Goal: Transaction & Acquisition: Purchase product/service

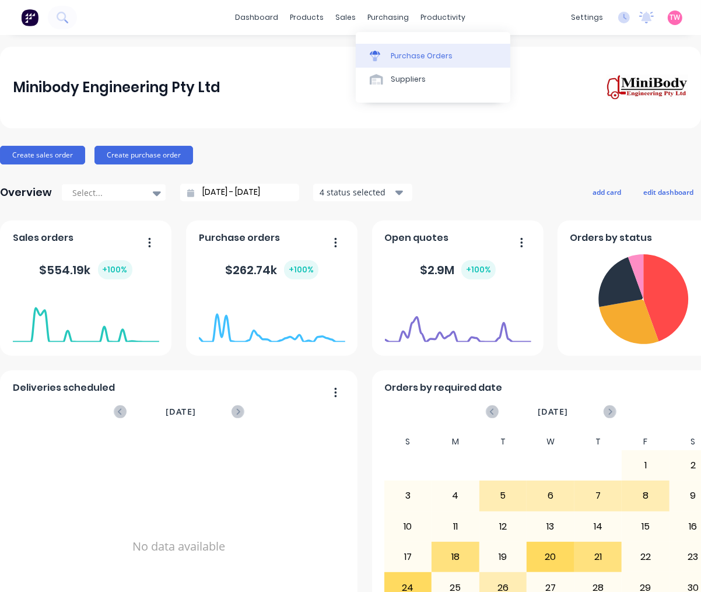
click at [435, 60] on div "Purchase Orders" at bounding box center [422, 56] width 62 height 10
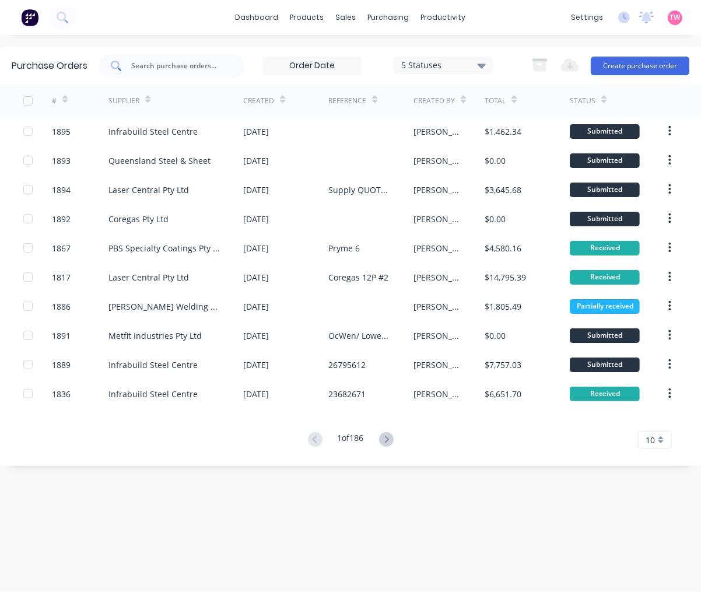
click at [201, 65] on input "text" at bounding box center [178, 66] width 97 height 12
paste input "1893"
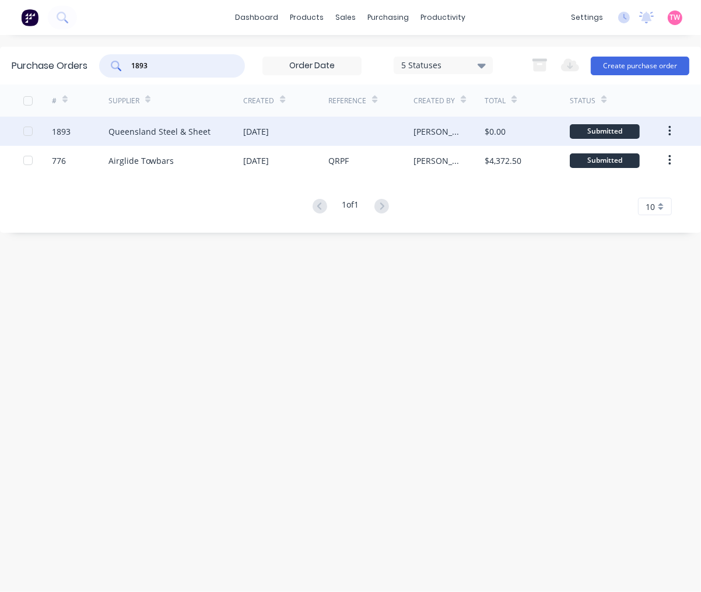
type input "1893"
click at [62, 128] on div "1893" at bounding box center [61, 131] width 19 height 12
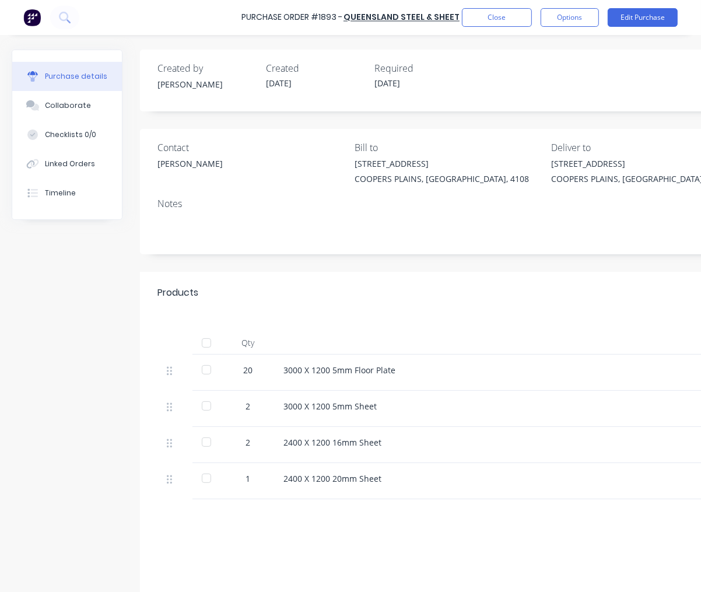
click at [204, 370] on div at bounding box center [206, 369] width 23 height 23
click at [205, 405] on div at bounding box center [206, 405] width 23 height 23
click at [201, 444] on div at bounding box center [206, 441] width 23 height 23
click at [206, 477] on div at bounding box center [206, 478] width 23 height 23
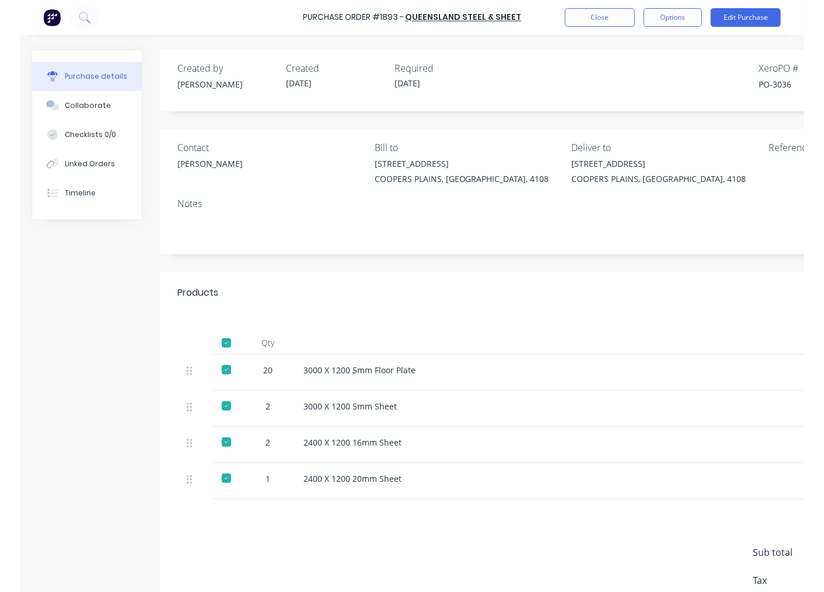
scroll to position [0, 179]
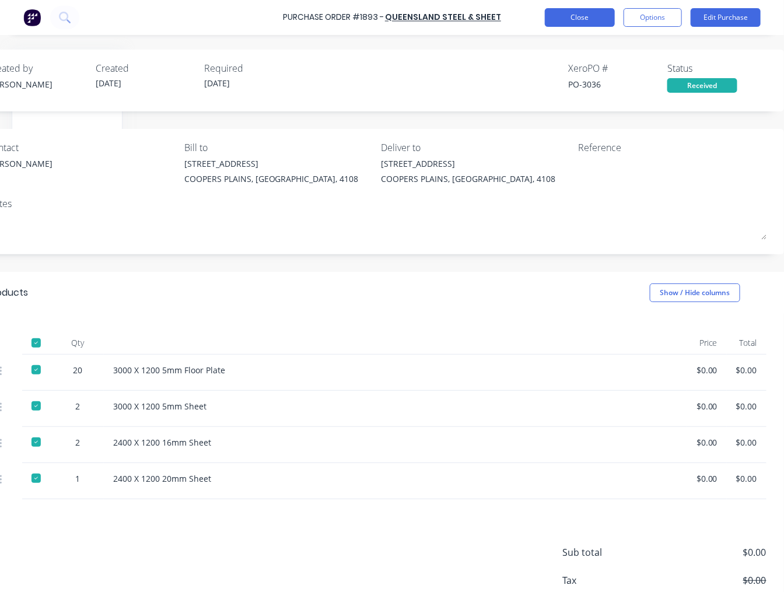
click at [579, 14] on button "Close" at bounding box center [580, 17] width 70 height 19
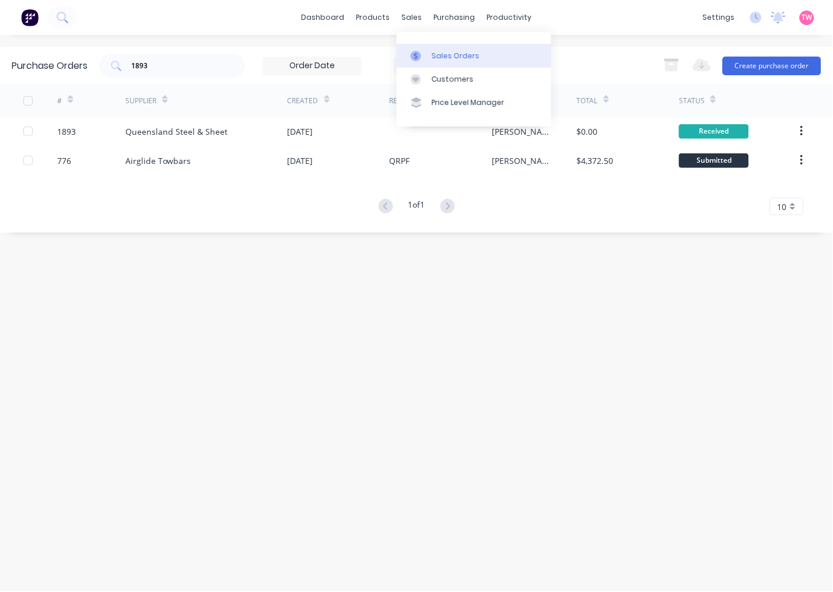
click at [440, 53] on div "Sales Orders" at bounding box center [456, 56] width 48 height 10
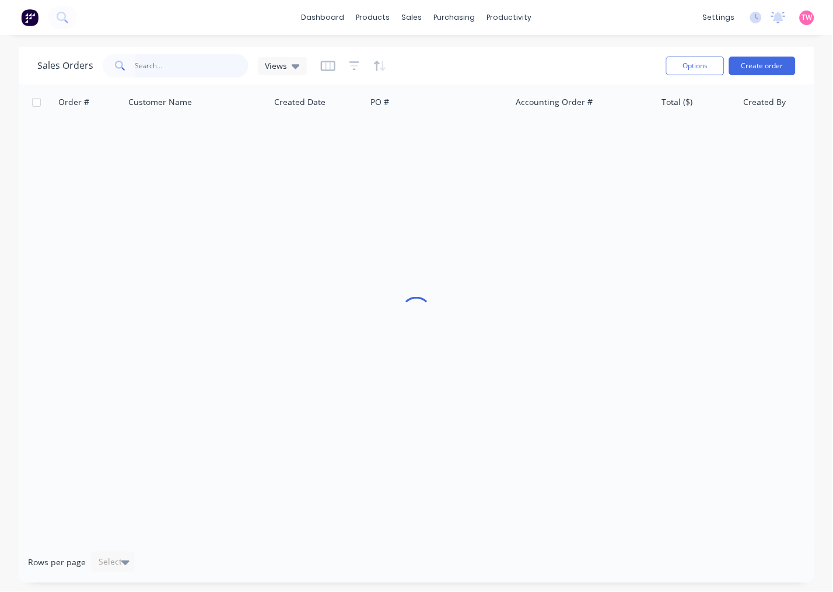
click at [168, 68] on input "text" at bounding box center [192, 65] width 114 height 23
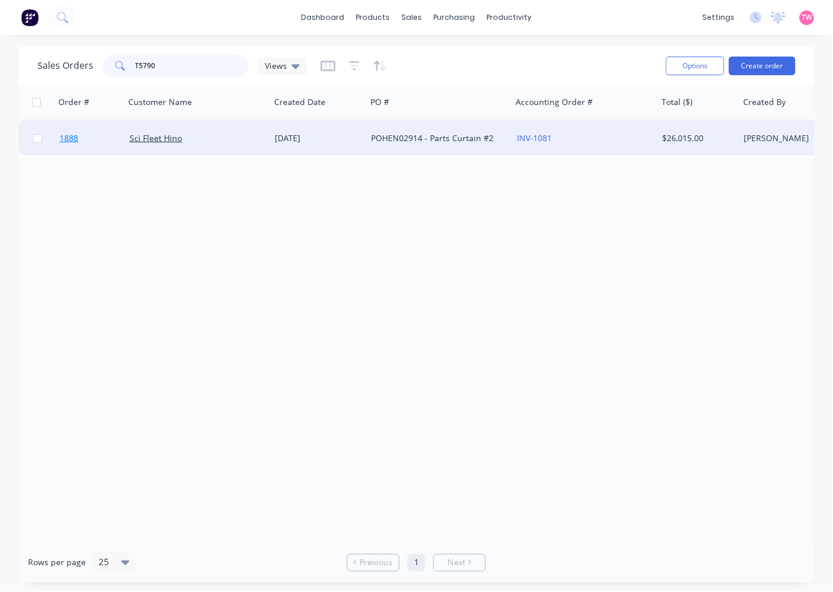
type input "T5790"
click at [98, 144] on link "1888" at bounding box center [94, 138] width 70 height 35
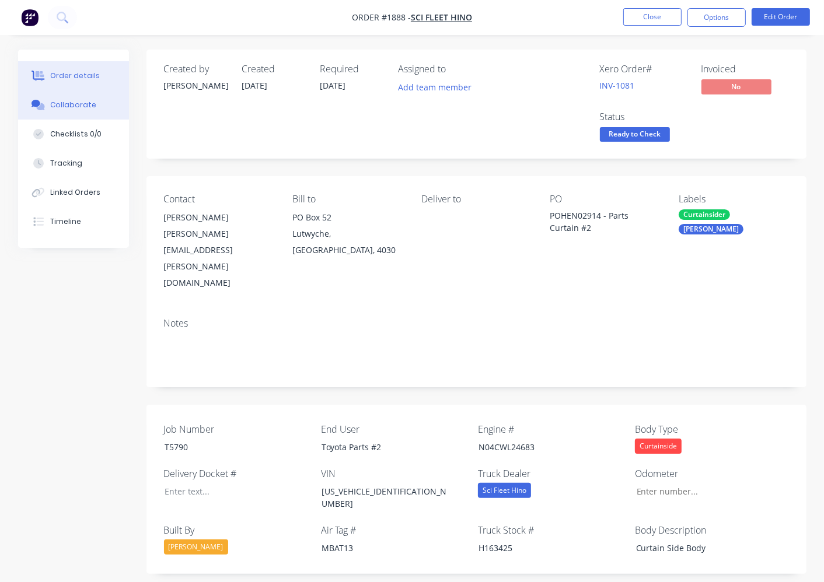
click at [76, 113] on button "Collaborate" at bounding box center [73, 104] width 111 height 29
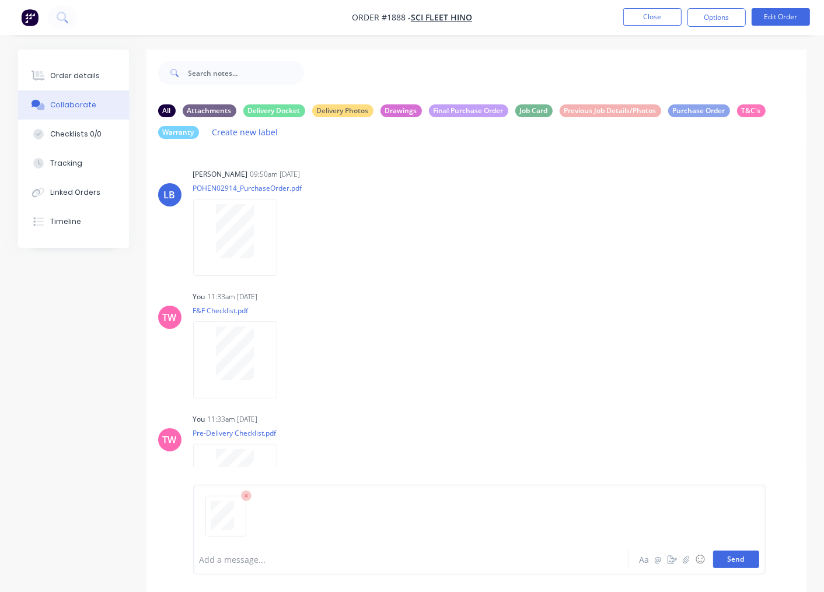
click at [701, 561] on button "Send" at bounding box center [736, 559] width 46 height 17
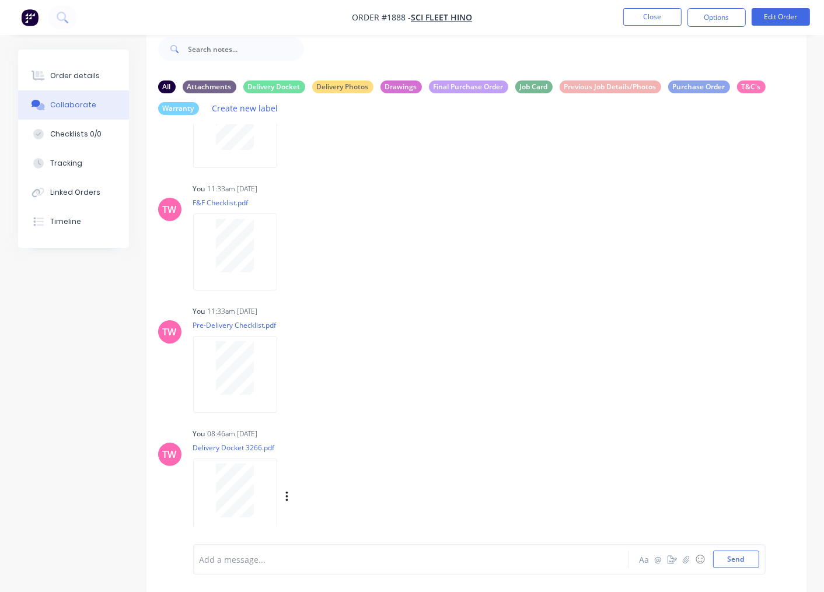
scroll to position [37, 0]
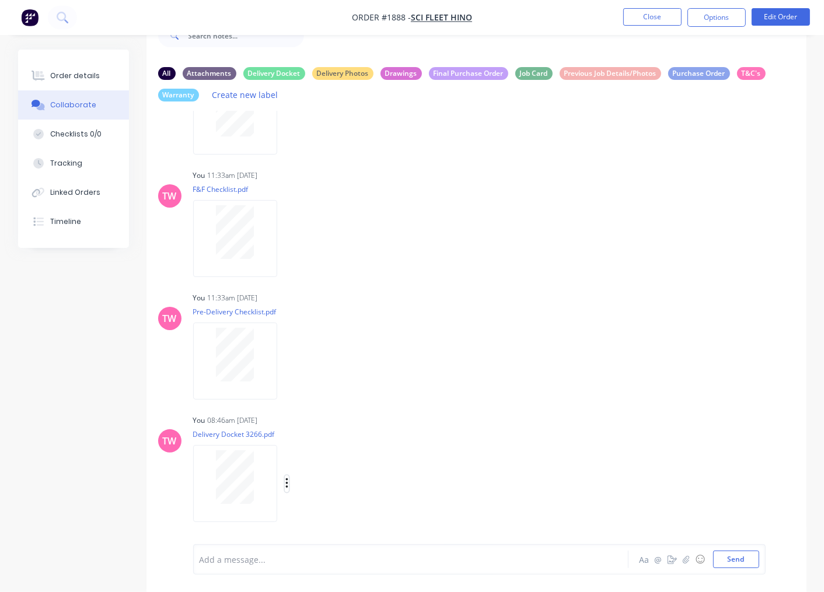
click at [286, 482] on icon "button" at bounding box center [286, 483] width 2 height 10
click at [334, 462] on button "Labels" at bounding box center [362, 459] width 131 height 26
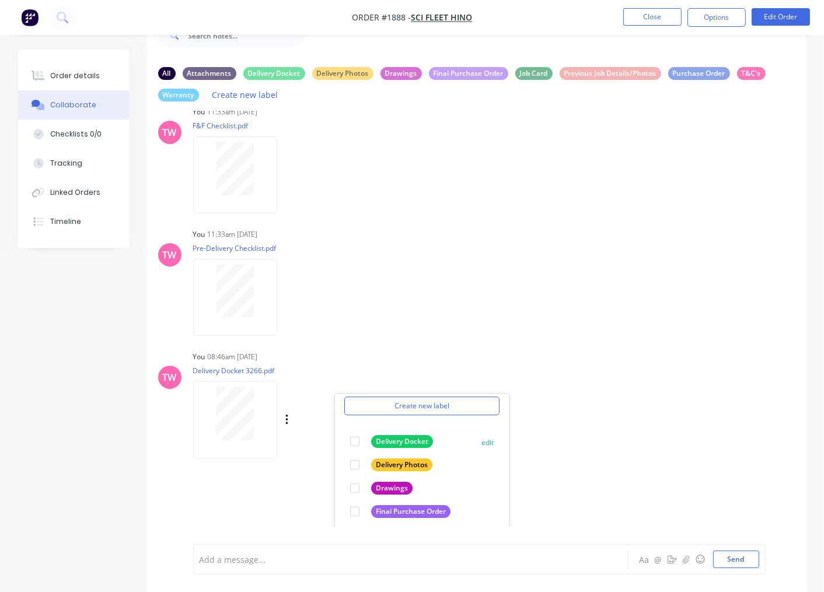
scroll to position [192, 0]
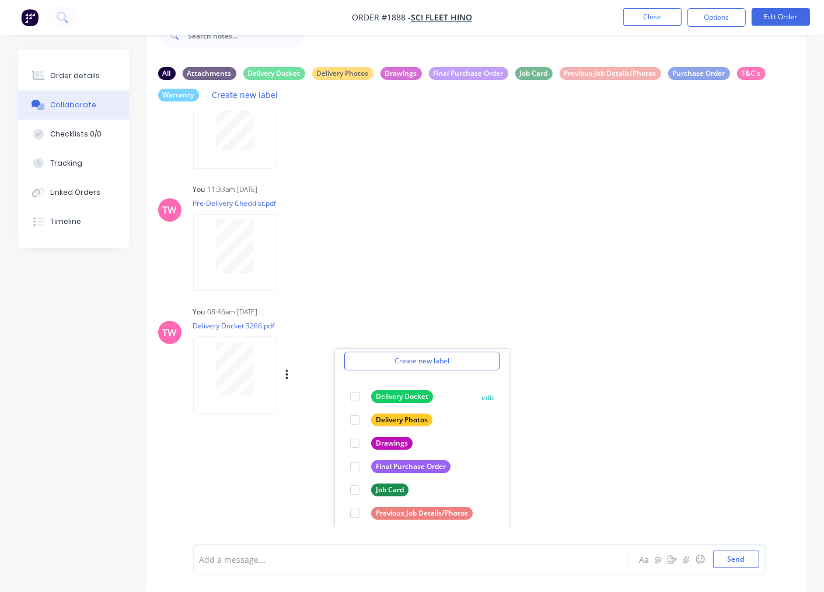
click at [353, 395] on div at bounding box center [354, 396] width 23 height 23
click at [283, 248] on div "TW You 11:33am 22/08/25 F&F Checklist.pdf Labels Download Delete TW You 11:33am…" at bounding box center [476, 171] width 660 height 227
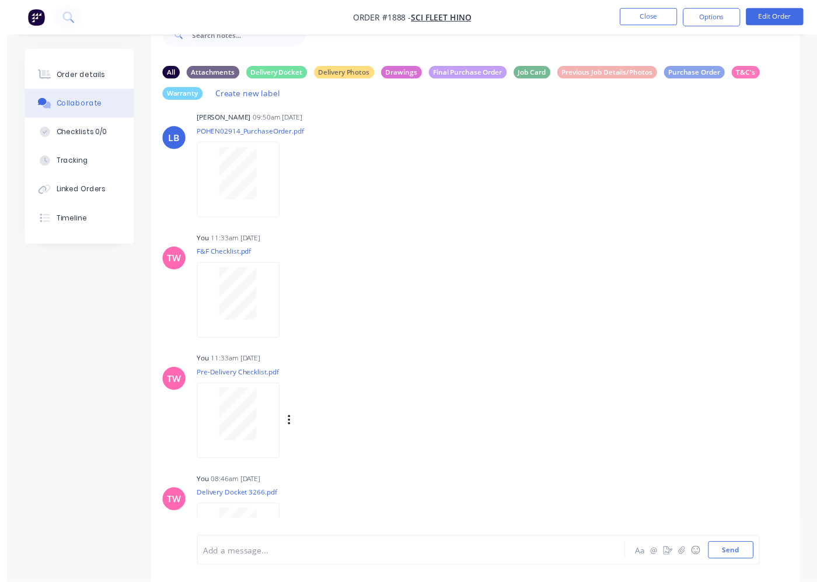
scroll to position [0, 0]
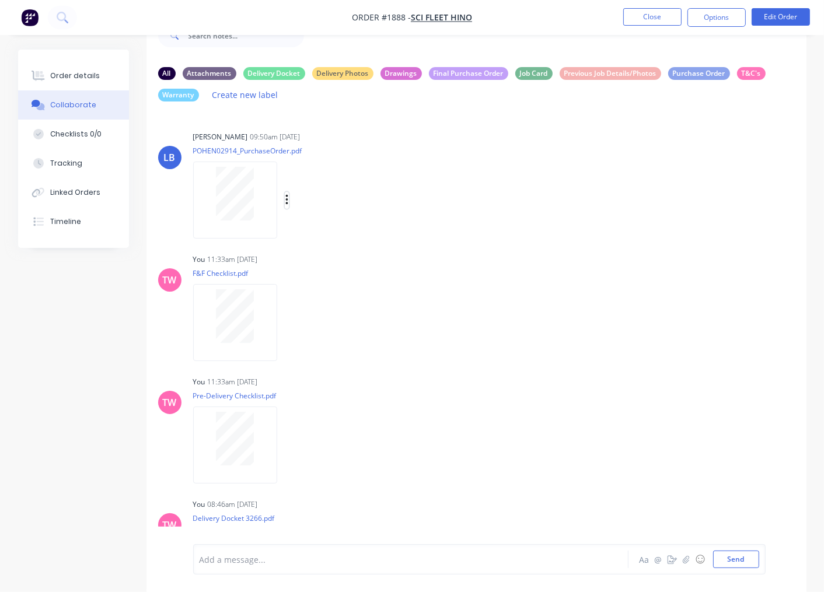
click at [285, 195] on icon "button" at bounding box center [286, 200] width 3 height 13
click at [329, 206] on button "Labels" at bounding box center [362, 205] width 131 height 26
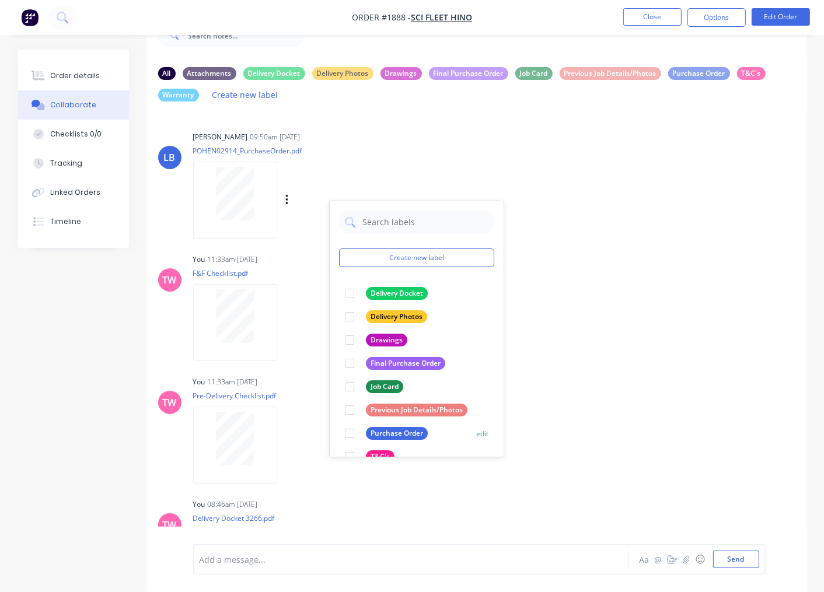
click at [351, 433] on div at bounding box center [349, 433] width 23 height 23
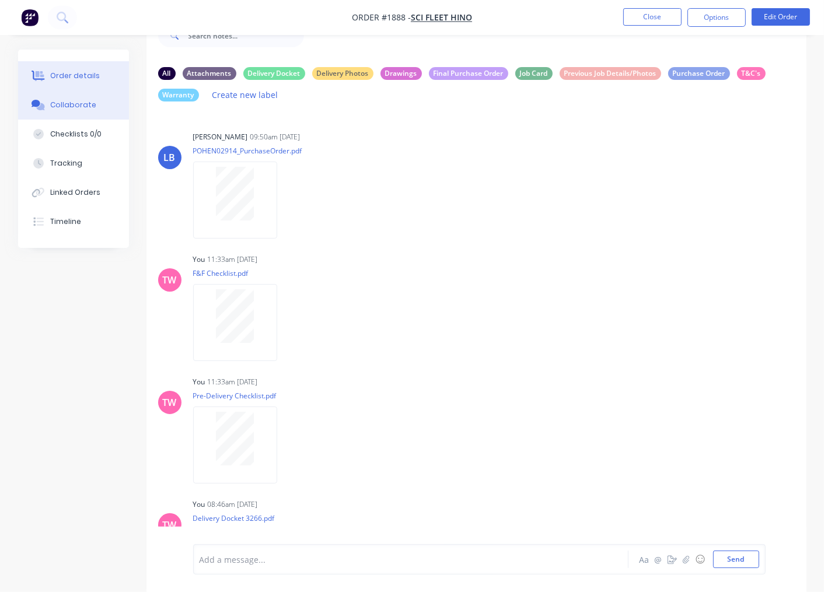
click at [68, 68] on button "Order details" at bounding box center [73, 75] width 111 height 29
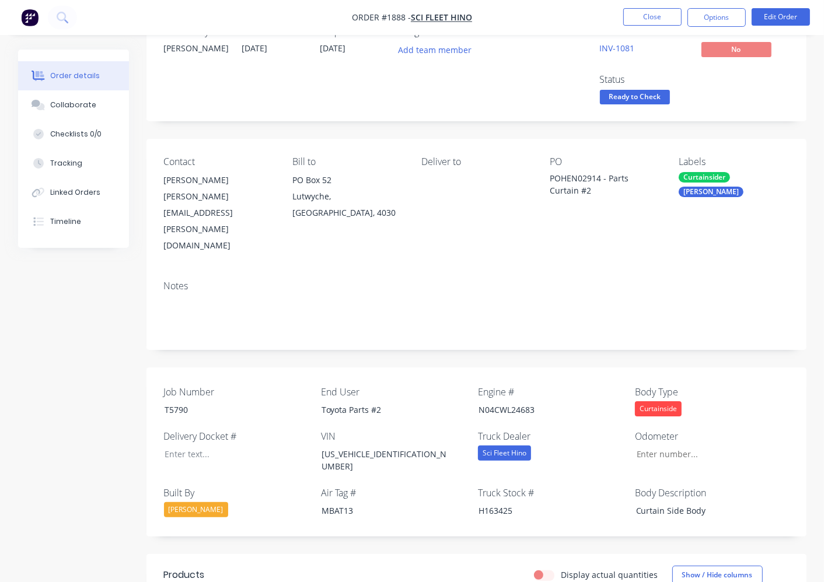
scroll to position [146, 0]
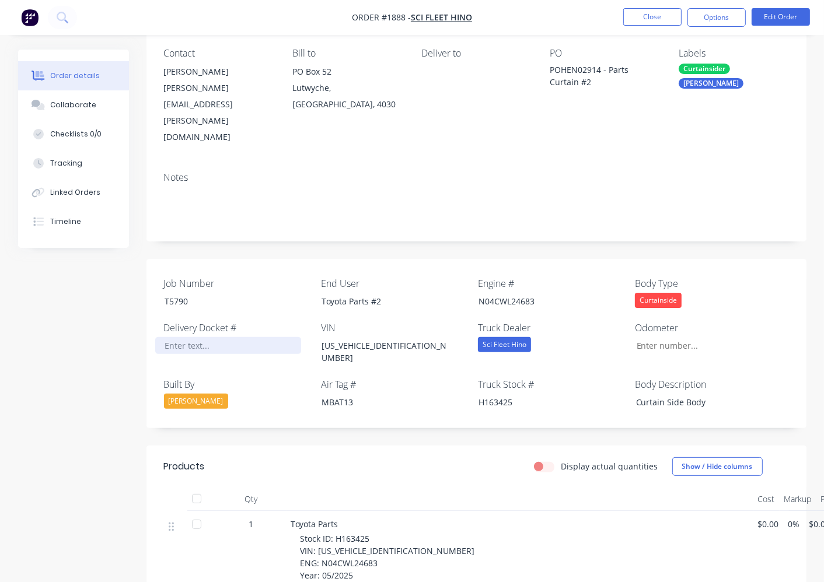
click at [191, 337] on div at bounding box center [228, 345] width 146 height 17
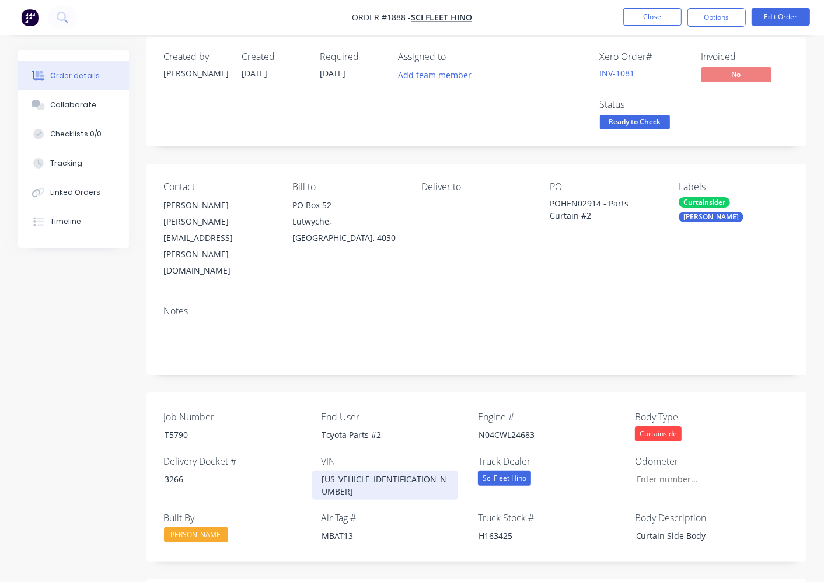
scroll to position [0, 0]
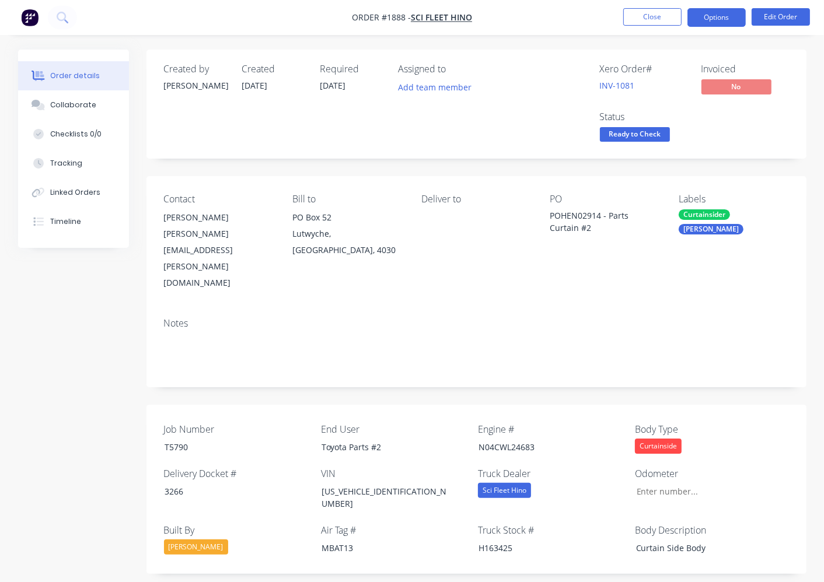
click at [701, 15] on button "Options" at bounding box center [716, 17] width 58 height 19
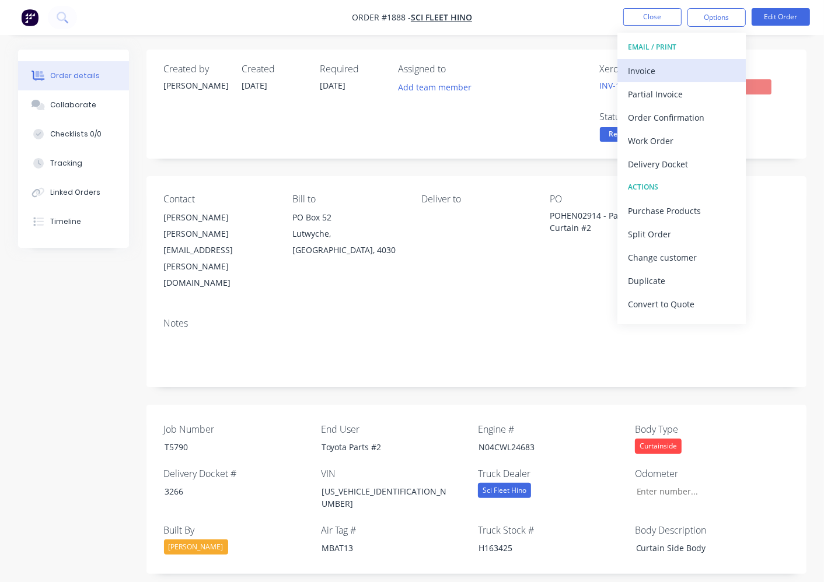
click at [680, 69] on div "Invoice" at bounding box center [681, 70] width 107 height 17
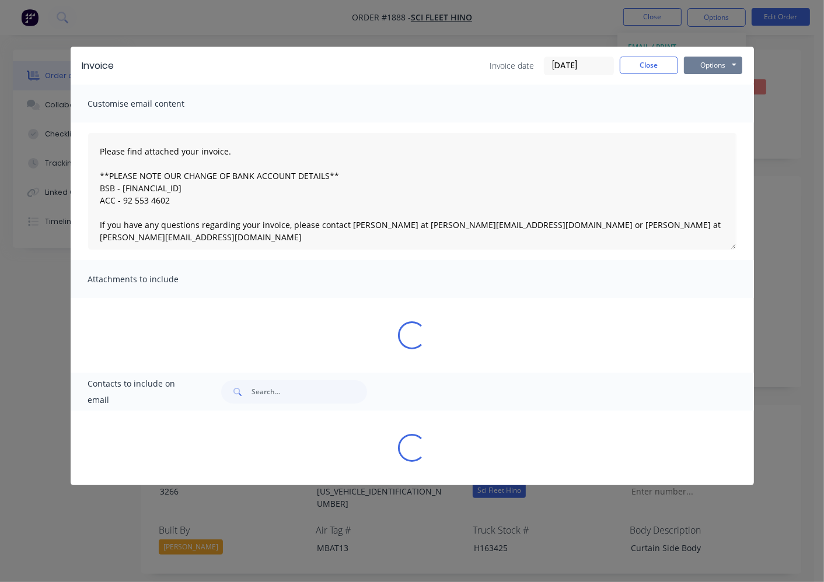
type textarea "Please find attached your invoice. **PLEASE NOTE OUR CHANGE OF BANK ACCOUNT DET…"
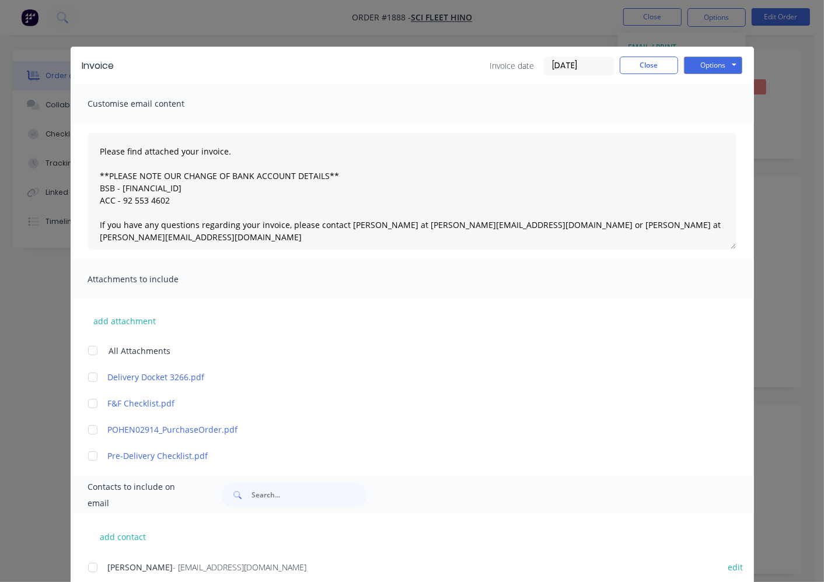
click at [556, 62] on input "[DATE]" at bounding box center [578, 65] width 69 height 17
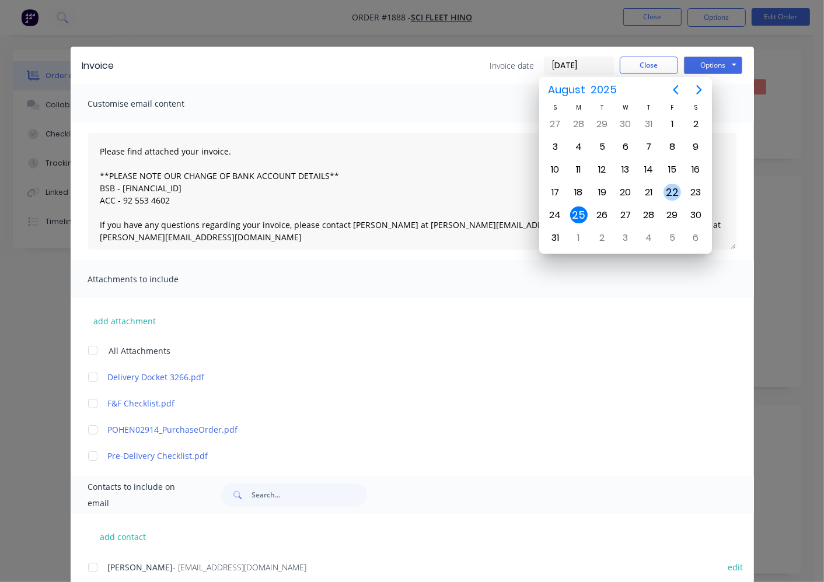
click at [668, 189] on div "22" at bounding box center [671, 192] width 17 height 17
type input "22/08/25"
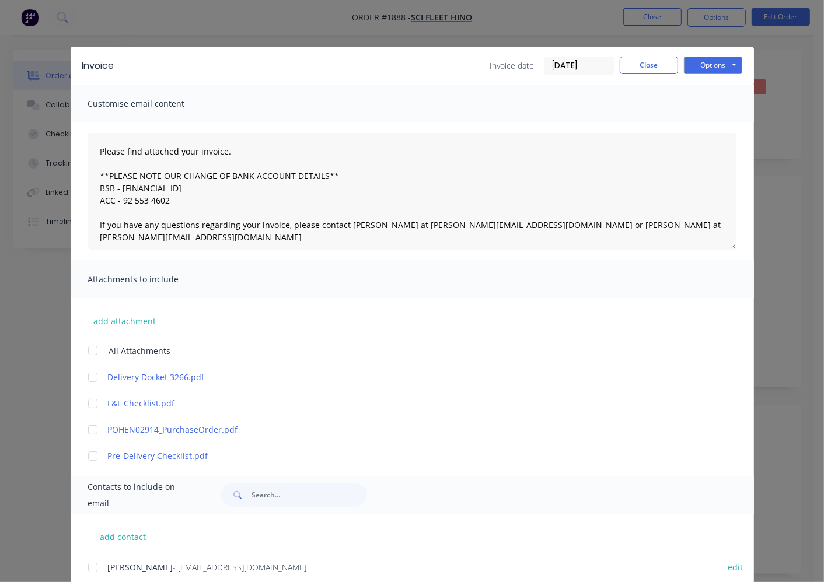
click at [88, 376] on div at bounding box center [92, 377] width 23 height 23
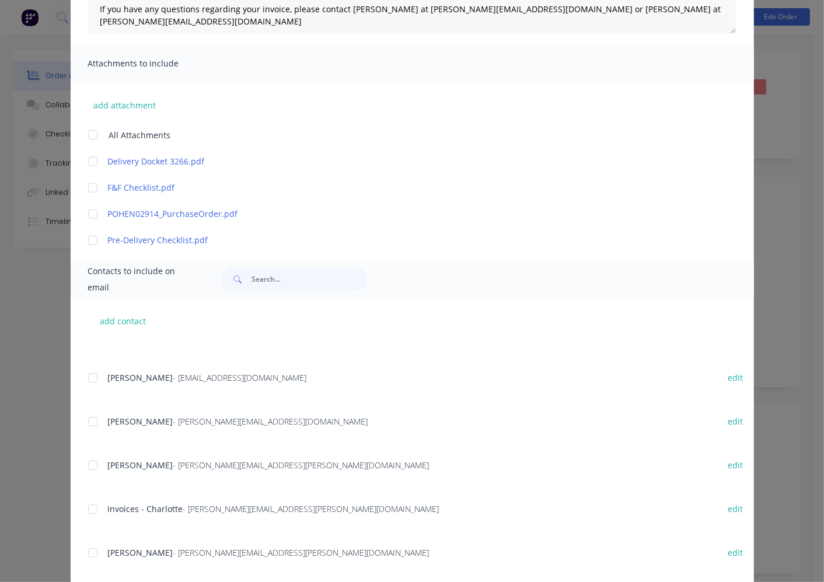
scroll to position [432, 0]
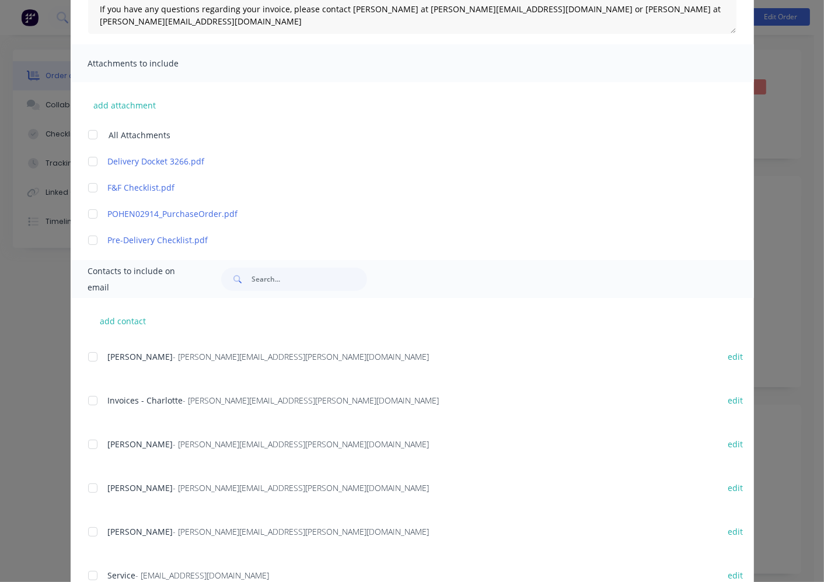
click at [86, 399] on div at bounding box center [92, 400] width 23 height 23
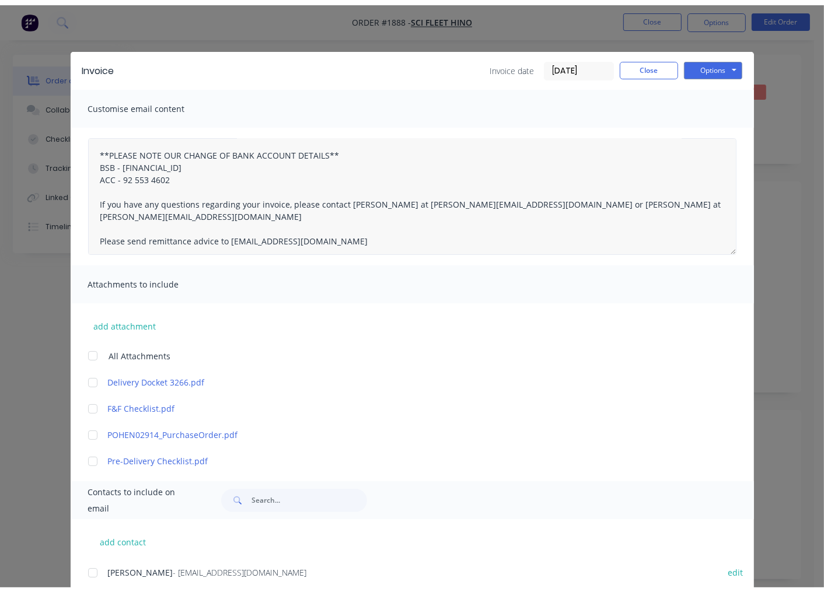
scroll to position [0, 0]
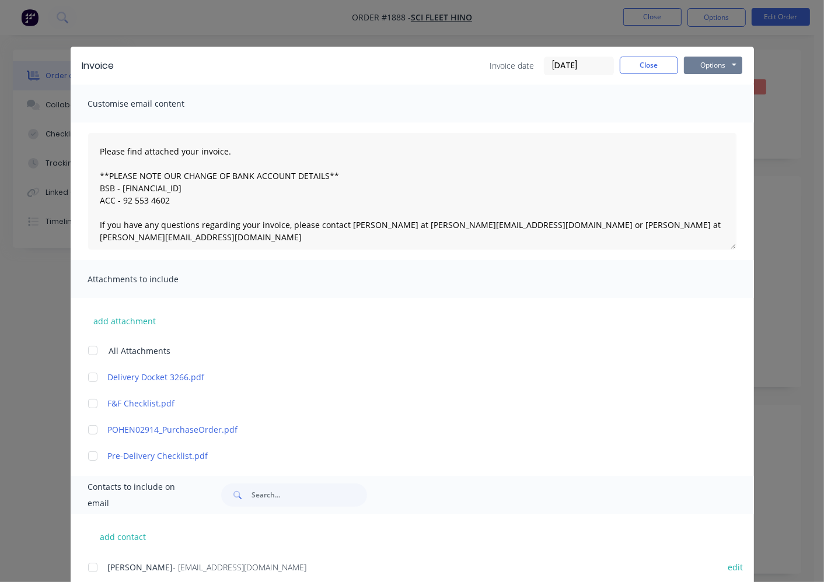
click at [698, 59] on button "Options" at bounding box center [713, 65] width 58 height 17
click at [85, 378] on div at bounding box center [92, 377] width 23 height 23
click at [701, 65] on button "Options" at bounding box center [713, 65] width 58 height 17
click at [701, 121] on button "Email" at bounding box center [721, 124] width 75 height 19
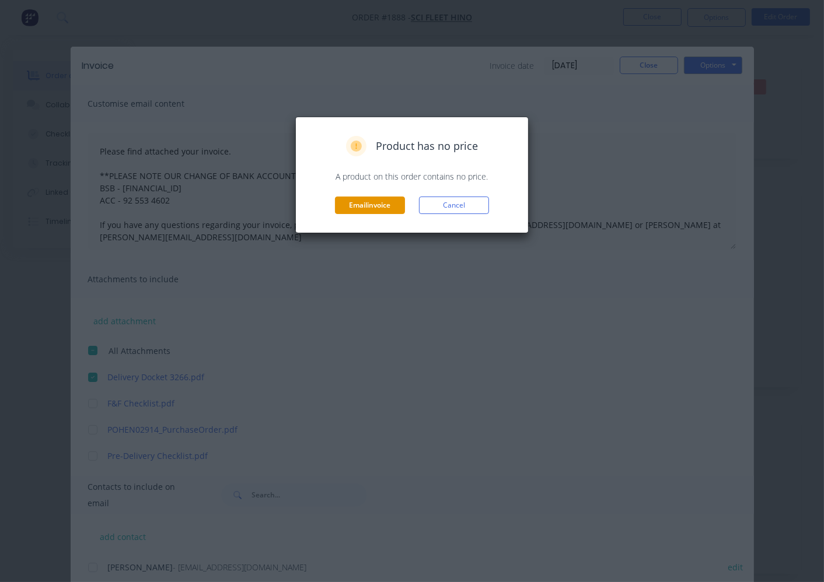
click at [370, 208] on button "Email invoice" at bounding box center [370, 205] width 70 height 17
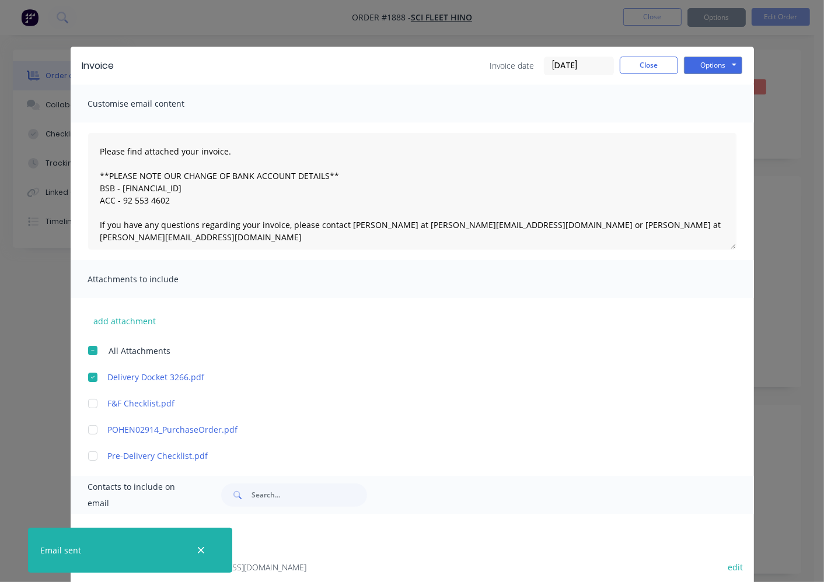
type textarea "Please find attached your invoice. **PLEASE NOTE OUR CHANGE OF BANK ACCOUNT DET…"
click at [645, 66] on button "Close" at bounding box center [648, 65] width 58 height 17
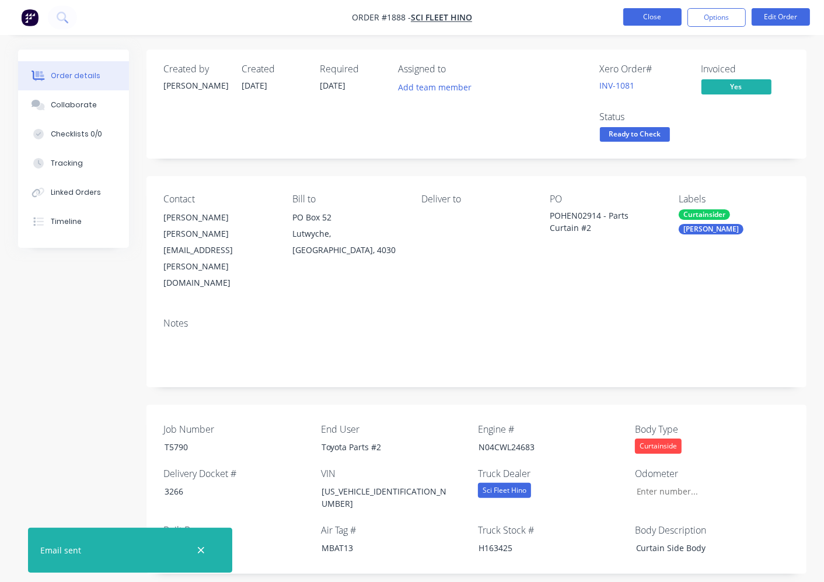
click at [644, 9] on button "Close" at bounding box center [652, 16] width 58 height 17
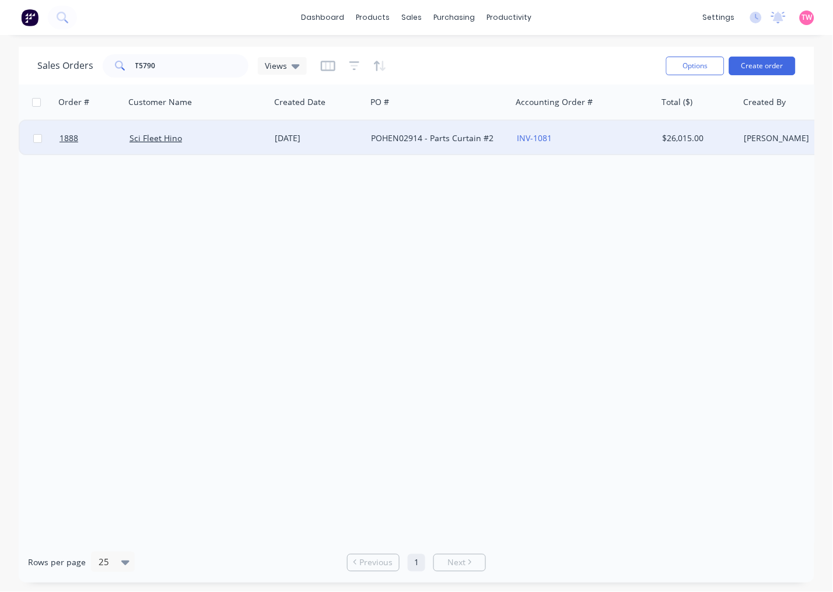
click at [205, 146] on div "Sci Fleet Hino" at bounding box center [198, 138] width 146 height 35
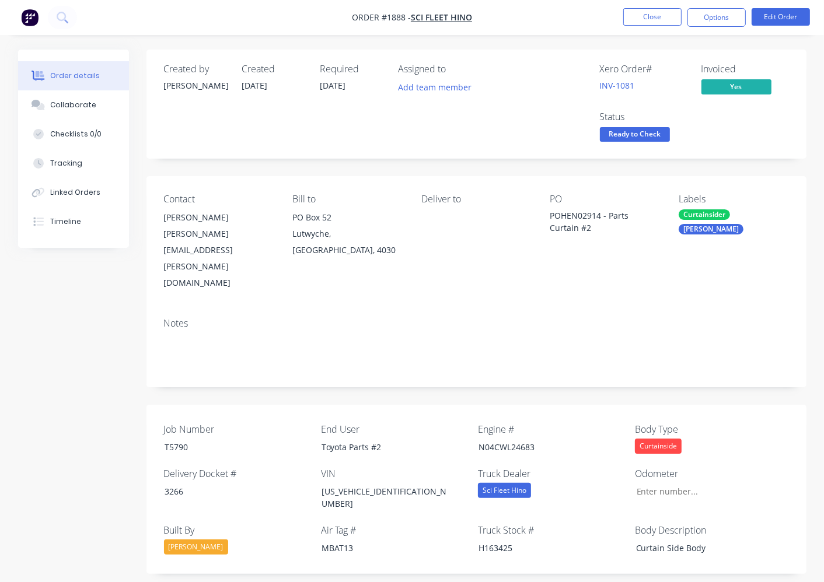
click at [640, 135] on span "Ready to Check" at bounding box center [635, 134] width 70 height 15
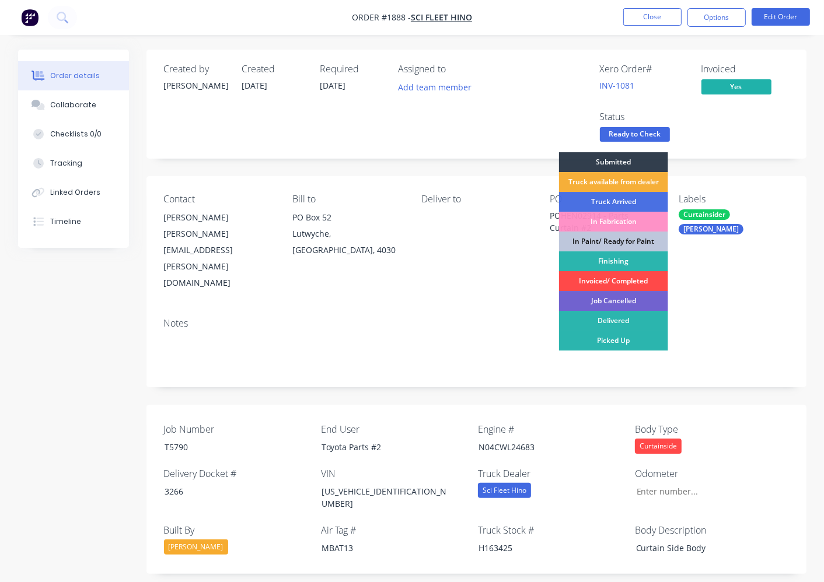
click at [631, 282] on div "Invoiced/ Completed" at bounding box center [613, 281] width 109 height 20
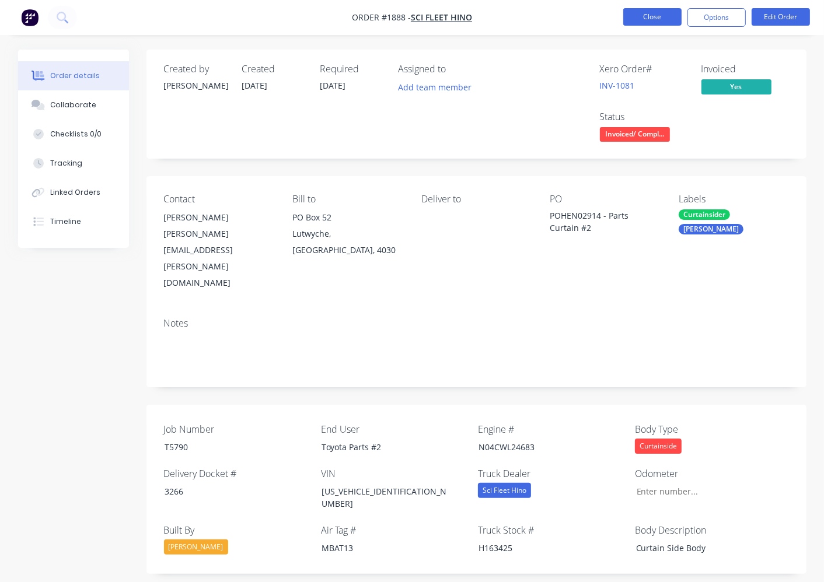
click at [661, 20] on button "Close" at bounding box center [652, 16] width 58 height 17
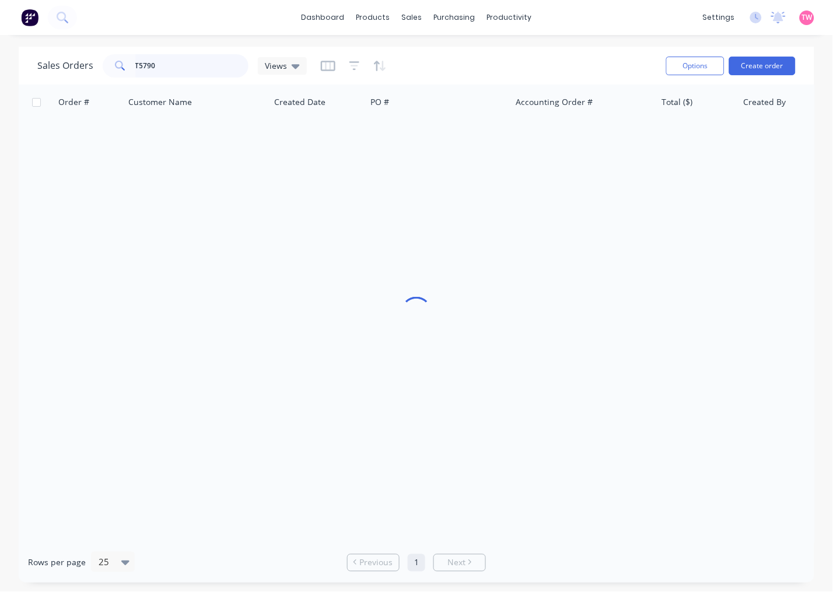
click at [180, 60] on input "T5790" at bounding box center [192, 65] width 114 height 23
type input "T5789"
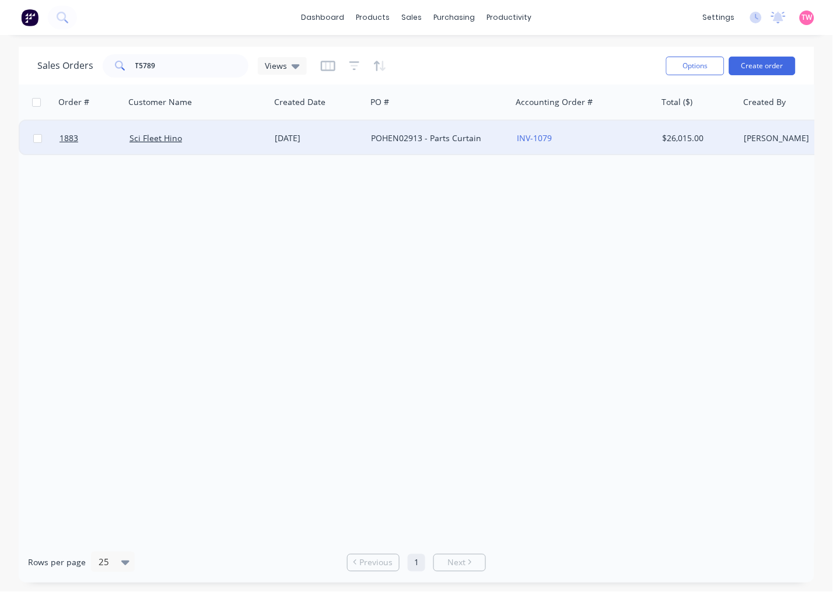
click at [208, 142] on div "Sci Fleet Hino" at bounding box center [193, 138] width 129 height 12
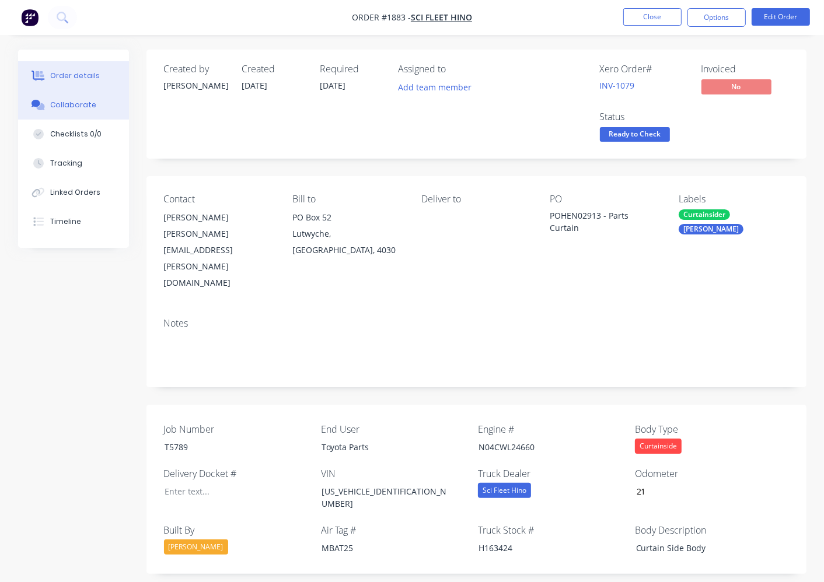
click at [78, 105] on div "Collaborate" at bounding box center [73, 105] width 46 height 10
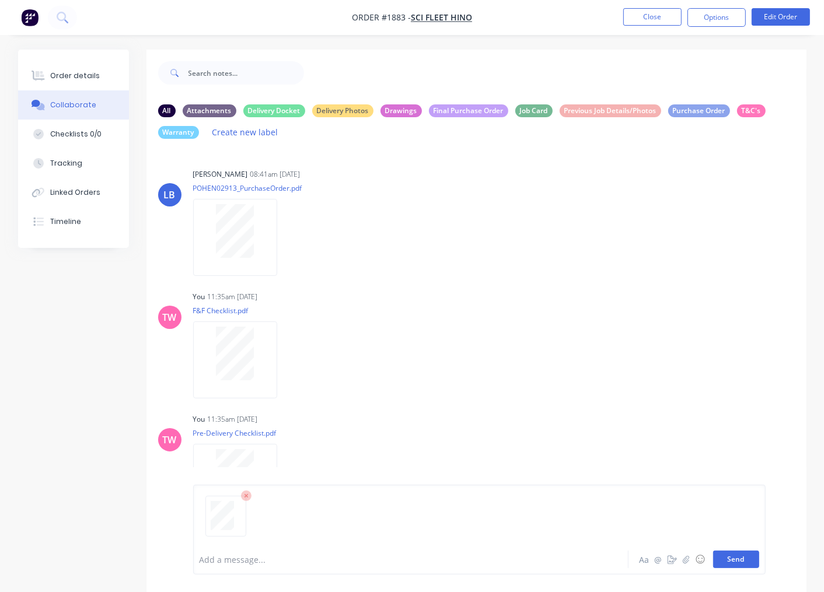
click at [701, 563] on button "Send" at bounding box center [736, 559] width 46 height 17
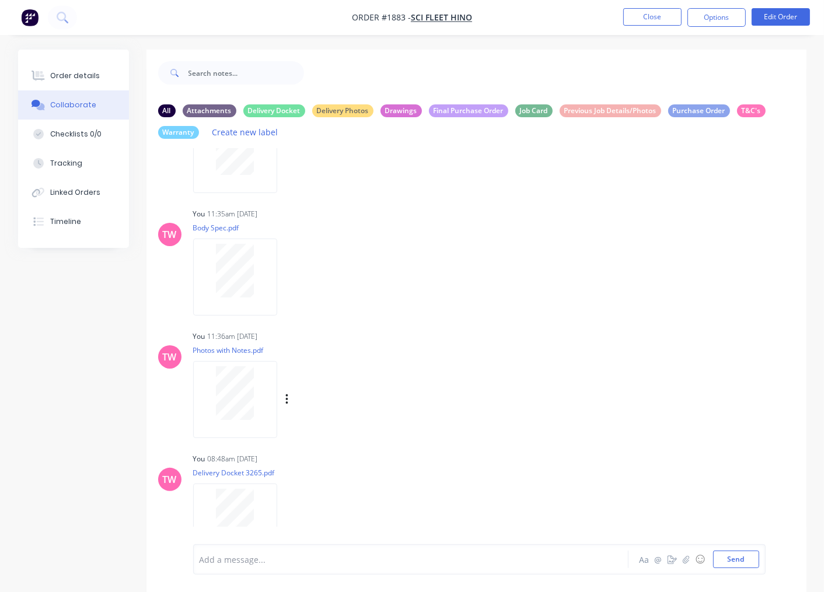
scroll to position [329, 0]
click at [288, 521] on icon "button" at bounding box center [286, 520] width 3 height 13
click at [336, 498] on button "Labels" at bounding box center [362, 497] width 131 height 26
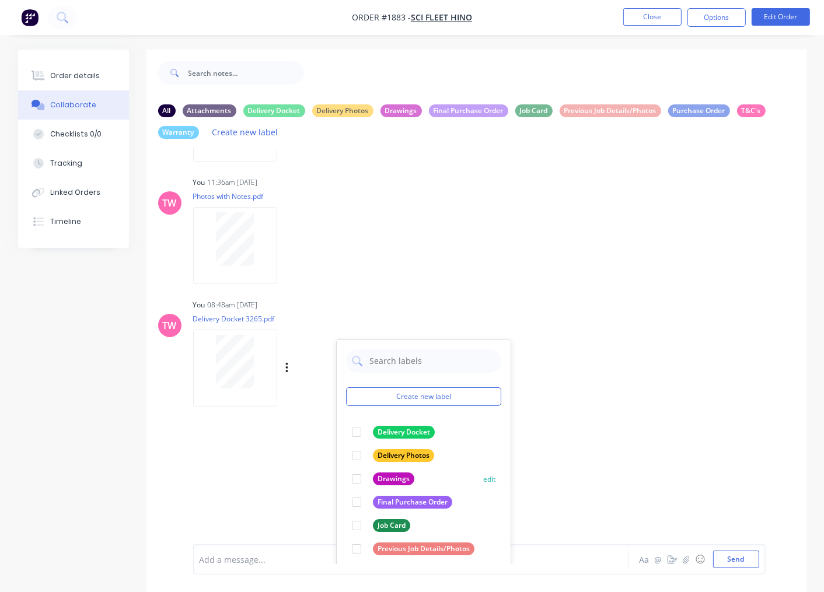
scroll to position [513, 0]
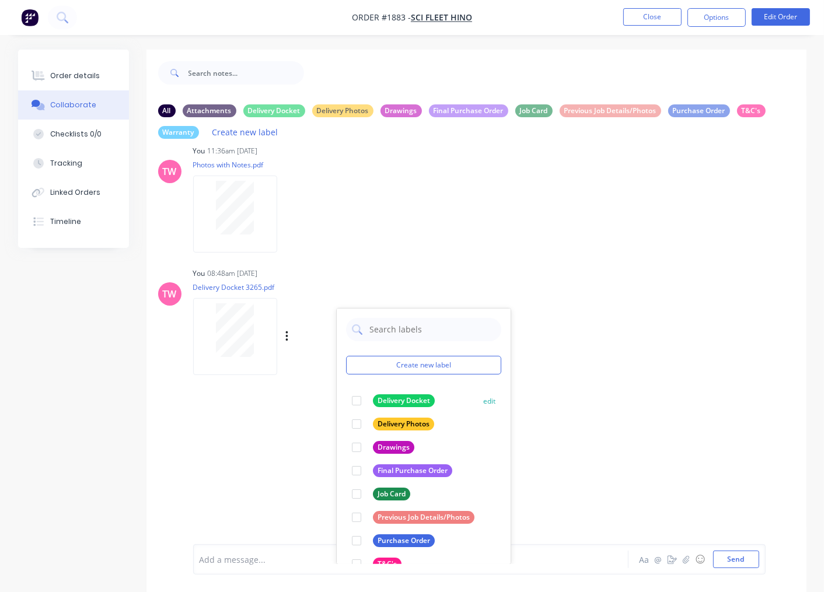
click at [358, 401] on div at bounding box center [356, 400] width 23 height 23
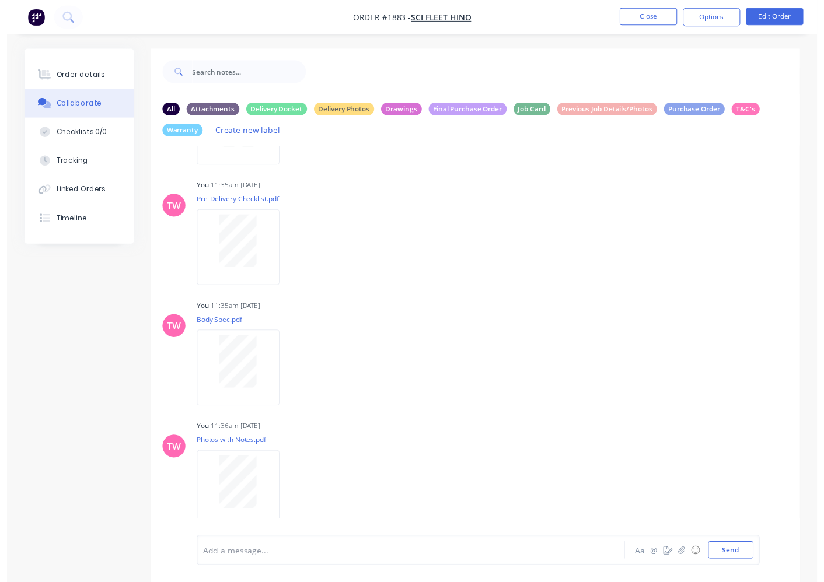
scroll to position [80, 0]
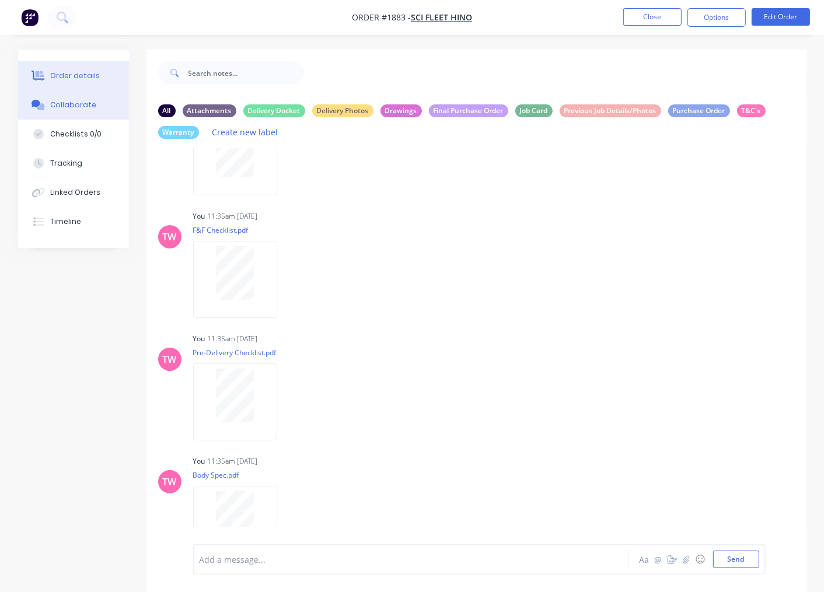
click at [48, 69] on button "Order details" at bounding box center [73, 75] width 111 height 29
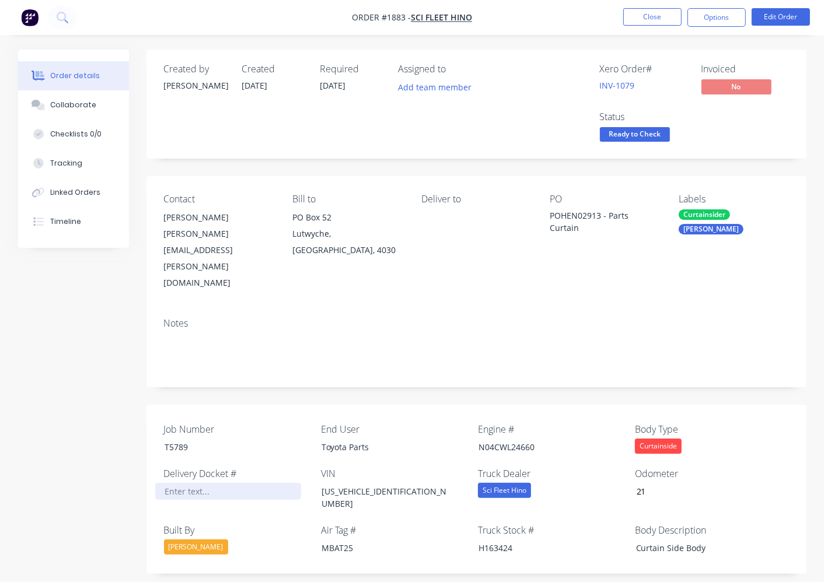
click at [185, 483] on div at bounding box center [228, 491] width 146 height 17
click at [701, 26] on button "Options" at bounding box center [716, 17] width 58 height 19
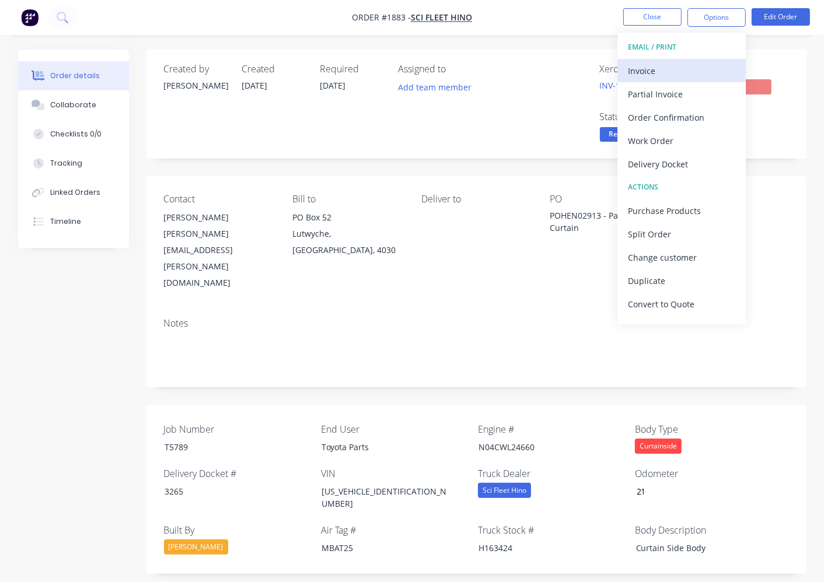
click at [696, 71] on div "Invoice" at bounding box center [681, 70] width 107 height 17
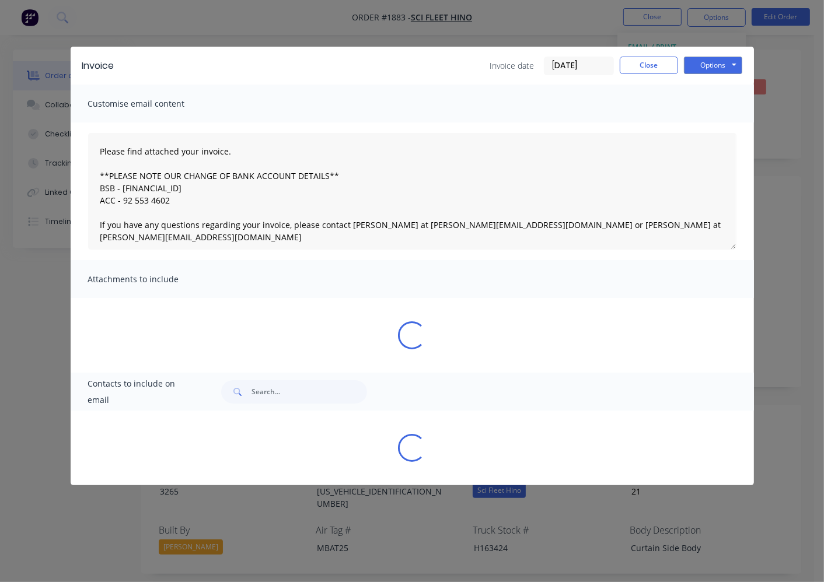
type textarea "Please find attached your invoice. **PLEASE NOTE OUR CHANGE OF BANK ACCOUNT DET…"
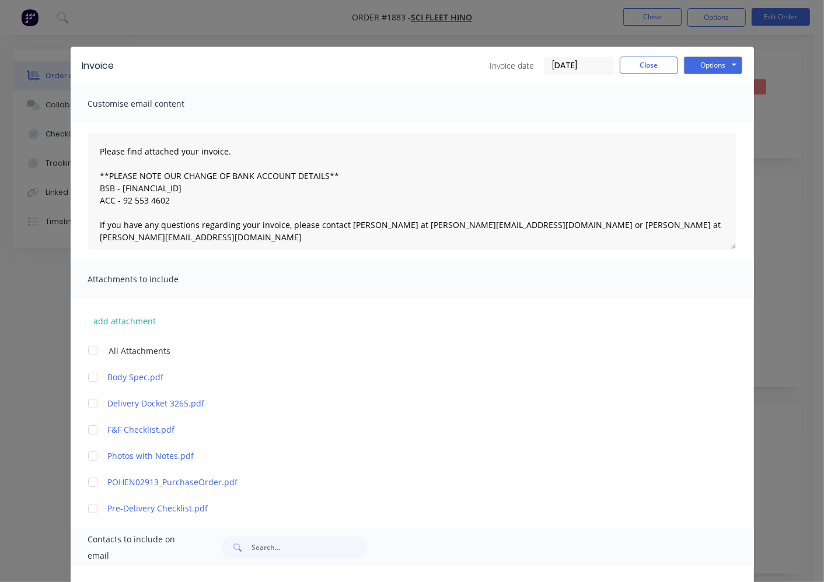
click at [556, 64] on input "[DATE]" at bounding box center [578, 65] width 69 height 17
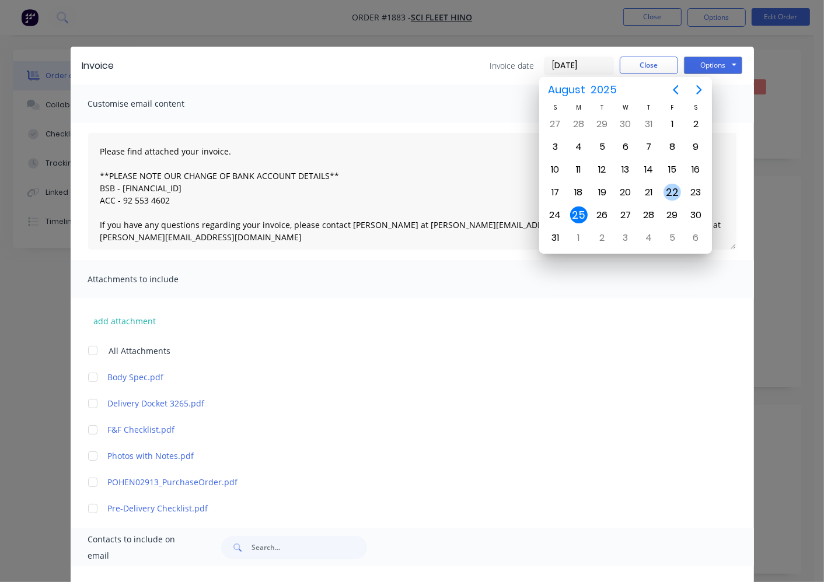
click at [669, 189] on div "22" at bounding box center [671, 192] width 17 height 17
type input "22/08/25"
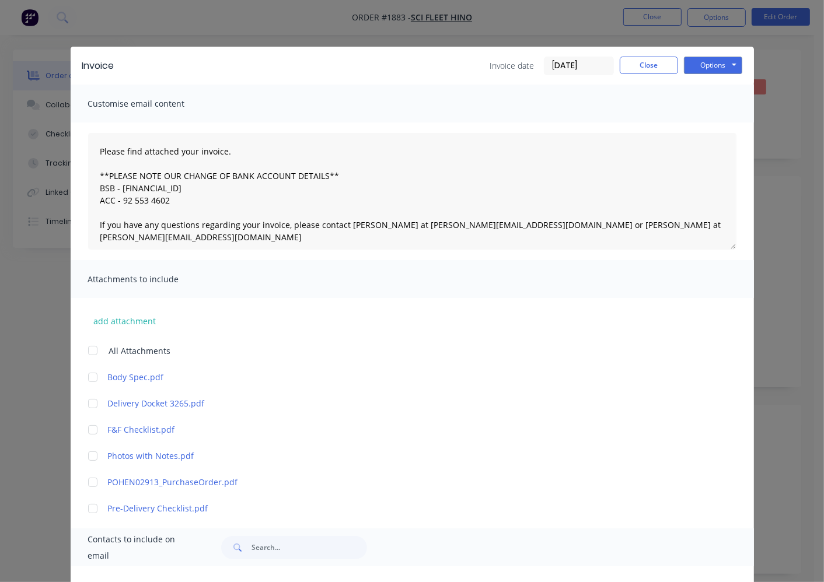
click at [92, 403] on div at bounding box center [92, 403] width 23 height 23
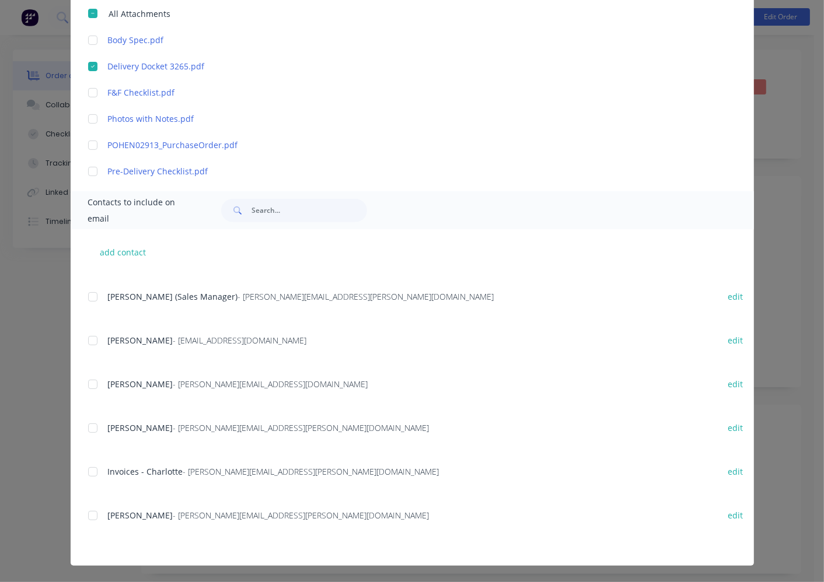
scroll to position [324, 0]
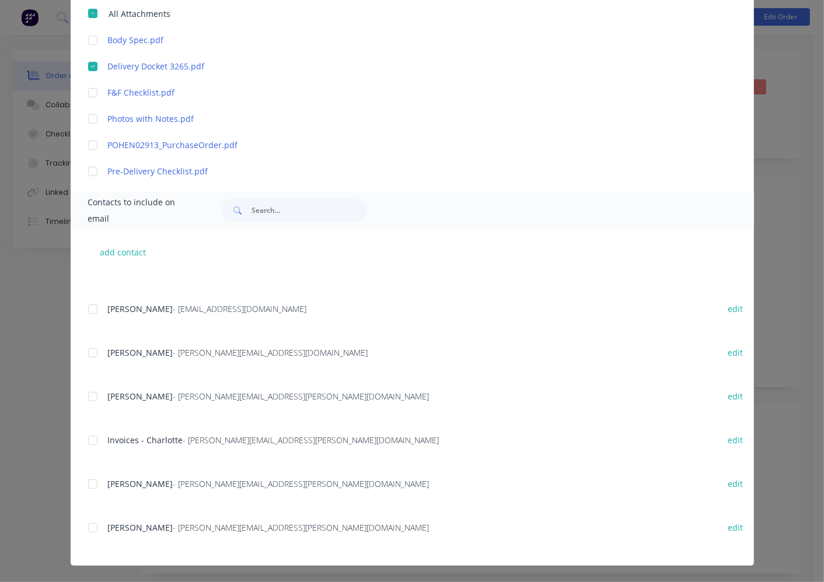
click at [87, 436] on div at bounding box center [92, 440] width 23 height 23
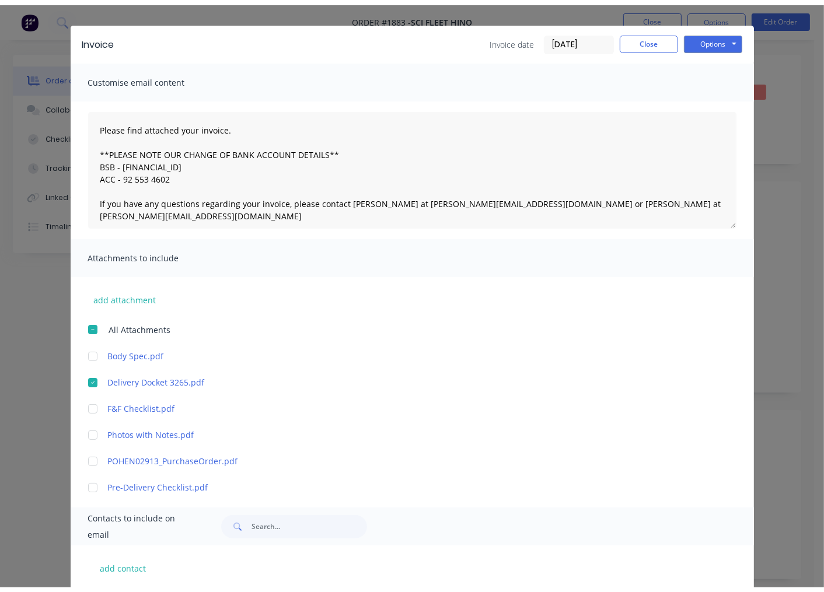
scroll to position [0, 0]
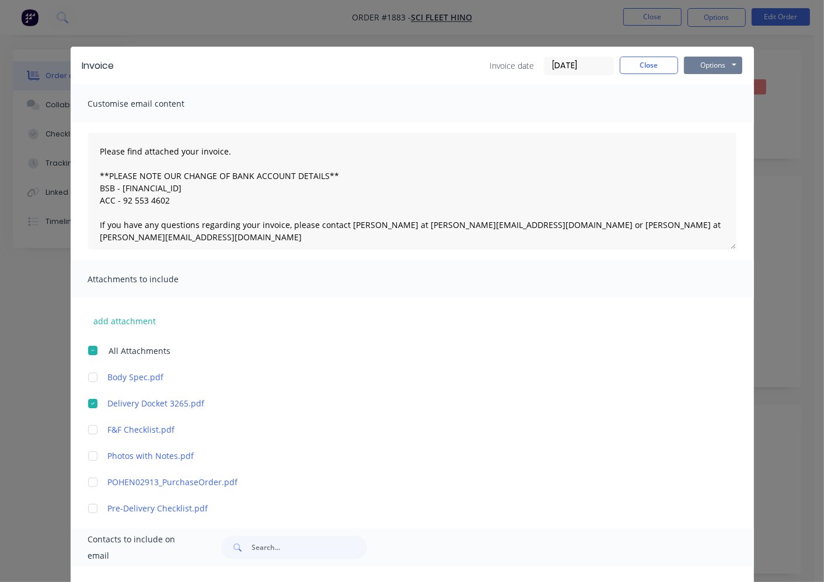
click at [698, 66] on button "Options" at bounding box center [713, 65] width 58 height 17
click at [701, 119] on button "Email" at bounding box center [721, 124] width 75 height 19
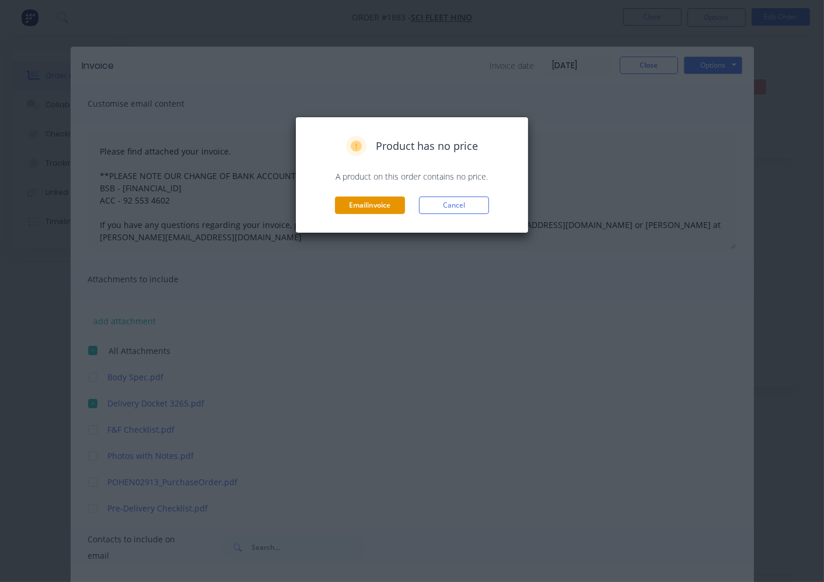
click at [363, 202] on button "Email invoice" at bounding box center [370, 205] width 70 height 17
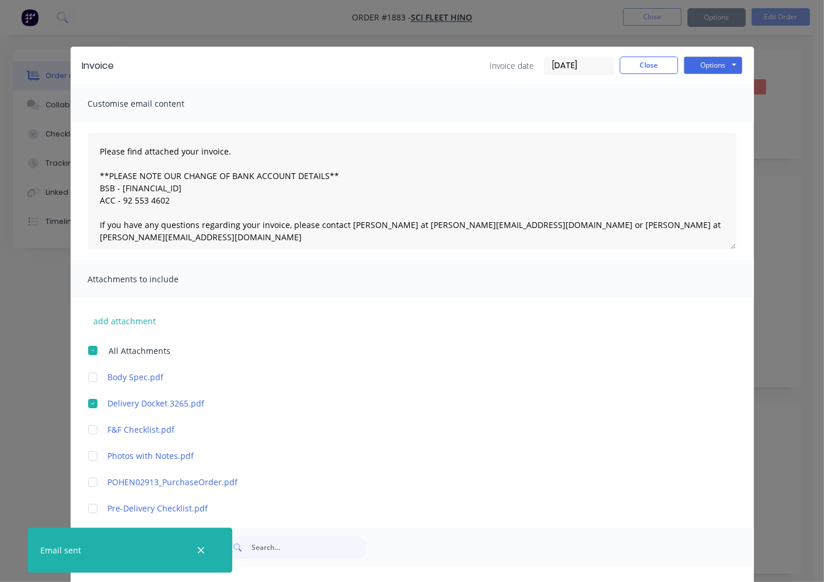
type textarea "Please find attached your invoice. **PLEASE NOTE OUR CHANGE OF BANK ACCOUNT DET…"
click at [643, 65] on button "Close" at bounding box center [648, 65] width 58 height 17
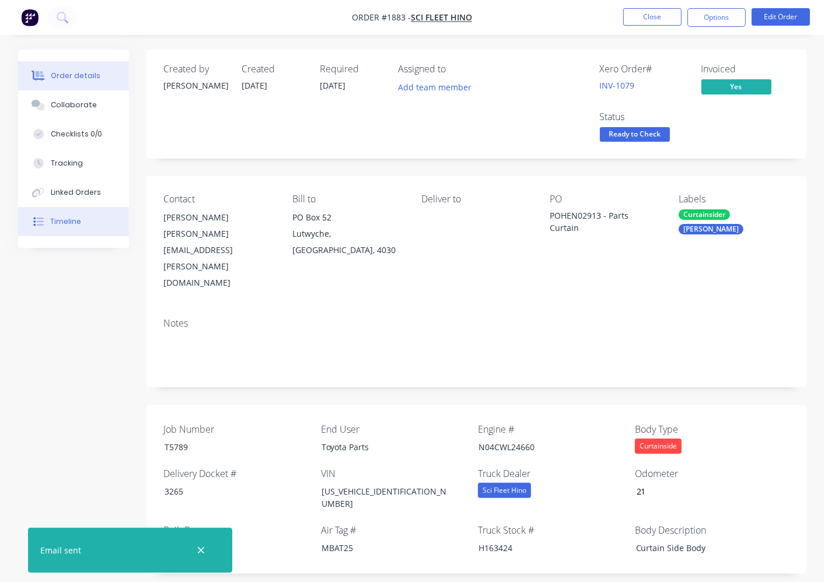
click at [54, 222] on div "Timeline" at bounding box center [65, 221] width 31 height 10
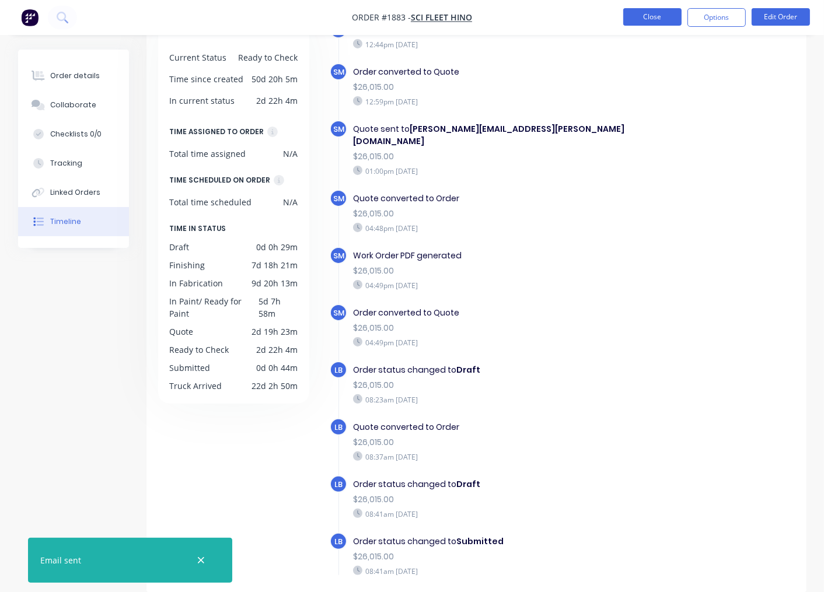
click at [653, 12] on button "Close" at bounding box center [652, 16] width 58 height 17
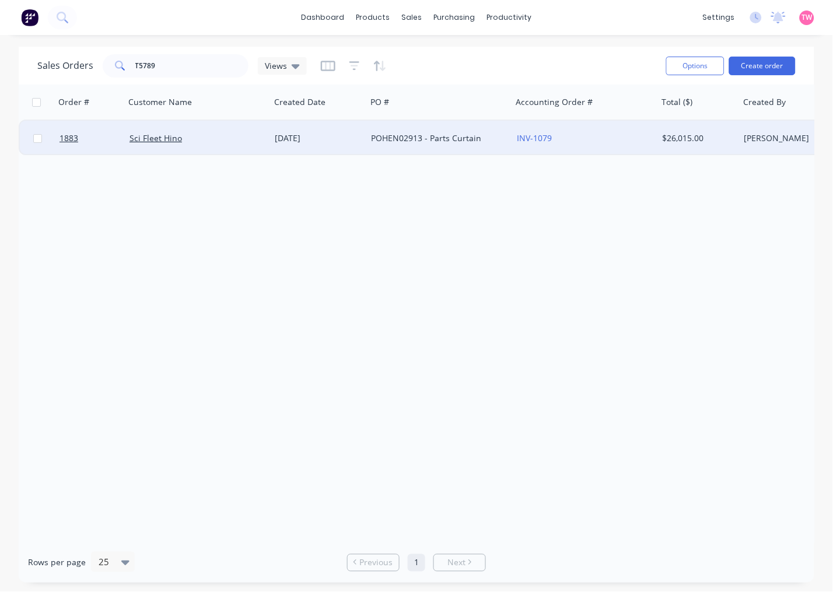
click at [230, 135] on div "Sci Fleet Hino" at bounding box center [193, 138] width 129 height 12
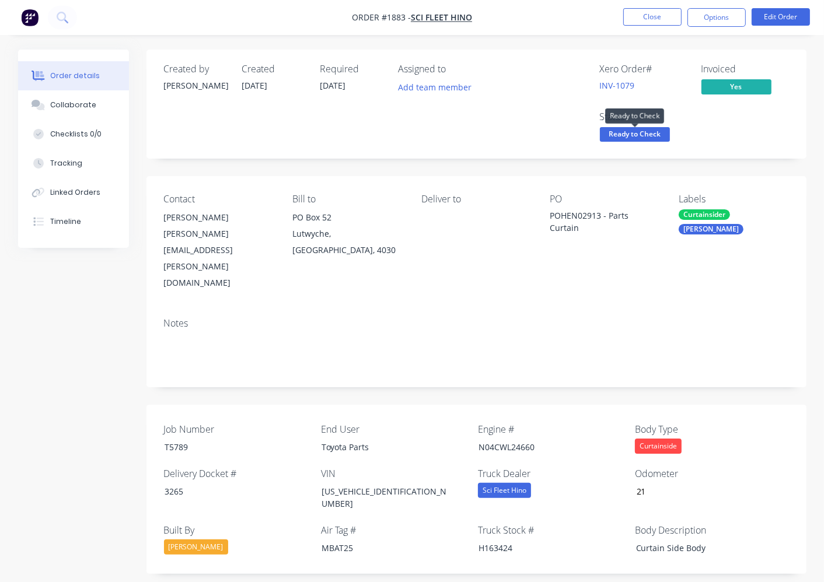
click at [639, 135] on span "Ready to Check" at bounding box center [635, 134] width 70 height 15
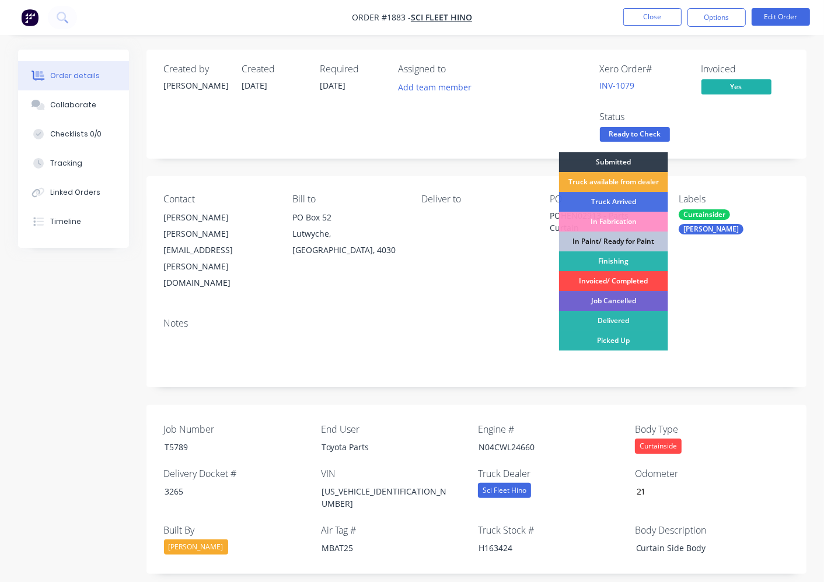
click at [625, 278] on div "Invoiced/ Completed" at bounding box center [613, 281] width 109 height 20
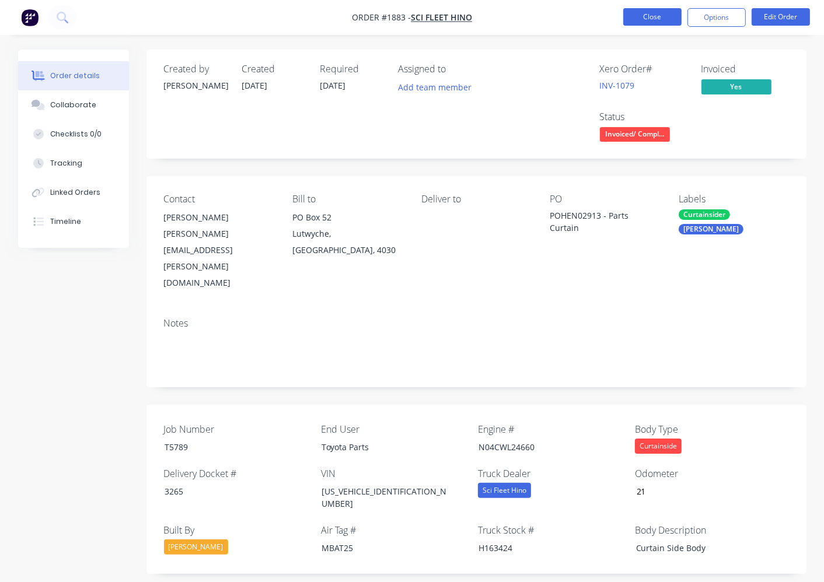
click at [652, 18] on button "Close" at bounding box center [652, 16] width 58 height 17
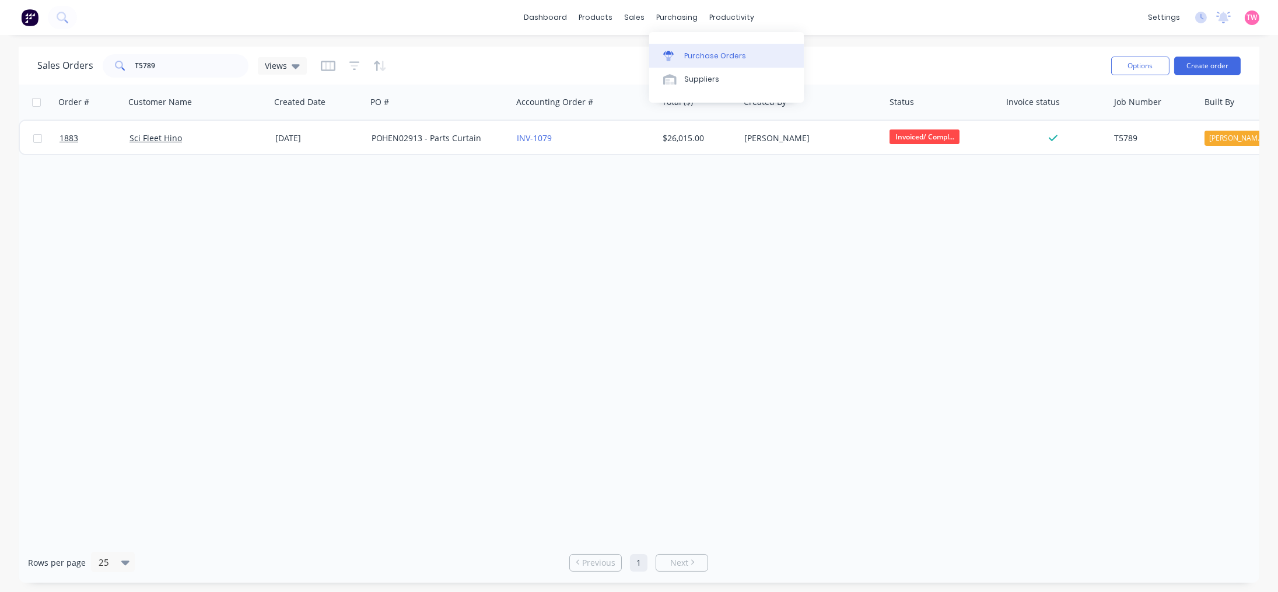
click at [701, 45] on link "Purchase Orders" at bounding box center [726, 55] width 155 height 23
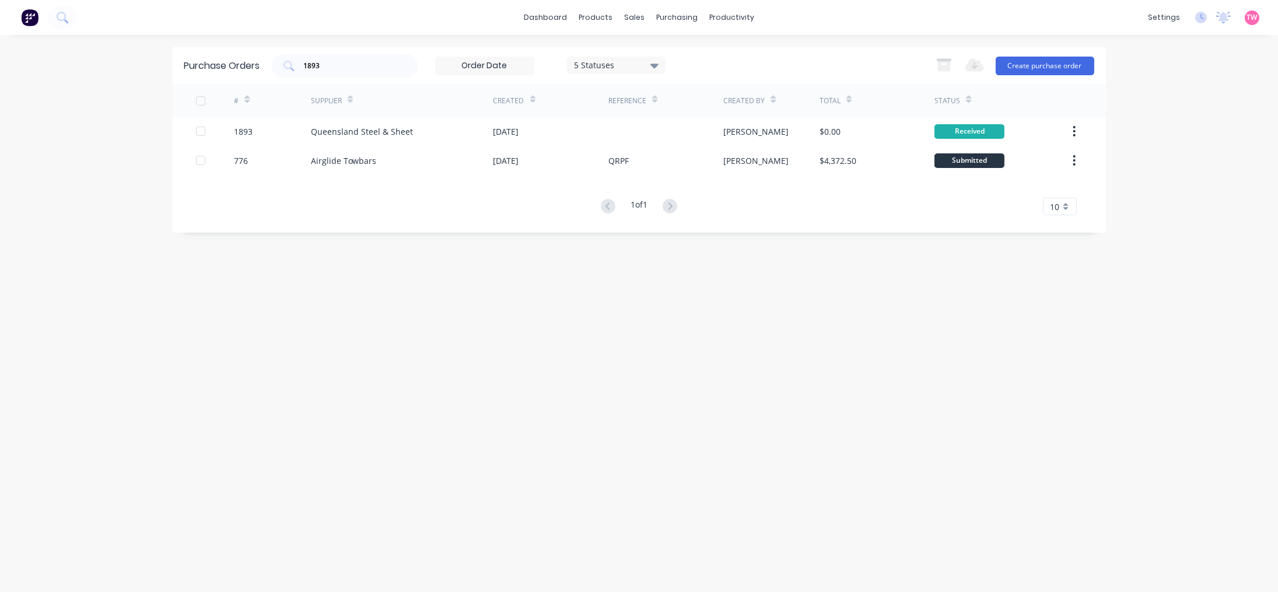
drag, startPoint x: 377, startPoint y: 61, endPoint x: 141, endPoint y: 77, distance: 236.8
click at [141, 77] on div "dashboard products sales purchasing productivity dashboard products Product Cat…" at bounding box center [639, 296] width 1278 height 592
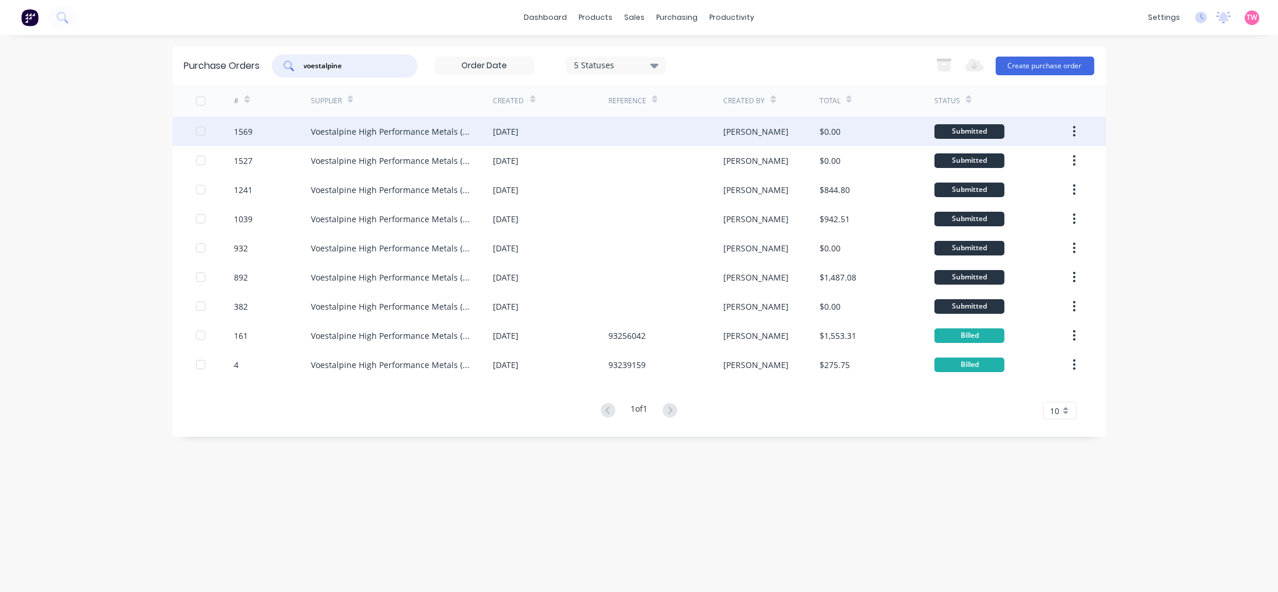
type input "voestalpine"
click at [335, 132] on div "Voestalpine High Performance Metals ([GEOGRAPHIC_DATA]) Pt" at bounding box center [390, 131] width 159 height 12
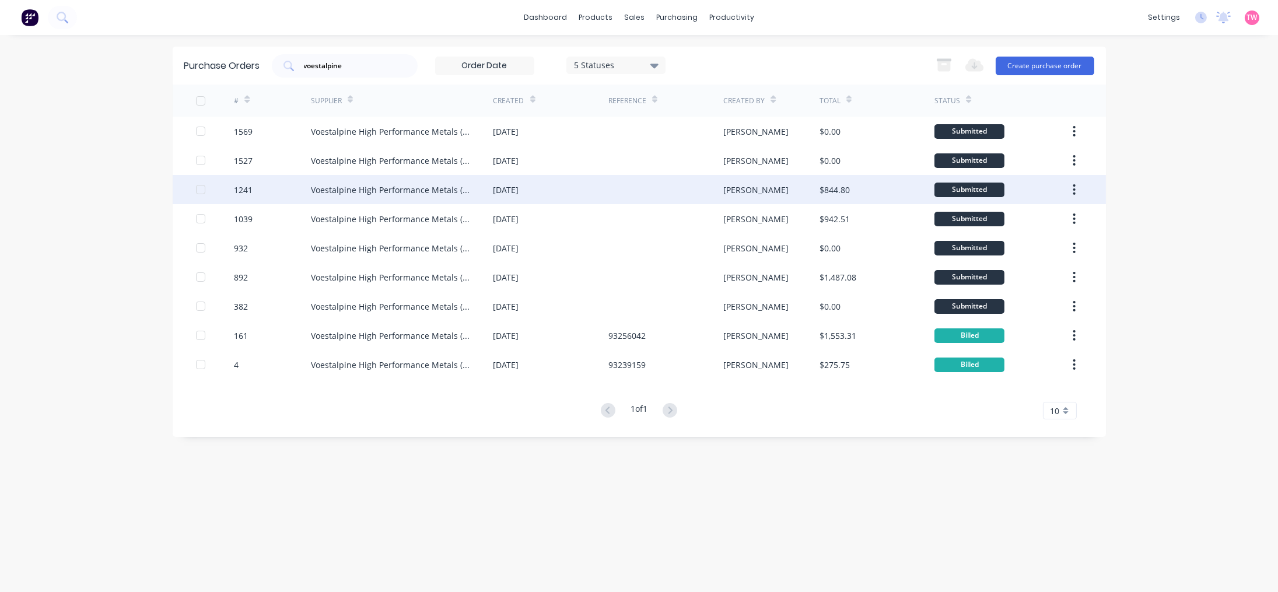
click at [380, 197] on div "Voestalpine High Performance Metals ([GEOGRAPHIC_DATA]) Pt" at bounding box center [402, 189] width 183 height 29
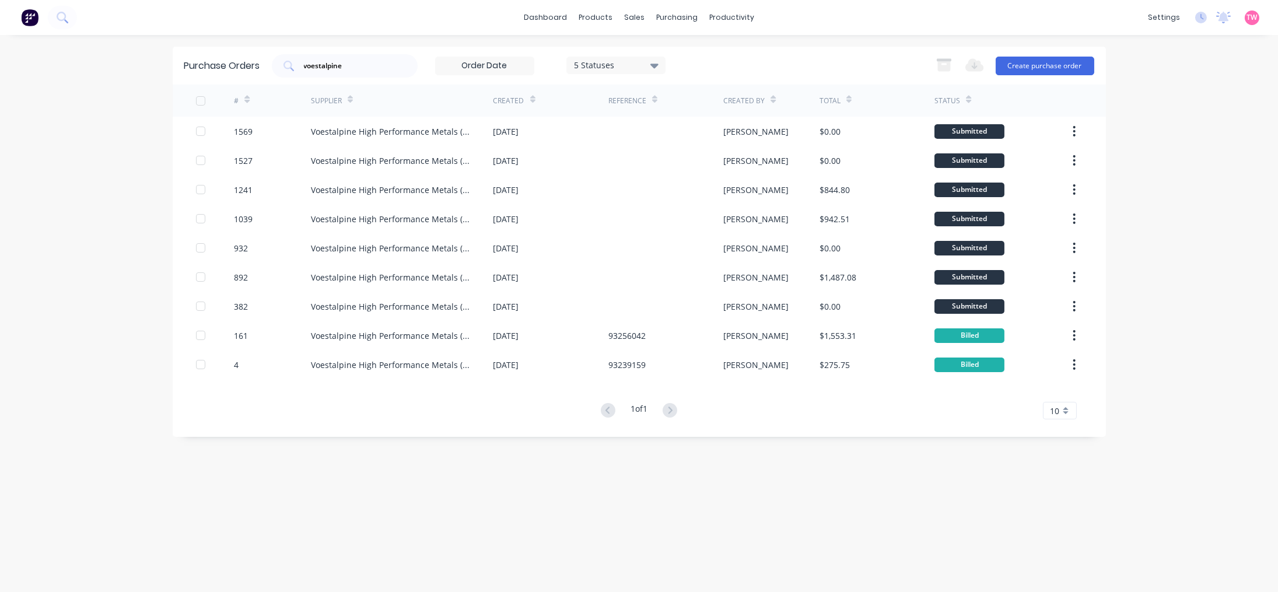
drag, startPoint x: 360, startPoint y: 66, endPoint x: 212, endPoint y: 71, distance: 148.8
click at [204, 72] on div "Purchase Orders voestalpine 5 Statuses 5 Statuses Export to Excel (XLSX) Create…" at bounding box center [639, 66] width 933 height 38
type input "capral"
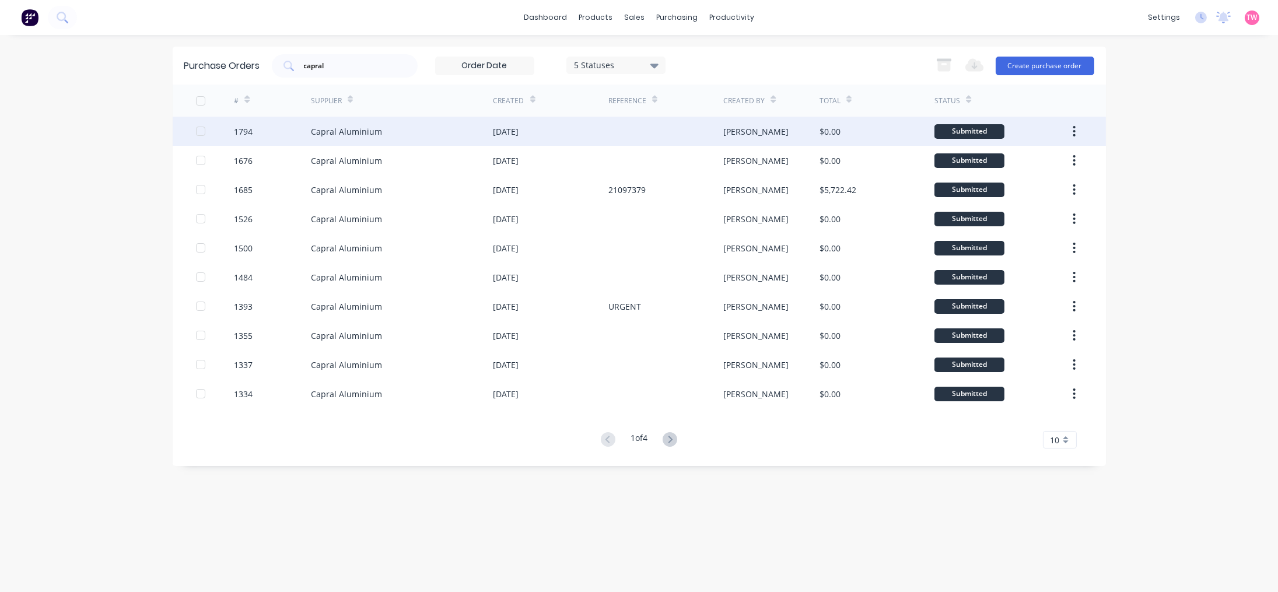
click at [404, 133] on div "Capral Aluminium" at bounding box center [402, 131] width 183 height 29
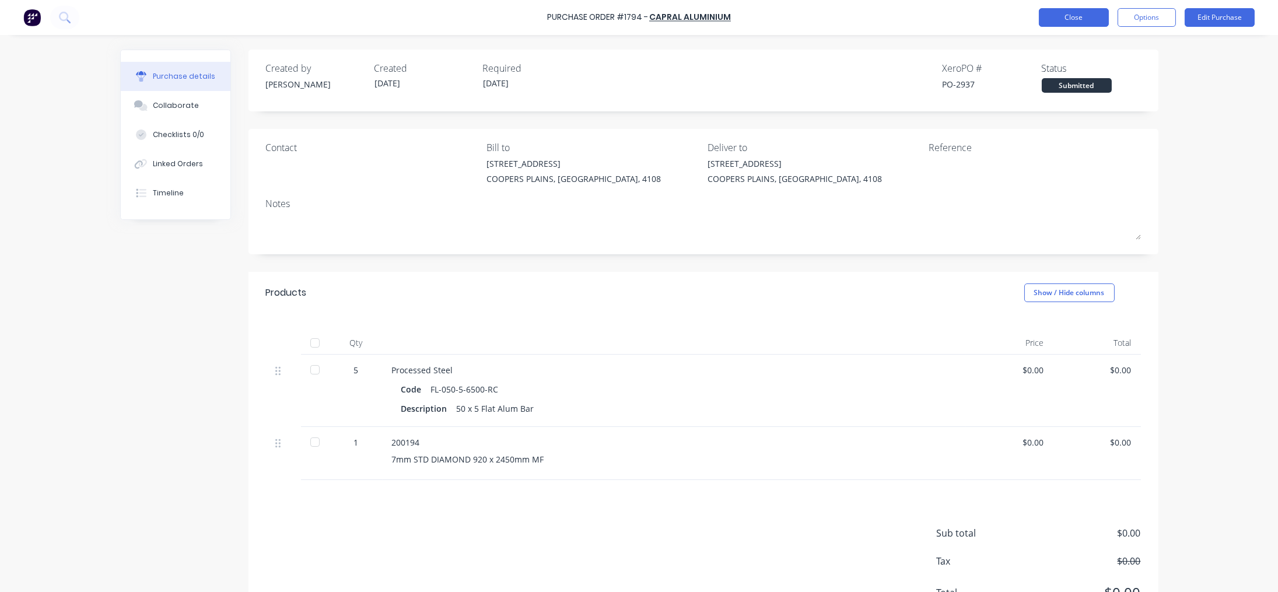
click at [701, 15] on button "Close" at bounding box center [1074, 17] width 70 height 19
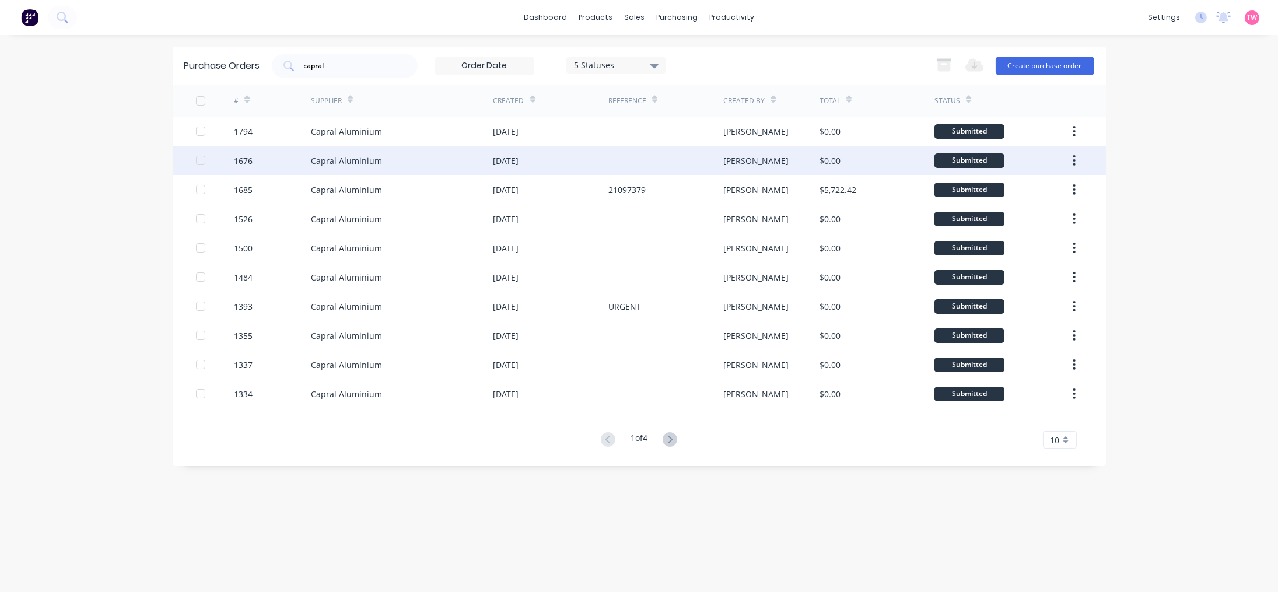
click at [394, 159] on div "Capral Aluminium" at bounding box center [402, 160] width 183 height 29
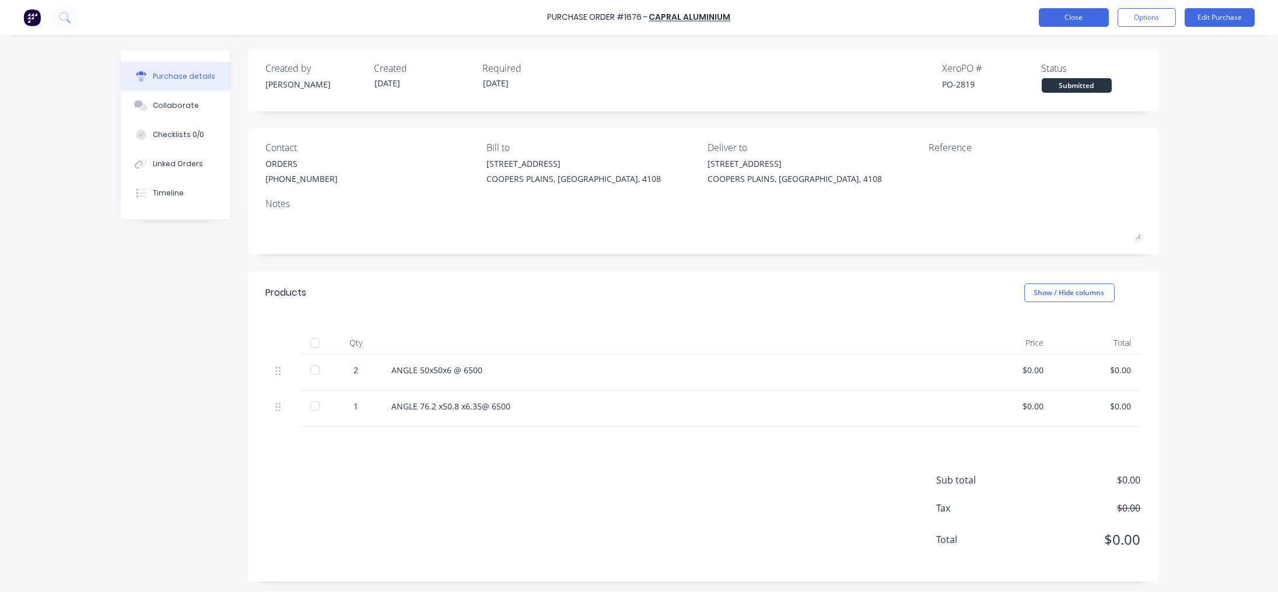
click at [701, 18] on button "Close" at bounding box center [1074, 17] width 70 height 19
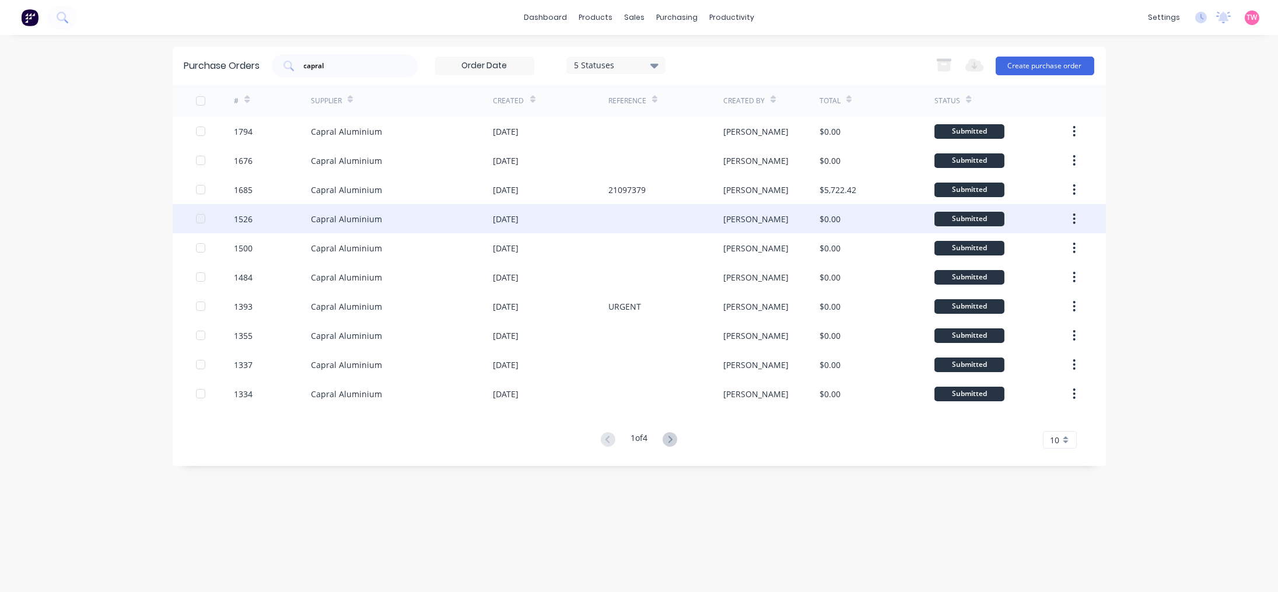
click at [386, 223] on div "Capral Aluminium" at bounding box center [402, 218] width 183 height 29
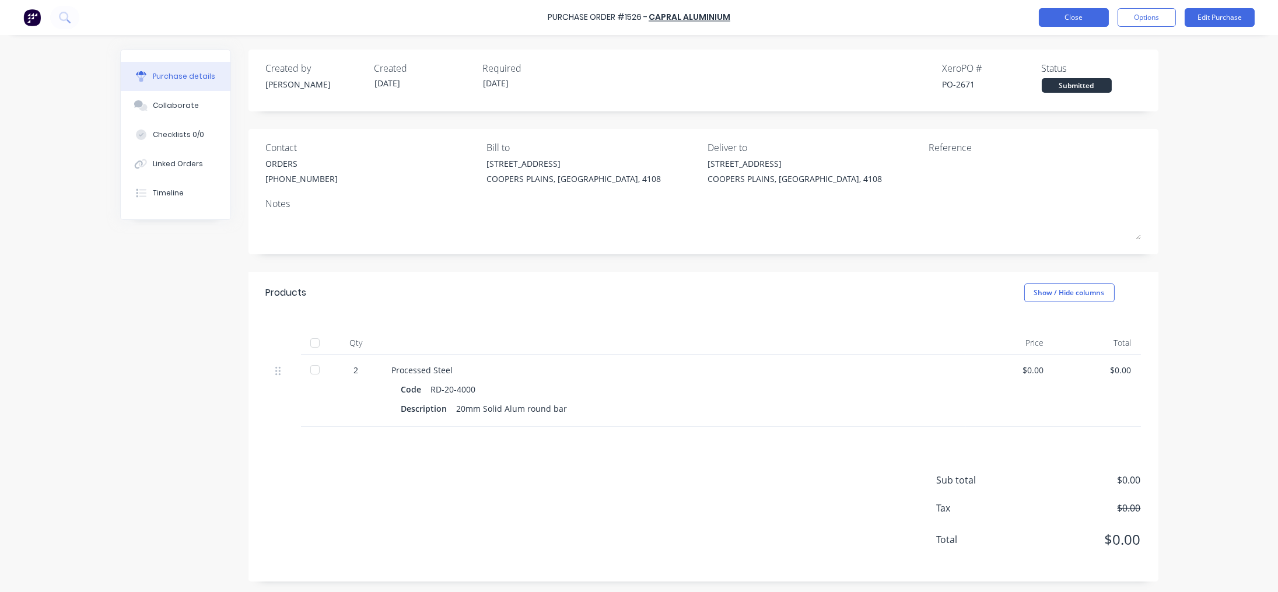
click at [701, 17] on button "Close" at bounding box center [1074, 17] width 70 height 19
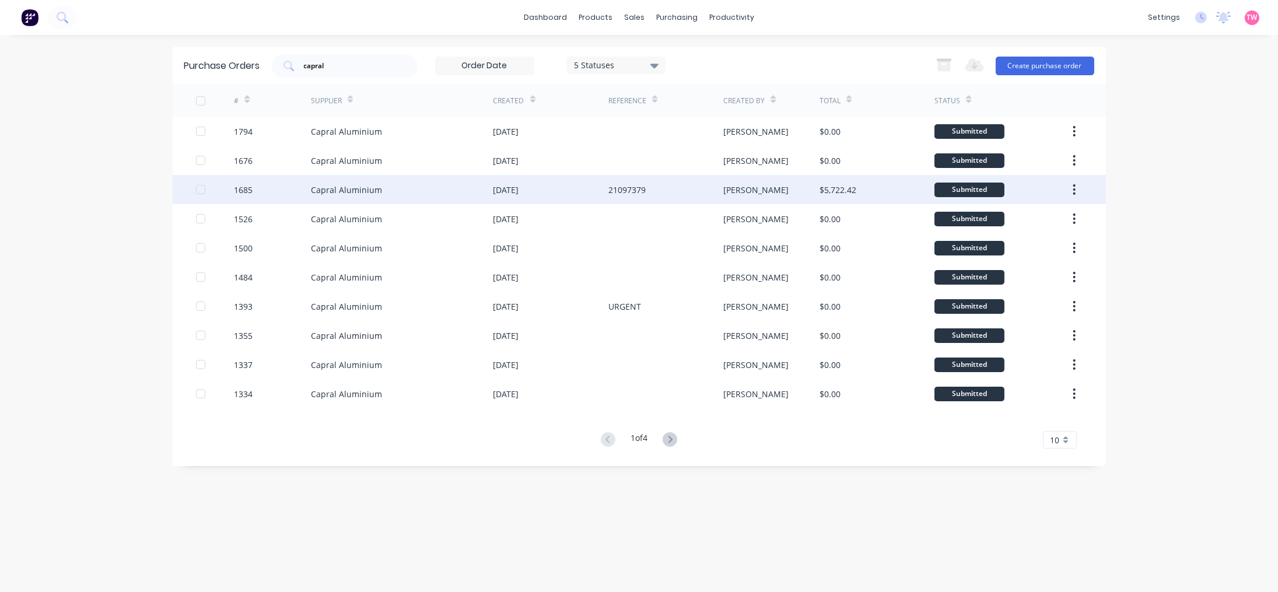
click at [395, 181] on div "Capral Aluminium" at bounding box center [402, 189] width 183 height 29
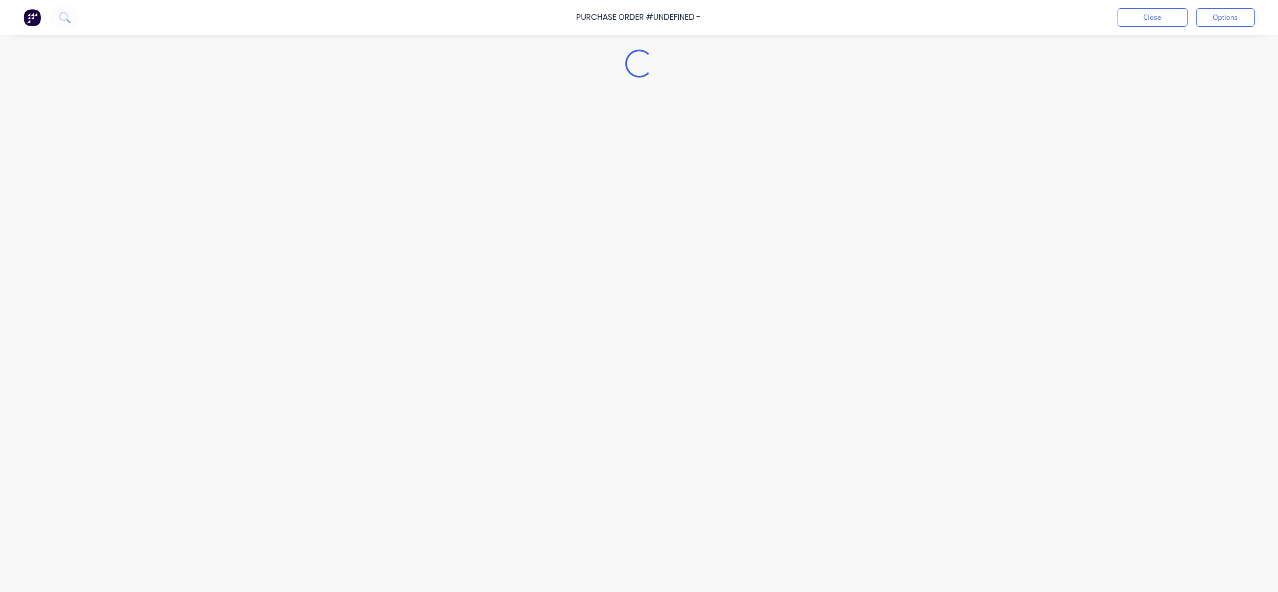
type textarea "x"
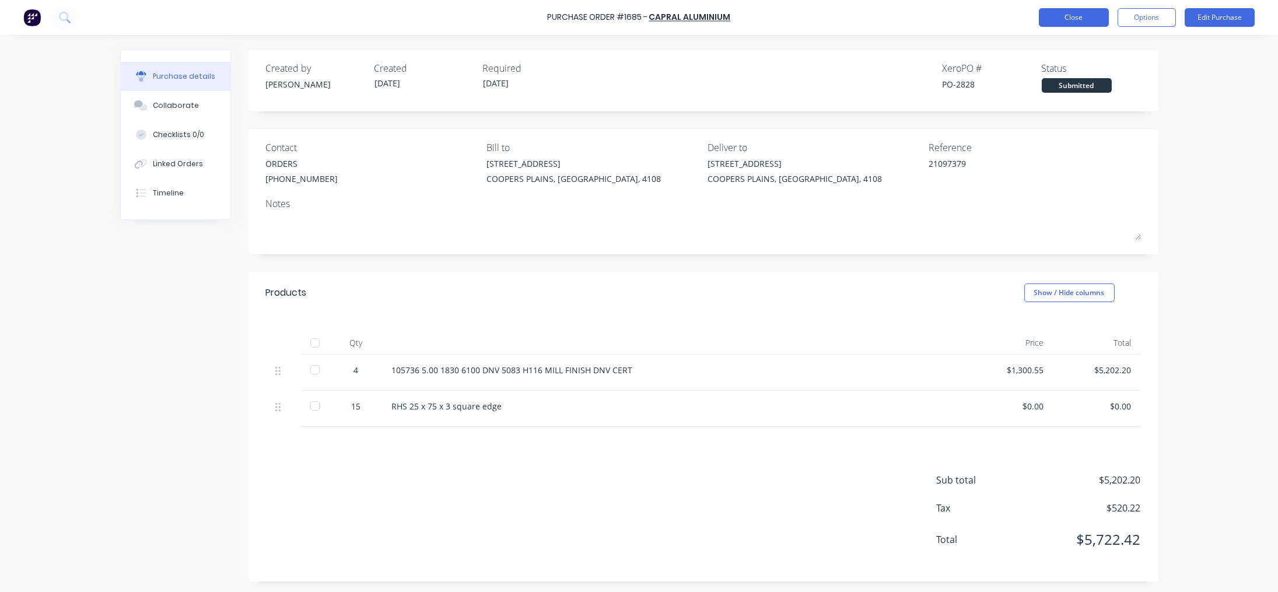
click at [701, 19] on button "Close" at bounding box center [1074, 17] width 70 height 19
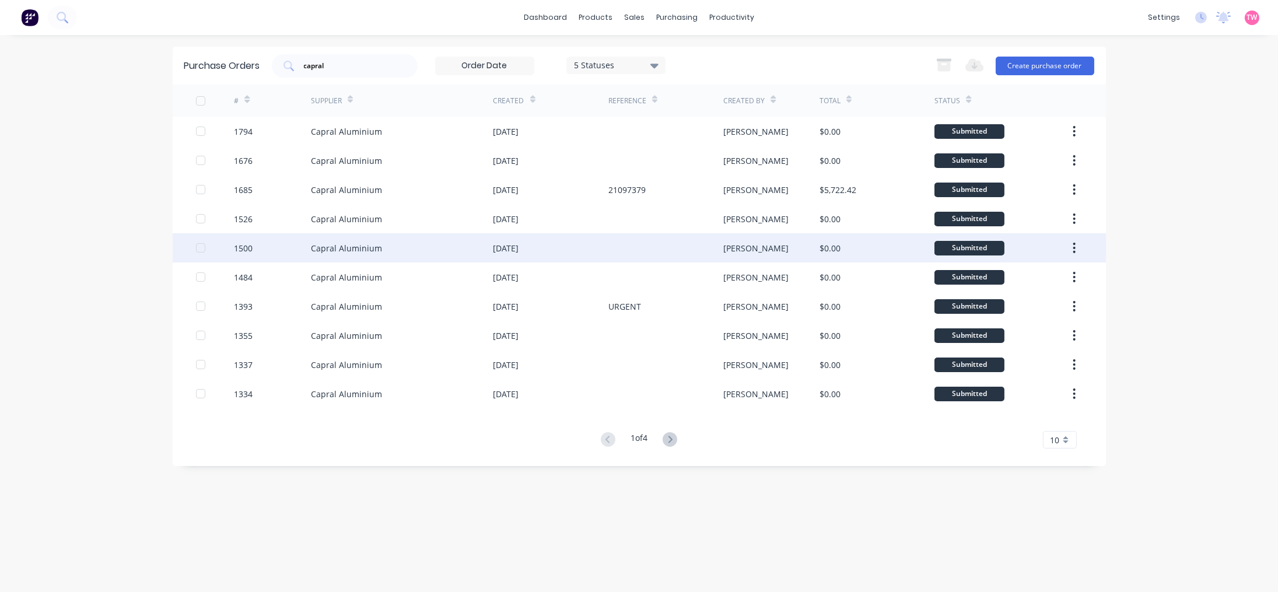
click at [383, 255] on div "Capral Aluminium" at bounding box center [402, 247] width 183 height 29
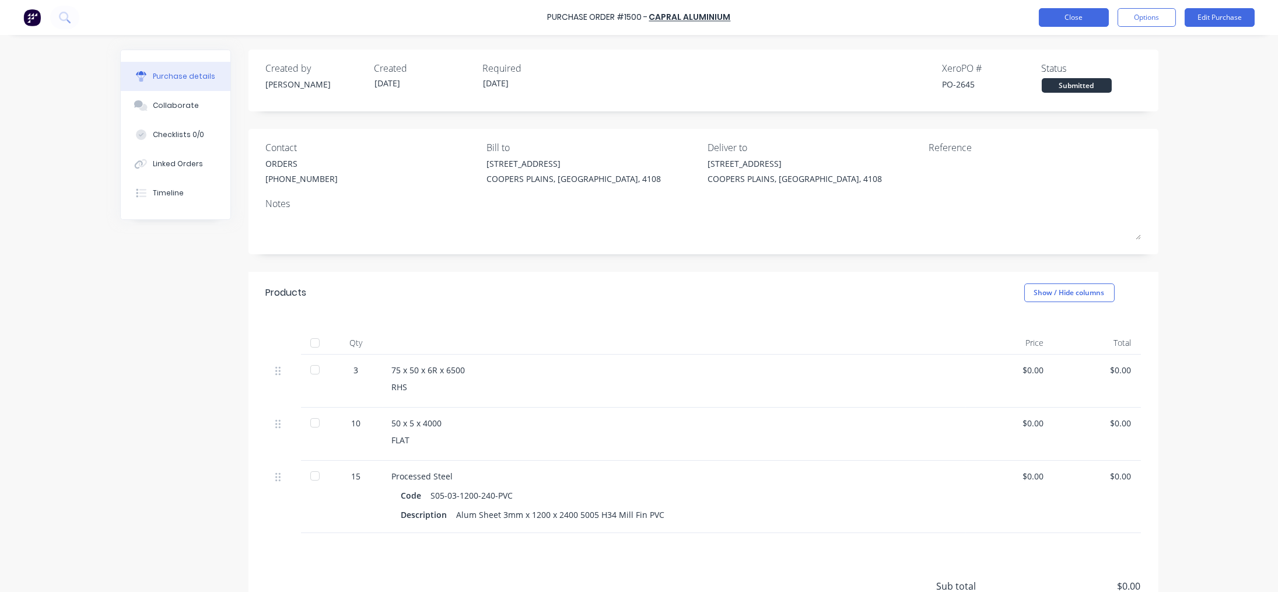
click at [701, 20] on button "Close" at bounding box center [1074, 17] width 70 height 19
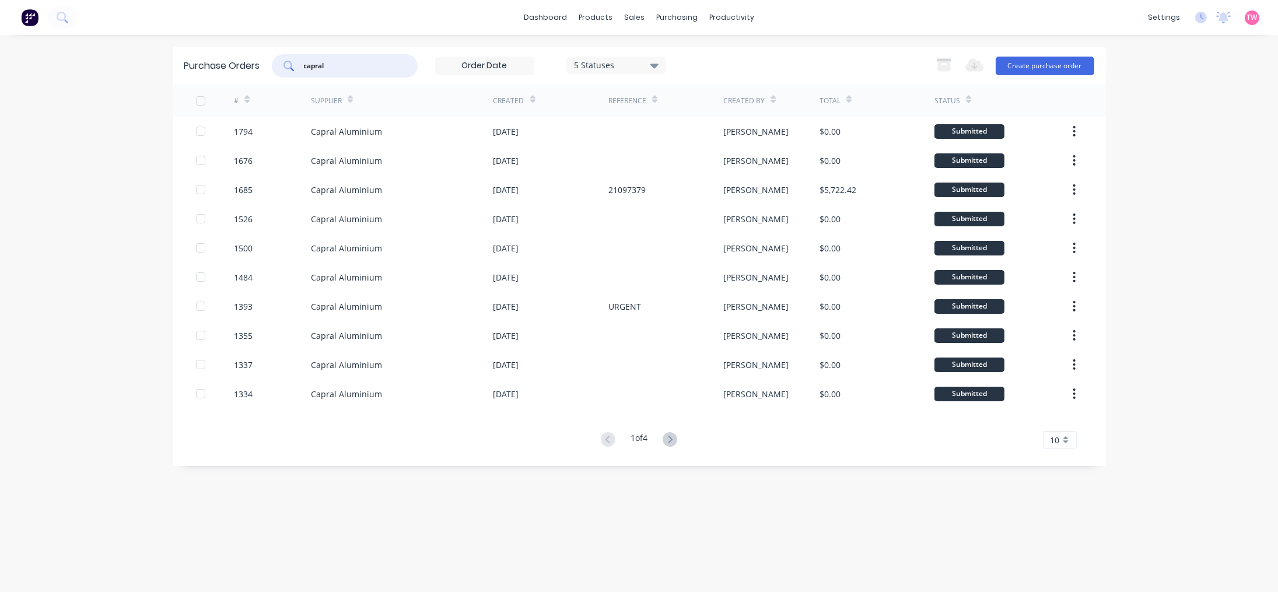
drag, startPoint x: 381, startPoint y: 62, endPoint x: 54, endPoint y: 80, distance: 327.7
click at [62, 80] on div "dashboard products sales purchasing productivity dashboard products Product Cat…" at bounding box center [639, 296] width 1278 height 592
type input "vulcan"
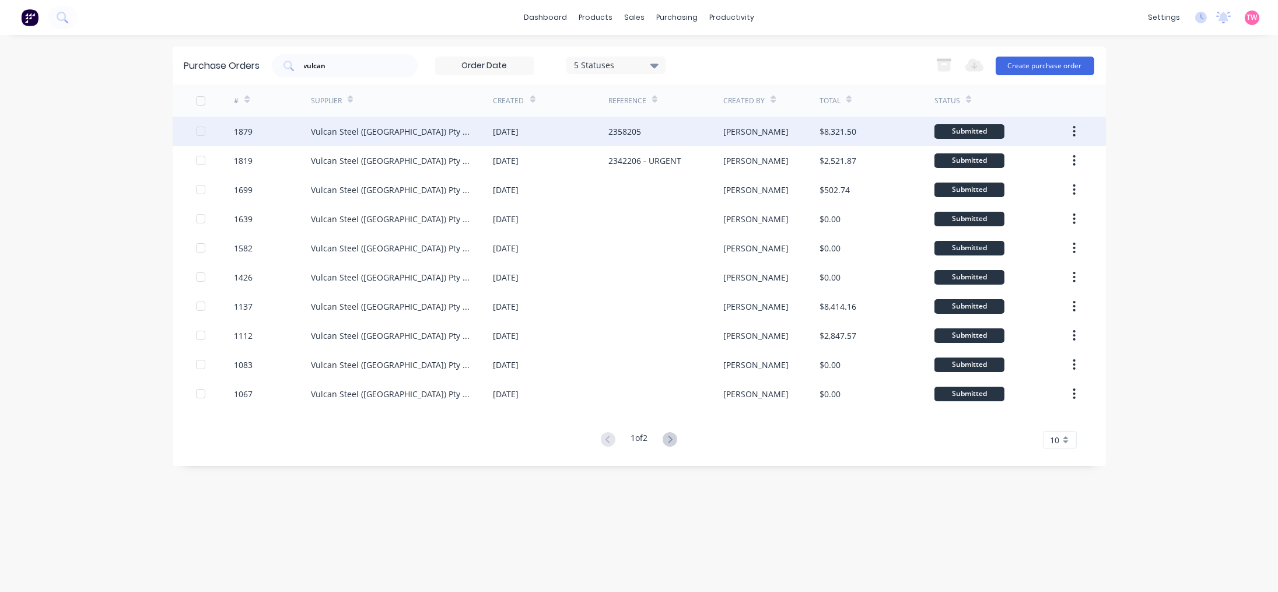
click at [337, 128] on div "Vulcan Steel ([GEOGRAPHIC_DATA]) Pty Ltd trading as Vulcan [PERSON_NAME] Alumin…" at bounding box center [390, 131] width 159 height 12
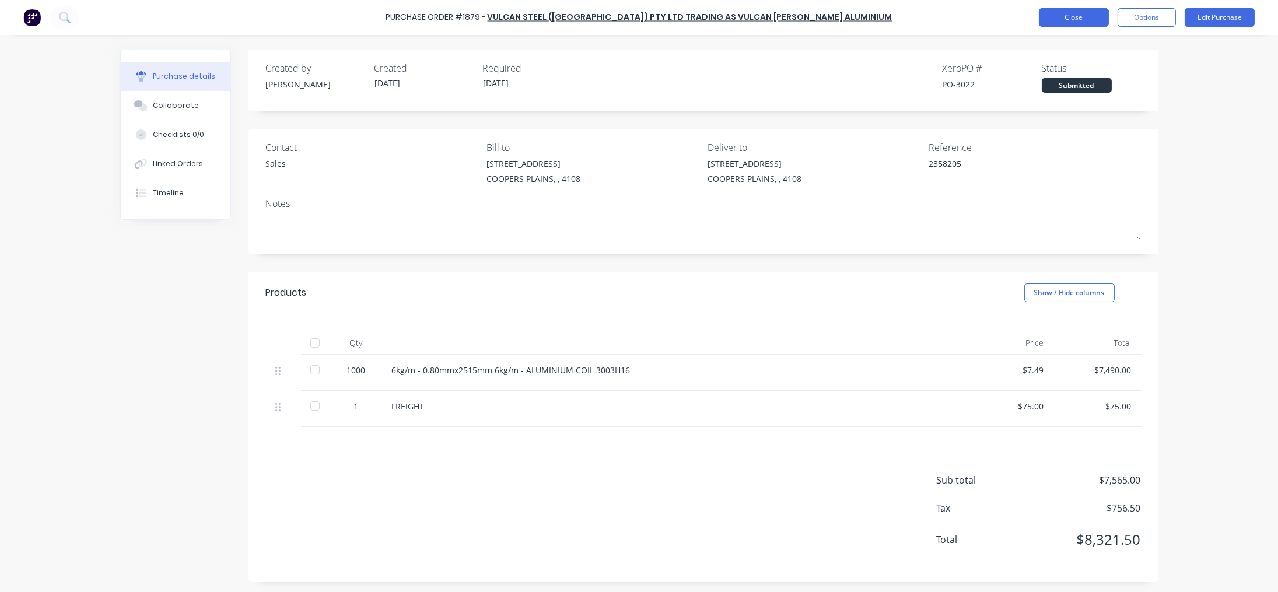
click at [701, 21] on button "Close" at bounding box center [1074, 17] width 70 height 19
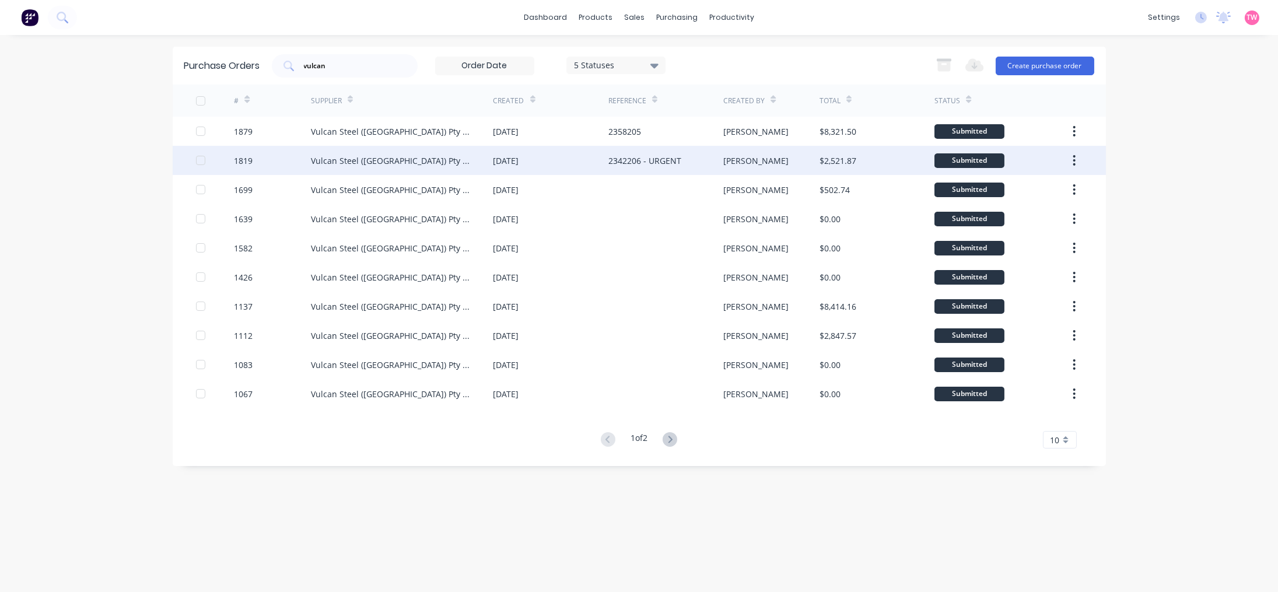
click at [417, 153] on div "Vulcan Steel ([GEOGRAPHIC_DATA]) Pty Ltd trading as Vulcan [PERSON_NAME] Alumin…" at bounding box center [402, 160] width 183 height 29
type textarea "x"
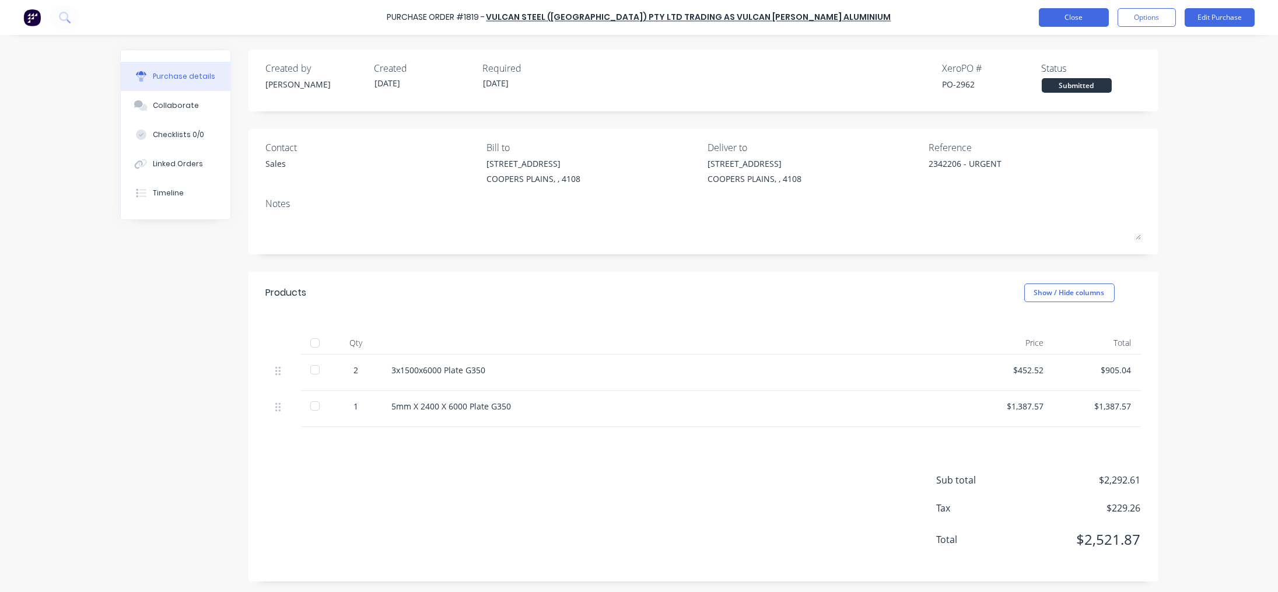
click at [701, 20] on button "Close" at bounding box center [1074, 17] width 70 height 19
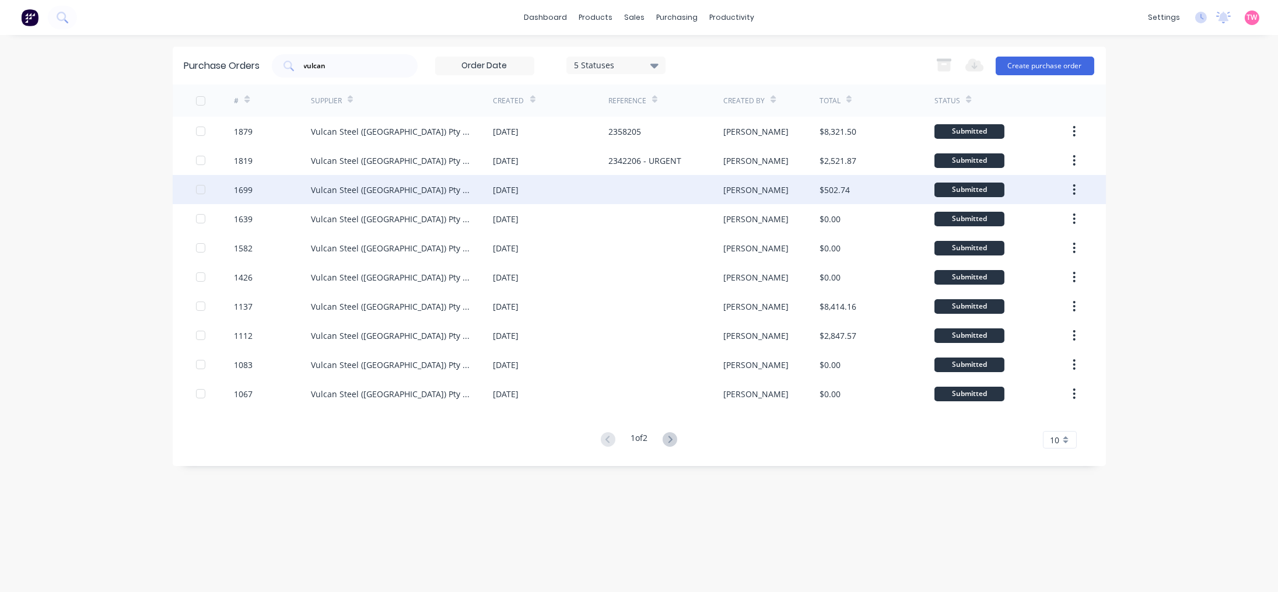
click at [416, 187] on div "Vulcan Steel ([GEOGRAPHIC_DATA]) Pty Ltd trading as Vulcan [PERSON_NAME] Alumin…" at bounding box center [390, 190] width 159 height 12
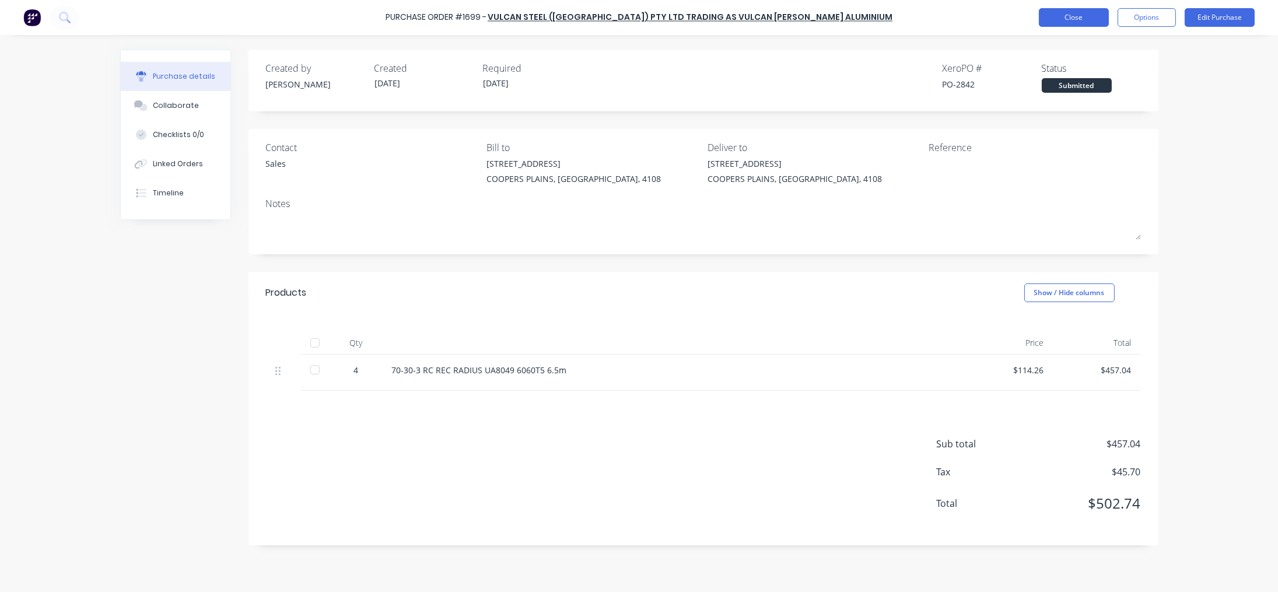
click at [701, 23] on button "Close" at bounding box center [1074, 17] width 70 height 19
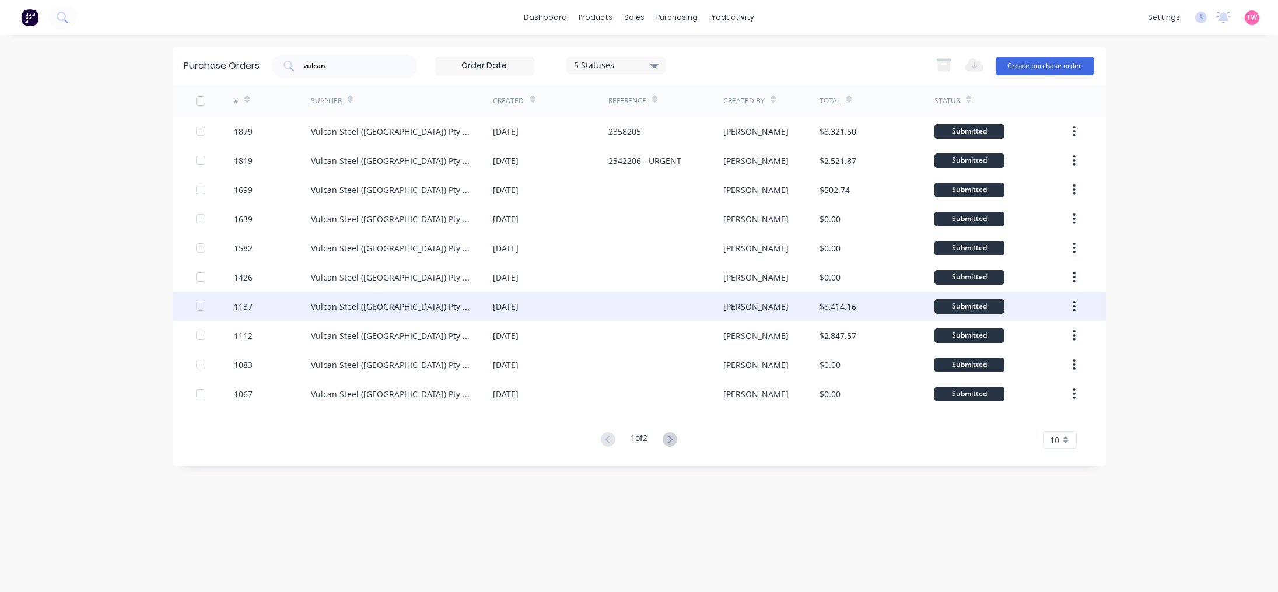
click at [372, 302] on div "Vulcan Steel ([GEOGRAPHIC_DATA]) Pty Ltd trading as Vulcan [PERSON_NAME] Alumin…" at bounding box center [390, 306] width 159 height 12
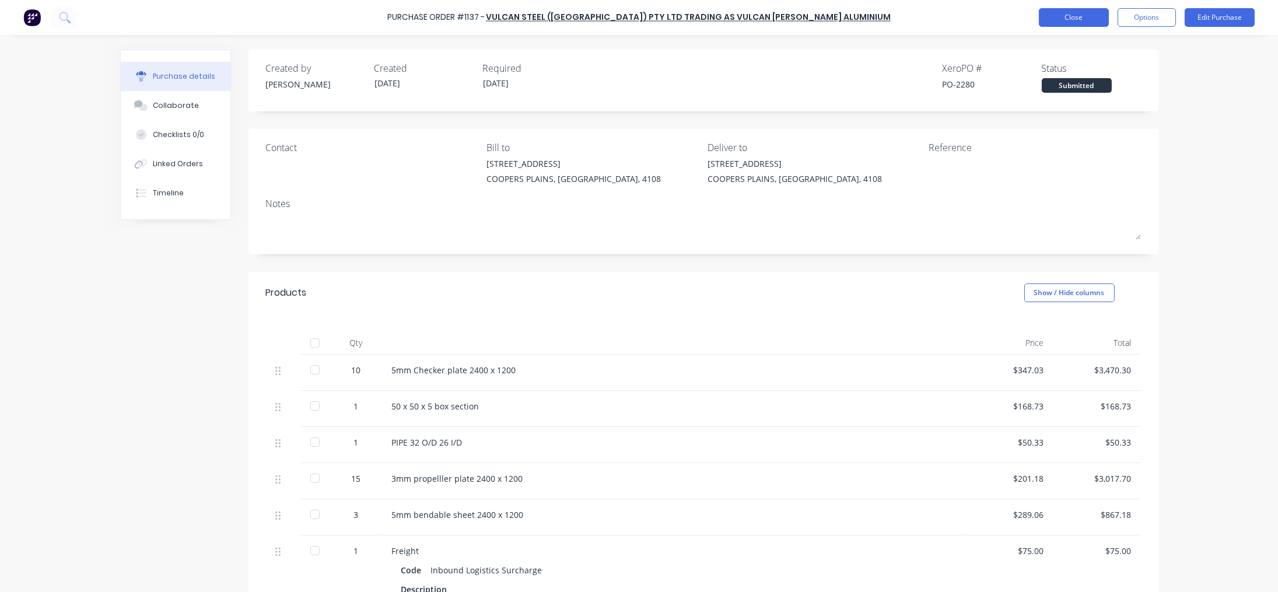
click at [701, 24] on button "Close" at bounding box center [1074, 17] width 70 height 19
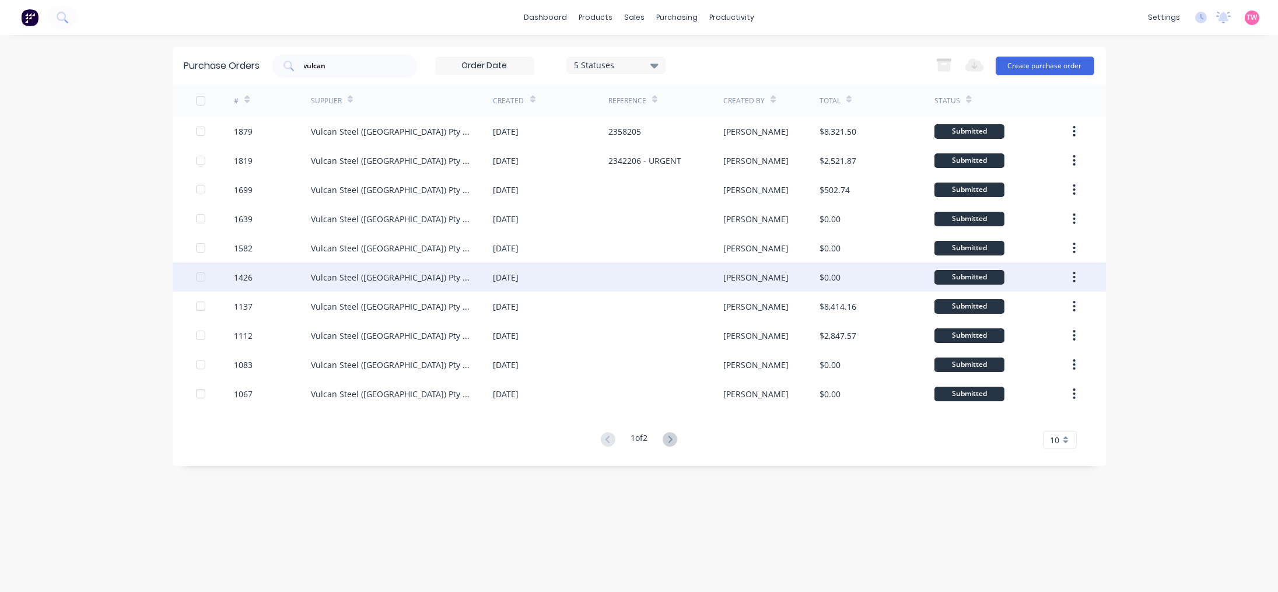
click at [449, 275] on div "Vulcan Steel ([GEOGRAPHIC_DATA]) Pty Ltd trading as Vulcan [PERSON_NAME] Alumin…" at bounding box center [390, 277] width 159 height 12
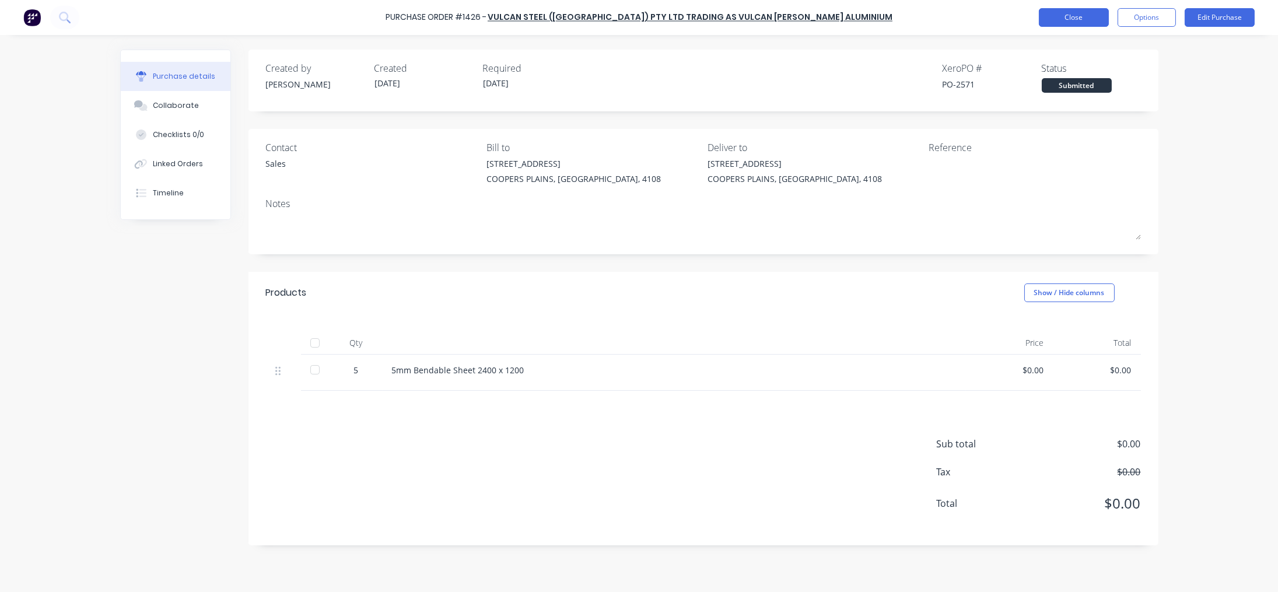
click at [701, 20] on button "Close" at bounding box center [1074, 17] width 70 height 19
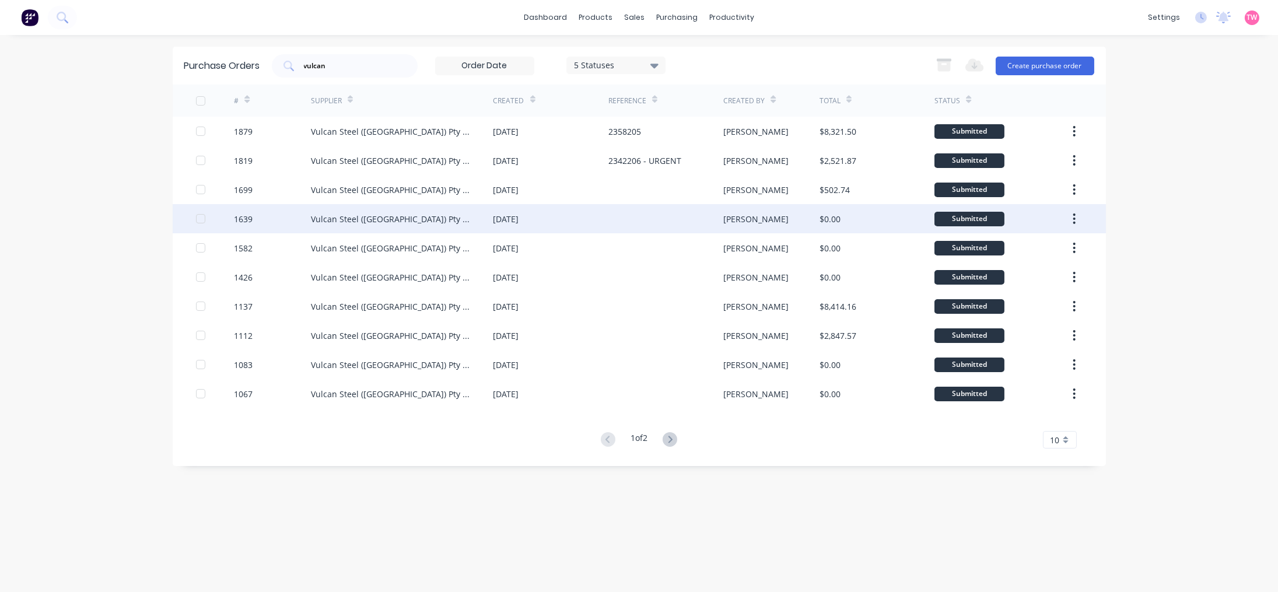
click at [360, 226] on div "Vulcan Steel ([GEOGRAPHIC_DATA]) Pty Ltd trading as Vulcan [PERSON_NAME] Alumin…" at bounding box center [402, 218] width 183 height 29
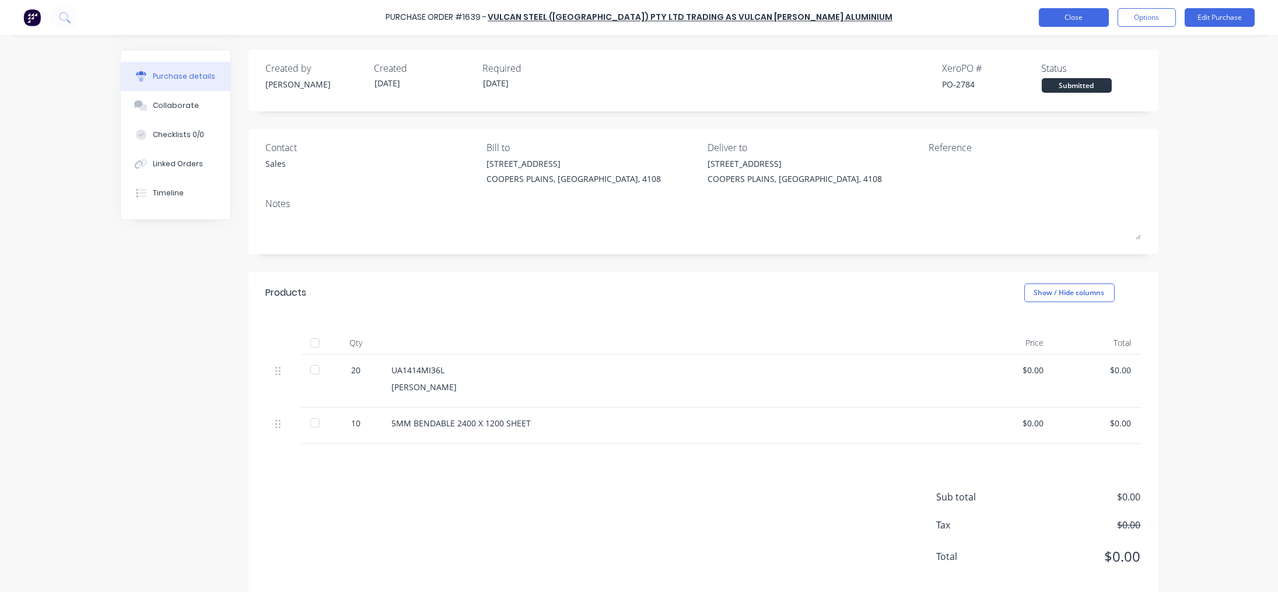
click at [701, 12] on button "Close" at bounding box center [1074, 17] width 70 height 19
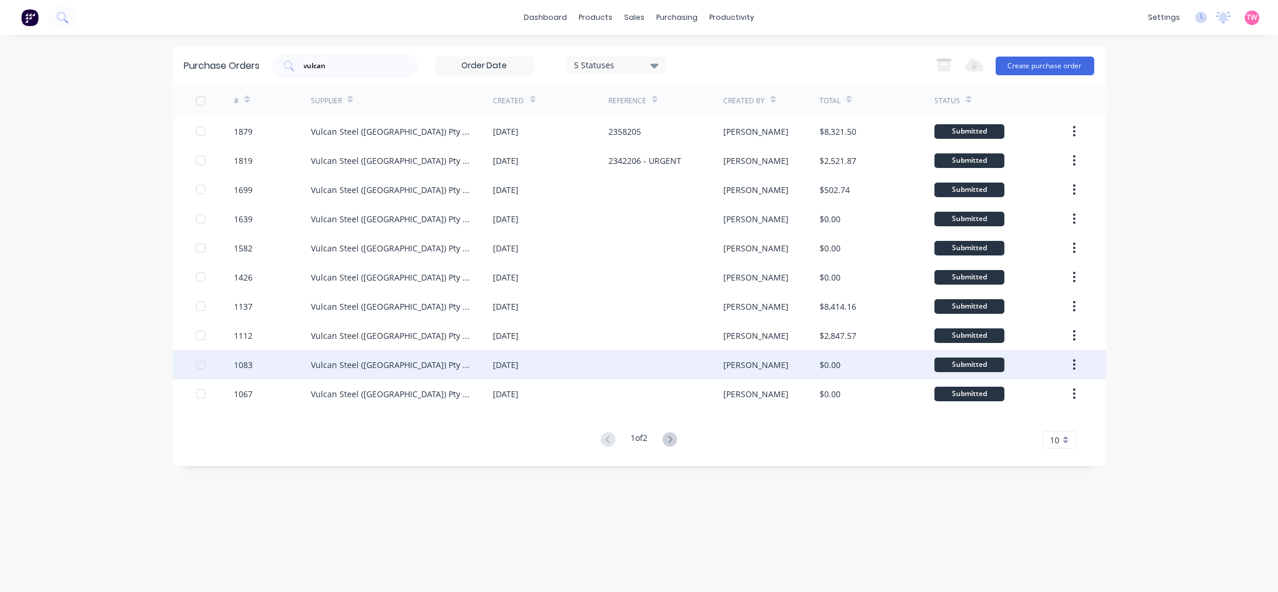
click at [381, 358] on div "Vulcan Steel ([GEOGRAPHIC_DATA]) Pty Ltd trading as Vulcan [PERSON_NAME] Alumin…" at bounding box center [402, 364] width 183 height 29
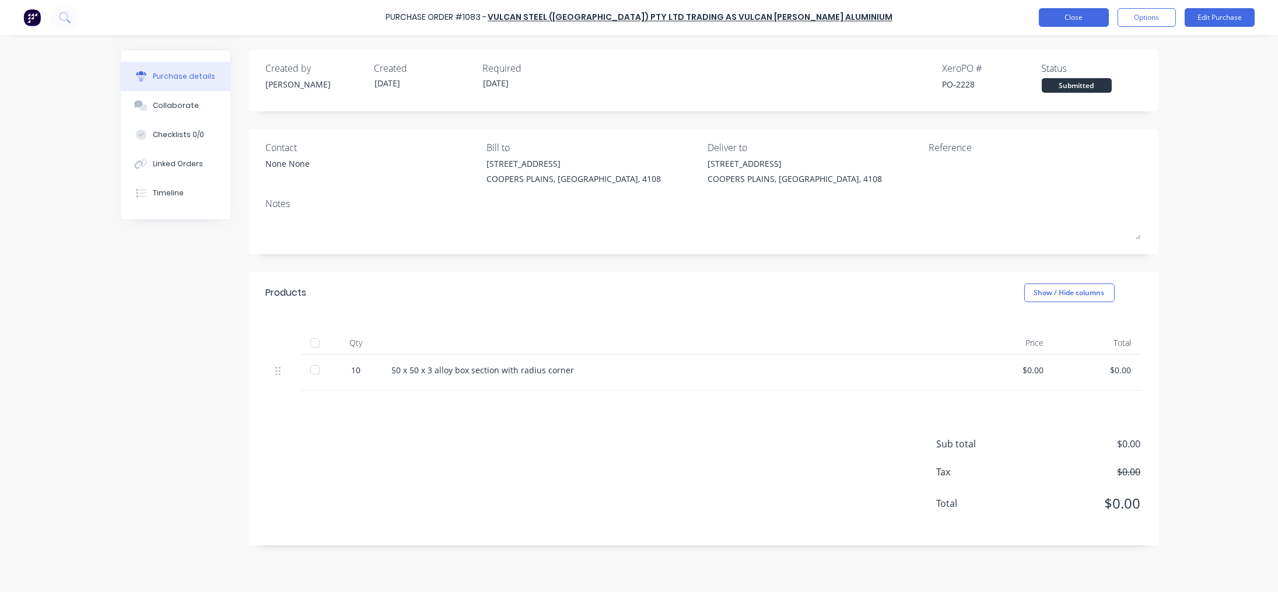
click at [701, 16] on button "Close" at bounding box center [1074, 17] width 70 height 19
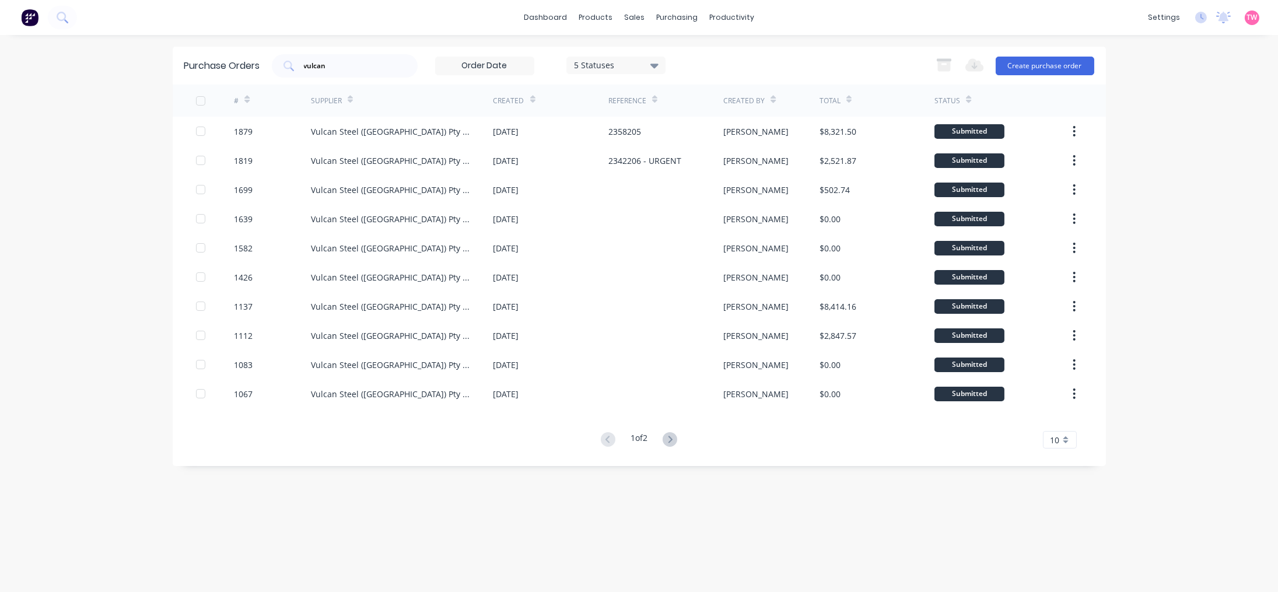
drag, startPoint x: 358, startPoint y: 67, endPoint x: 176, endPoint y: 65, distance: 182.0
click at [176, 65] on div "Purchase Orders vulcan 5 Statuses 5 Statuses Export to Excel (XLSX) Create purc…" at bounding box center [639, 66] width 933 height 38
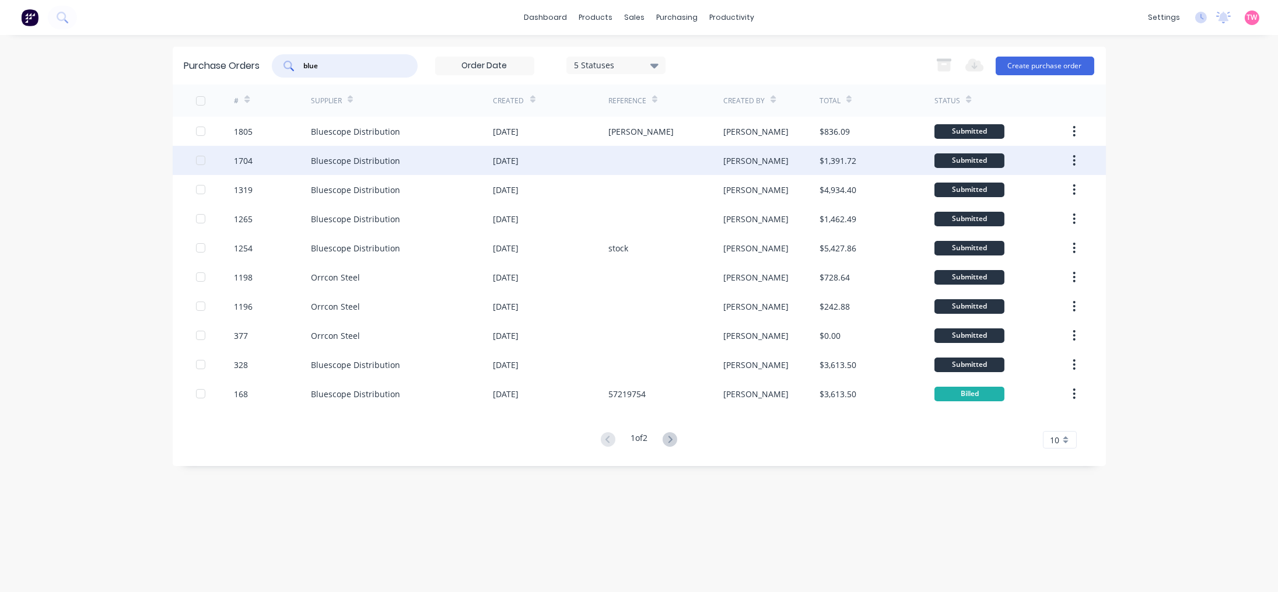
type input "blue"
click at [344, 149] on div "Bluescope Distribution" at bounding box center [402, 160] width 183 height 29
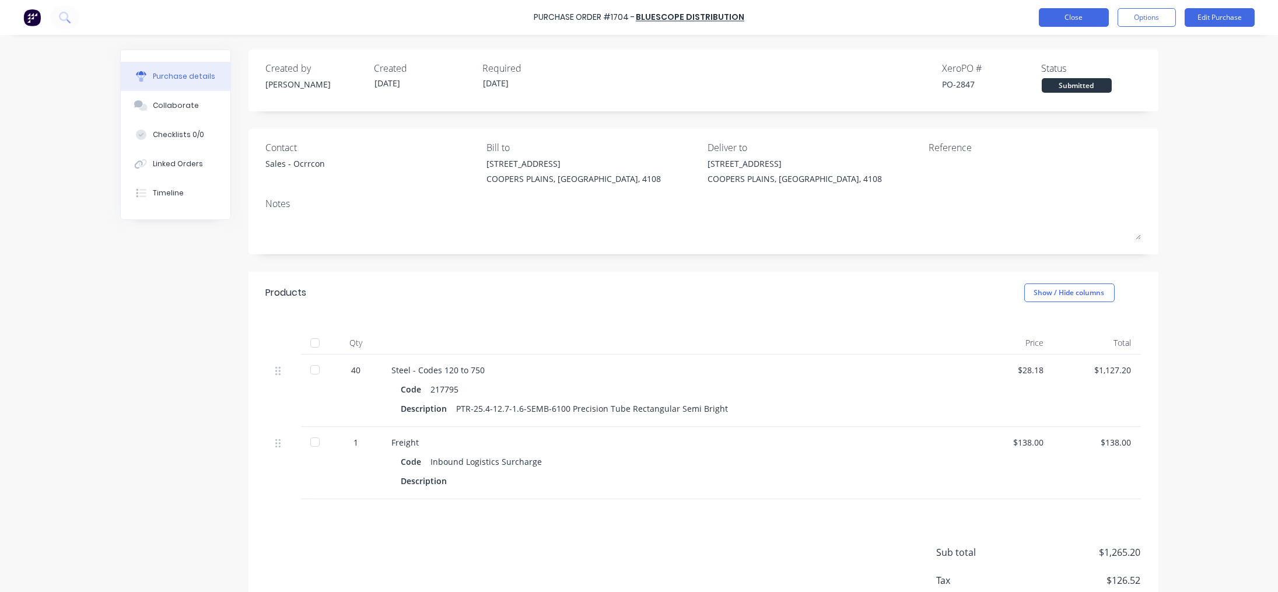
click at [701, 15] on button "Close" at bounding box center [1074, 17] width 70 height 19
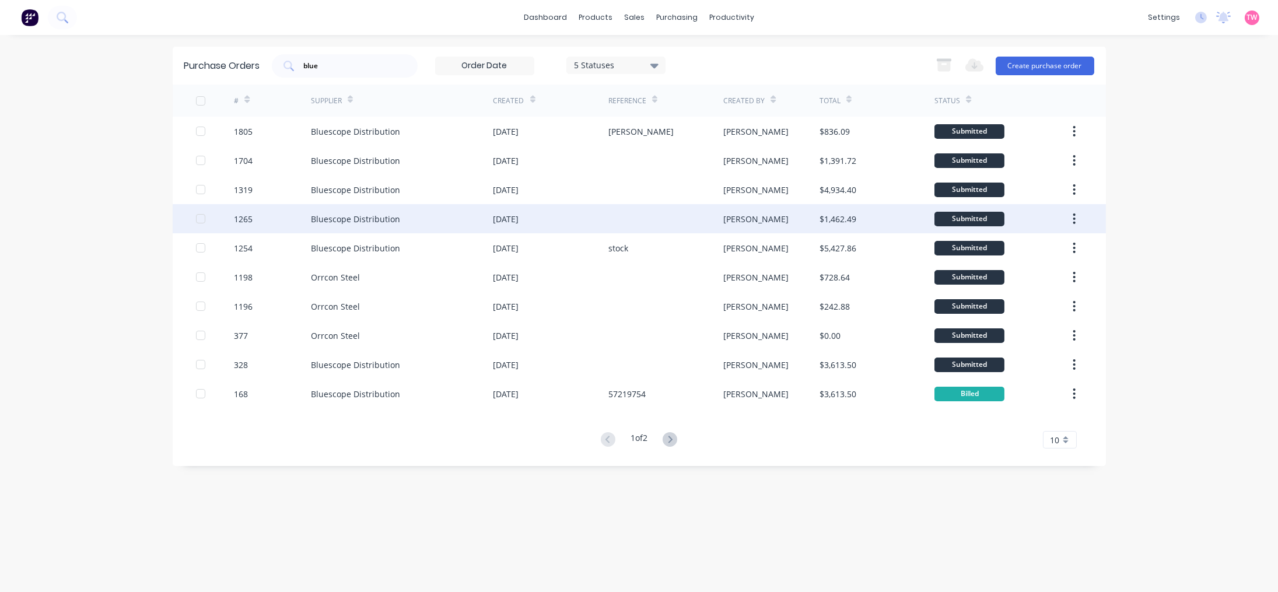
click at [353, 208] on div "Bluescope Distribution" at bounding box center [402, 218] width 183 height 29
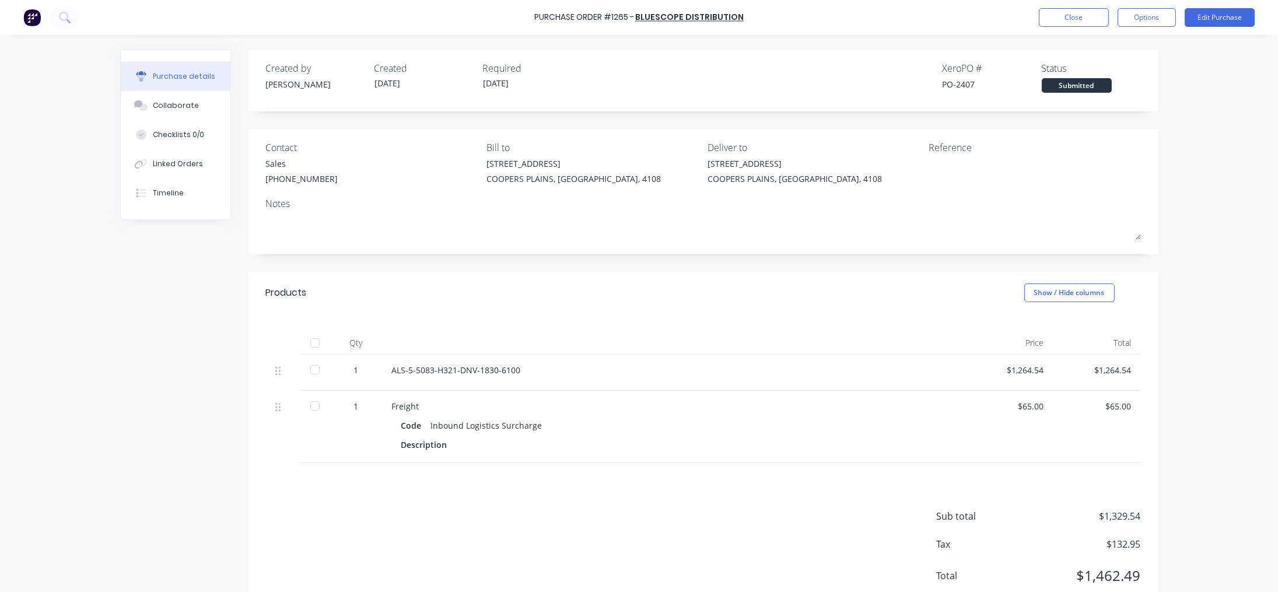
click at [701, 9] on div "Purchase Order #1265 - Bluescope Distribution Close Options Edit Purchase" at bounding box center [639, 17] width 1278 height 35
click at [701, 13] on button "Close" at bounding box center [1074, 17] width 70 height 19
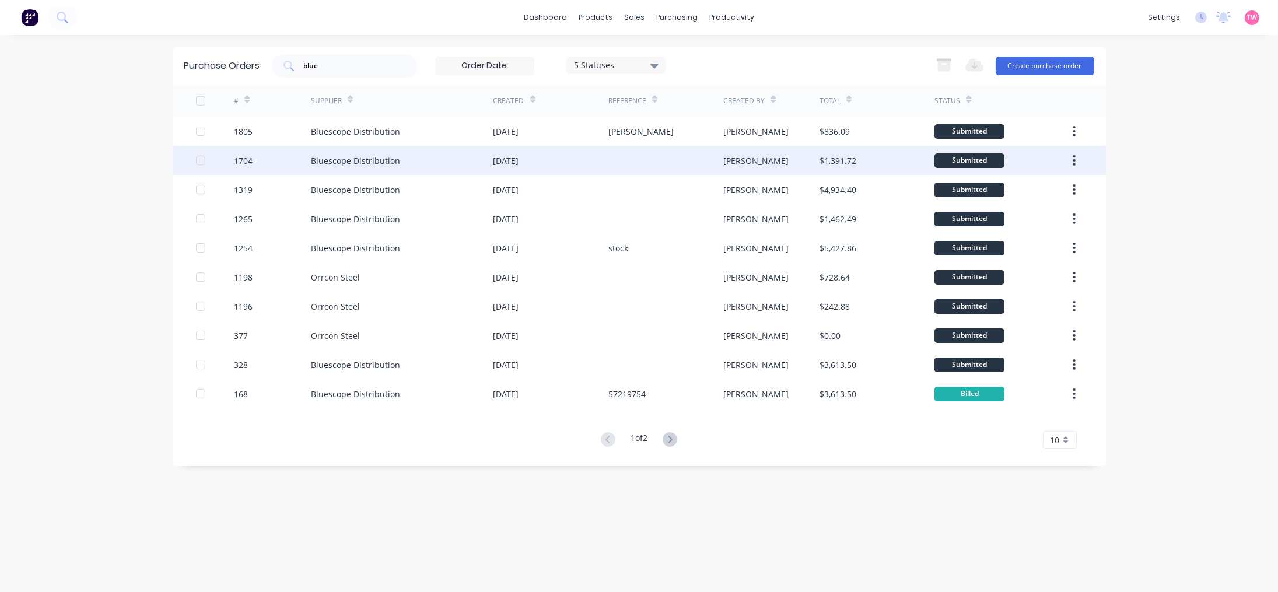
click at [398, 165] on div "Bluescope Distribution" at bounding box center [402, 160] width 183 height 29
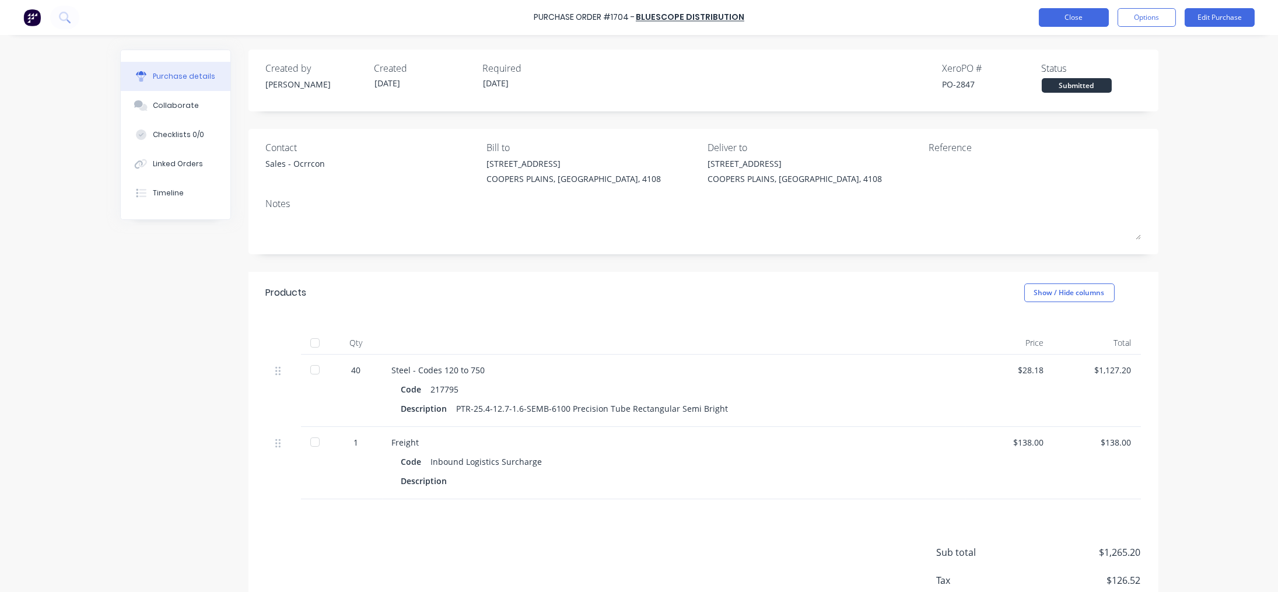
click at [701, 23] on button "Close" at bounding box center [1074, 17] width 70 height 19
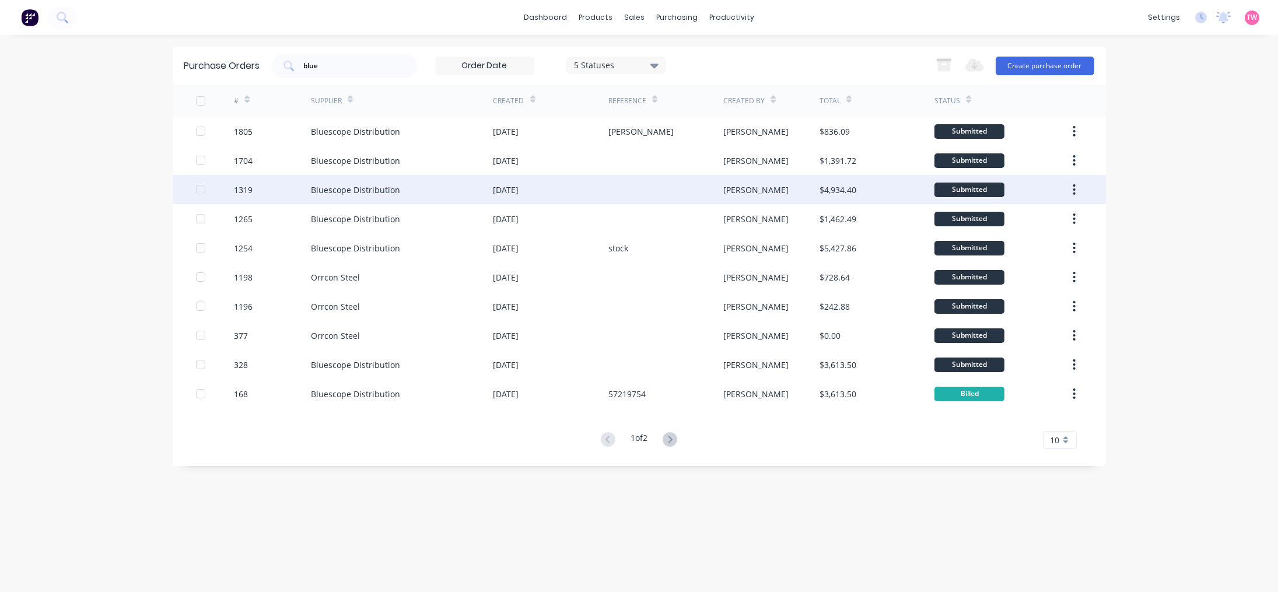
click at [372, 187] on div "Bluescope Distribution" at bounding box center [355, 190] width 89 height 12
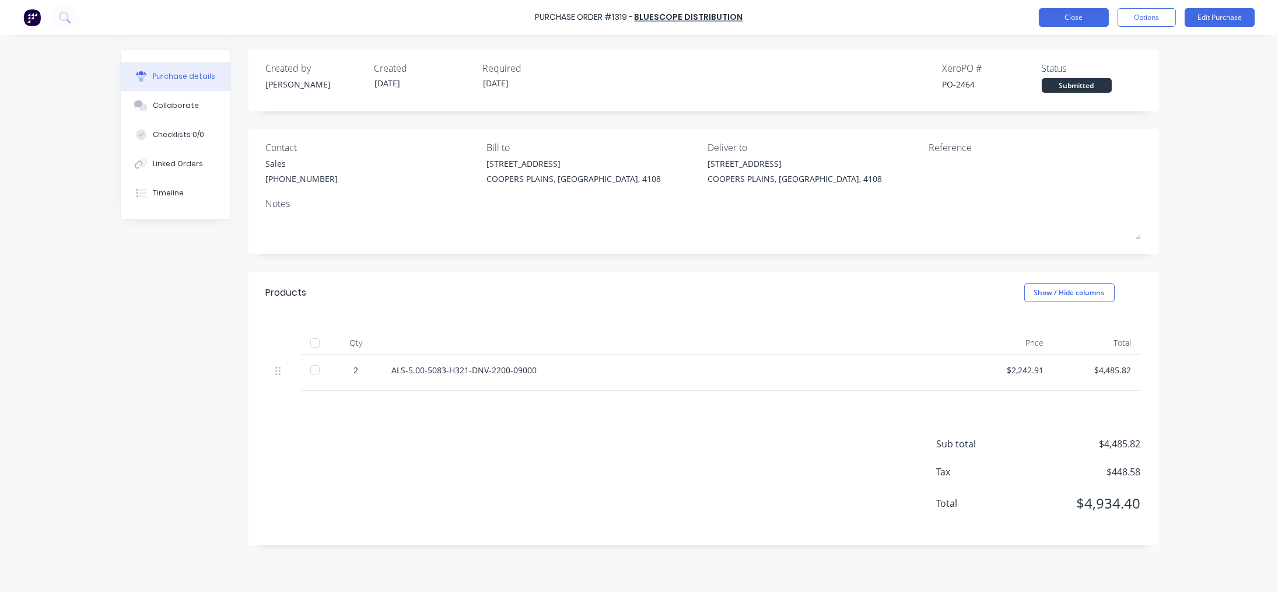
click at [701, 12] on button "Close" at bounding box center [1074, 17] width 70 height 19
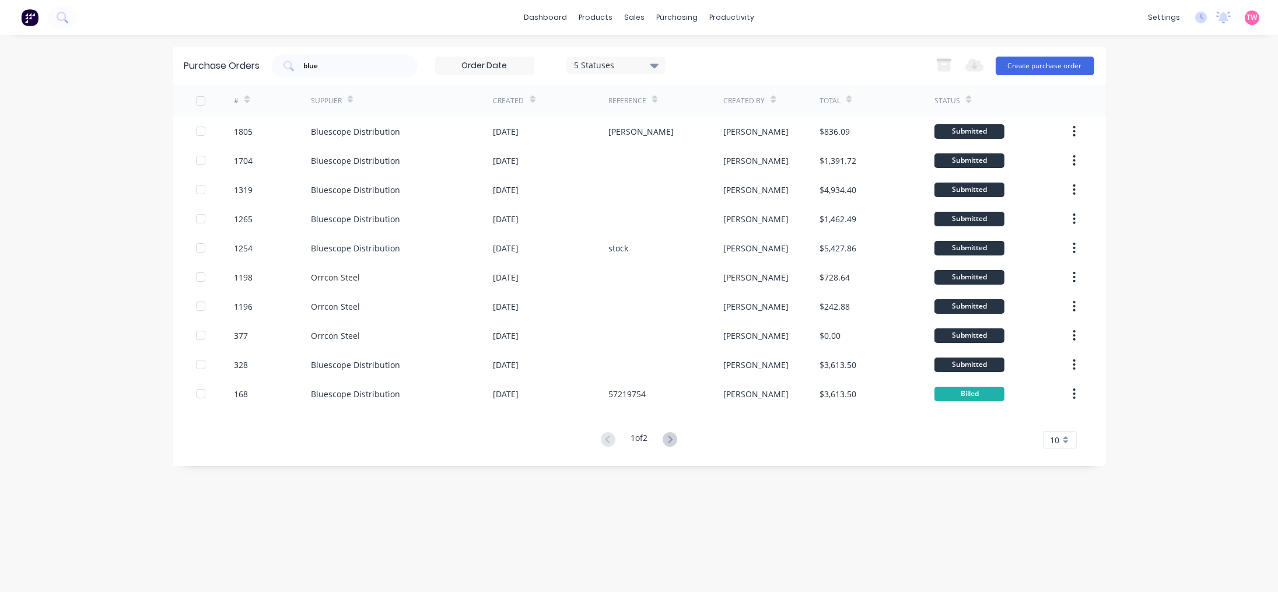
click at [334, 297] on div "Orrcon Steel" at bounding box center [402, 306] width 183 height 29
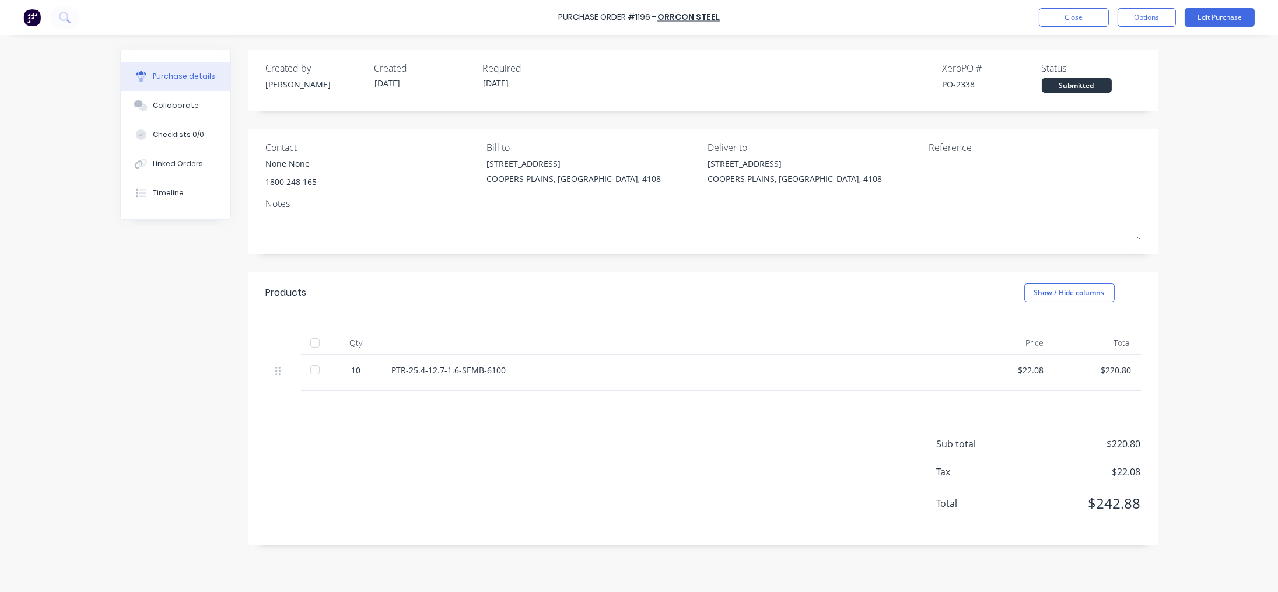
click at [701, 6] on div "Purchase Order #1196 - Orrcon Steel Close Options Edit Purchase" at bounding box center [639, 17] width 1278 height 35
click at [701, 20] on button "Close" at bounding box center [1074, 17] width 70 height 19
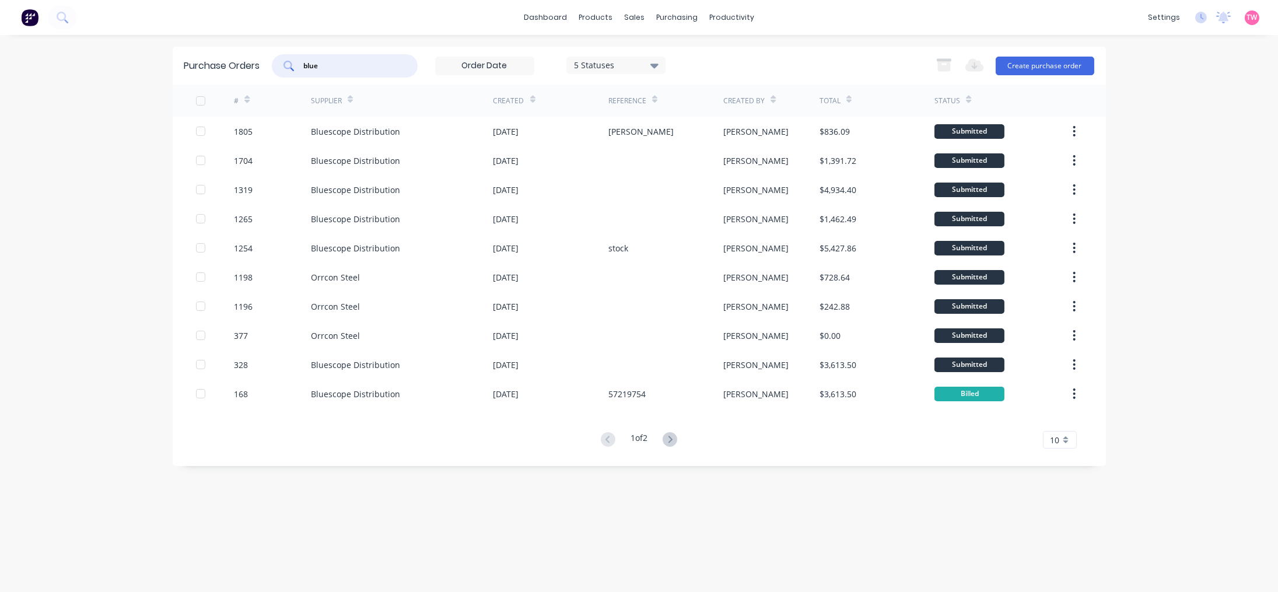
drag, startPoint x: 315, startPoint y: 73, endPoint x: 62, endPoint y: 84, distance: 253.4
click at [78, 84] on div "dashboard products sales purchasing productivity dashboard products Product Cat…" at bounding box center [639, 296] width 1278 height 592
click at [701, 66] on button "Create purchase order" at bounding box center [1045, 66] width 99 height 19
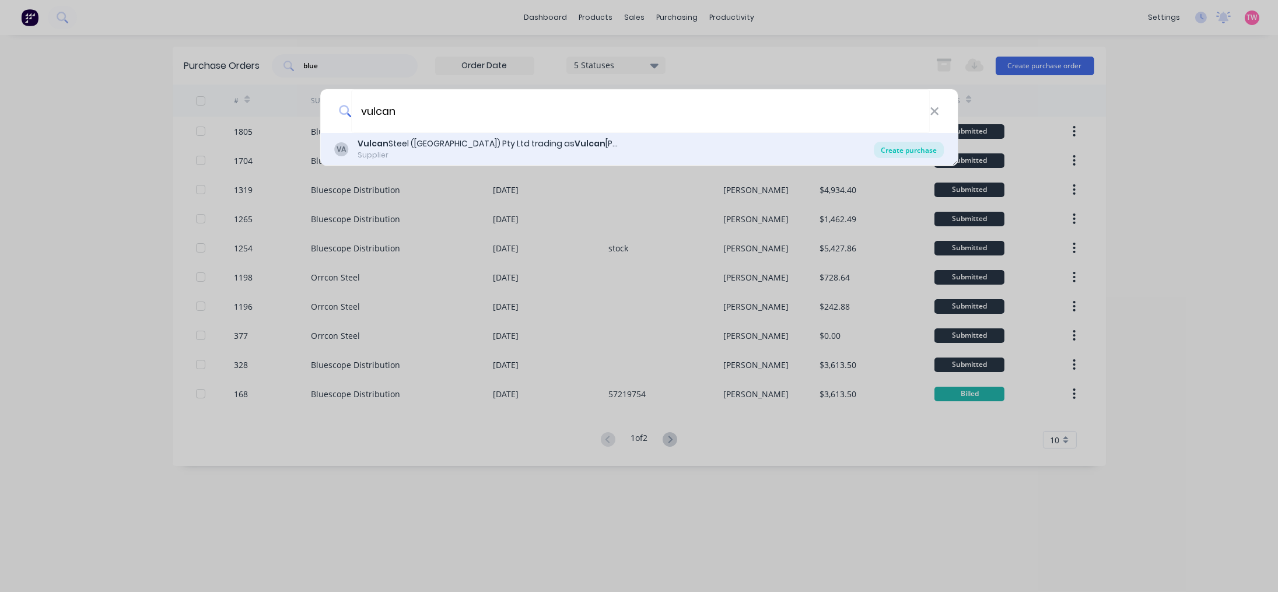
type input "vulcan"
click at [701, 147] on div "Create purchase" at bounding box center [909, 150] width 70 height 16
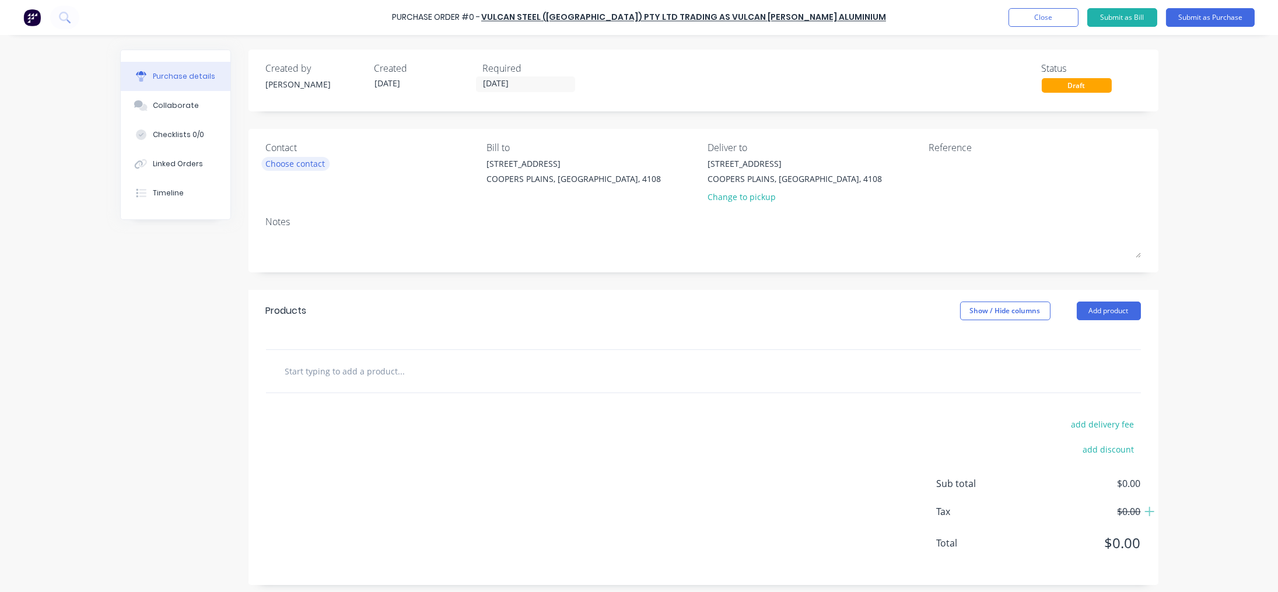
click at [307, 158] on div "Choose contact" at bounding box center [295, 163] width 59 height 12
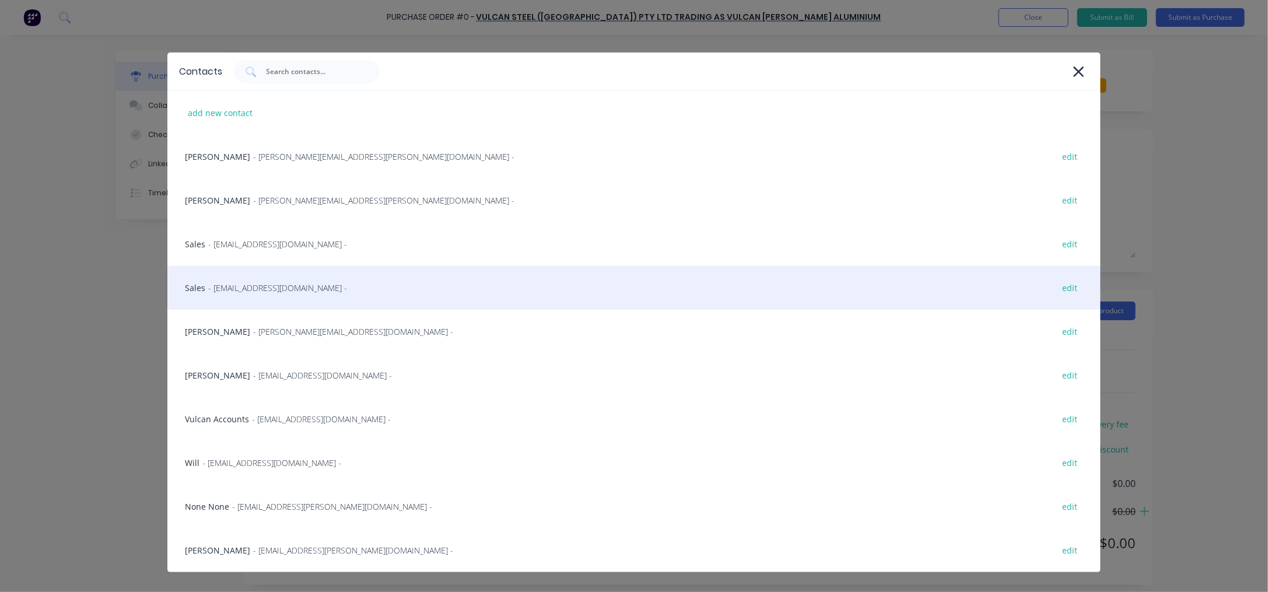
click at [234, 285] on span "- aluminium.brisbane@vulcan.co -" at bounding box center [277, 288] width 139 height 12
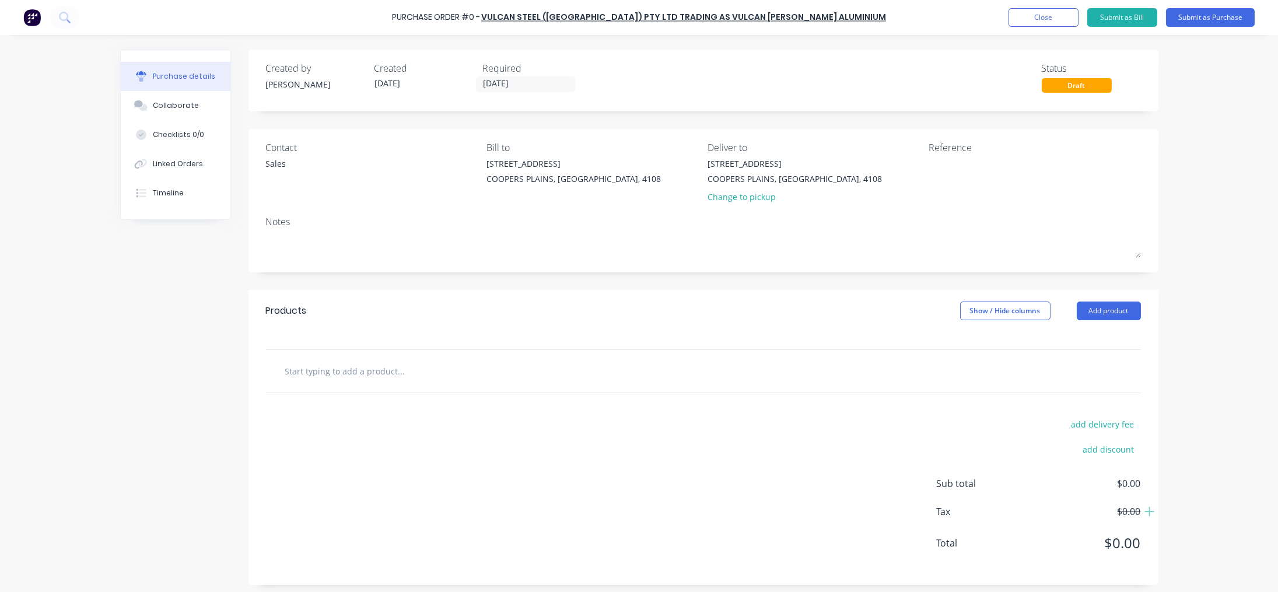
click at [409, 367] on input "text" at bounding box center [401, 370] width 233 height 23
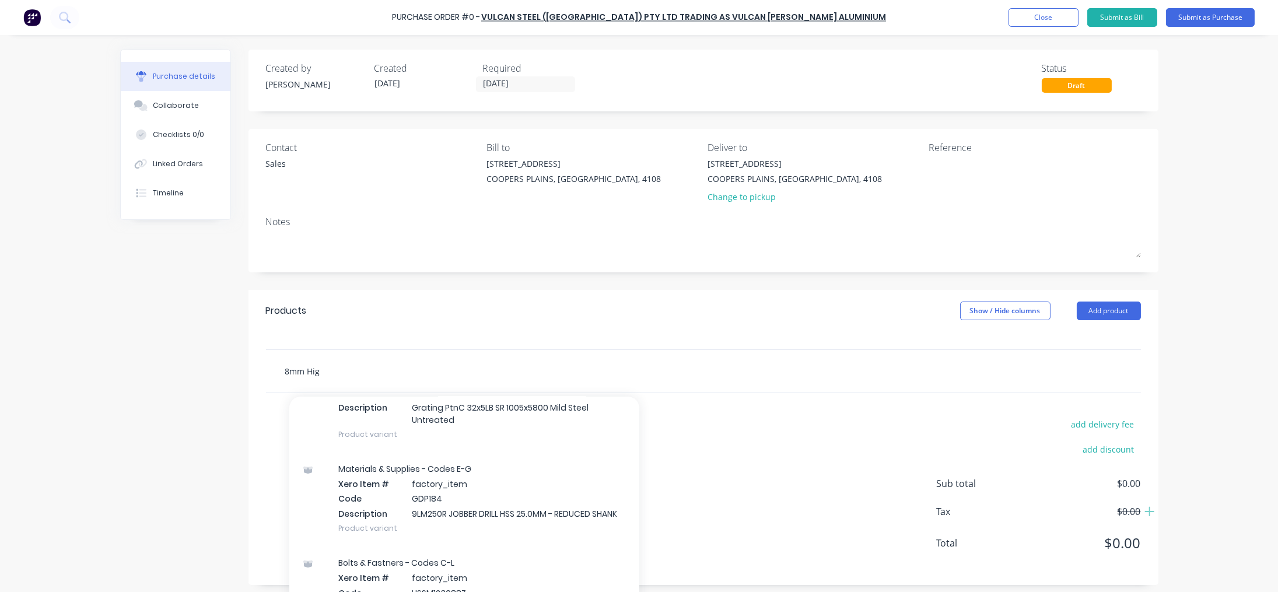
scroll to position [1080, 0]
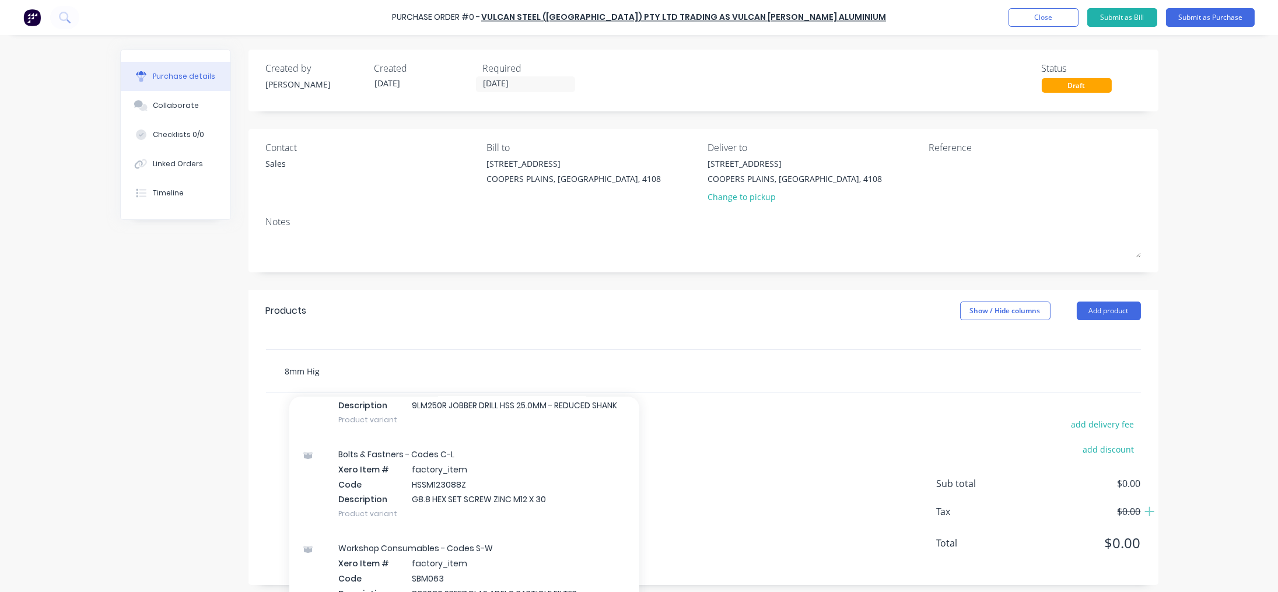
drag, startPoint x: 328, startPoint y: 369, endPoint x: 166, endPoint y: 370, distance: 161.6
click at [166, 370] on div "Created by Taylor Created 25/08/25 Required 25/08/25 Status Draft Contact Sales…" at bounding box center [639, 317] width 1038 height 535
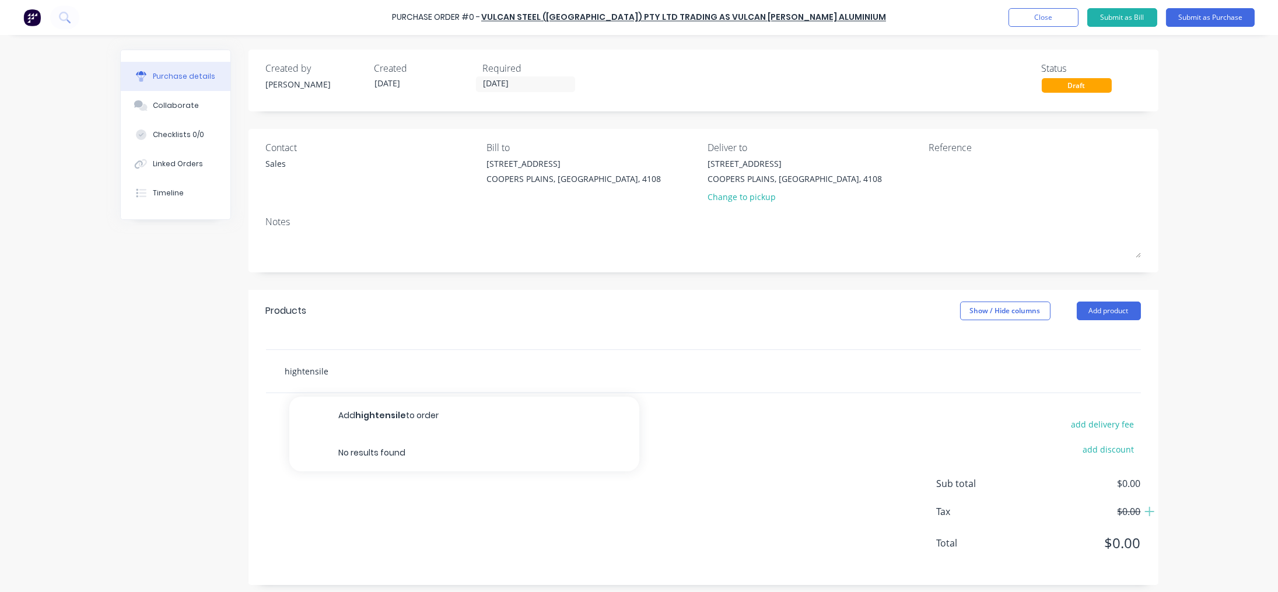
drag, startPoint x: 376, startPoint y: 370, endPoint x: 188, endPoint y: 370, distance: 187.2
click at [189, 370] on div "Created by Taylor Created 25/08/25 Required 25/08/25 Status Draft Contact Sales…" at bounding box center [639, 317] width 1038 height 535
type input "8"
click at [701, 27] on div "Purchase Order #0 - Vulcan Steel (Australia) Pty Ltd trading as Vulcan Ullrich …" at bounding box center [639, 17] width 1278 height 35
click at [701, 20] on button "Close" at bounding box center [1044, 17] width 70 height 19
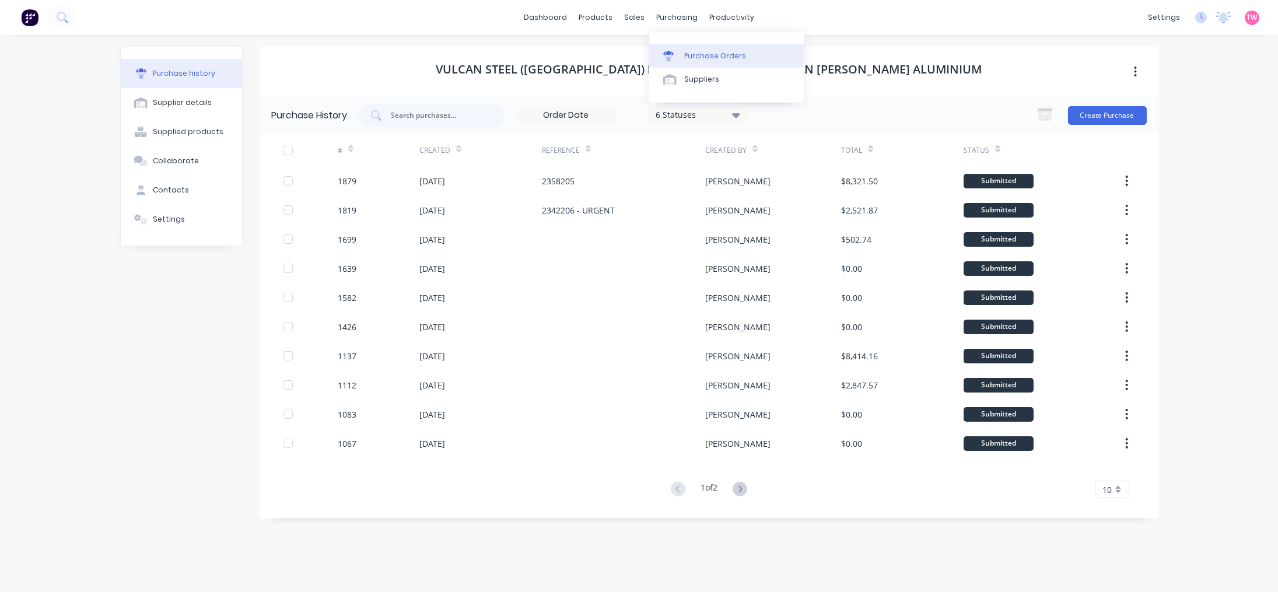
click at [701, 59] on div "Purchase Orders" at bounding box center [715, 56] width 62 height 10
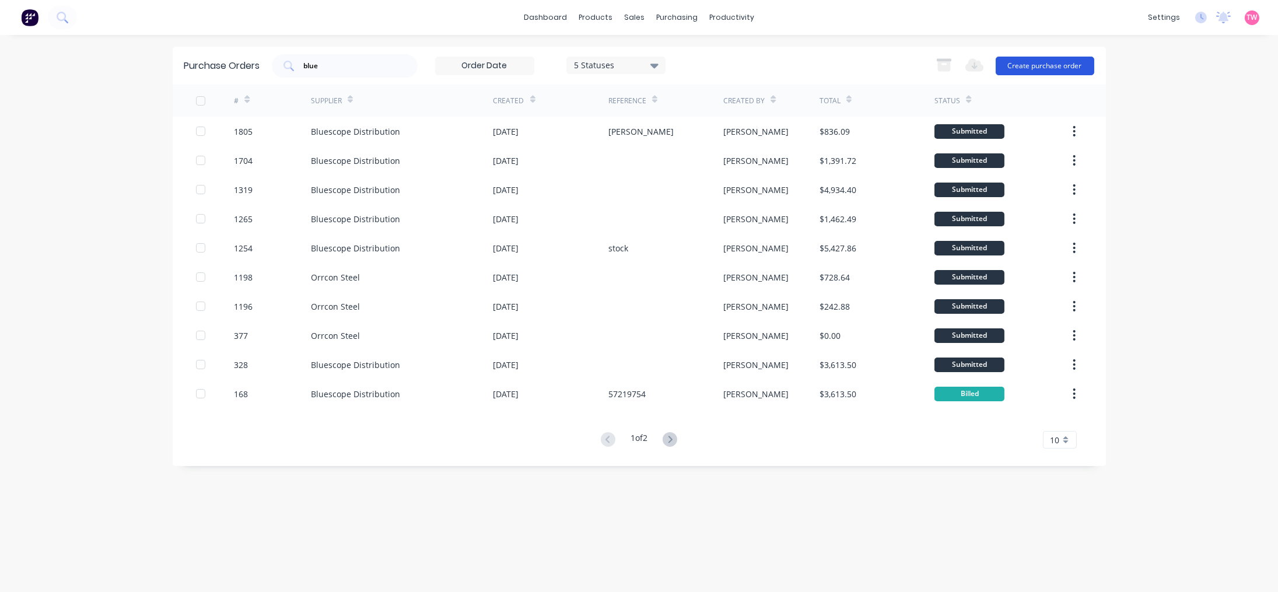
click at [701, 66] on button "Create purchase order" at bounding box center [1045, 66] width 99 height 19
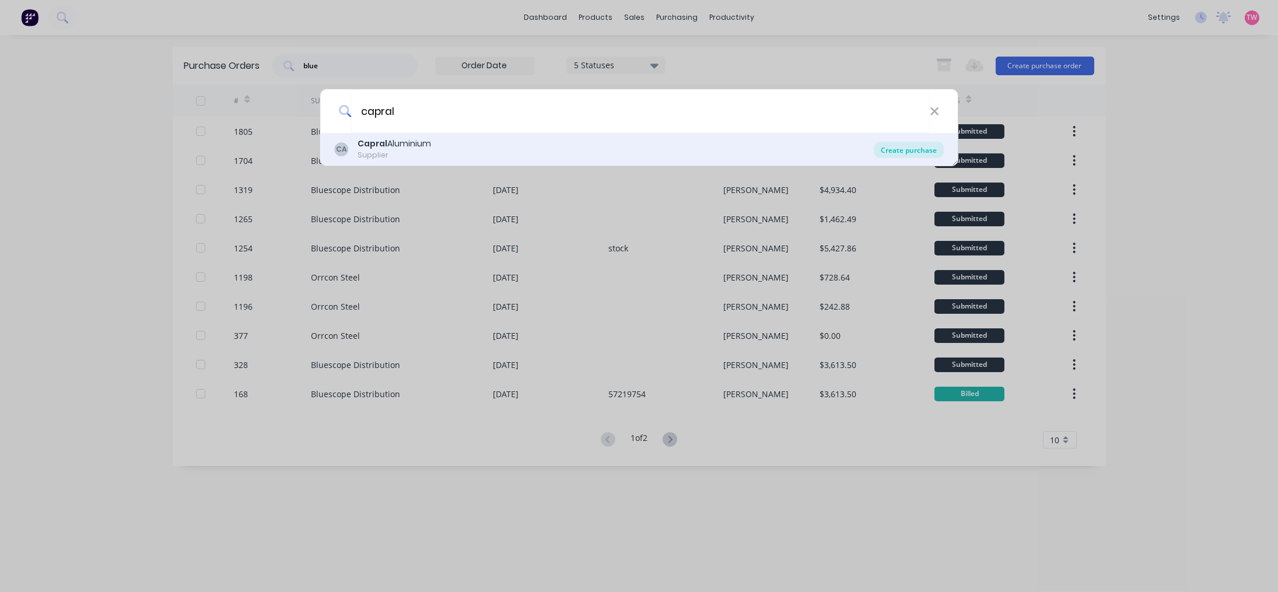
type input "capral"
click at [701, 154] on div "Create purchase" at bounding box center [909, 150] width 70 height 16
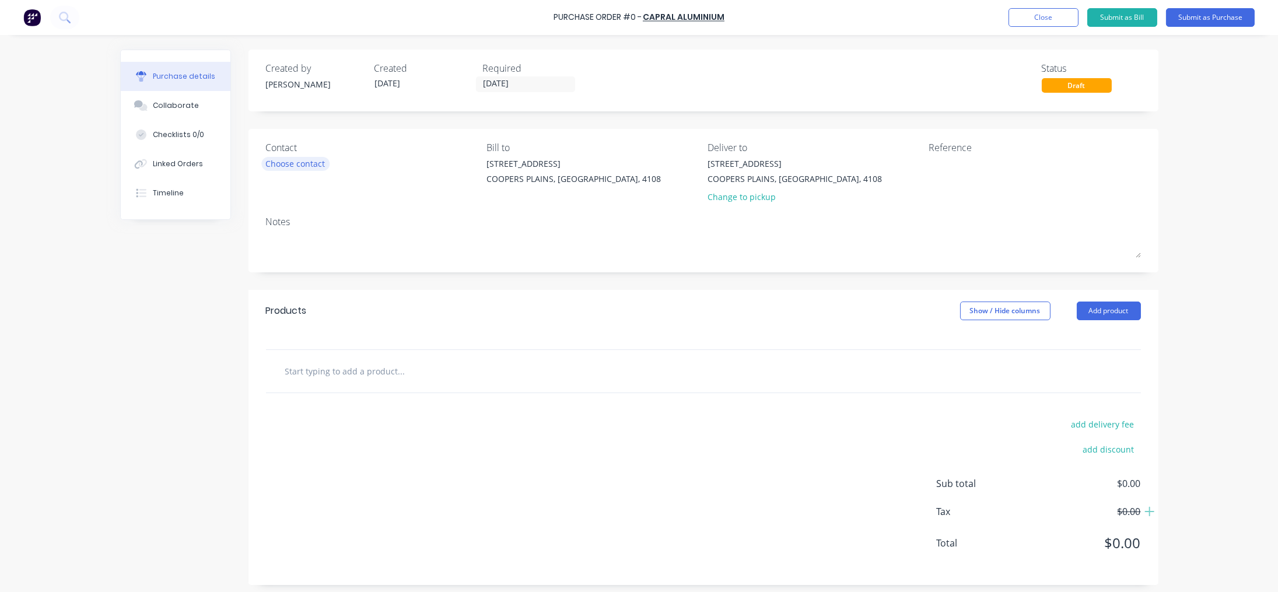
click at [311, 164] on div "Choose contact" at bounding box center [295, 163] width 59 height 12
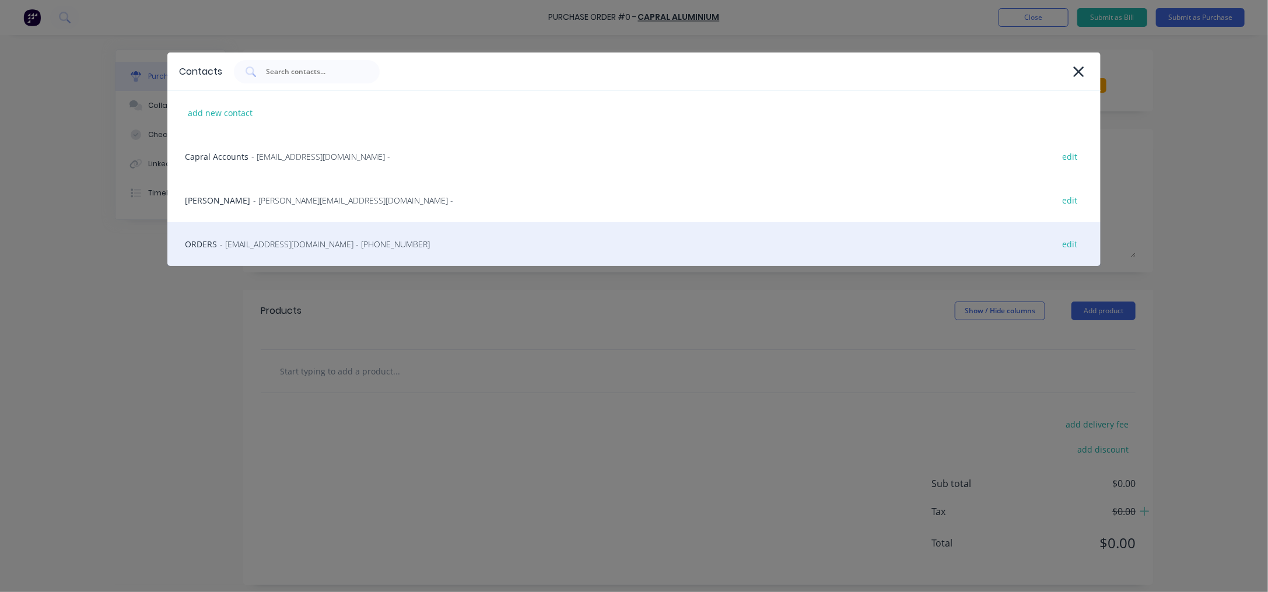
click at [238, 243] on span "- archerfield@capral.com.au - (07) 3277 0554" at bounding box center [325, 244] width 210 height 12
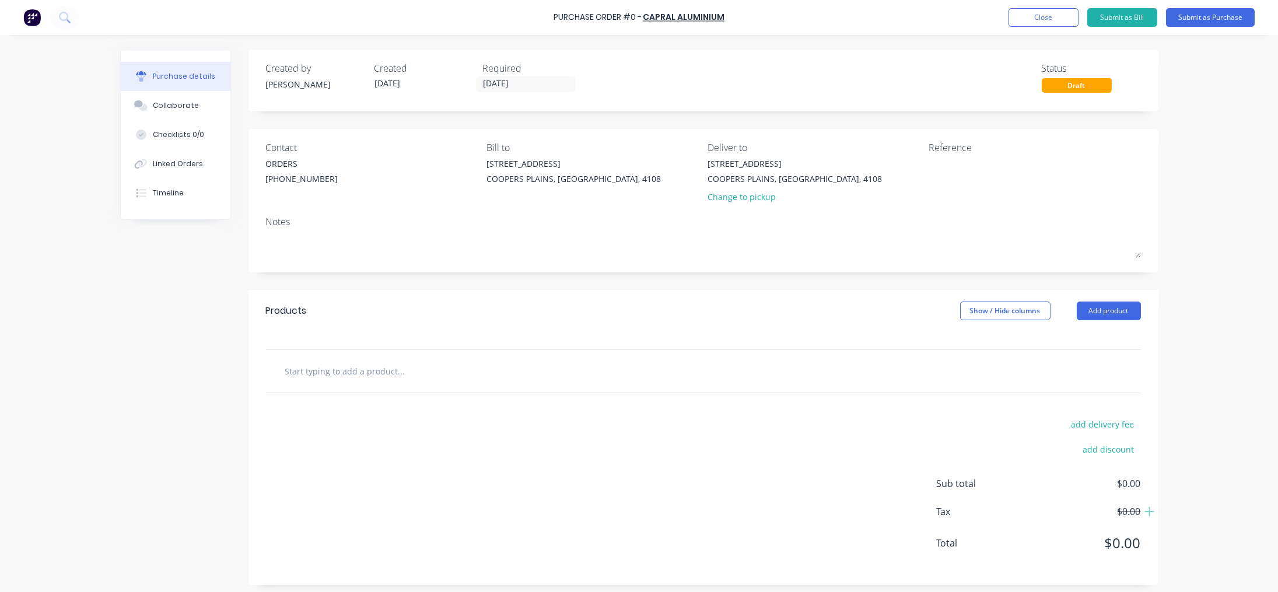
click at [366, 371] on input "text" at bounding box center [401, 370] width 233 height 23
type input "H"
click at [301, 367] on input "8mm High Tensile Aluminium Sheet" at bounding box center [401, 370] width 233 height 23
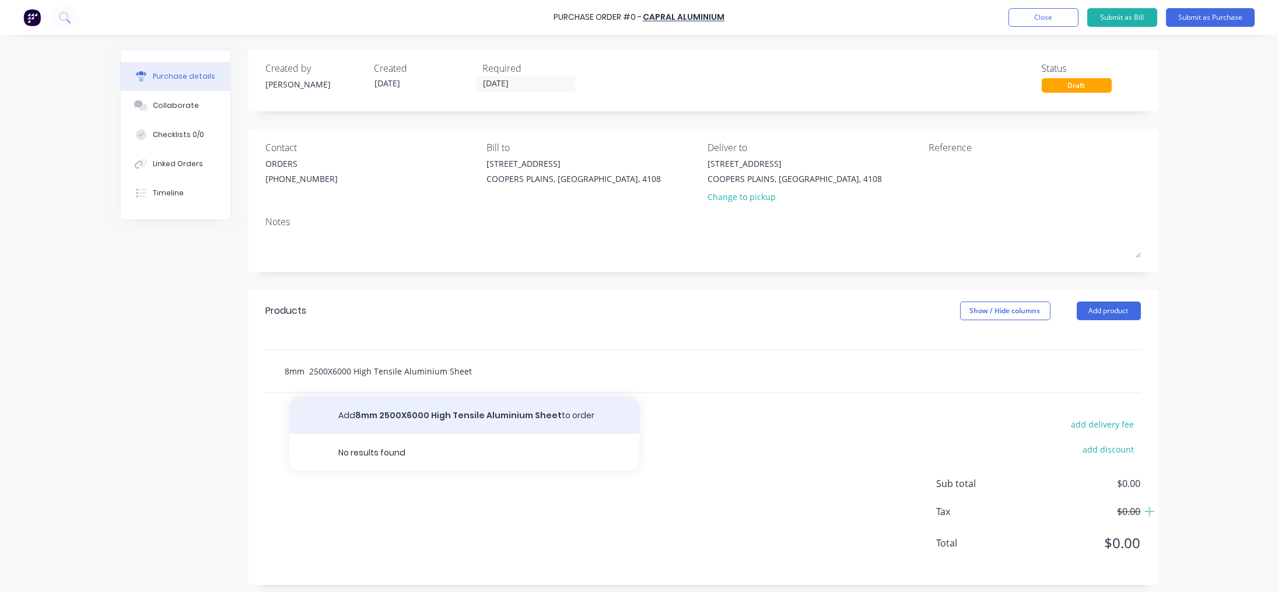
type input "8mm 2500X6000 High Tensile Aluminium Sheet"
click at [416, 412] on button "Add 8mm 2500X6000 High Tensile Aluminium Sheet to order" at bounding box center [464, 415] width 350 height 37
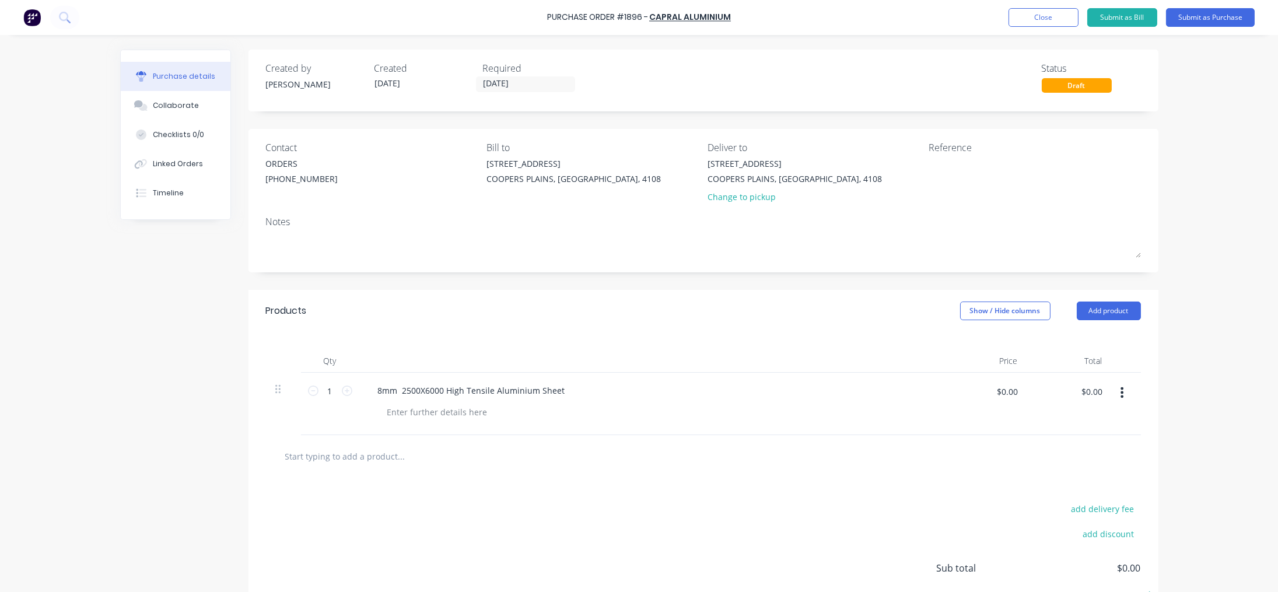
click at [373, 456] on input "text" at bounding box center [401, 455] width 233 height 23
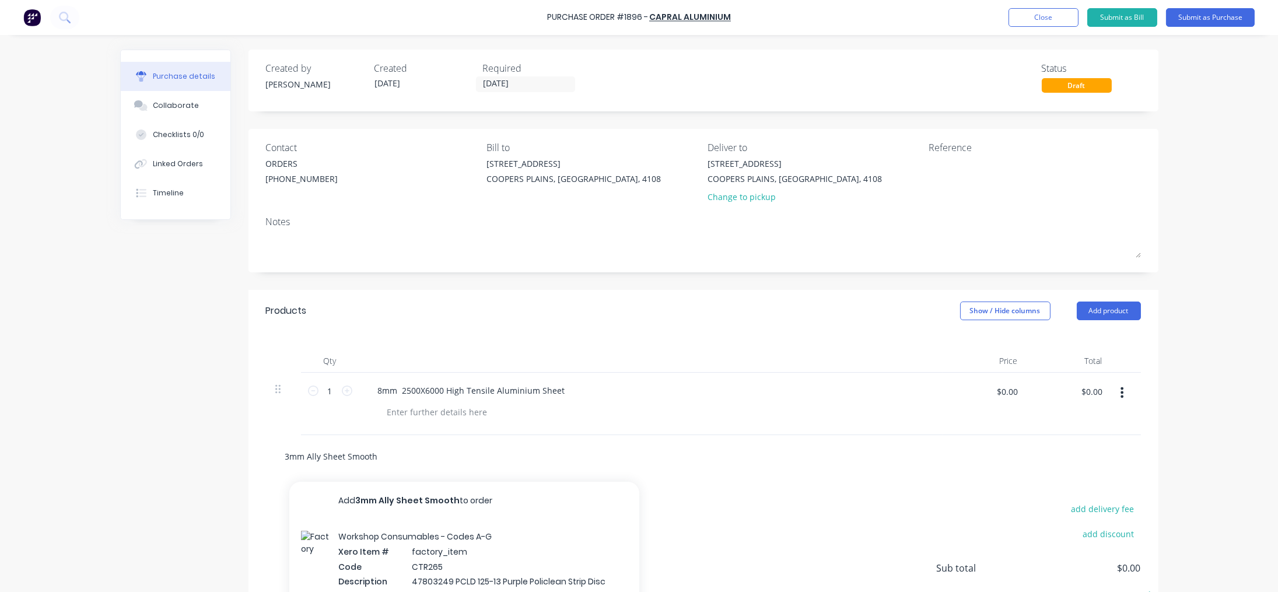
click at [303, 453] on input "3mm Ally Sheet Smooth" at bounding box center [401, 455] width 233 height 23
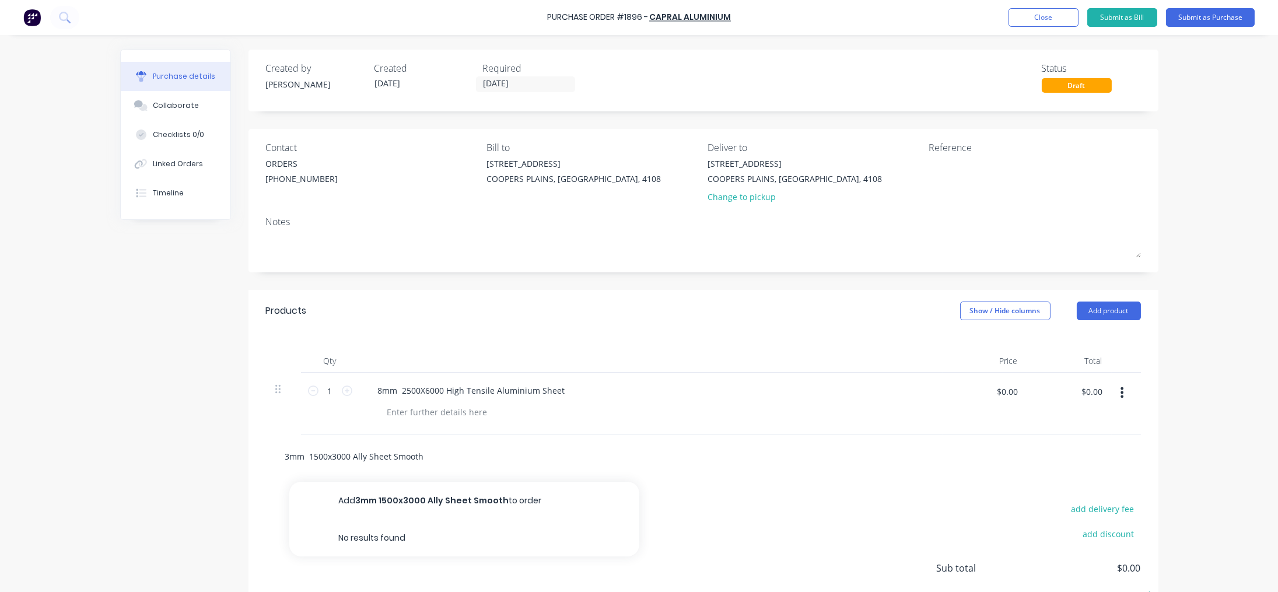
click at [324, 455] on input "3mm 1500x3000 Ally Sheet Smooth" at bounding box center [401, 455] width 233 height 23
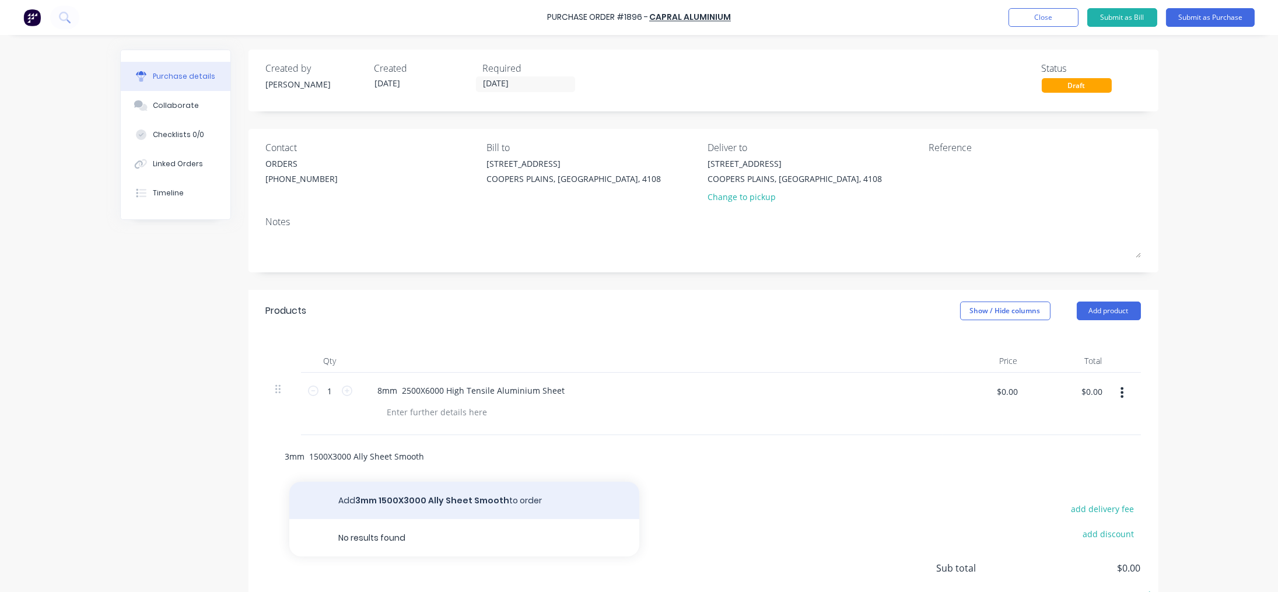
type input "3mm 1500X3000 Ally Sheet Smooth"
click at [475, 498] on button "Add 3mm 1500X3000 Ally Sheet Smooth to order" at bounding box center [464, 500] width 350 height 37
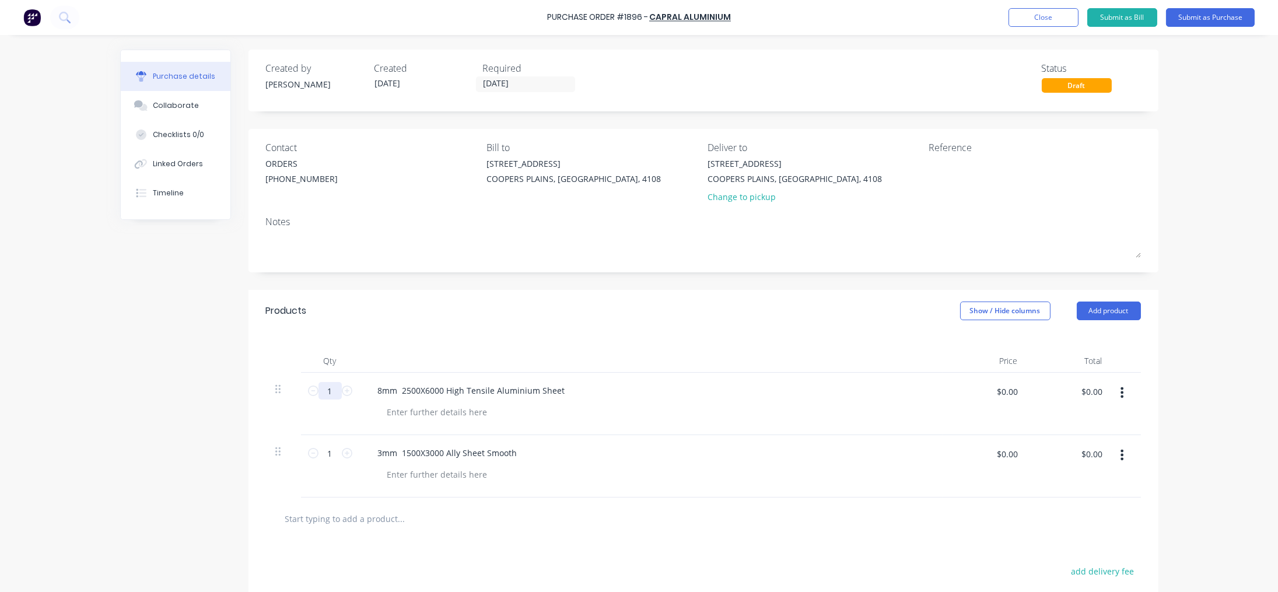
click at [318, 391] on input "1" at bounding box center [329, 390] width 23 height 17
type input "3"
click at [521, 391] on div "8mm 2500X6000 High Tensile Aluminium Sheet" at bounding box center [472, 390] width 206 height 17
drag, startPoint x: 530, startPoint y: 391, endPoint x: 498, endPoint y: 390, distance: 32.1
click at [498, 390] on div "8mm 2500X6000 High Tensile Aluminium Sheet" at bounding box center [472, 390] width 206 height 17
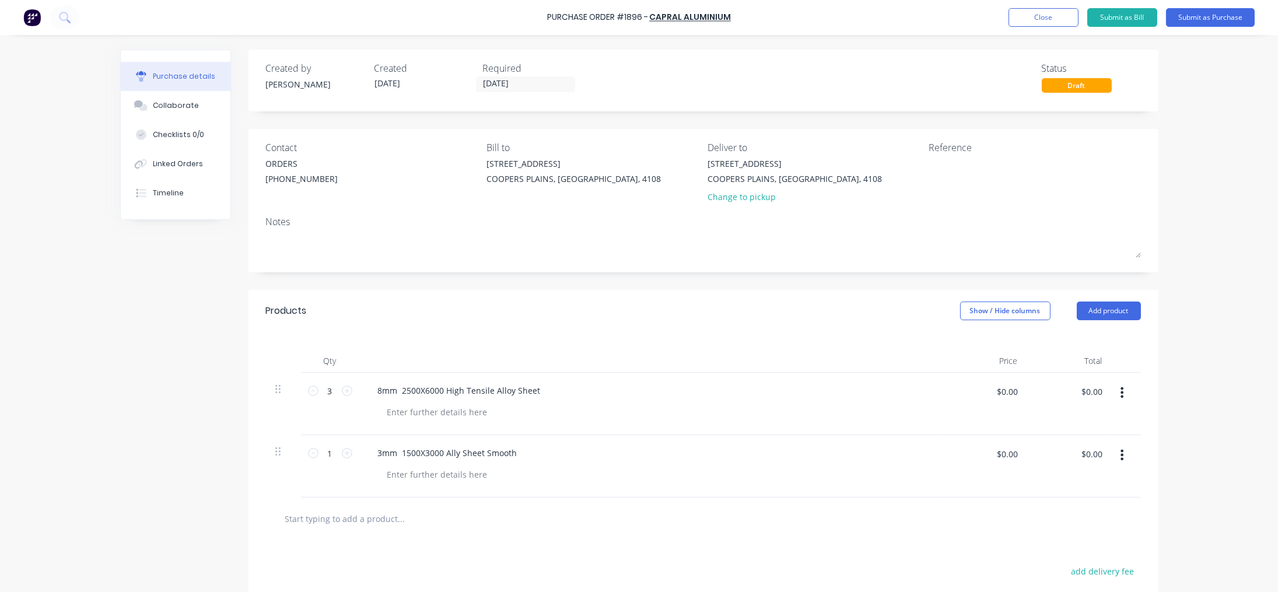
click at [701, 392] on icon "button" at bounding box center [1122, 392] width 3 height 13
click at [701, 496] on button "Delete" at bounding box center [1086, 493] width 99 height 23
click at [701, 392] on icon "button" at bounding box center [1122, 392] width 3 height 13
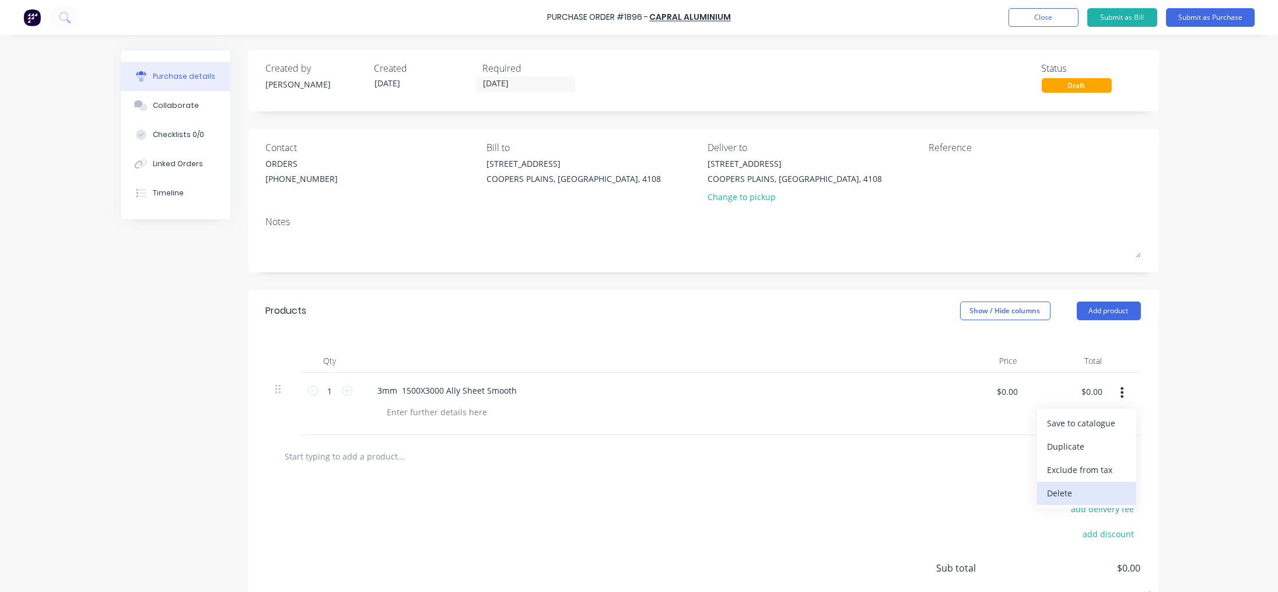
click at [701, 491] on button "Delete" at bounding box center [1086, 493] width 99 height 23
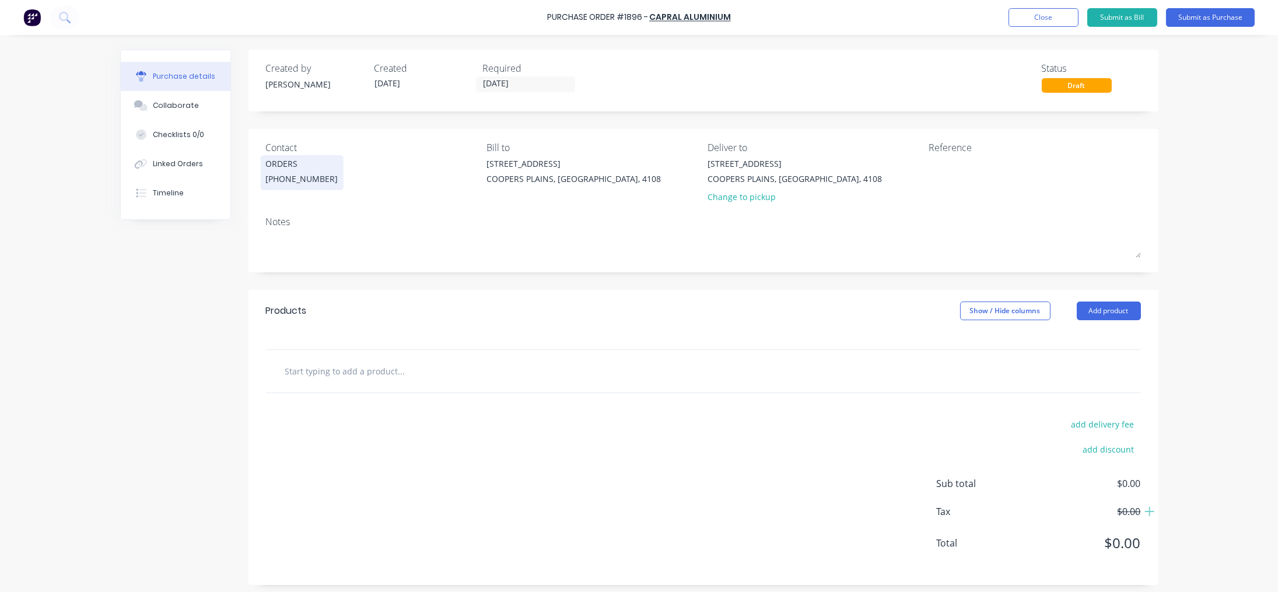
click at [269, 181] on div "(07) 3277 0554" at bounding box center [302, 179] width 72 height 12
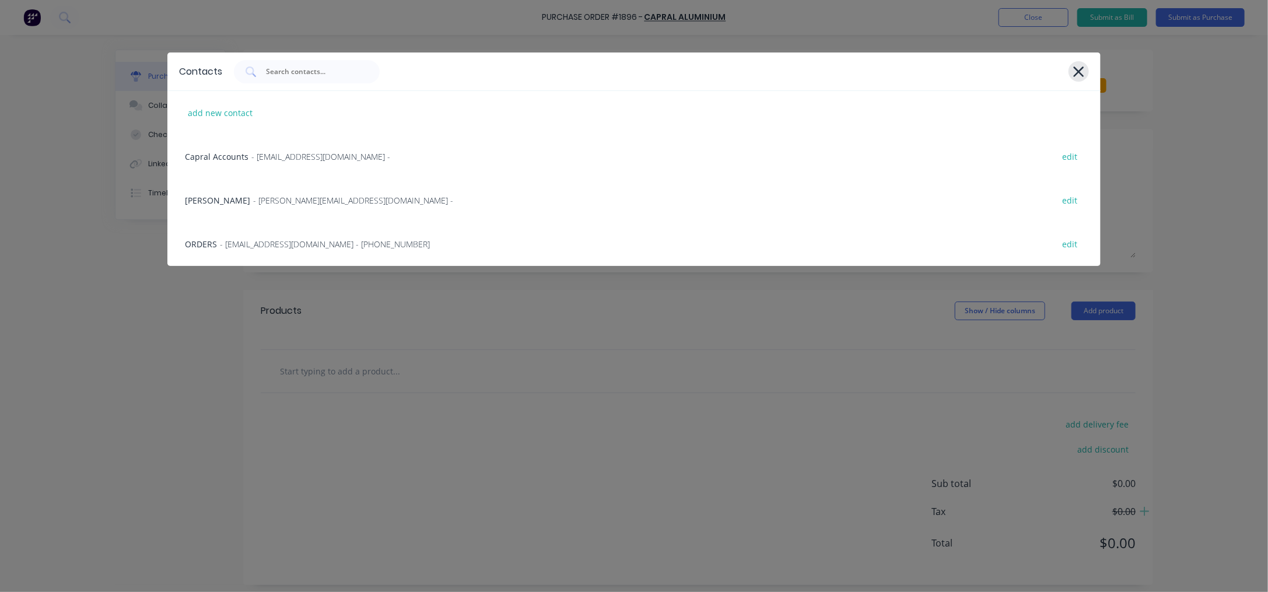
click at [701, 67] on icon at bounding box center [1079, 72] width 12 height 16
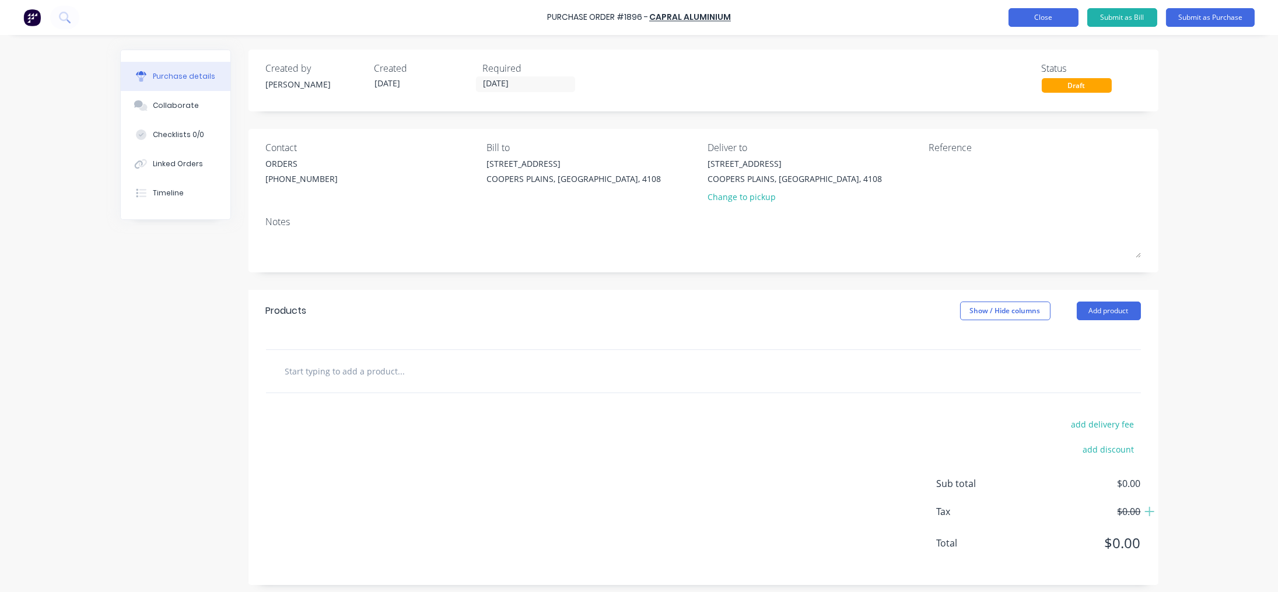
click at [701, 20] on button "Close" at bounding box center [1044, 17] width 70 height 19
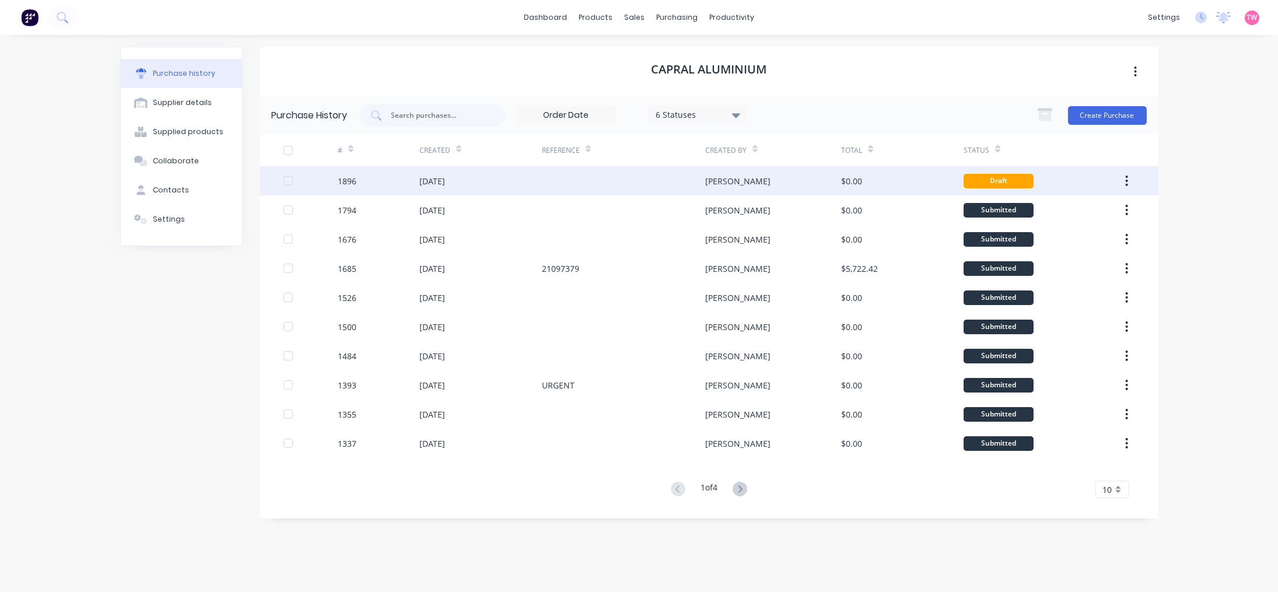
click at [701, 177] on icon "button" at bounding box center [1126, 180] width 3 height 13
click at [701, 211] on div "Archive" at bounding box center [1086, 211] width 90 height 17
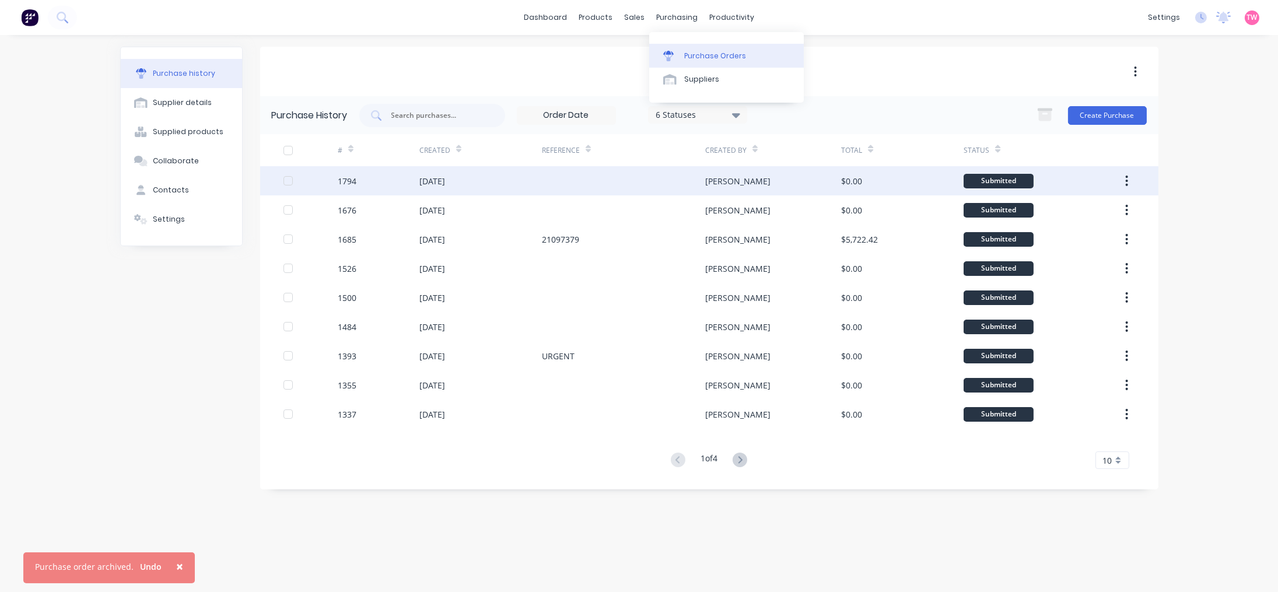
click at [701, 54] on div "Purchase Orders" at bounding box center [715, 56] width 62 height 10
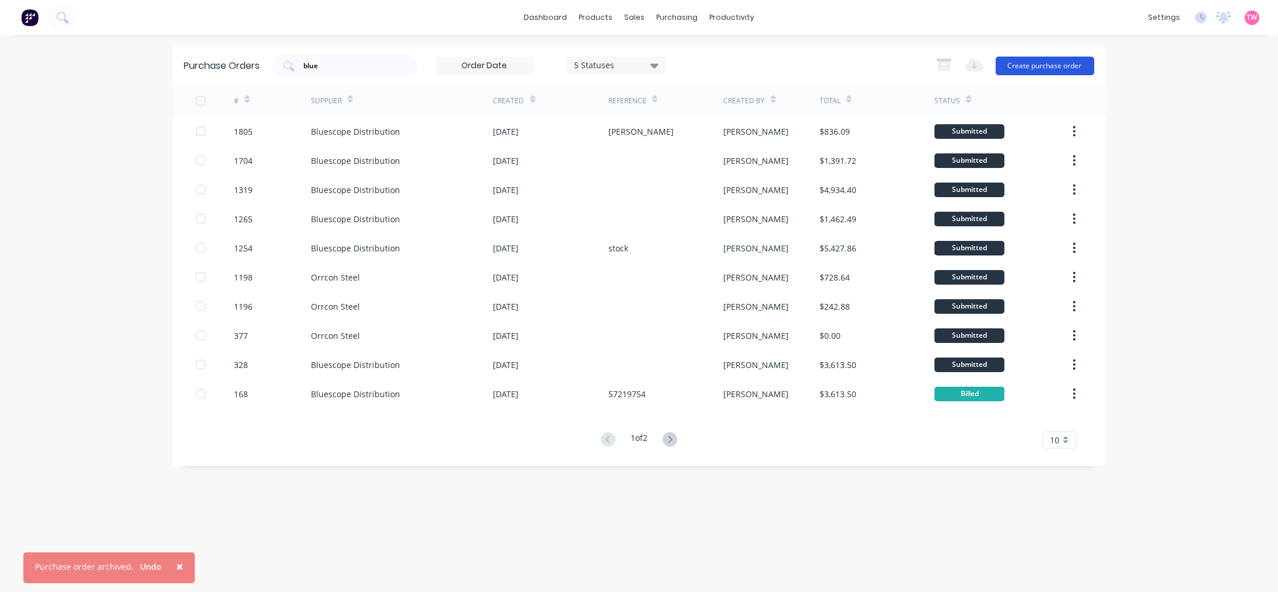
click at [701, 64] on button "Create purchase order" at bounding box center [1045, 66] width 99 height 19
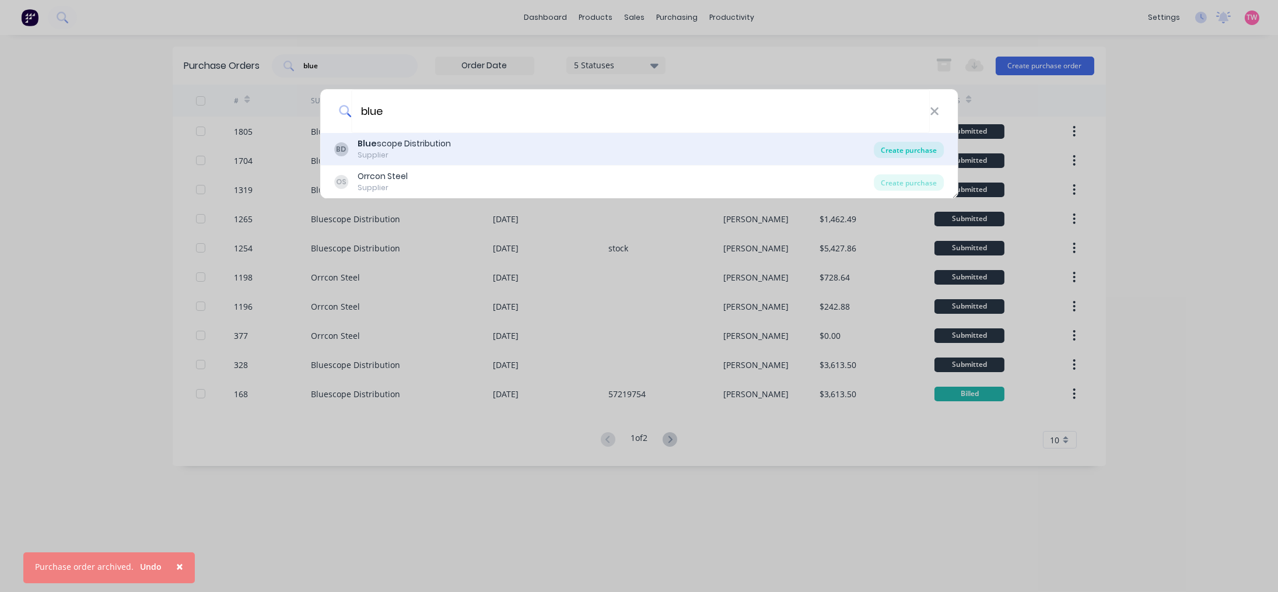
type input "blue"
click at [701, 146] on div "Create purchase" at bounding box center [909, 150] width 70 height 16
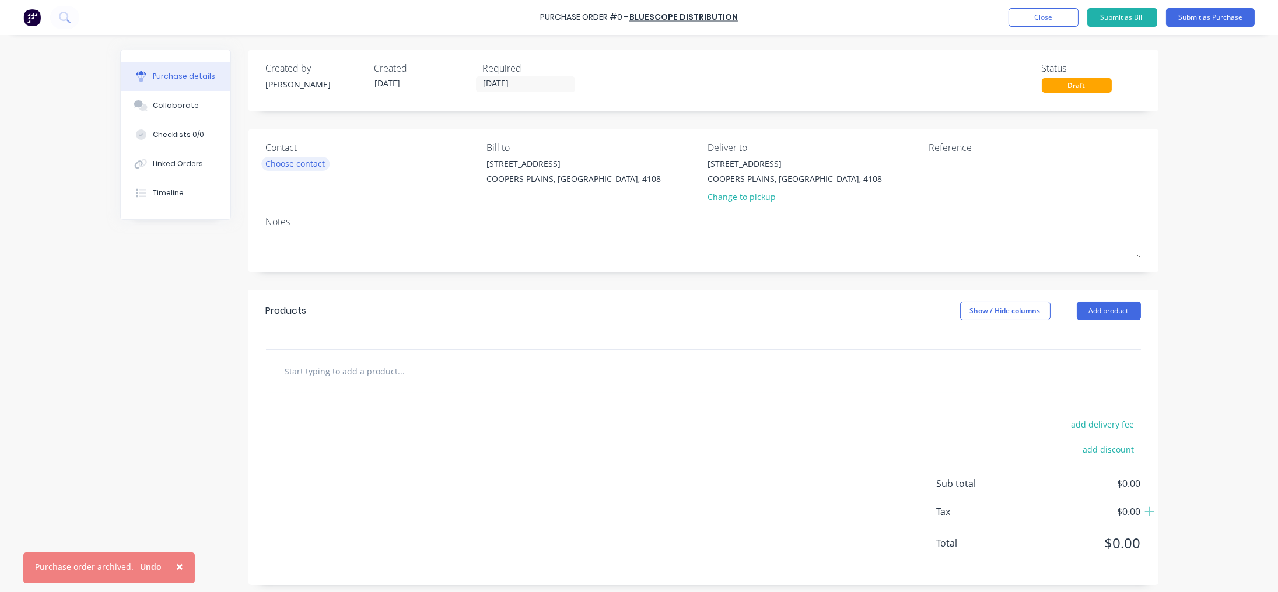
click at [293, 163] on div "Choose contact" at bounding box center [295, 163] width 59 height 12
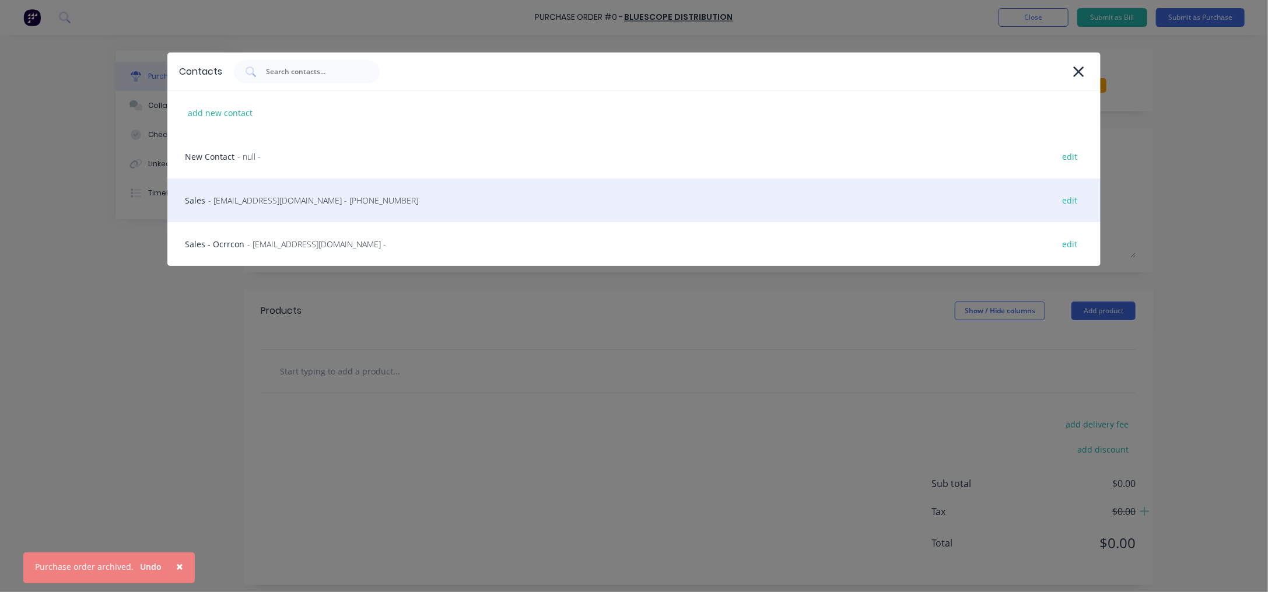
click at [255, 197] on span "- qldsales@bluescopesteel.com - (07) 3837 9654" at bounding box center [313, 200] width 210 height 12
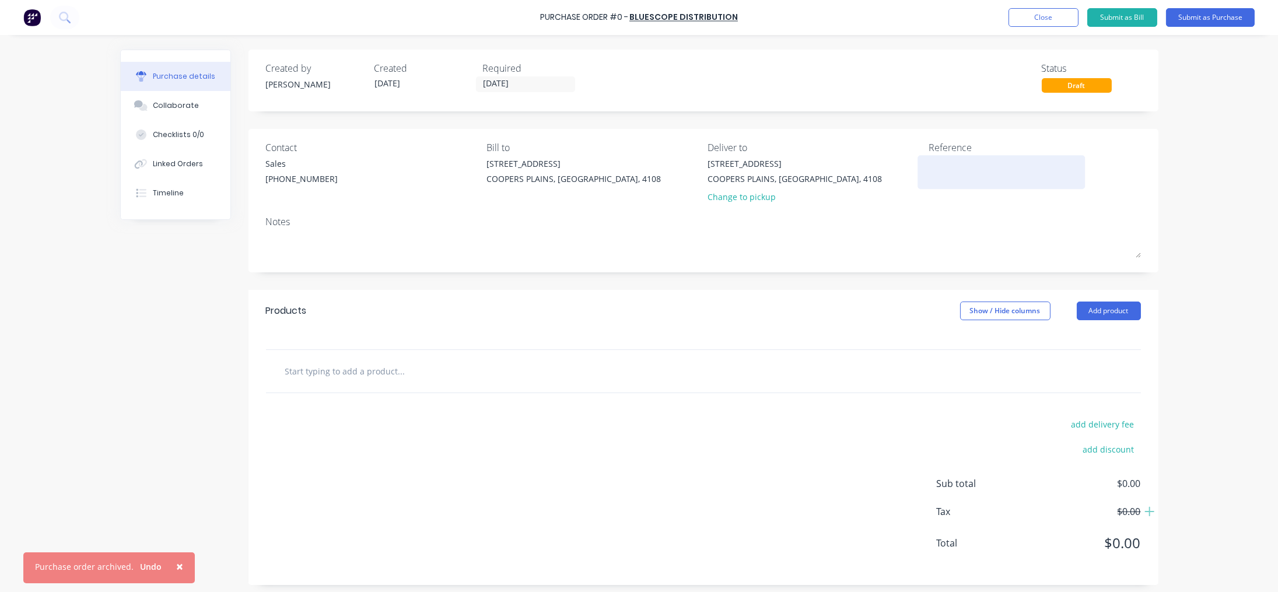
click at [701, 162] on textarea at bounding box center [1002, 170] width 146 height 26
type textarea "High Tensile Sheet"
type textarea "x"
type textarea "High Tensile Sheet"
click at [360, 374] on input "text" at bounding box center [401, 370] width 233 height 23
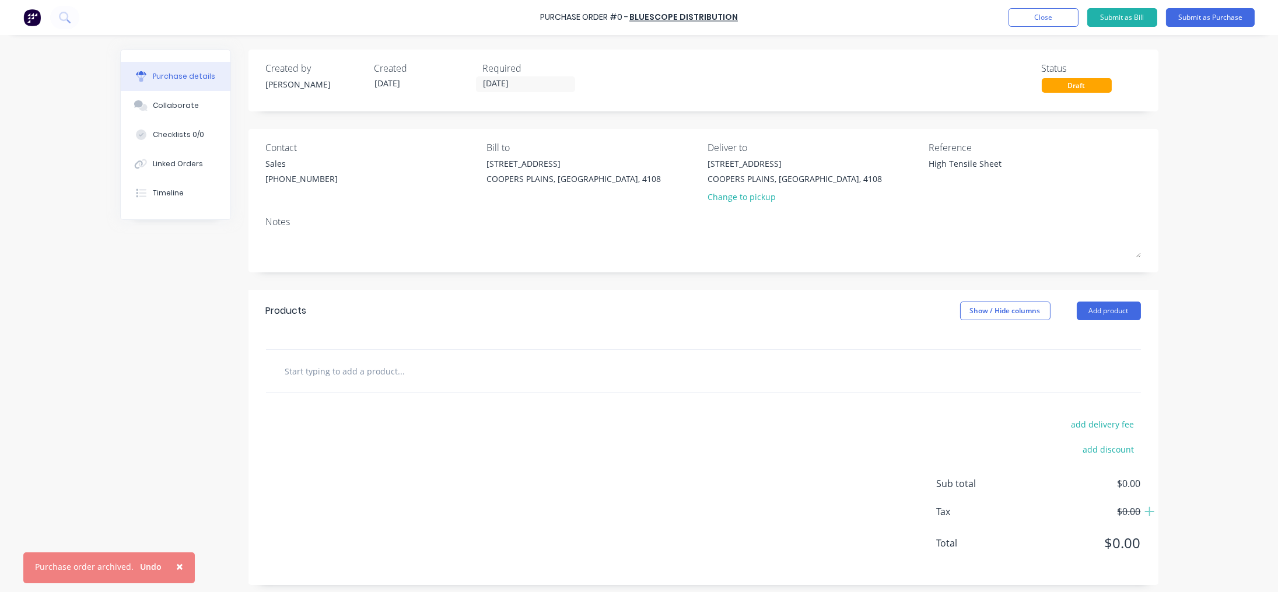
click at [176, 566] on span "×" at bounding box center [179, 566] width 7 height 16
click at [363, 366] on input "text" at bounding box center [401, 370] width 233 height 23
click at [316, 372] on input "text" at bounding box center [401, 370] width 233 height 23
paste input "135346)"
type textarea "x"
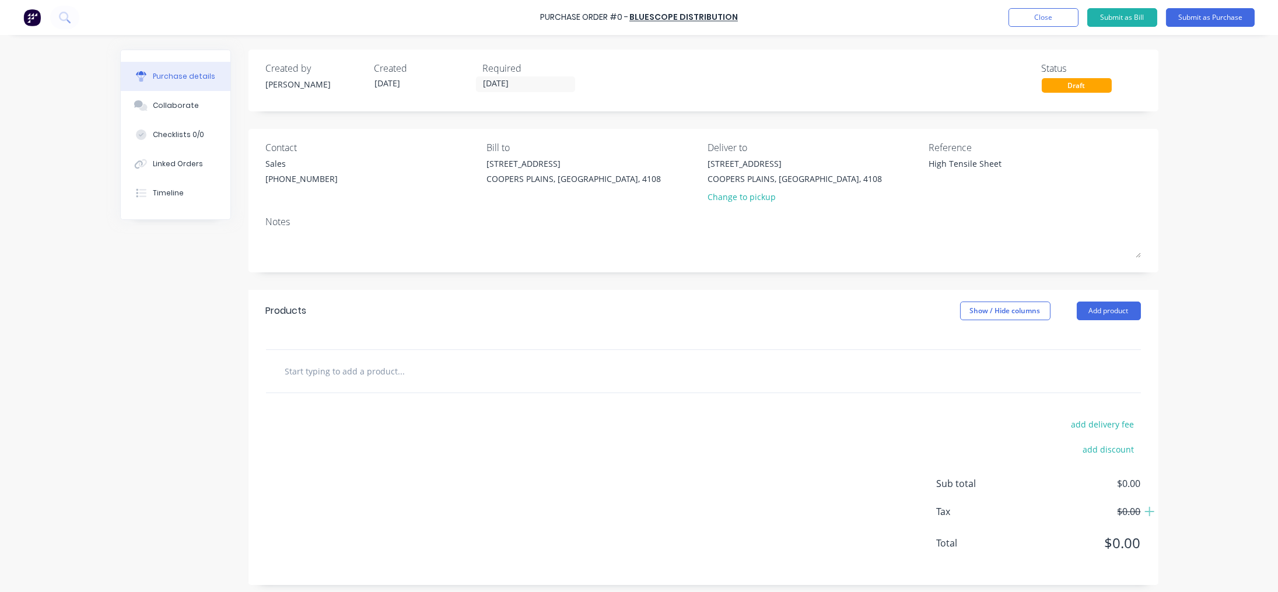
type input "135346)"
type textarea "x"
type input "135346"
type textarea "x"
type input "135346"
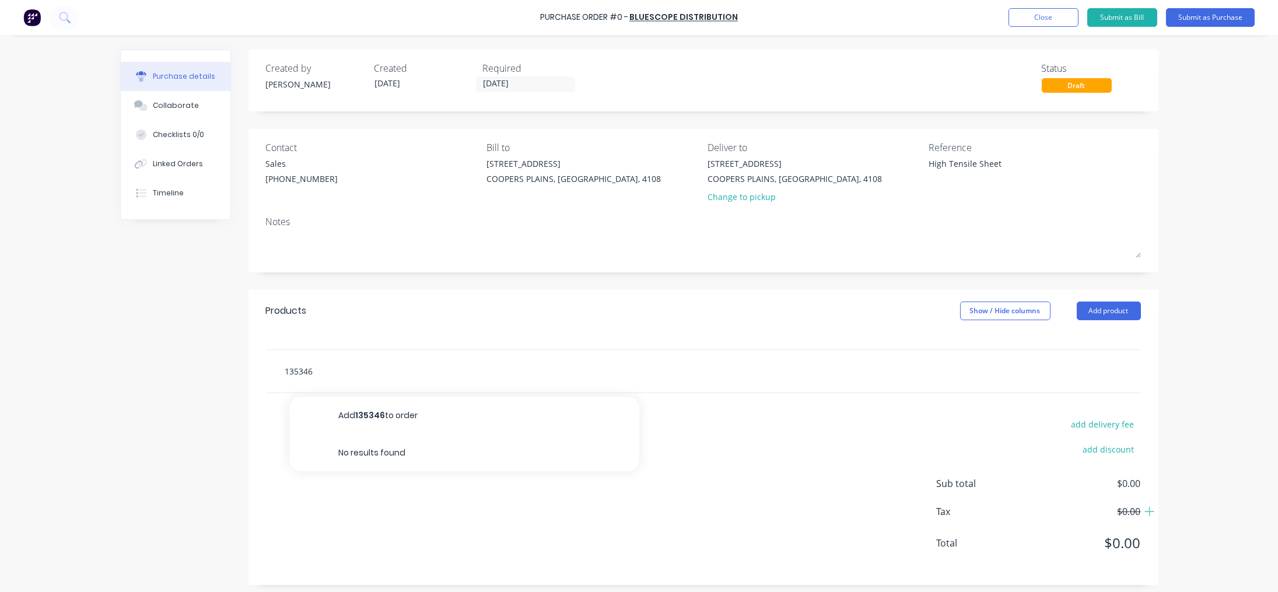
drag, startPoint x: 328, startPoint y: 372, endPoint x: 229, endPoint y: 374, distance: 99.2
click at [229, 374] on div "Created by Taylor Created 25/08/25 Required 25/08/25 Status Draft Contact Sales…" at bounding box center [639, 317] width 1038 height 535
paste input "ALPL-8-5083-H321-DNV-2200-6400"
type textarea "x"
type input "ALPL-8-5083-H321-DNV-2200-6400"
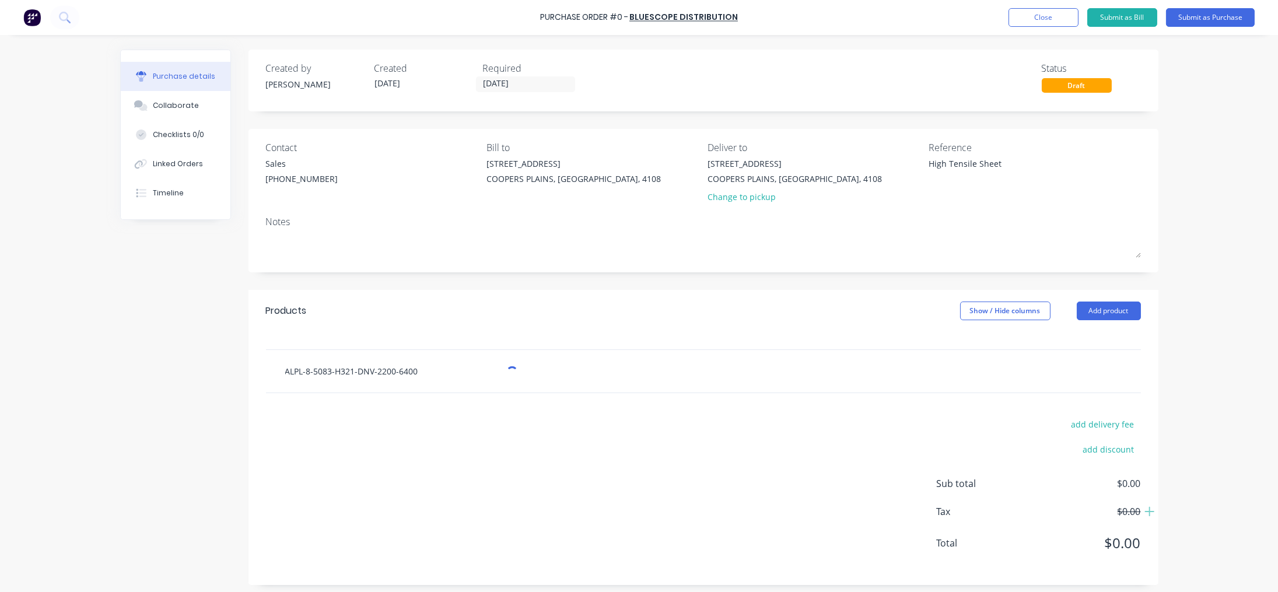
type textarea "x"
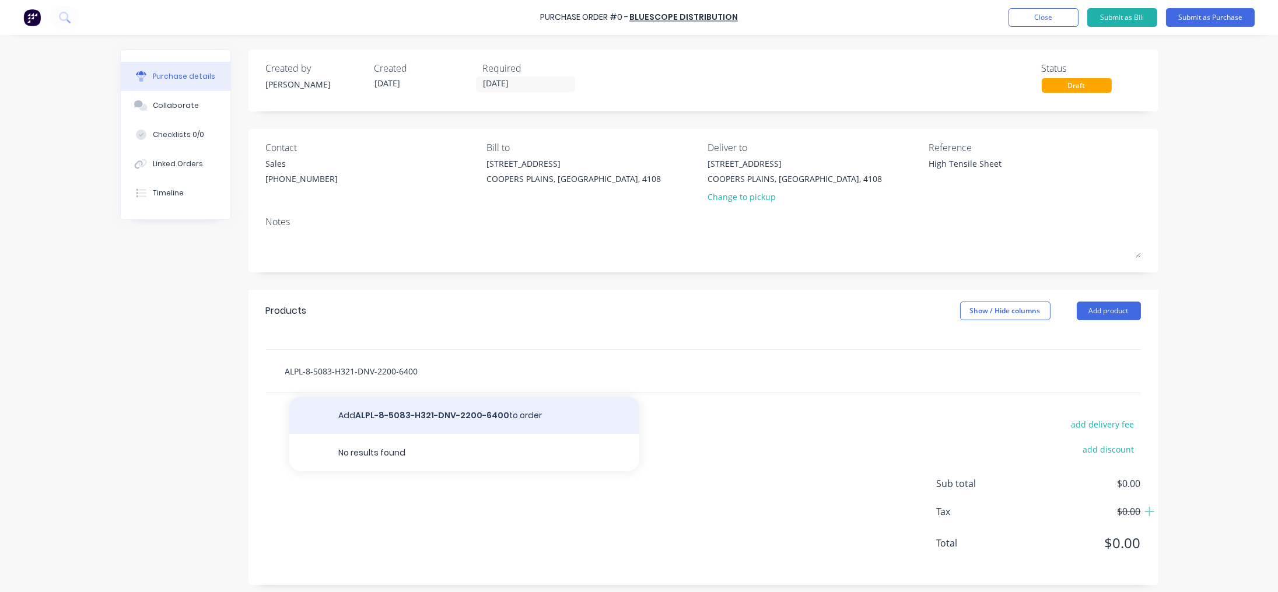
type input "ALPL-8-5083-H321-DNV-2200-6400"
click at [473, 412] on button "Add ALPL-8-5083-H321-DNV-2200-6400 to order" at bounding box center [464, 415] width 350 height 37
type textarea "x"
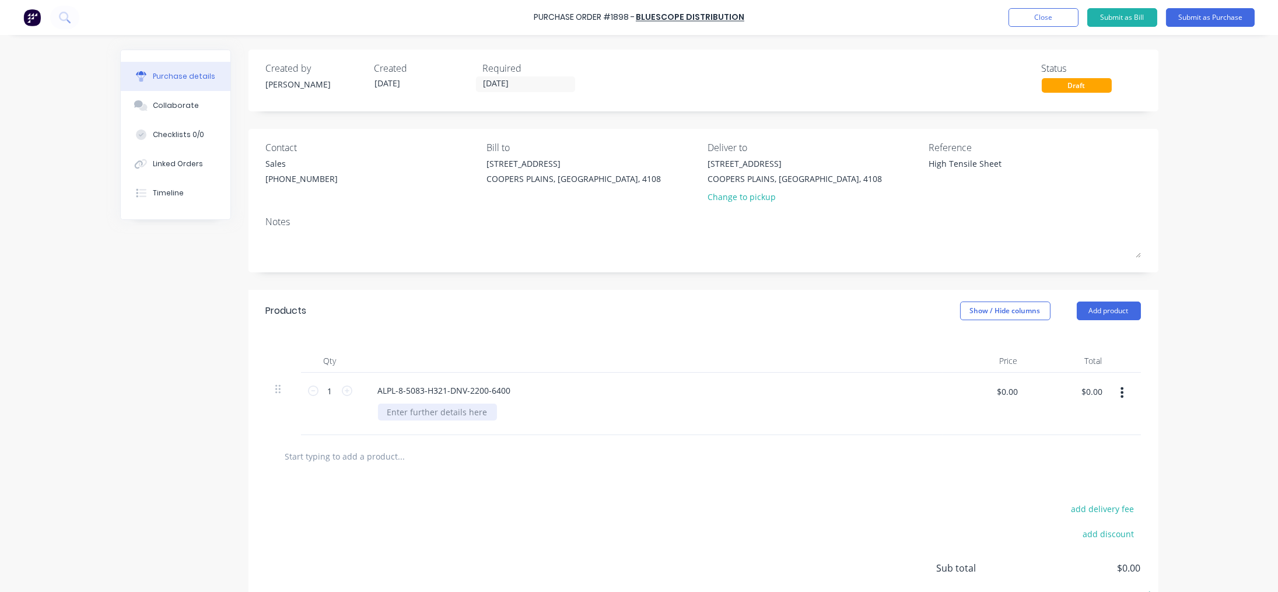
type textarea "x"
click at [427, 410] on div at bounding box center [437, 412] width 119 height 17
paste div
click at [512, 405] on div "ALUMINIUM PLATE 5083 H321" at bounding box center [655, 412] width 555 height 17
click at [510, 410] on div "ALUMINIUM PLATE 5083 H321" at bounding box center [655, 412] width 555 height 17
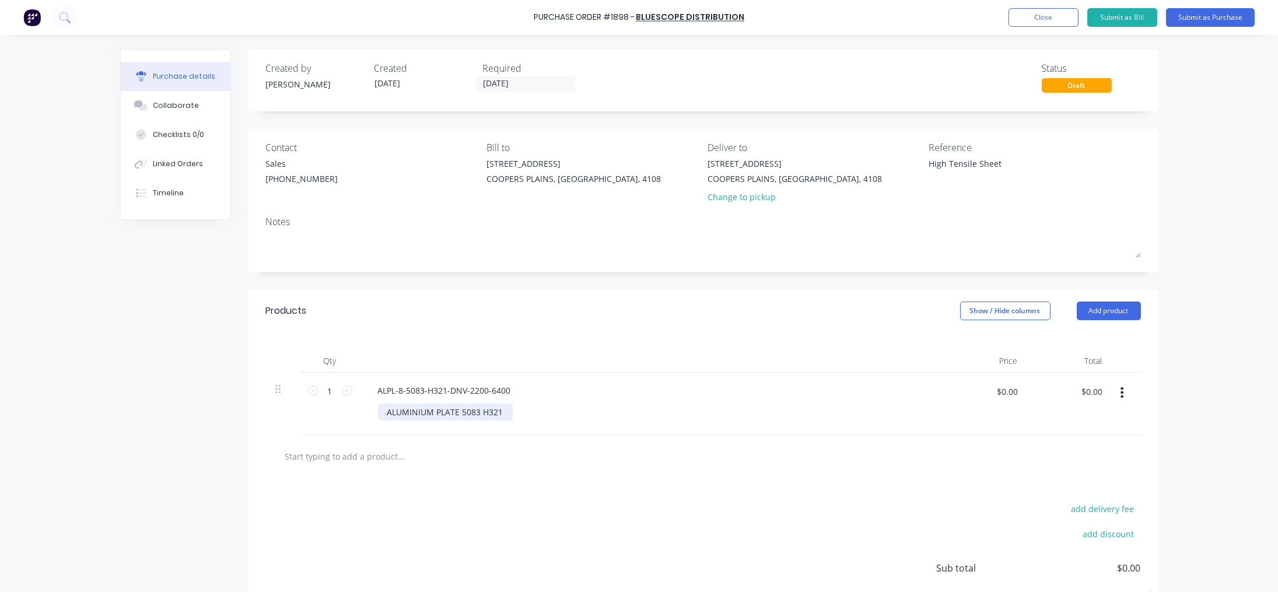
click at [499, 411] on div "ALUMINIUM PLATE 5083 H321" at bounding box center [445, 412] width 135 height 17
click at [328, 386] on input "1" at bounding box center [329, 390] width 23 height 17
type textarea "x"
type input "4"
type textarea "x"
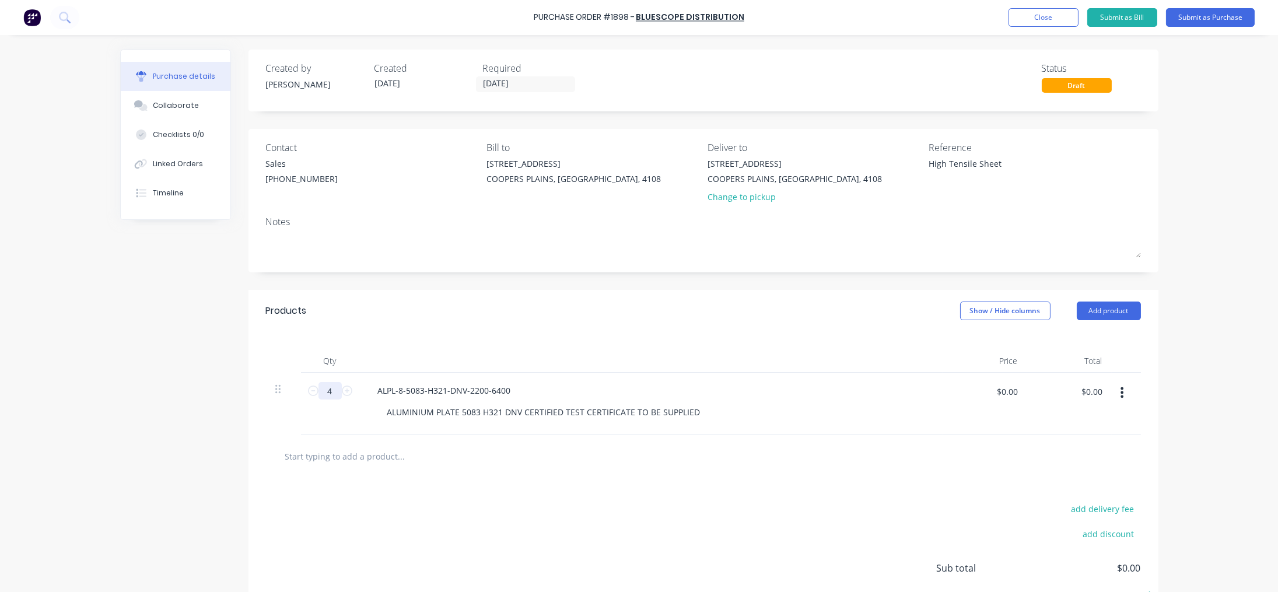
type input "4"
type textarea "x"
click at [701, 391] on input "$0.00" at bounding box center [1007, 391] width 35 height 19
type input "2463.37"
type textarea "x"
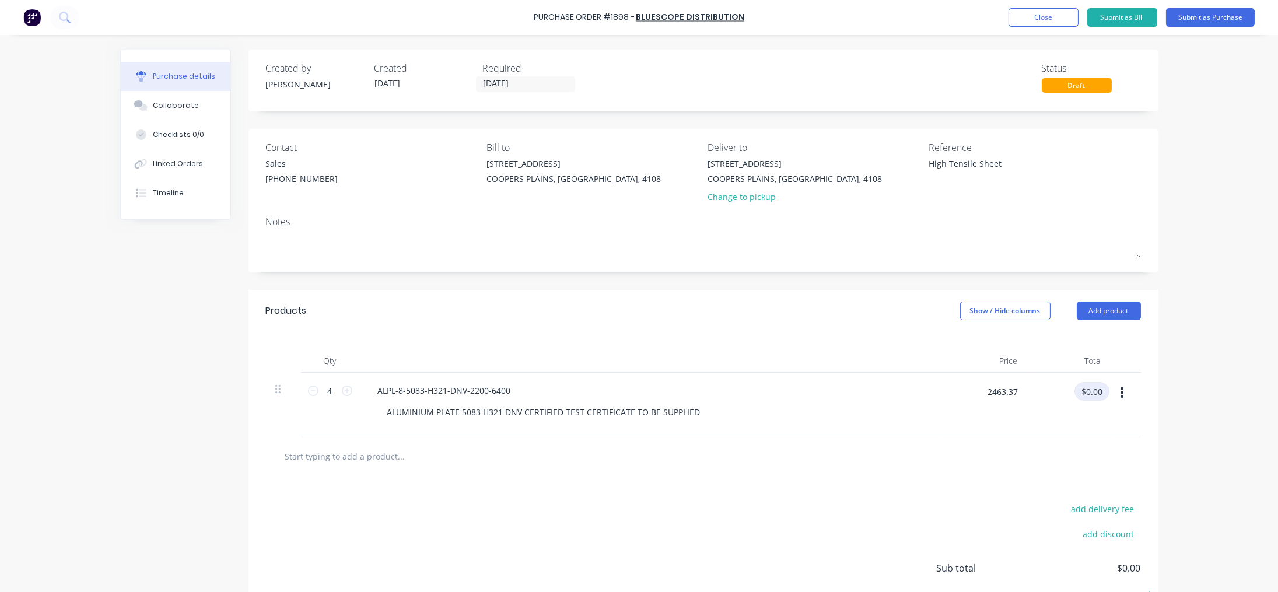
type input "$2,463.37"
type input "$9,853.48"
click at [178, 106] on div "Collaborate" at bounding box center [176, 105] width 46 height 10
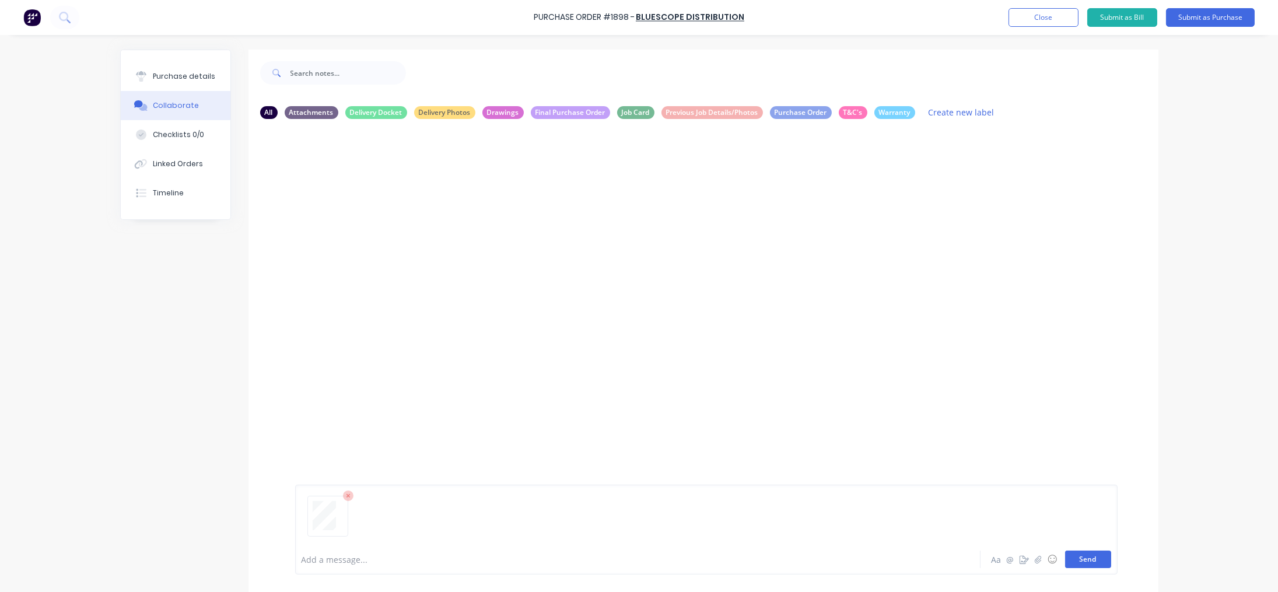
click at [701, 562] on button "Send" at bounding box center [1088, 559] width 46 height 17
click at [172, 73] on div "Purchase details" at bounding box center [184, 76] width 62 height 10
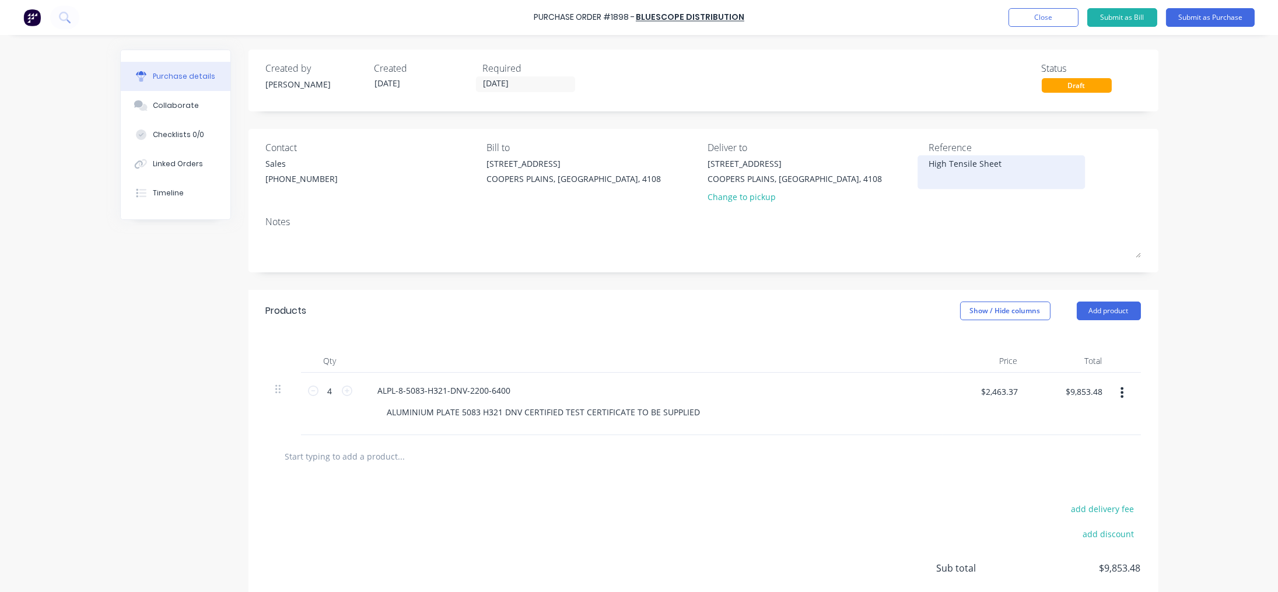
click at [701, 162] on textarea "High Tensile Sheet" at bounding box center [1002, 170] width 146 height 26
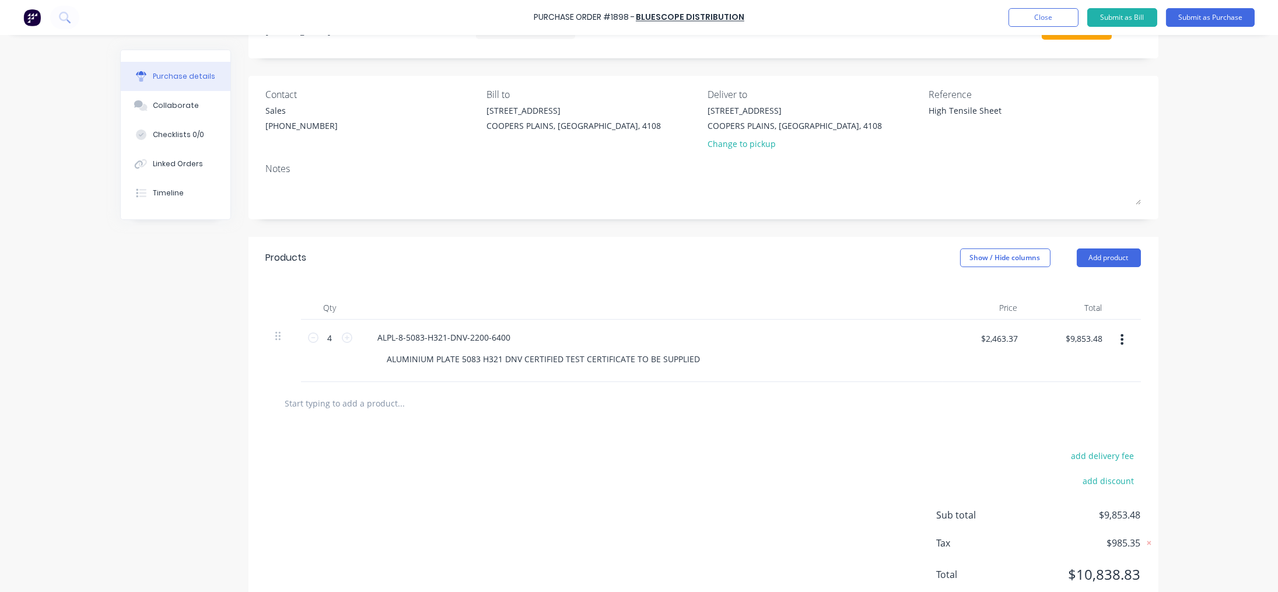
scroll to position [90, 0]
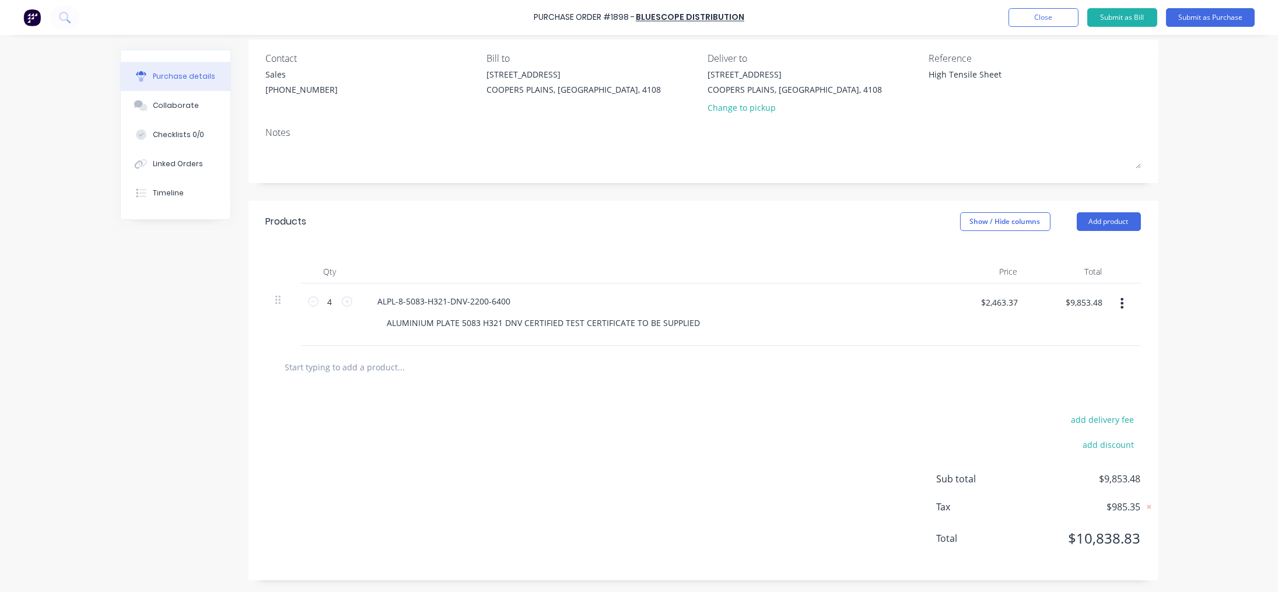
click at [324, 373] on input "text" at bounding box center [401, 366] width 233 height 23
type textarea "x"
type input "1"
click at [312, 370] on input "1" at bounding box center [401, 366] width 233 height 23
type textarea "x"
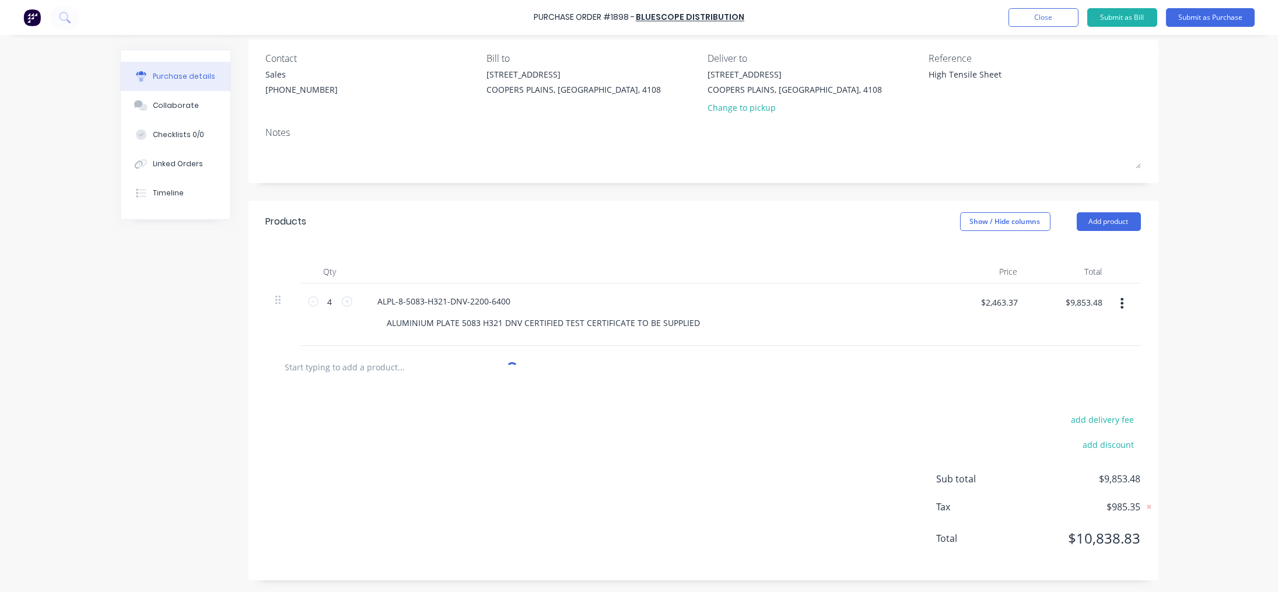
type textarea "x"
type input "3"
type textarea "x"
type input "3m"
type textarea "x"
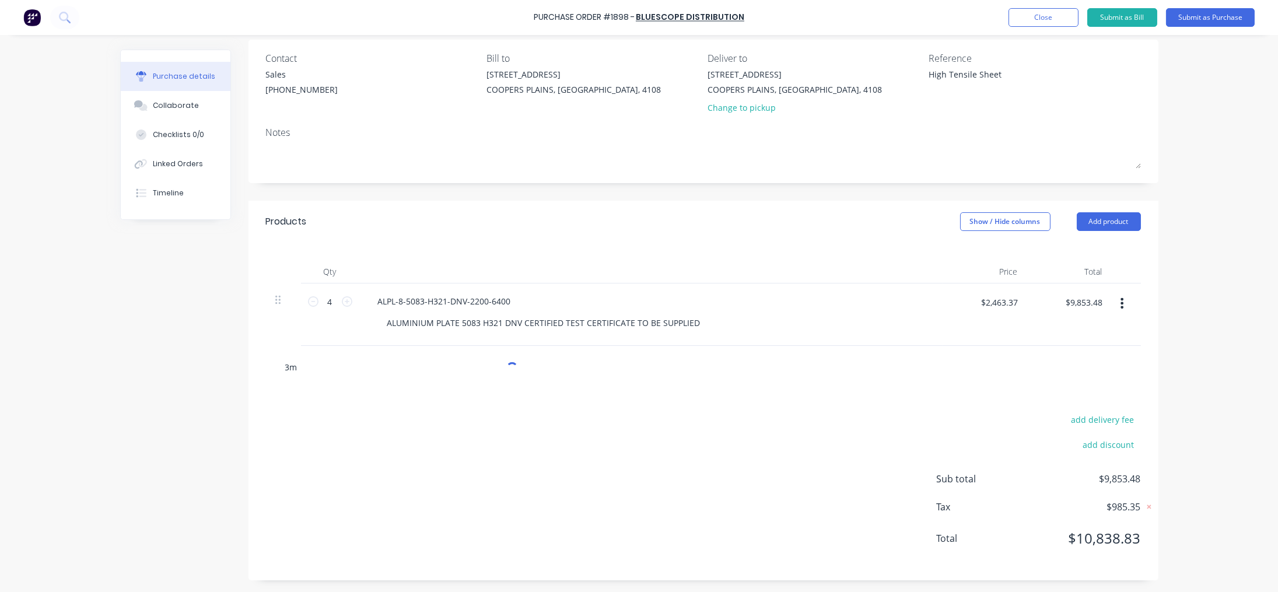
type input "3mm"
type textarea "x"
type input "3mm"
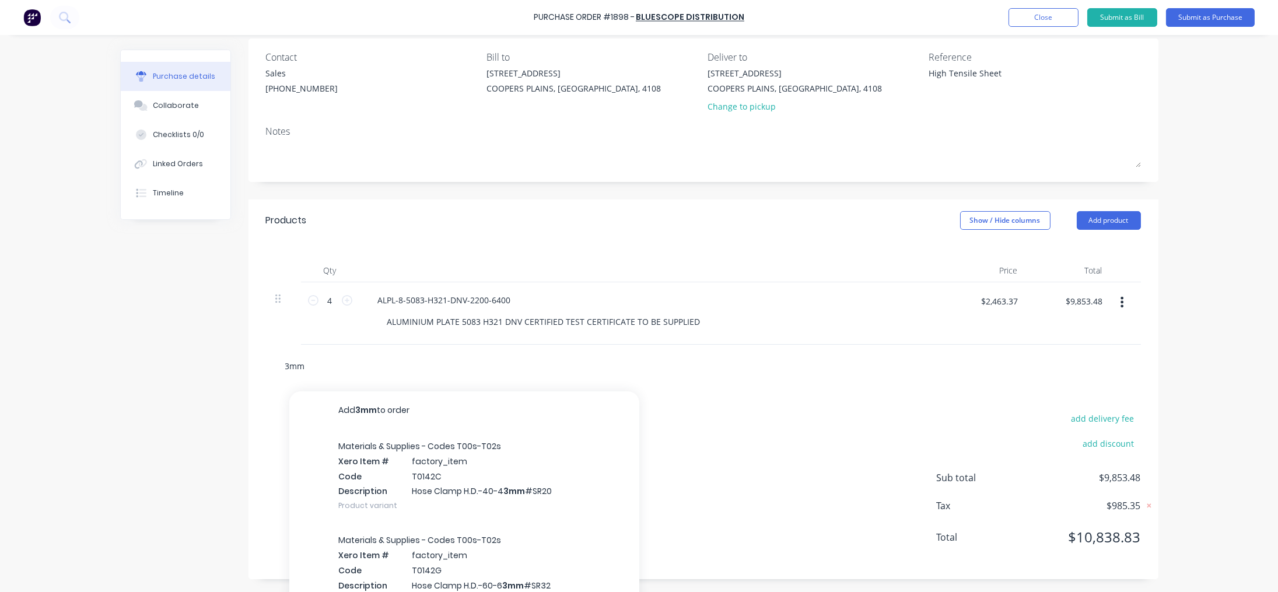
type textarea "x"
type input "3mm A"
type textarea "x"
type input "3mm Al"
type textarea "x"
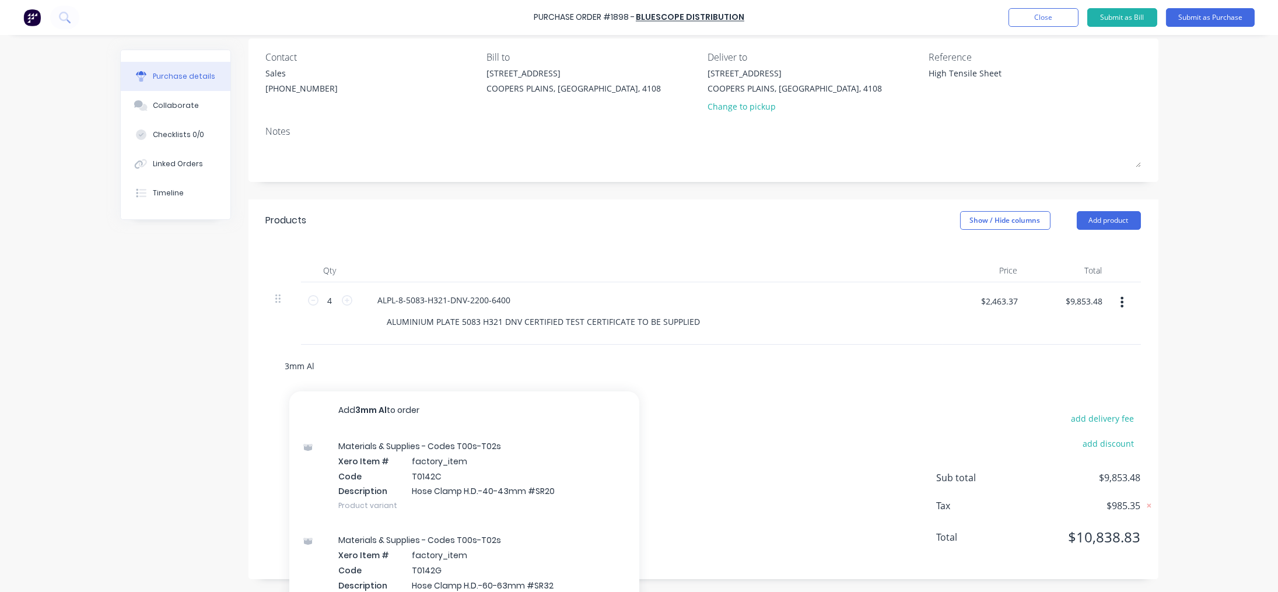
type input "3mm Aly"
type textarea "x"
type input "3mm Alyy"
type textarea "x"
type input "3mm Aly"
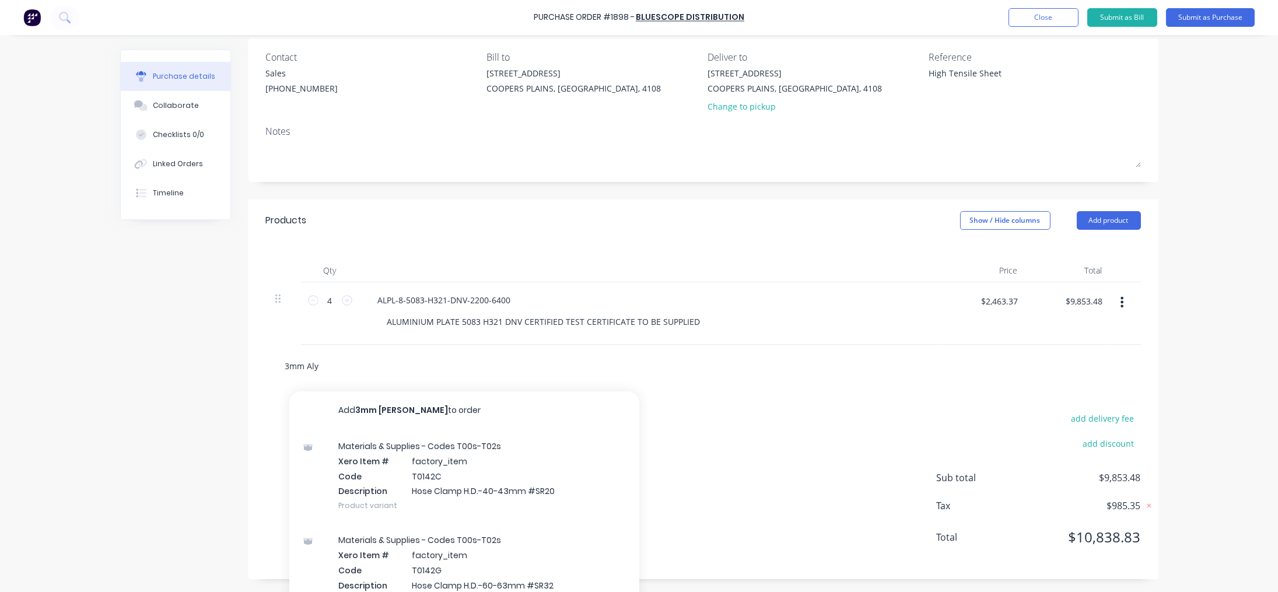
type textarea "x"
type input "3mm Al"
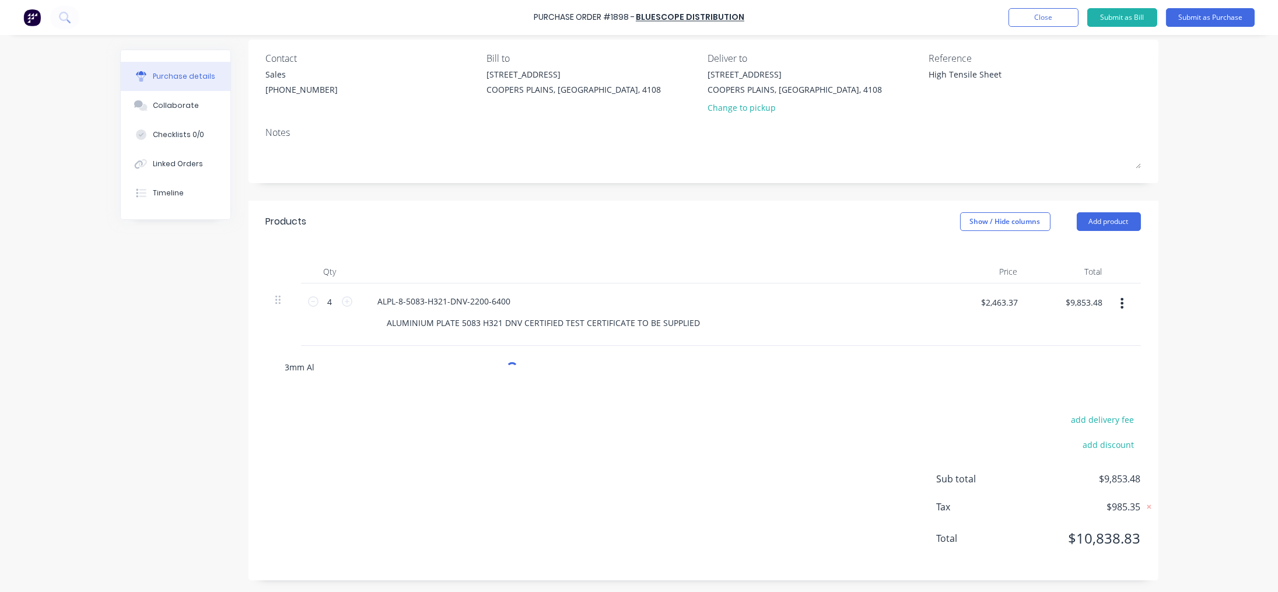
type textarea "x"
type input "3mm All"
type textarea "x"
type input "3mm Ally"
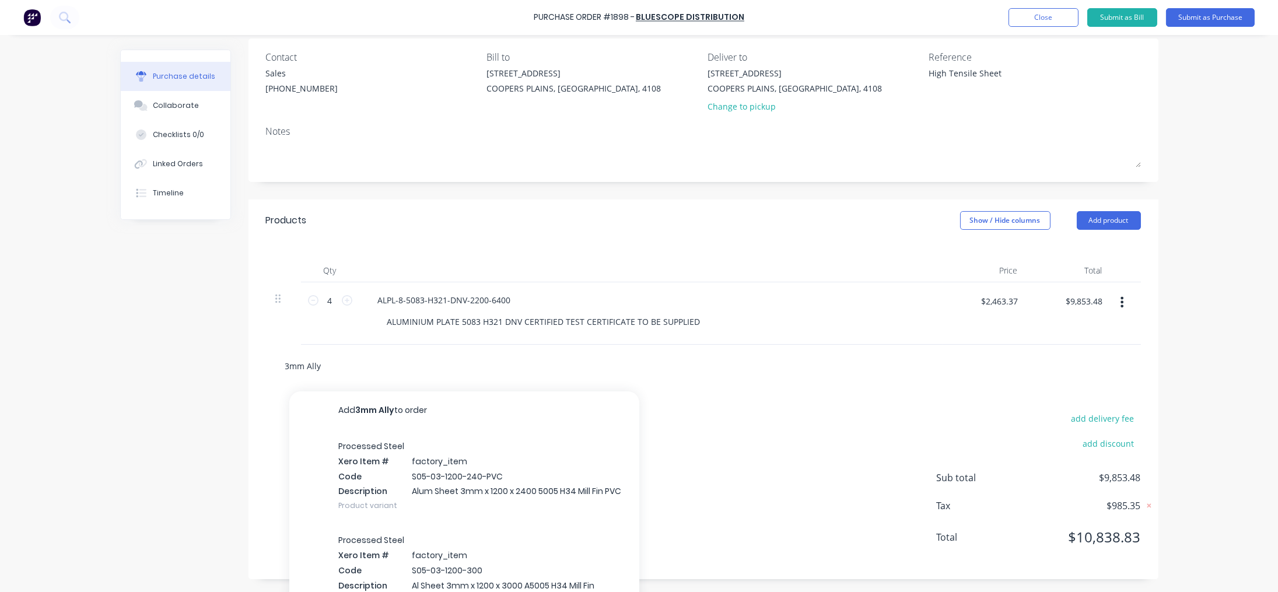
type textarea "x"
type input "3mm Ally"
type textarea "x"
type input "3mm Ally S"
type textarea "x"
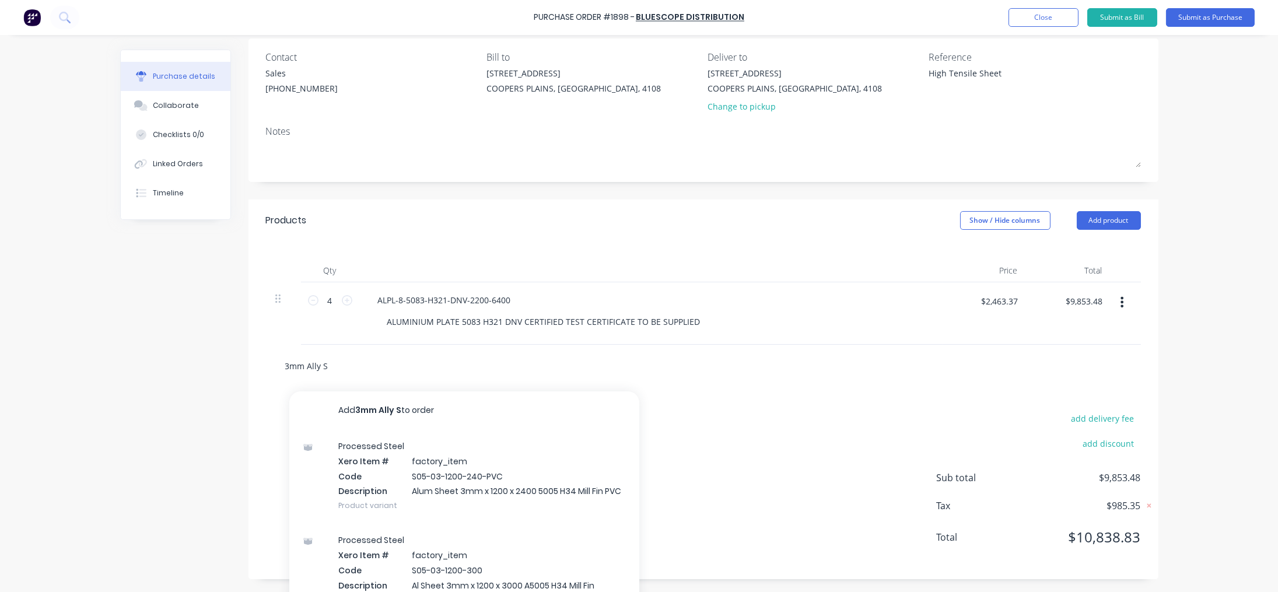
type input "3mm Ally Sh"
type textarea "x"
type input "3mm Ally She"
type textarea "x"
type input "3mm Ally Sheet M"
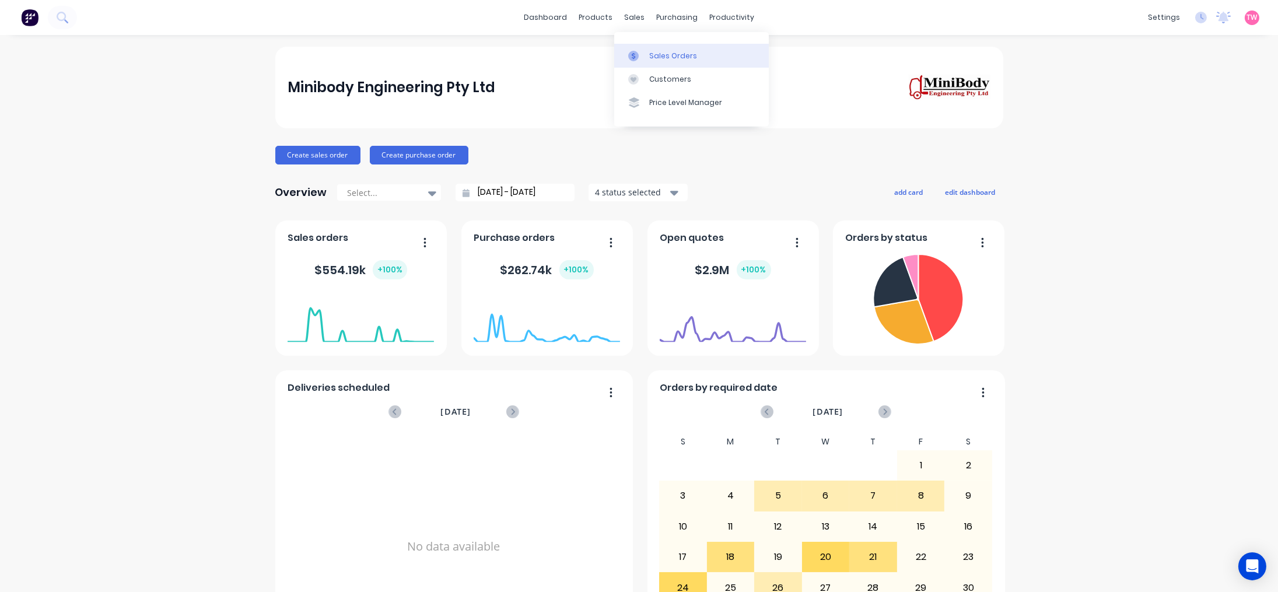
click at [662, 54] on div "Sales Orders" at bounding box center [673, 56] width 48 height 10
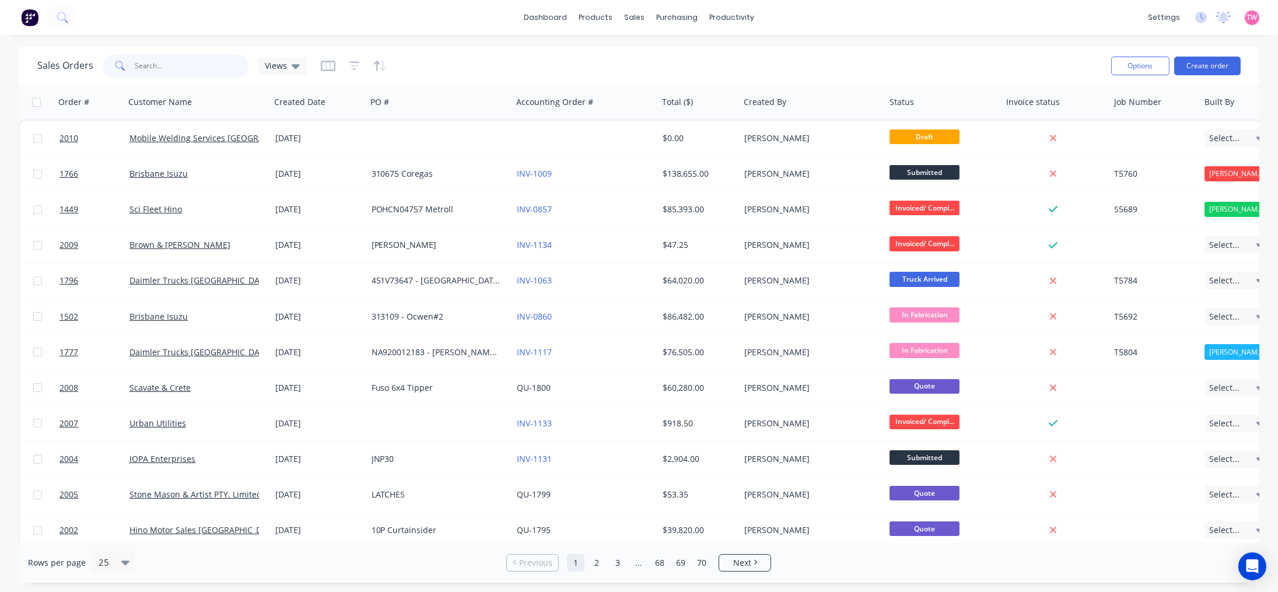
click at [197, 62] on input "text" at bounding box center [192, 65] width 114 height 23
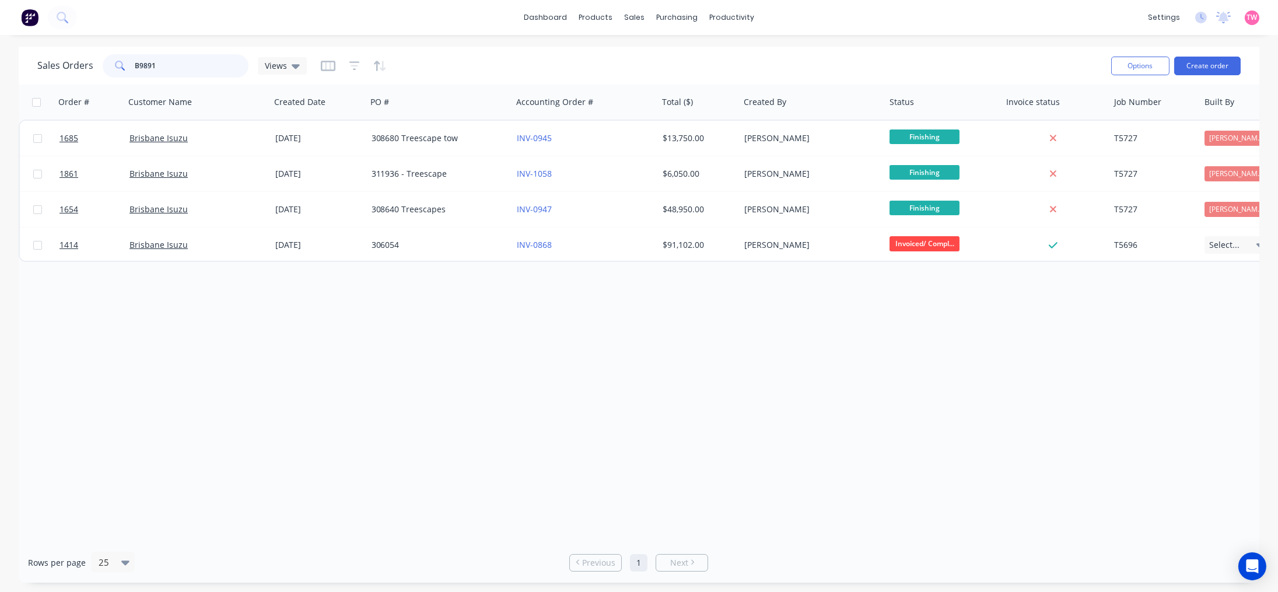
type input "B98919"
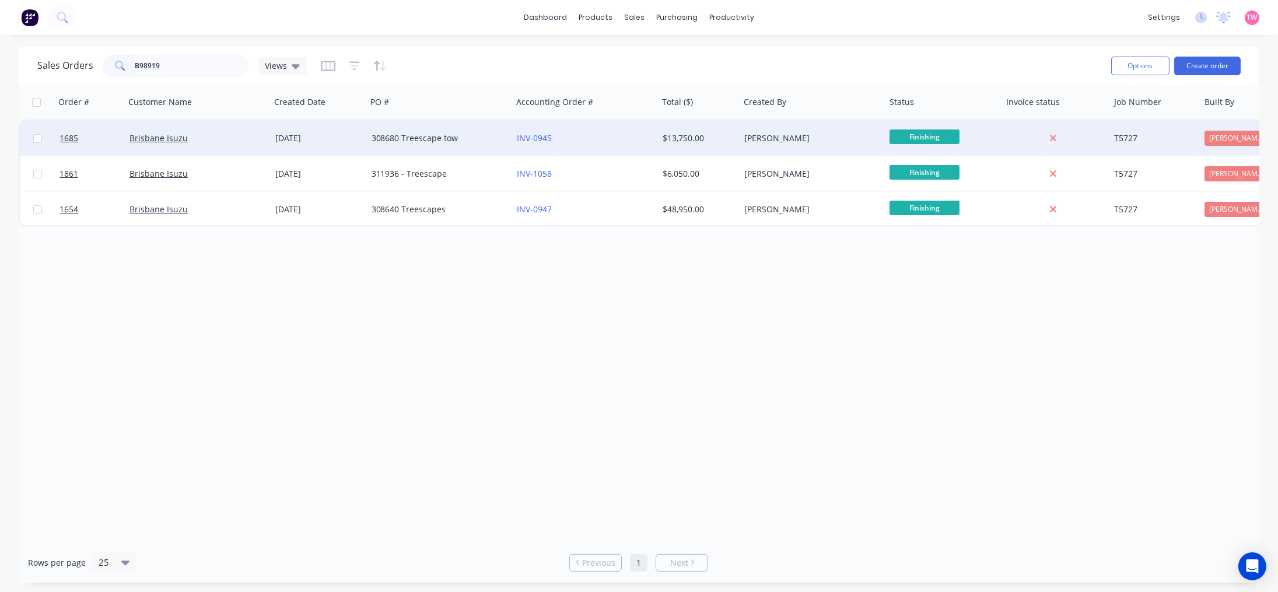
click at [216, 135] on div "Brisbane Isuzu" at bounding box center [193, 138] width 129 height 12
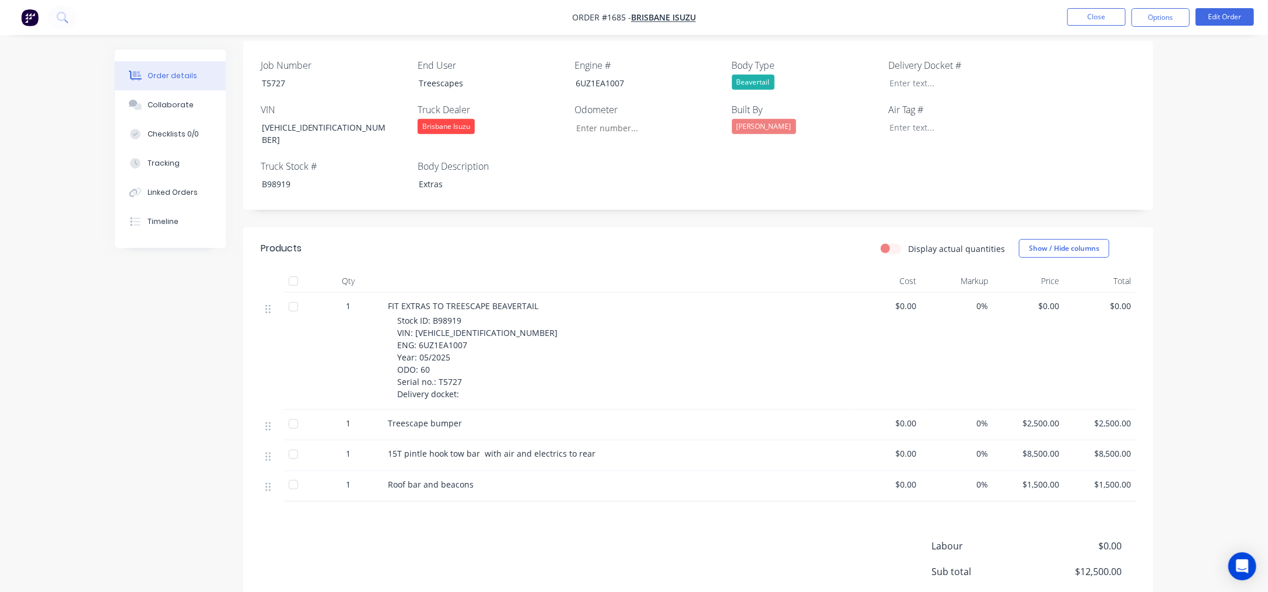
scroll to position [176, 0]
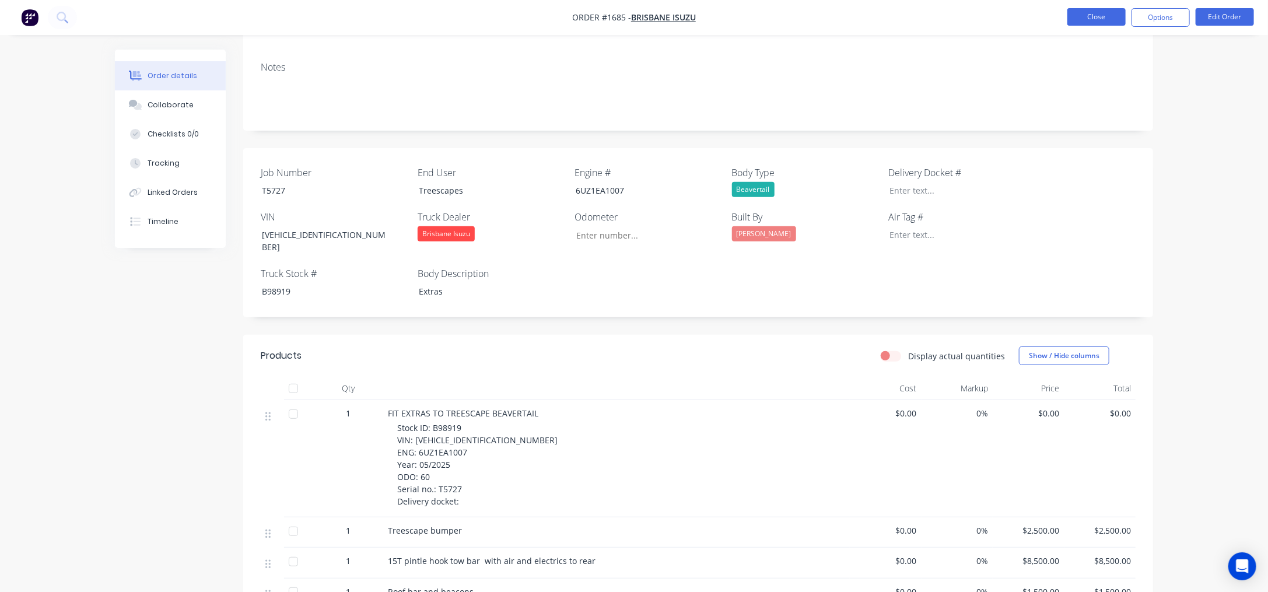
click at [1103, 18] on button "Close" at bounding box center [1096, 16] width 58 height 17
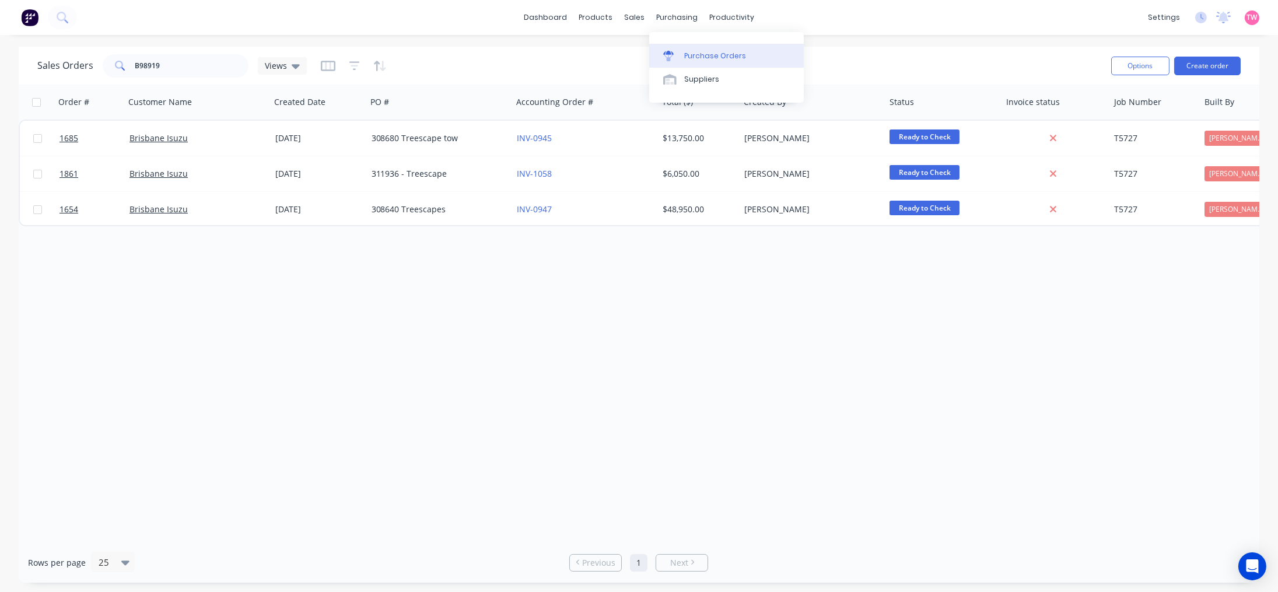
click at [719, 59] on div "Purchase Orders" at bounding box center [715, 56] width 62 height 10
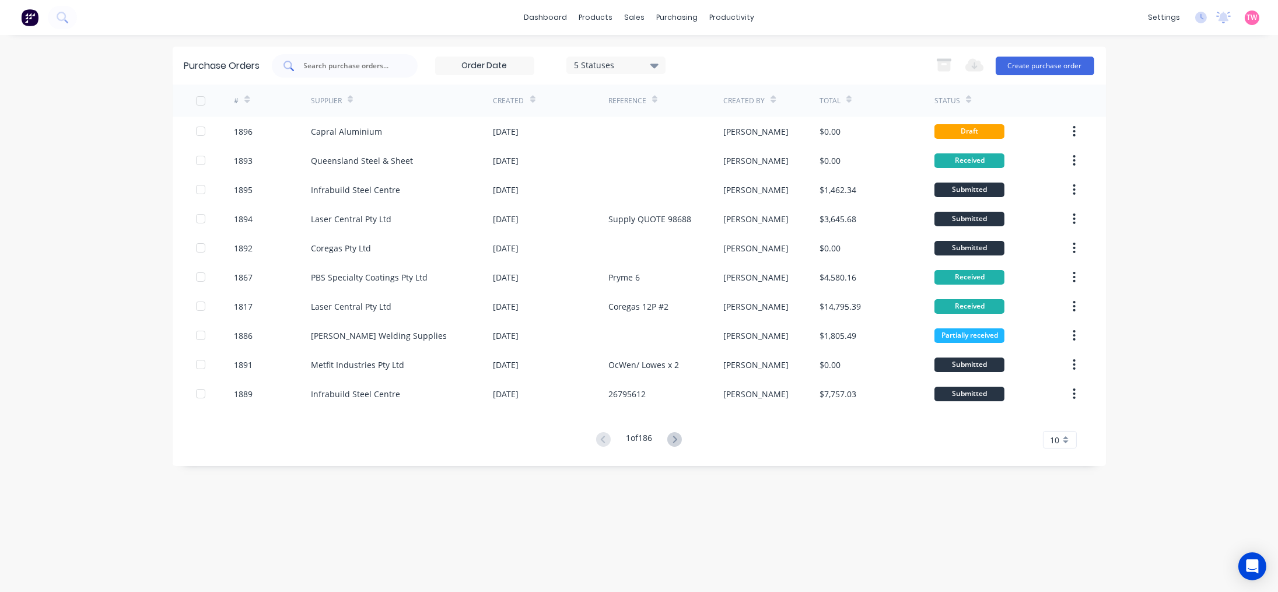
click at [346, 69] on input "text" at bounding box center [351, 66] width 97 height 12
paste input "S25-06919"
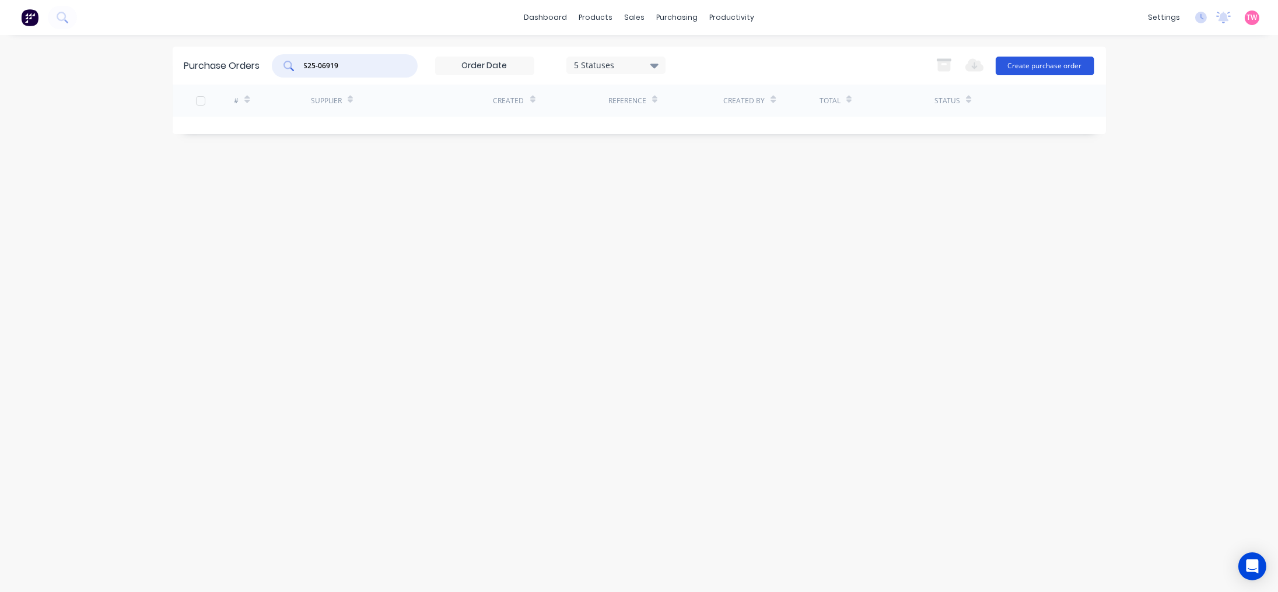
type input "S25-06919"
click at [1045, 62] on button "Create purchase order" at bounding box center [1045, 66] width 99 height 19
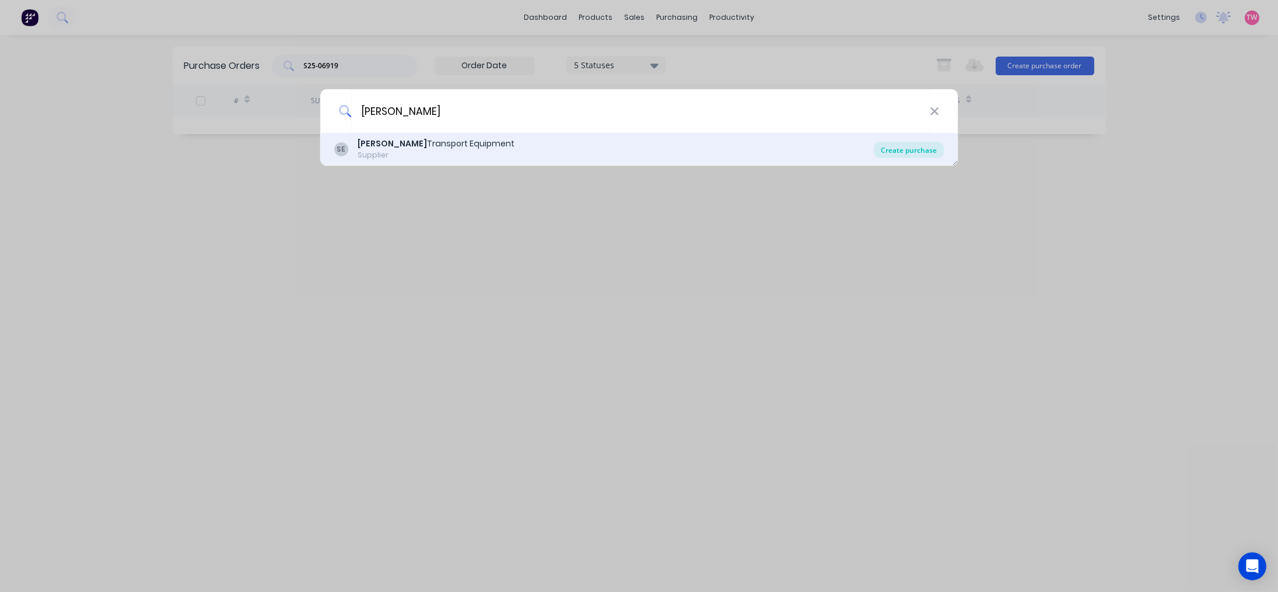
type input "shephard"
click at [934, 149] on div "Create purchase" at bounding box center [909, 150] width 70 height 16
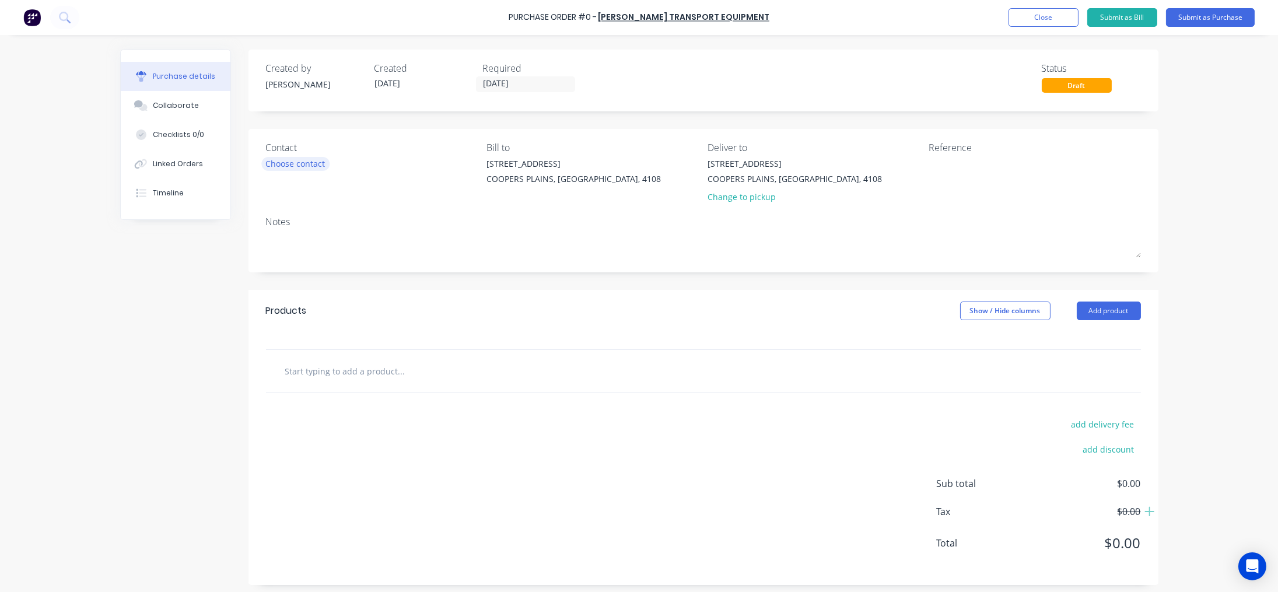
click at [296, 163] on div "Choose contact" at bounding box center [295, 163] width 59 height 12
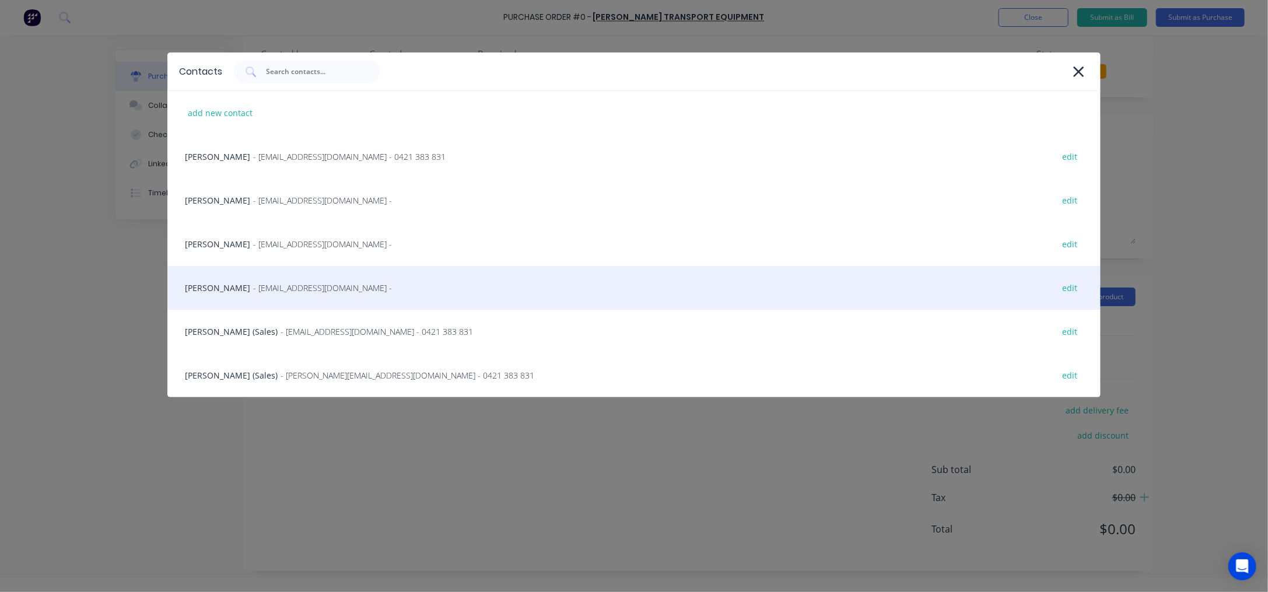
scroll to position [58, 0]
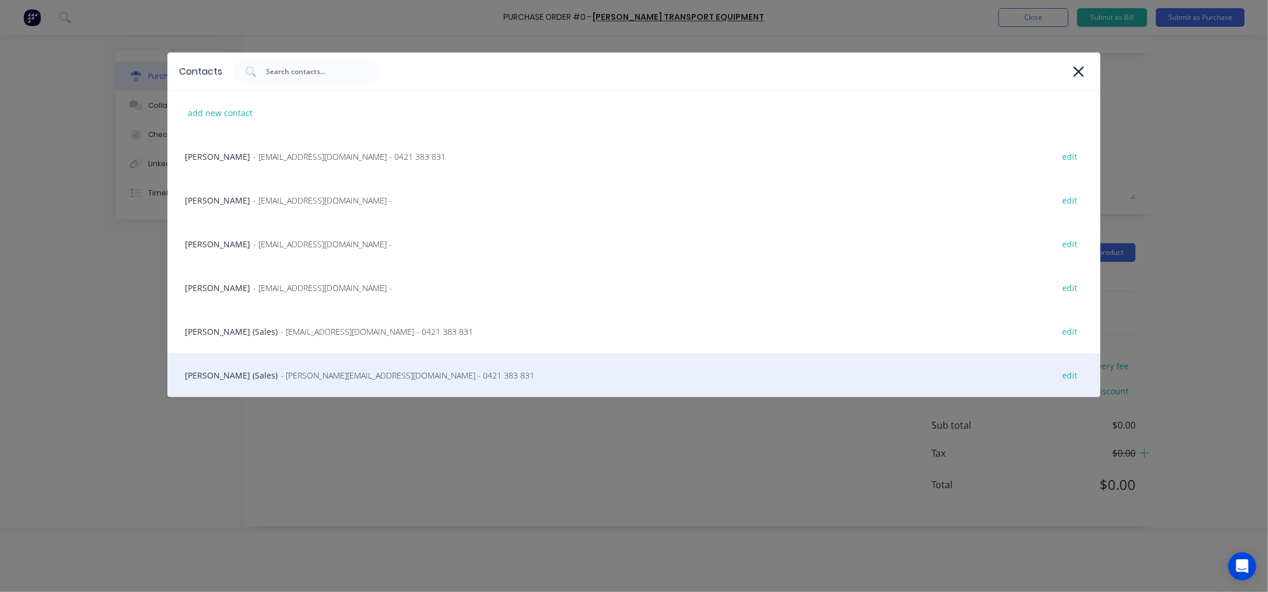
click at [225, 374] on div "Steve Erfurth (Sales) - stevee@ste.com.au - 0421 383 831 edit" at bounding box center [633, 375] width 933 height 44
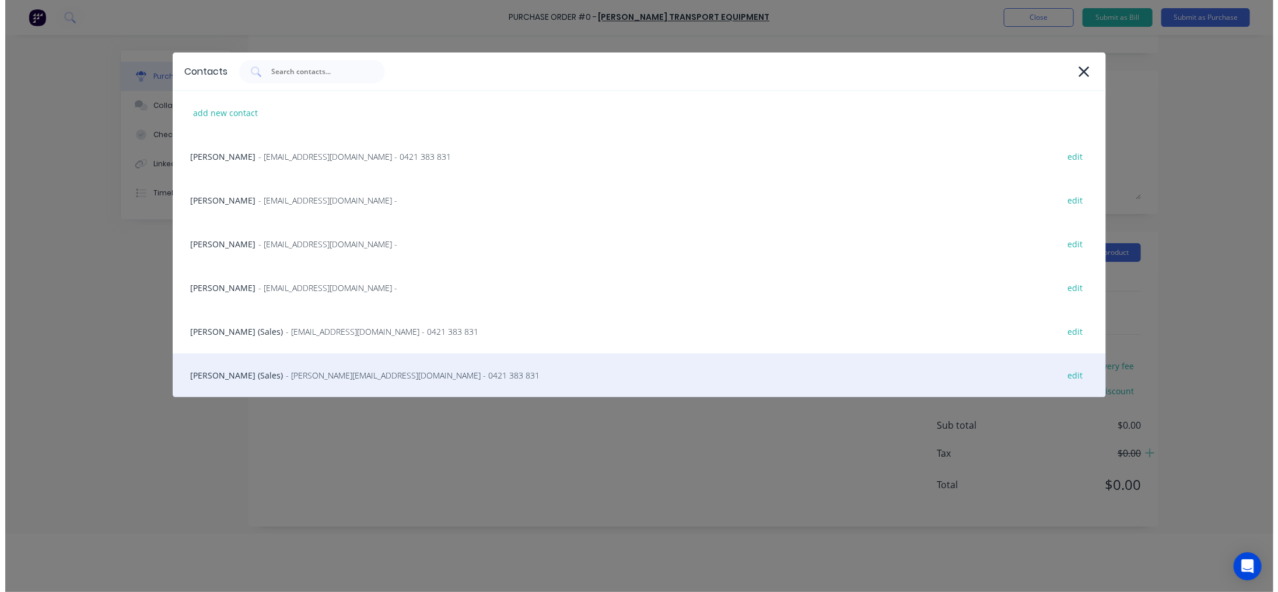
scroll to position [0, 0]
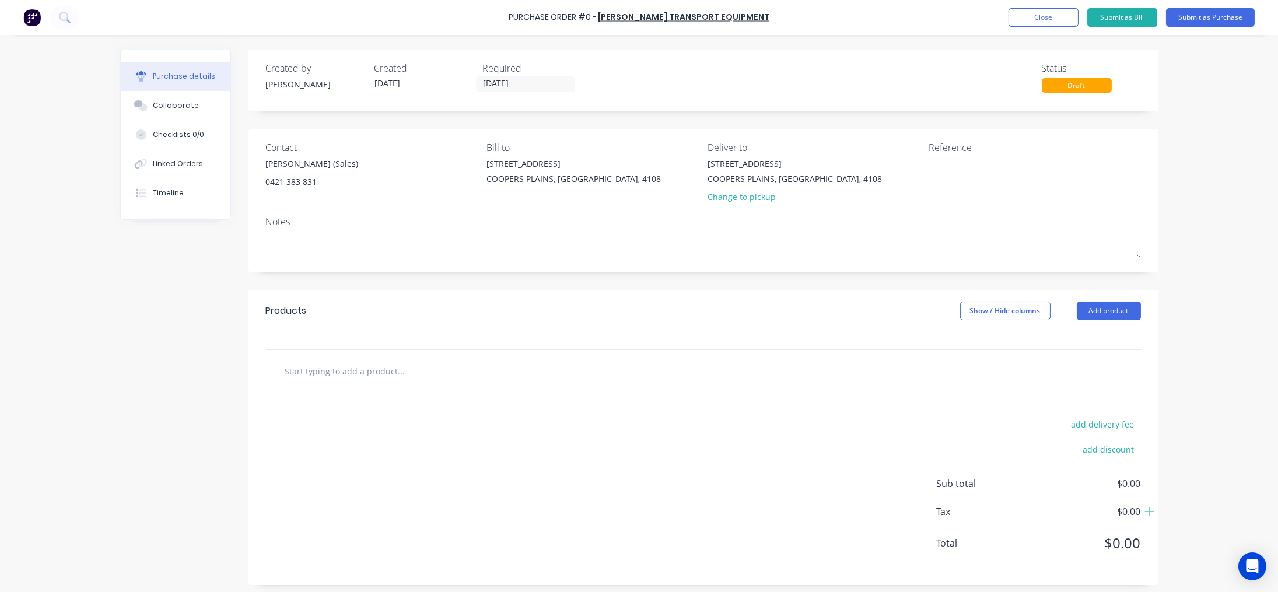
click at [395, 376] on input "text" at bounding box center [401, 370] width 233 height 23
paste input "FUSO SHOGUN 8 X 4 , BENZ G230-12 FRONT MOUNT HOIST 6400MM PIVOTS"
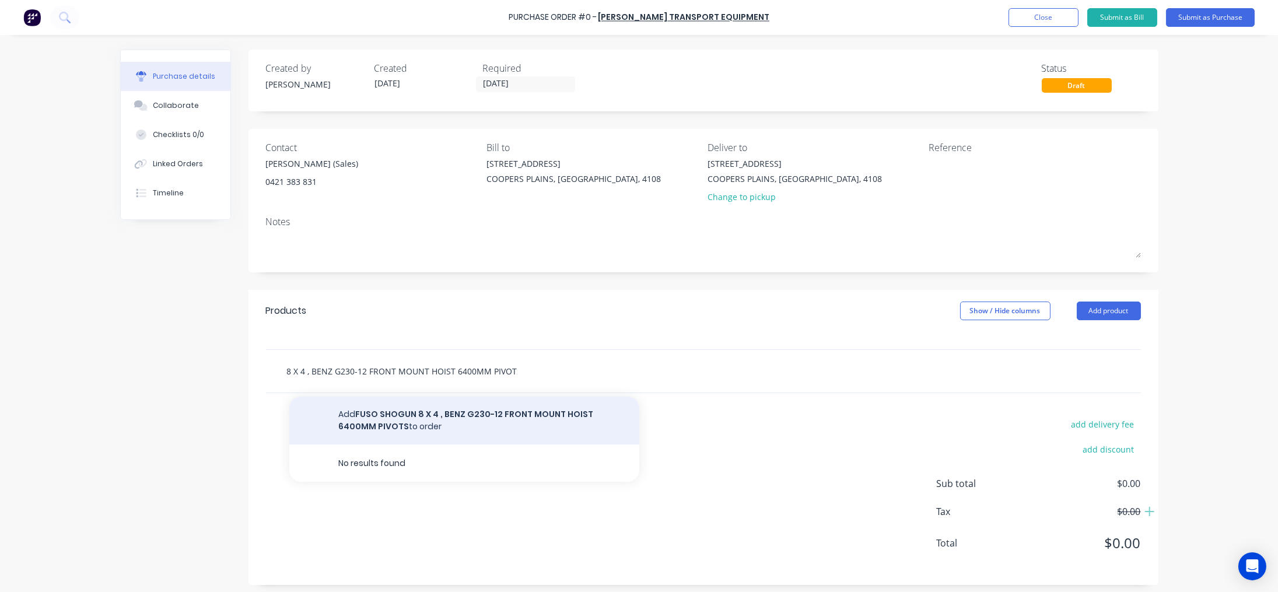
type input "FUSO SHOGUN 8 X 4 , BENZ G230-12 FRONT MOUNT HOIST 6400MM PIVOTS"
click at [429, 418] on button "Add FUSO SHOGUN 8 X 4 , BENZ G230-12 FRONT MOUNT HOIST 6400MM PIVOTS to order" at bounding box center [464, 421] width 350 height 48
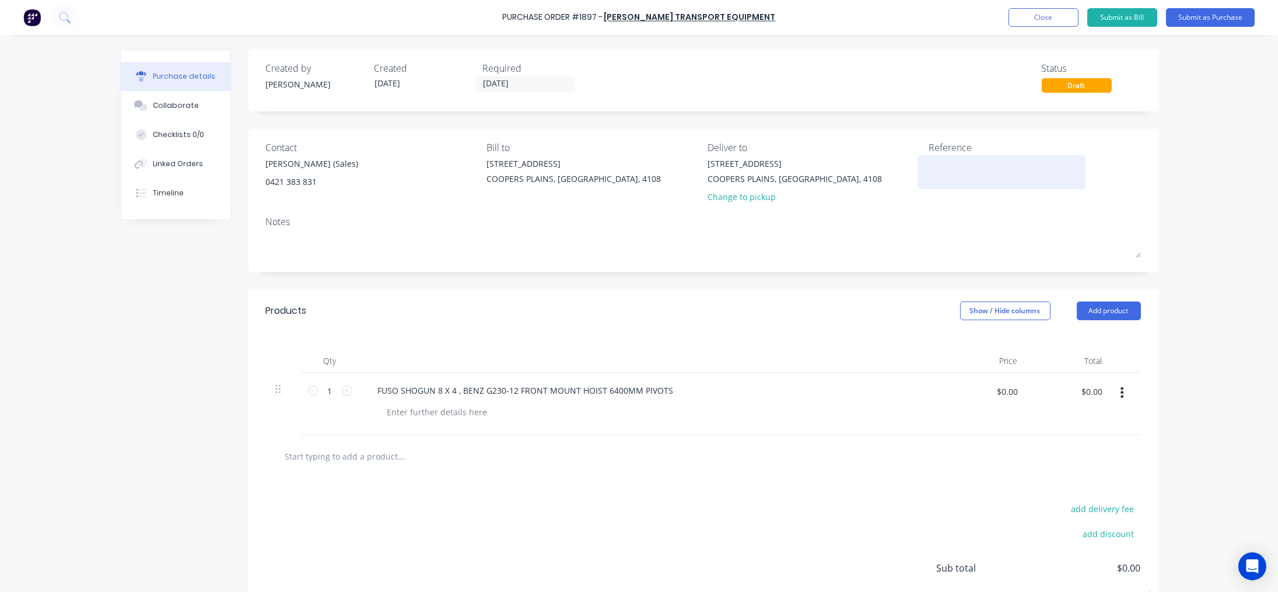
click at [938, 168] on textarea at bounding box center [1002, 170] width 146 height 26
paste textarea "S25-06919"
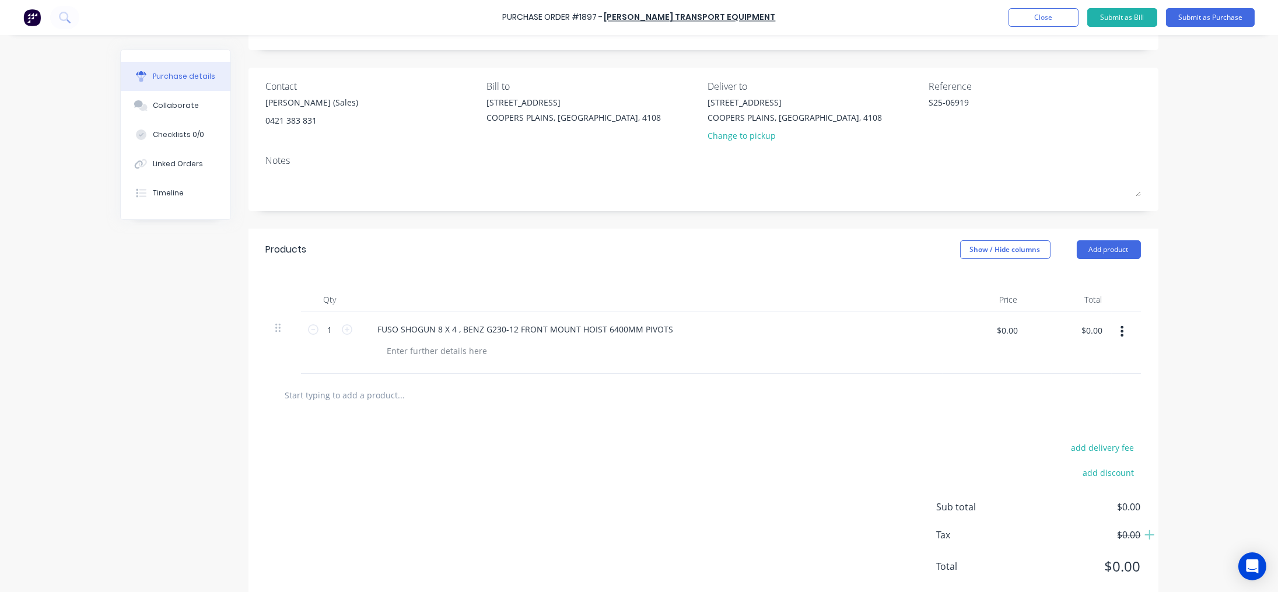
scroll to position [90, 0]
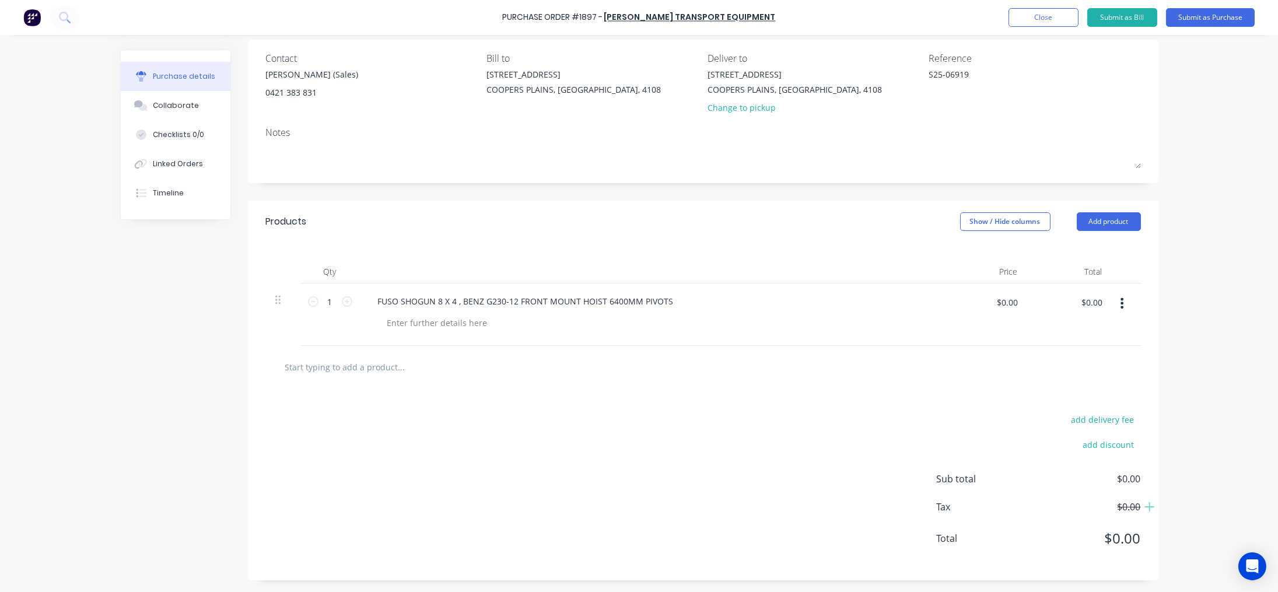
type textarea "S25-06919"
type textarea "x"
type textarea "S25-06919"
click at [363, 371] on input "text" at bounding box center [401, 366] width 233 height 23
paste input "OM-PKME014P70"
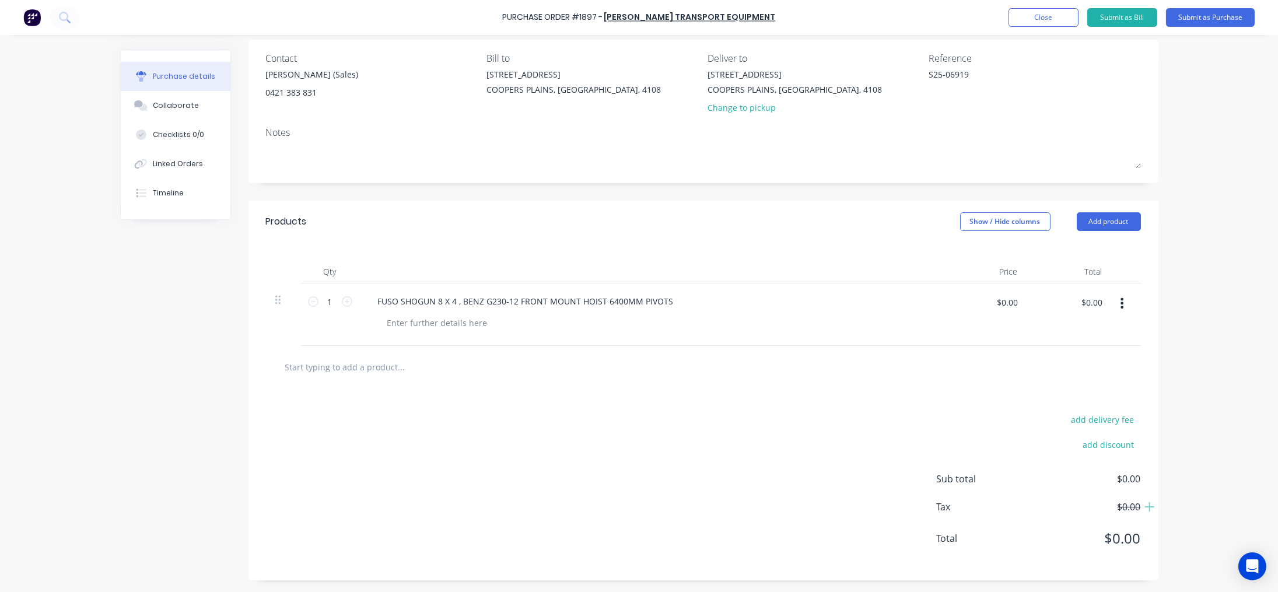
type textarea "x"
type input "OM-PKME014P70"
type textarea "x"
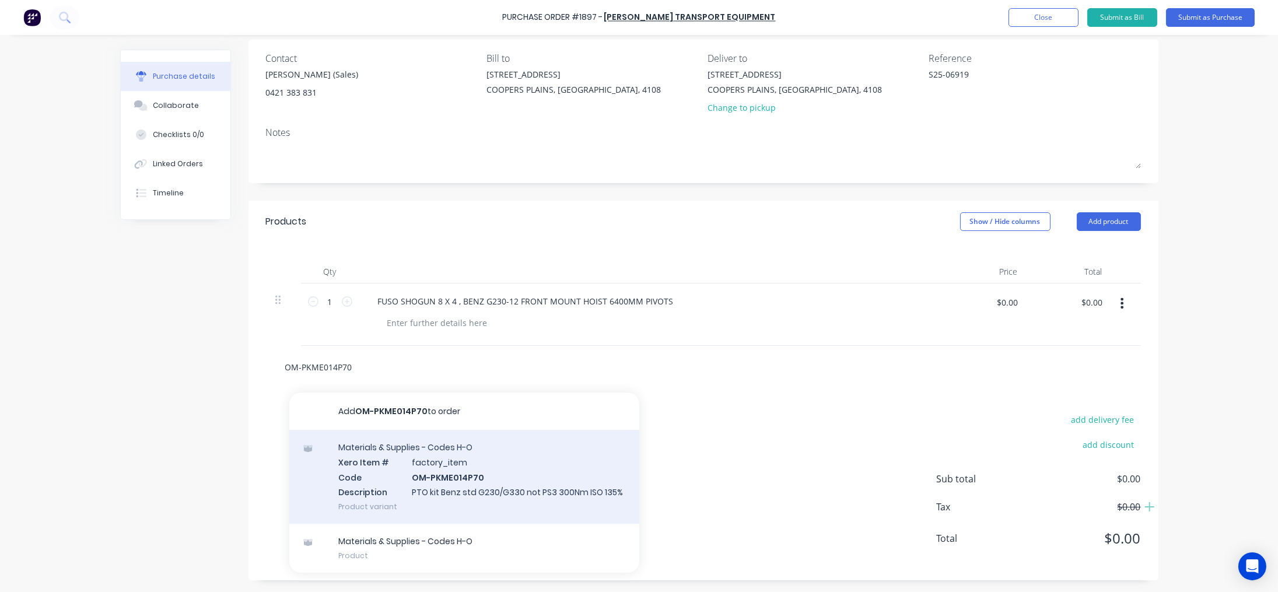
type input "OM-PKME014P70"
click at [467, 463] on div "Materials & Supplies - Codes H-O Xero Item # factory_item Code OM-PKME014P70 De…" at bounding box center [464, 477] width 350 height 94
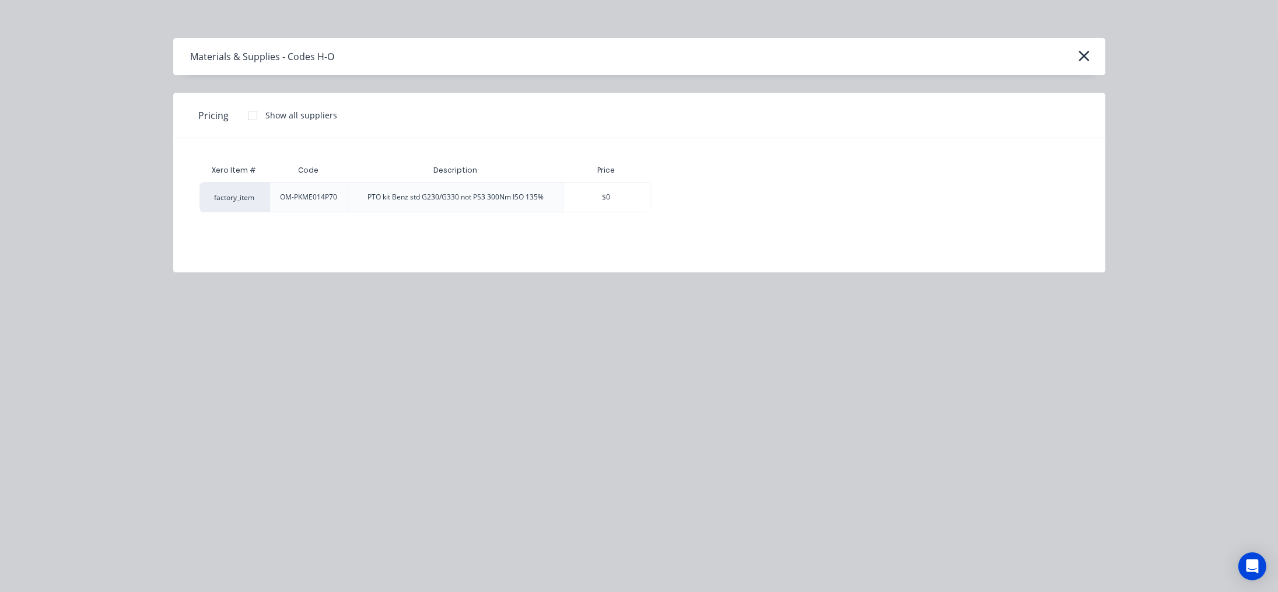
click at [253, 113] on div at bounding box center [252, 115] width 23 height 23
click at [703, 197] on div "$1,109.25" at bounding box center [691, 197] width 81 height 29
type textarea "x"
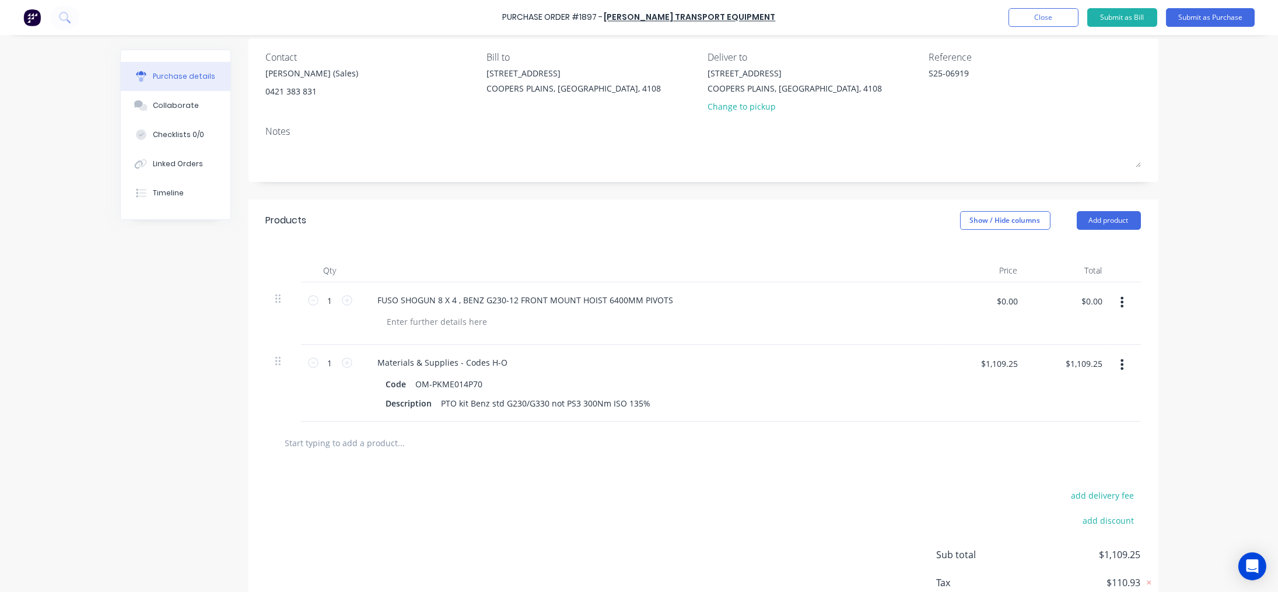
click at [372, 442] on input "text" at bounding box center [401, 442] width 233 height 23
paste input "OM-NPH82D-ISO"
type textarea "x"
type input "OM-NPH82D-ISO"
type textarea "x"
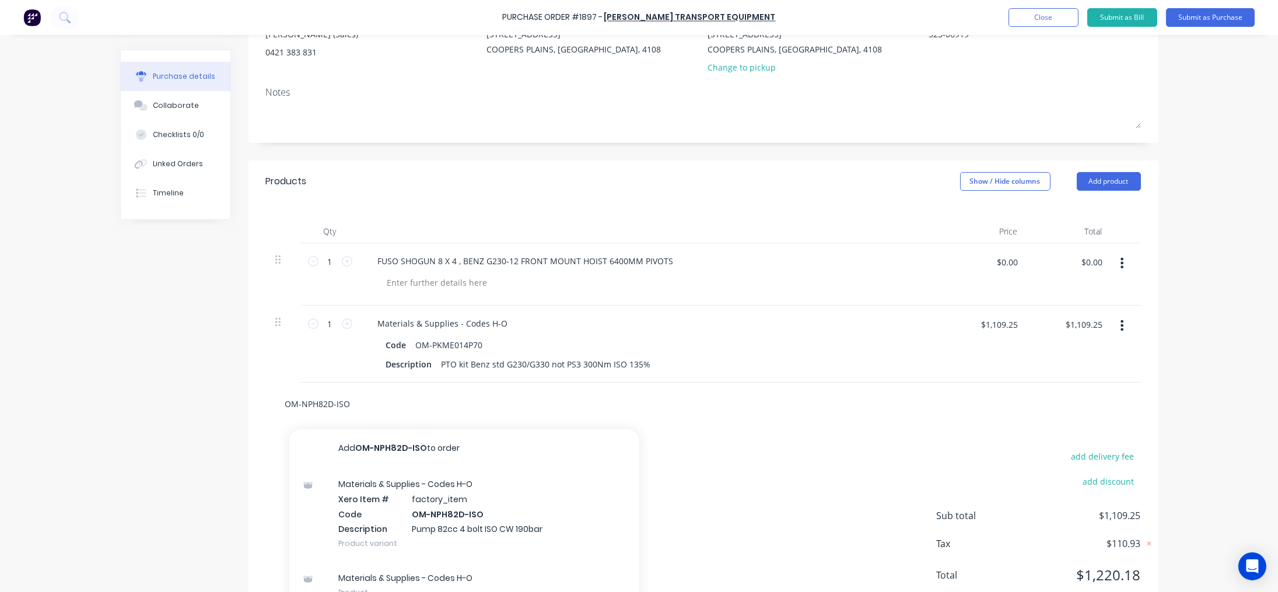
scroll to position [167, 0]
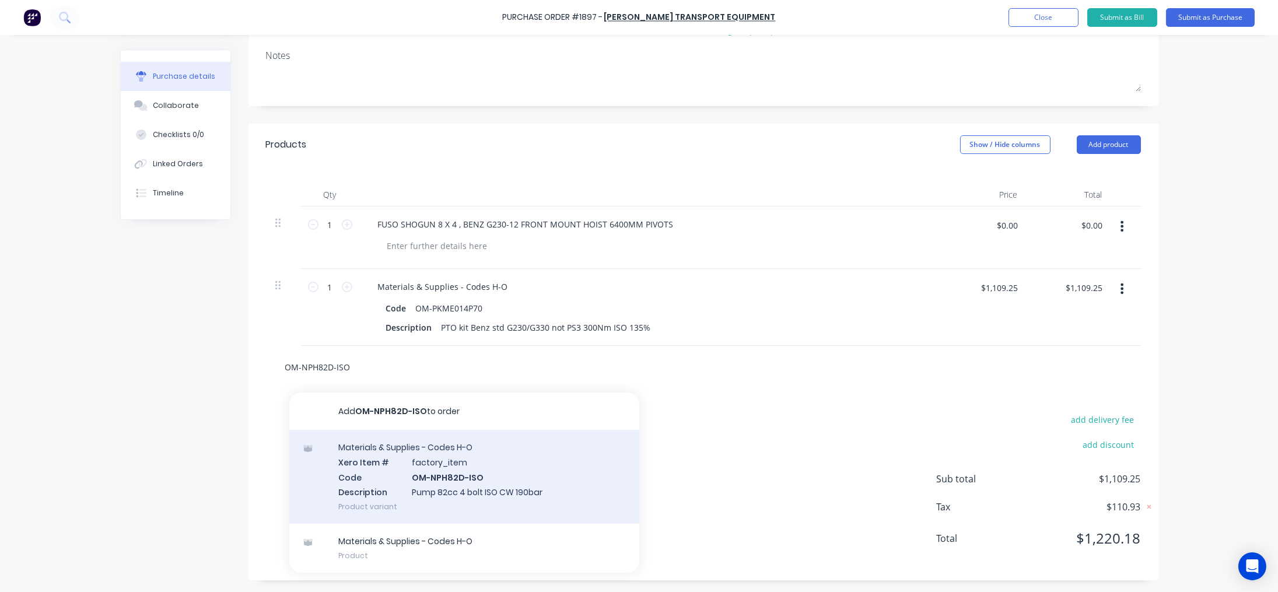
type input "OM-NPH82D-ISO"
click at [461, 462] on div "Materials & Supplies - Codes H-O Xero Item # factory_item Code OM-NPH82D-ISO De…" at bounding box center [464, 477] width 350 height 94
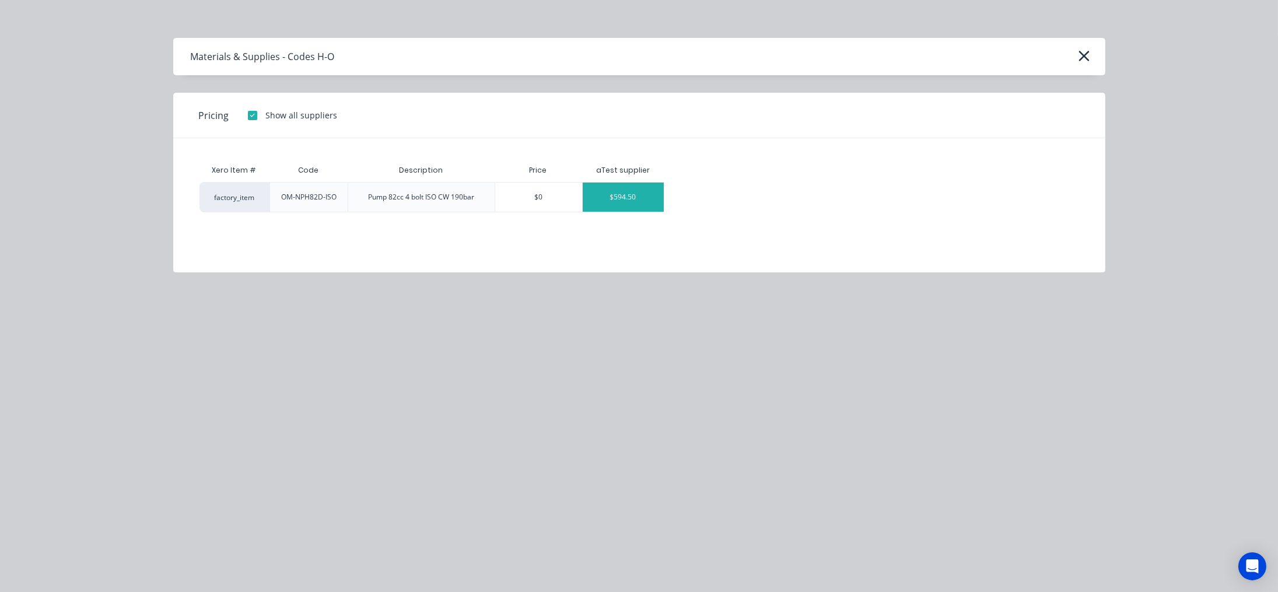
click at [637, 189] on div "$594.50" at bounding box center [623, 197] width 81 height 29
type textarea "x"
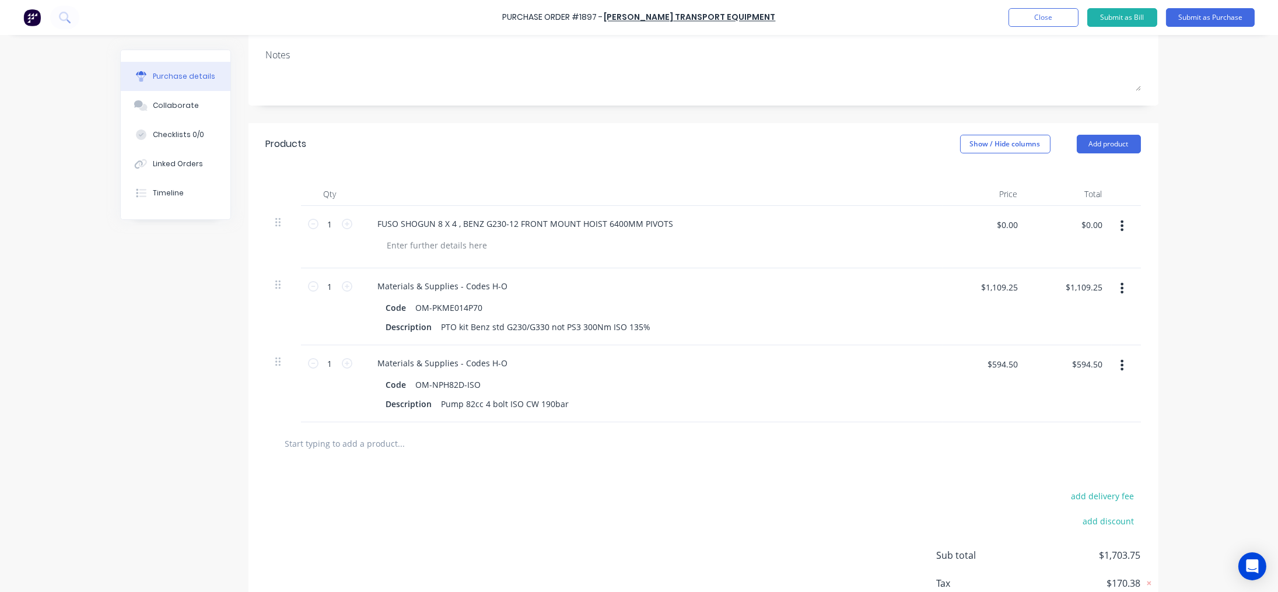
click at [380, 450] on input "text" at bounding box center [401, 443] width 233 height 23
paste input "OM-12100800185P"
type textarea "x"
type input "OM-12100800185P"
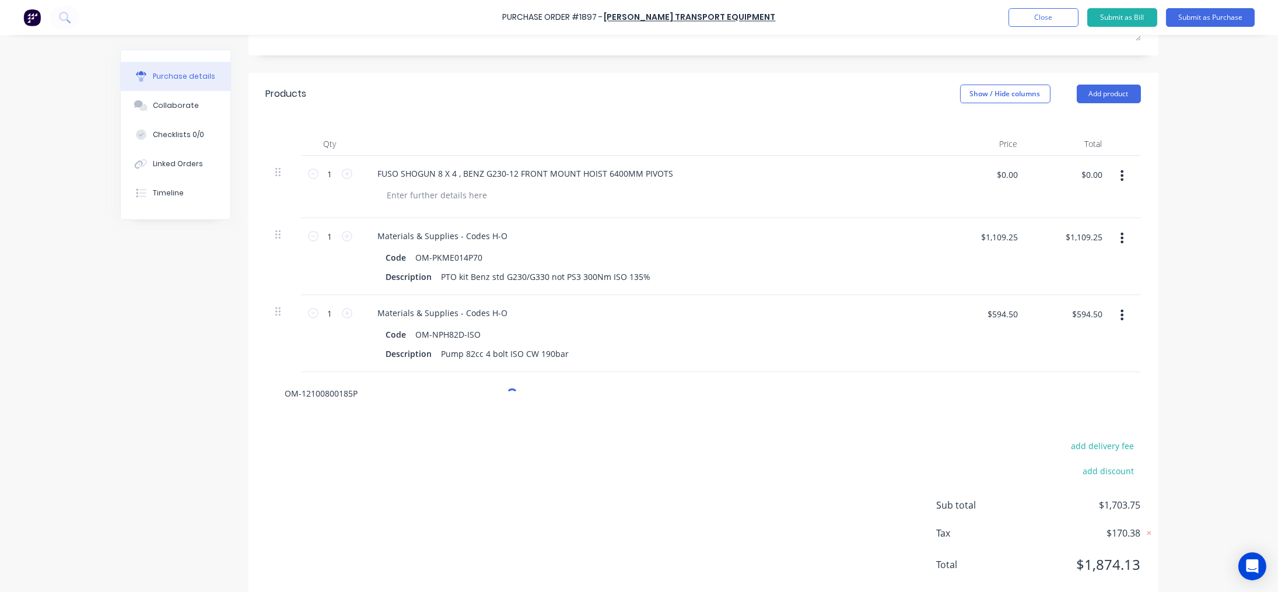
scroll to position [244, 0]
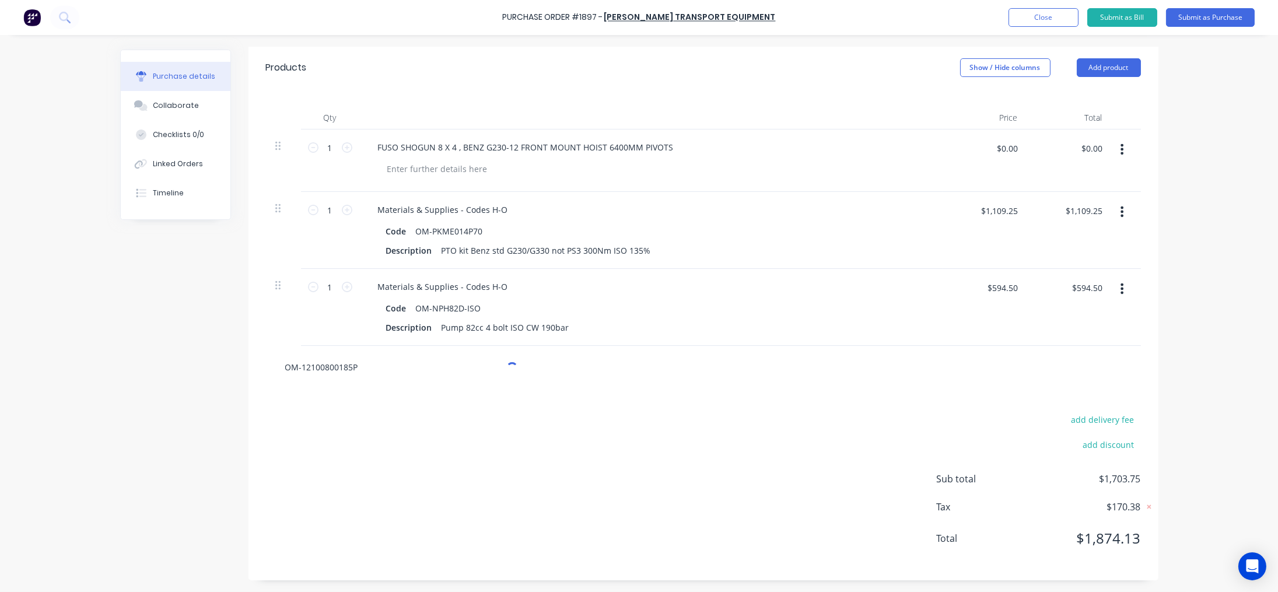
type textarea "x"
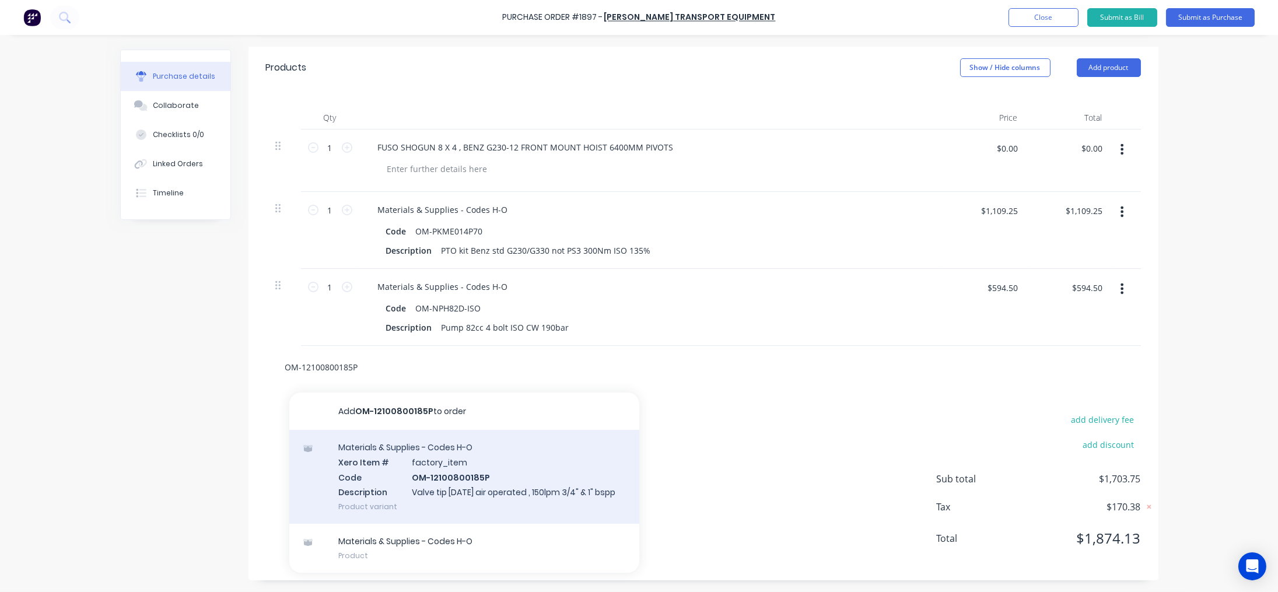
type input "OM-12100800185P"
click at [467, 465] on div "Materials & Supplies - Codes H-O Xero Item # factory_item Code OM-12100800185P …" at bounding box center [464, 477] width 350 height 94
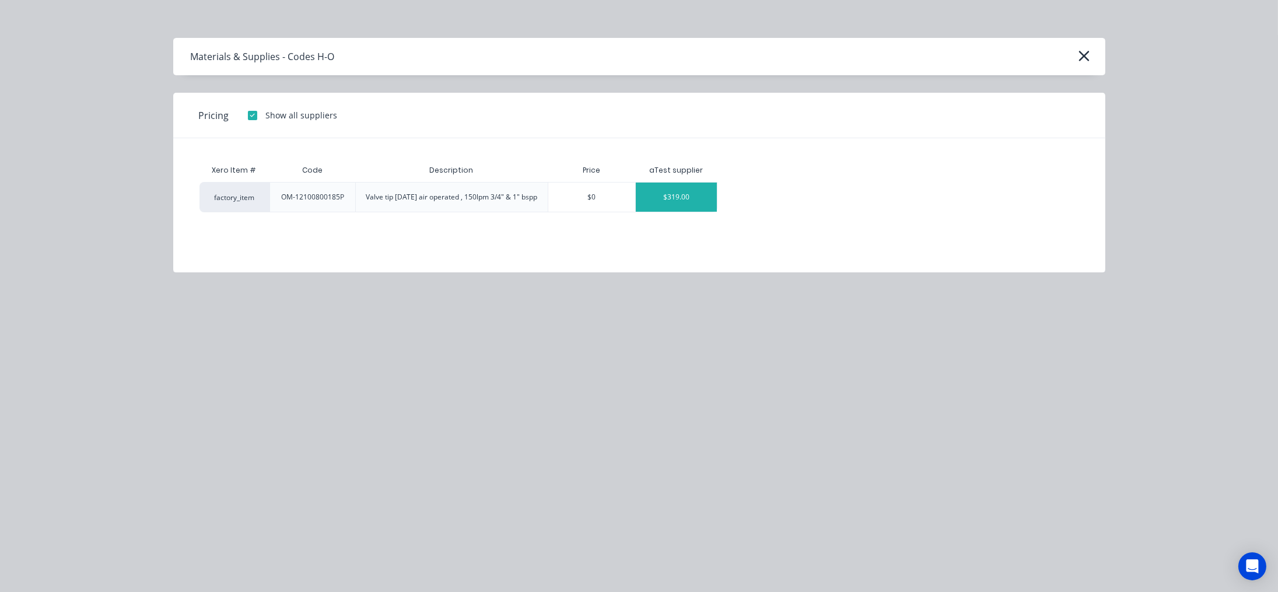
click at [663, 201] on div "$319.00" at bounding box center [676, 197] width 81 height 29
type textarea "x"
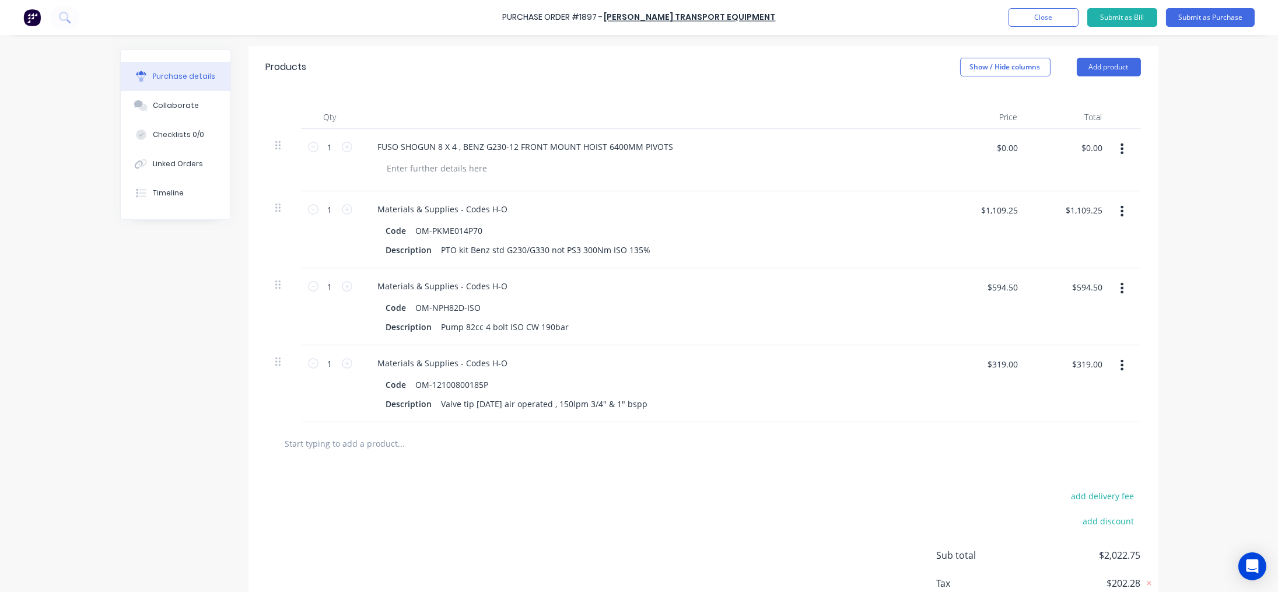
click at [381, 446] on input "text" at bounding box center [401, 443] width 233 height 23
paste input "HBV05-1621"
type textarea "x"
type input "HBV05-1621"
type textarea "x"
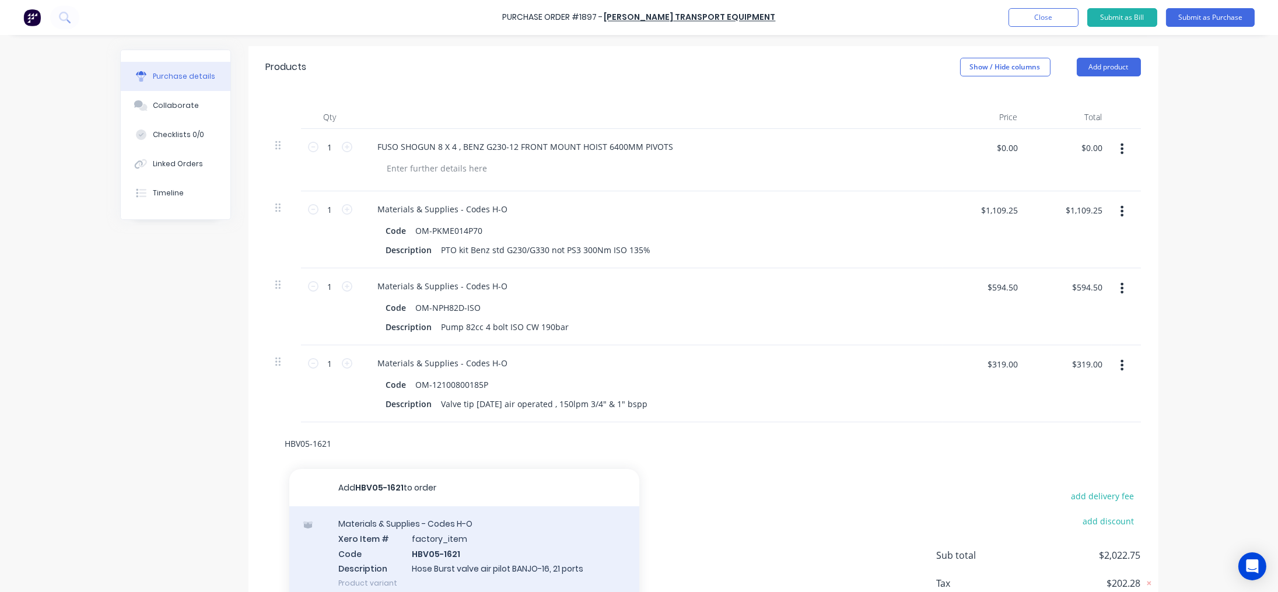
type input "HBV05-1621"
click at [419, 532] on div "Materials & Supplies - Codes H-O Xero Item # factory_item Code HBV05-1621 Descr…" at bounding box center [464, 553] width 350 height 94
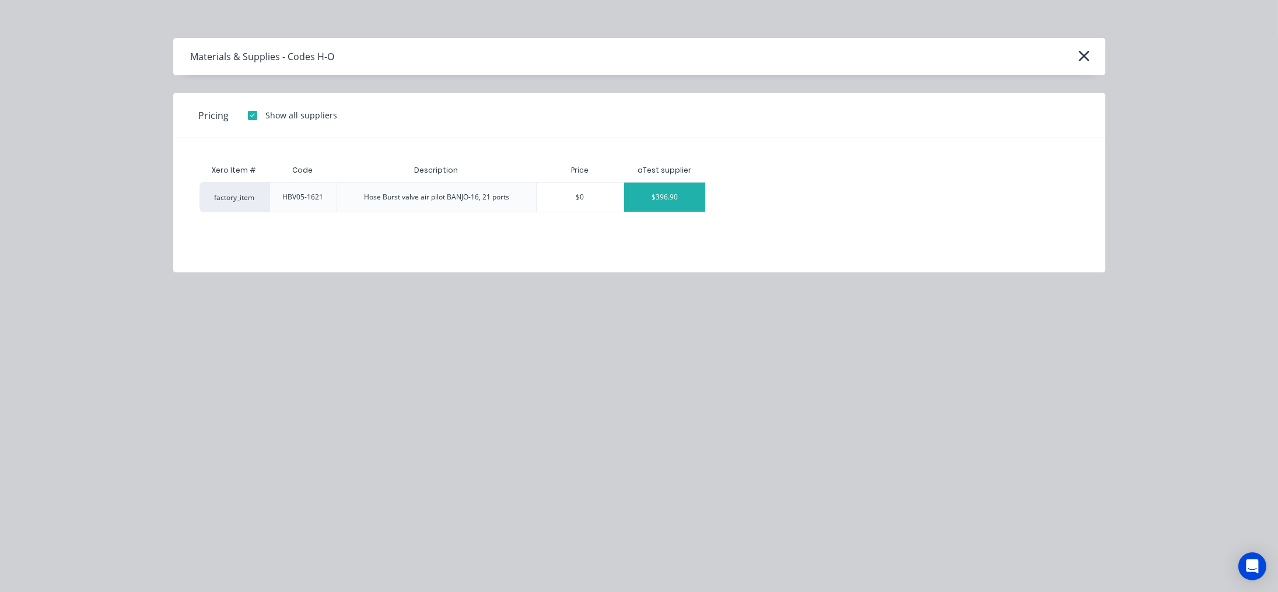
click at [682, 202] on div "$396.90" at bounding box center [664, 197] width 81 height 29
type textarea "x"
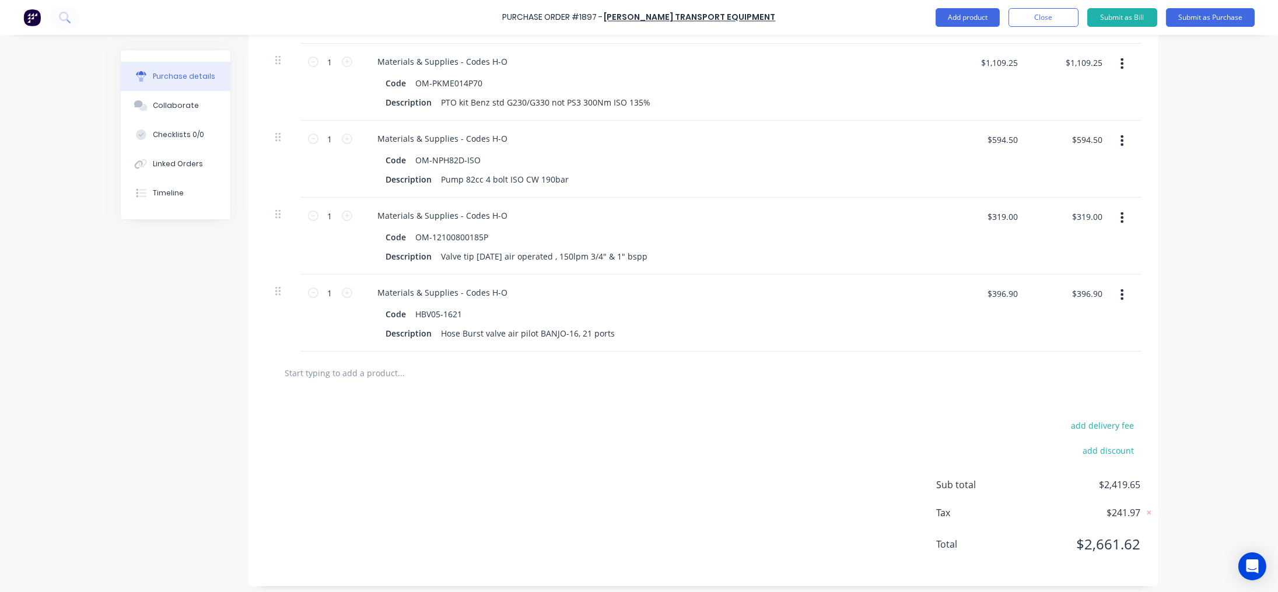
scroll to position [398, 0]
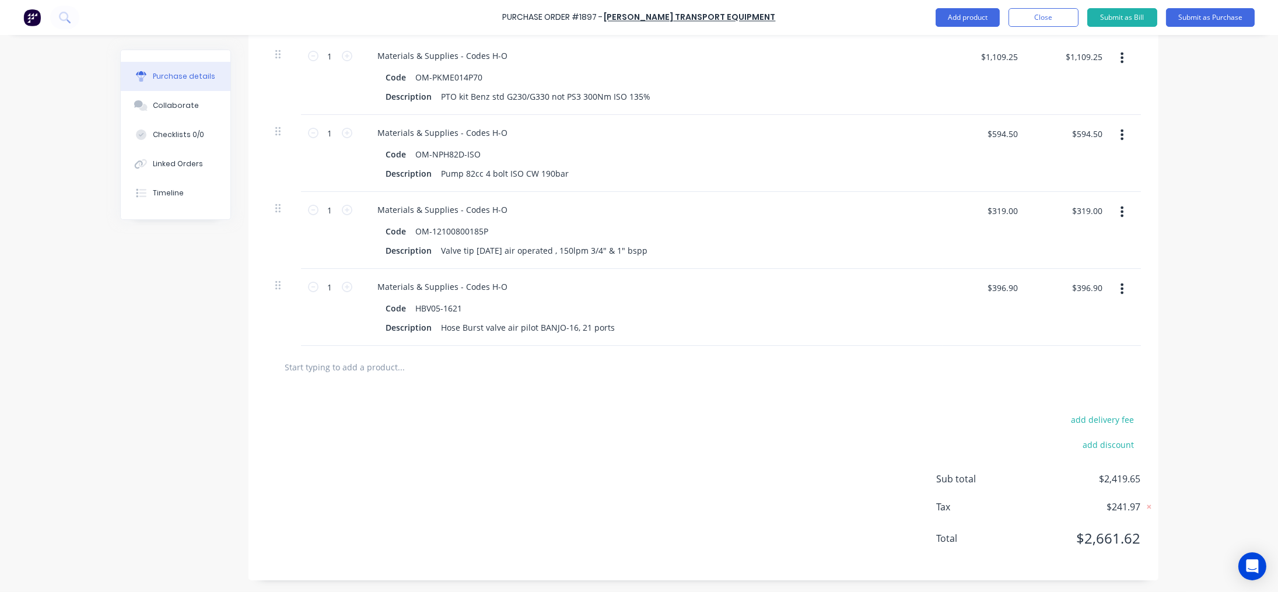
click at [379, 366] on input "text" at bounding box center [401, 366] width 233 height 23
paste input "HBV-BANJO16"
type textarea "x"
type input "HBV-BANJO16"
type textarea "x"
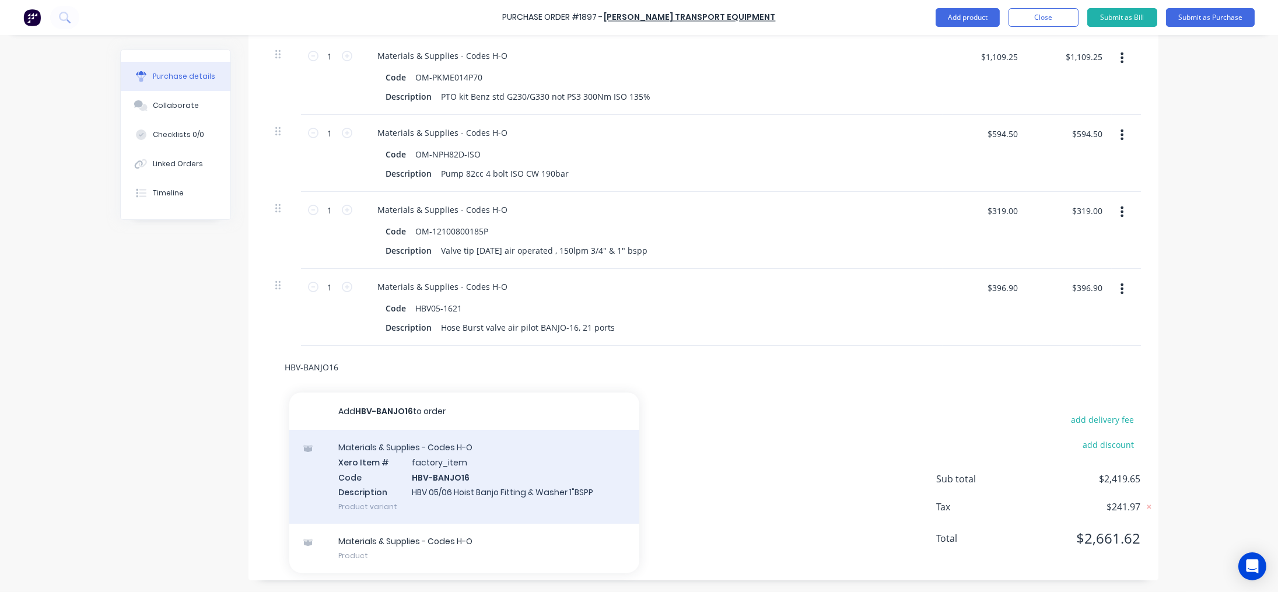
type input "HBV-BANJO16"
click at [428, 453] on div "Materials & Supplies - Codes H-O Xero Item # factory_item Code HBV-BANJO16 Desc…" at bounding box center [464, 477] width 350 height 94
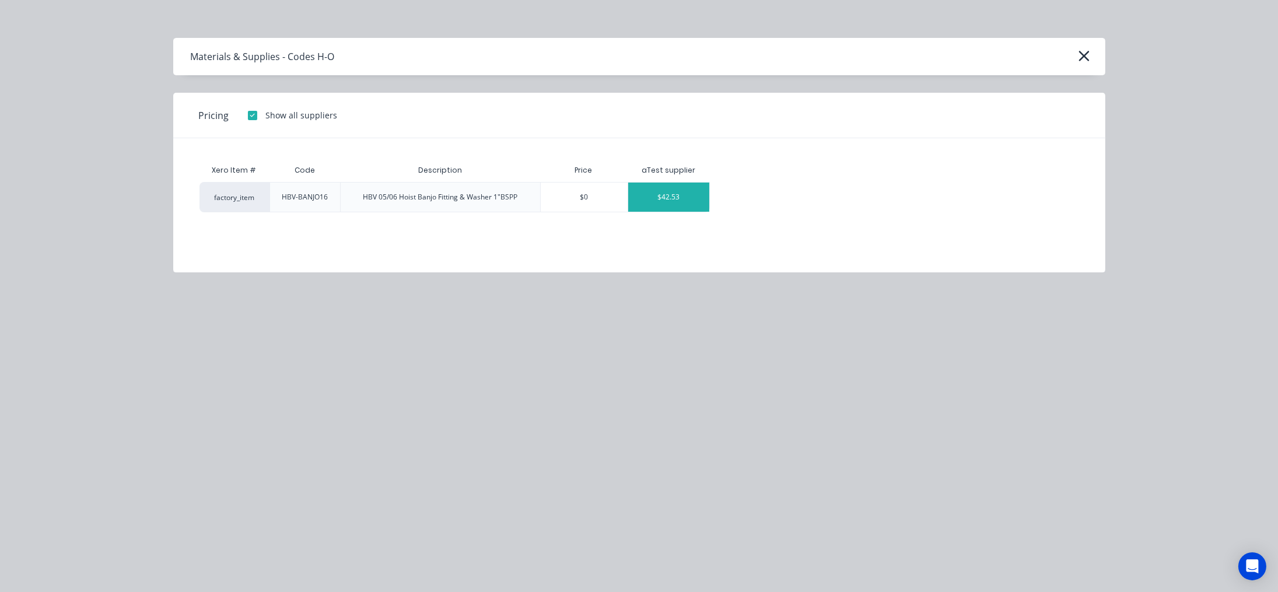
click at [671, 200] on div "$42.53" at bounding box center [668, 197] width 81 height 29
type textarea "x"
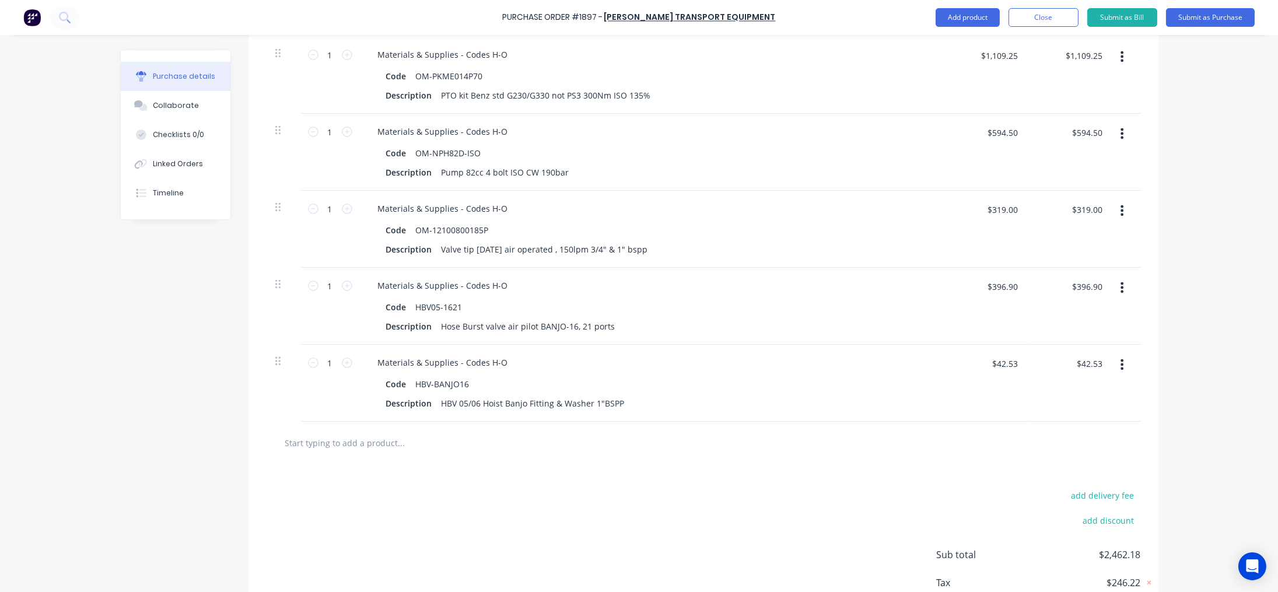
click at [394, 443] on input "text" at bounding box center [401, 442] width 233 height 23
paste input "PT63135"
type textarea "x"
type input "PT63135"
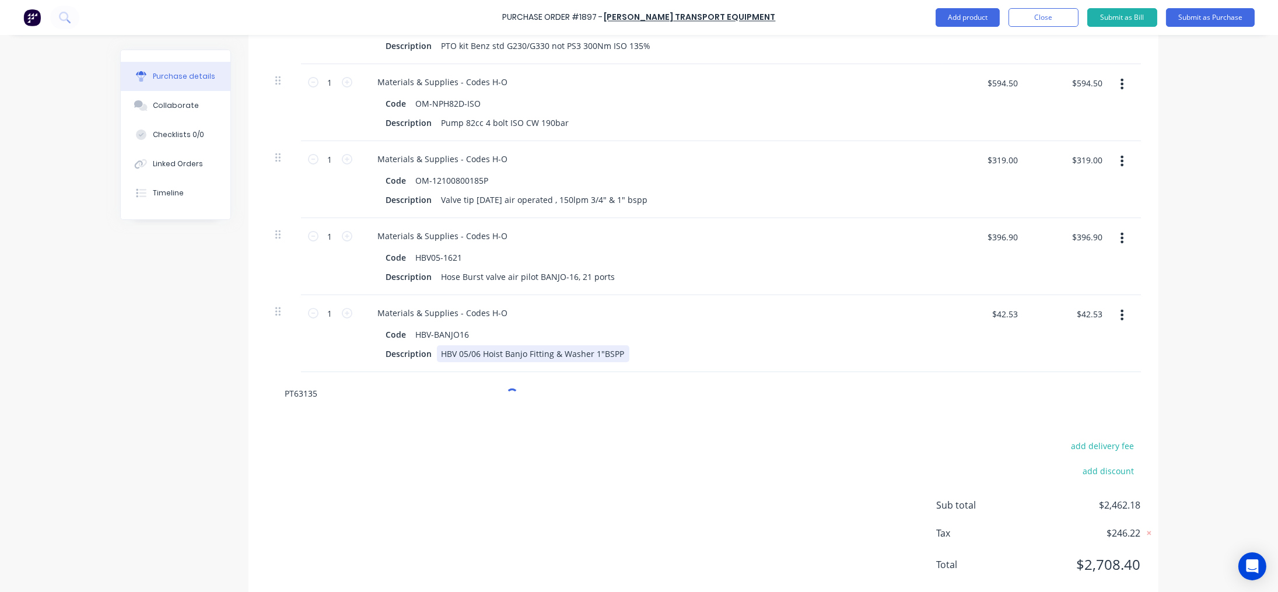
scroll to position [475, 0]
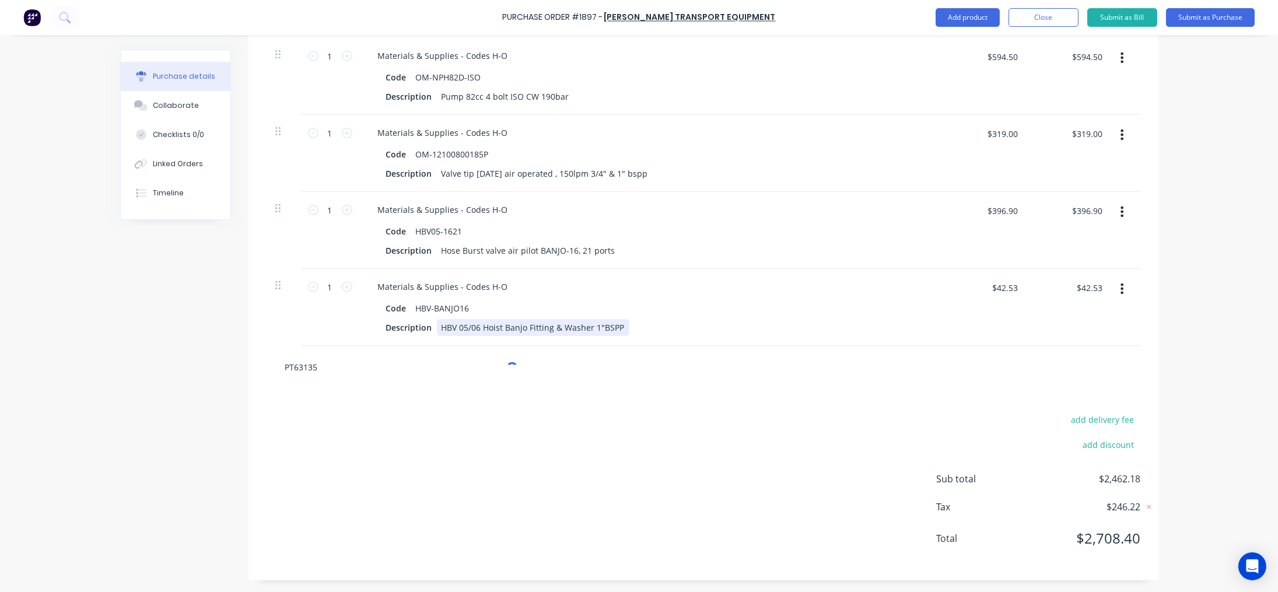
type textarea "x"
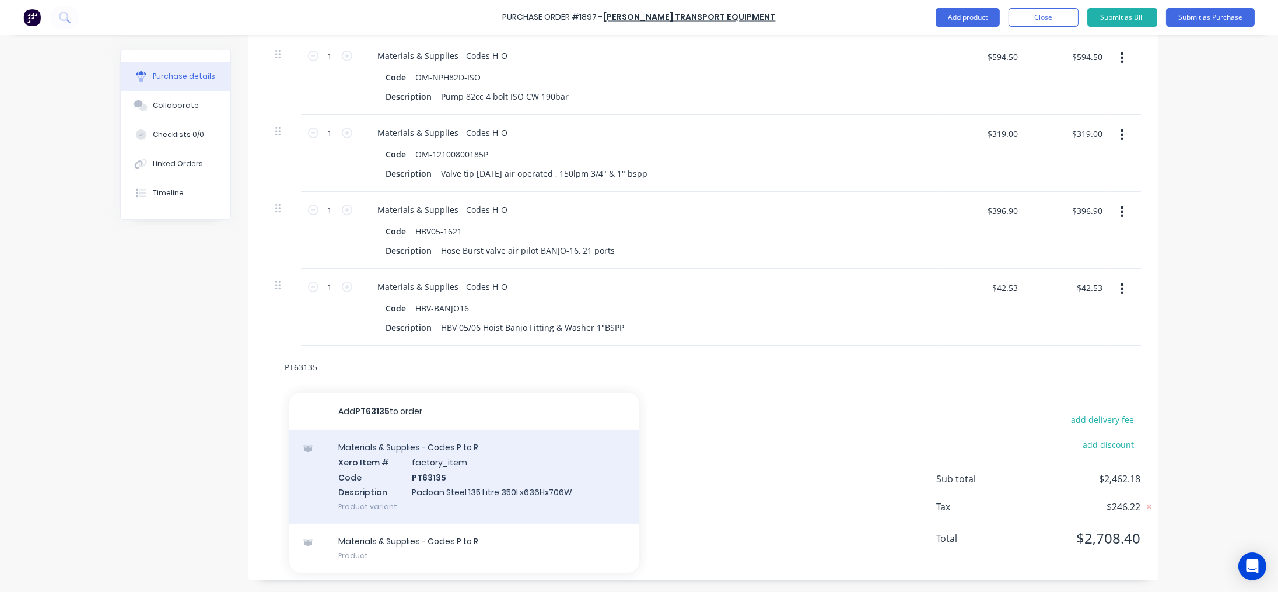
type input "PT63135"
click at [456, 479] on div "Materials & Supplies - Codes P to R Xero Item # factory_item Code PT63135 Descr…" at bounding box center [464, 477] width 350 height 94
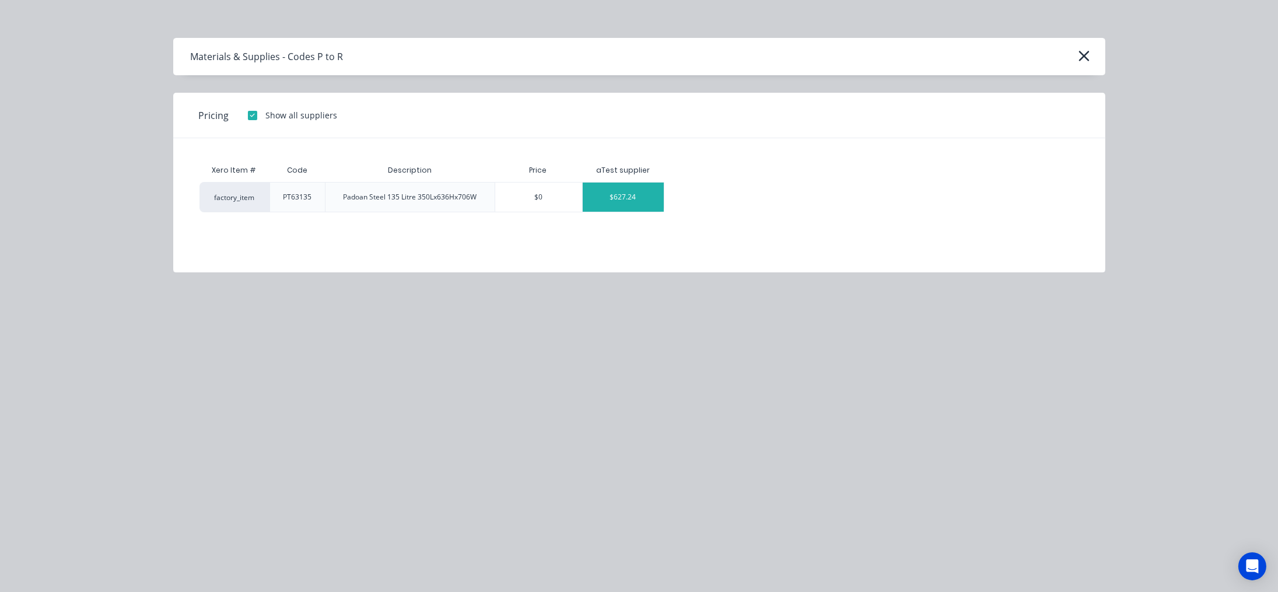
click at [616, 199] on div "$627.24" at bounding box center [623, 197] width 81 height 29
type textarea "x"
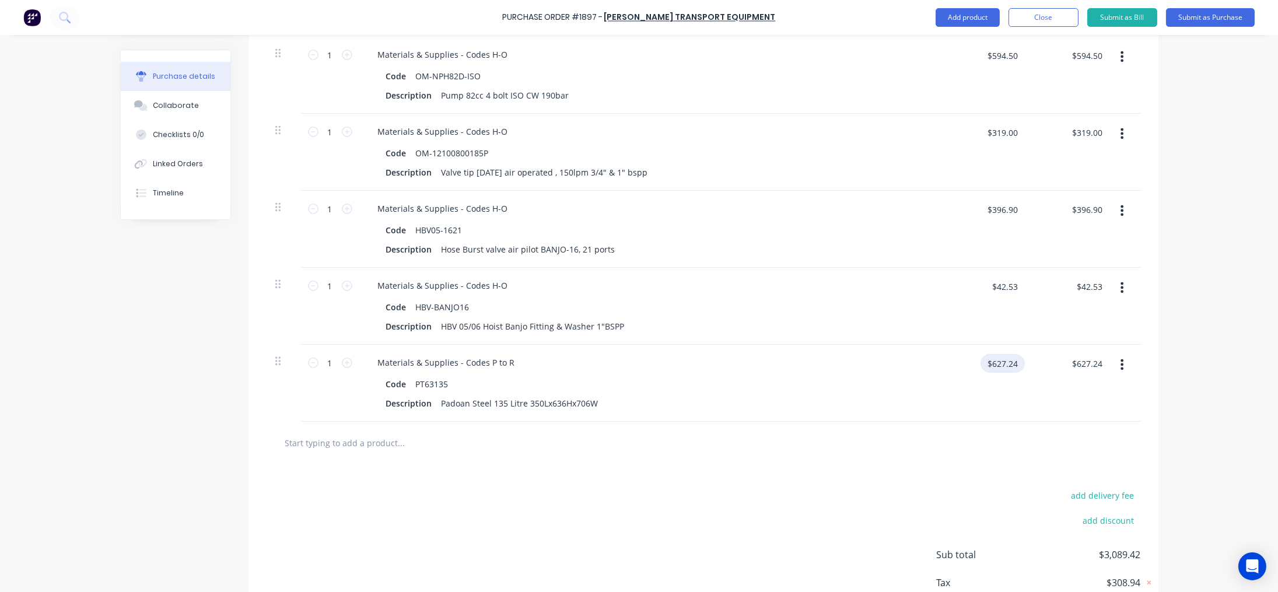
type textarea "x"
click at [993, 356] on input "$627.24" at bounding box center [1003, 363] width 44 height 19
type input "542.03"
type textarea "x"
type input "$542.03"
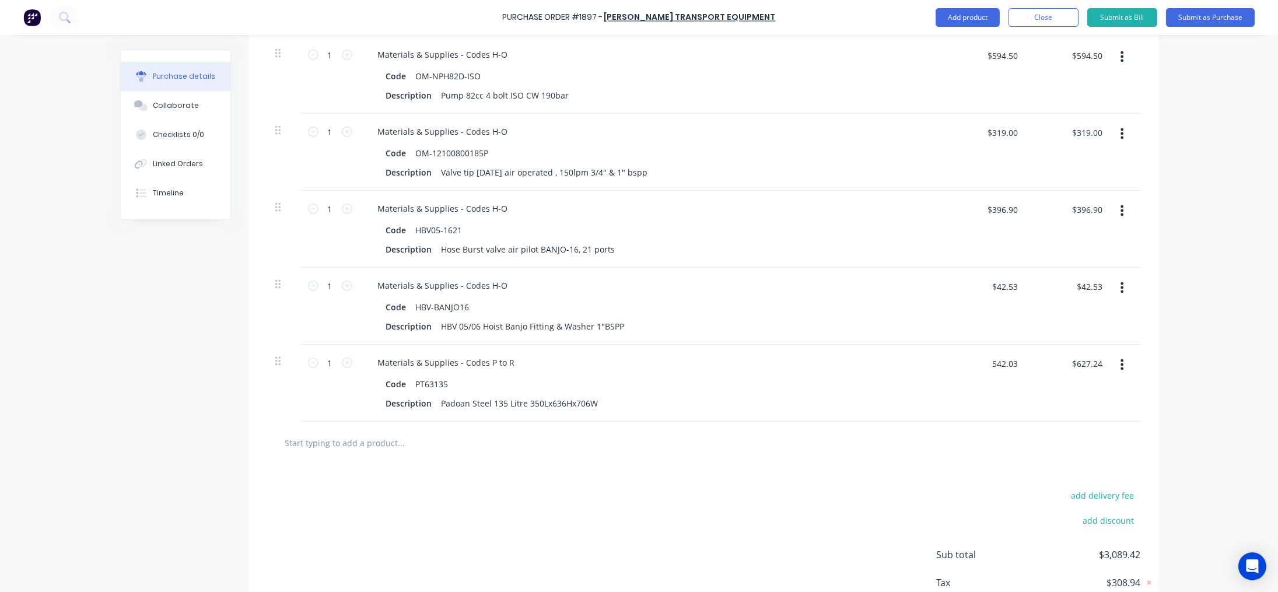
type input "$542.03"
click at [363, 456] on div at bounding box center [703, 443] width 875 height 43
click at [365, 447] on input "text" at bounding box center [401, 442] width 233 height 23
paste input "PTBC-630"
type textarea "x"
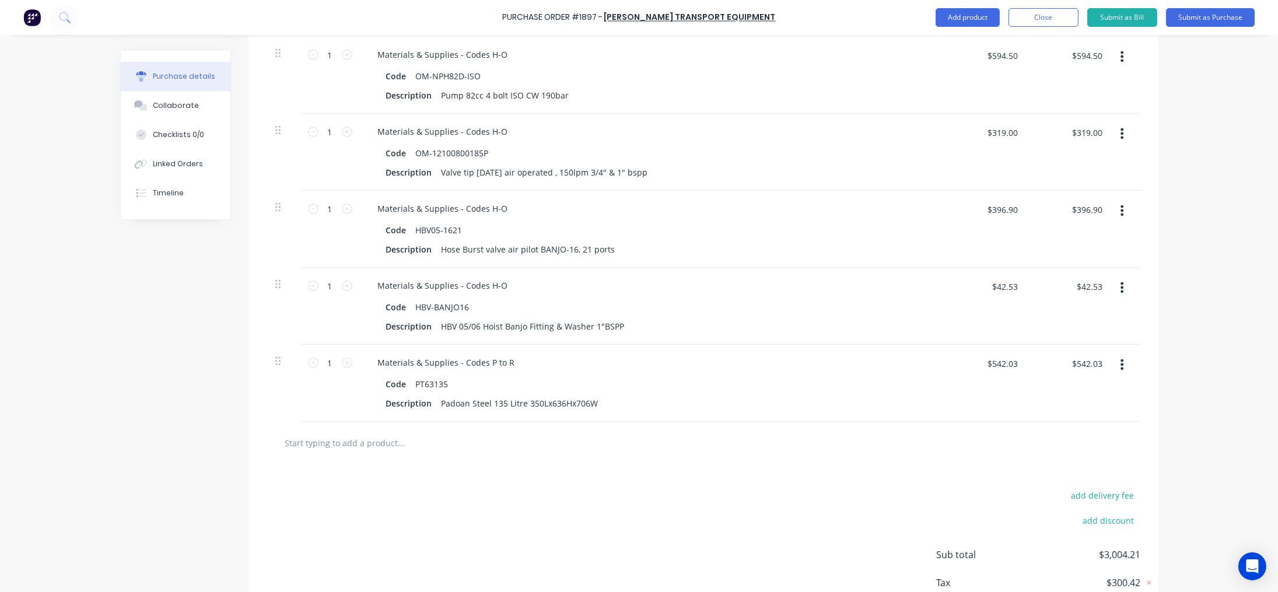
type input "PTBC-630"
type textarea "x"
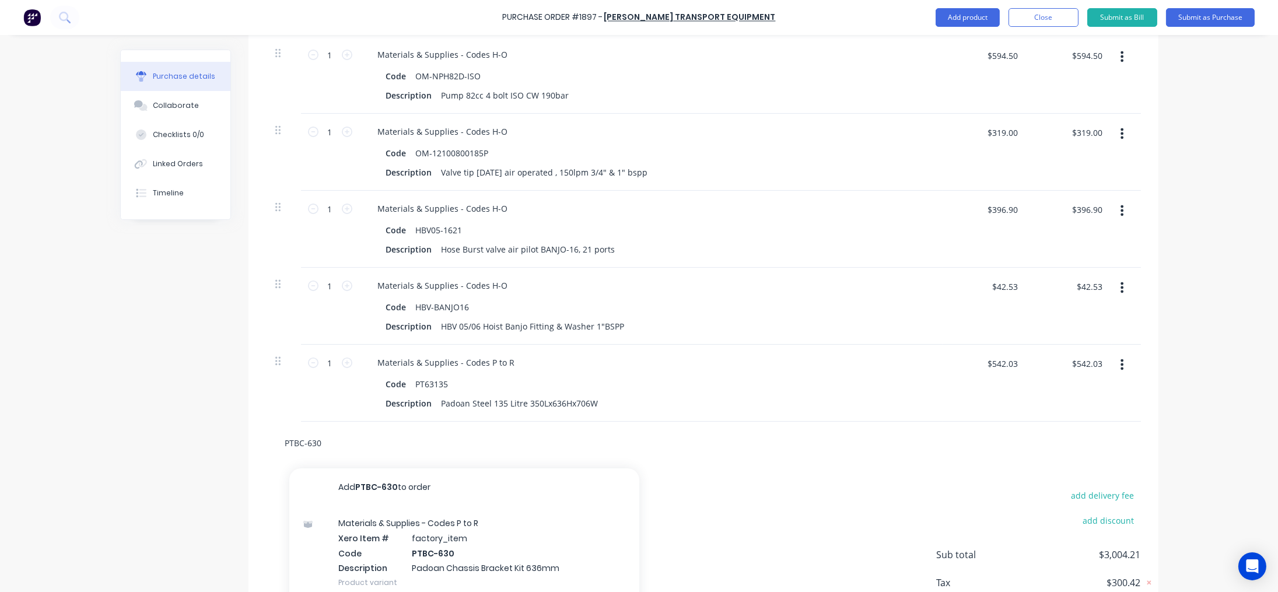
scroll to position [552, 0]
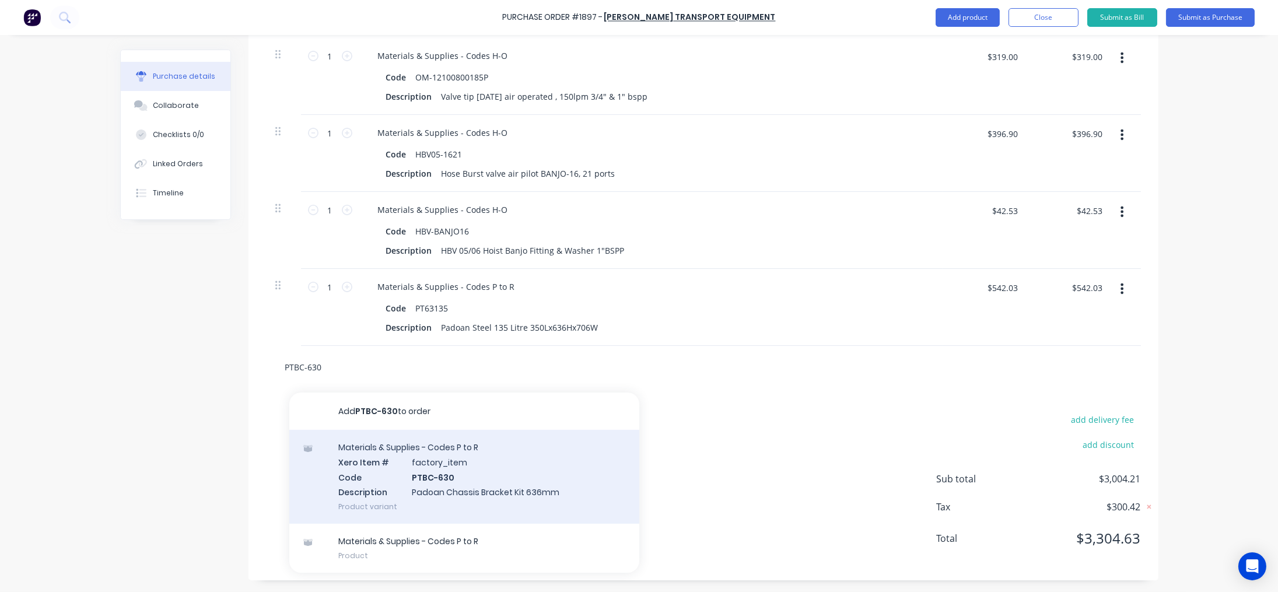
type input "PTBC-630"
click at [458, 474] on div "Materials & Supplies - Codes P to R Xero Item # factory_item Code PTBC-630 Desc…" at bounding box center [464, 477] width 350 height 94
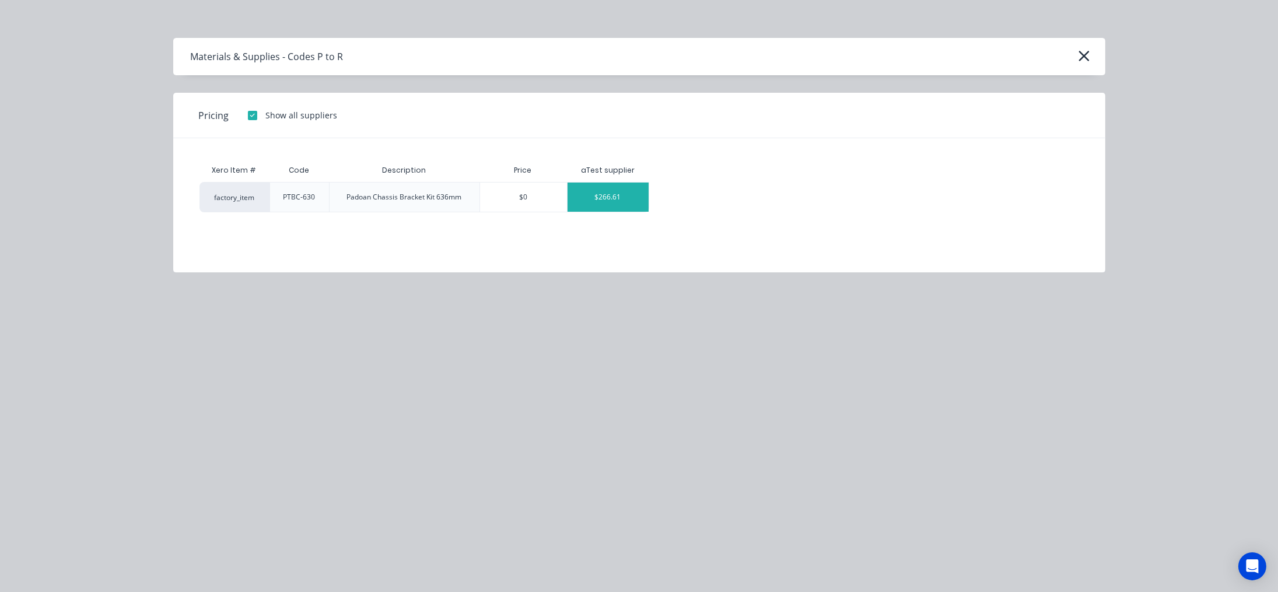
click at [593, 199] on div "$266.61" at bounding box center [608, 197] width 81 height 29
type textarea "x"
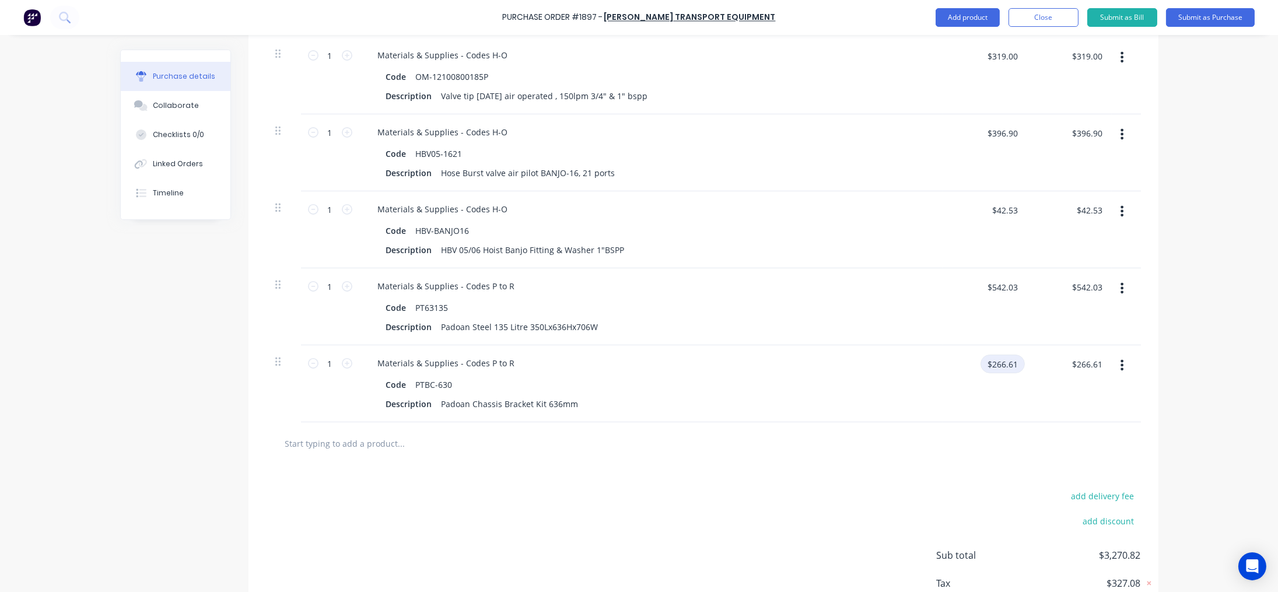
type textarea "x"
click at [999, 367] on input "$266.61" at bounding box center [1003, 364] width 44 height 19
type input "267.03"
type textarea "x"
type input "$267.03"
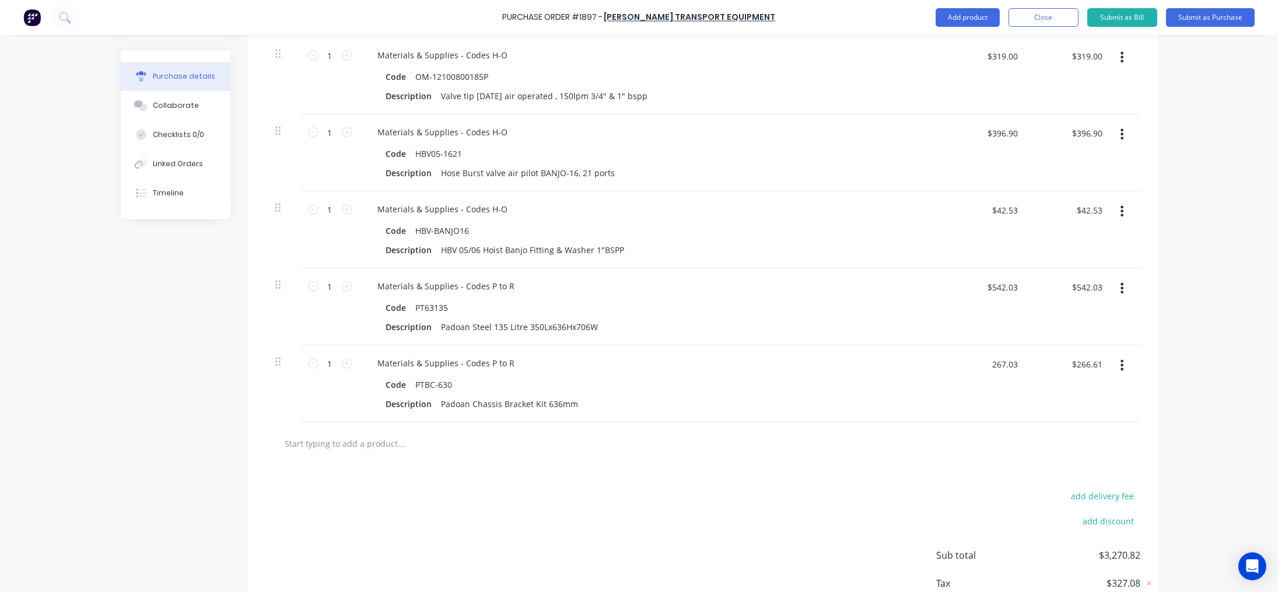
type input "$267.03"
click at [391, 441] on input "text" at bounding box center [401, 443] width 233 height 23
paste input "PTF125"
type textarea "x"
type input "PTF125"
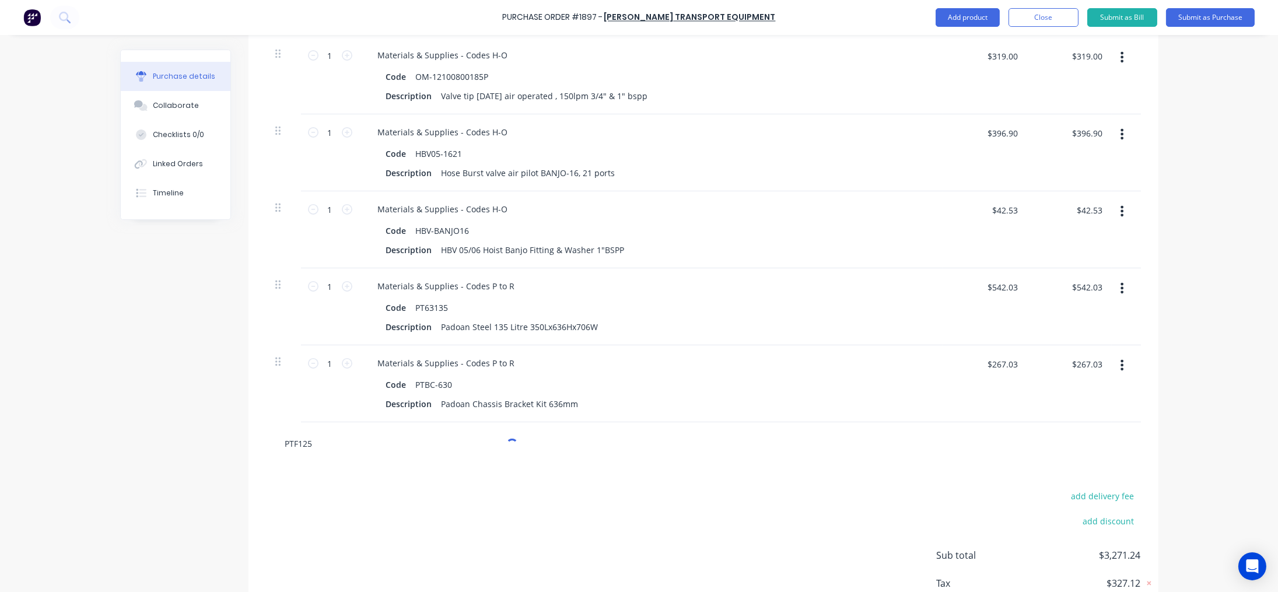
type textarea "x"
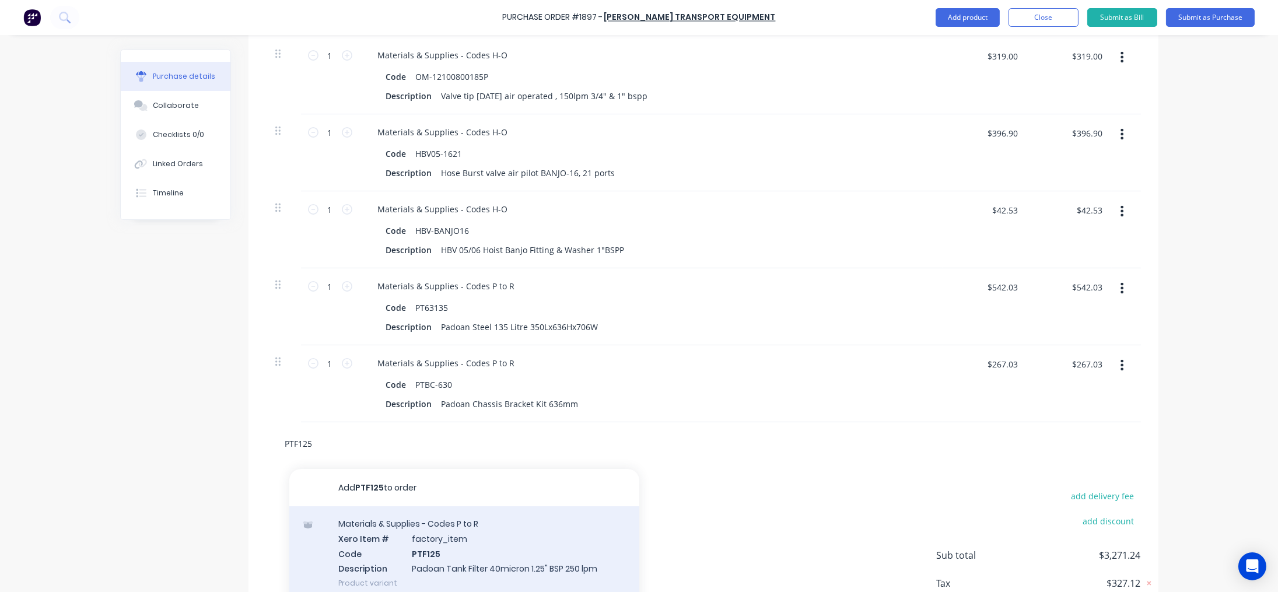
type input "PTF125"
click at [433, 533] on div "Materials & Supplies - Codes P to R Xero Item # factory_item Code PTF125 Descri…" at bounding box center [464, 553] width 350 height 94
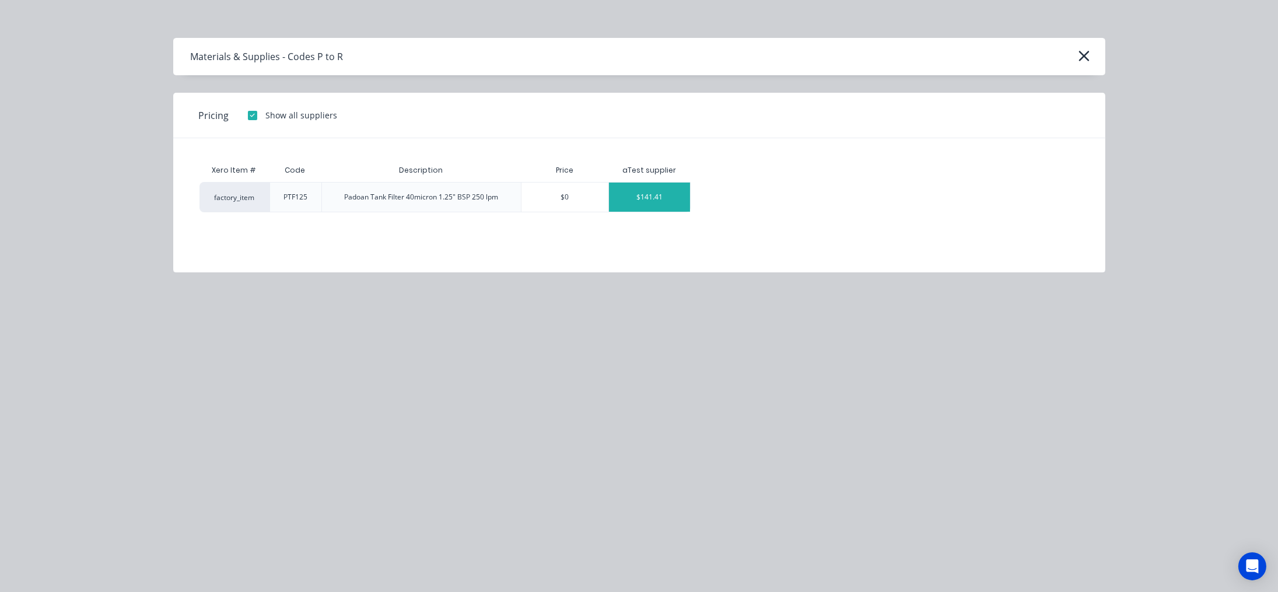
click at [665, 195] on div "$141.41" at bounding box center [649, 197] width 81 height 29
type textarea "x"
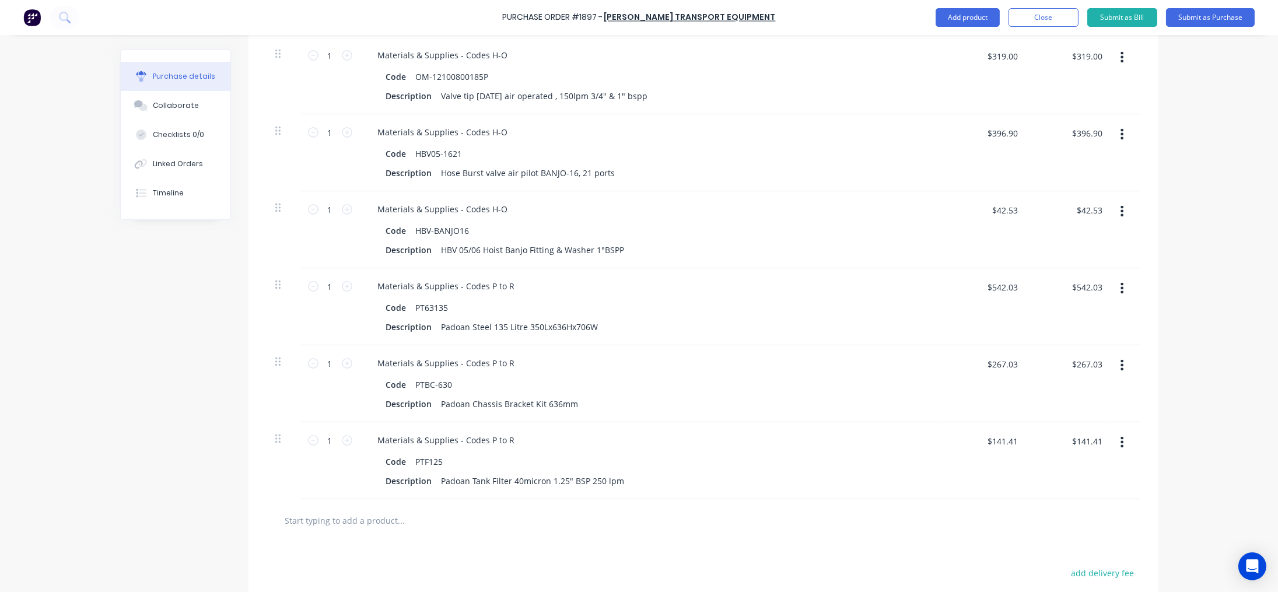
click at [385, 515] on input "text" at bounding box center [401, 520] width 233 height 23
paste input "S65-149-4-5300K5"
type textarea "x"
type input "S65-149-4-5300K5"
type textarea "x"
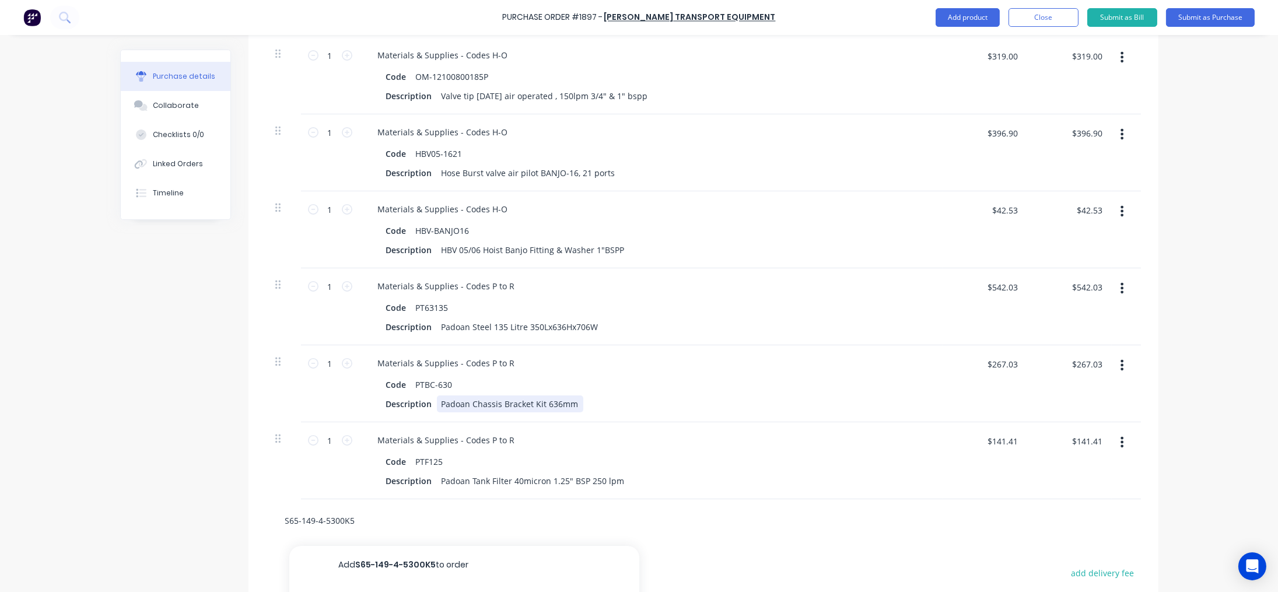
scroll to position [660, 0]
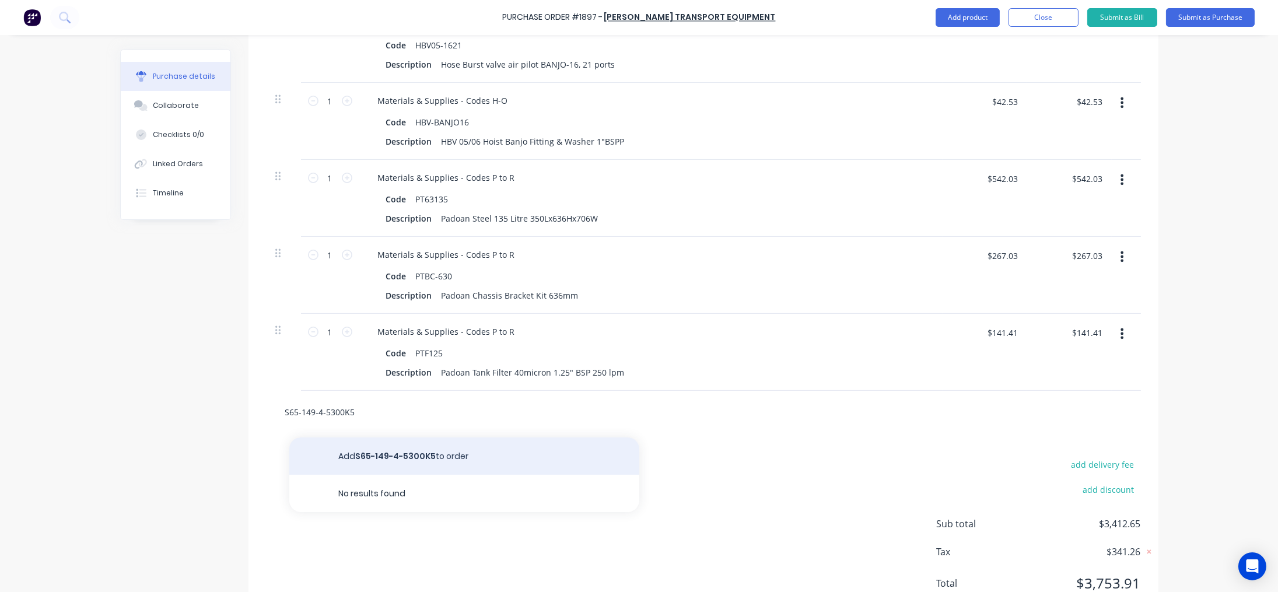
type input "S65-149-4-5300K5"
click at [416, 456] on button "Add S65-149-4-5300K5 to order" at bounding box center [464, 455] width 350 height 37
type textarea "x"
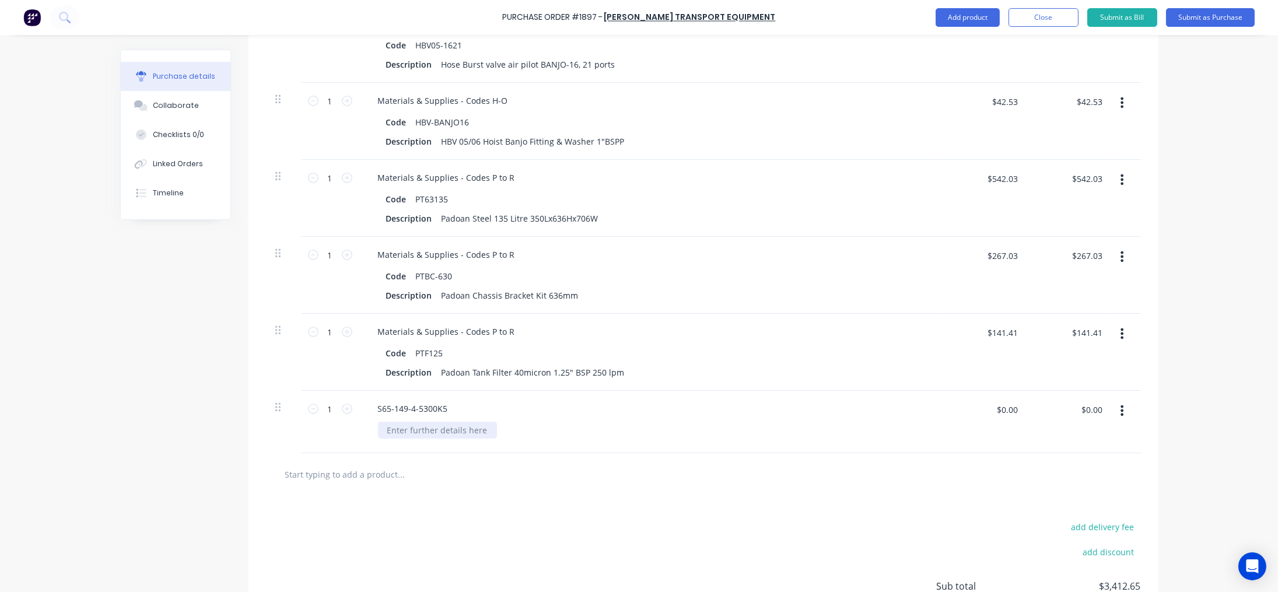
click at [480, 433] on div at bounding box center [437, 430] width 119 height 17
type textarea "x"
paste div
click at [599, 433] on div "Powauto outercover hoist 5300mm CHROME tubes 305" at bounding box center [494, 430] width 232 height 17
click at [691, 435] on div "Powauto outercover hoist 5300mm CHROME tubes 305 x 165mm mounts" at bounding box center [655, 430] width 555 height 17
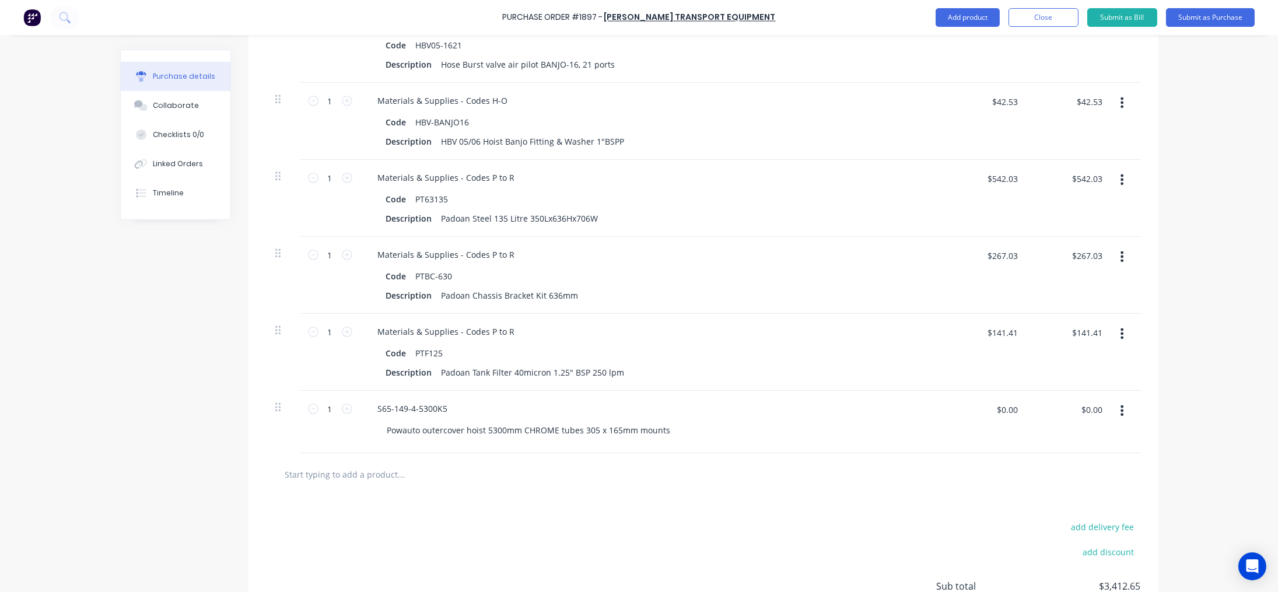
click at [681, 428] on div "Powauto outercover hoist 5300mm CHROME tubes 305 x 165mm mounts" at bounding box center [655, 430] width 555 height 17
click at [661, 432] on div "Powauto outercover hoist 5300mm CHROME tubes 305 x 165mm mounts" at bounding box center [529, 430] width 302 height 17
type textarea "x"
click at [1004, 410] on input "$0.00" at bounding box center [1007, 409] width 35 height 19
type input "3526.45"
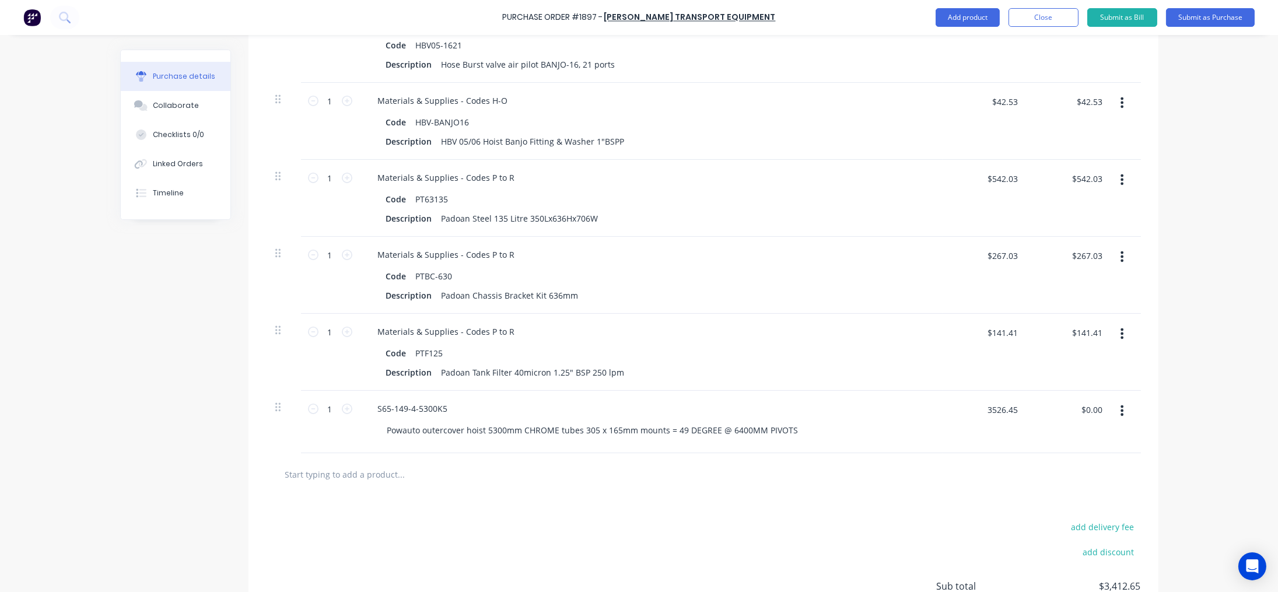
type textarea "x"
type input "$3,526.45"
click at [334, 471] on input "text" at bounding box center [401, 474] width 233 height 23
paste input "ESG40"
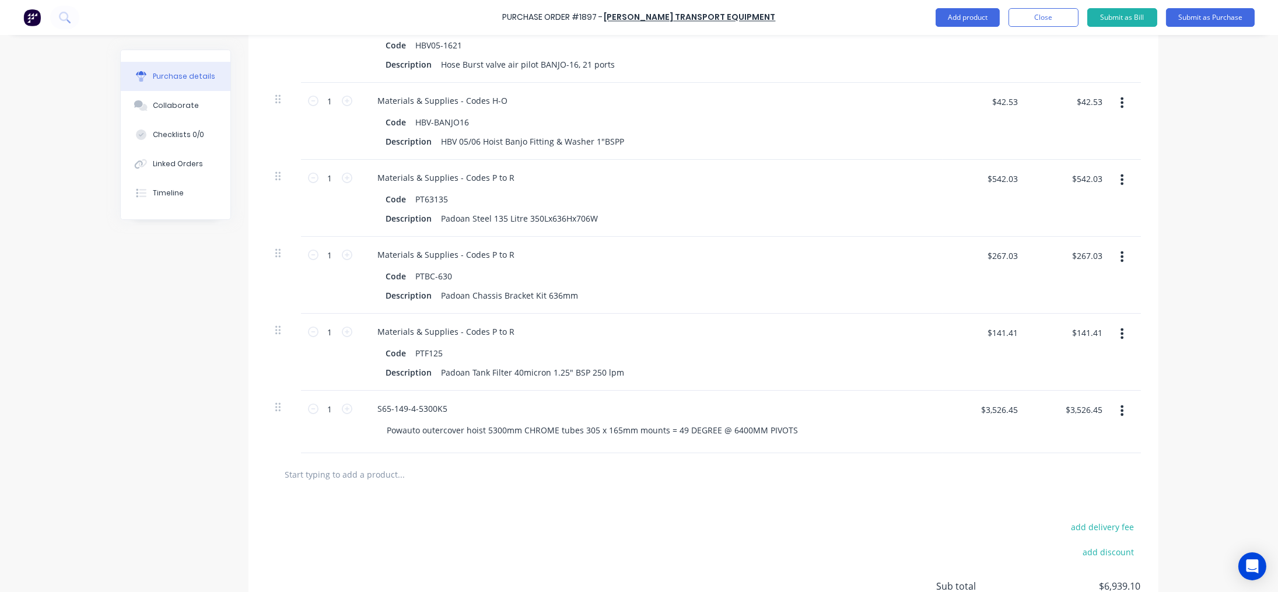
type textarea "x"
type input "ESG40"
type textarea "x"
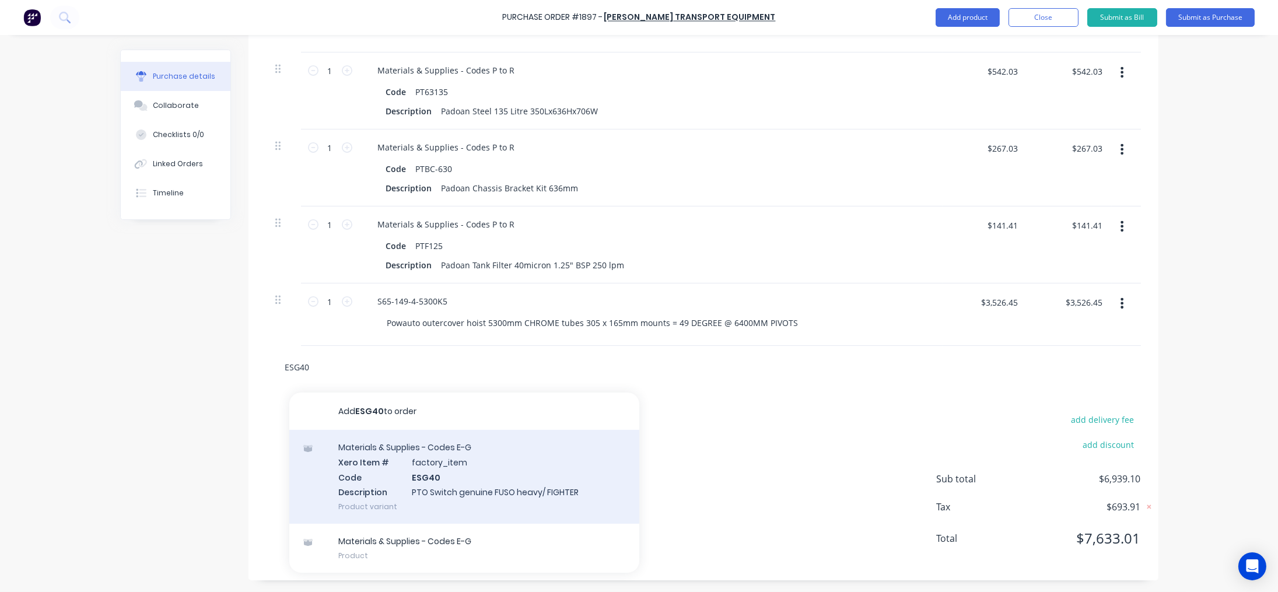
type input "ESG40"
click at [458, 470] on div "Materials & Supplies - Codes E-G Xero Item # factory_item Code ESG40 Descriptio…" at bounding box center [464, 477] width 350 height 94
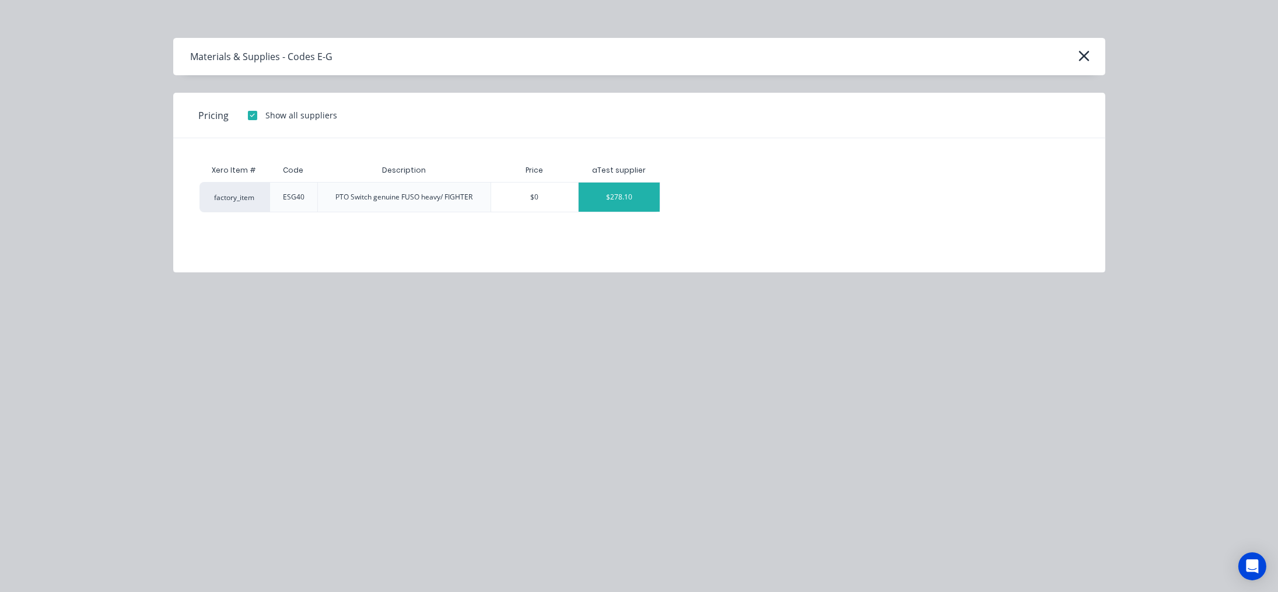
click at [611, 192] on div "$278.10" at bounding box center [619, 197] width 81 height 29
type textarea "x"
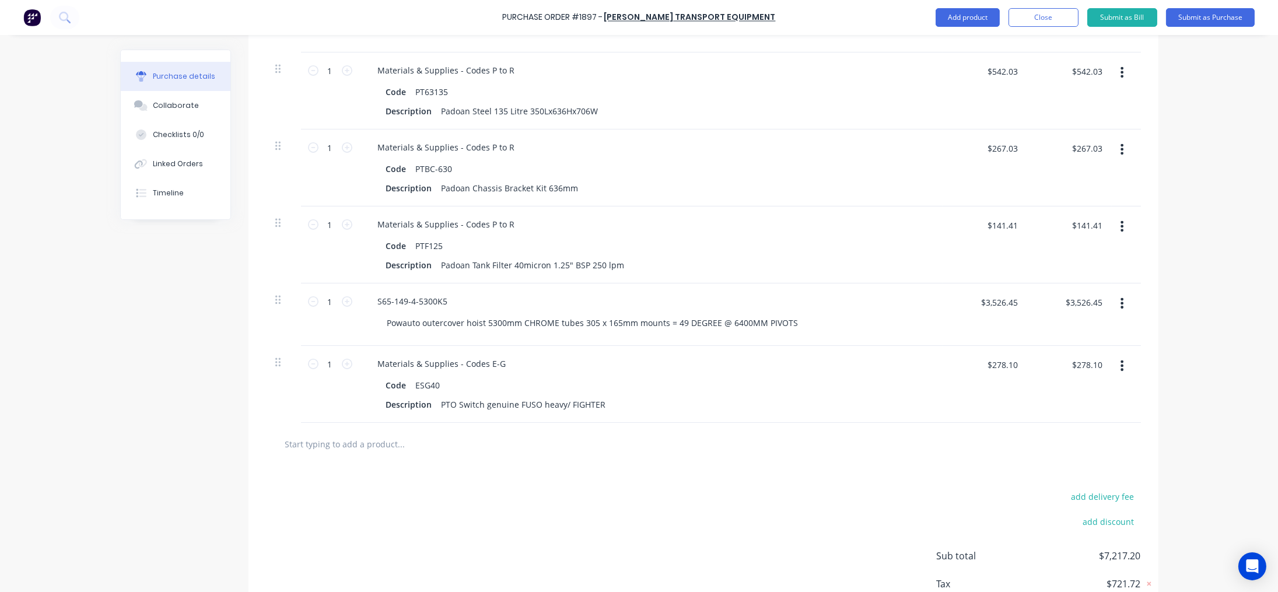
click at [387, 439] on input "text" at bounding box center [401, 443] width 233 height 23
paste input "ESG41"
type textarea "x"
type input "ESG41"
type textarea "x"
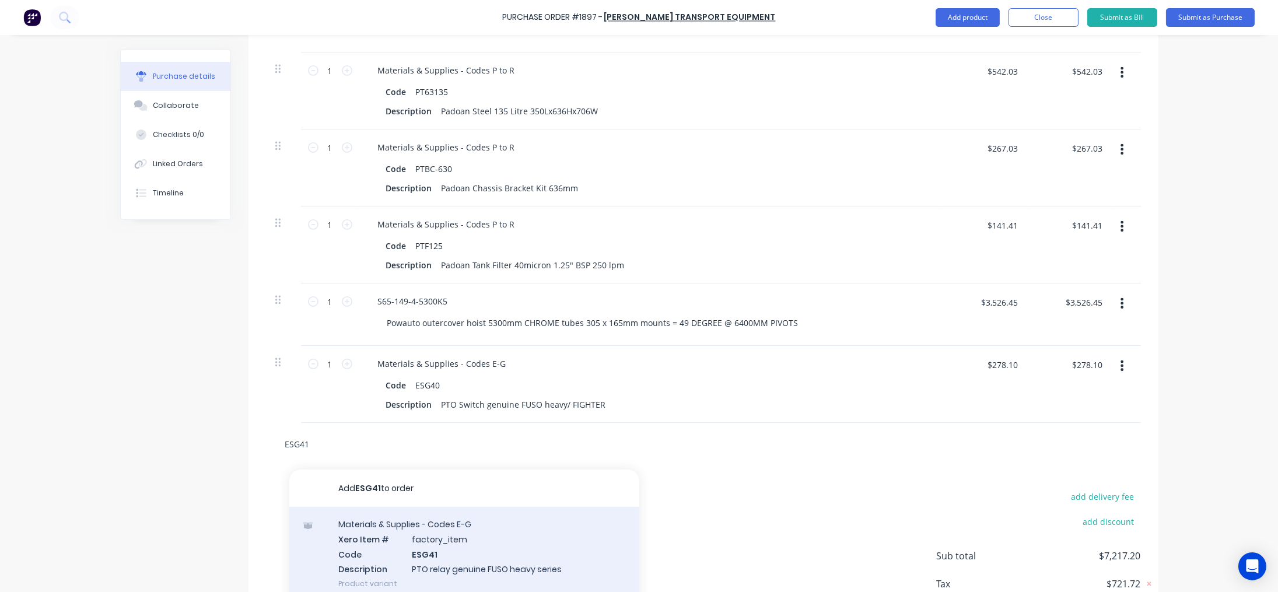
type input "ESG41"
click at [385, 531] on div "Materials & Supplies - Codes E-G Xero Item # factory_item Code ESG41 Descriptio…" at bounding box center [464, 554] width 350 height 94
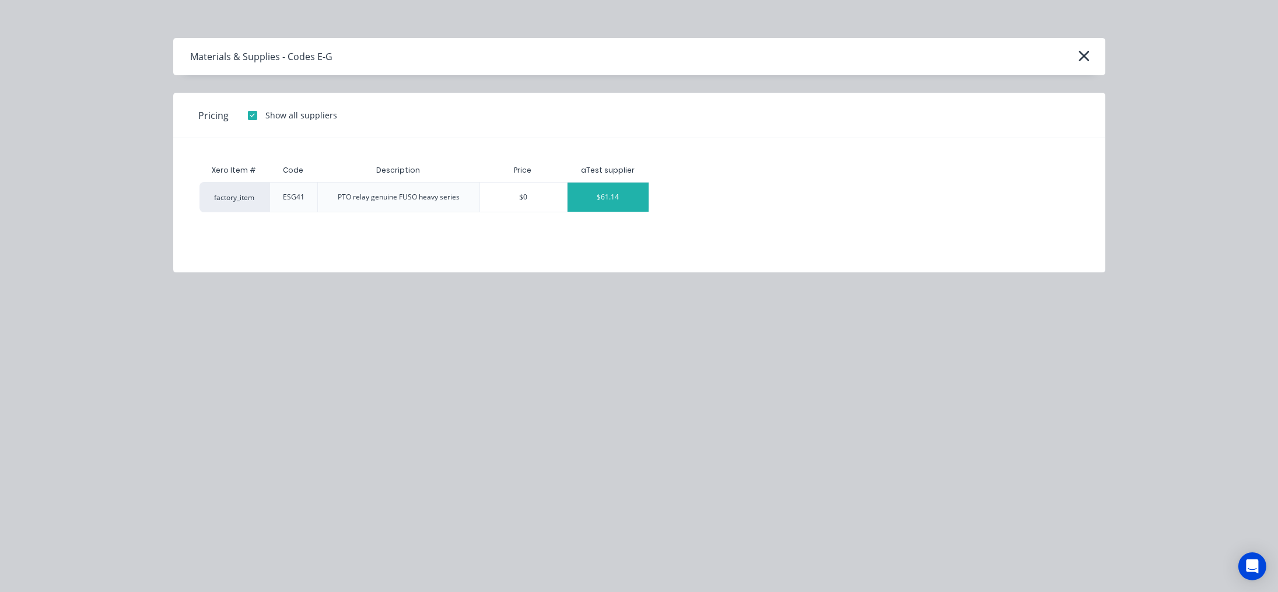
click at [611, 193] on div "$61.14" at bounding box center [608, 197] width 81 height 29
type textarea "x"
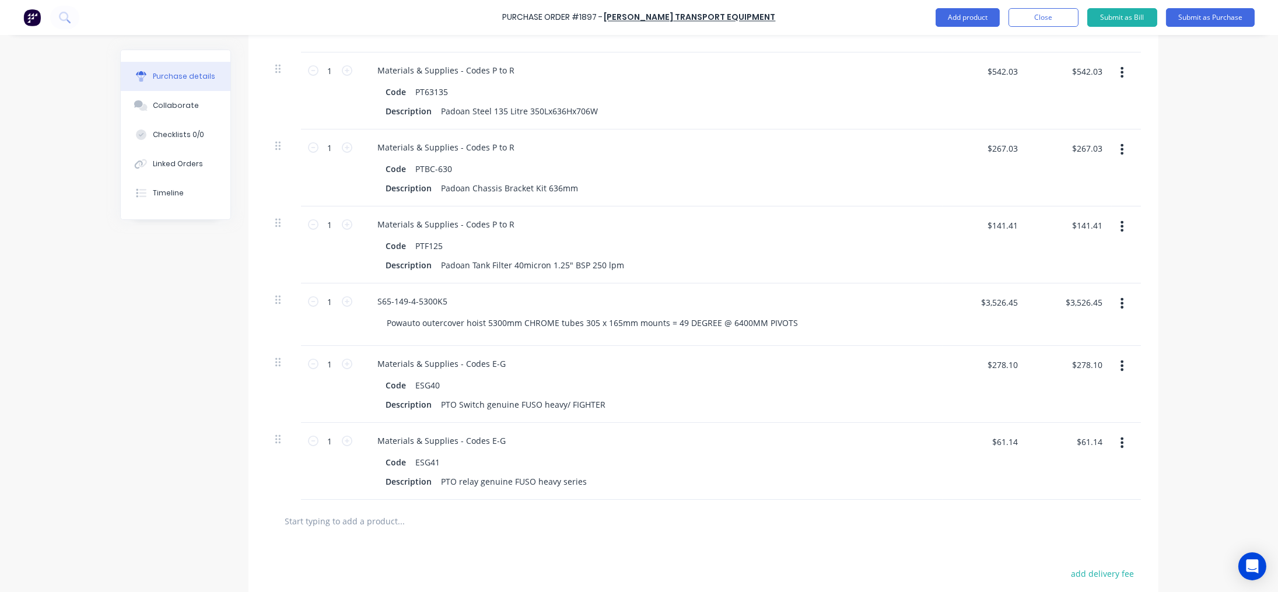
click at [374, 521] on input "text" at bounding box center [401, 520] width 233 height 23
paste input "EK054-DV"
type textarea "x"
type input "EK054-DV"
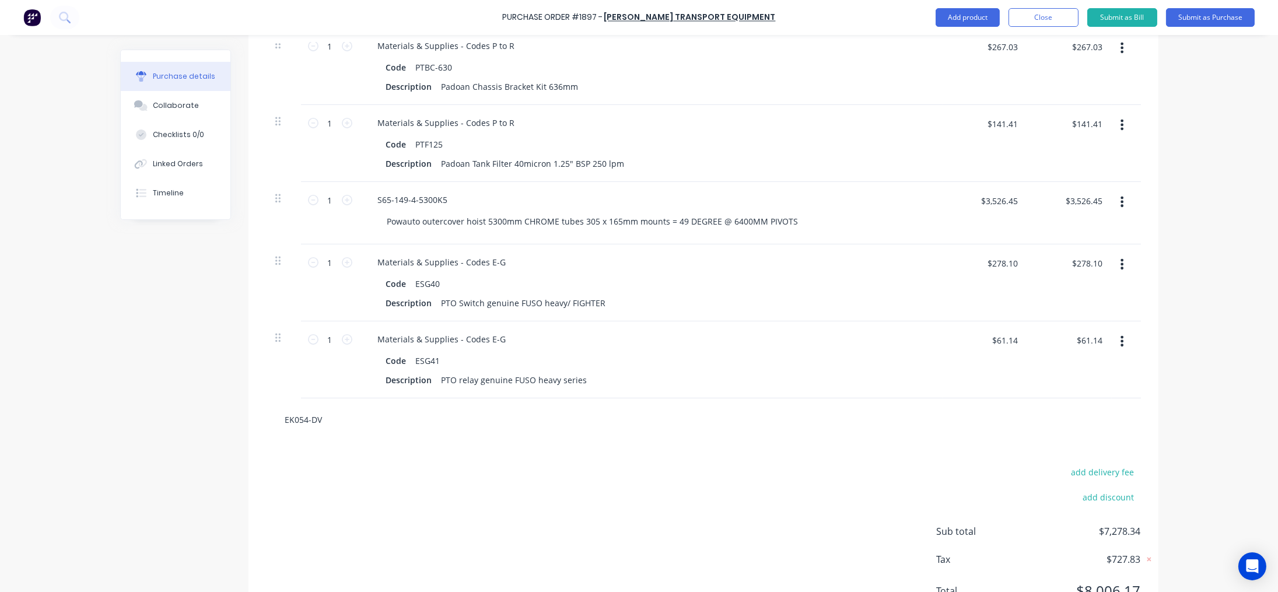
scroll to position [876, 0]
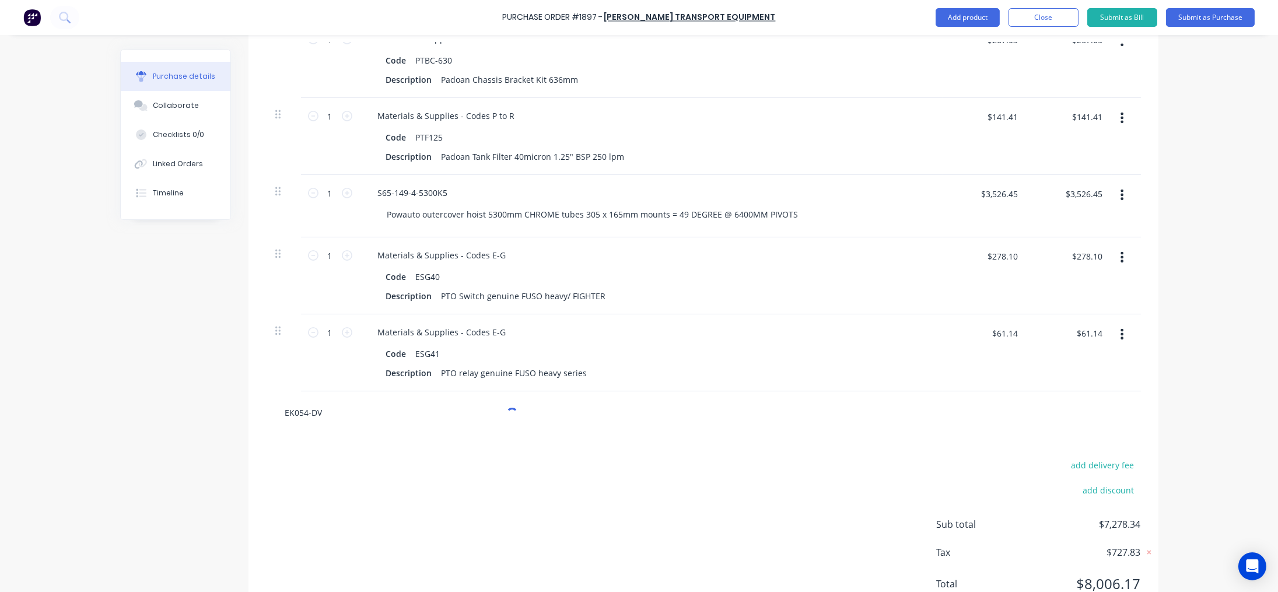
type textarea "x"
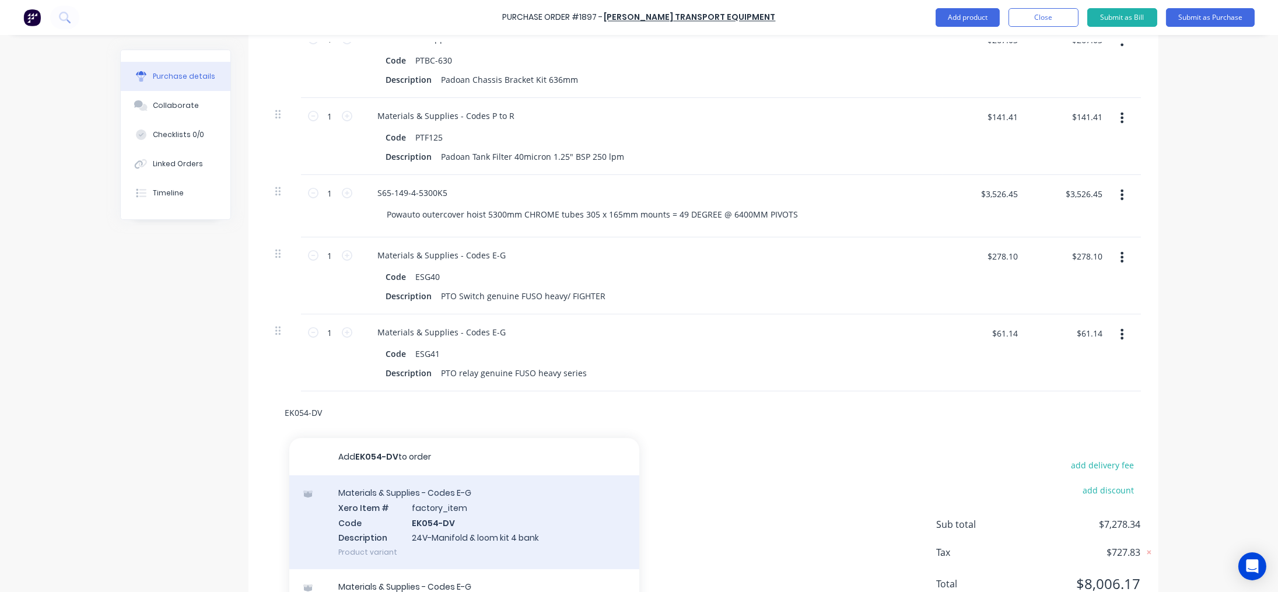
type input "EK054-DV"
click at [447, 502] on div "Materials & Supplies - Codes E-G Xero Item # factory_item Code EK054-DV Descrip…" at bounding box center [464, 522] width 350 height 94
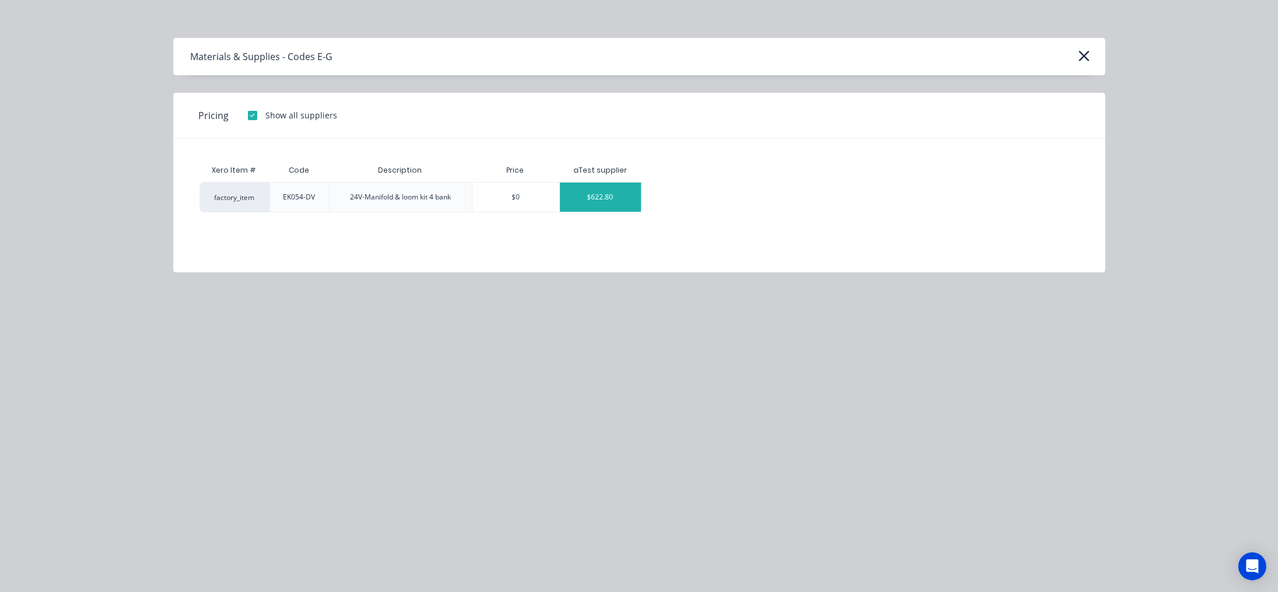
click at [598, 200] on div "$622.80" at bounding box center [600, 197] width 81 height 29
type textarea "x"
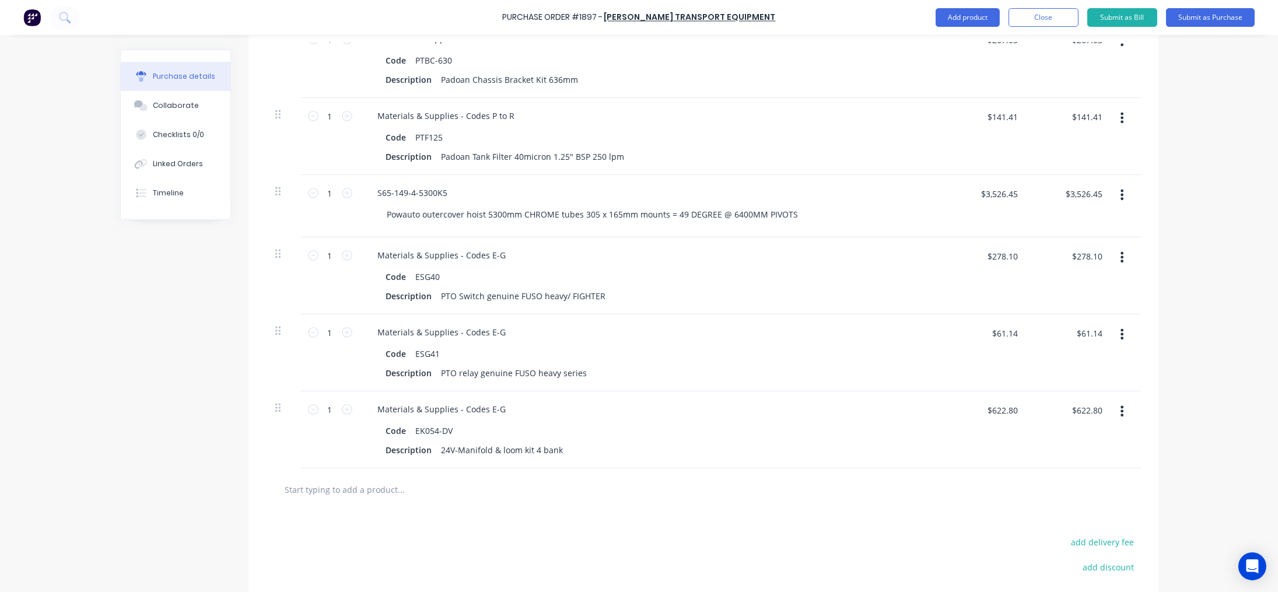
click at [353, 487] on input "text" at bounding box center [401, 489] width 233 height 23
paste input "ES001CAR-24"
type textarea "x"
type input "ES001CAR-24"
type textarea "x"
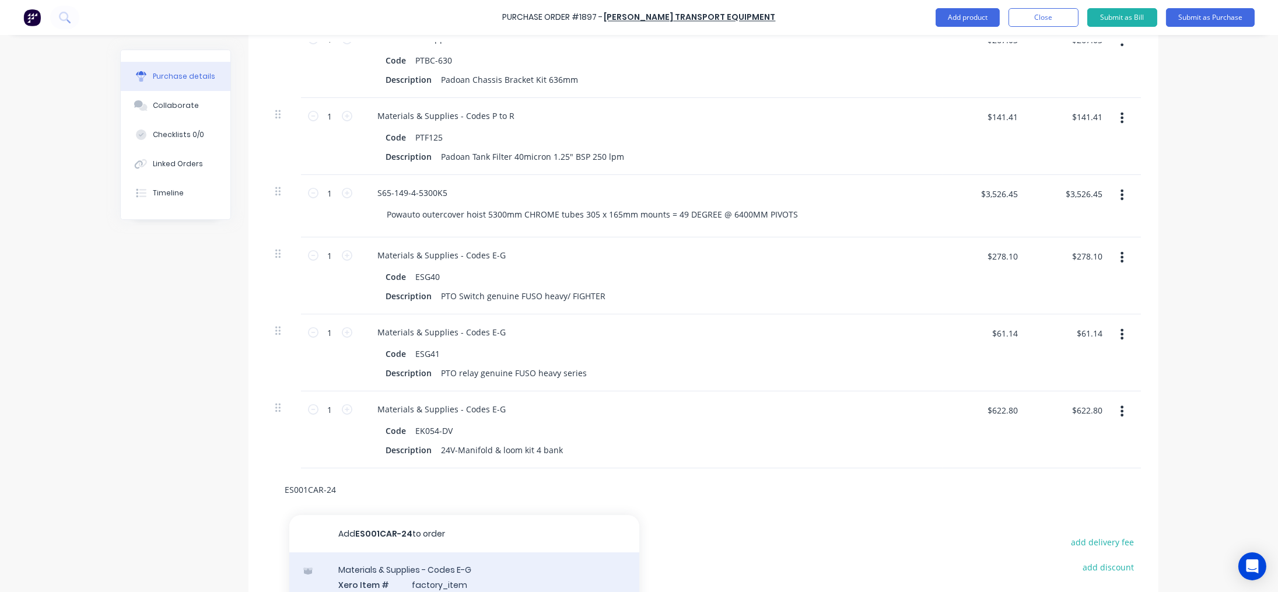
type input "ES001CAR-24"
click at [459, 582] on div "Materials & Supplies - Codes E-G Xero Item # factory_item Code ES001CAR-24 Desc…" at bounding box center [464, 599] width 350 height 94
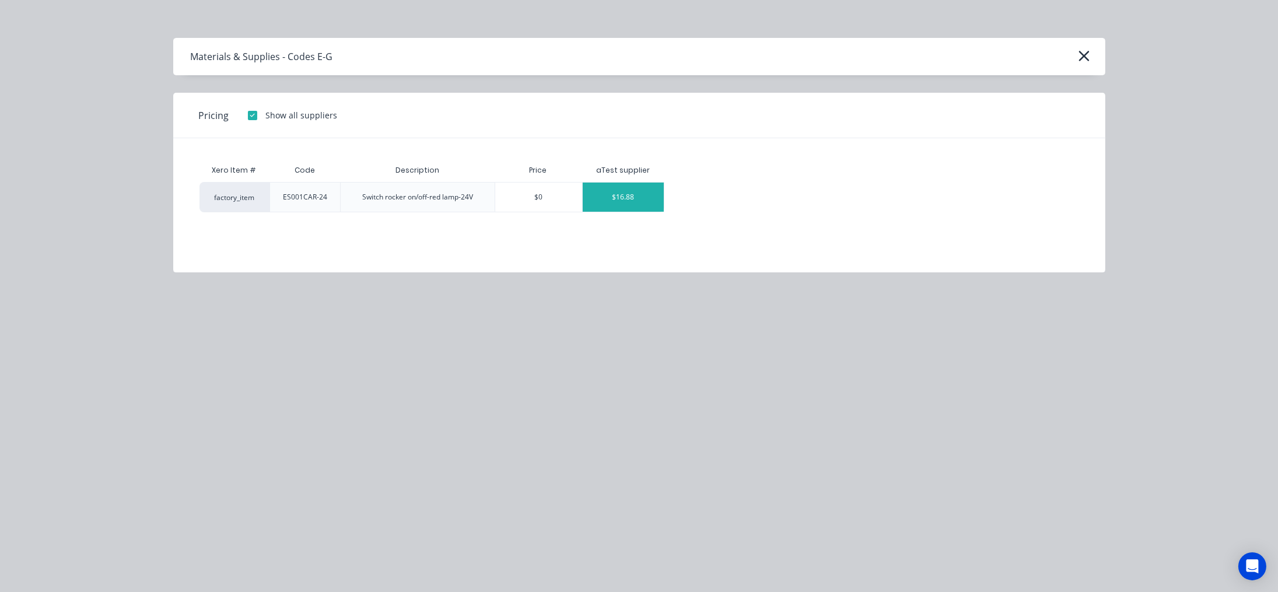
click at [638, 194] on div "$16.88" at bounding box center [623, 197] width 81 height 29
type textarea "x"
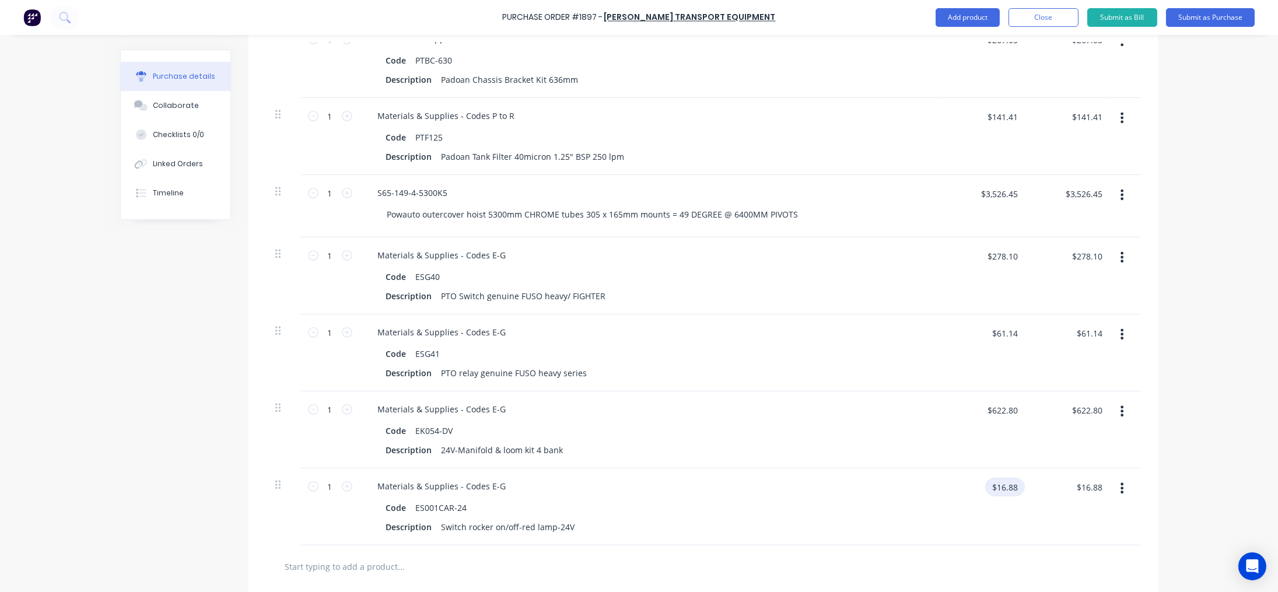
type textarea "x"
click at [1007, 488] on input "$16.88" at bounding box center [1005, 487] width 40 height 19
type input "17.24"
type textarea "x"
type input "$17.24"
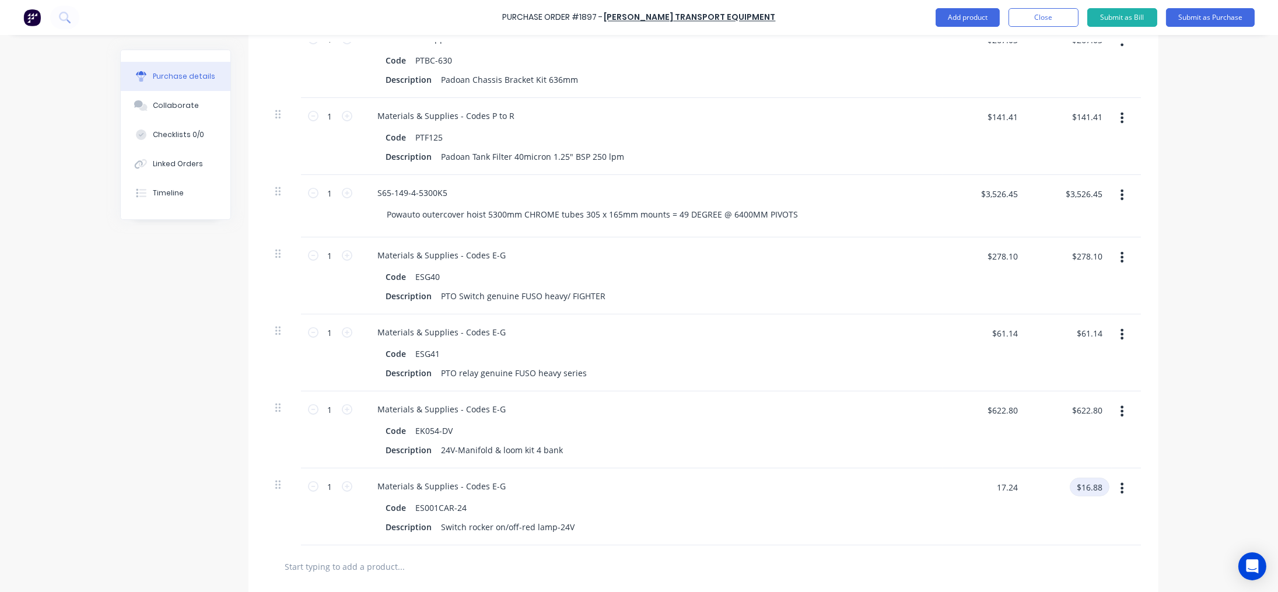
type input "$17.24"
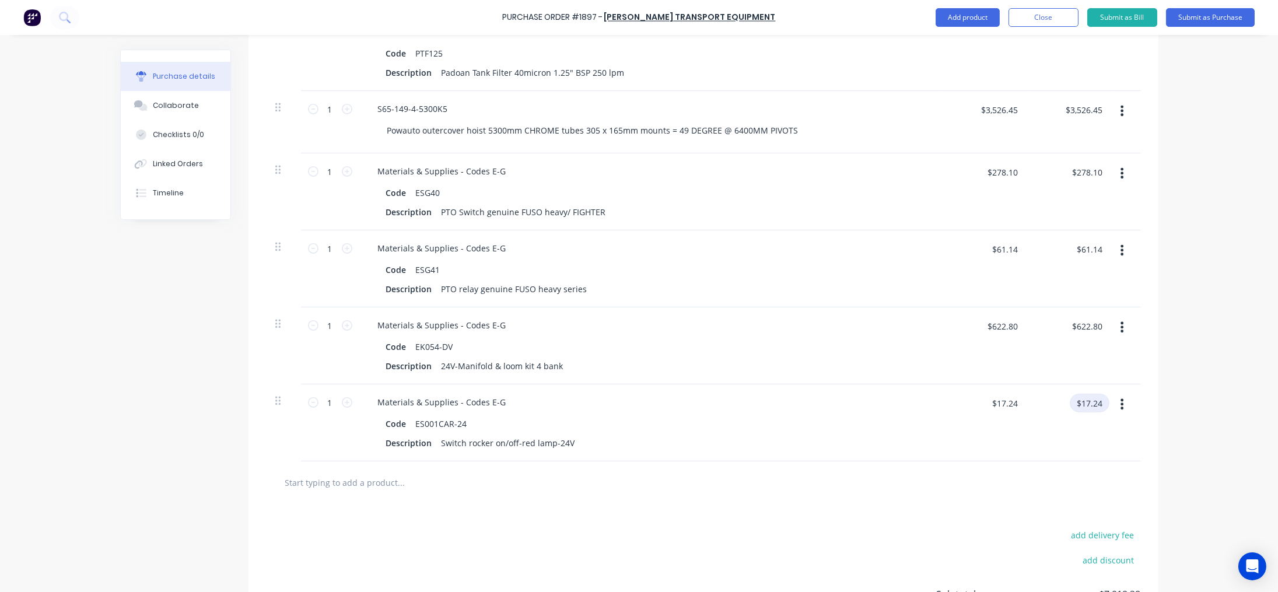
scroll to position [1076, 0]
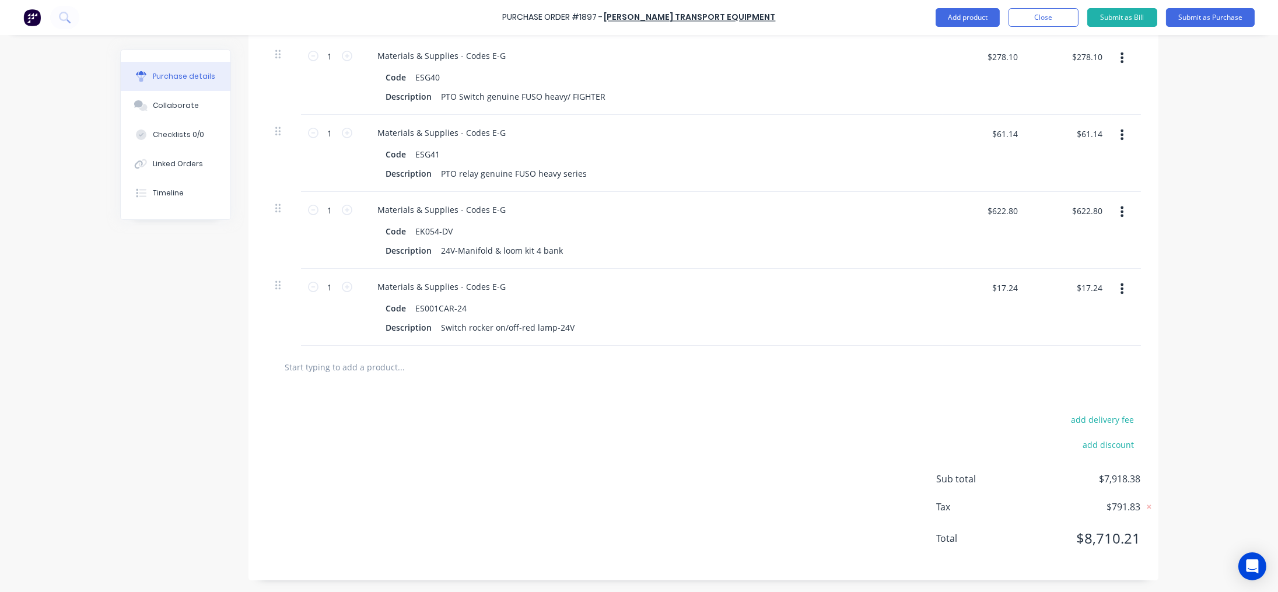
drag, startPoint x: 390, startPoint y: 365, endPoint x: 349, endPoint y: 366, distance: 40.8
click at [390, 365] on input "text" at bounding box center [401, 366] width 233 height 23
paste input "ES004CAR-24-M"
click at [358, 366] on input "ES004CAR-24-M" at bounding box center [401, 366] width 233 height 23
paste input "ES004CAR-24-M"
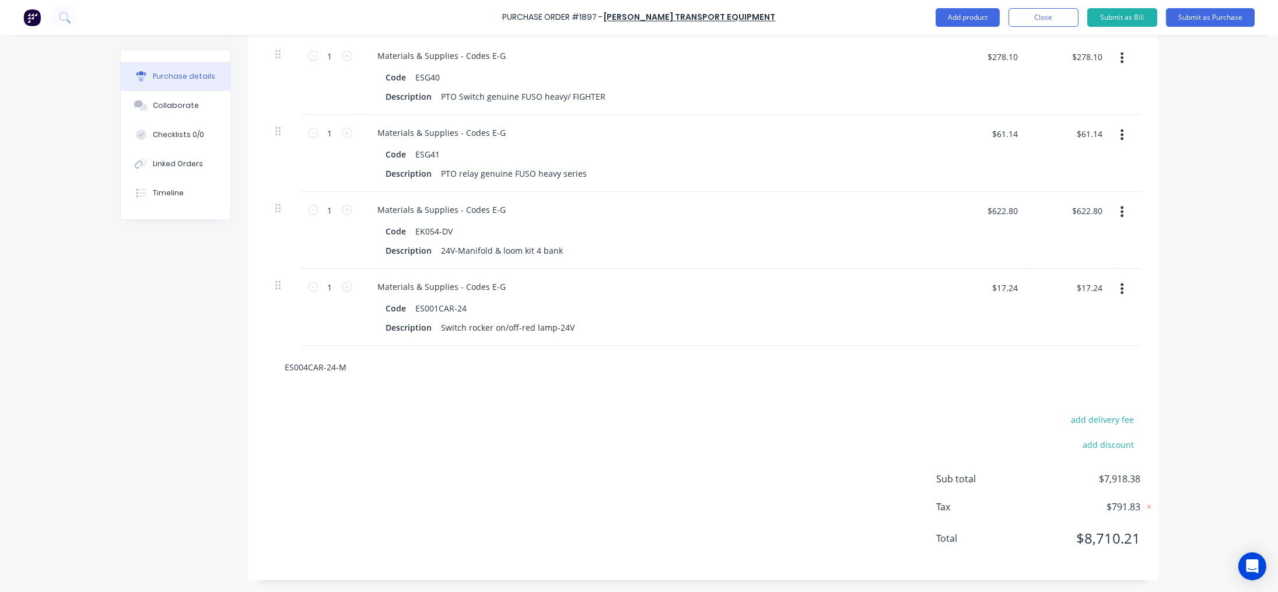
type input "ES004CAR-24-MES004CAR-24-M"
drag, startPoint x: 403, startPoint y: 360, endPoint x: 340, endPoint y: 364, distance: 63.1
click at [340, 364] on input "ES004CAR-24-MES004CAR-24-M" at bounding box center [401, 366] width 233 height 23
type textarea "x"
type input "ES004CAR-24-M"
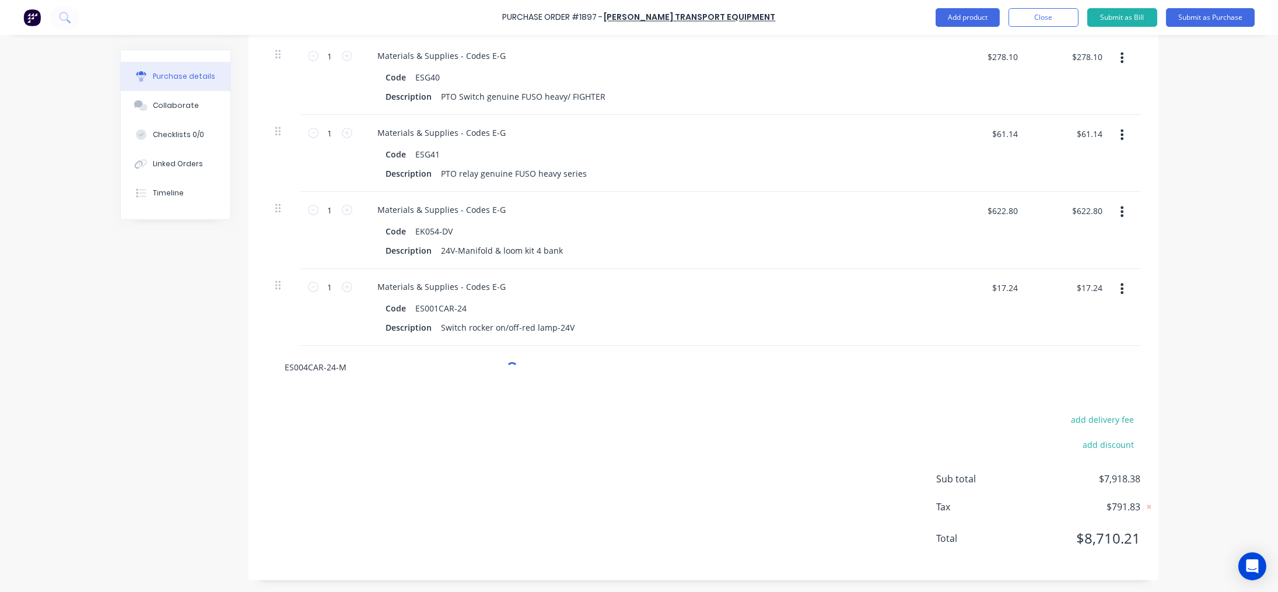
type textarea "x"
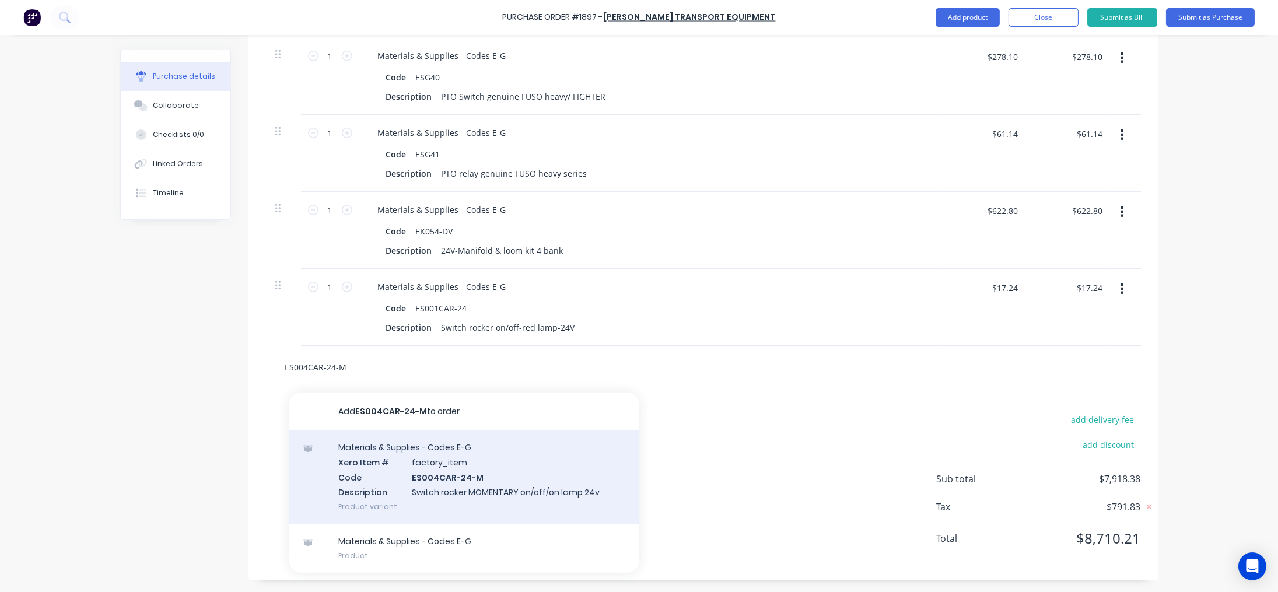
type input "ES004CAR-24-M"
click at [445, 481] on div "Materials & Supplies - Codes E-G Xero Item # factory_item Code ES004CAR-24-M De…" at bounding box center [464, 477] width 350 height 94
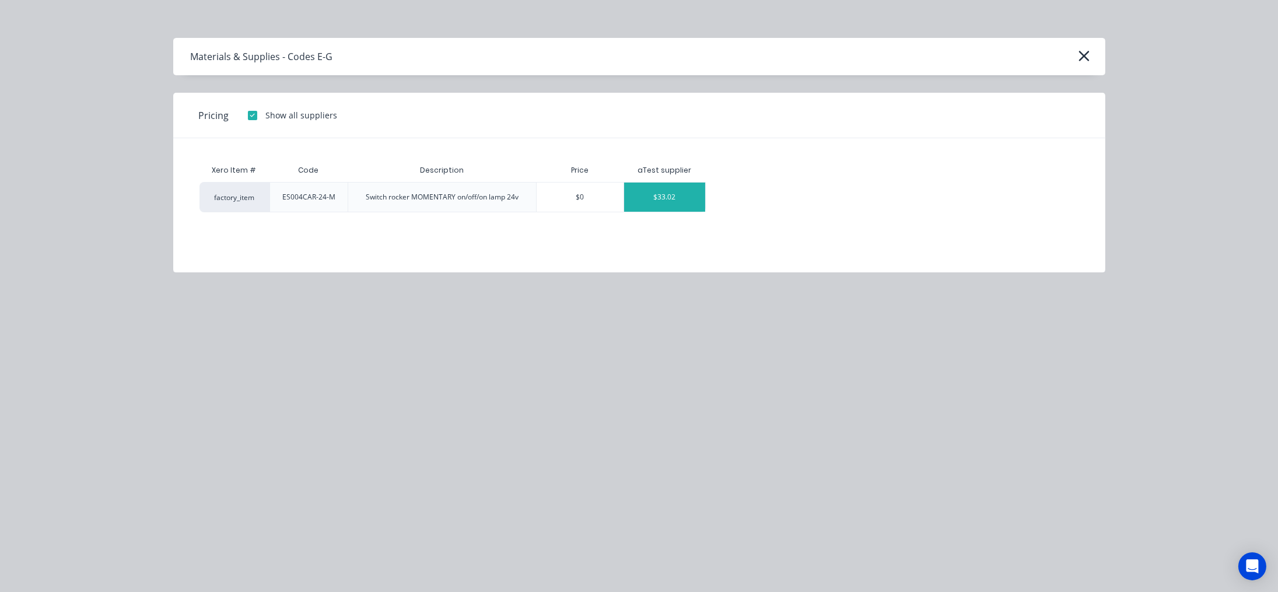
click at [686, 199] on div "$33.02" at bounding box center [664, 197] width 81 height 29
type textarea "x"
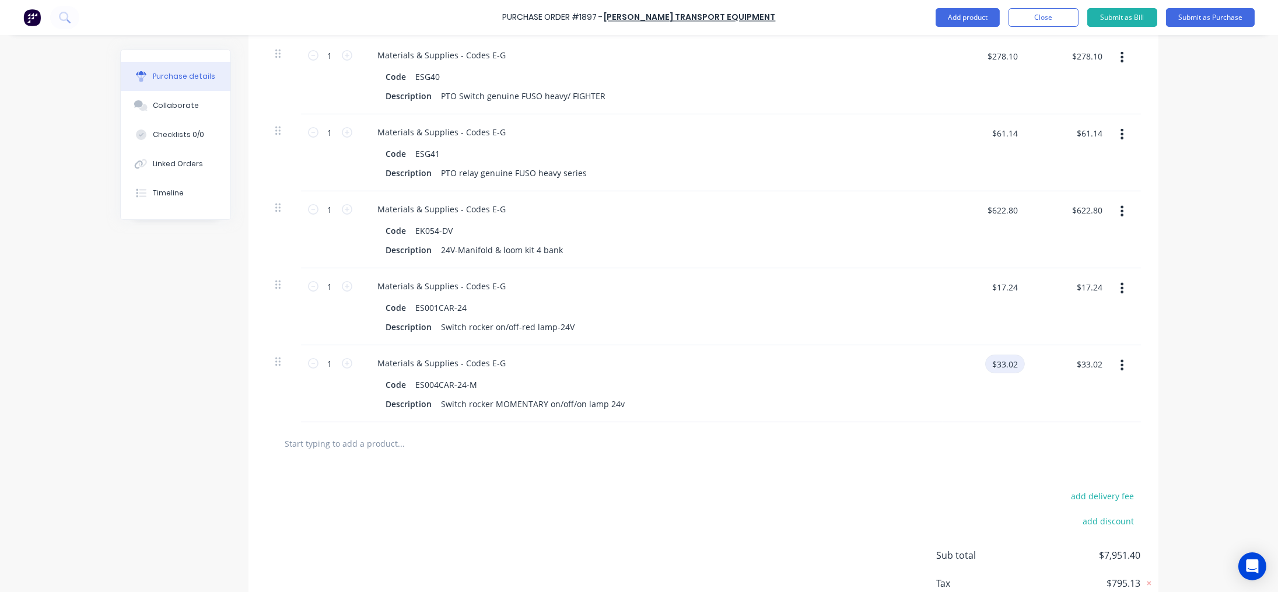
type textarea "x"
click at [1002, 364] on input "$33.02" at bounding box center [1005, 364] width 40 height 19
type input "33.75"
type textarea "x"
type input "$33.75"
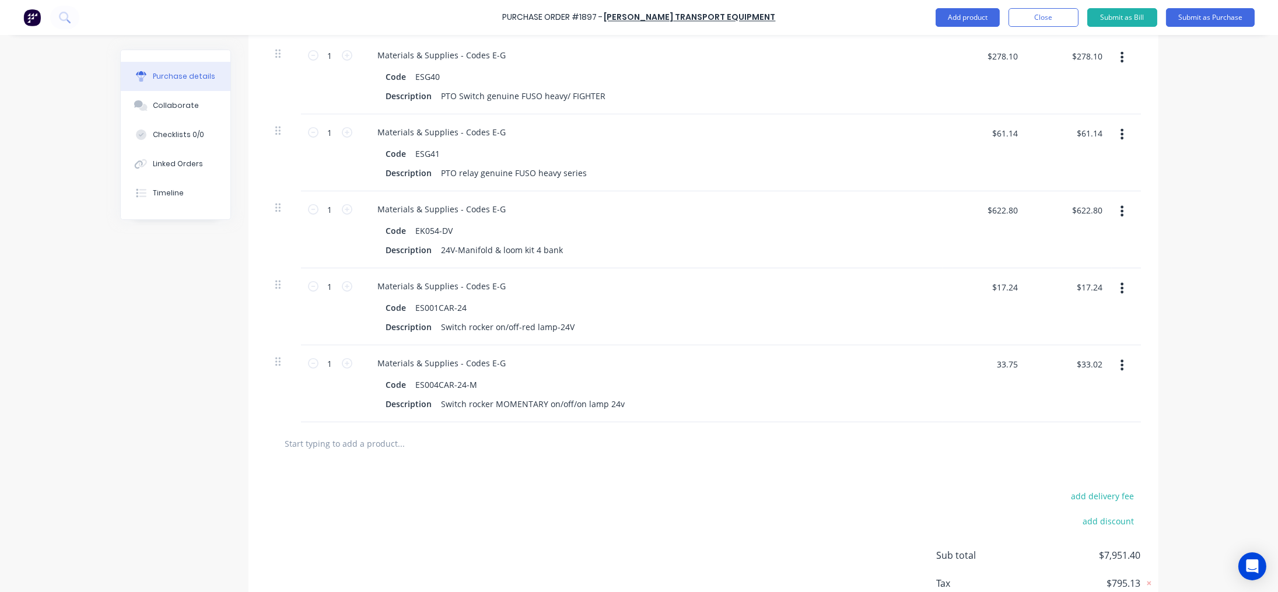
type input "$33.75"
click at [351, 441] on input "text" at bounding box center [401, 443] width 233 height 23
paste input "ES000CAR-T DOOR"
type textarea "x"
type input "ES000CAR-T DOOR"
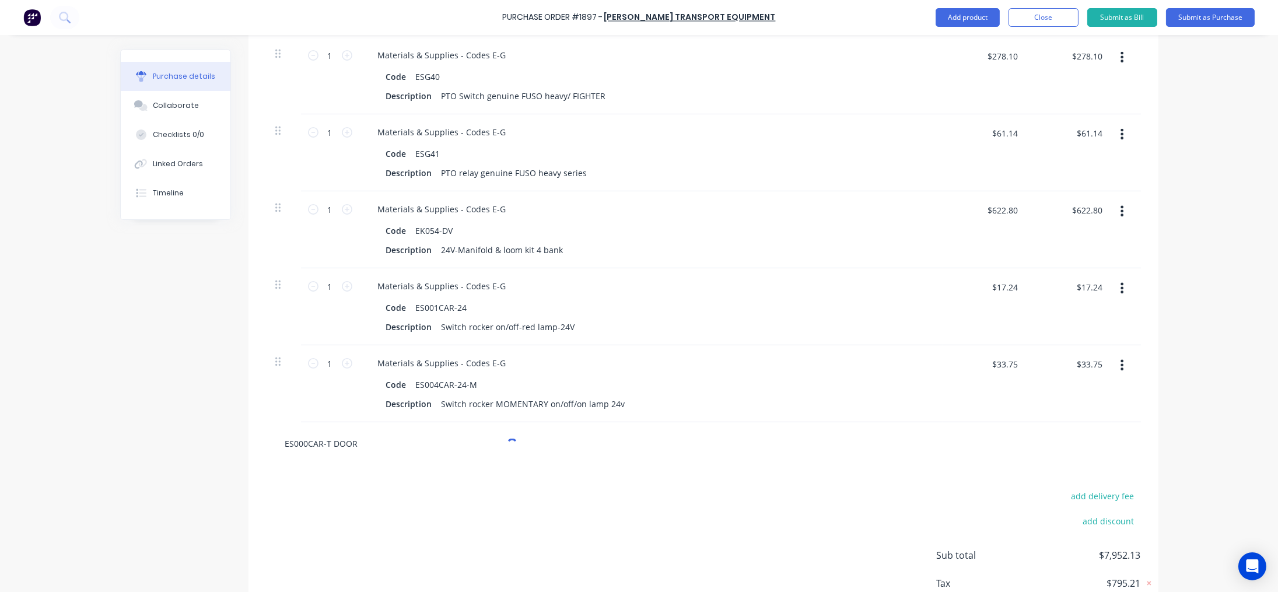
type textarea "x"
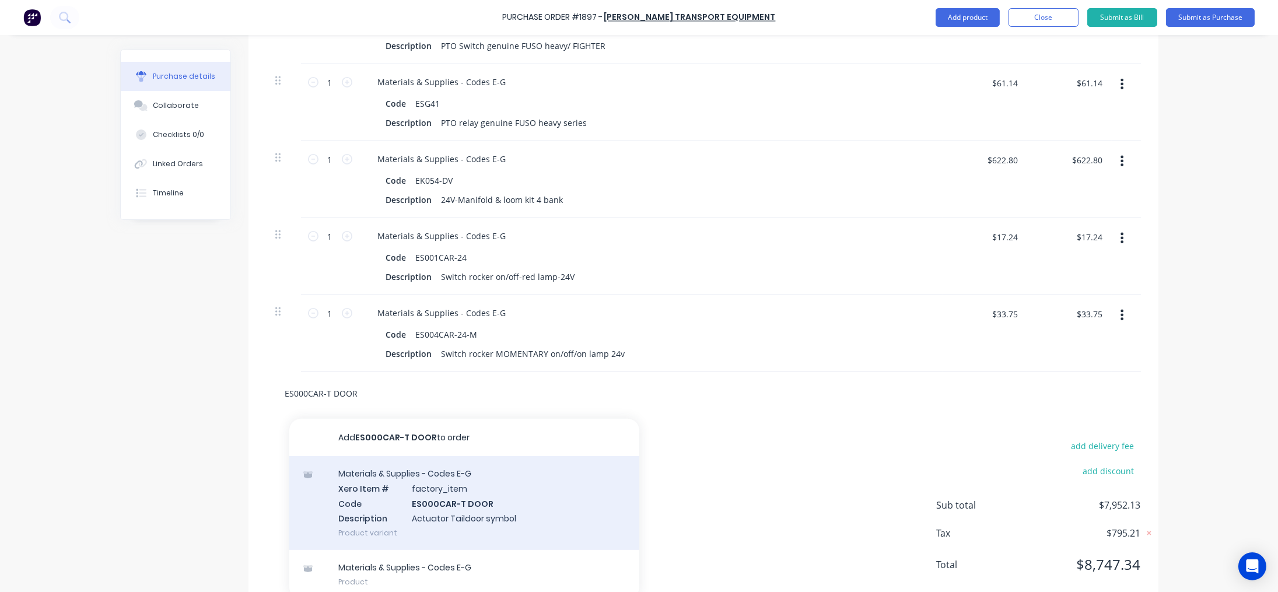
scroll to position [1153, 0]
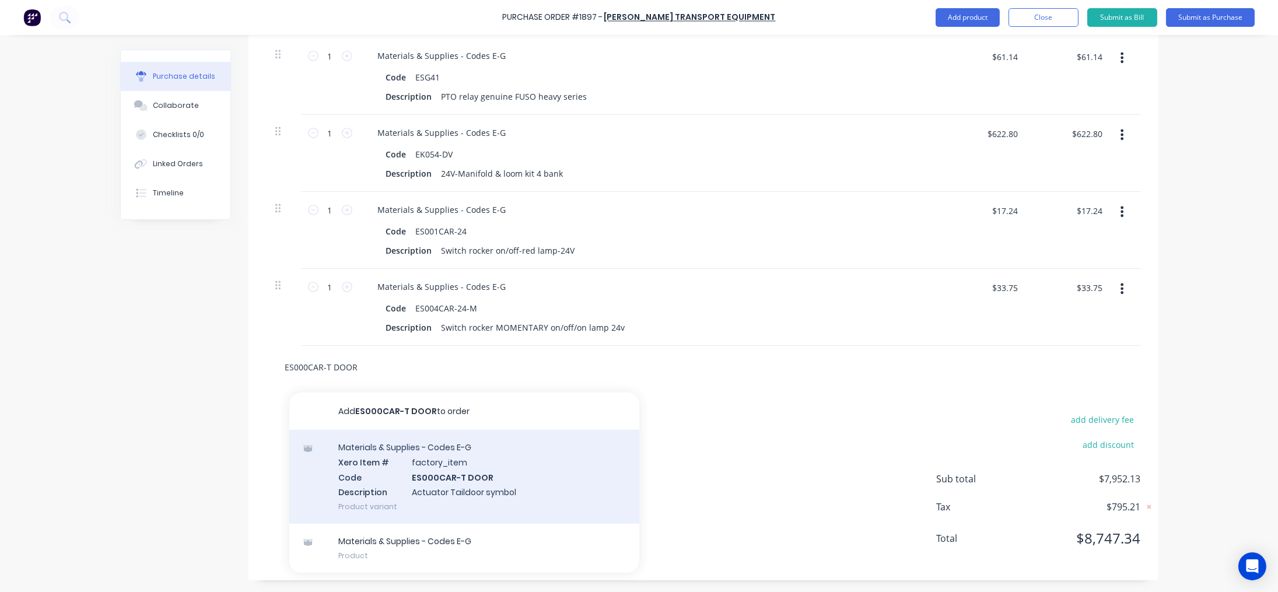
type input "ES000CAR-T DOOR"
click at [450, 467] on div "Materials & Supplies - Codes E-G Xero Item # factory_item Code ES000CAR-T DOOR …" at bounding box center [464, 477] width 350 height 94
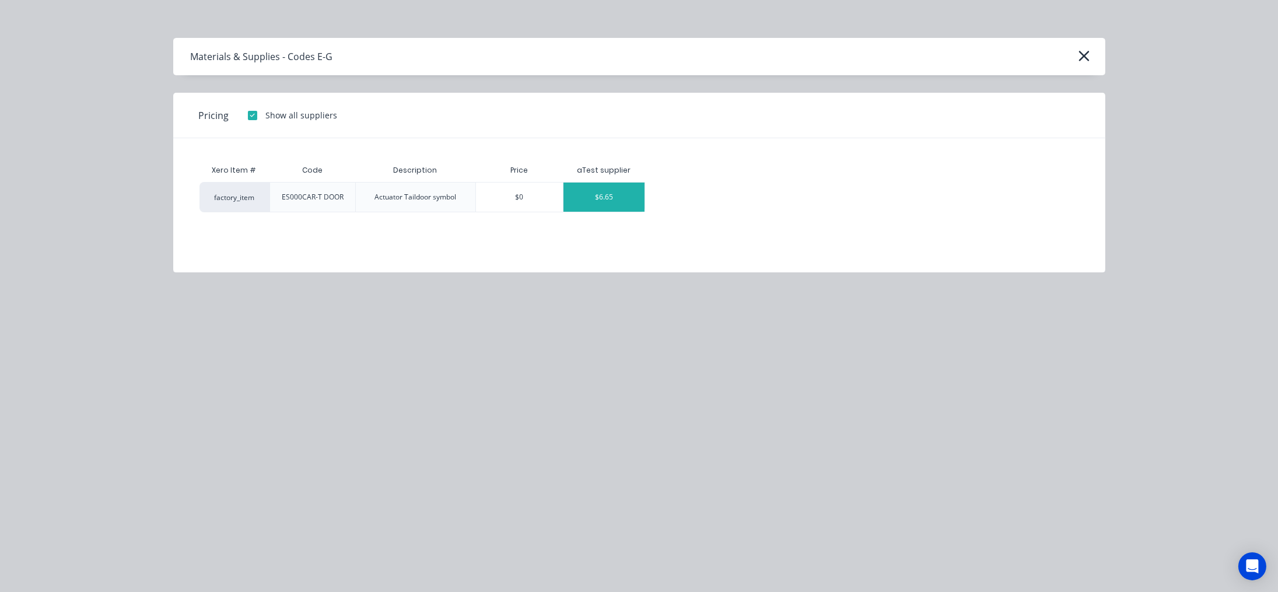
click at [607, 195] on div "$6.65" at bounding box center [603, 197] width 81 height 29
type textarea "x"
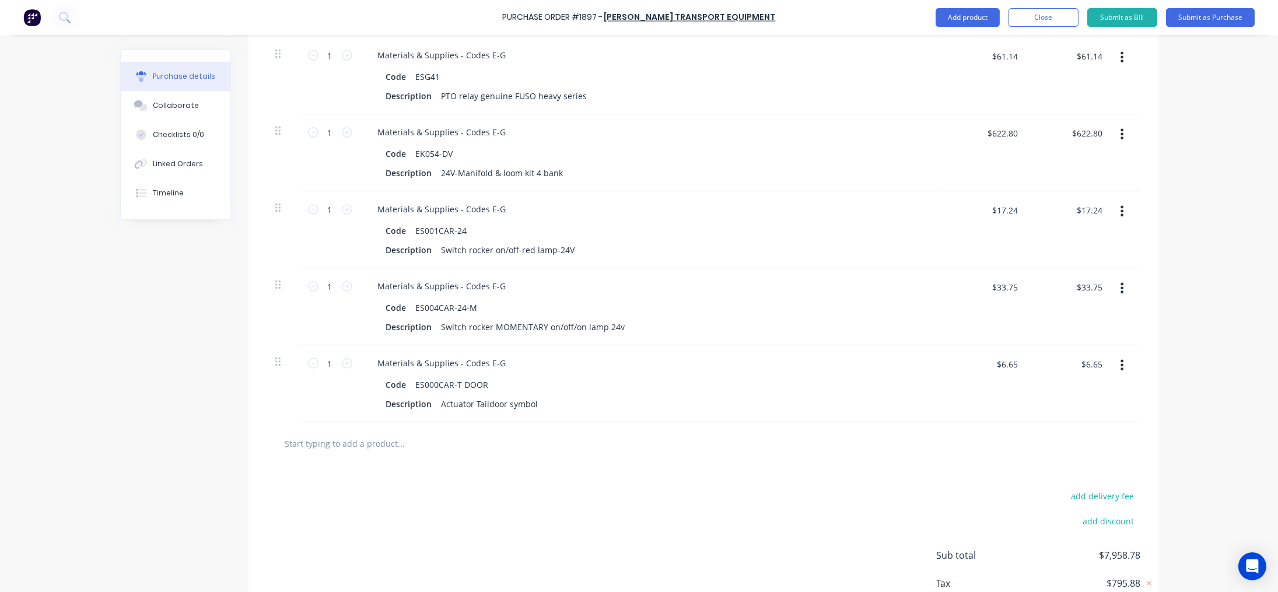
click at [371, 452] on input "text" at bounding box center [401, 443] width 233 height 23
click at [373, 444] on input "text" at bounding box center [401, 443] width 233 height 23
paste input "ES000CAR-HOIST"
type textarea "x"
type input "ES000CAR-HOIST"
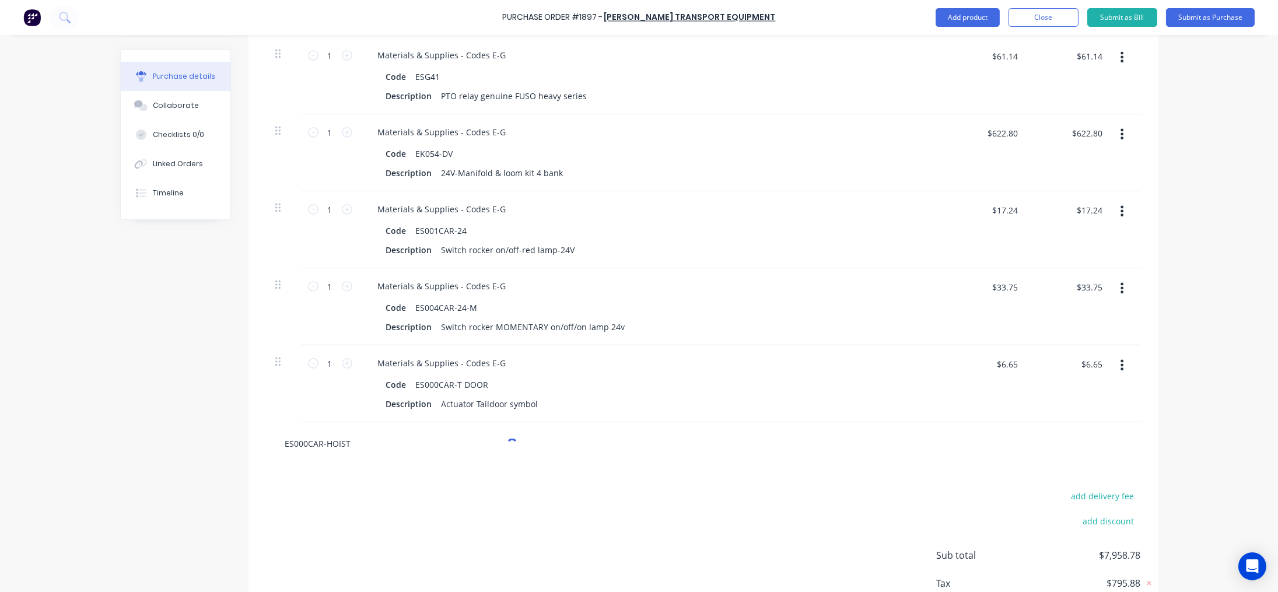
type textarea "x"
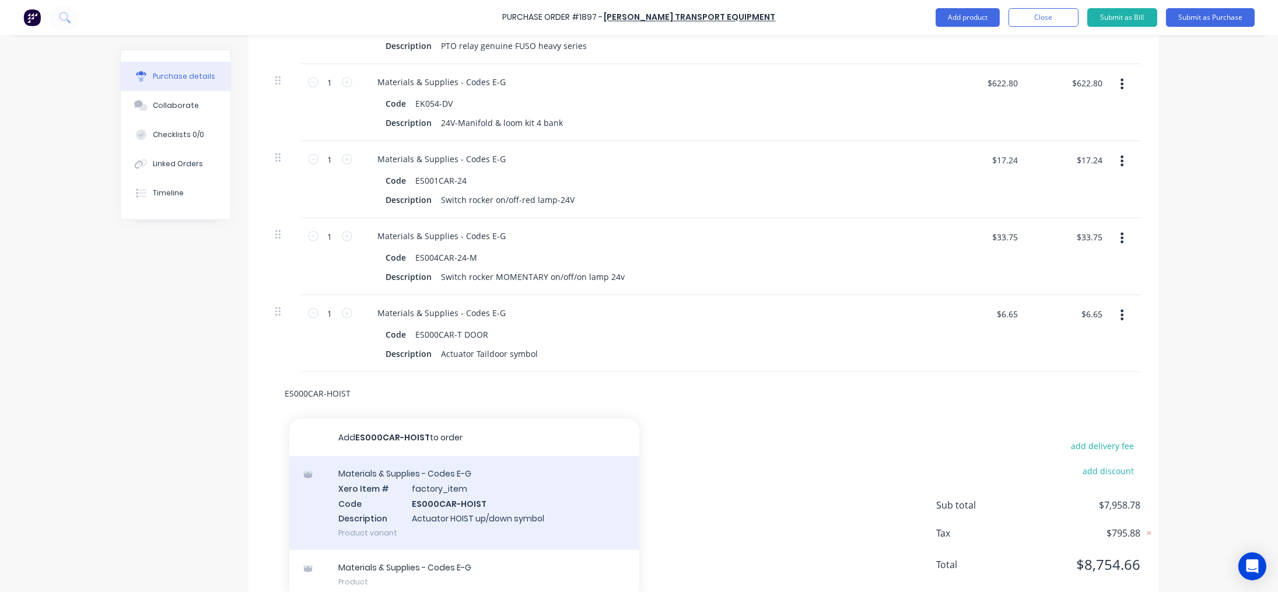
scroll to position [1231, 0]
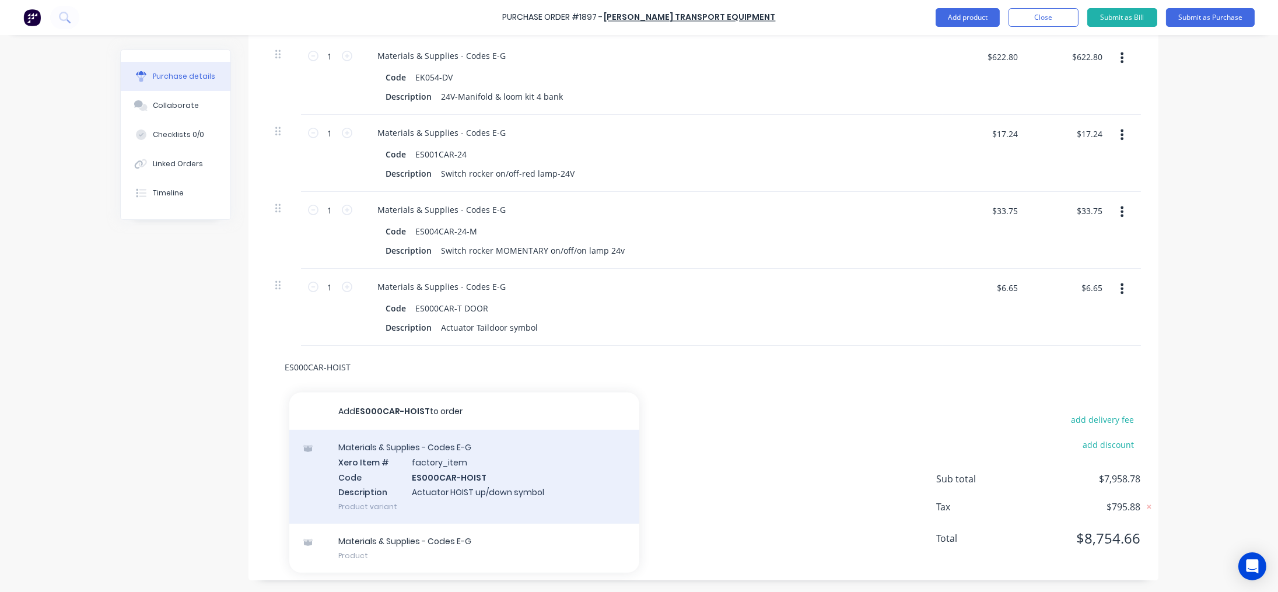
type input "ES000CAR-HOIST"
click at [460, 471] on div "Materials & Supplies - Codes E-G Xero Item # factory_item Code ES000CAR-HOIST D…" at bounding box center [464, 477] width 350 height 94
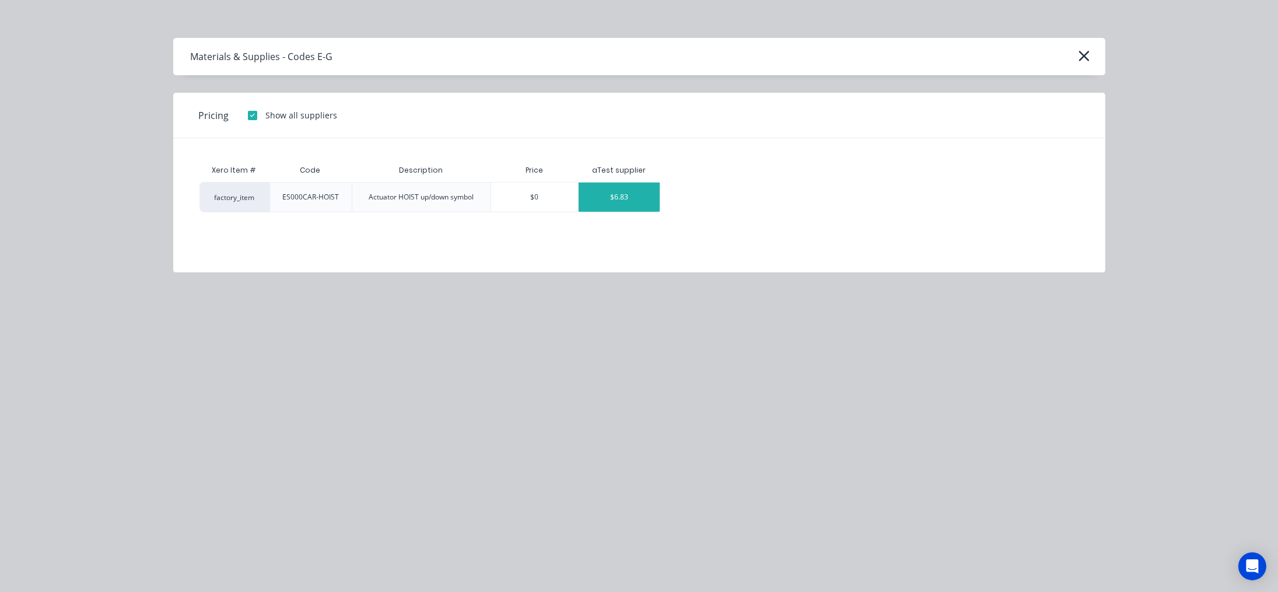
click at [620, 199] on div "$6.83" at bounding box center [619, 197] width 81 height 29
type textarea "x"
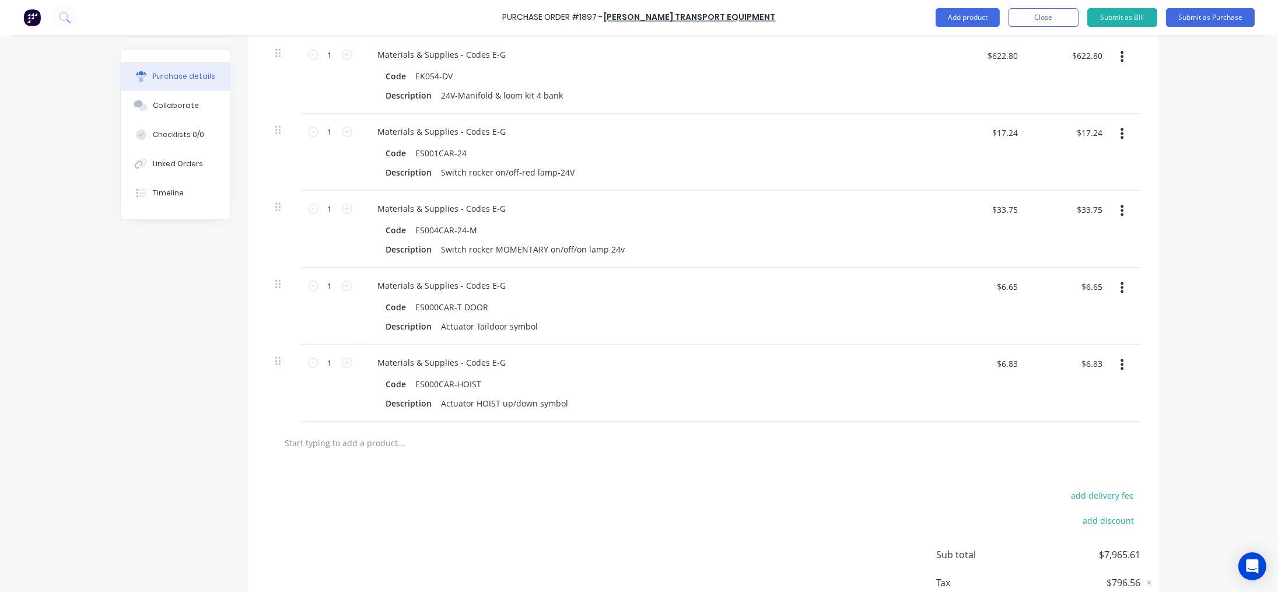
click at [362, 450] on input "text" at bounding box center [401, 442] width 233 height 23
paste input "ES000CAR-SME"
type textarea "x"
type input "ES000CAR-SME"
type textarea "x"
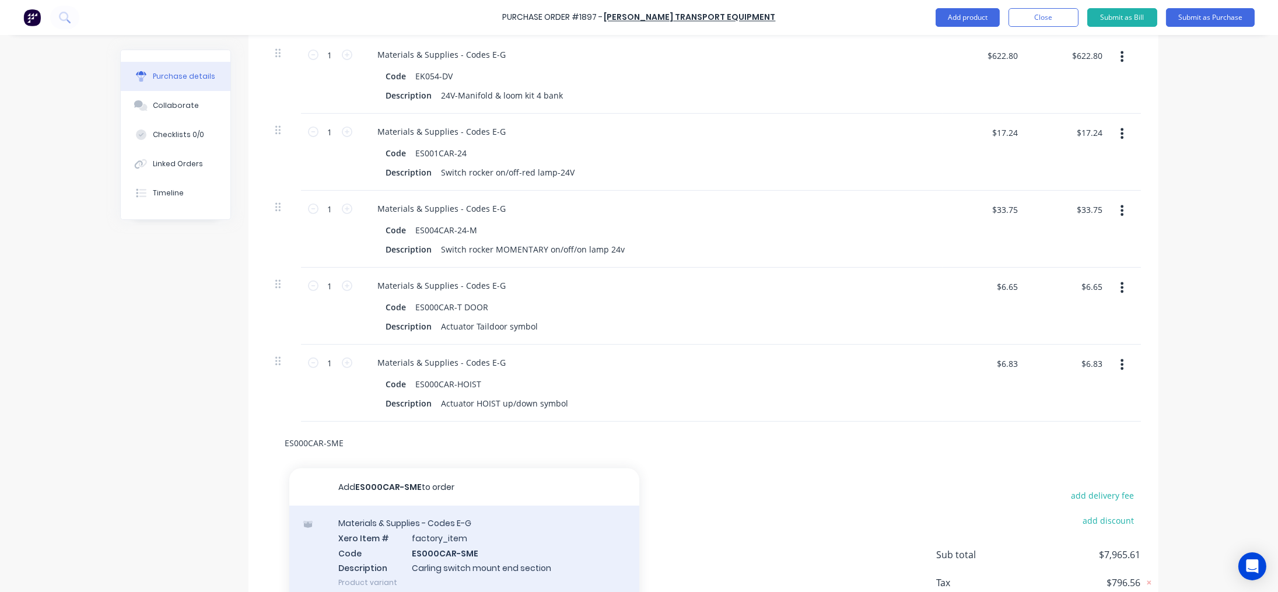
type input "ES000CAR-SME"
click at [422, 537] on div "Materials & Supplies - Codes E-G Xero Item # factory_item Code ES000CAR-SME Des…" at bounding box center [464, 553] width 350 height 94
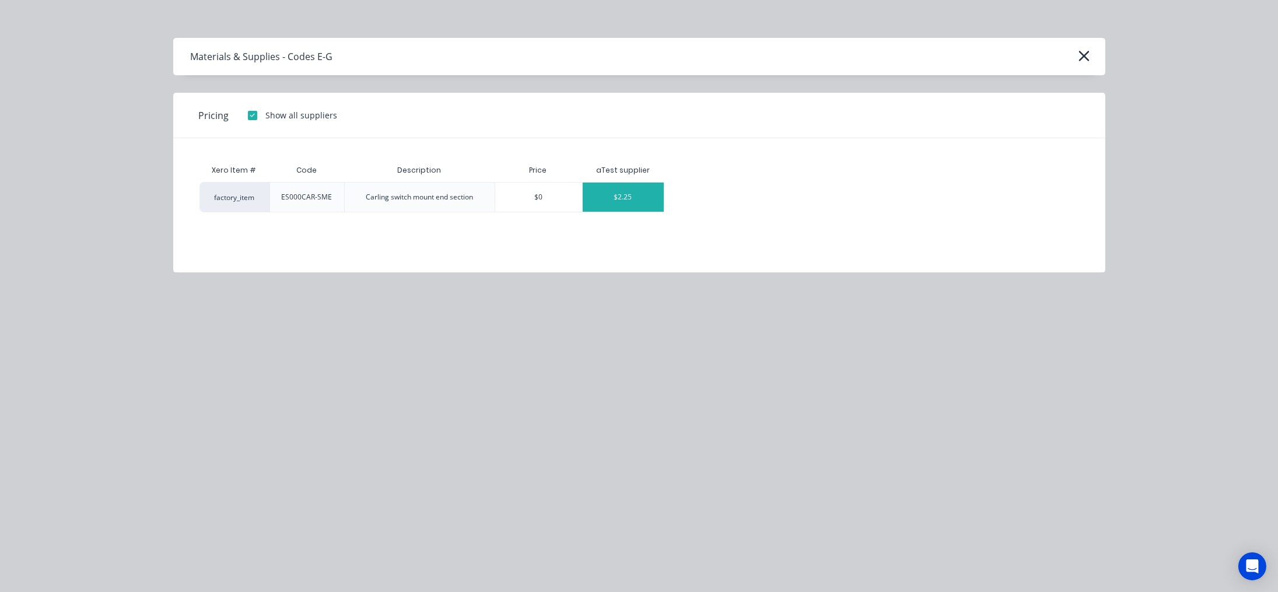
click at [628, 196] on div "$2.25" at bounding box center [623, 197] width 81 height 29
type textarea "x"
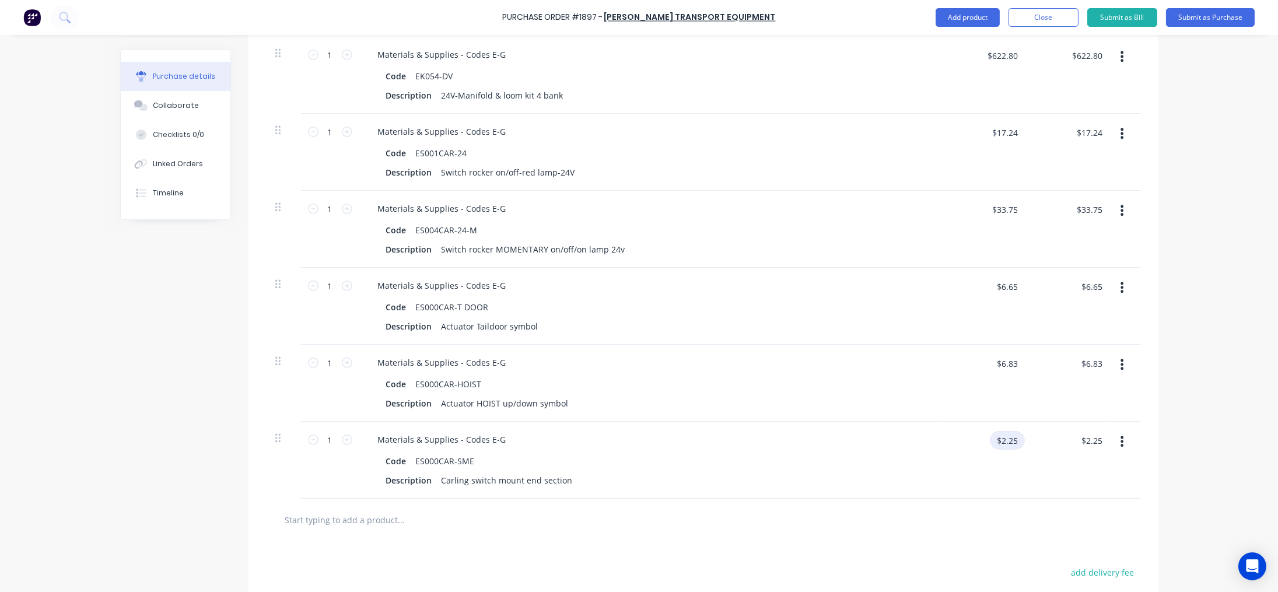
type textarea "x"
click at [995, 442] on input "$2.25" at bounding box center [1007, 440] width 35 height 19
type input "2.30"
type textarea "x"
type input "$2.30"
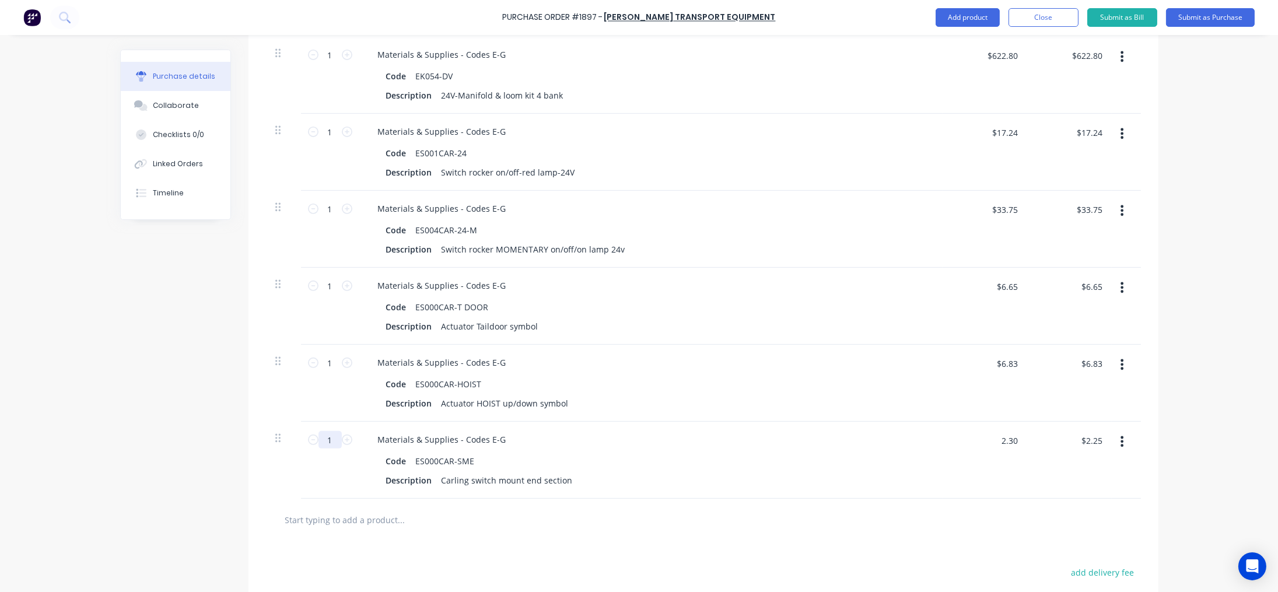
type input "$2.30"
click at [329, 439] on input "1" at bounding box center [329, 439] width 23 height 17
type textarea "x"
type input "2"
type textarea "x"
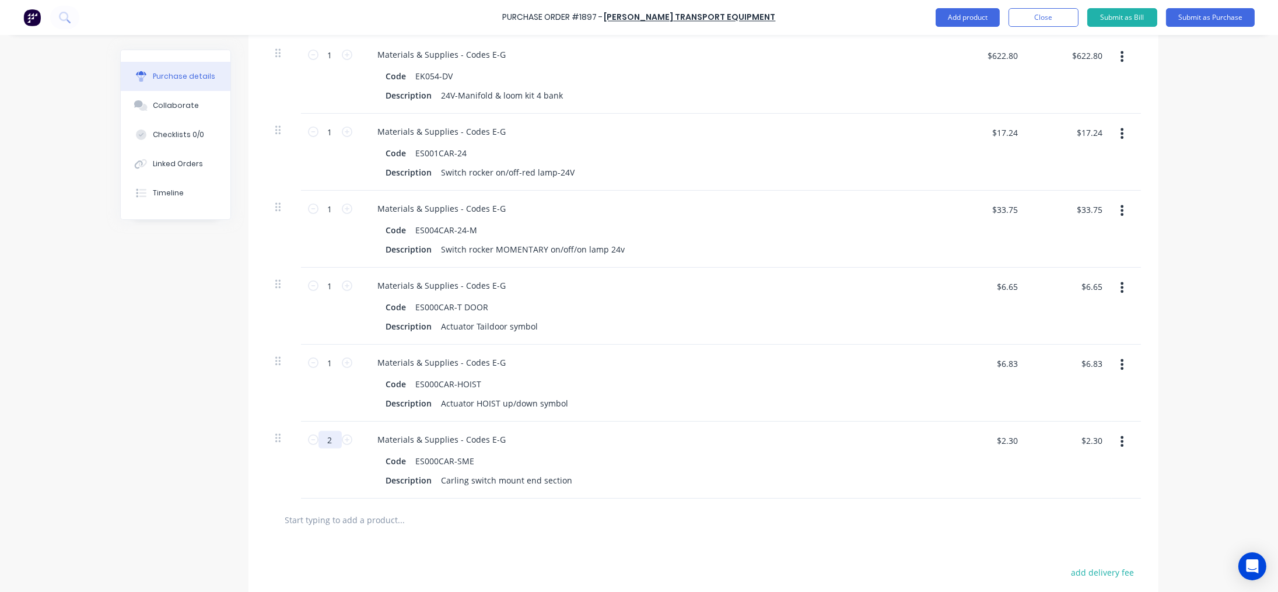
type input "$4.60"
type input "2"
click at [405, 513] on input "text" at bounding box center [401, 519] width 233 height 23
paste input "T1250SINGLE"
type textarea "x"
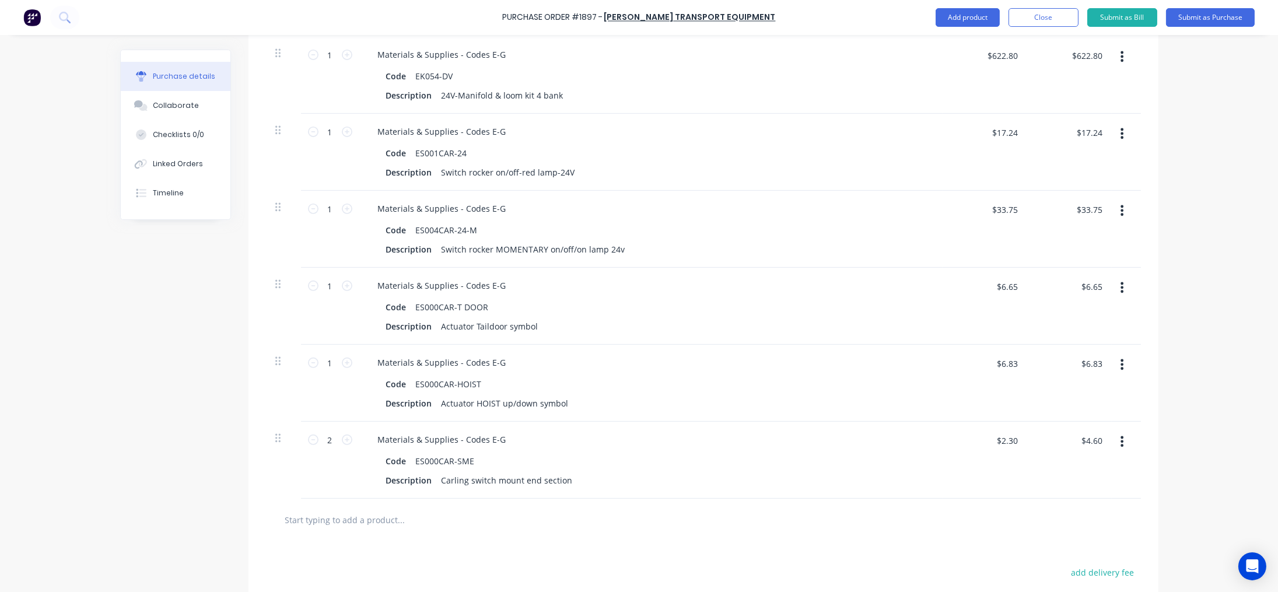
type input "T1250SINGLE"
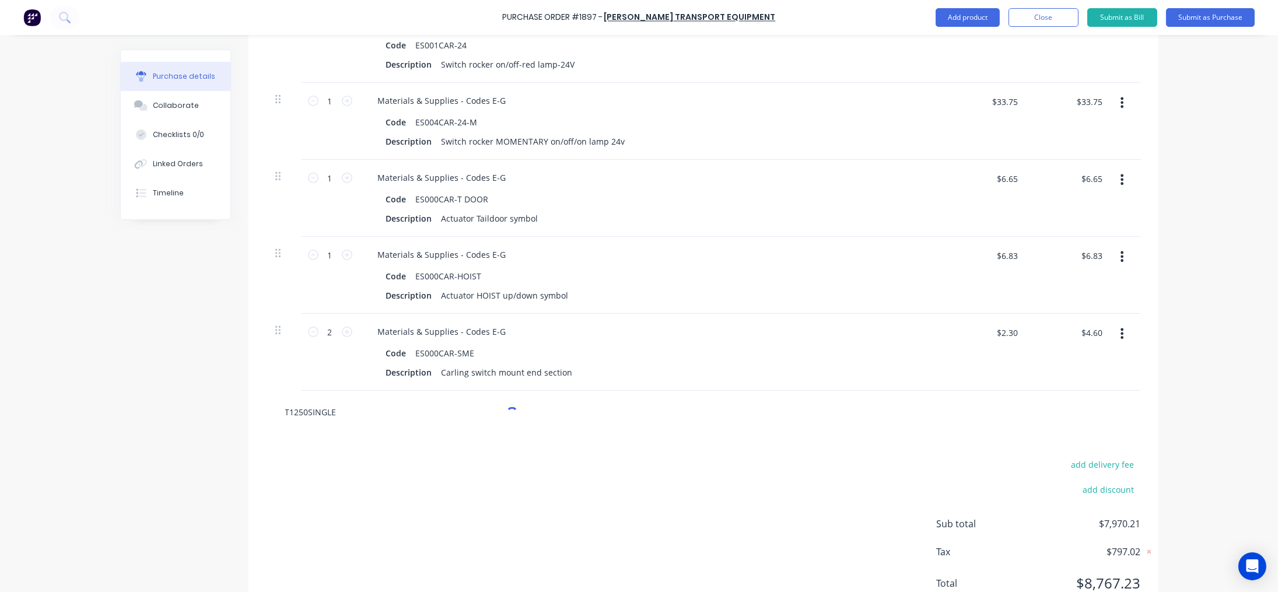
type textarea "x"
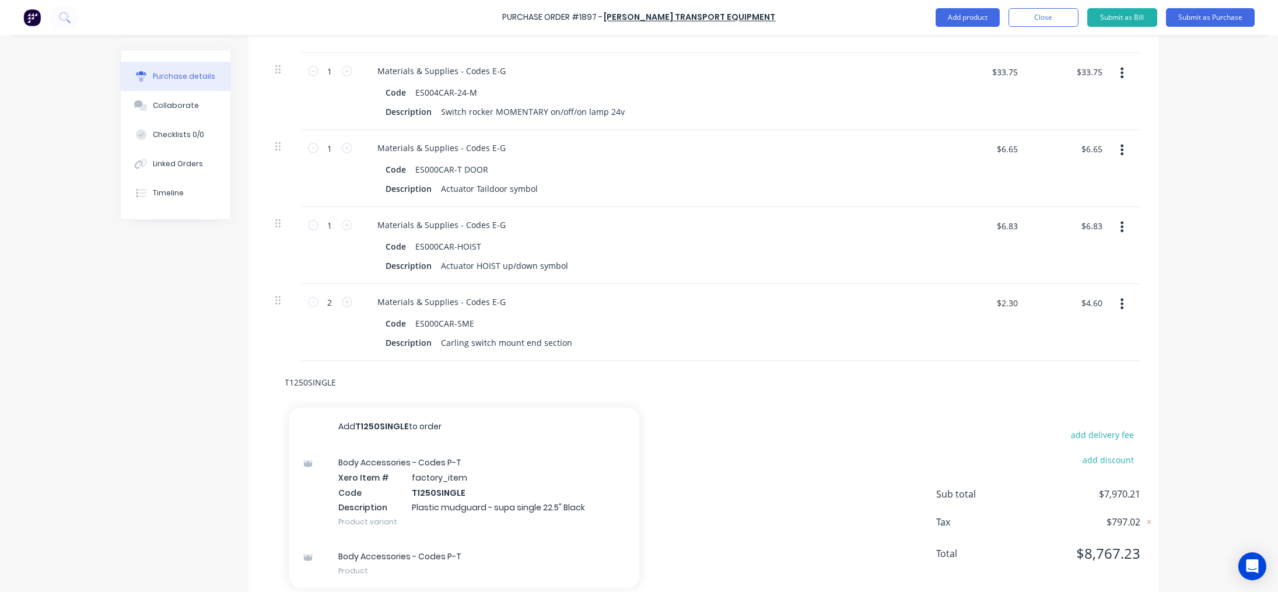
scroll to position [1385, 0]
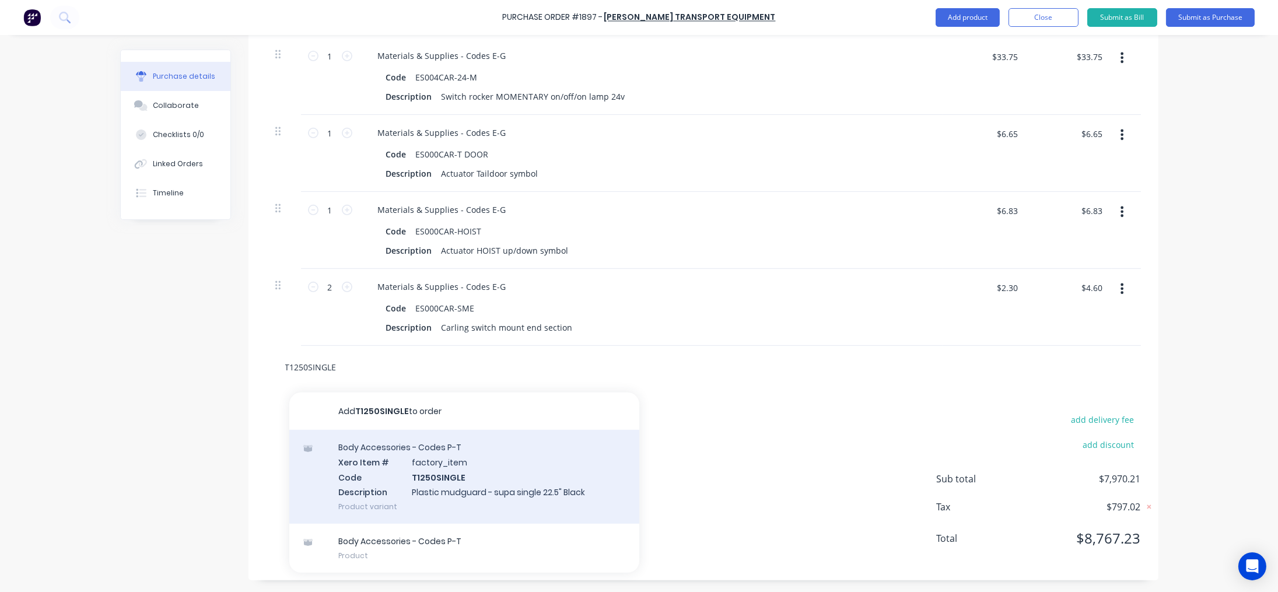
type input "T1250SINGLE"
click at [428, 474] on div "Body Accessories - Codes P-T Xero Item # factory_item Code T1250SINGLE Descript…" at bounding box center [464, 477] width 350 height 94
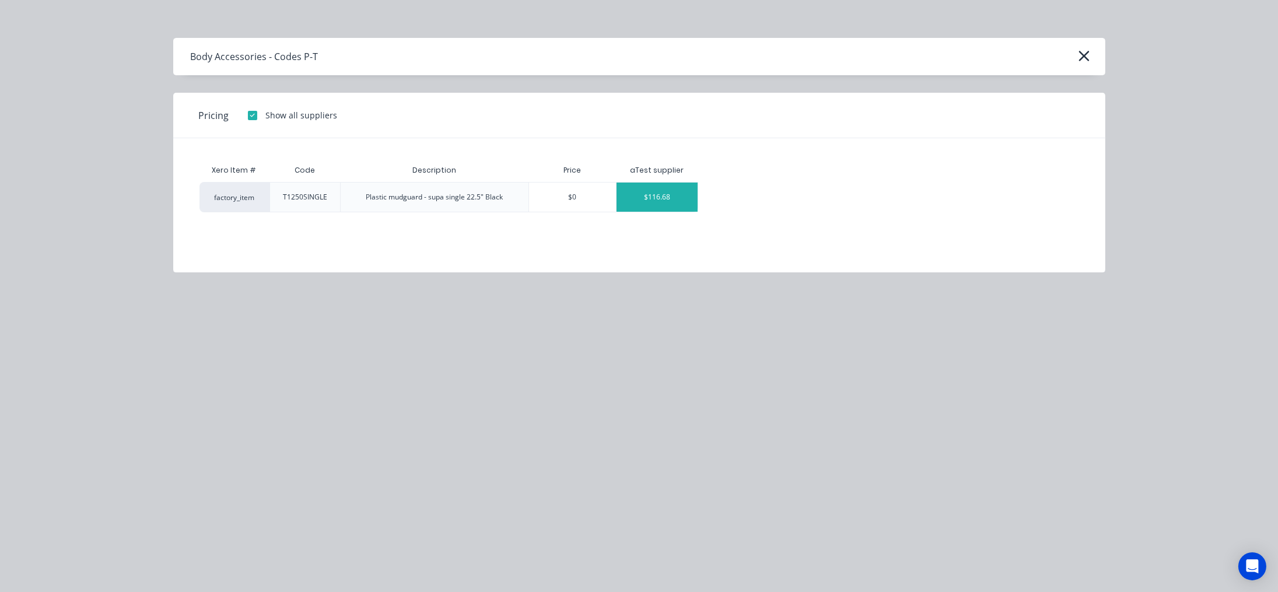
click at [645, 192] on div "$116.68" at bounding box center [657, 197] width 81 height 29
type textarea "x"
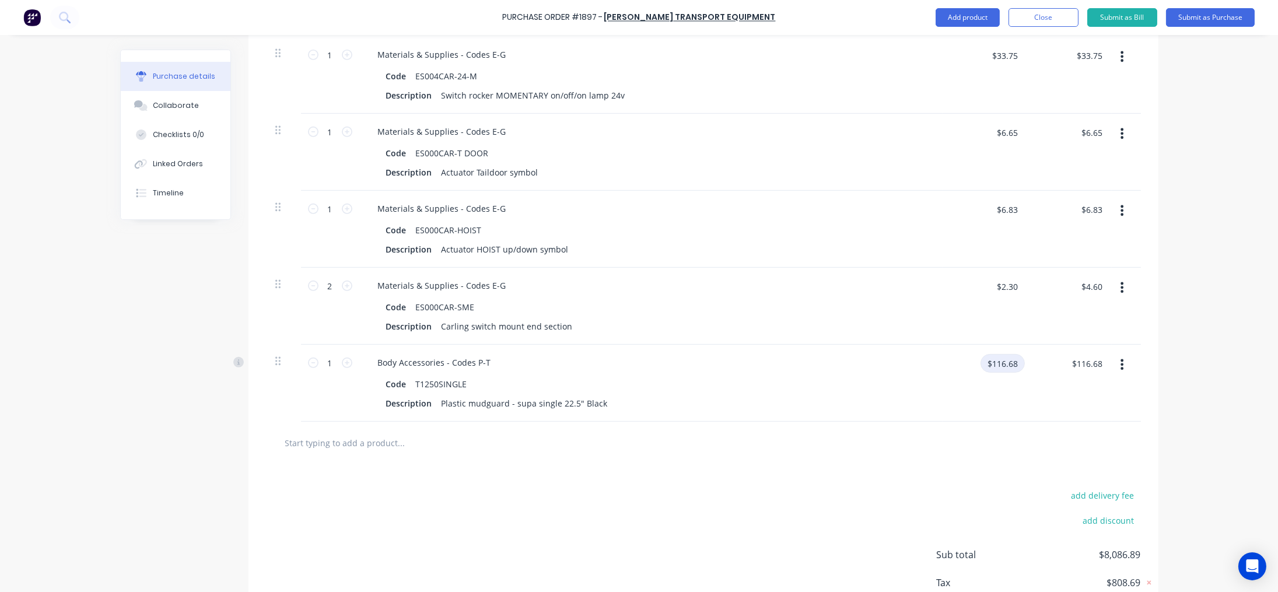
type textarea "x"
click at [999, 356] on input "$116.68" at bounding box center [1003, 363] width 44 height 19
type input "137.7"
type textarea "x"
type input "$137.70"
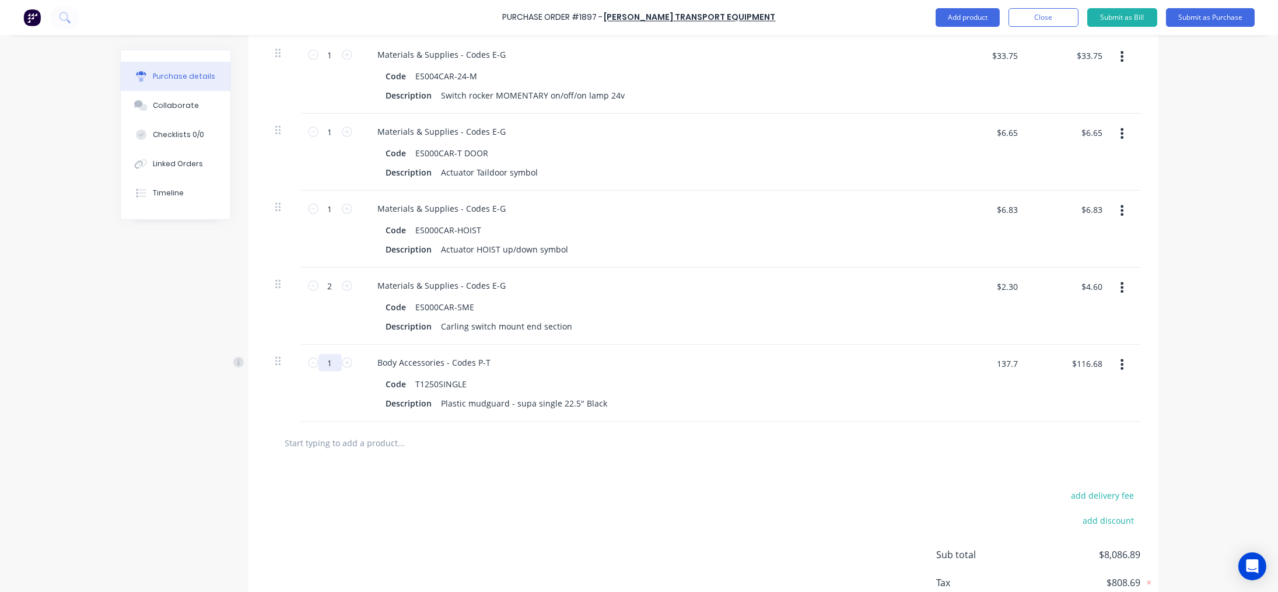
type input "$137.70"
click at [328, 365] on input "1" at bounding box center [329, 362] width 23 height 17
type input "2"
type textarea "x"
type input "$275.40"
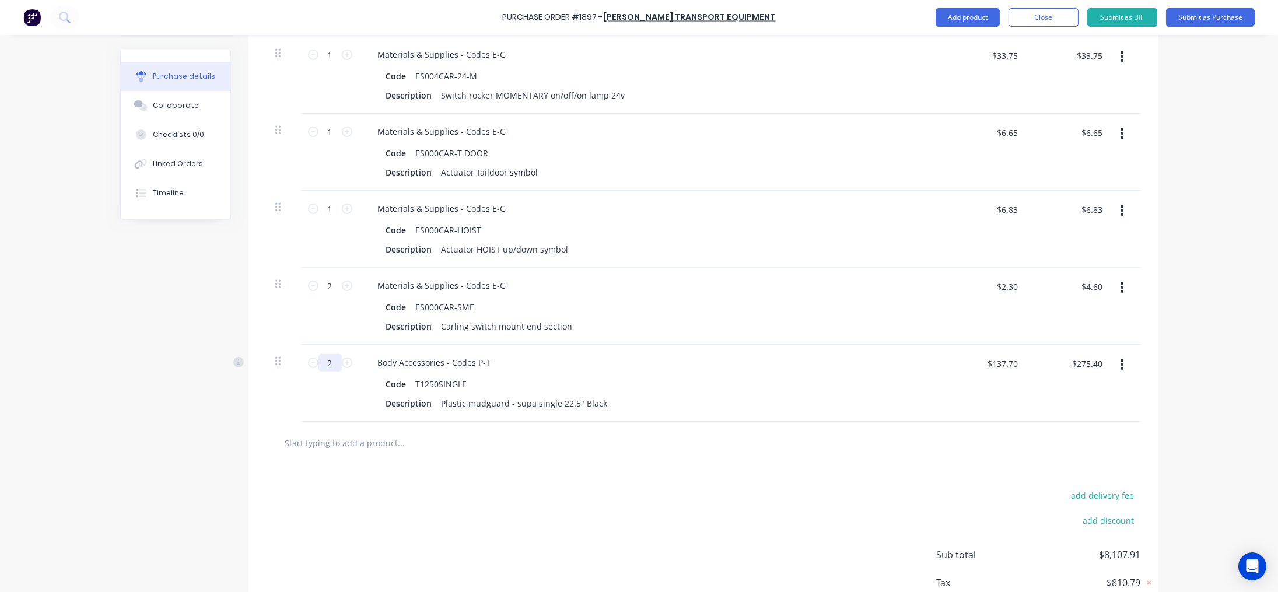
type input "22"
type textarea "x"
type input "$3,029.40"
type input "22"
click at [324, 359] on input "22" at bounding box center [329, 362] width 23 height 17
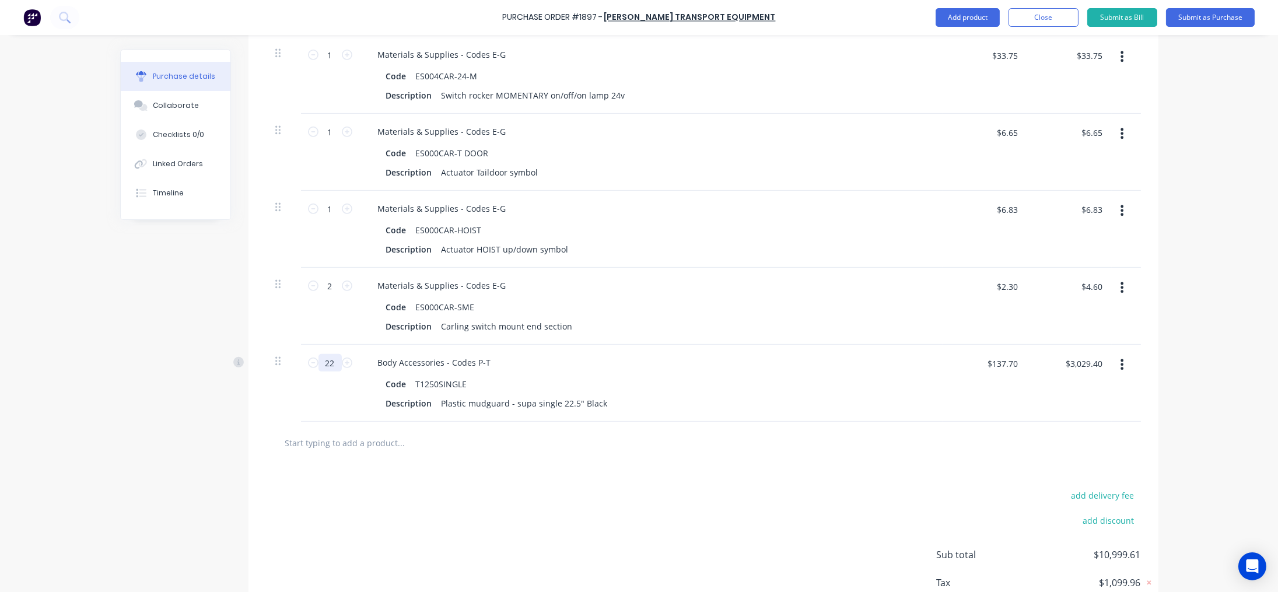
type textarea "x"
type input "2"
type textarea "x"
type input "$275.40"
type input "2"
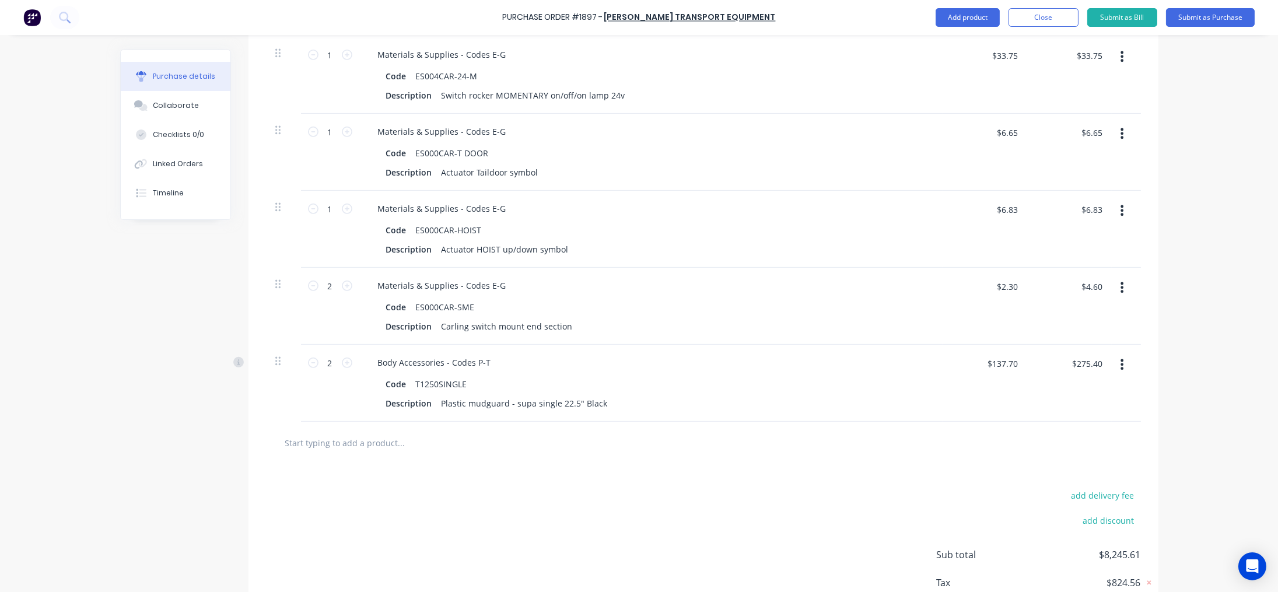
click at [386, 446] on input "text" at bounding box center [401, 442] width 233 height 23
paste input "T1257A"
type textarea "x"
type input "T1257A"
type textarea "x"
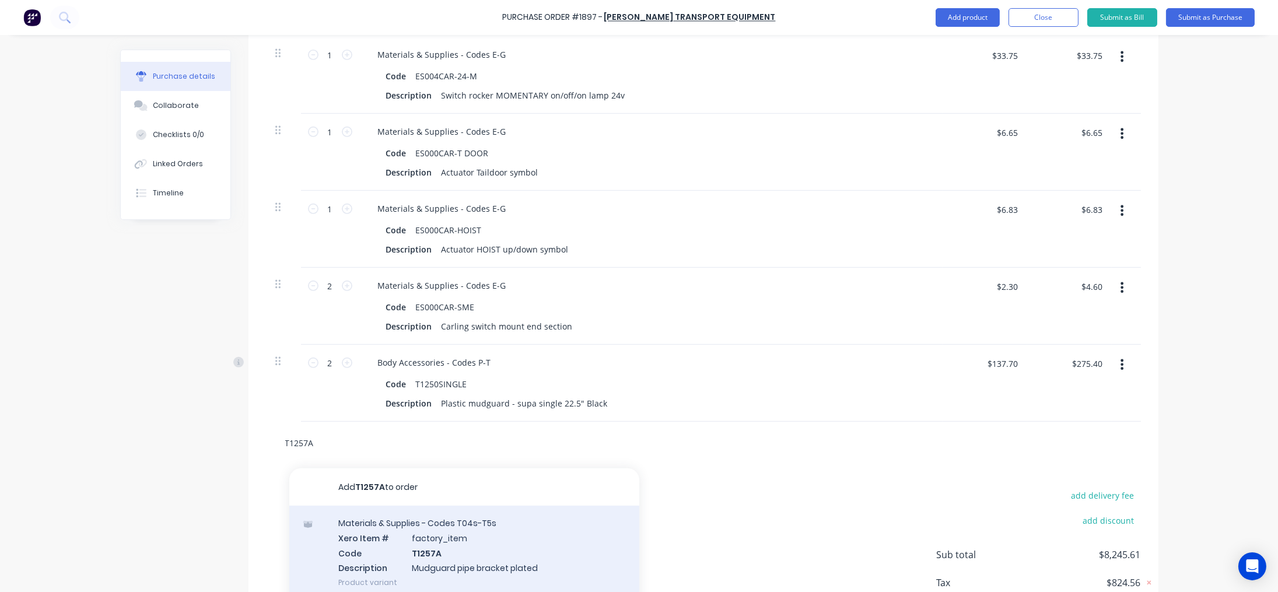
type input "T1257A"
click at [463, 535] on div "Materials & Supplies - Codes T04s-T5s Xero Item # factory_item Code T1257A Desc…" at bounding box center [464, 553] width 350 height 94
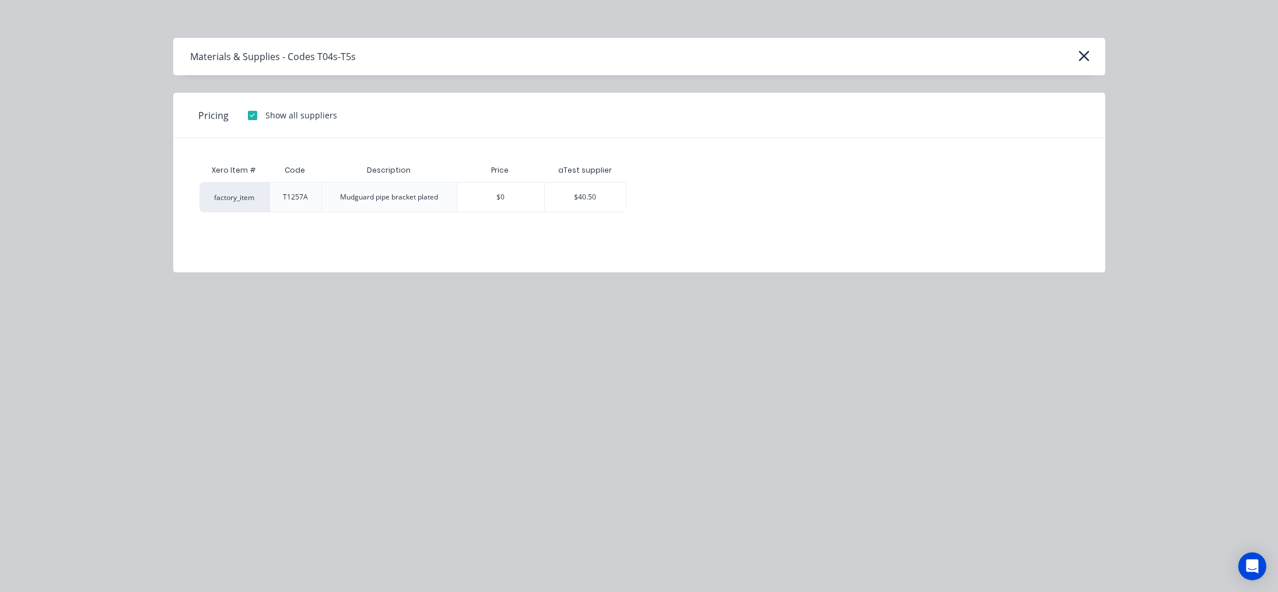
click at [622, 218] on div "Xero Item # Code Description Price aTest supplier factory_item T1257A Mudguard …" at bounding box center [639, 196] width 932 height 117
click at [604, 187] on div "$40.50" at bounding box center [585, 197] width 81 height 29
type textarea "x"
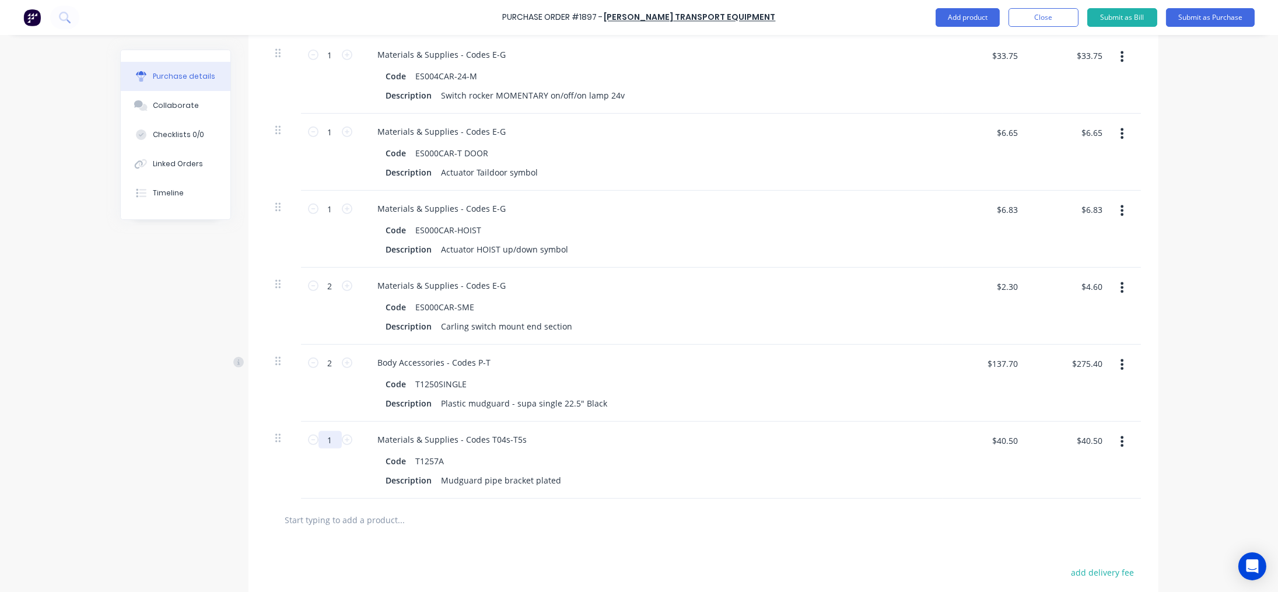
click at [327, 436] on input "1" at bounding box center [329, 439] width 23 height 17
type textarea "x"
type input "4"
type textarea "x"
type input "$162.00"
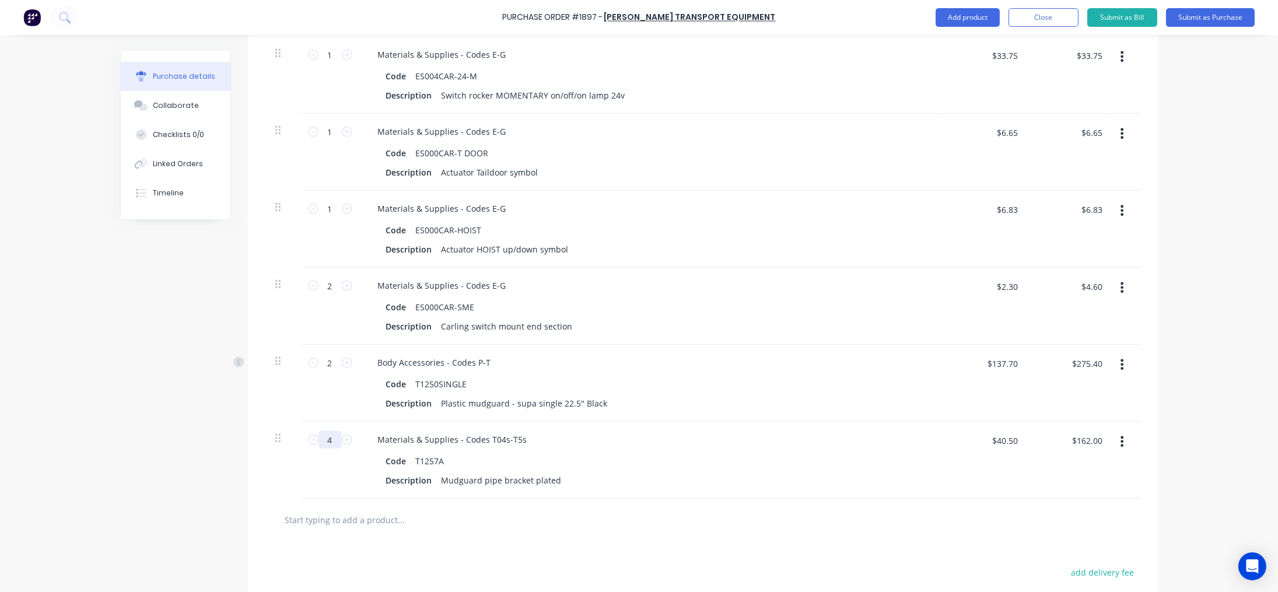
type input "4"
click at [400, 514] on input "text" at bounding box center [401, 519] width 233 height 23
paste input "T1255"
type textarea "x"
type input "T1255"
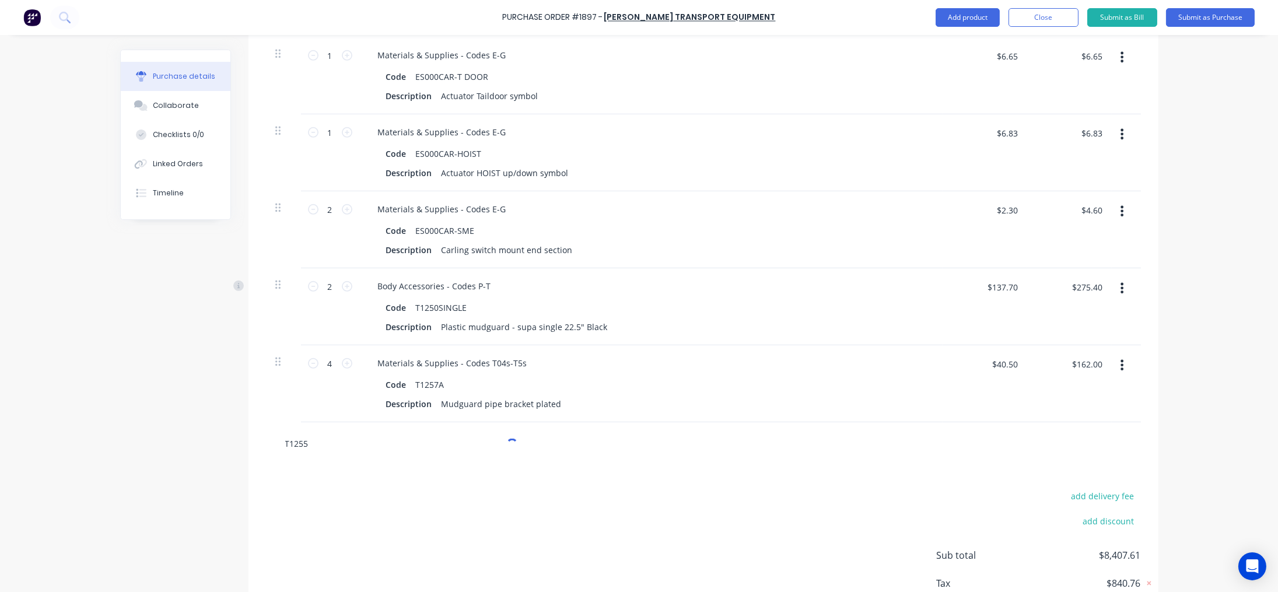
scroll to position [1493, 0]
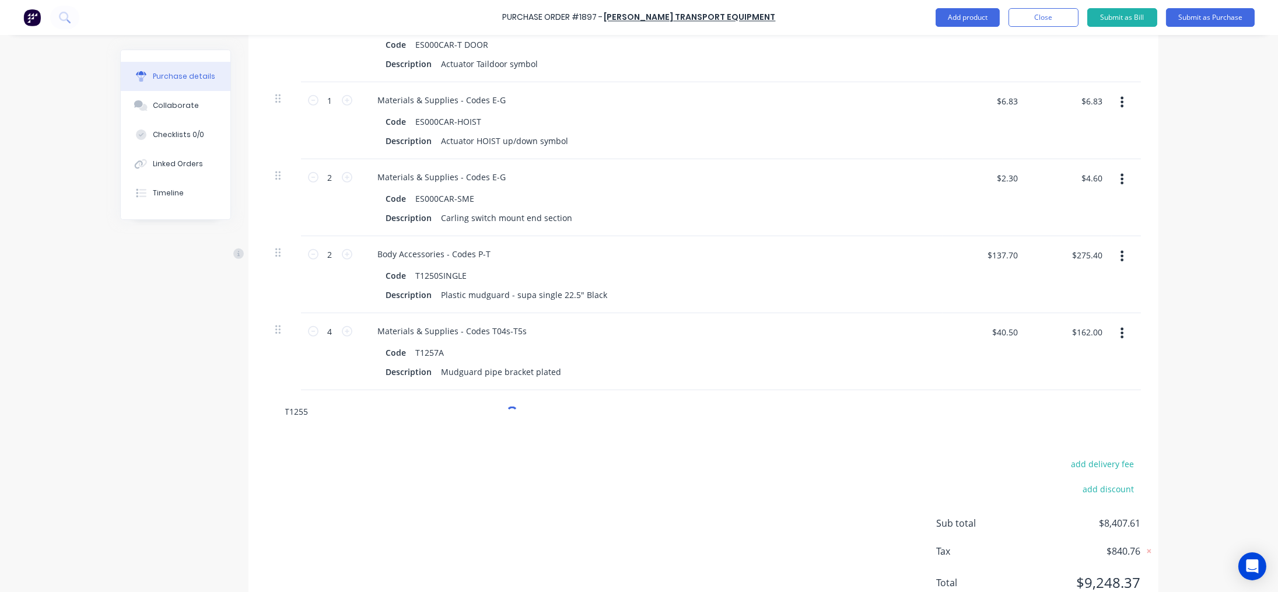
type textarea "x"
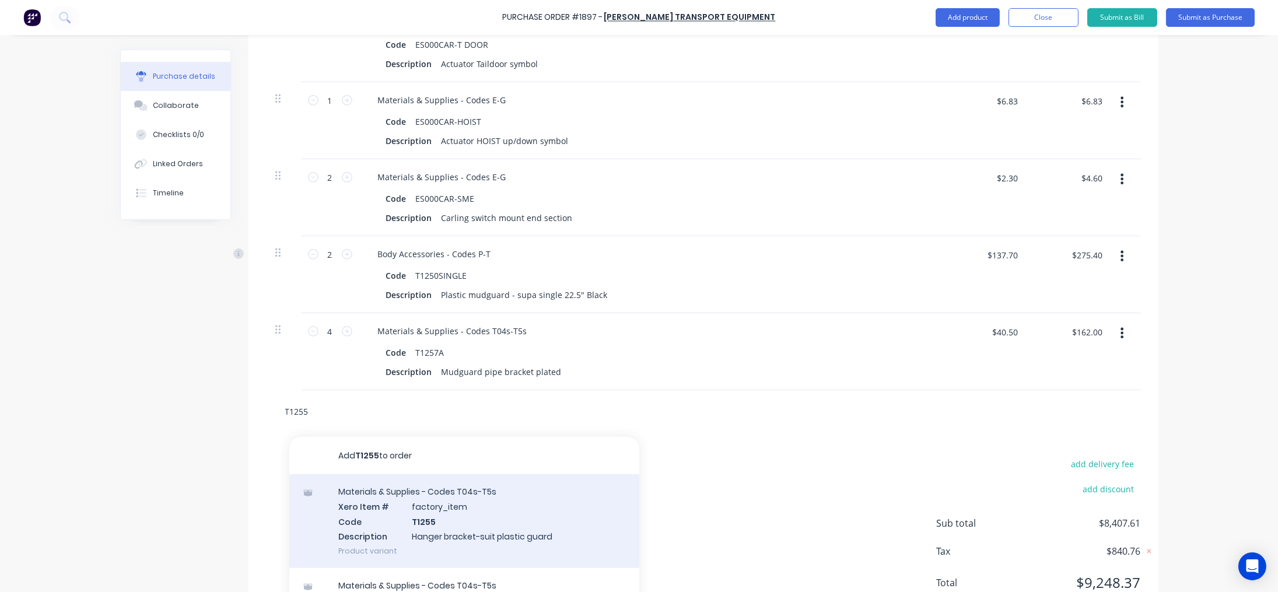
type input "T1255"
click at [424, 511] on div "Materials & Supplies - Codes T04s-T5s Xero Item # factory_item Code T1255 Descr…" at bounding box center [464, 521] width 350 height 94
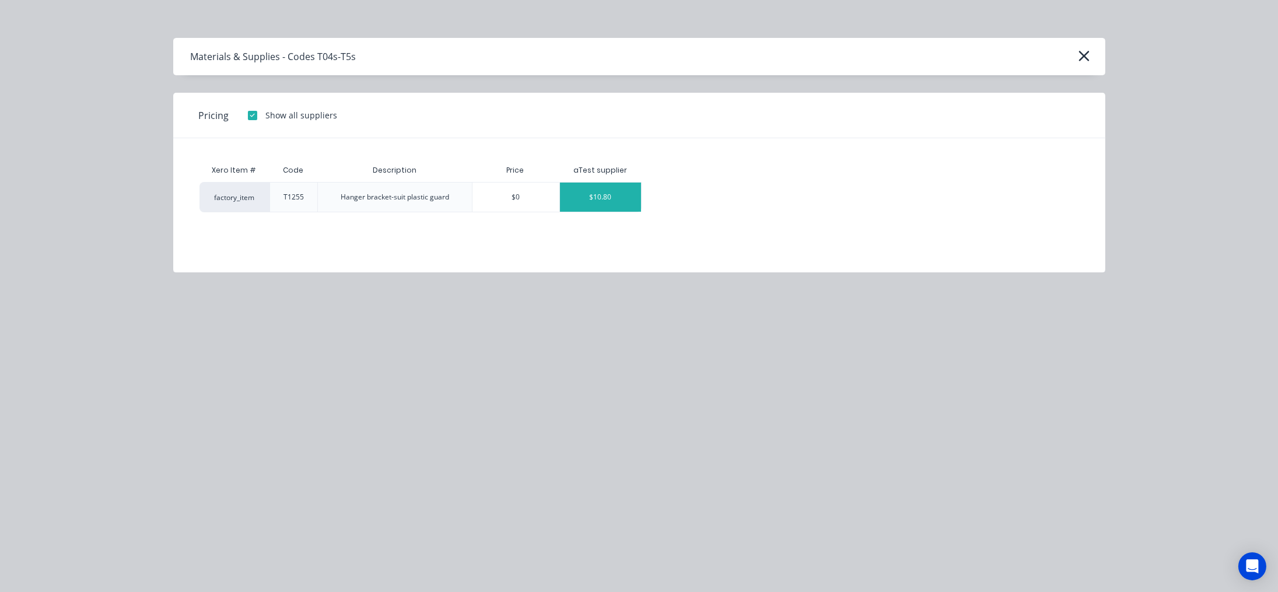
click at [605, 208] on div "$10.80" at bounding box center [600, 197] width 81 height 29
type textarea "x"
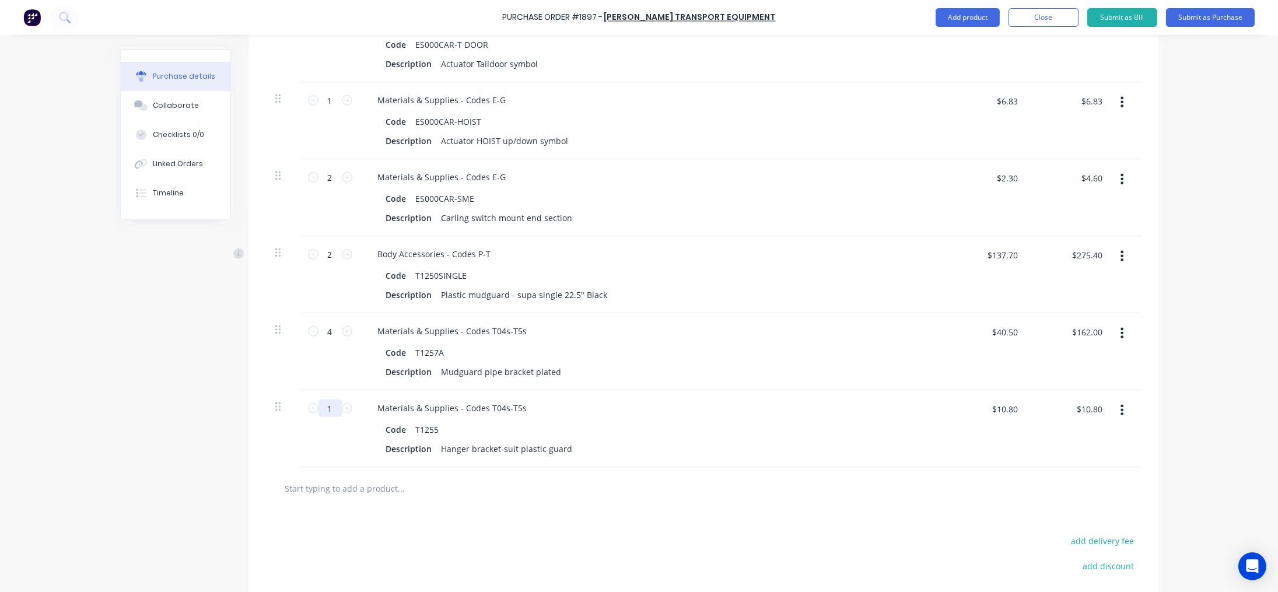
click at [323, 405] on input "1" at bounding box center [329, 408] width 23 height 17
type textarea "x"
type input "8"
type textarea "x"
type input "$86.40"
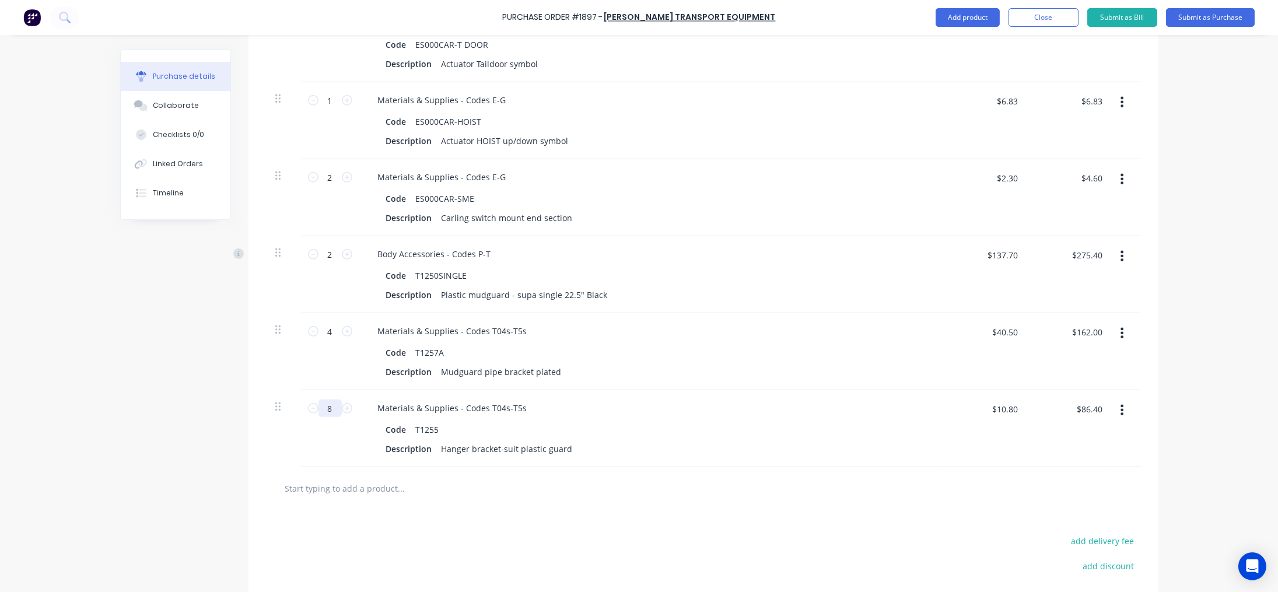
type input "8"
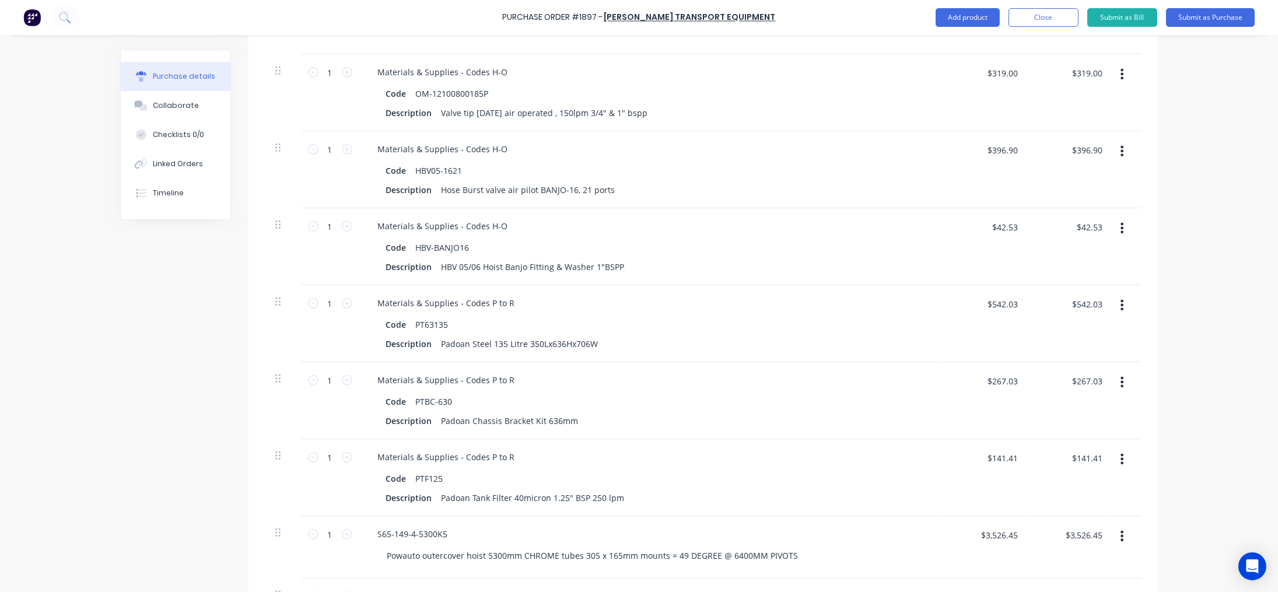
scroll to position [0, 0]
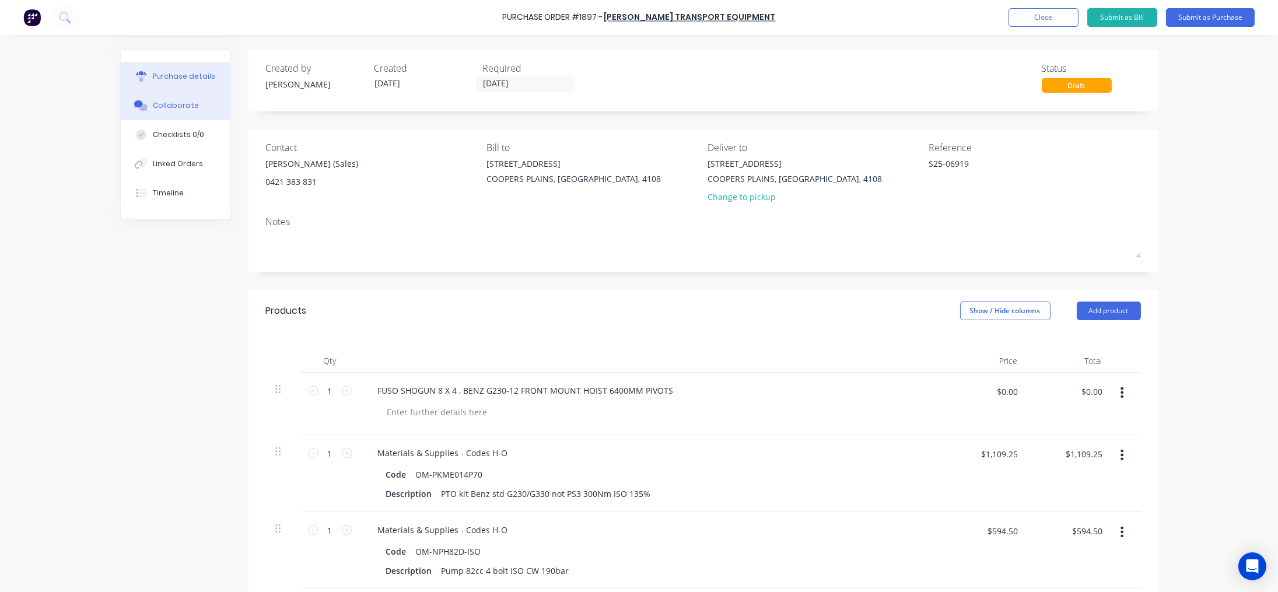
type textarea "x"
click at [173, 101] on div "Collaborate" at bounding box center [176, 105] width 46 height 10
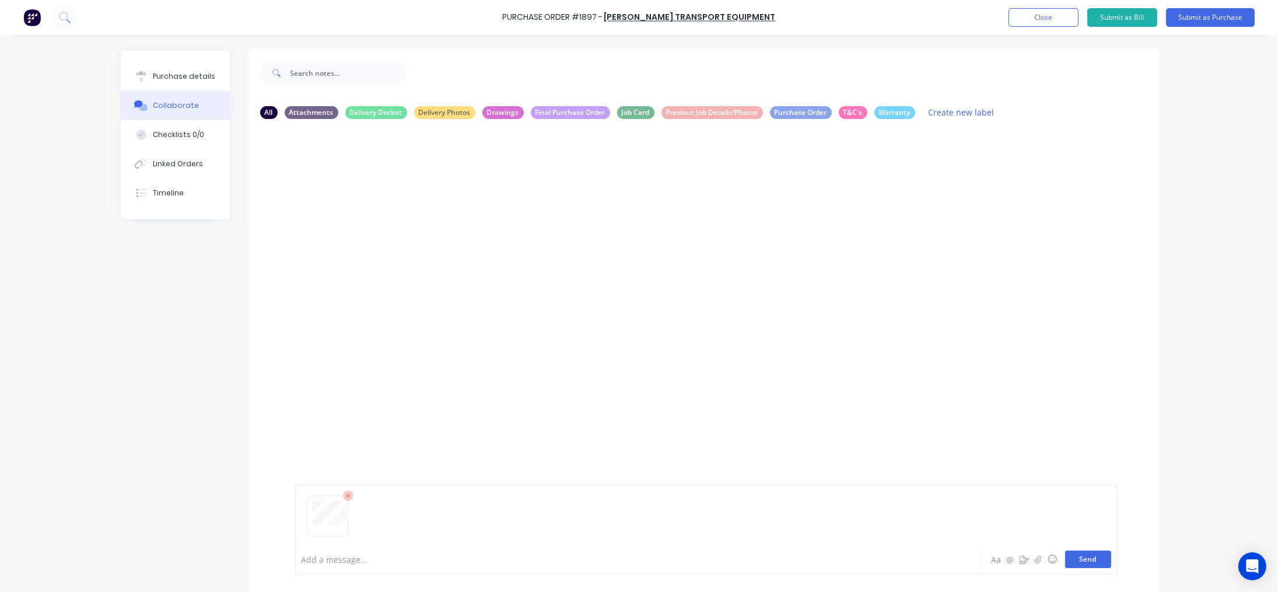
click at [1082, 559] on button "Send" at bounding box center [1088, 559] width 46 height 17
click at [168, 166] on div "Linked Orders" at bounding box center [178, 164] width 50 height 10
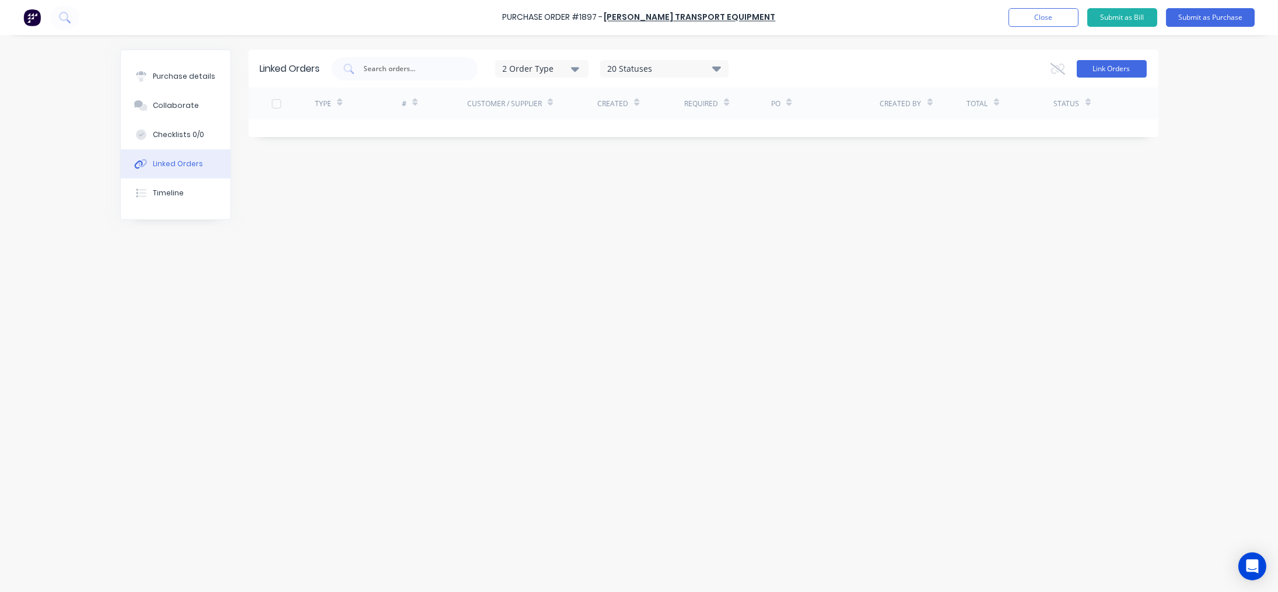
click at [1107, 61] on button "Link Orders" at bounding box center [1112, 68] width 70 height 17
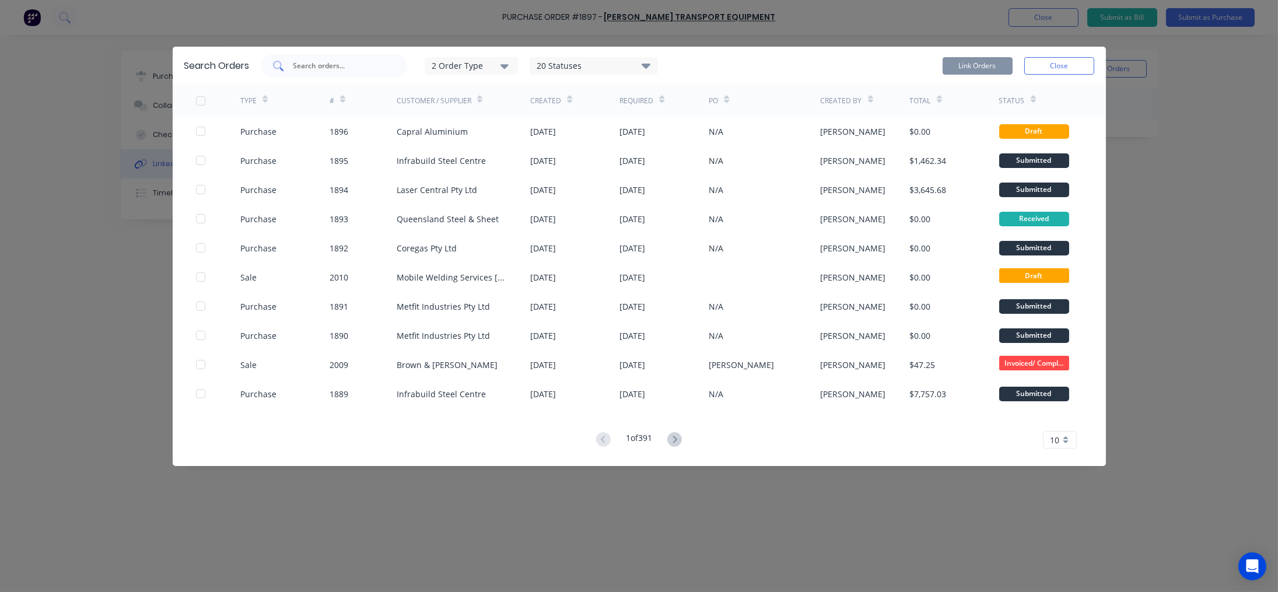
click at [351, 68] on input "text" at bounding box center [340, 66] width 97 height 12
paste input "1777"
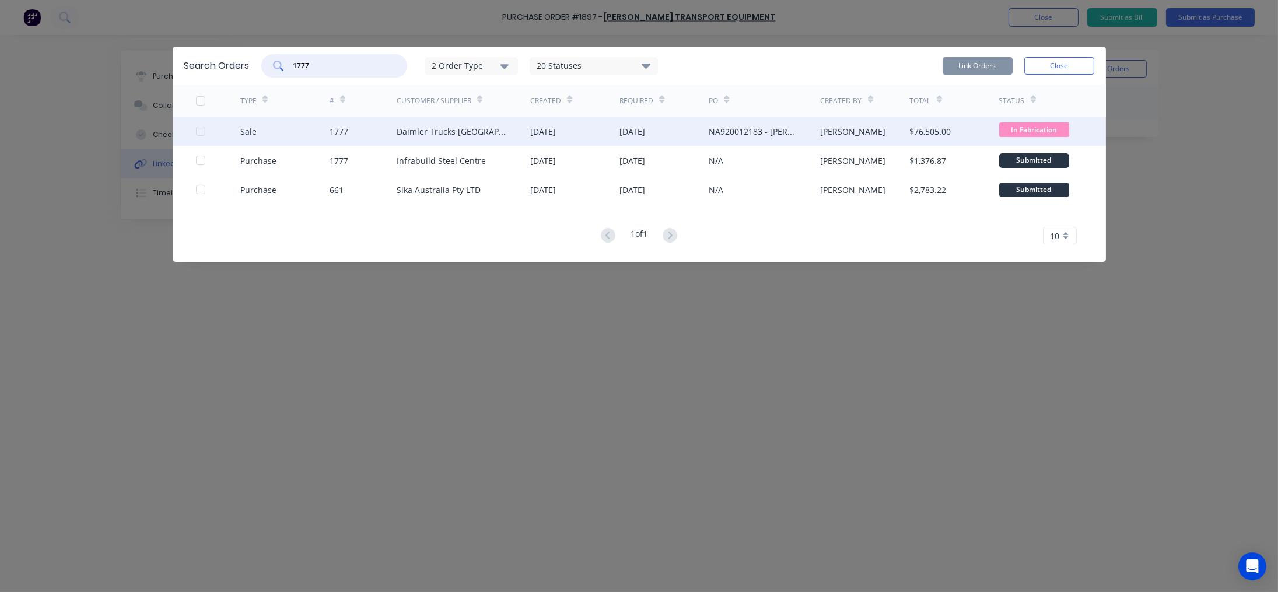
type input "1777"
click at [275, 129] on div "Sale" at bounding box center [284, 131] width 89 height 29
click at [200, 129] on div at bounding box center [200, 131] width 23 height 23
click at [996, 62] on button "Link Orders" at bounding box center [978, 65] width 70 height 17
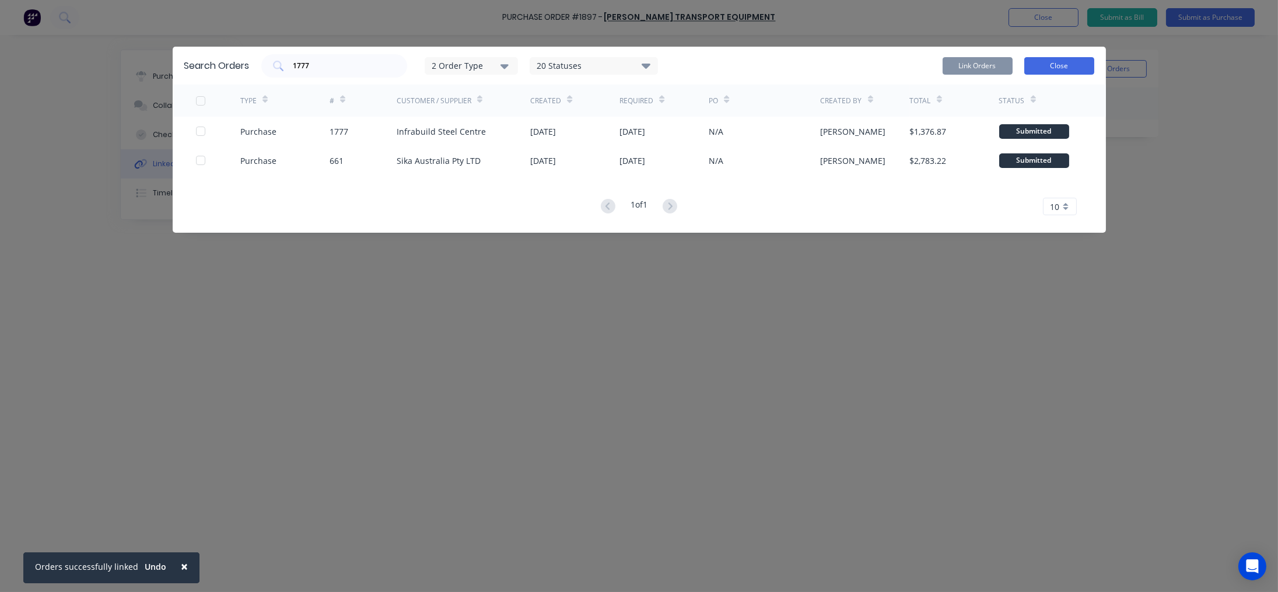
click at [1063, 61] on button "Close" at bounding box center [1059, 65] width 70 height 17
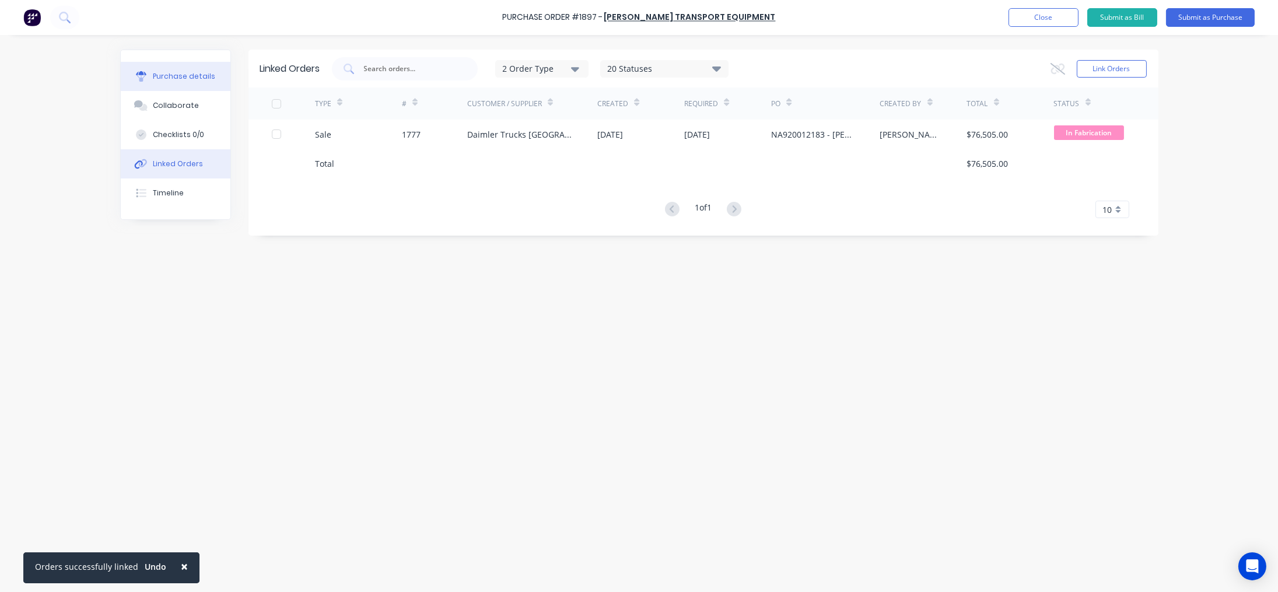
click at [171, 80] on div "Purchase details" at bounding box center [184, 76] width 62 height 10
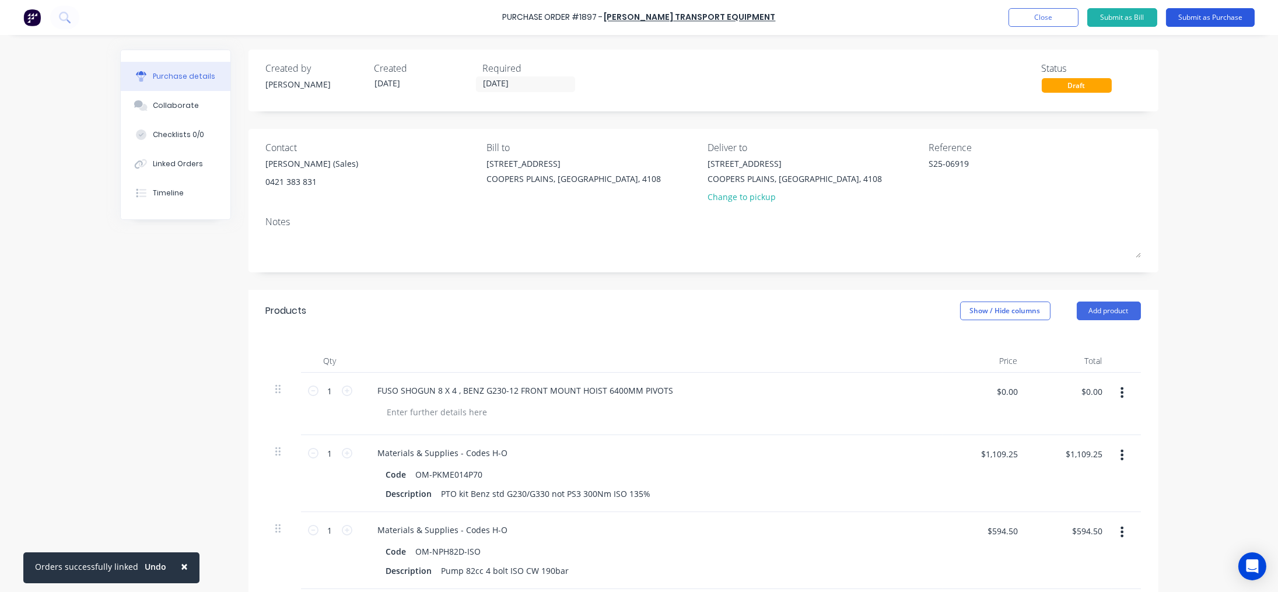
click at [1217, 19] on button "Submit as Purchase" at bounding box center [1210, 17] width 89 height 19
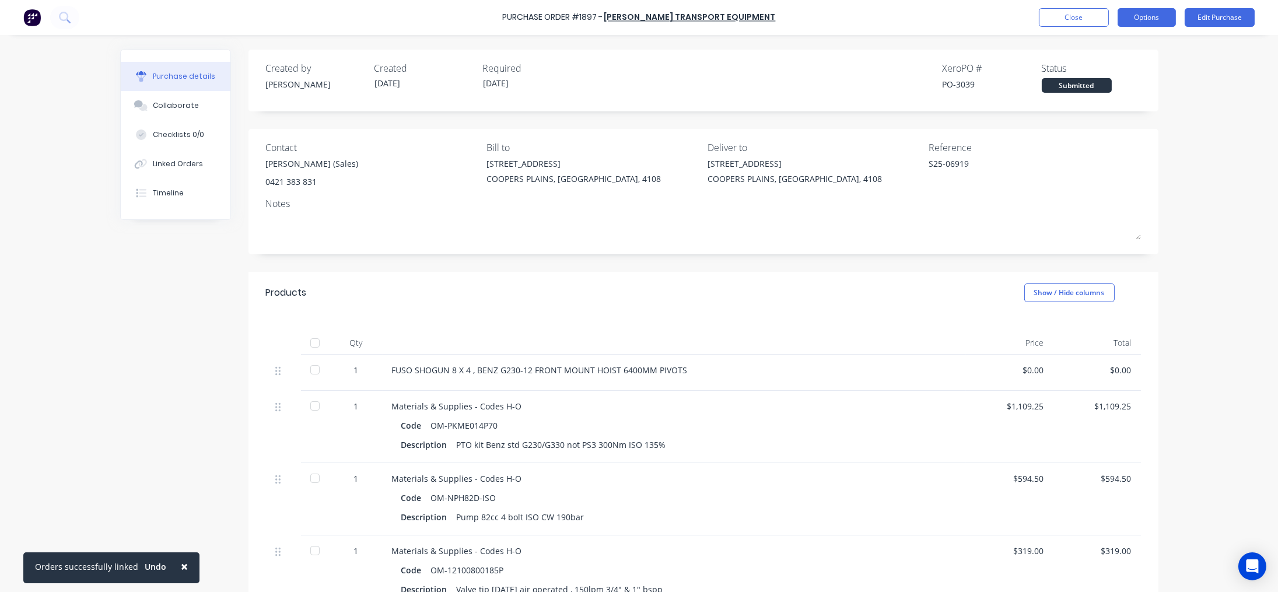
click at [1130, 19] on button "Options" at bounding box center [1147, 17] width 58 height 19
click at [1125, 48] on div "Print / Email" at bounding box center [1121, 47] width 90 height 17
click at [1118, 71] on div "With pricing" at bounding box center [1121, 70] width 90 height 17
type textarea "x"
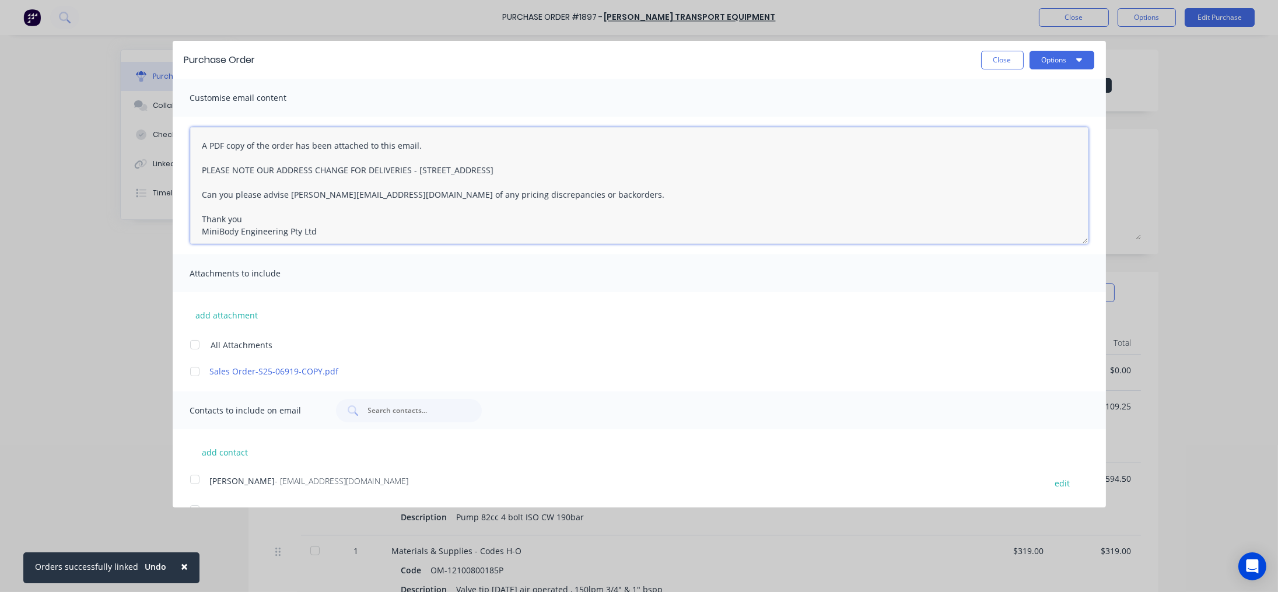
click at [195, 142] on textarea "A PDF copy of the order has been attached to this email. PLEASE NOTE OUR ADDRES…" at bounding box center [639, 185] width 898 height 117
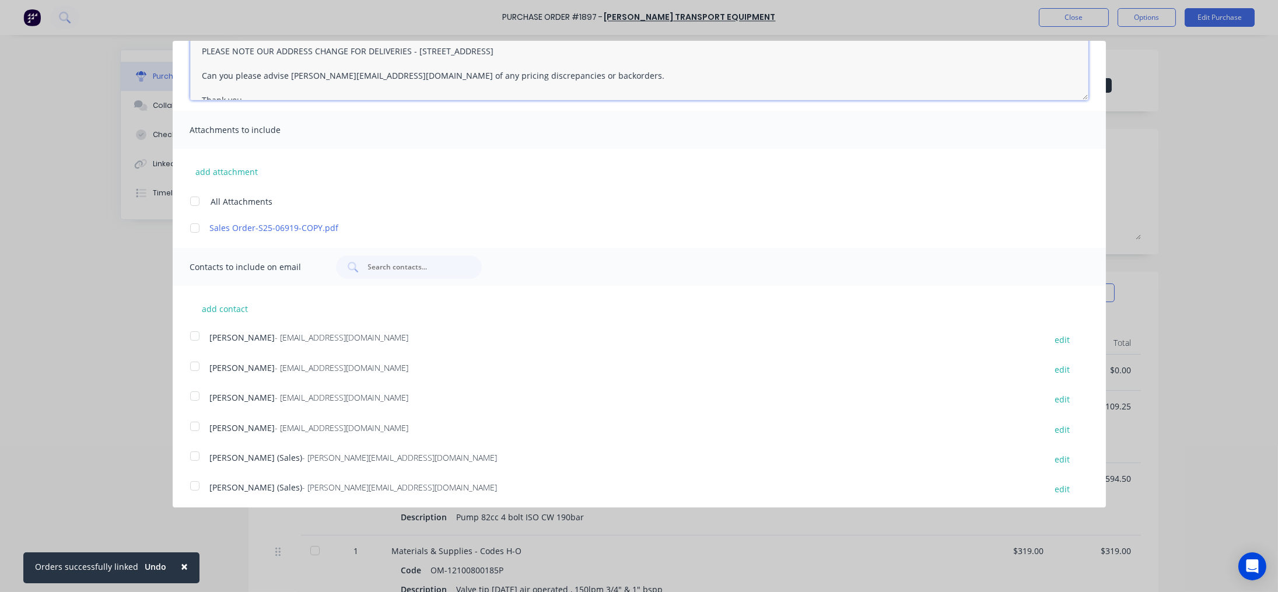
scroll to position [147, 0]
click at [197, 482] on div at bounding box center [194, 482] width 23 height 23
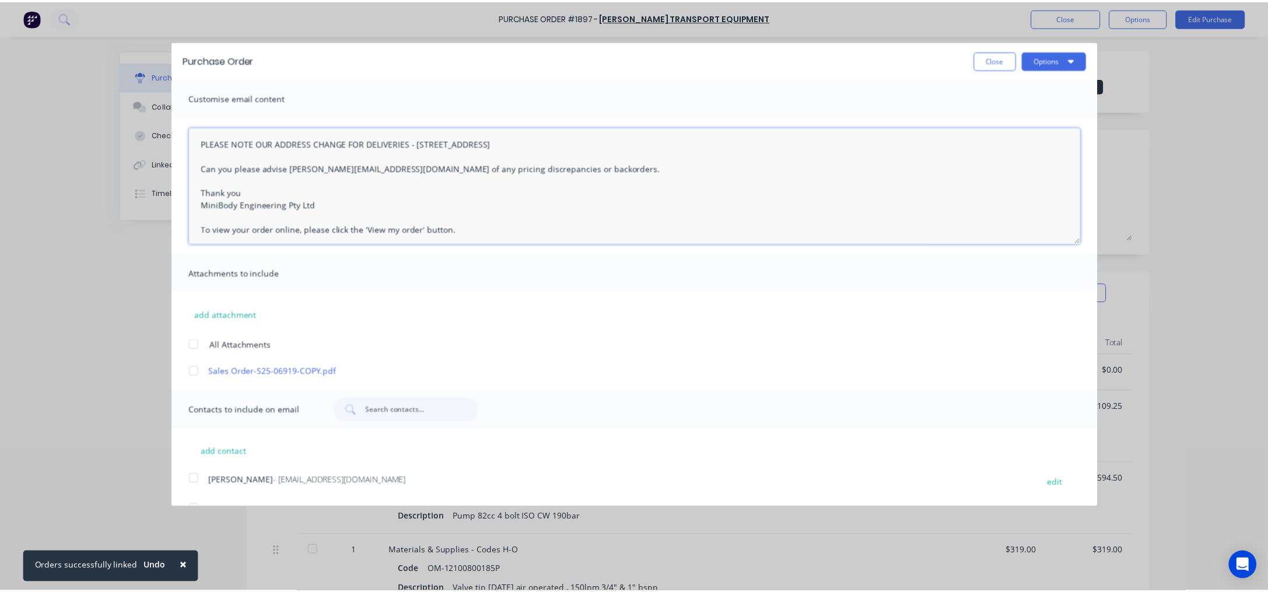
scroll to position [79, 0]
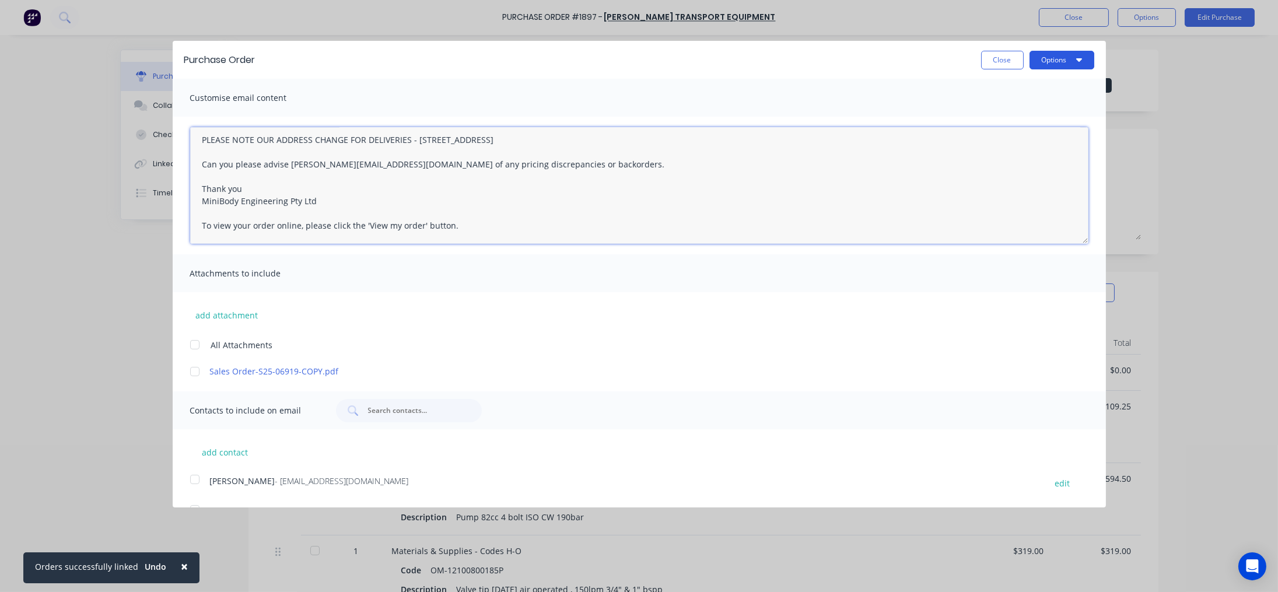
type textarea "Thanks Steve -Taylor A PDF copy of the order has been attached to this email. P…"
click at [1049, 59] on button "Options" at bounding box center [1062, 60] width 65 height 19
click at [1013, 112] on div "Email" at bounding box center [1039, 112] width 90 height 17
type textarea "x"
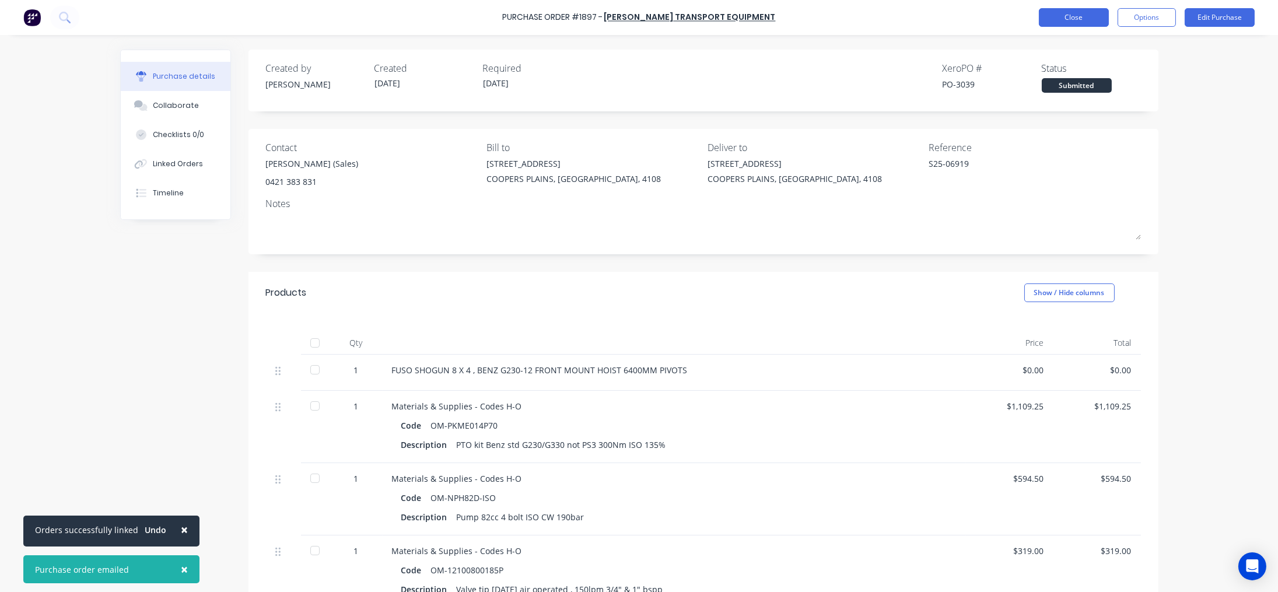
click at [1083, 16] on button "Close" at bounding box center [1074, 17] width 70 height 19
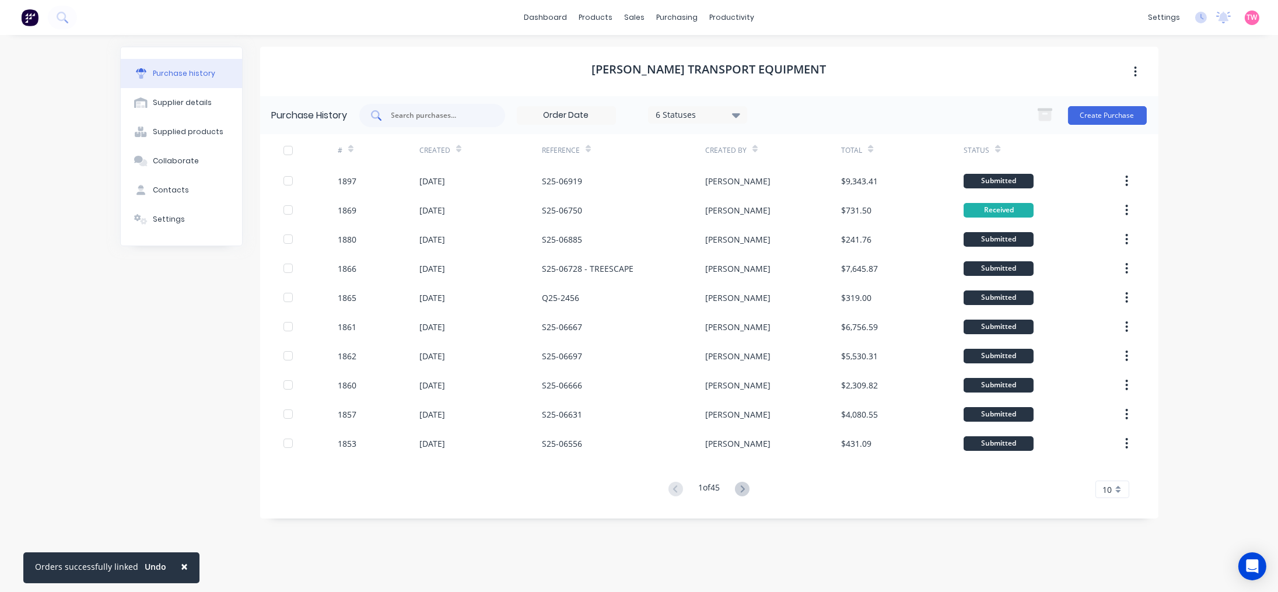
click at [451, 114] on input "text" at bounding box center [438, 116] width 97 height 12
paste input "S25-06885"
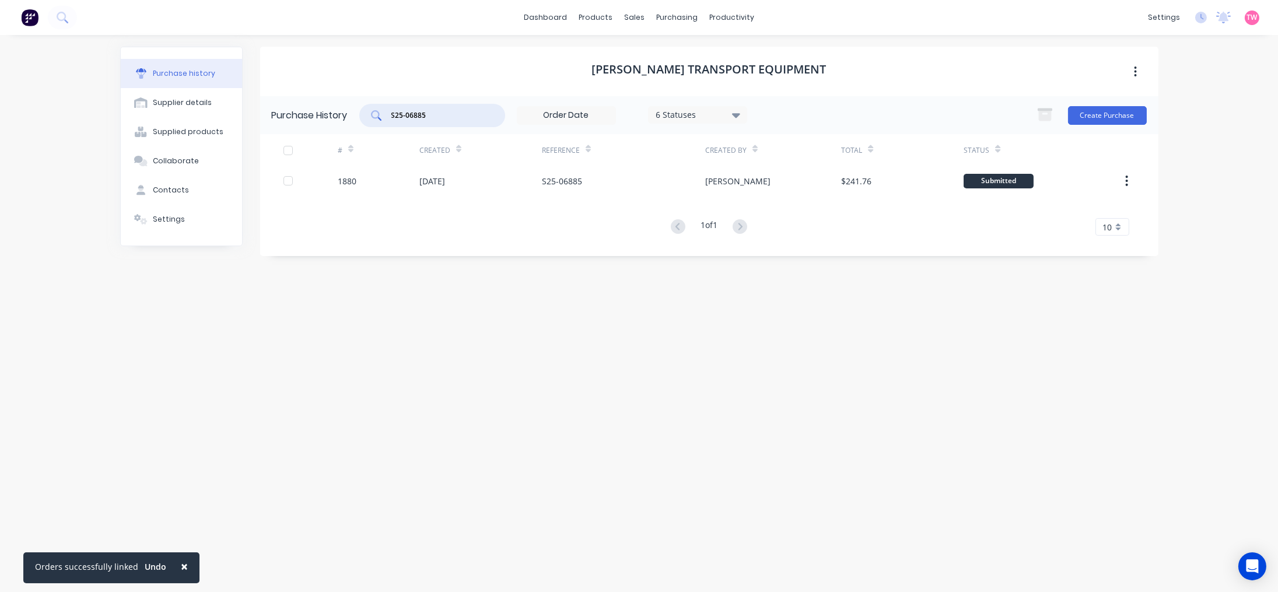
type input "S25-06885"
click at [652, 55] on link "Sales Orders" at bounding box center [696, 55] width 155 height 23
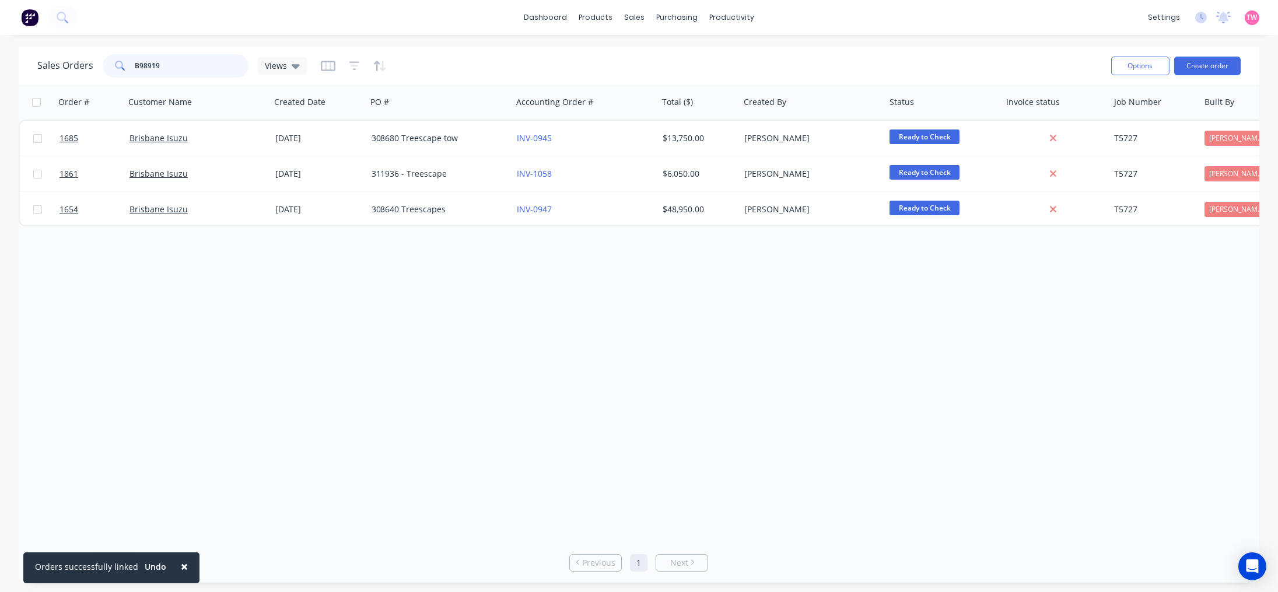
drag, startPoint x: 166, startPoint y: 65, endPoint x: 18, endPoint y: 57, distance: 148.4
click at [19, 57] on div "Sales Orders B98919 Views Options Create order" at bounding box center [639, 66] width 1241 height 38
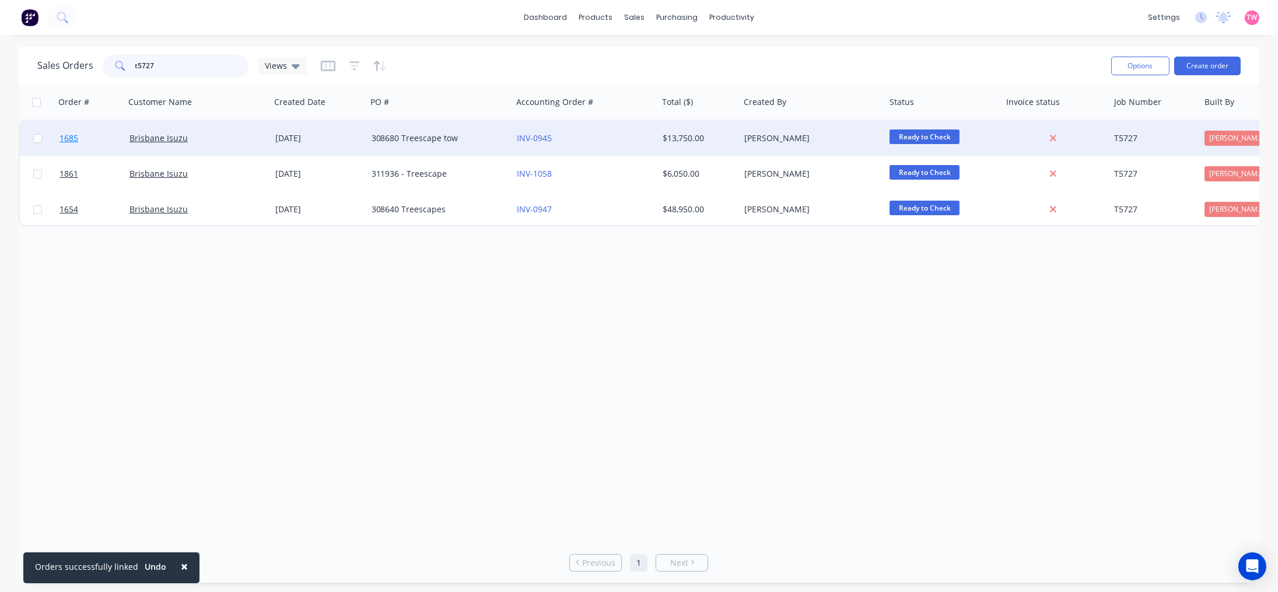
type input "t5727"
click at [101, 138] on link "1685" at bounding box center [94, 138] width 70 height 35
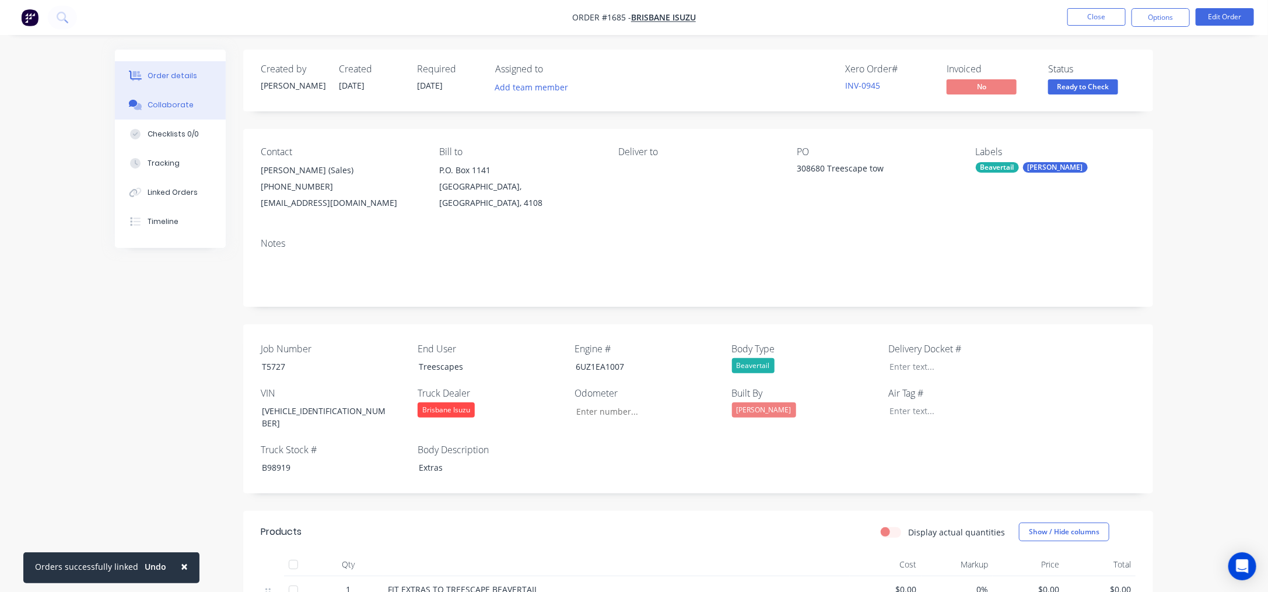
click at [167, 107] on div "Collaborate" at bounding box center [171, 105] width 46 height 10
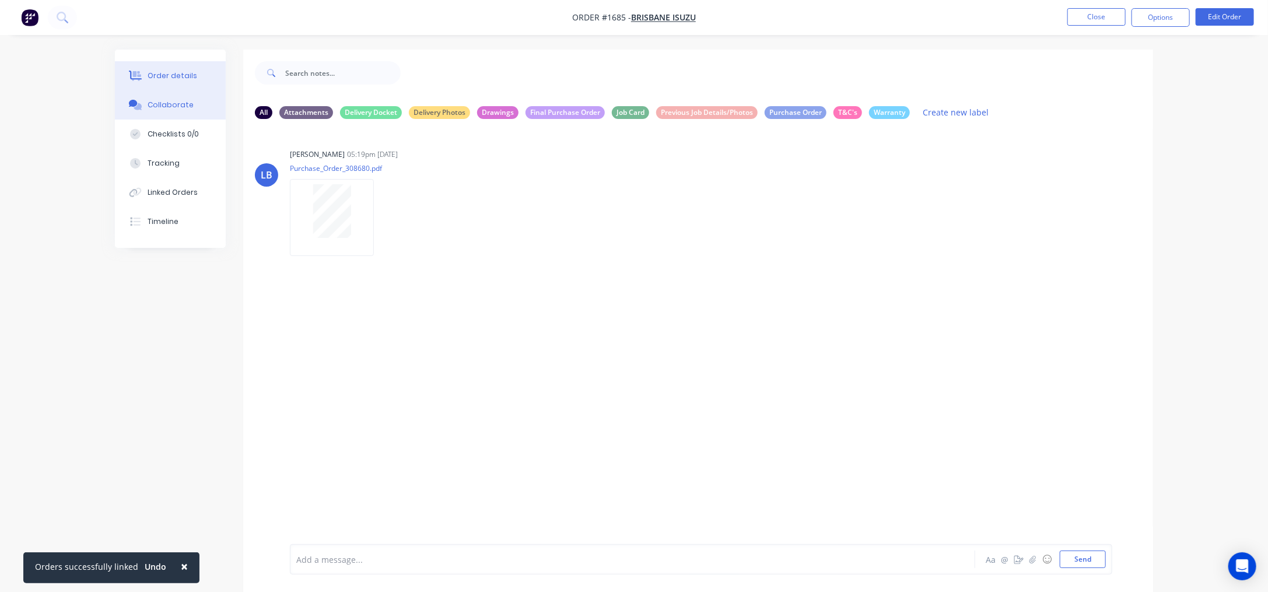
click at [157, 67] on button "Order details" at bounding box center [170, 75] width 111 height 29
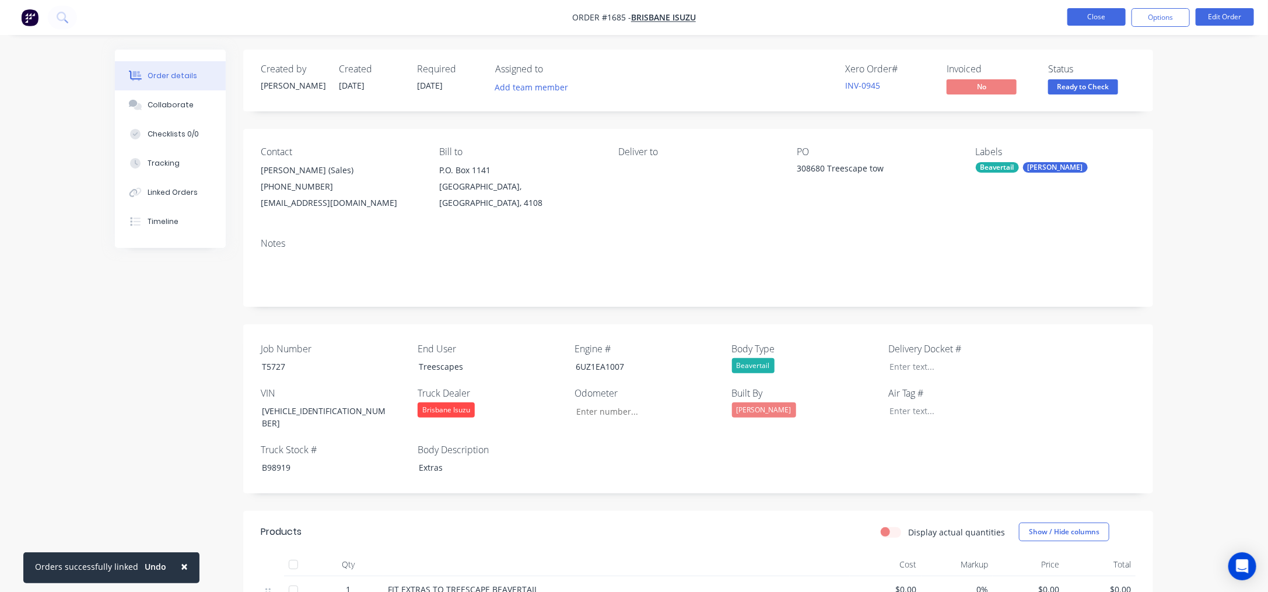
click at [1101, 18] on button "Close" at bounding box center [1096, 16] width 58 height 17
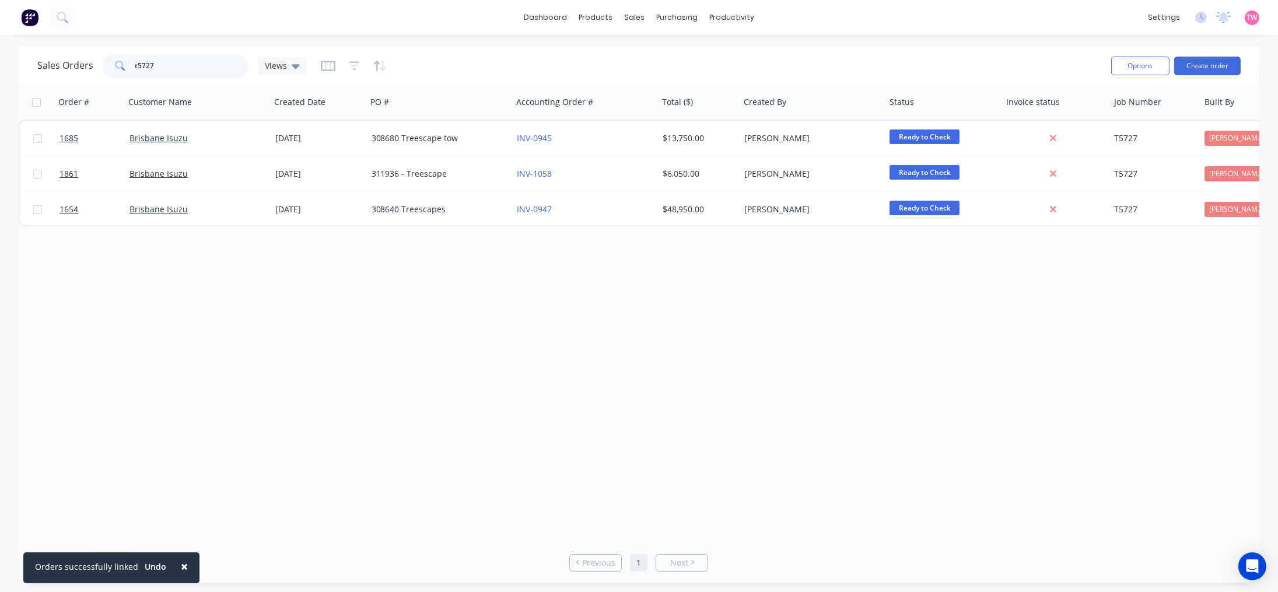
drag, startPoint x: 190, startPoint y: 61, endPoint x: -40, endPoint y: 72, distance: 230.1
click at [0, 72] on html "× Orders successfully linked Undo dashboard products sales purchasing productiv…" at bounding box center [639, 296] width 1278 height 592
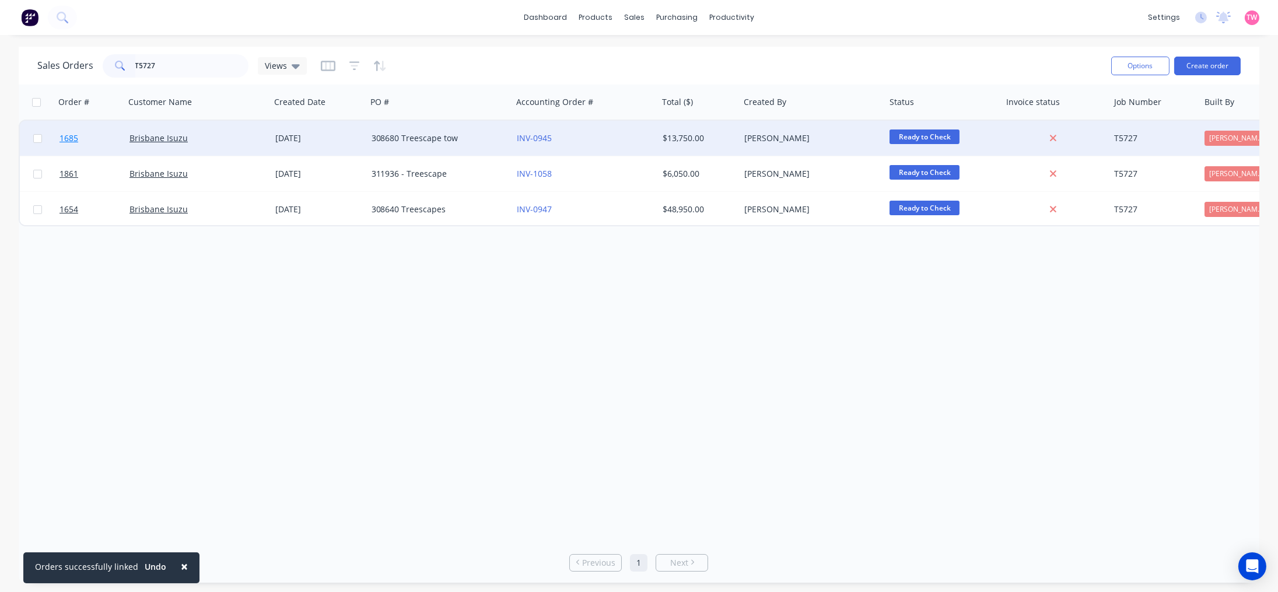
click at [97, 135] on link "1685" at bounding box center [94, 138] width 70 height 35
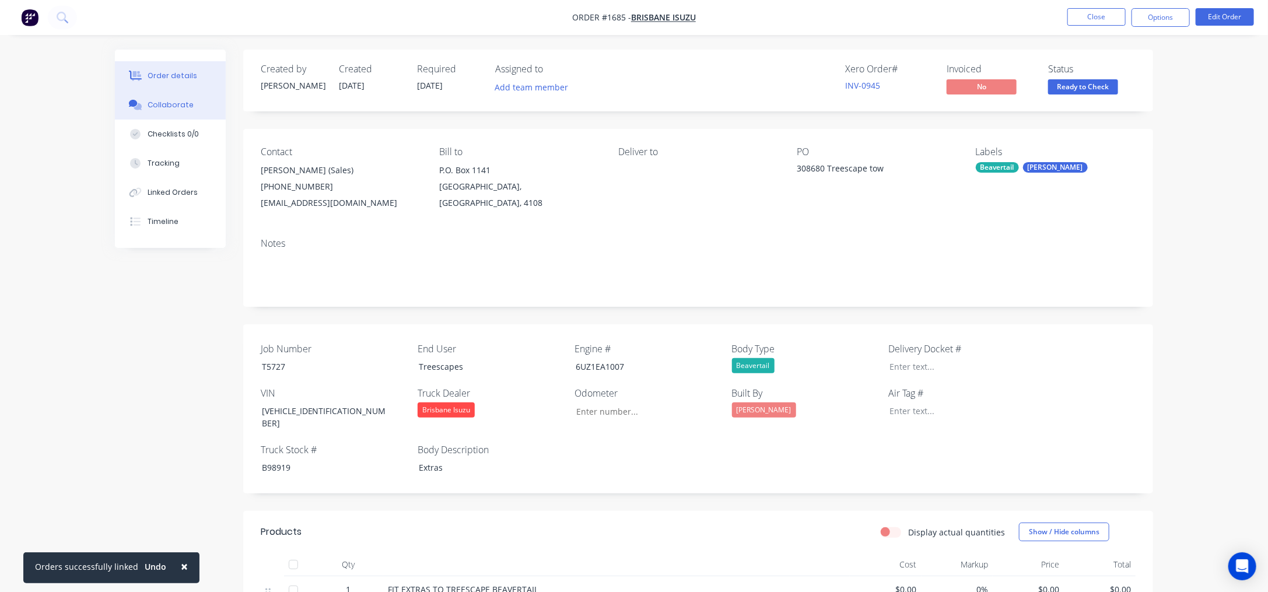
click at [150, 107] on div "Collaborate" at bounding box center [171, 105] width 46 height 10
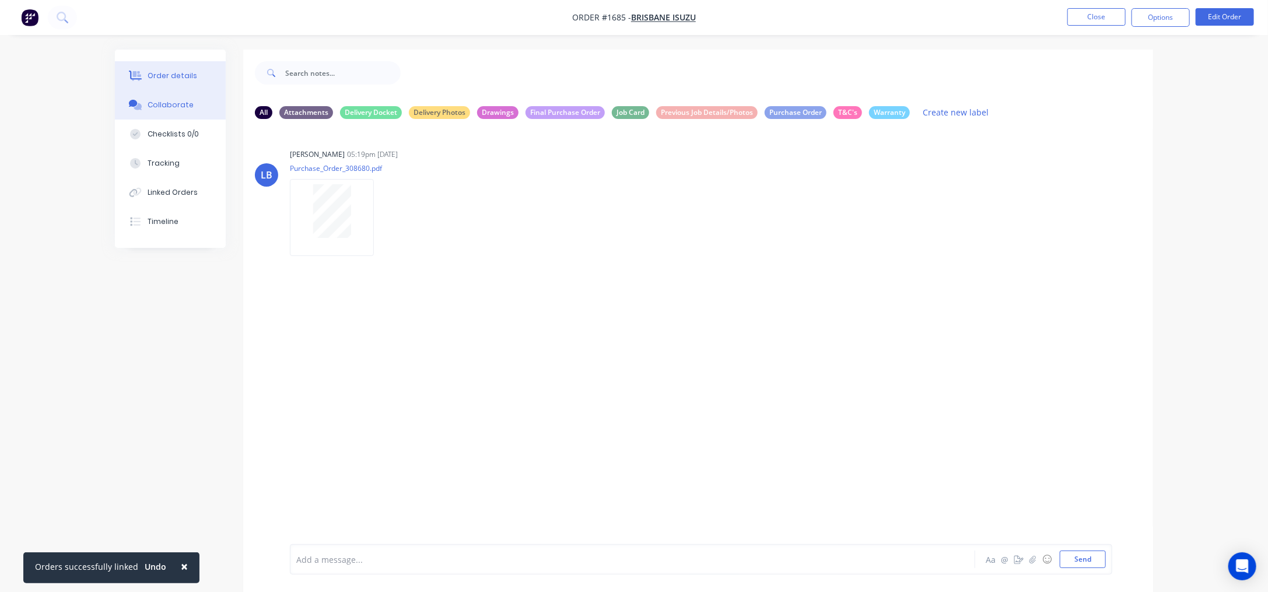
click at [143, 77] on div at bounding box center [135, 76] width 17 height 10
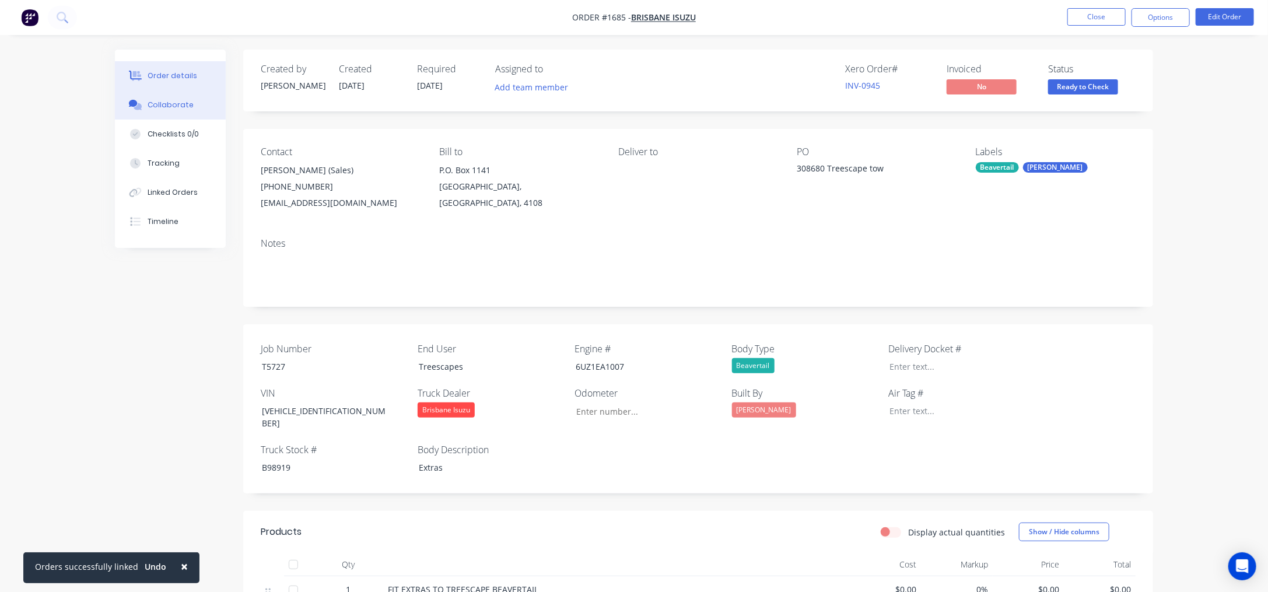
click at [173, 114] on button "Collaborate" at bounding box center [170, 104] width 111 height 29
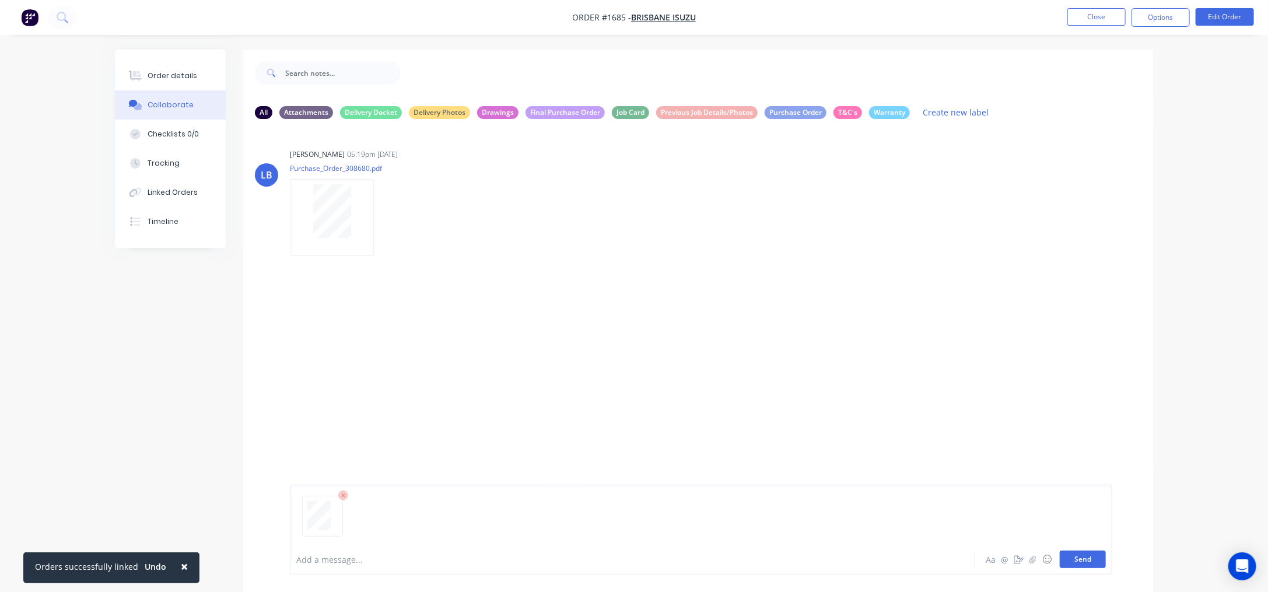
click at [1099, 564] on button "Send" at bounding box center [1083, 559] width 46 height 17
click at [166, 76] on div "Order details" at bounding box center [173, 76] width 50 height 10
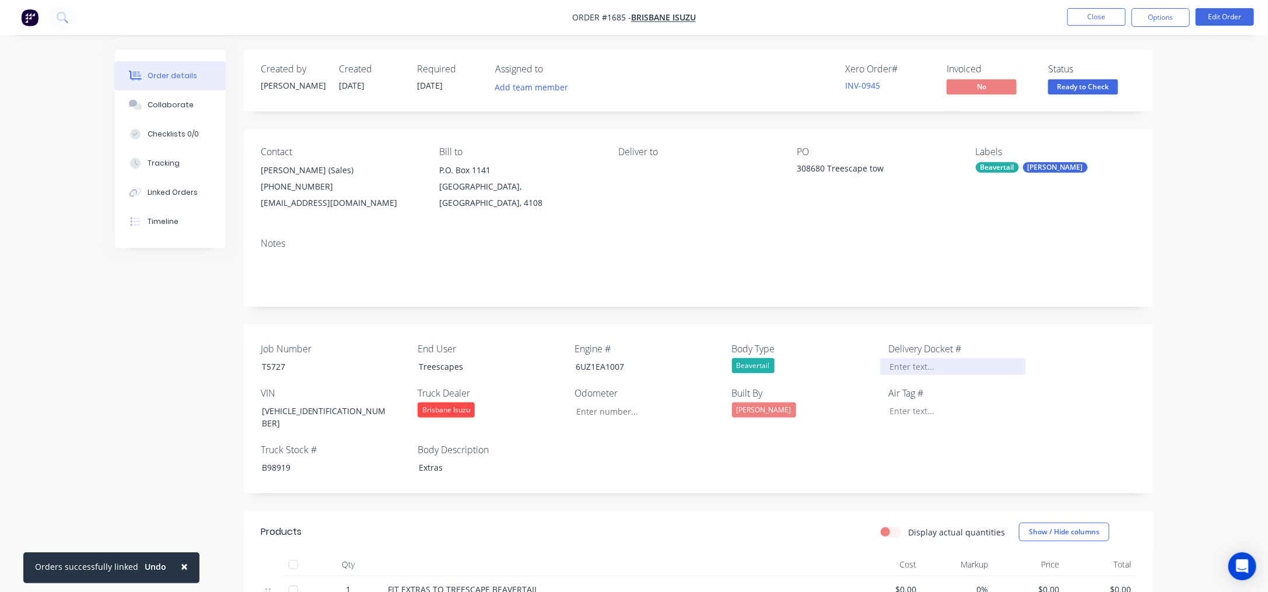
click at [896, 366] on div at bounding box center [953, 366] width 146 height 17
click at [1154, 16] on button "Options" at bounding box center [1161, 17] width 58 height 19
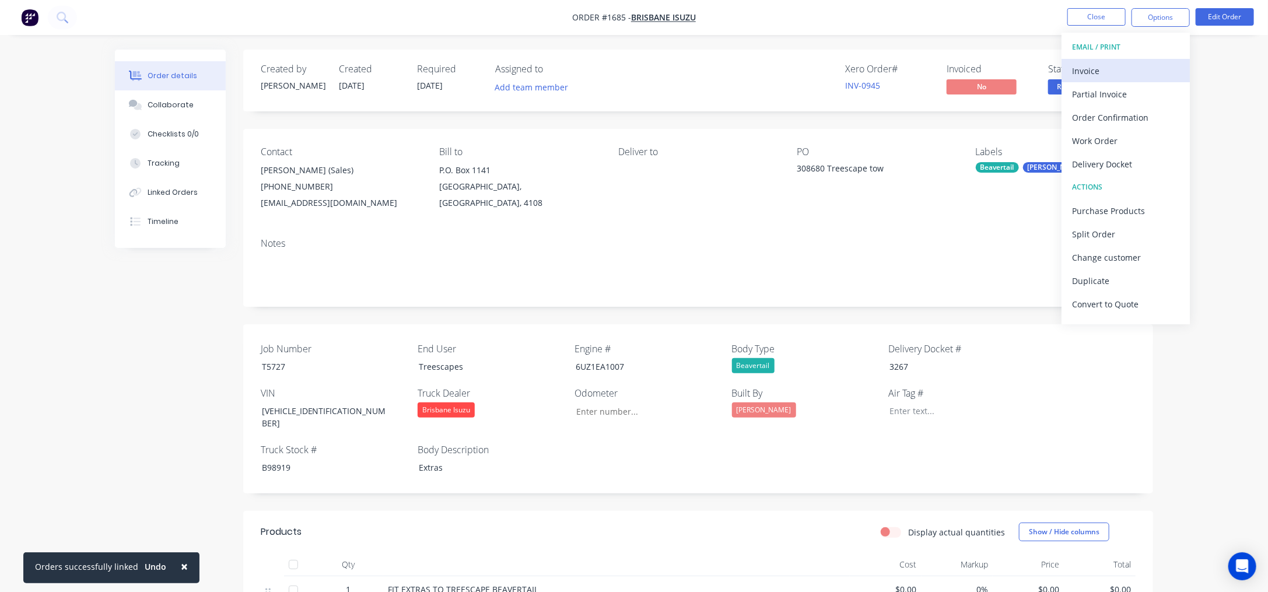
click at [1101, 69] on div "Invoice" at bounding box center [1125, 70] width 107 height 17
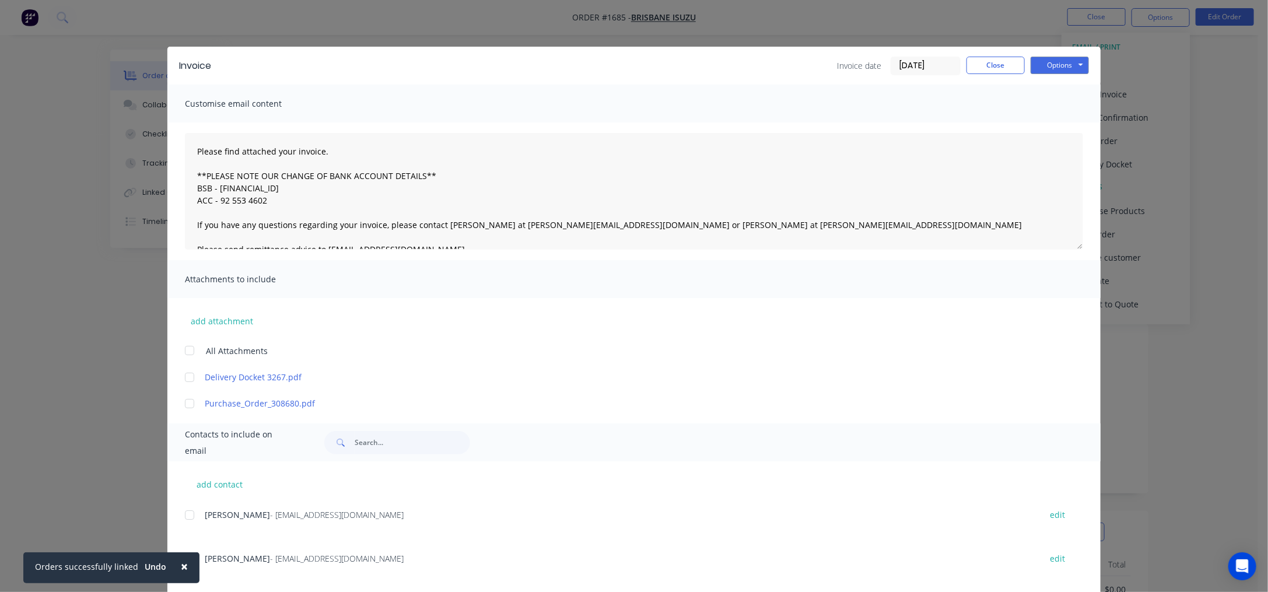
click at [180, 377] on div at bounding box center [189, 377] width 23 height 23
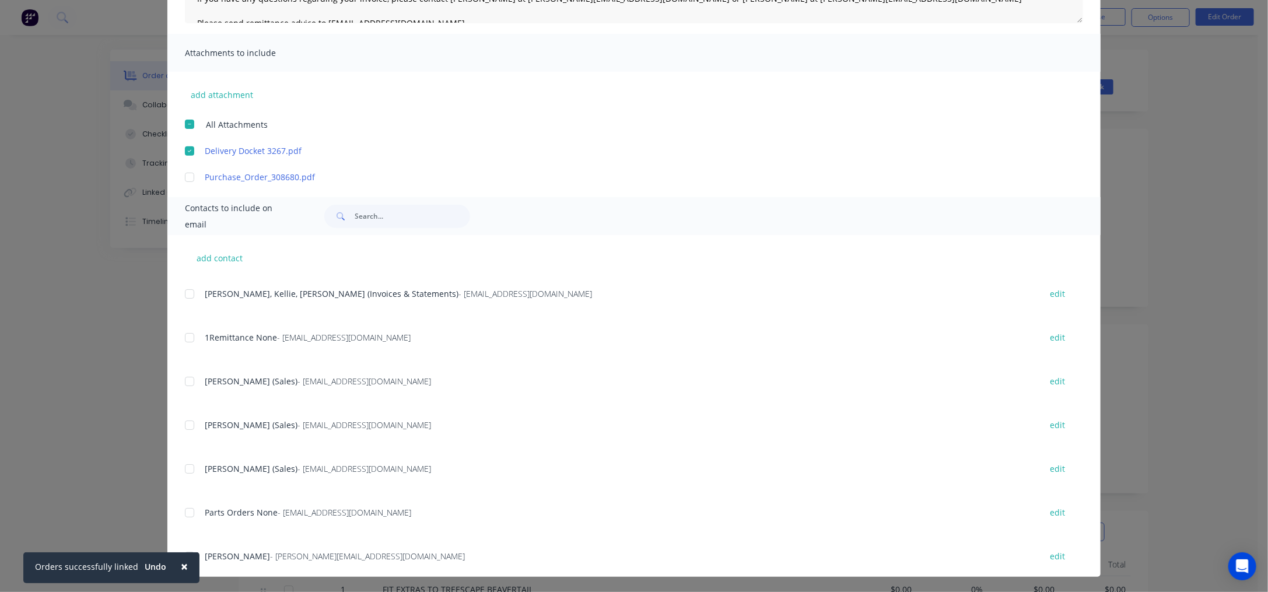
scroll to position [18, 0]
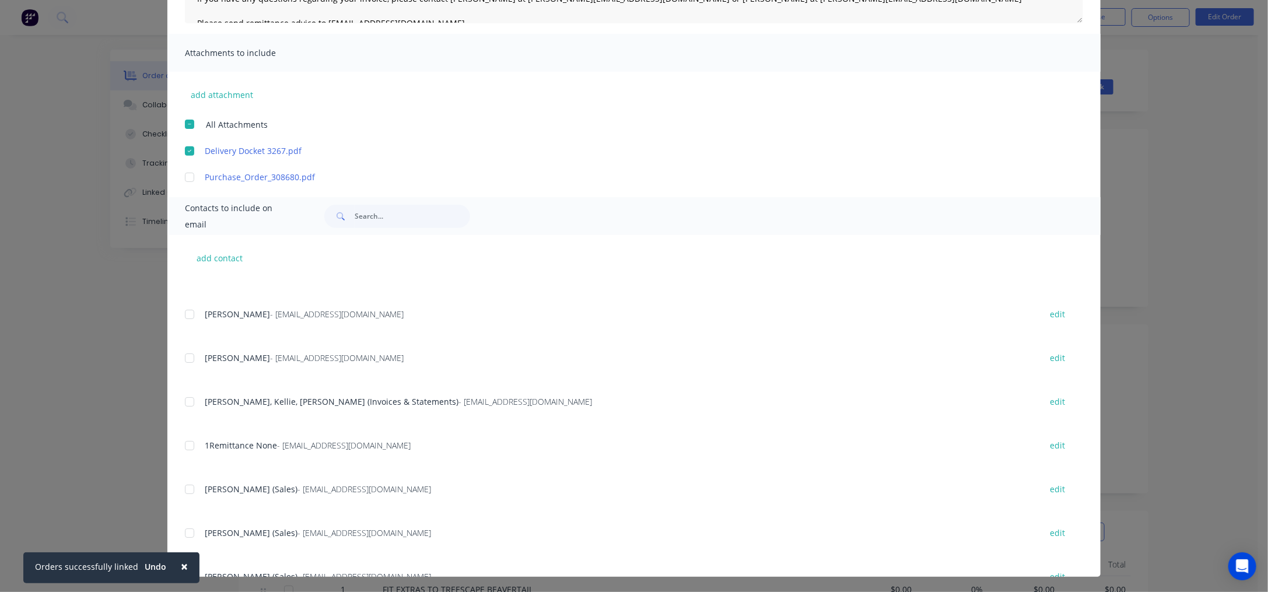
click at [181, 401] on div at bounding box center [189, 401] width 23 height 23
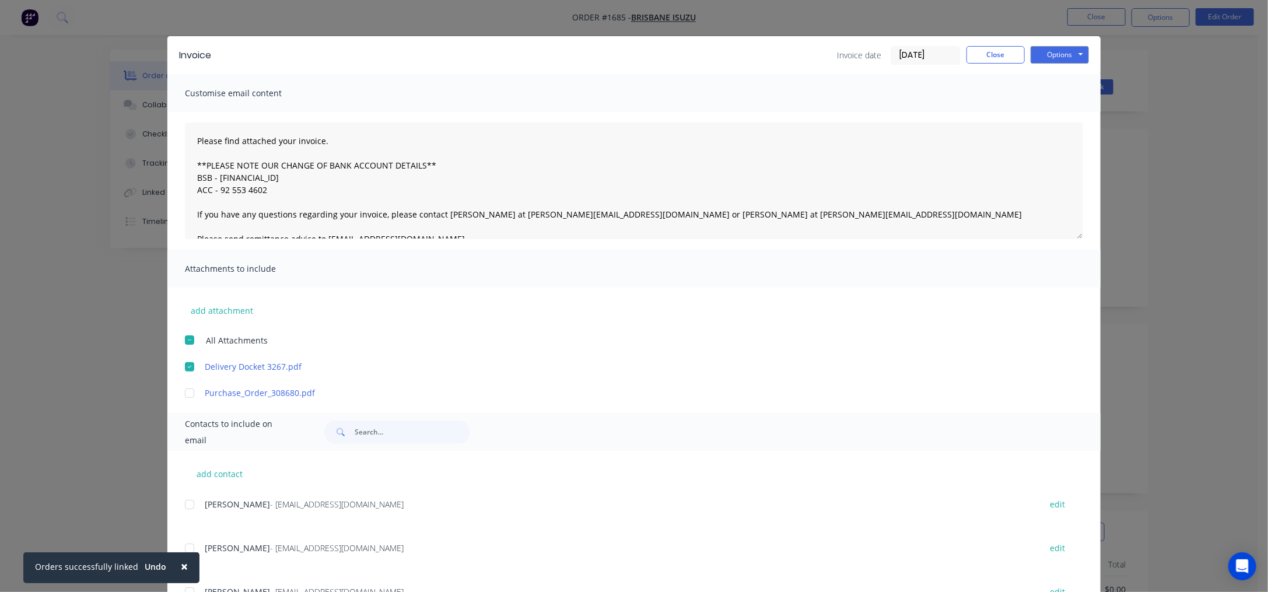
scroll to position [0, 0]
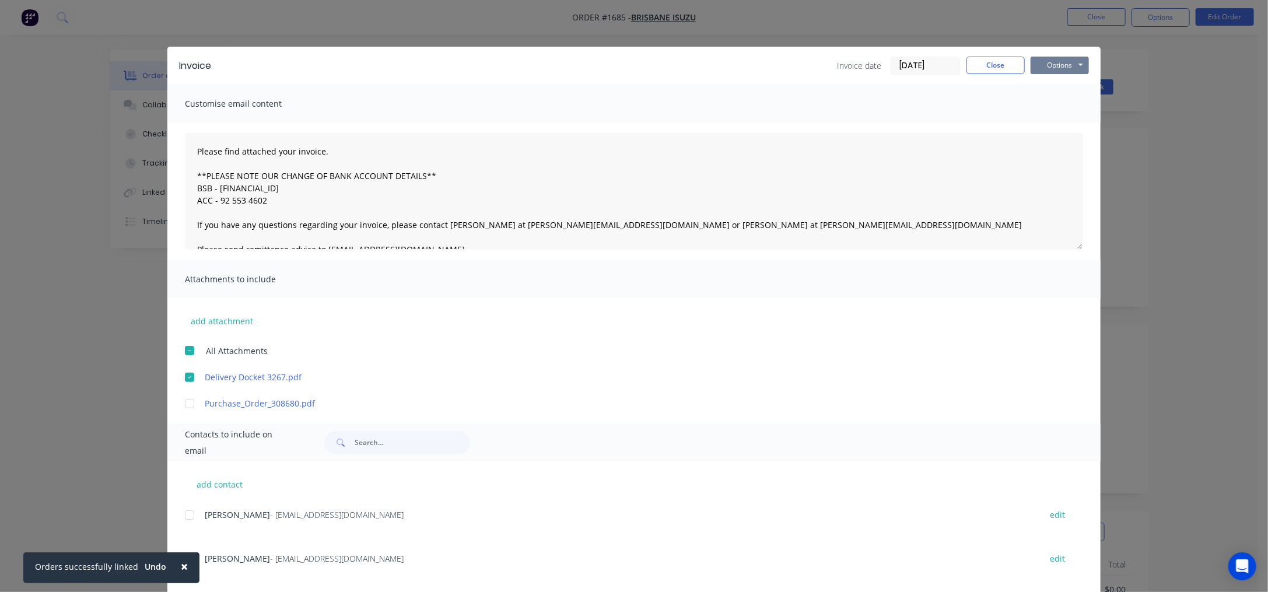
click at [1046, 65] on button "Options" at bounding box center [1060, 65] width 58 height 17
click at [1066, 121] on button "Email" at bounding box center [1068, 124] width 75 height 19
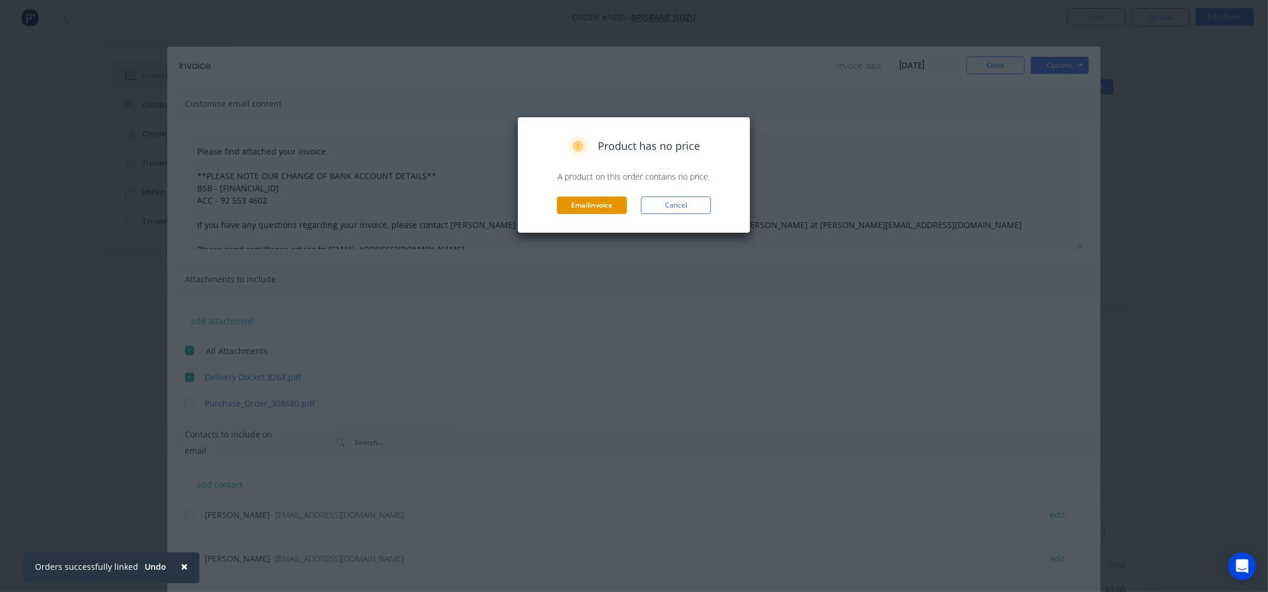
click at [596, 205] on button "Email invoice" at bounding box center [592, 205] width 70 height 17
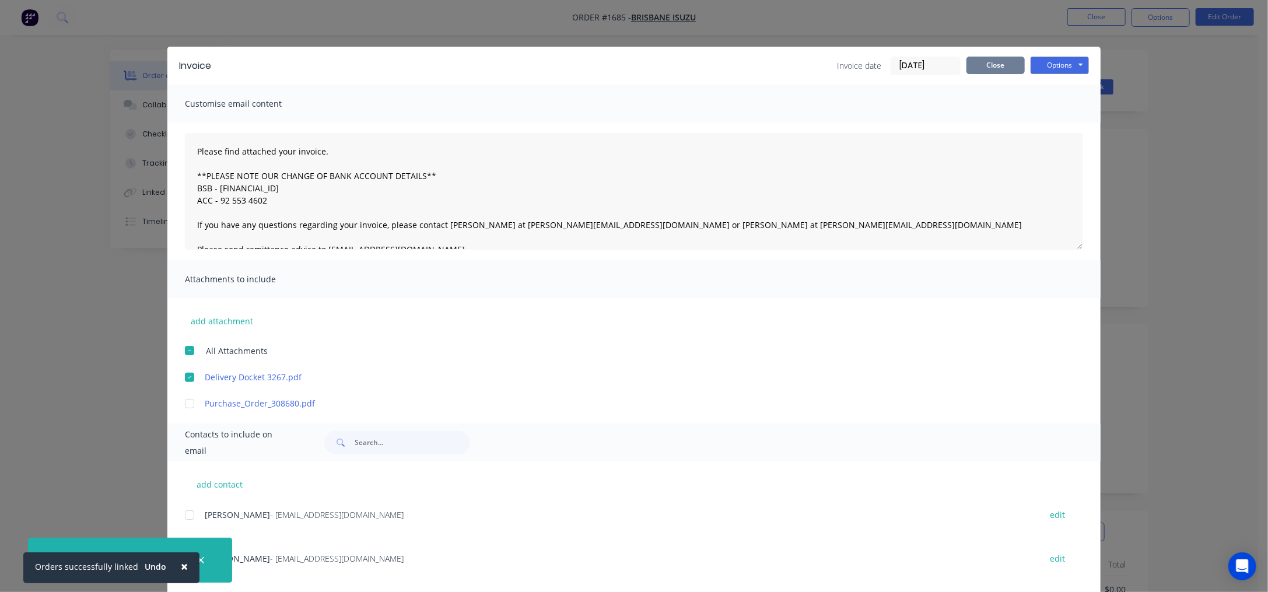
click at [975, 67] on button "Close" at bounding box center [996, 65] width 58 height 17
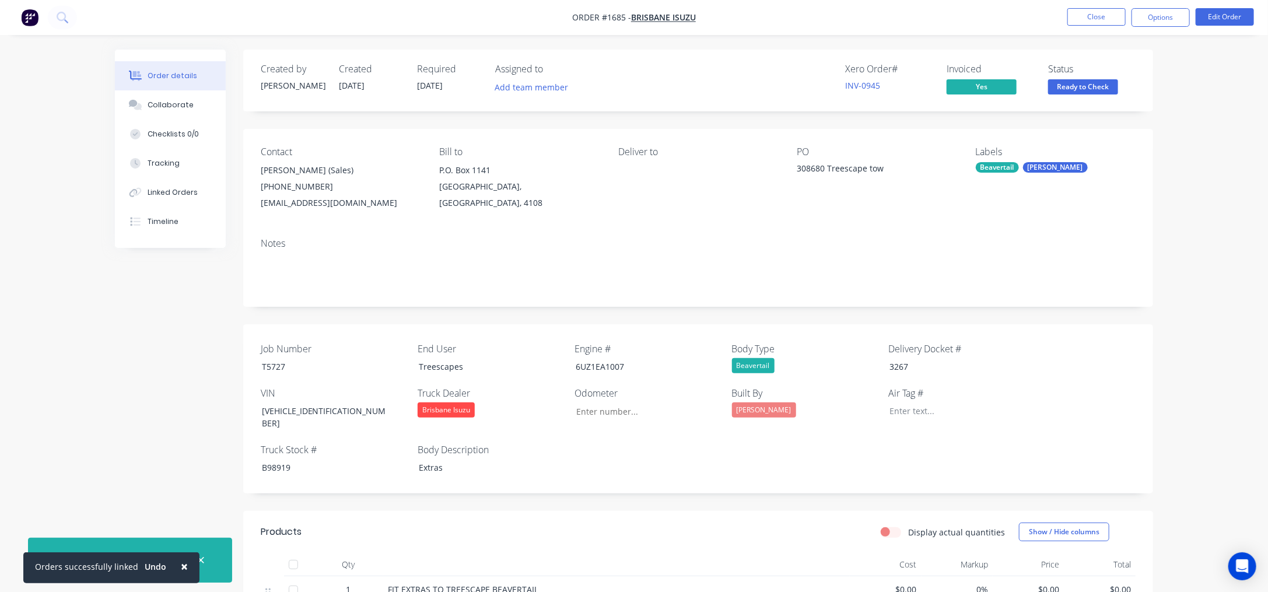
click at [1079, 82] on span "Ready to Check" at bounding box center [1083, 86] width 70 height 15
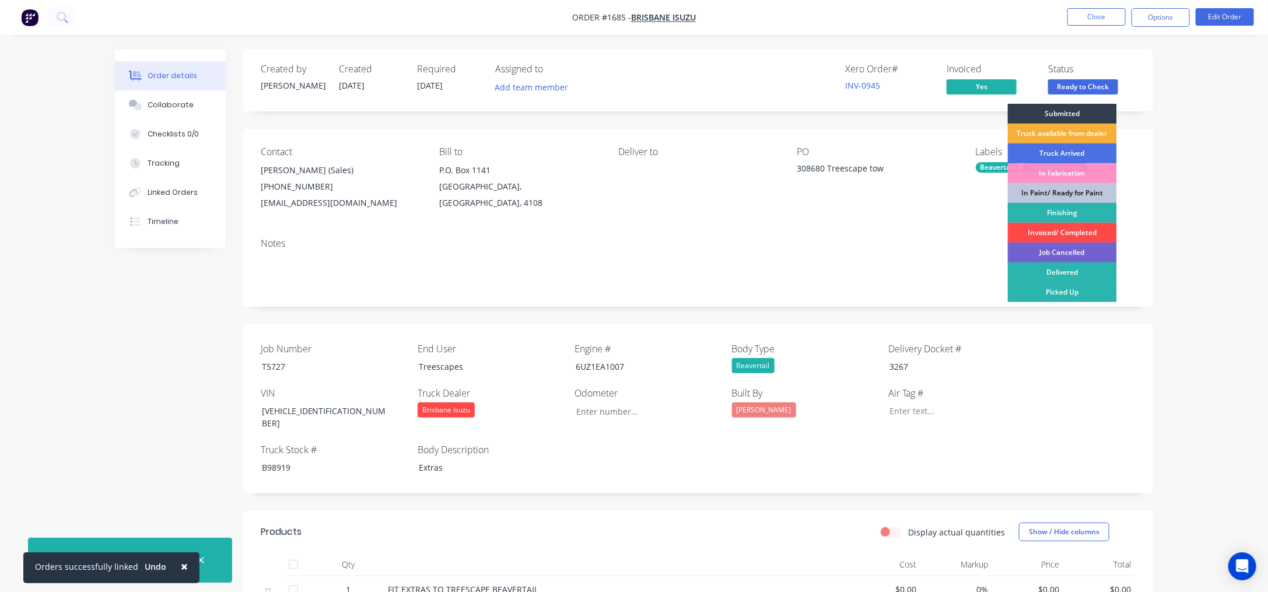
click at [1066, 230] on div "Invoiced/ Completed" at bounding box center [1062, 233] width 109 height 20
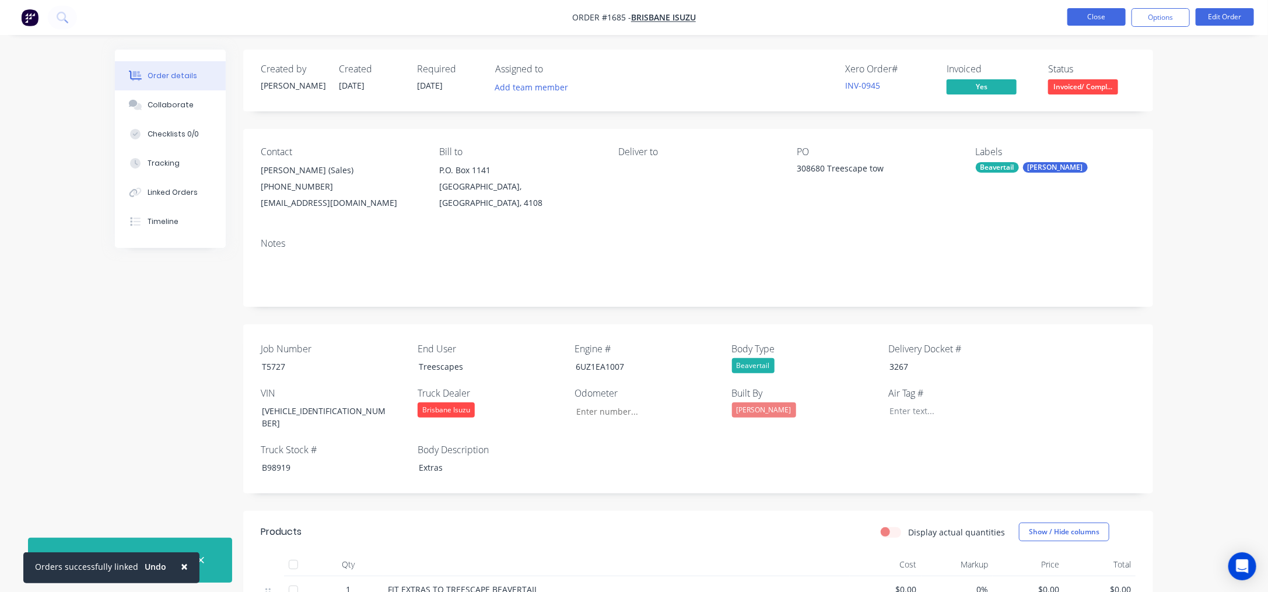
click at [1094, 17] on button "Close" at bounding box center [1096, 16] width 58 height 17
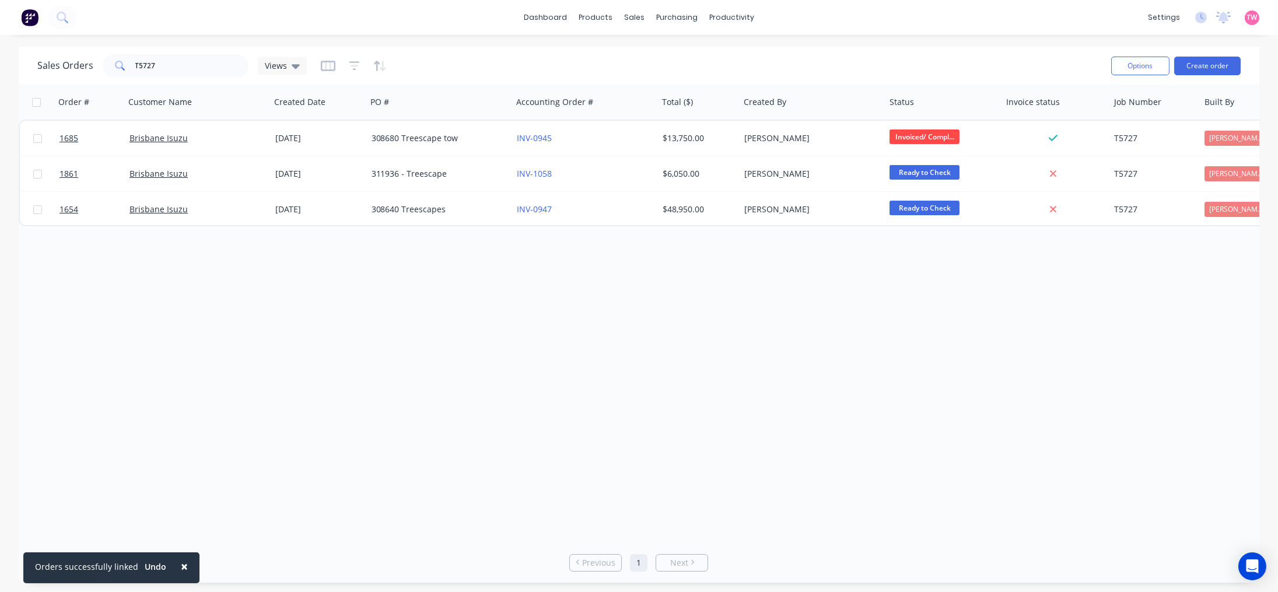
click at [33, 19] on img at bounding box center [29, 17] width 17 height 17
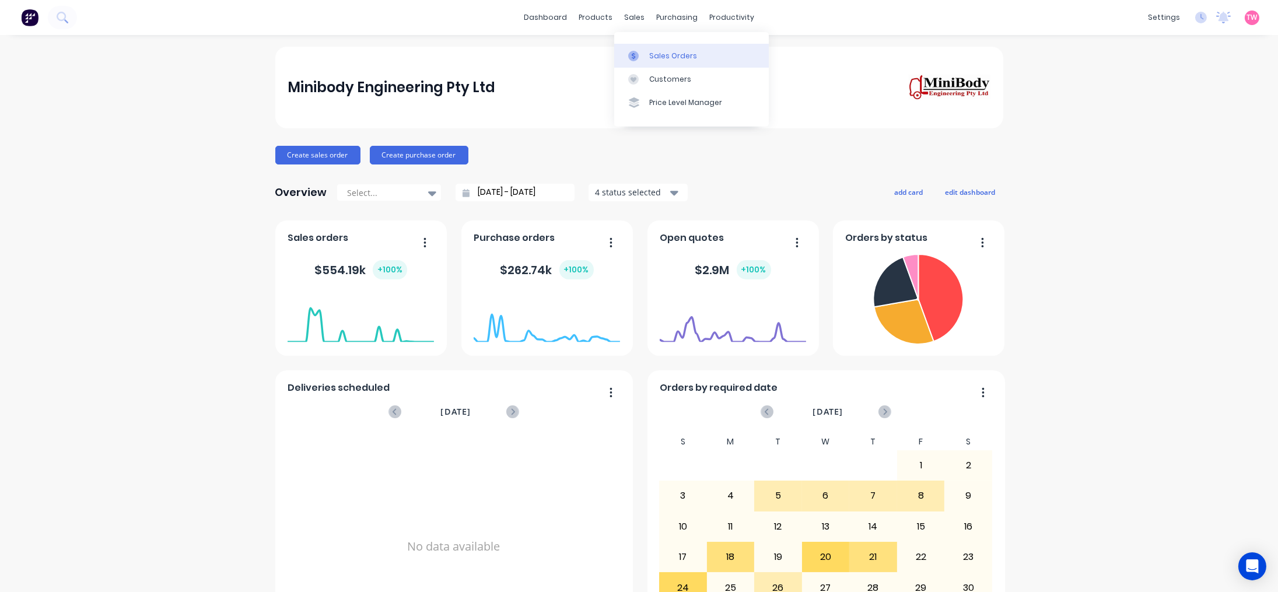
click at [688, 58] on div "Sales Orders" at bounding box center [673, 56] width 48 height 10
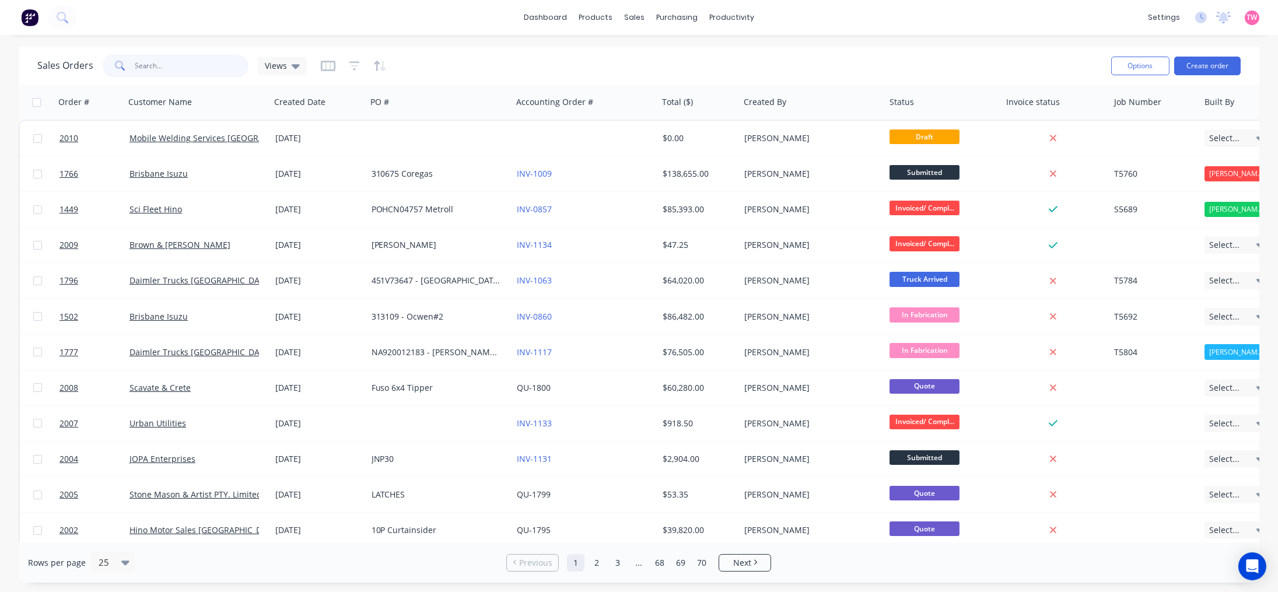
click at [172, 65] on input "text" at bounding box center [192, 65] width 114 height 23
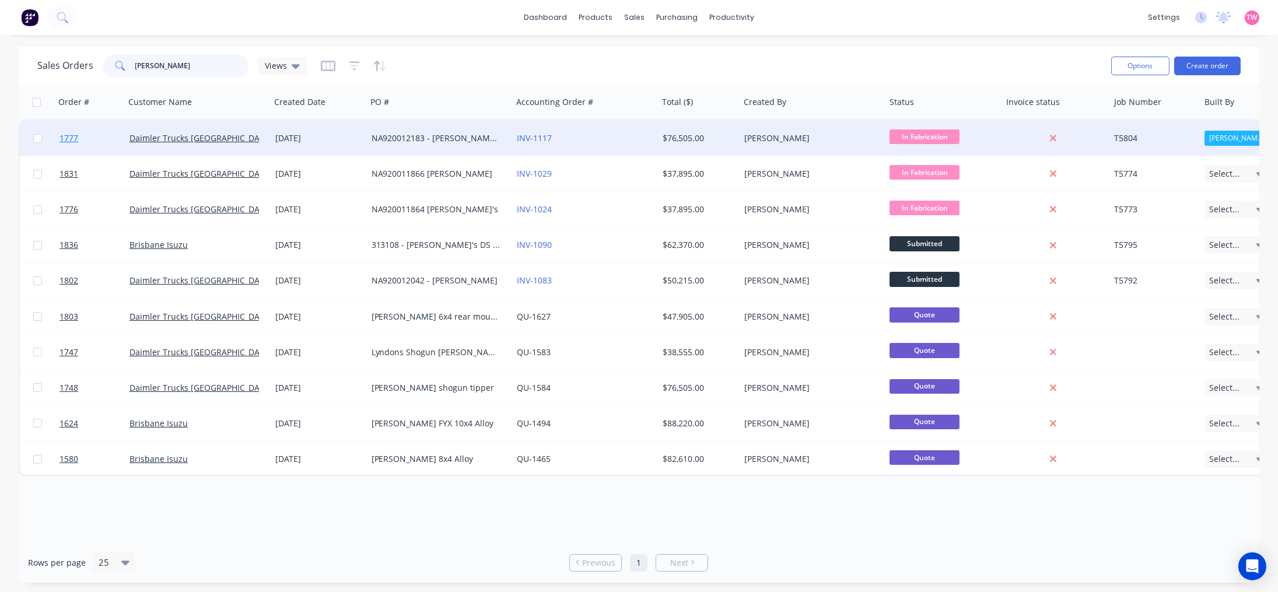
type input "lyndons"
click at [104, 138] on link "1777" at bounding box center [94, 138] width 70 height 35
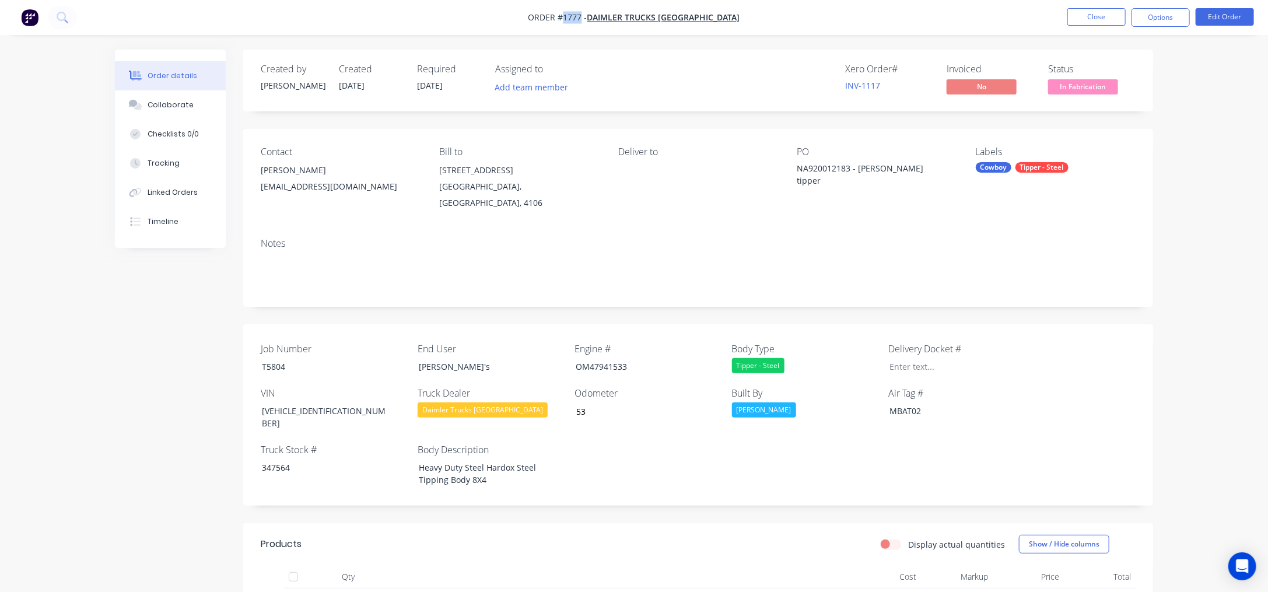
drag, startPoint x: 602, startPoint y: 15, endPoint x: 584, endPoint y: 15, distance: 17.5
click at [584, 15] on span "Order #1777 -" at bounding box center [557, 17] width 59 height 11
copy span "1777"
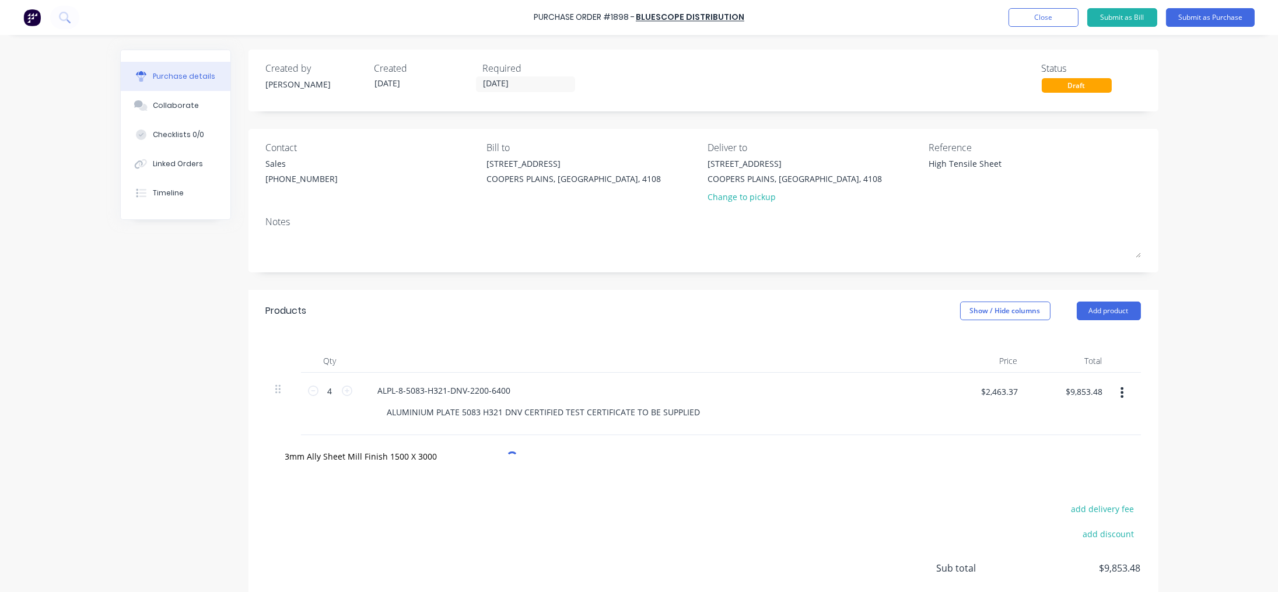
type textarea "x"
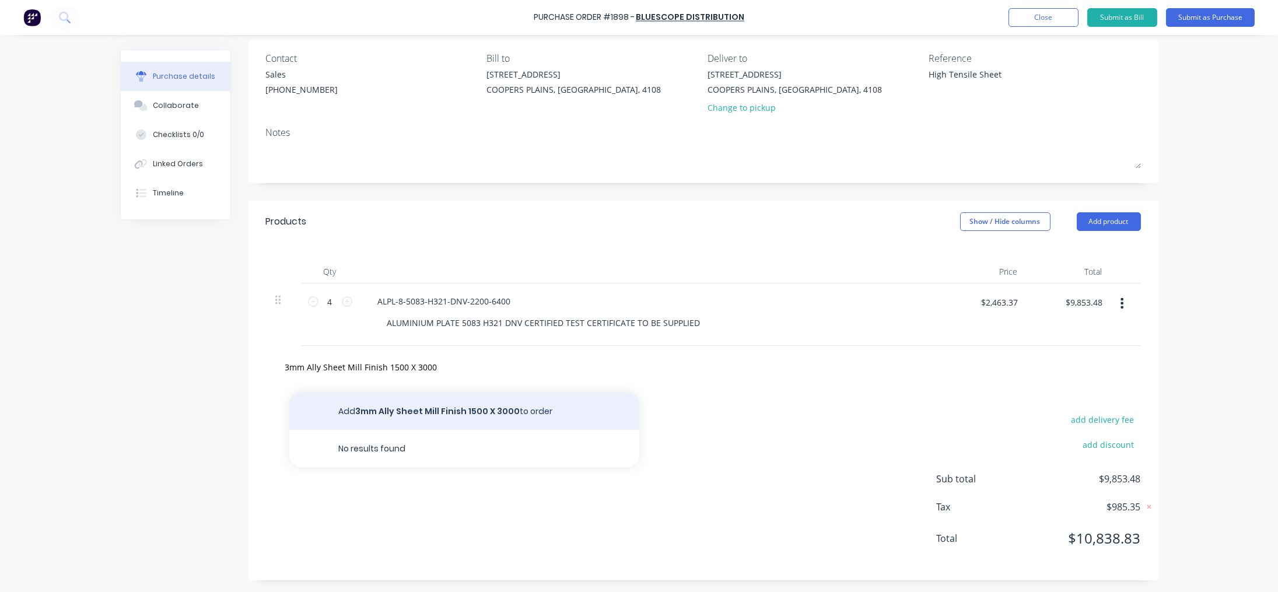
type input "3mm Ally Sheet Mill Finish 1500 X 3000"
click at [471, 411] on button "Add 3mm Ally Sheet Mill Finish 1500 X 3000 to order" at bounding box center [464, 411] width 350 height 37
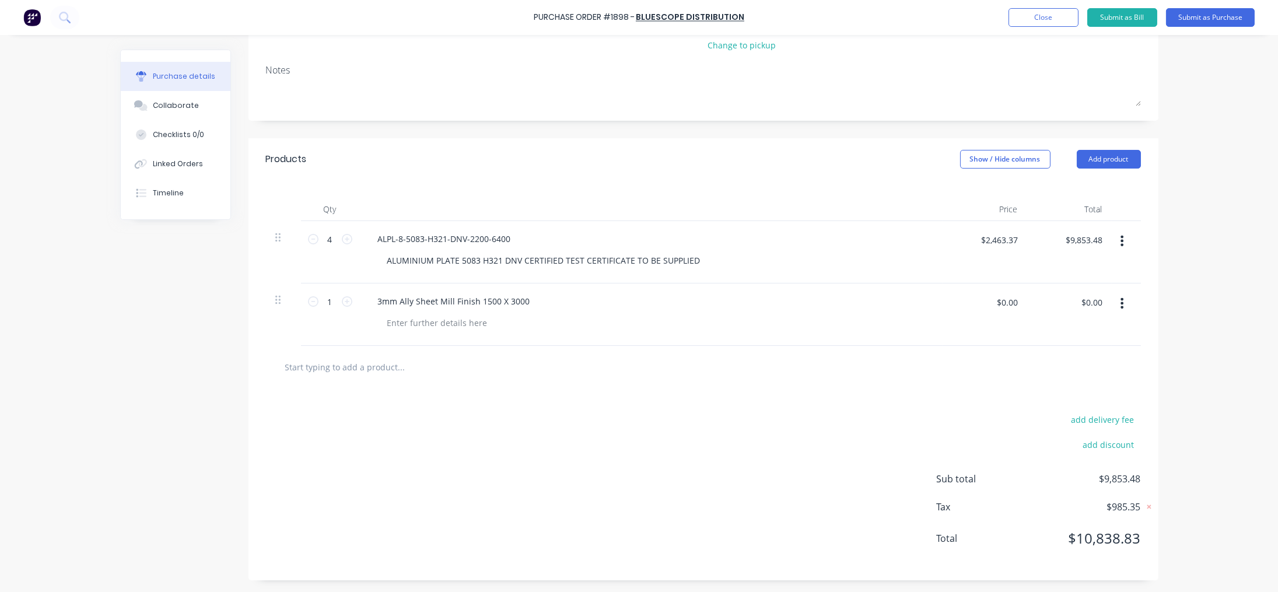
scroll to position [0, 0]
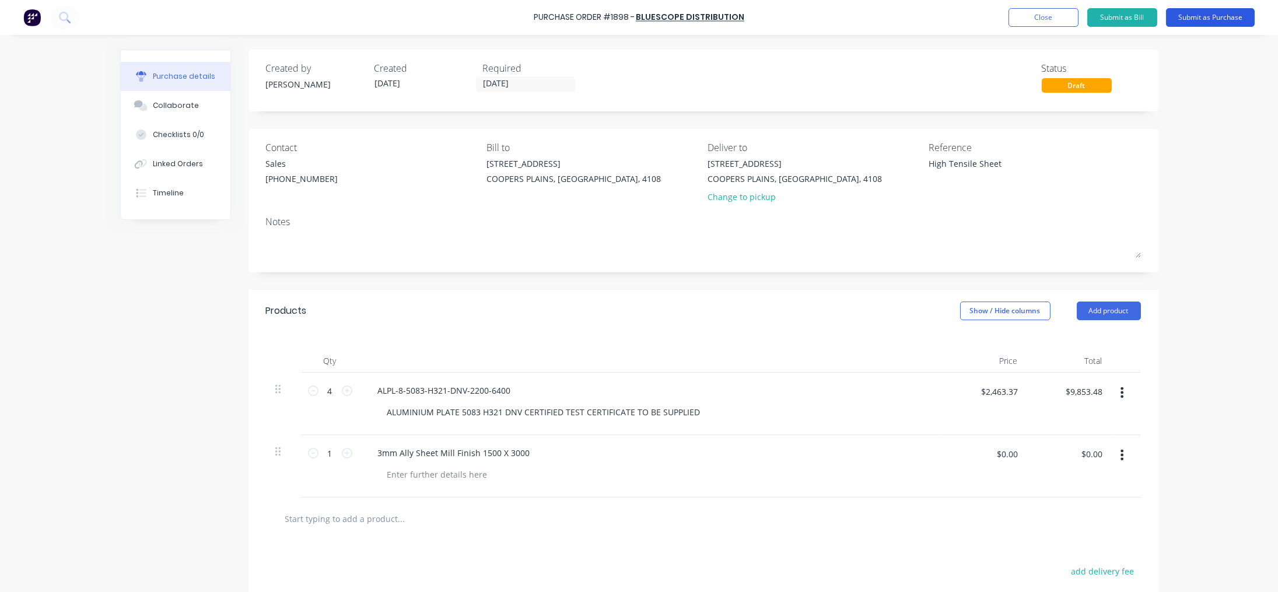
click at [1196, 22] on button "Submit as Purchase" at bounding box center [1210, 17] width 89 height 19
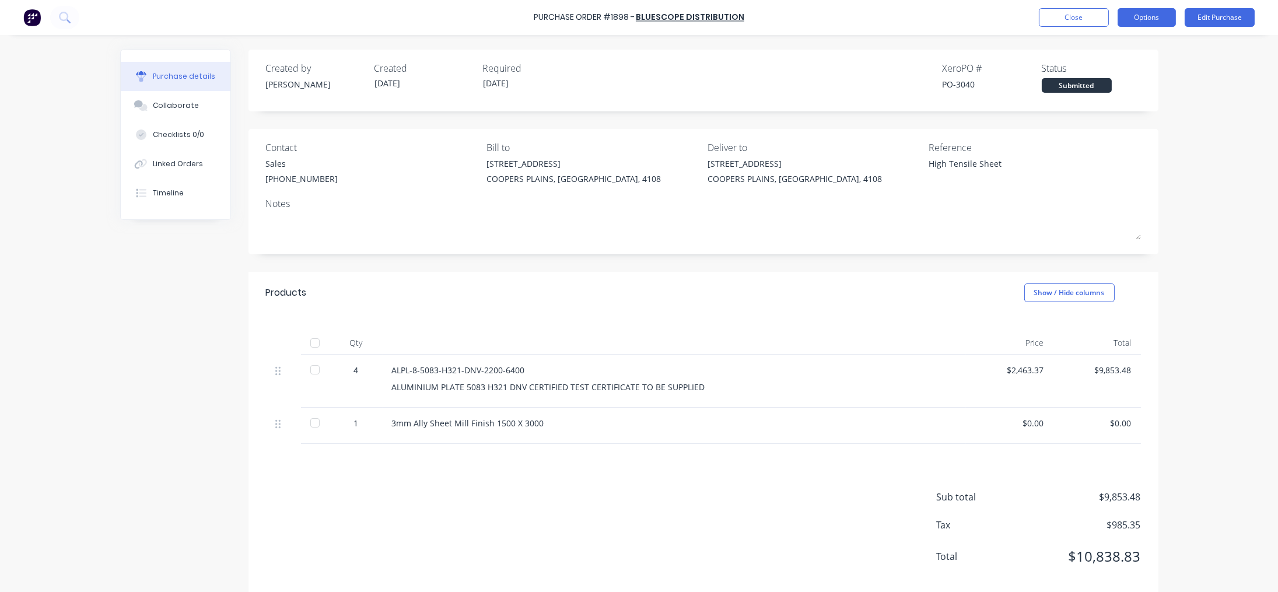
click at [1163, 19] on button "Options" at bounding box center [1147, 17] width 58 height 19
click at [1118, 41] on div "Print / Email" at bounding box center [1121, 47] width 90 height 17
click at [1111, 72] on div "With pricing" at bounding box center [1121, 70] width 90 height 17
type textarea "x"
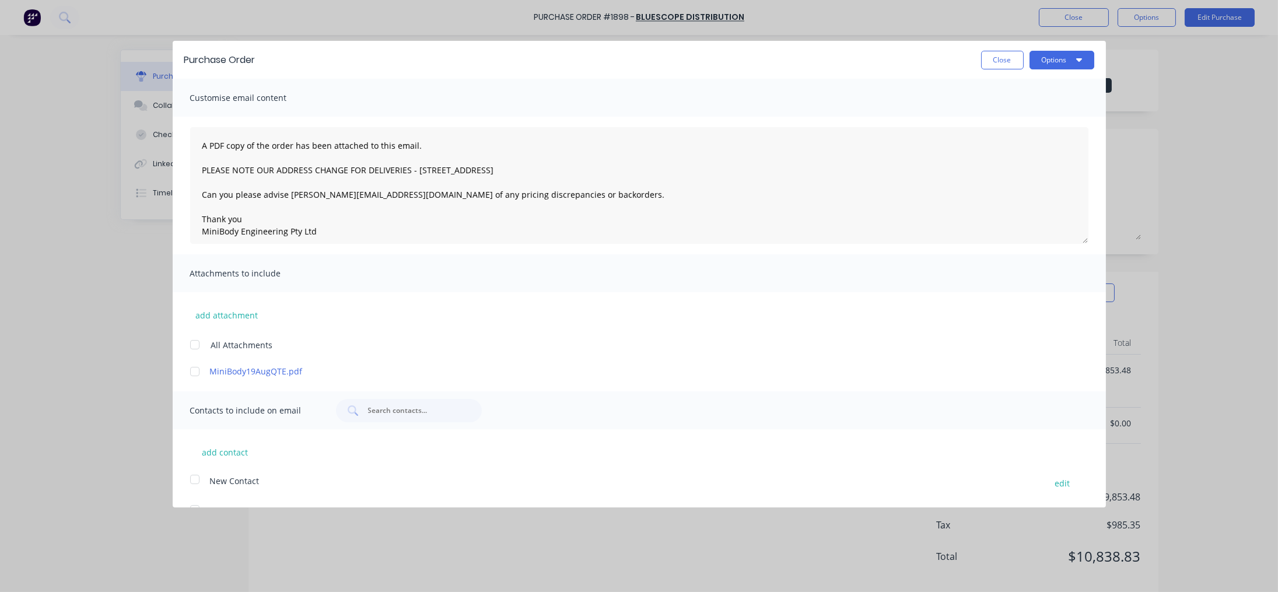
scroll to position [57, 0]
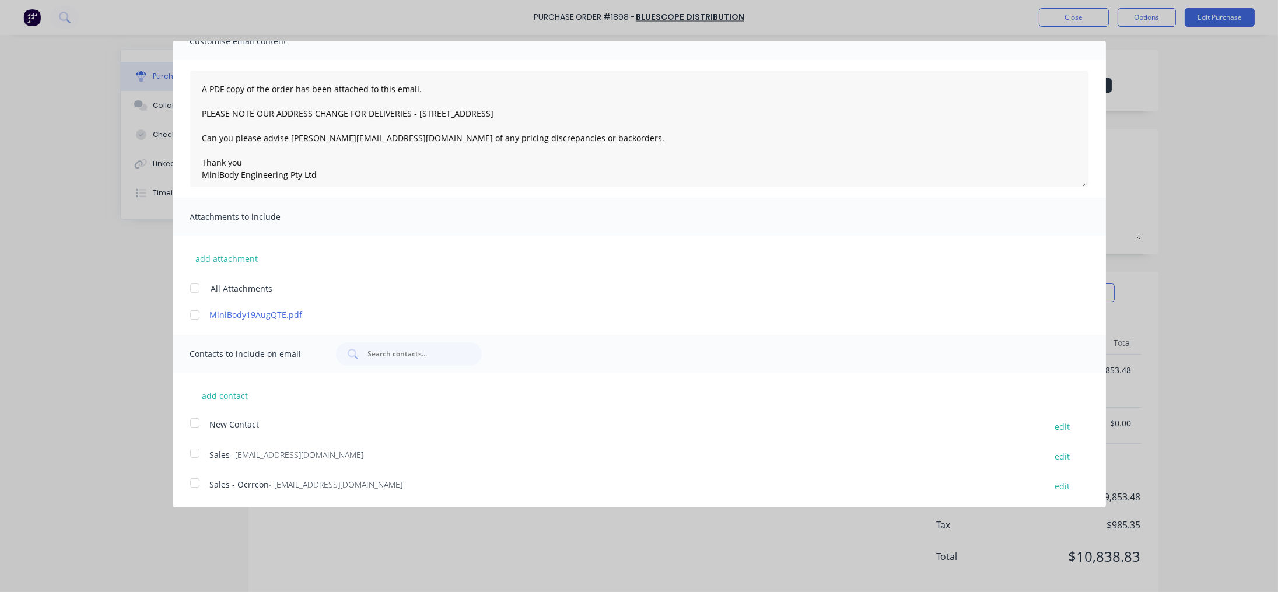
click at [190, 482] on div at bounding box center [194, 482] width 23 height 23
click at [190, 481] on div at bounding box center [194, 482] width 23 height 23
click at [192, 454] on div at bounding box center [194, 453] width 23 height 23
type textarea "A PDF copy of the order has been attached to this email. PLEASE NOTE OUR ADDRES…"
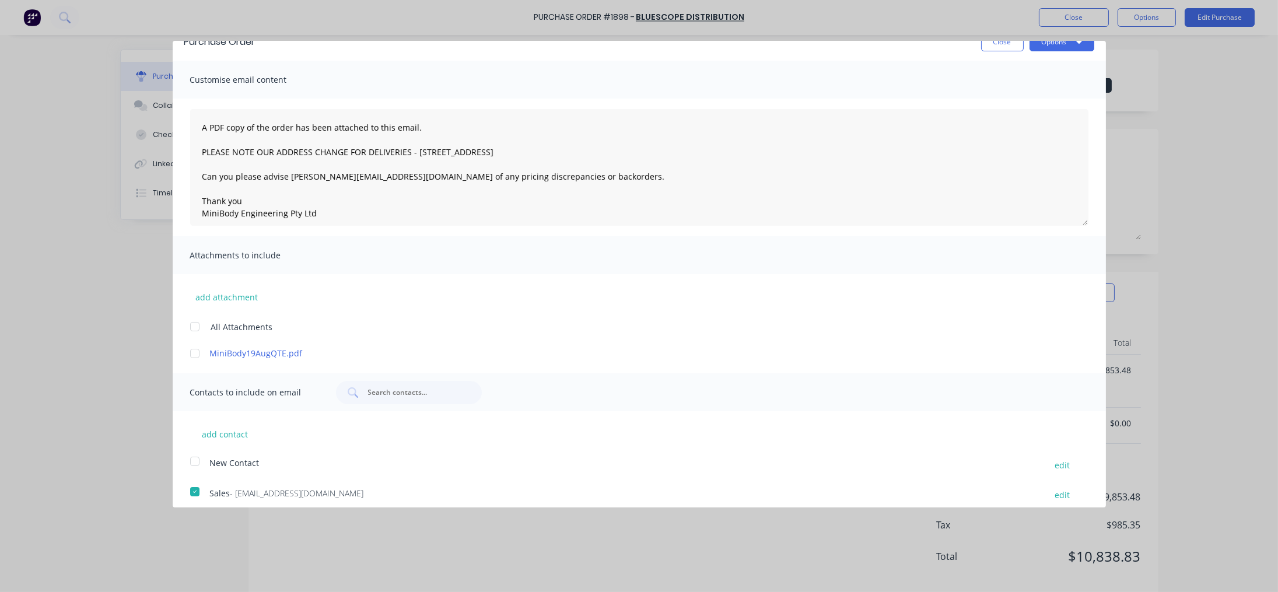
scroll to position [0, 0]
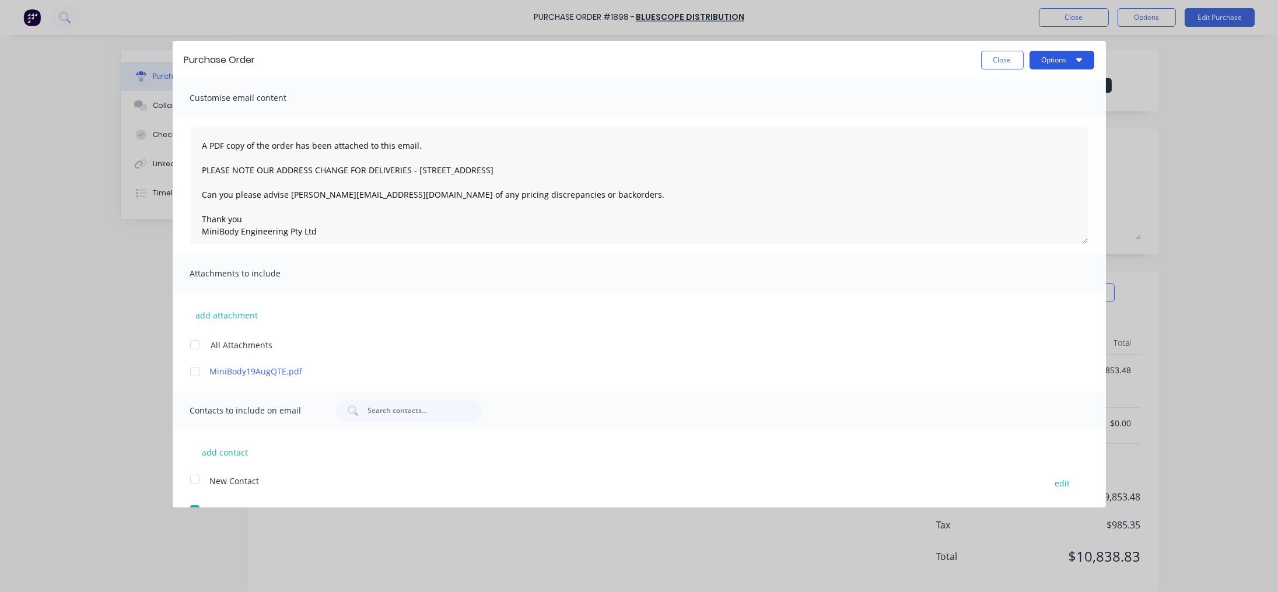
click at [1055, 60] on button "Options" at bounding box center [1062, 60] width 65 height 19
click at [1006, 113] on div "Email" at bounding box center [1039, 112] width 90 height 17
type textarea "x"
type textarea "A PDF copy of the order has been attached to this email. PLEASE NOTE OUR ADDRES…"
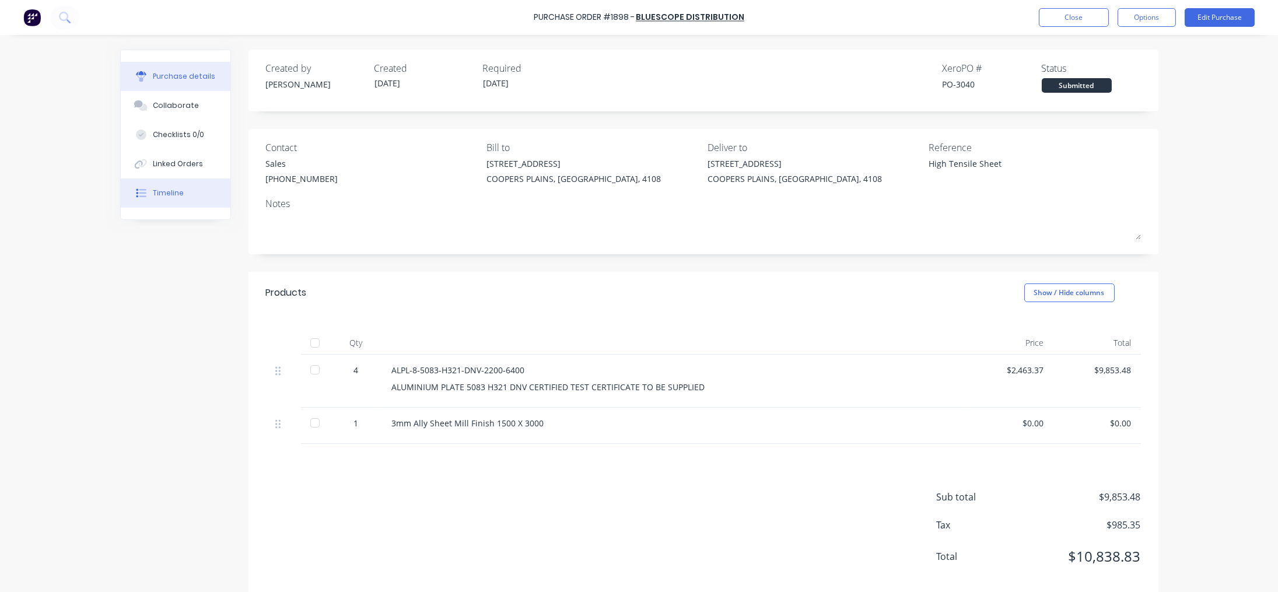
click at [155, 194] on div "Timeline" at bounding box center [168, 193] width 31 height 10
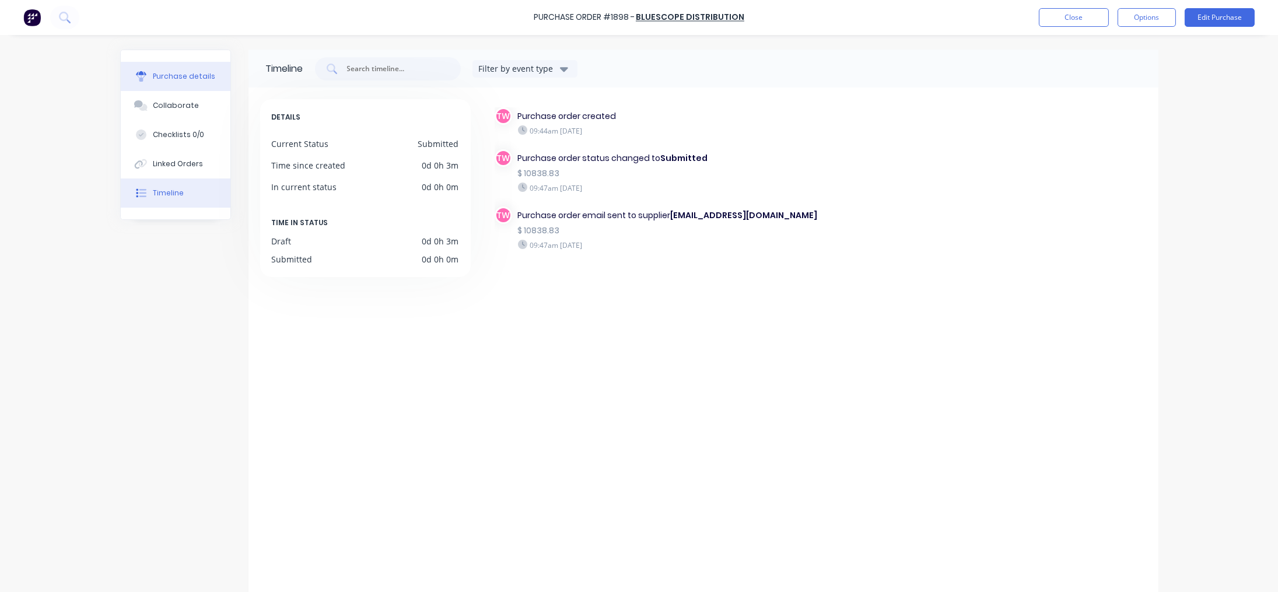
click at [170, 79] on div "Purchase details" at bounding box center [184, 76] width 62 height 10
type textarea "x"
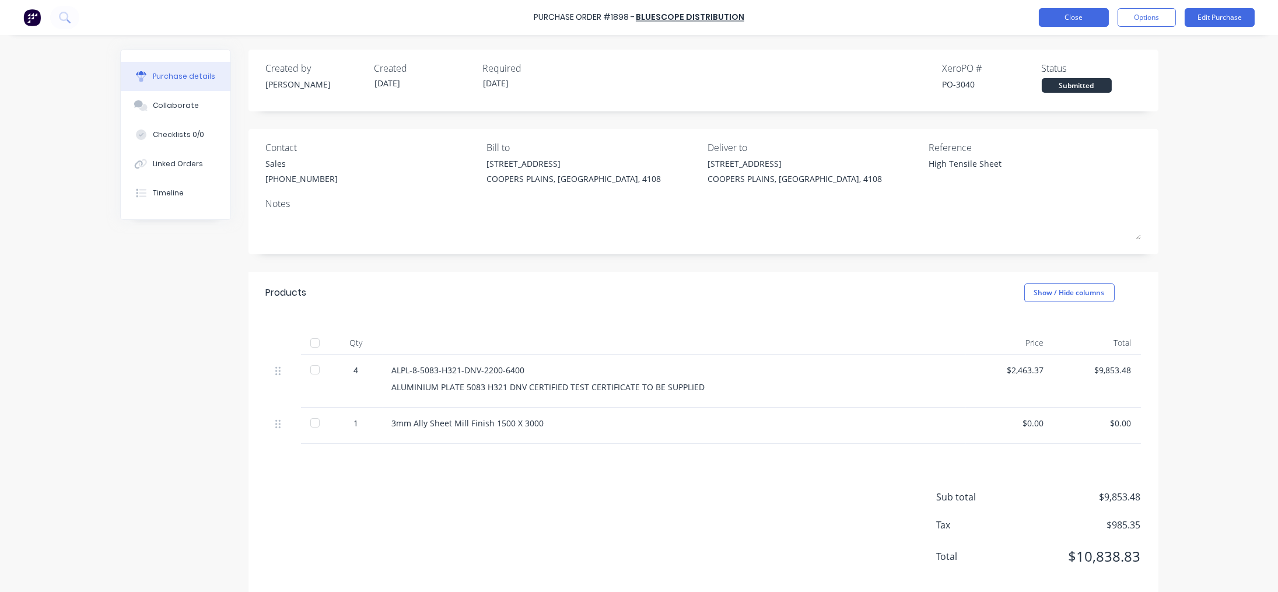
click at [1078, 25] on button "Close" at bounding box center [1074, 17] width 70 height 19
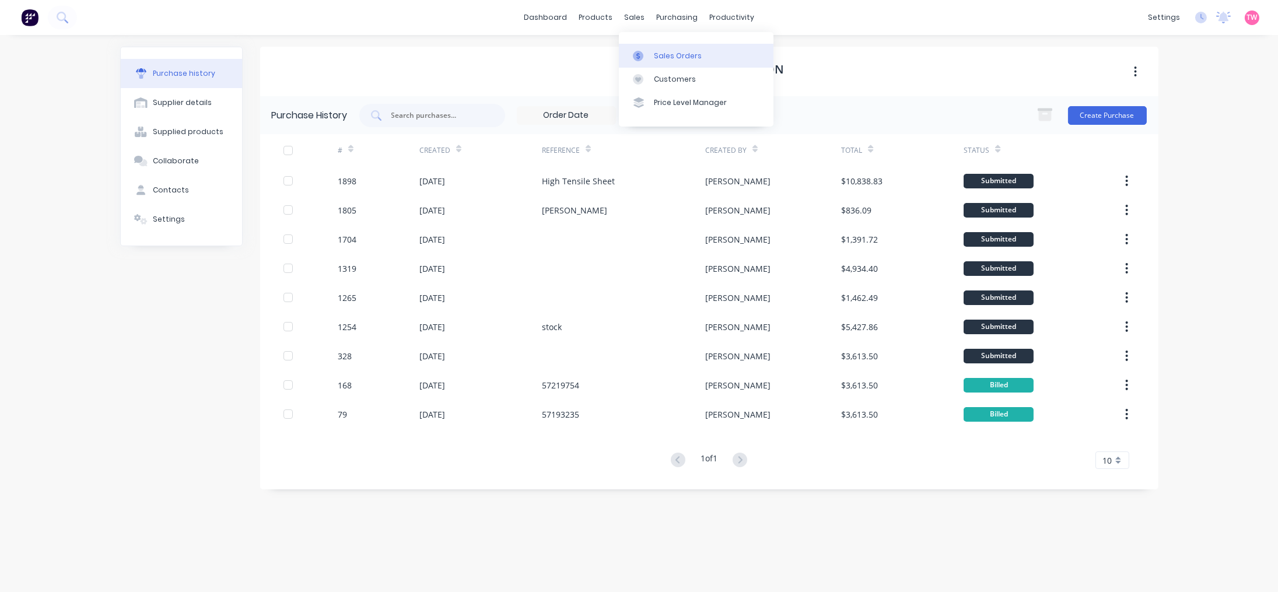
click at [692, 51] on div "Sales Orders" at bounding box center [678, 56] width 48 height 10
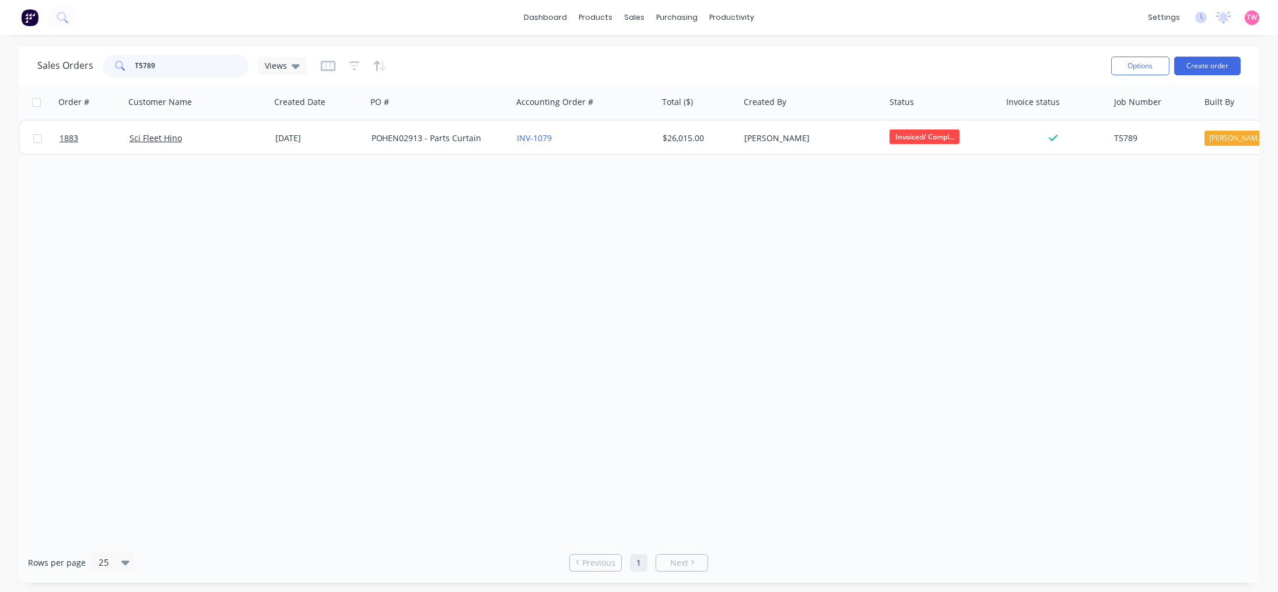
drag, startPoint x: 162, startPoint y: 59, endPoint x: 131, endPoint y: 59, distance: 30.9
click at [131, 59] on div "T5789" at bounding box center [176, 65] width 146 height 23
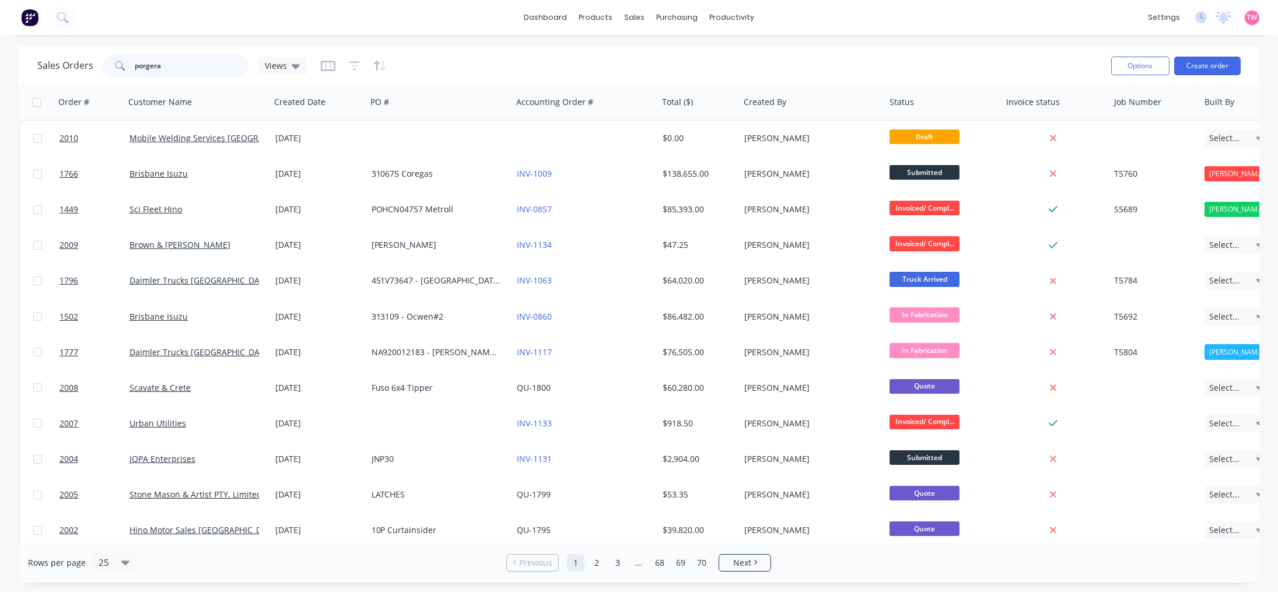
type input "porgera"
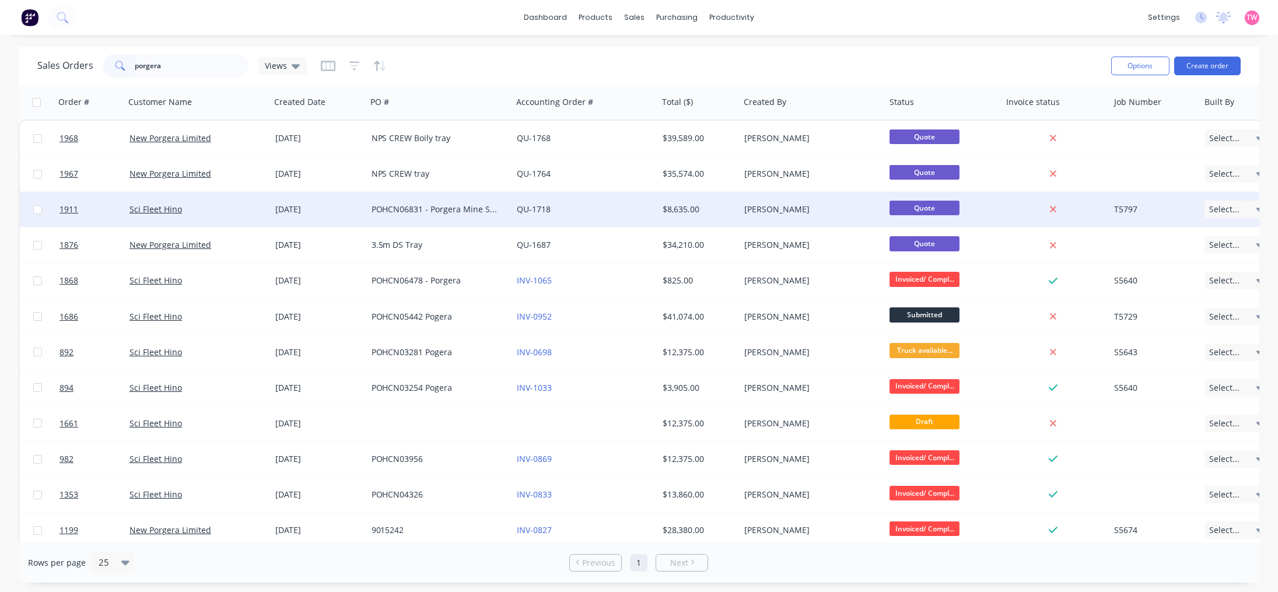
click at [237, 212] on div "Sci Fleet Hino" at bounding box center [193, 210] width 129 height 12
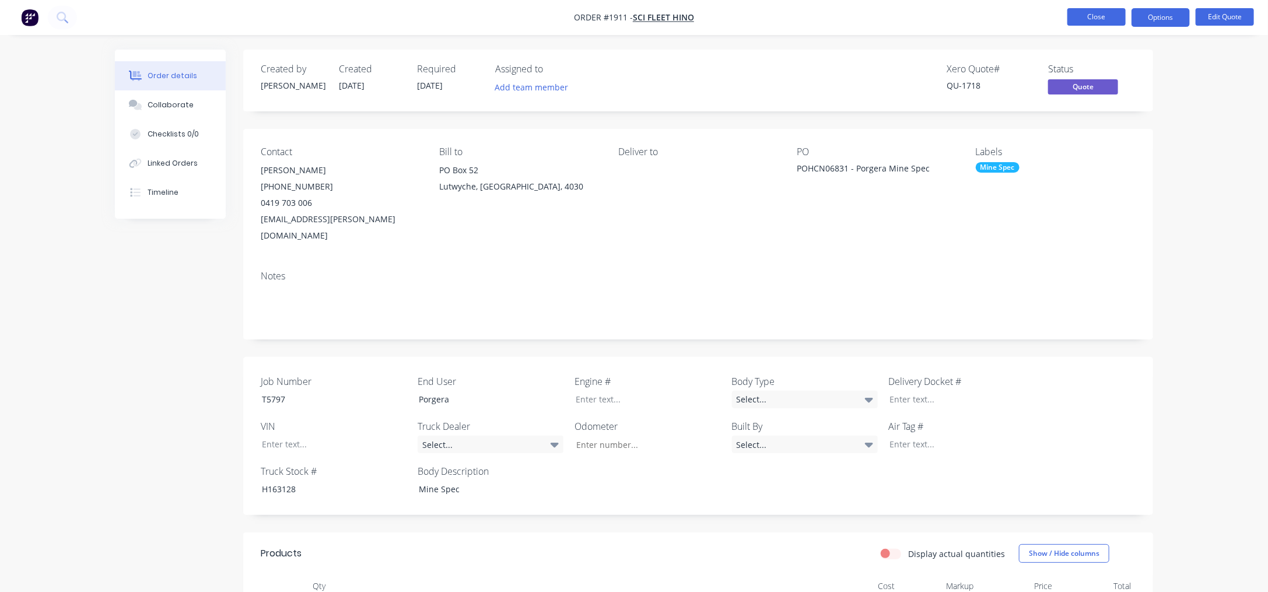
click at [1107, 19] on button "Close" at bounding box center [1096, 16] width 58 height 17
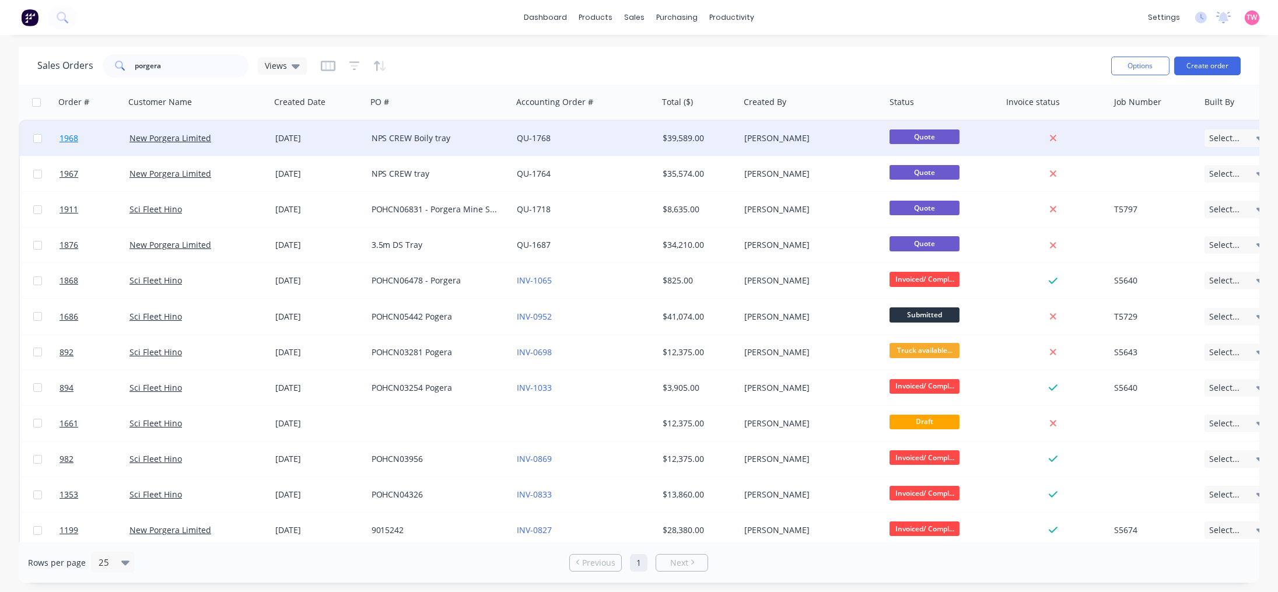
click at [101, 136] on link "1968" at bounding box center [94, 138] width 70 height 35
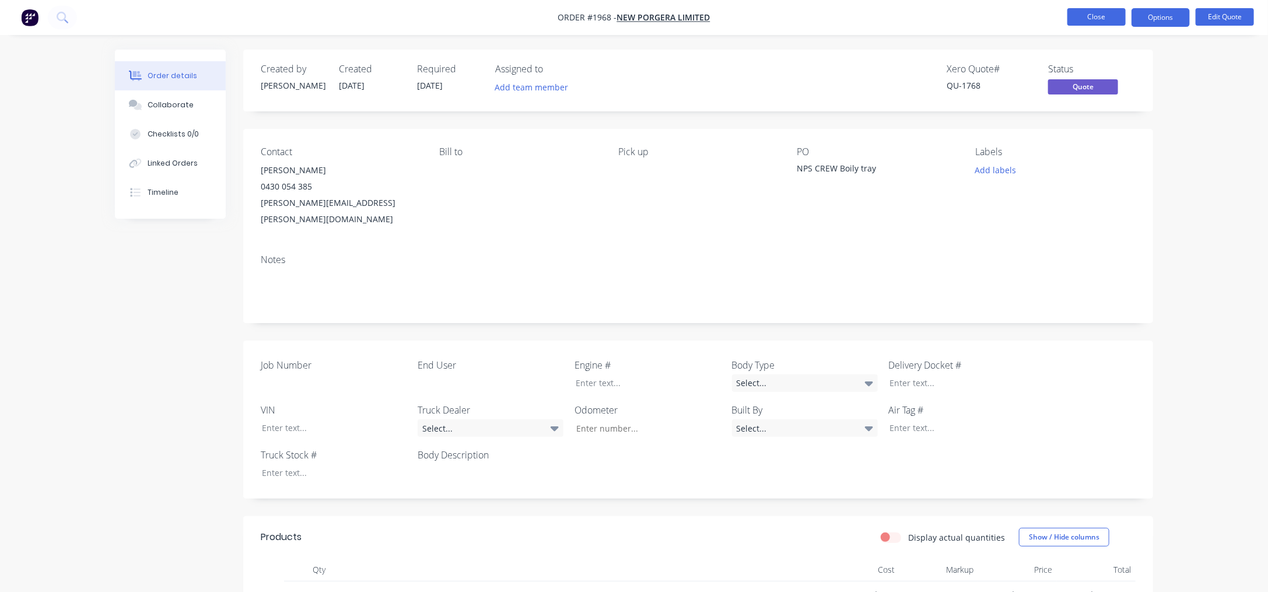
click at [1083, 19] on button "Close" at bounding box center [1096, 16] width 58 height 17
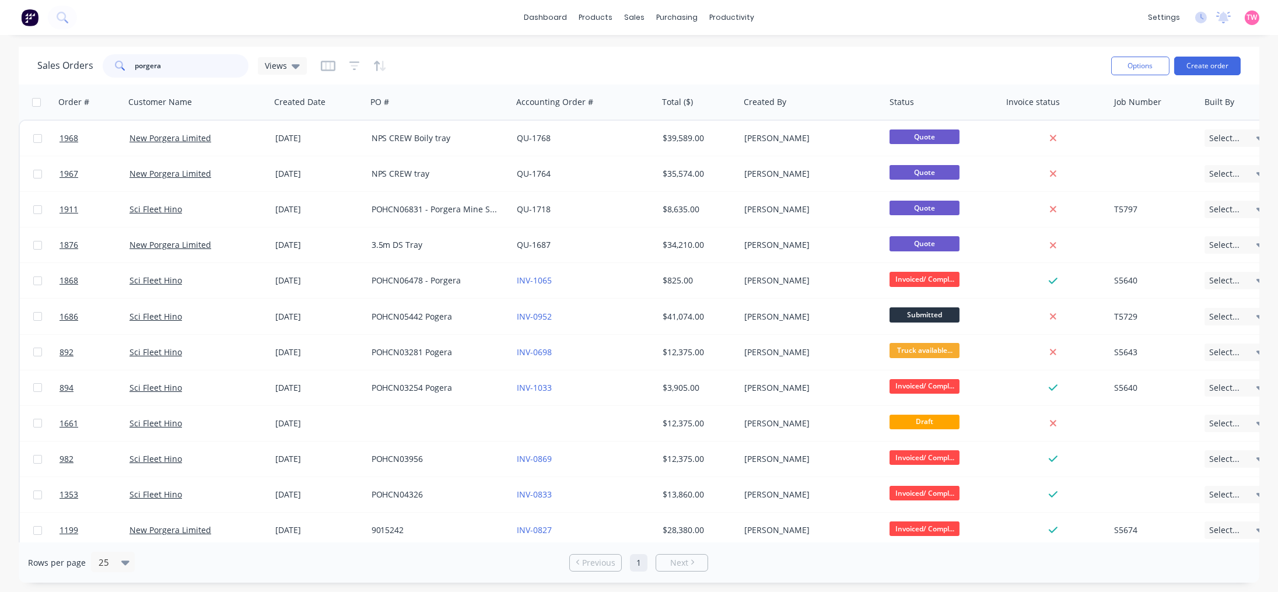
drag, startPoint x: 174, startPoint y: 69, endPoint x: 91, endPoint y: 65, distance: 82.9
click at [92, 65] on div "Sales Orders porgera Views" at bounding box center [171, 65] width 269 height 23
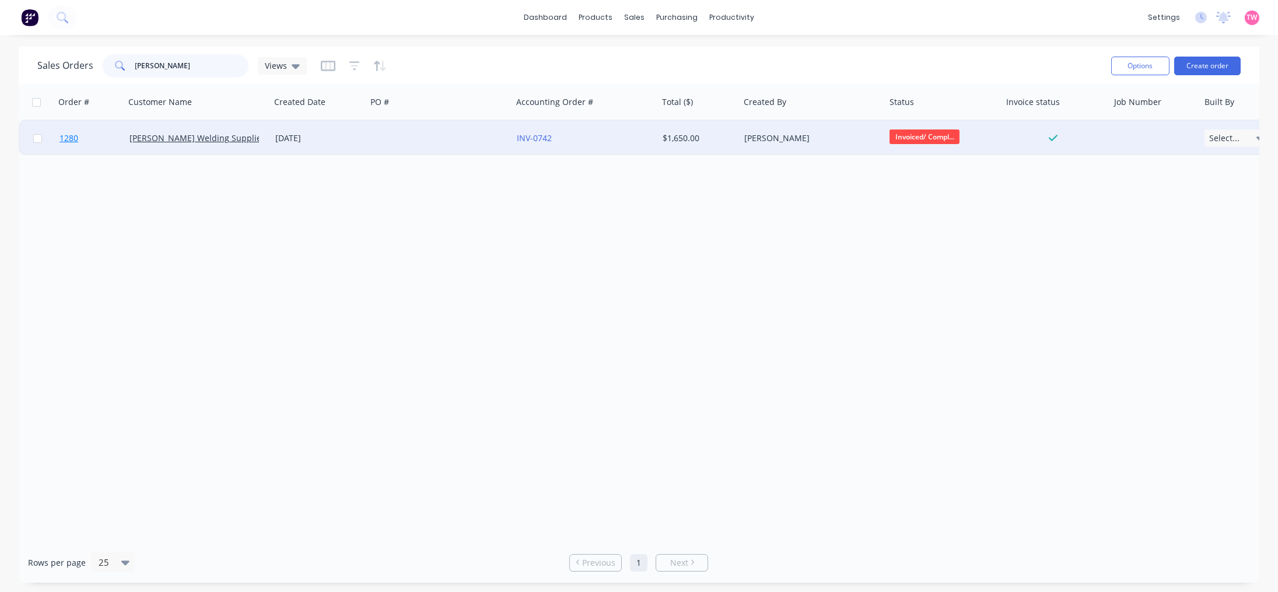
type input "clem"
click at [100, 143] on link "1280" at bounding box center [94, 138] width 70 height 35
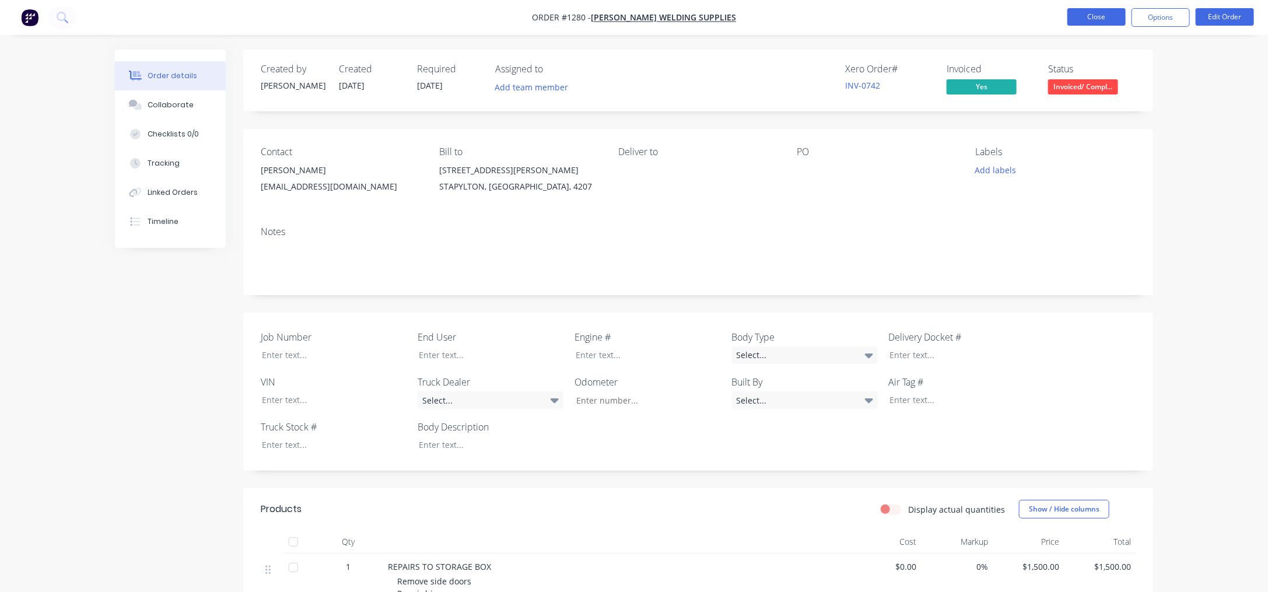
click at [1106, 19] on button "Close" at bounding box center [1096, 16] width 58 height 17
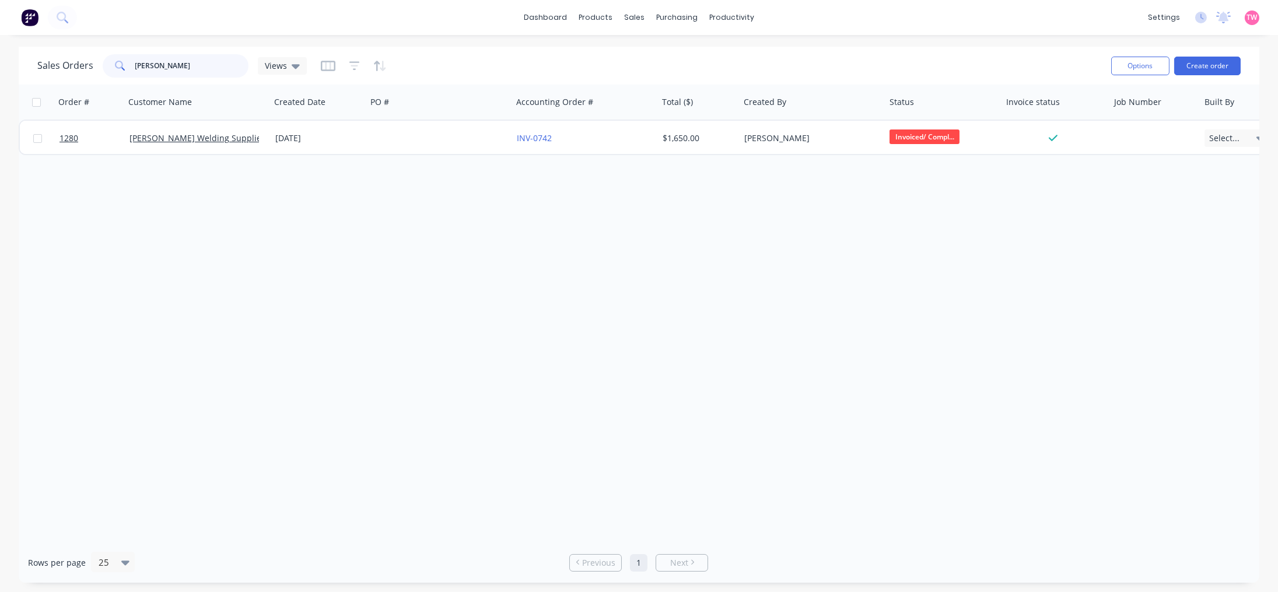
drag, startPoint x: 181, startPoint y: 62, endPoint x: 59, endPoint y: 72, distance: 122.9
click at [59, 72] on div "Sales Orders clem Views" at bounding box center [171, 65] width 269 height 23
type input "porgera"
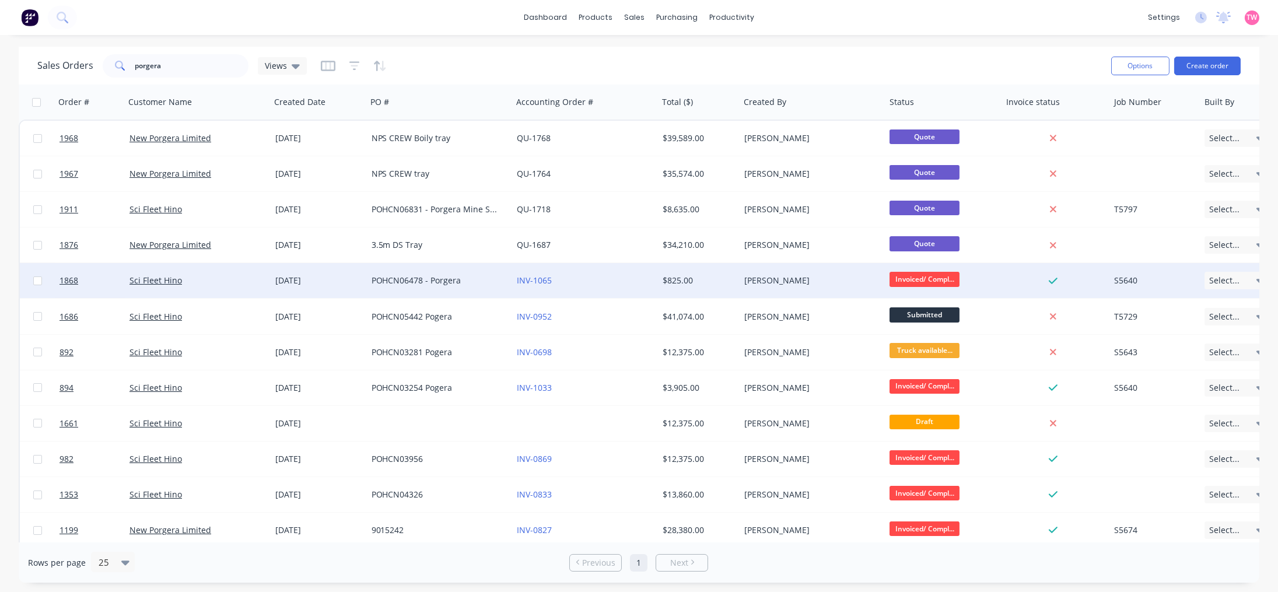
click at [213, 279] on div "Sci Fleet Hino" at bounding box center [193, 281] width 129 height 12
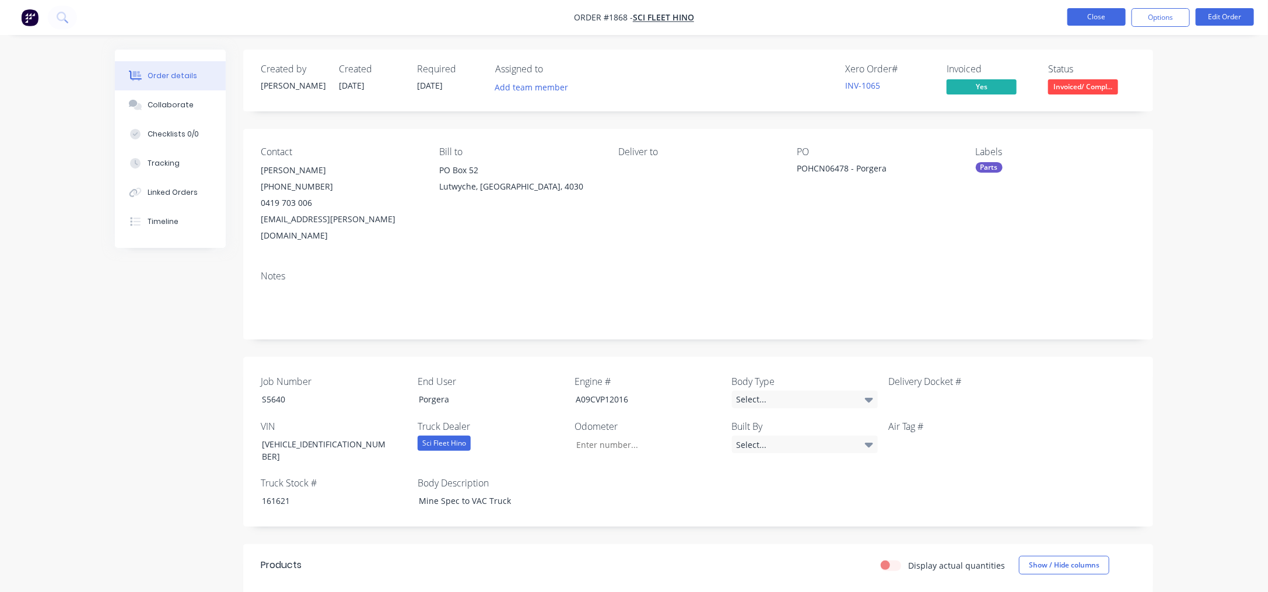
click at [1093, 17] on button "Close" at bounding box center [1096, 16] width 58 height 17
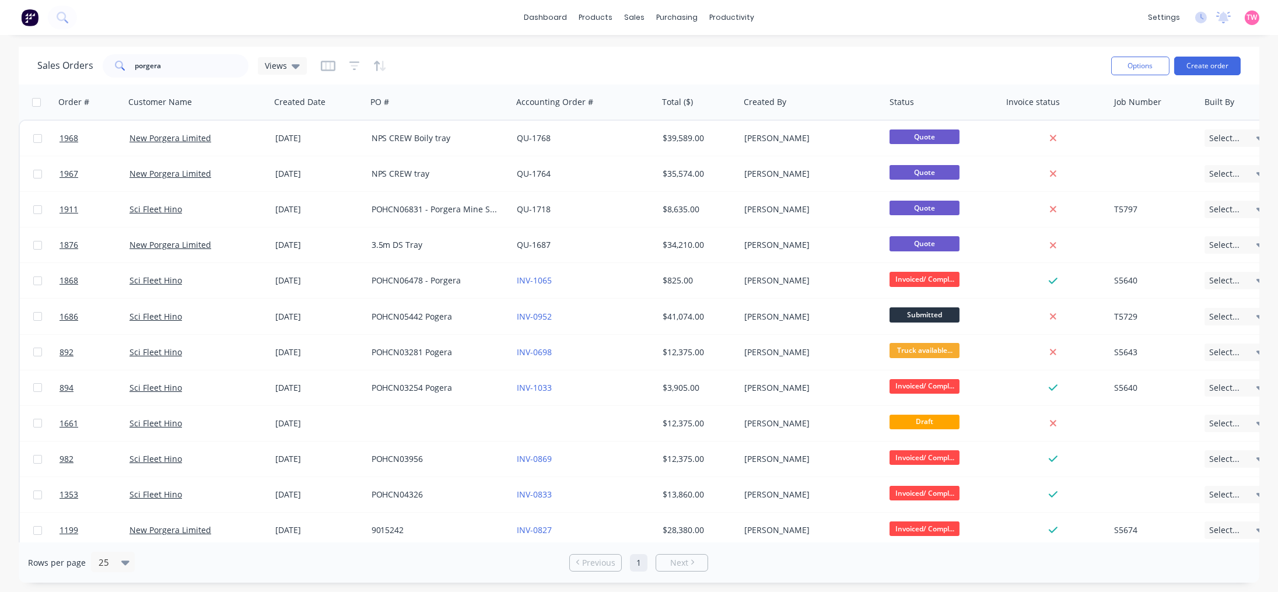
click at [477, 16] on div "dashboard products sales purchasing productivity dashboard products Product Cat…" at bounding box center [639, 17] width 1278 height 35
drag, startPoint x: 175, startPoint y: 68, endPoint x: 115, endPoint y: 68, distance: 60.1
click at [115, 68] on div "porgera" at bounding box center [176, 65] width 146 height 23
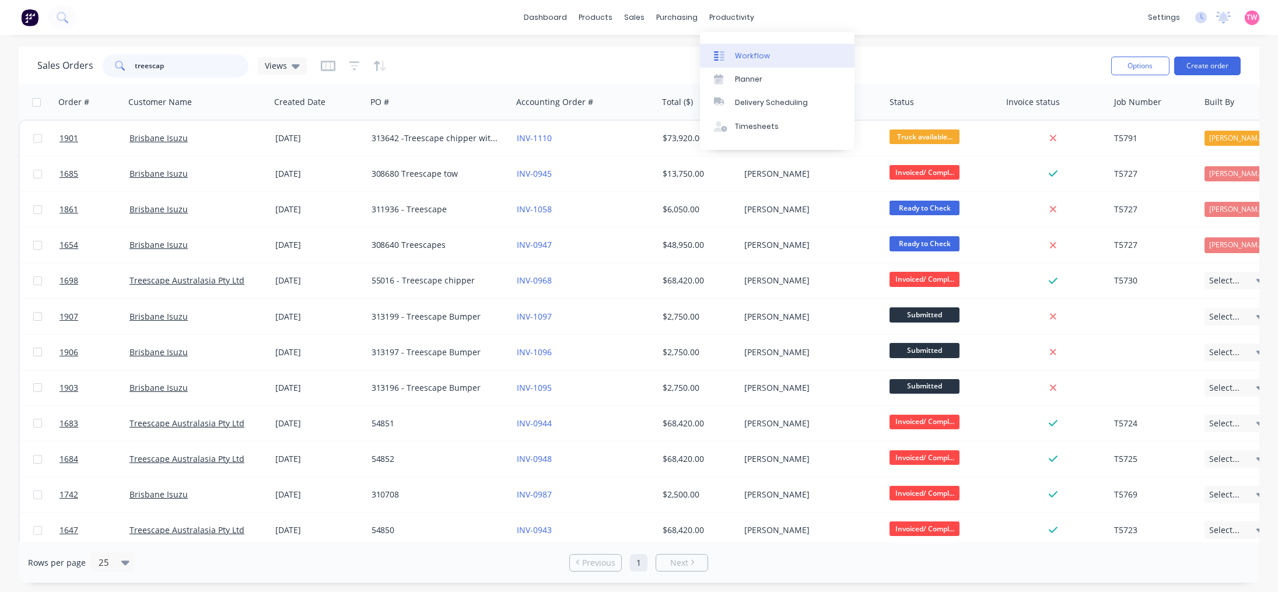
type input "treescap"
click at [770, 56] on link "Workflow" at bounding box center [777, 55] width 155 height 23
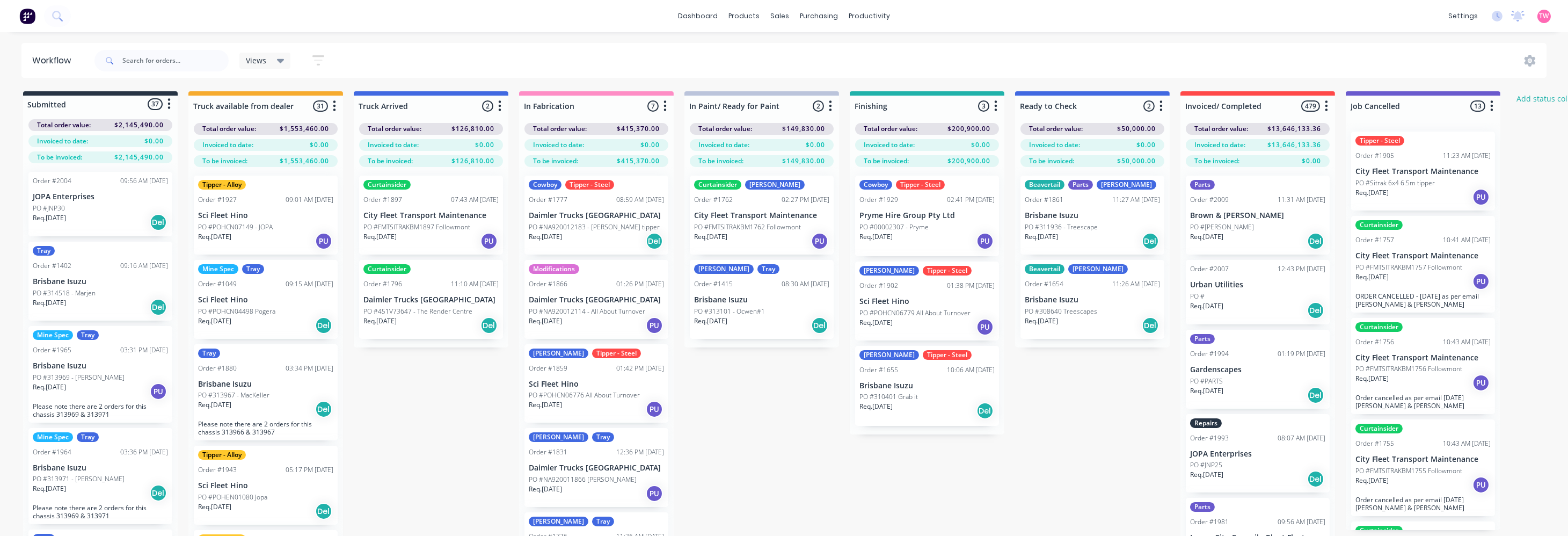
click at [1175, 70] on div "Views Save new view None (Default) edit Show/Hide statuses Show line item cards…" at bounding box center [819, 60] width 1455 height 32
click at [1113, 218] on p "Brisbane Isuzu" at bounding box center [1092, 216] width 135 height 9
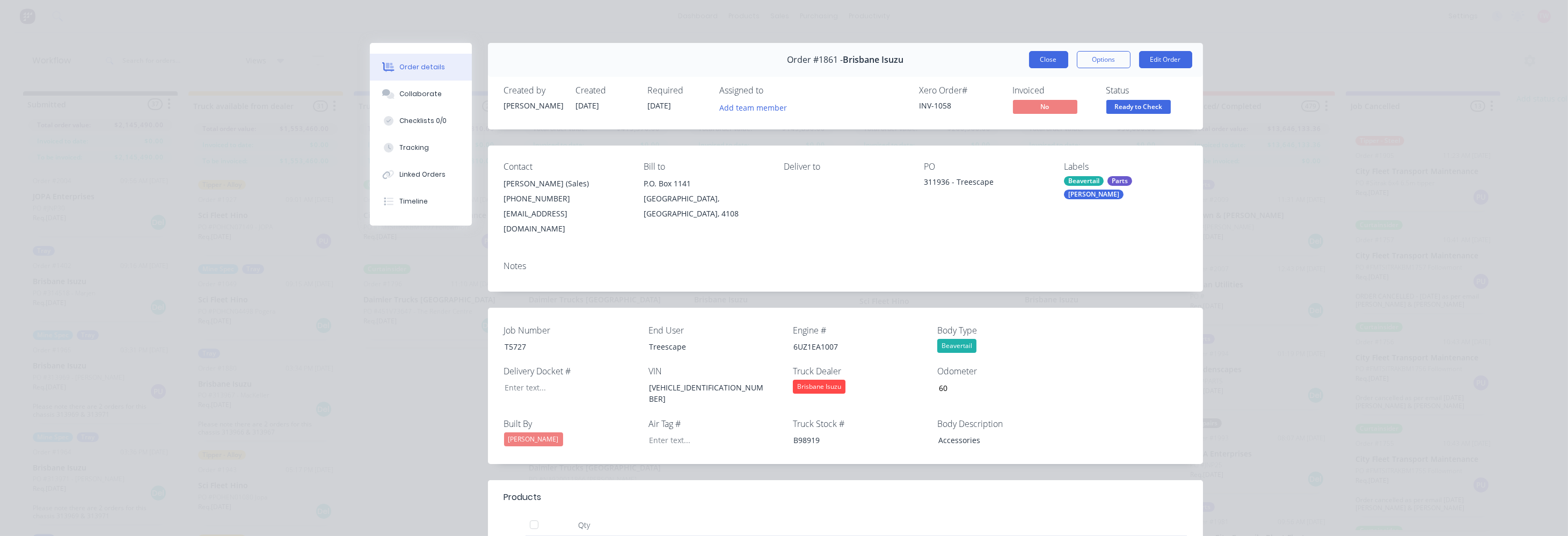
click at [1044, 58] on button "Close" at bounding box center [1048, 59] width 40 height 17
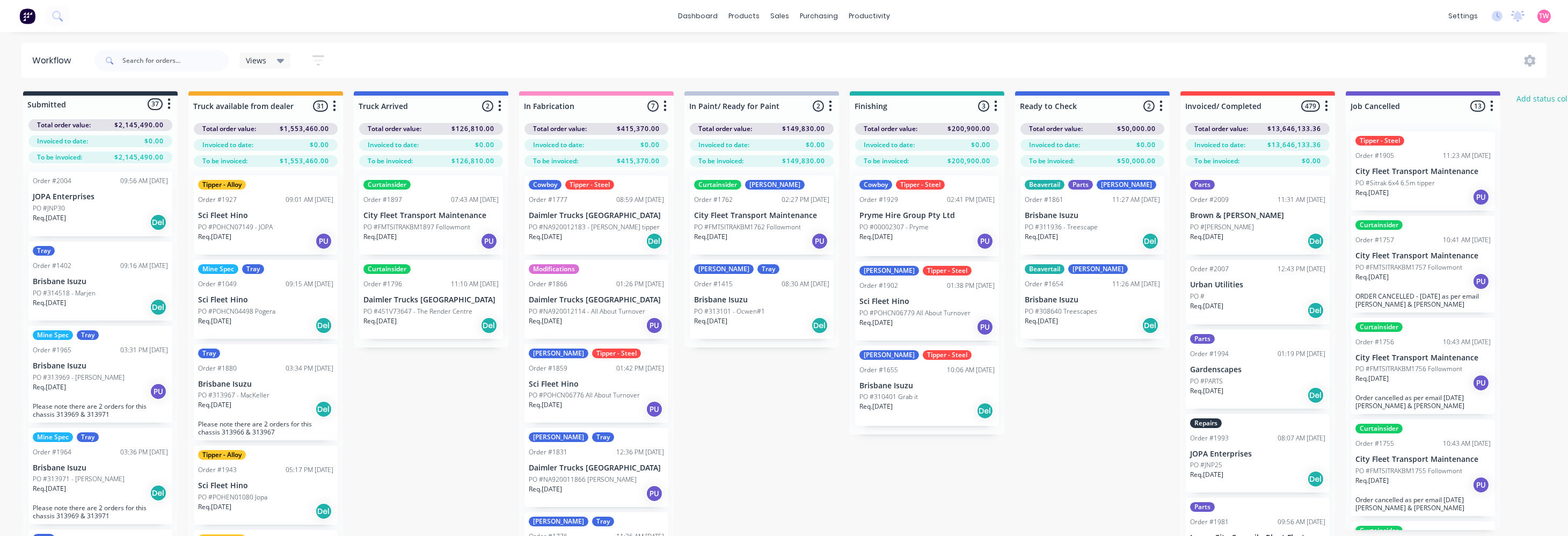
click at [1122, 305] on div "Beavertail Shaun Order #1654 11:26 AM 29/07/25 Brisbane Isuzu PO #308640 Treesc…" at bounding box center [1092, 299] width 144 height 79
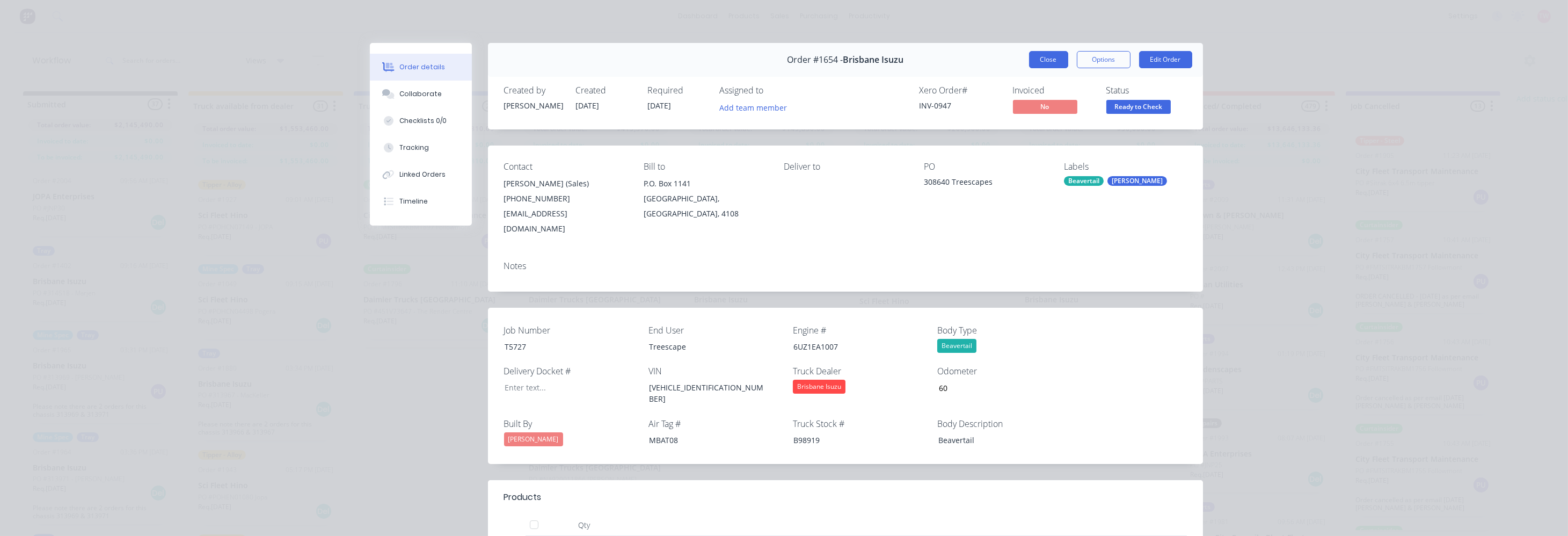
click at [1042, 60] on button "Close" at bounding box center [1048, 59] width 40 height 17
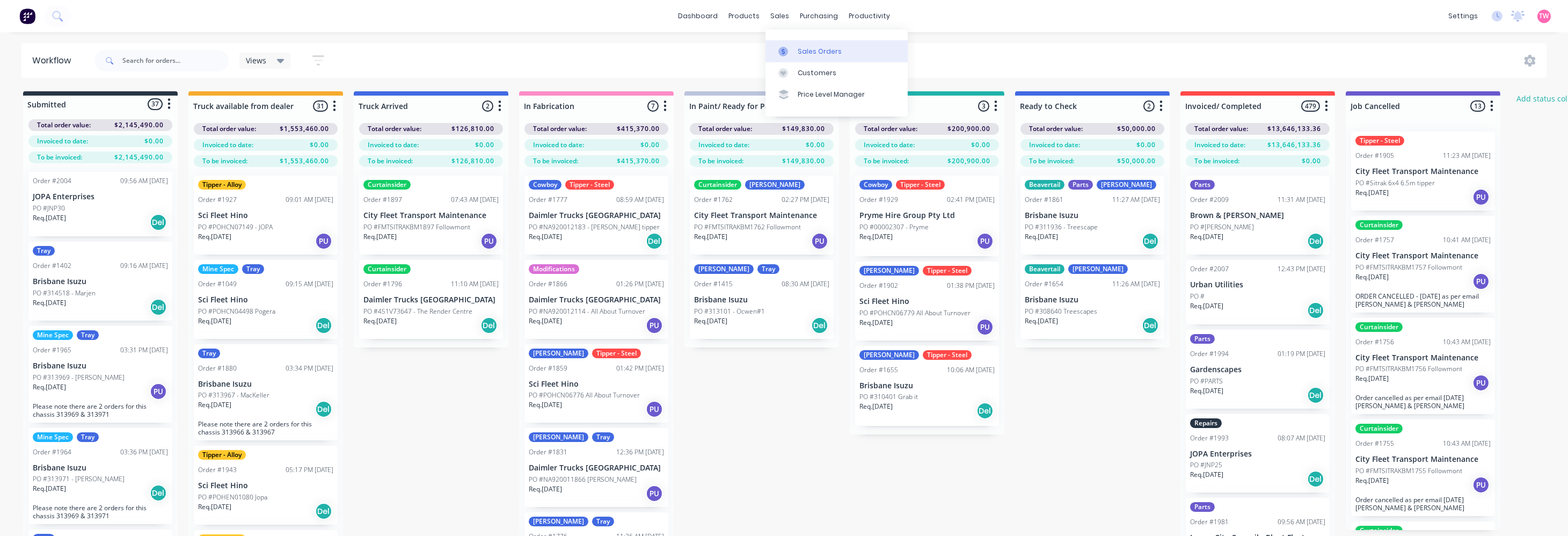
click at [813, 52] on div "Sales Orders" at bounding box center [820, 52] width 44 height 9
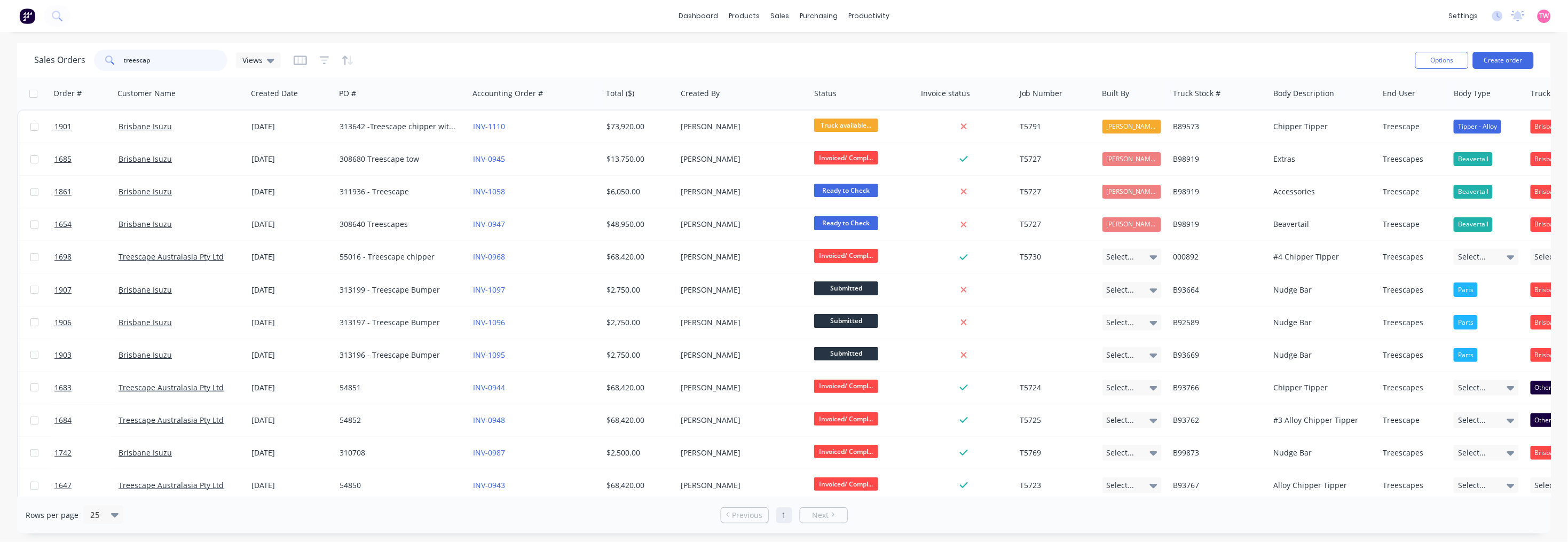
click at [175, 58] on input "treescap" at bounding box center [176, 60] width 104 height 21
drag, startPoint x: 172, startPoint y: 59, endPoint x: 101, endPoint y: 60, distance: 71.0
click at [101, 60] on div "treescap" at bounding box center [161, 60] width 134 height 21
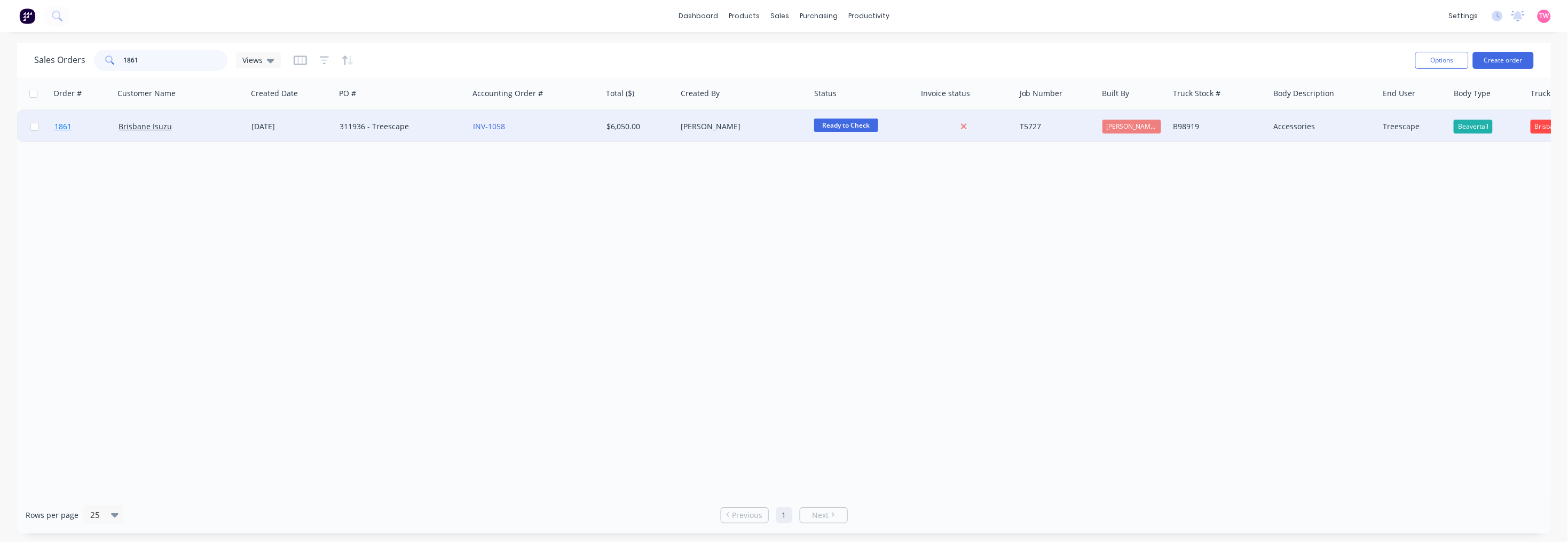
type input "1861"
click at [97, 125] on link "1861" at bounding box center [86, 126] width 64 height 32
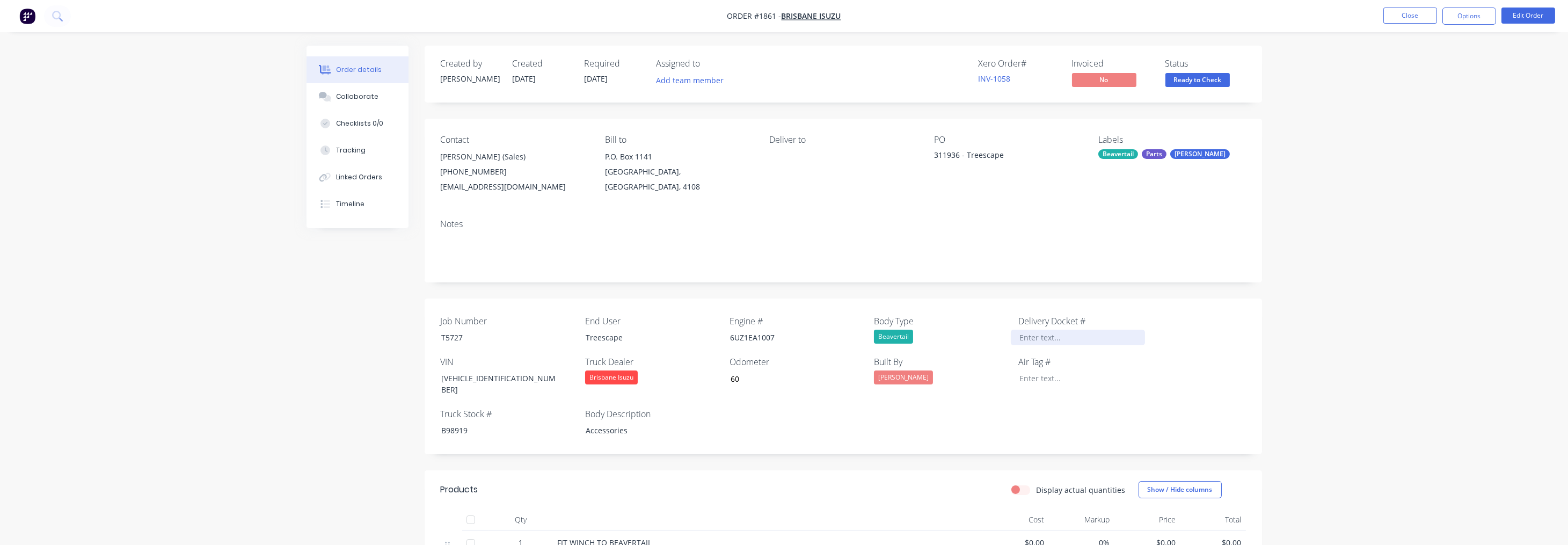
click at [1048, 337] on div at bounding box center [1078, 337] width 134 height 16
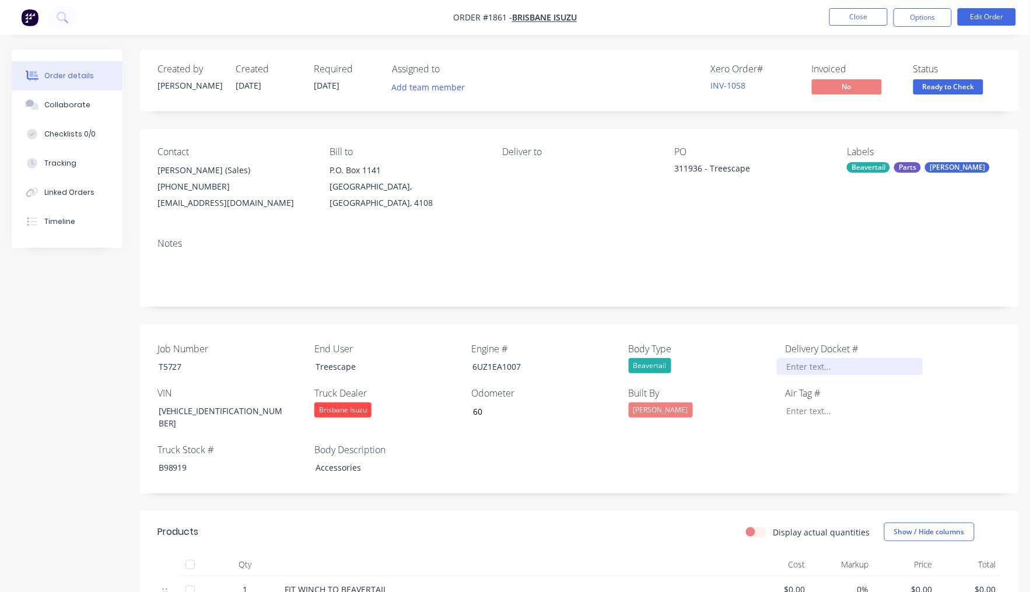
click at [803, 369] on div at bounding box center [850, 366] width 146 height 17
click at [65, 108] on div "Collaborate" at bounding box center [67, 105] width 46 height 10
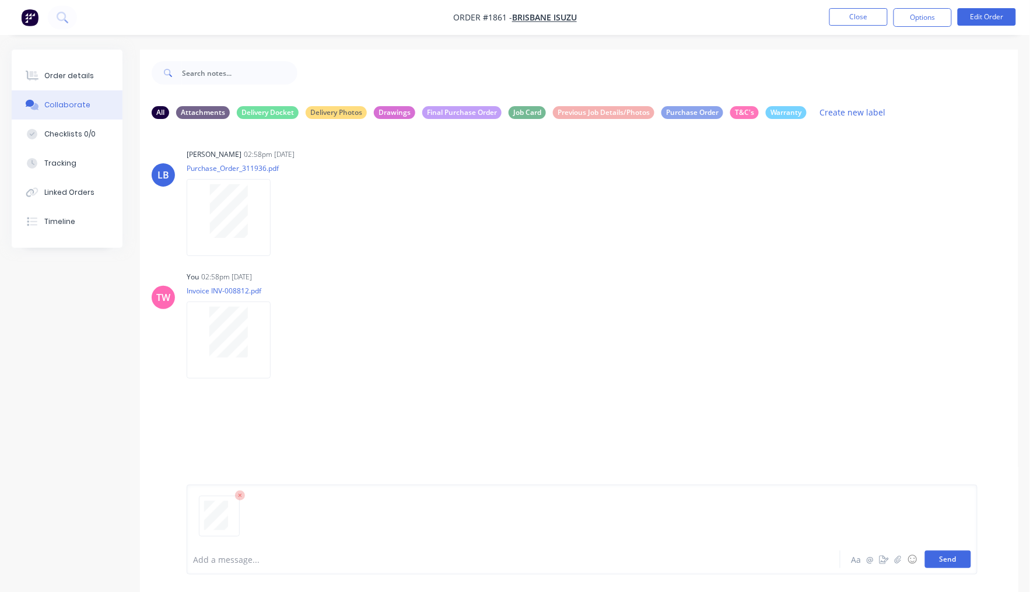
click at [963, 562] on button "Send" at bounding box center [948, 559] width 46 height 17
click at [279, 465] on icon "button" at bounding box center [280, 462] width 3 height 13
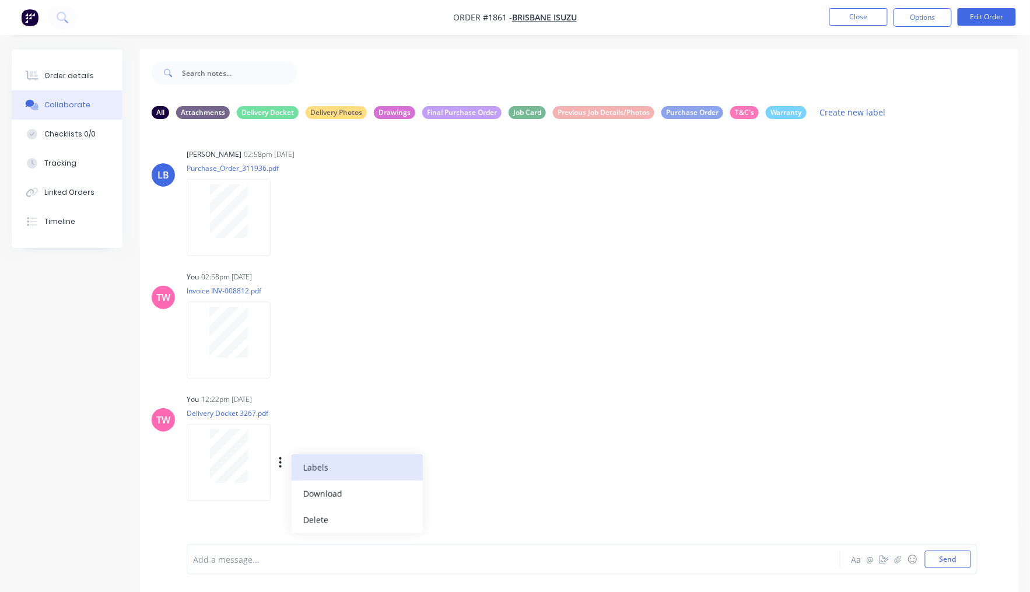
click at [328, 477] on button "Labels" at bounding box center [357, 467] width 131 height 26
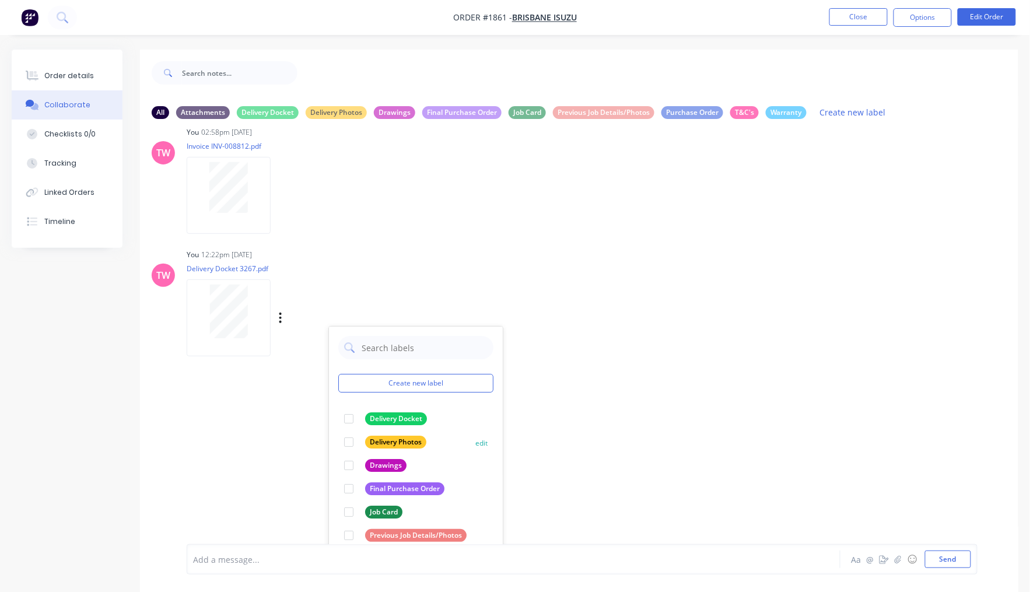
scroll to position [182, 0]
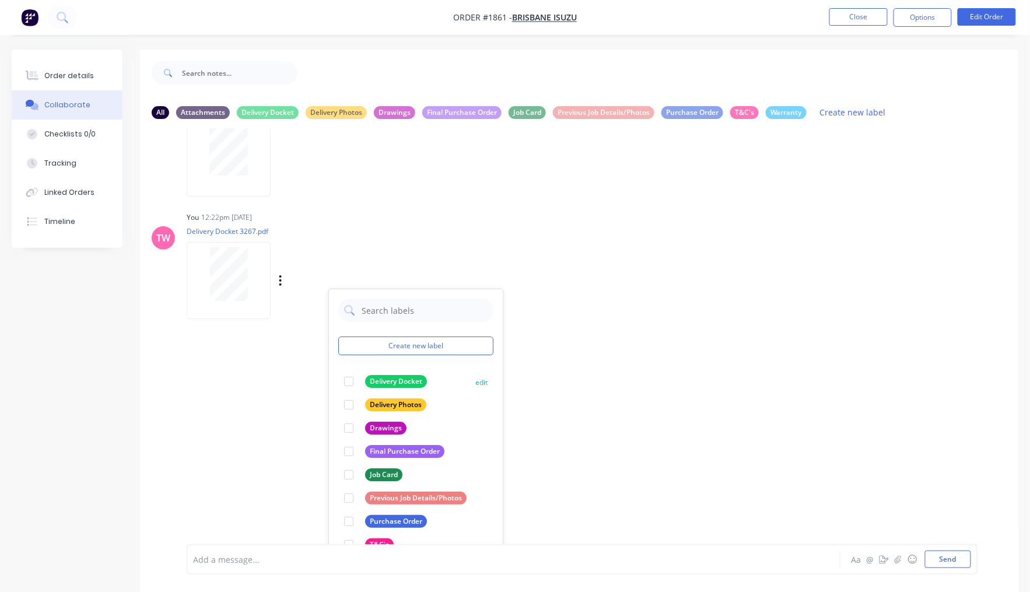
click at [350, 381] on div at bounding box center [348, 381] width 23 height 23
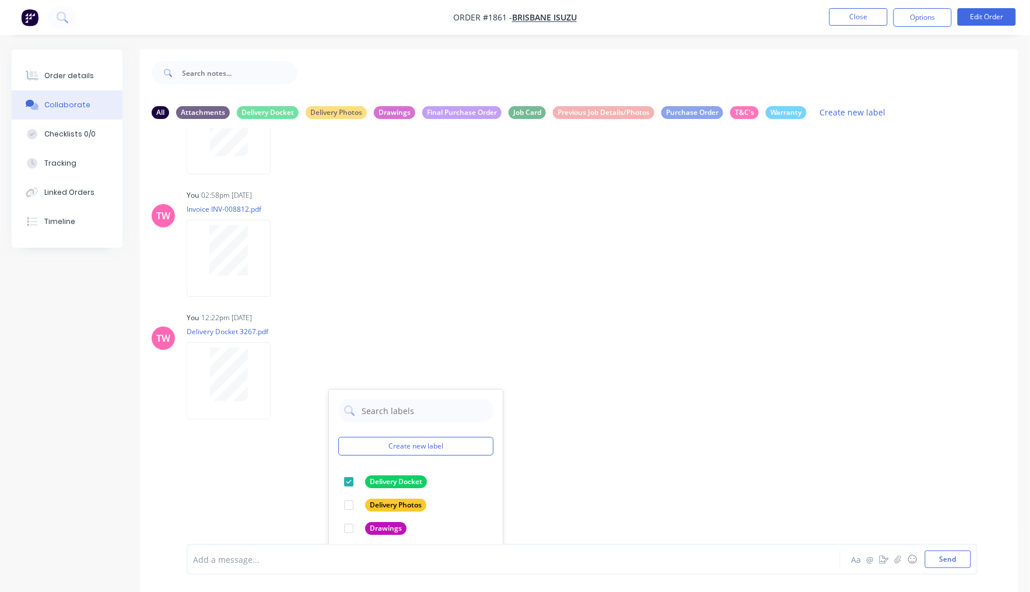
scroll to position [0, 0]
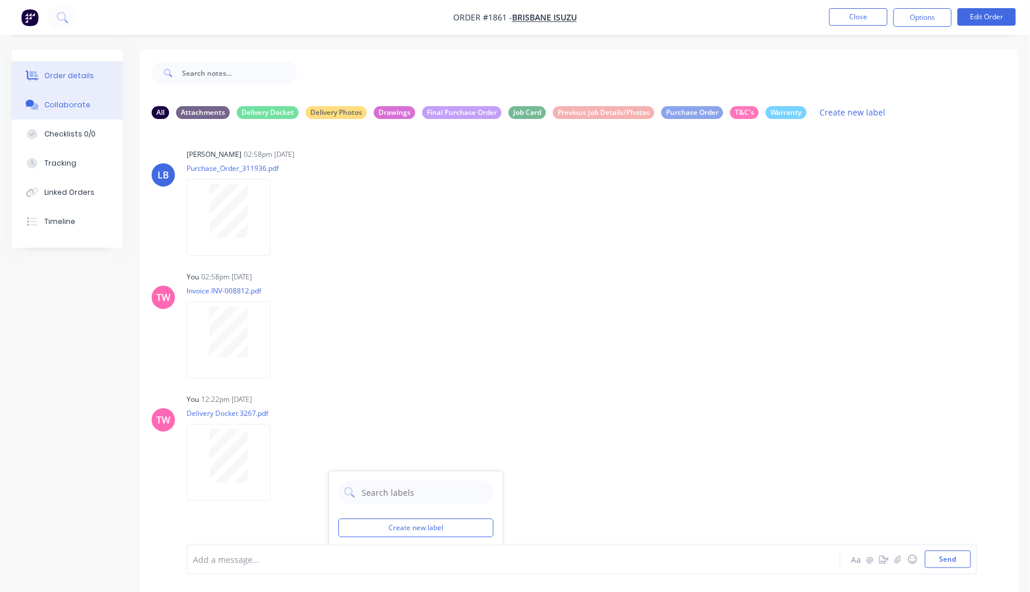
click at [66, 71] on div "Order details" at bounding box center [69, 76] width 50 height 10
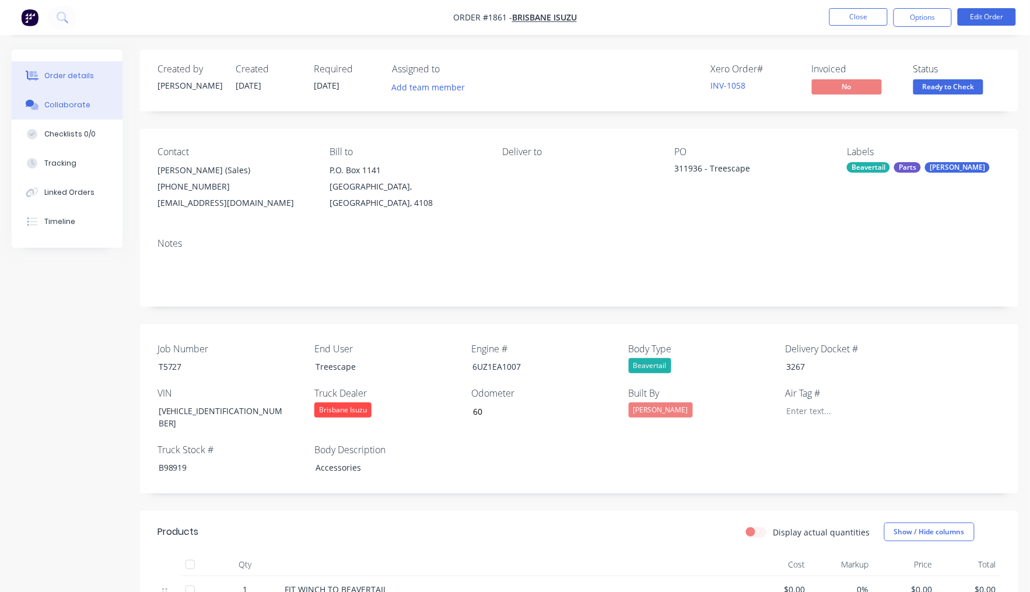
click at [71, 106] on div "Collaborate" at bounding box center [67, 105] width 46 height 10
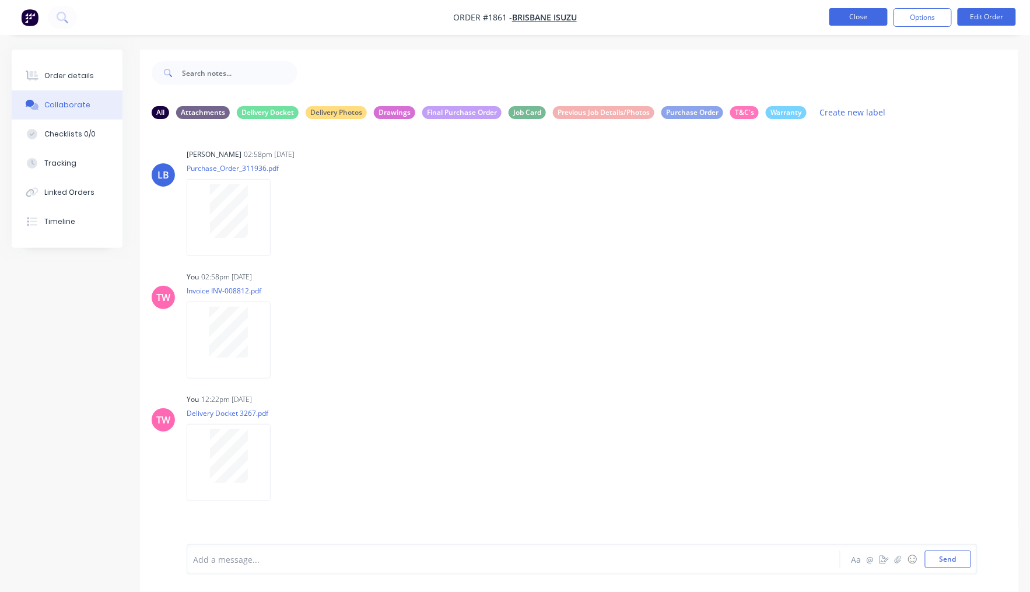
click at [873, 20] on button "Close" at bounding box center [858, 16] width 58 height 17
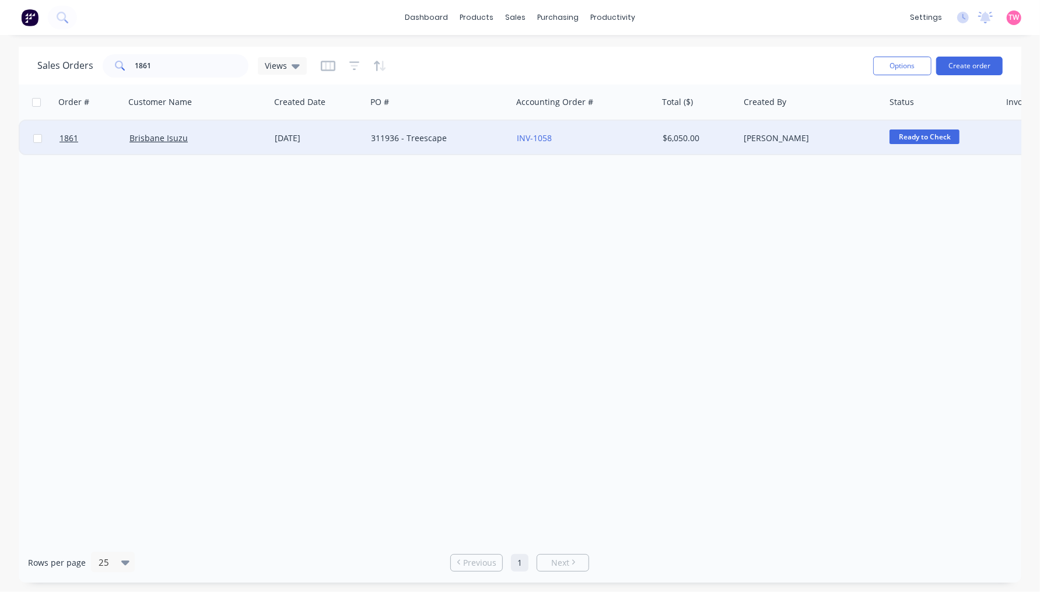
click at [225, 141] on div "Brisbane Isuzu" at bounding box center [193, 138] width 129 height 12
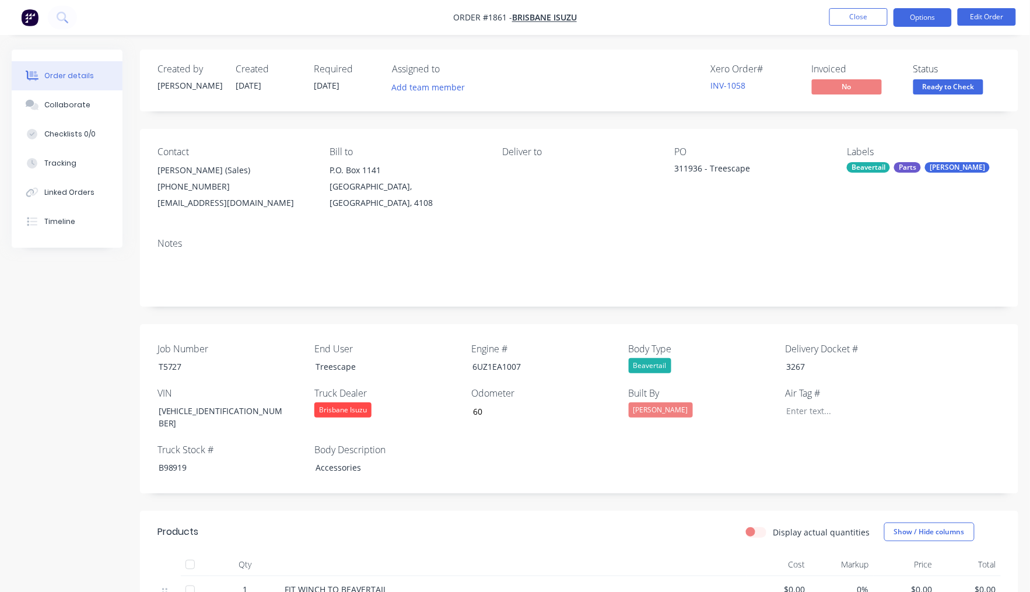
click at [916, 18] on button "Options" at bounding box center [923, 17] width 58 height 19
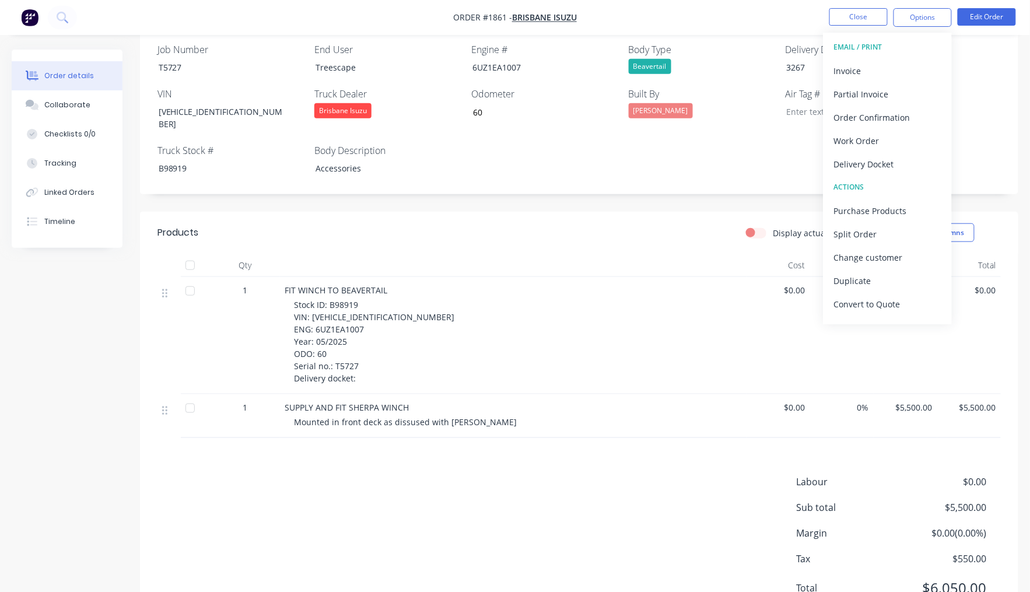
scroll to position [324, 0]
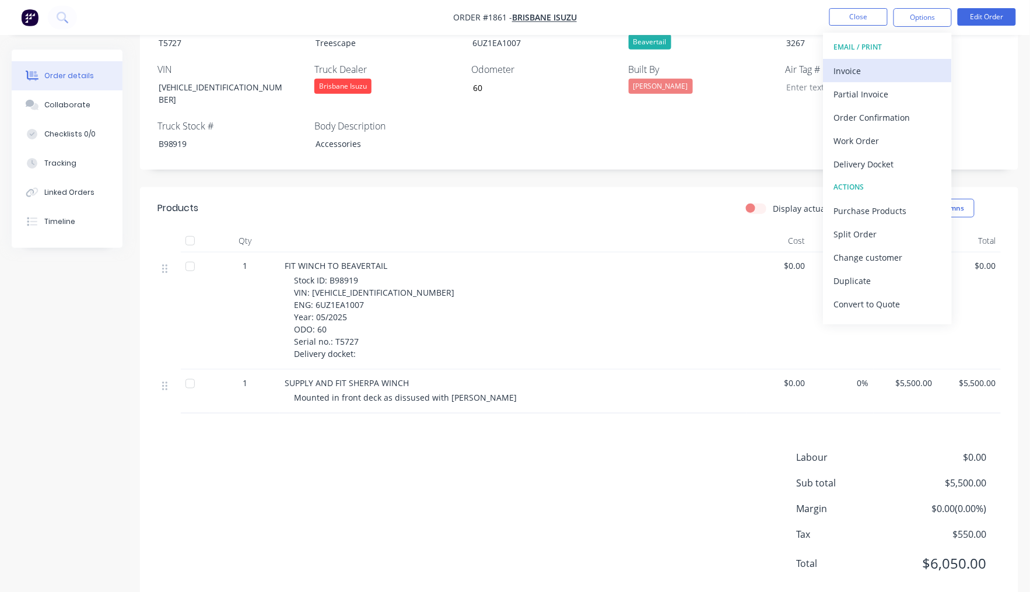
click at [859, 73] on div "Invoice" at bounding box center [887, 70] width 107 height 17
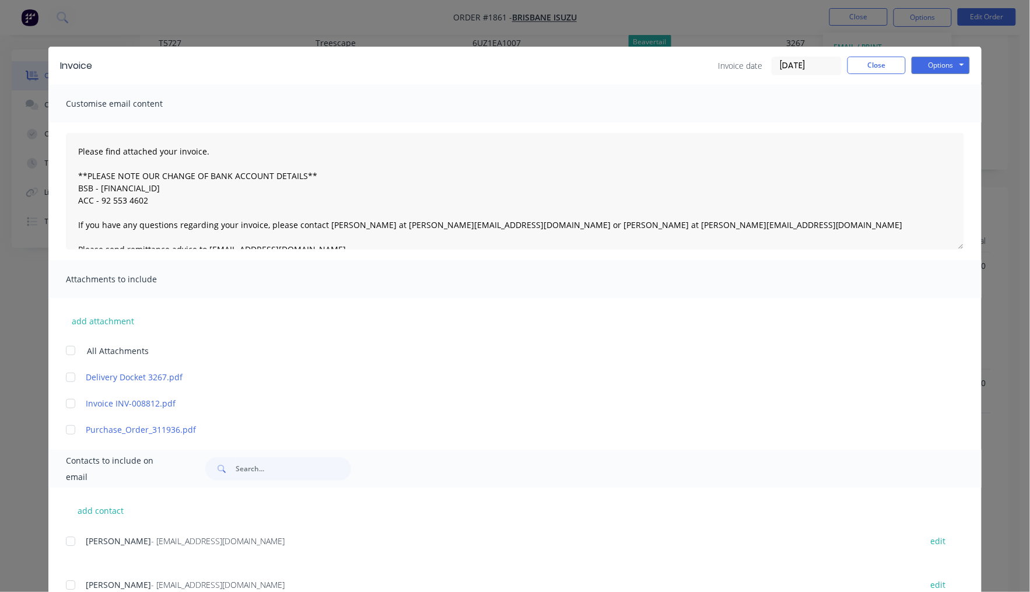
click at [62, 377] on div at bounding box center [70, 377] width 23 height 23
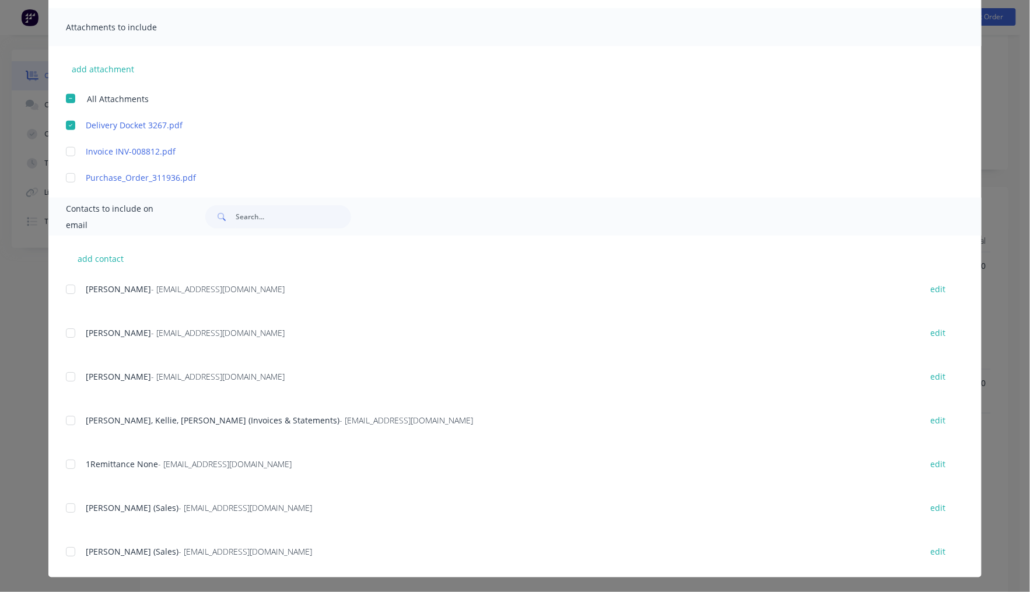
scroll to position [253, 0]
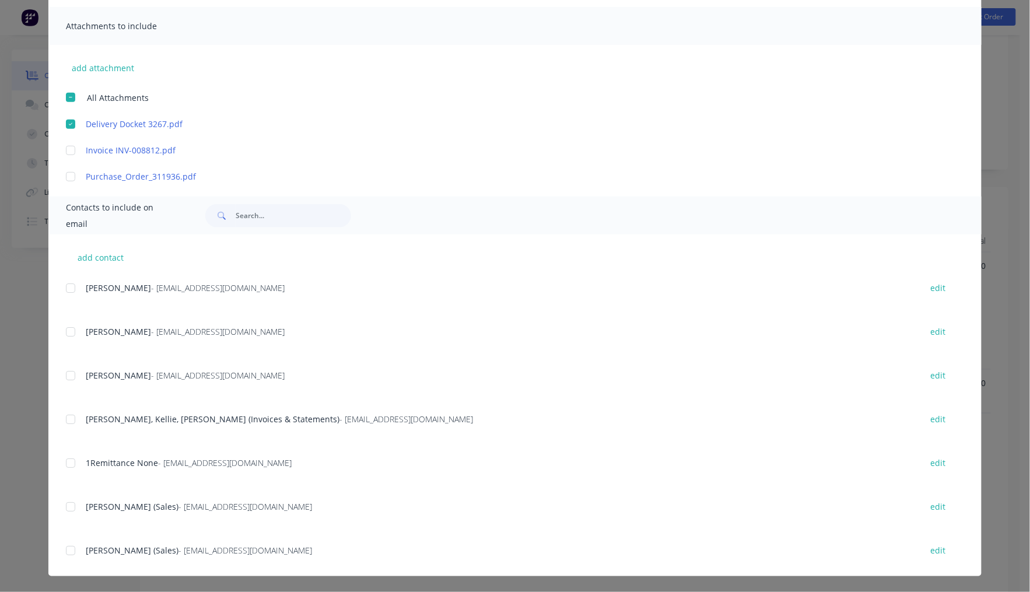
click at [68, 418] on div at bounding box center [70, 419] width 23 height 23
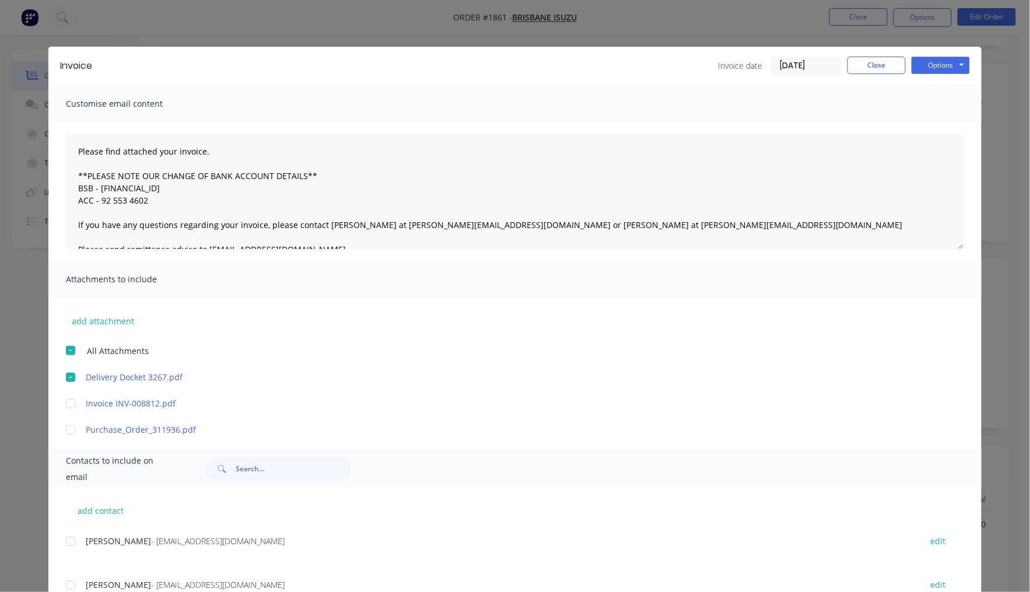
scroll to position [0, 0]
click at [938, 66] on button "Options" at bounding box center [941, 65] width 58 height 17
click at [948, 121] on button "Email" at bounding box center [949, 124] width 75 height 19
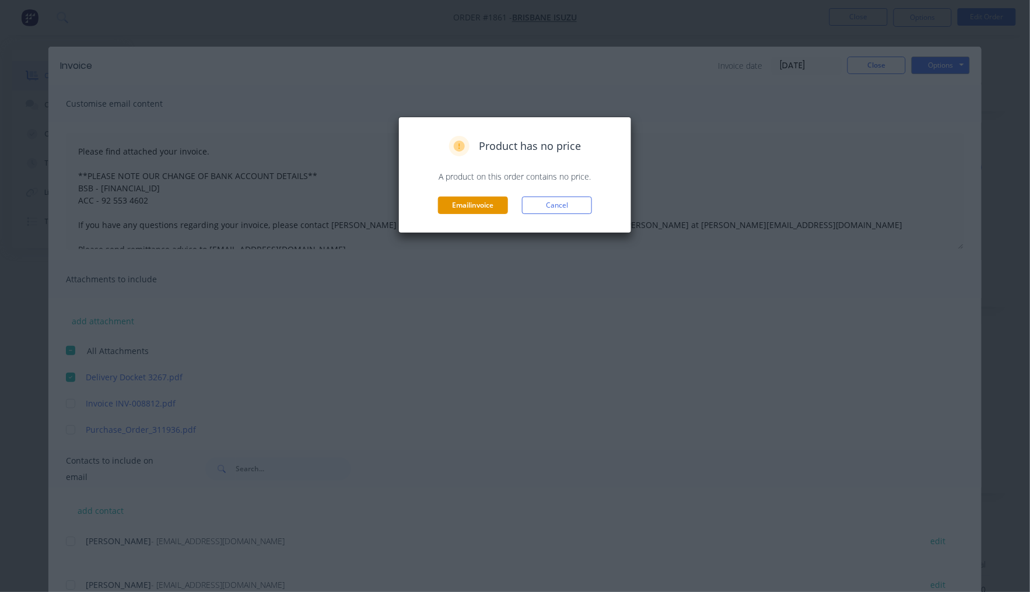
click at [453, 207] on button "Email invoice" at bounding box center [473, 205] width 70 height 17
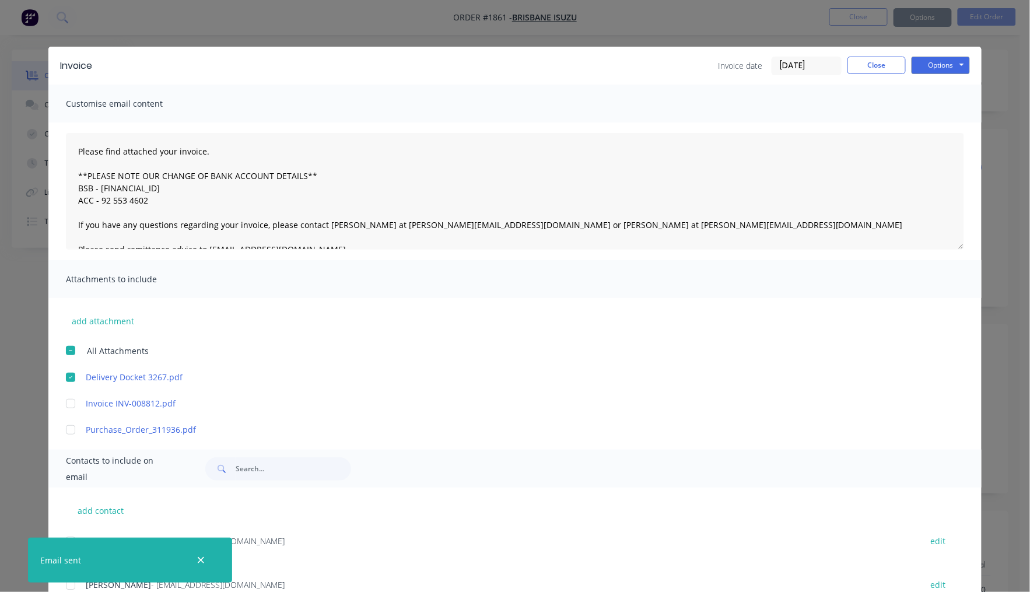
type textarea "Please find attached your invoice. **PLEASE NOTE OUR CHANGE OF BANK ACCOUNT DET…"
click at [871, 65] on button "Close" at bounding box center [877, 65] width 58 height 17
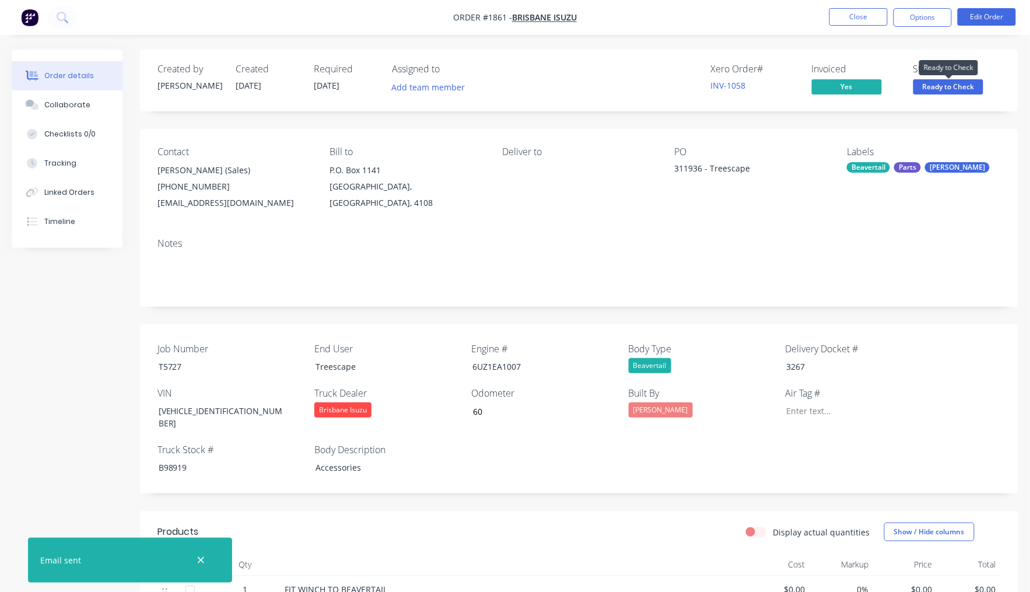
click at [959, 86] on span "Ready to Check" at bounding box center [948, 86] width 70 height 15
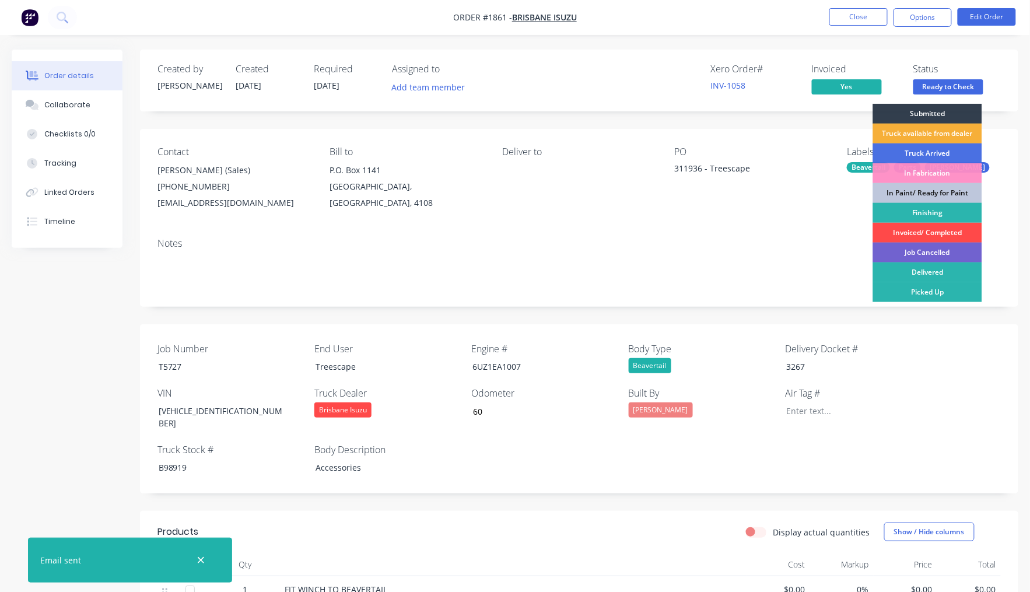
click at [932, 229] on div "Invoiced/ Completed" at bounding box center [927, 233] width 109 height 20
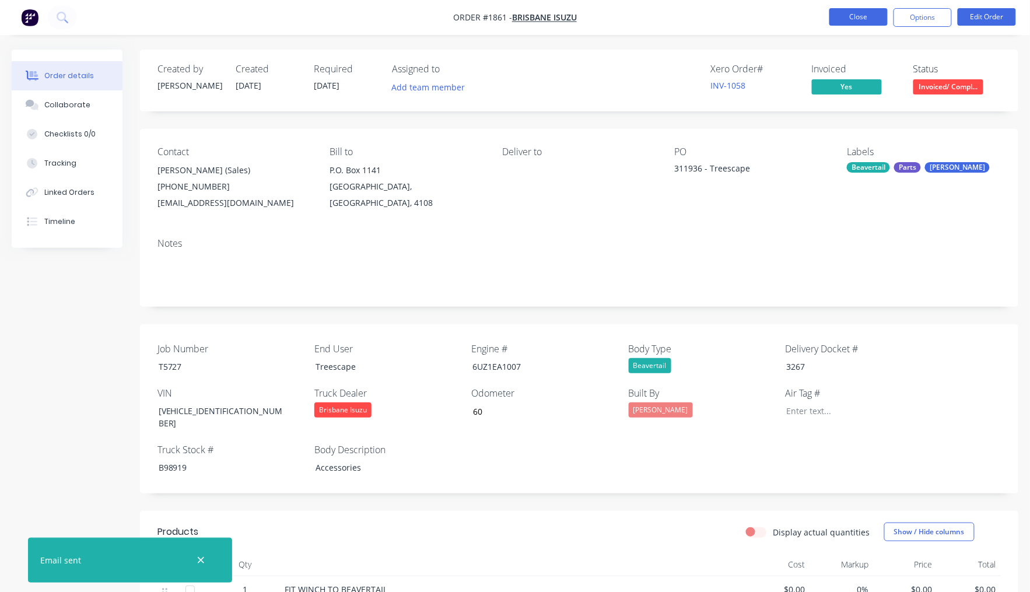
click at [858, 16] on button "Close" at bounding box center [858, 16] width 58 height 17
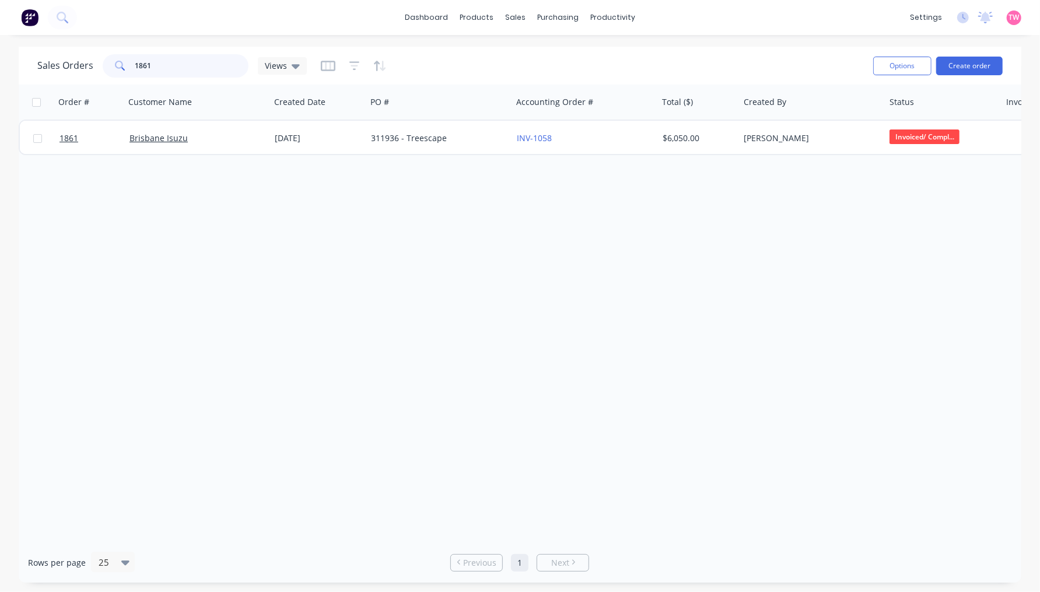
drag, startPoint x: 131, startPoint y: 63, endPoint x: 93, endPoint y: 64, distance: 37.4
click at [93, 64] on div "Sales Orders 1861 Views" at bounding box center [171, 65] width 269 height 23
type input "1654"
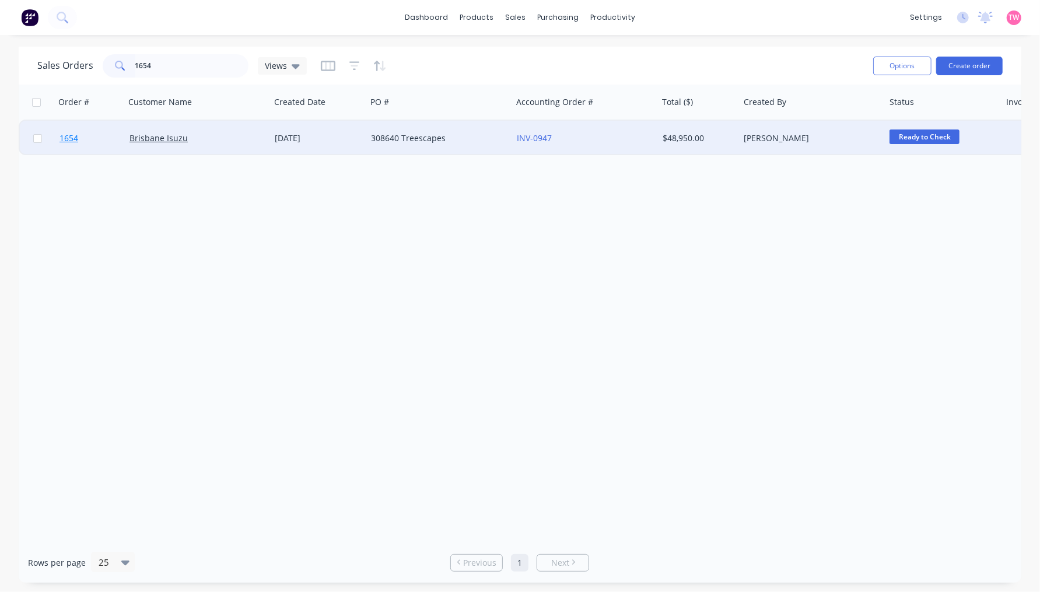
click at [96, 135] on link "1654" at bounding box center [94, 138] width 70 height 35
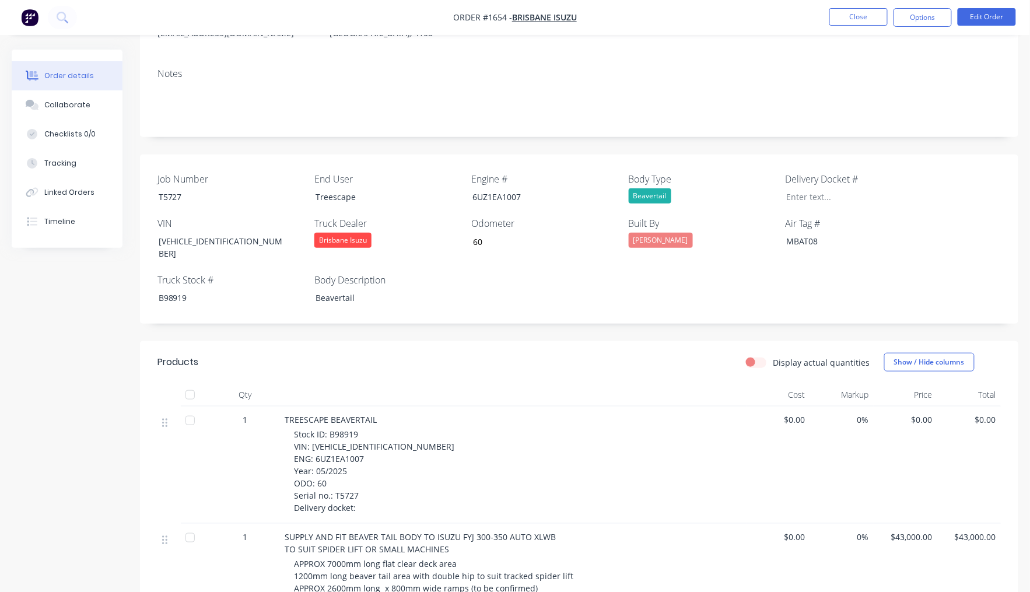
scroll to position [216, 0]
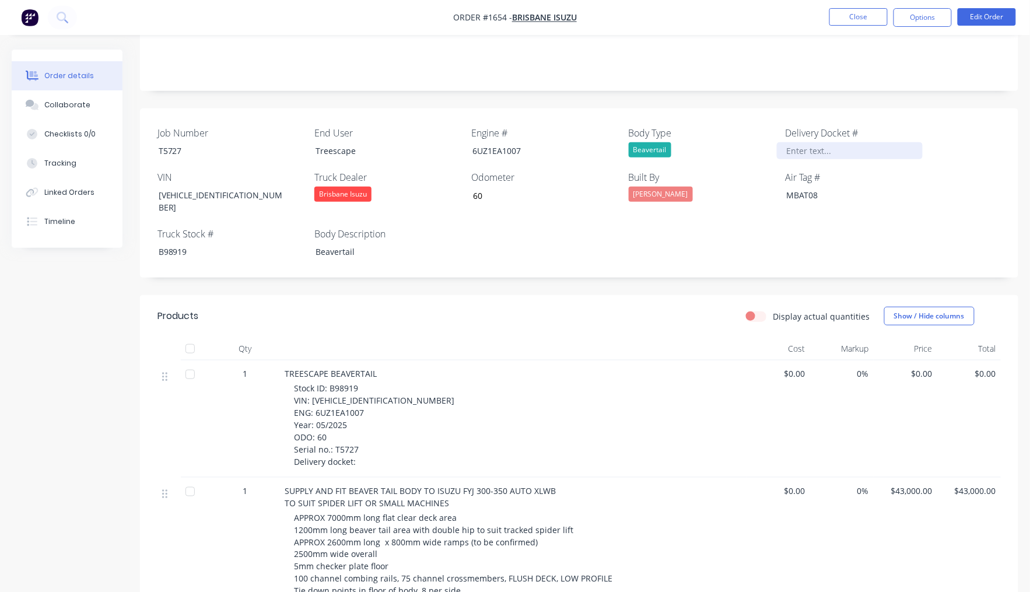
click at [828, 150] on div at bounding box center [850, 150] width 146 height 17
click at [71, 106] on div "Collaborate" at bounding box center [67, 105] width 46 height 10
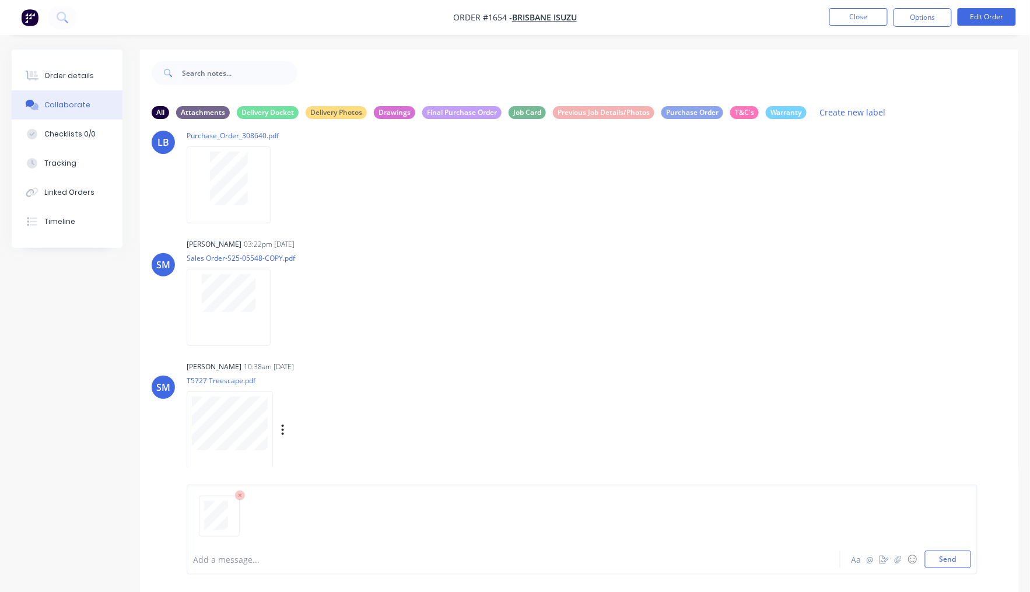
scroll to position [83, 0]
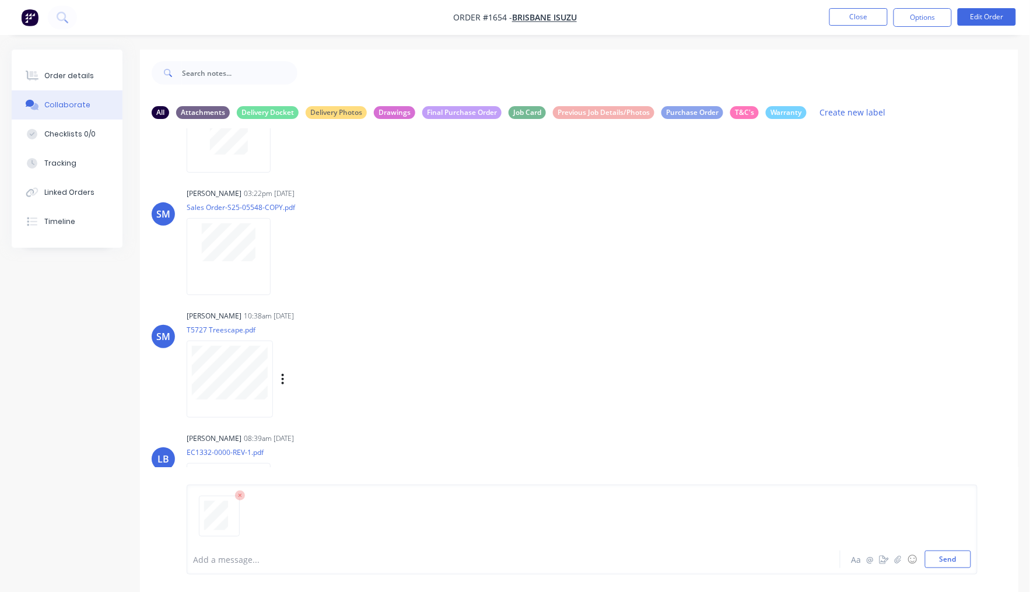
click at [12, 90] on button "Collaborate" at bounding box center [67, 104] width 111 height 29
click at [950, 561] on button "Send" at bounding box center [948, 559] width 46 height 17
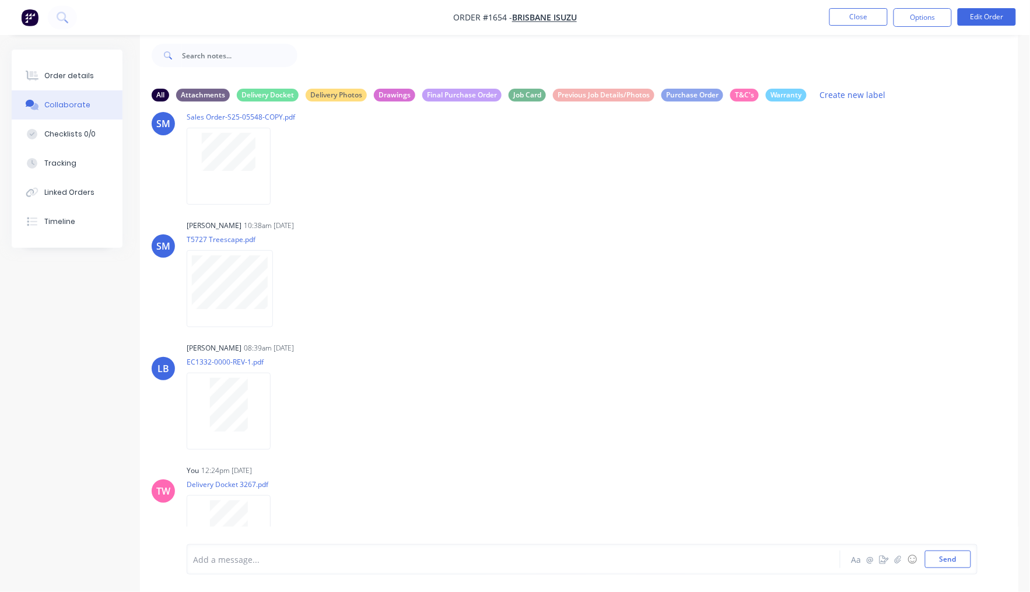
scroll to position [206, 0]
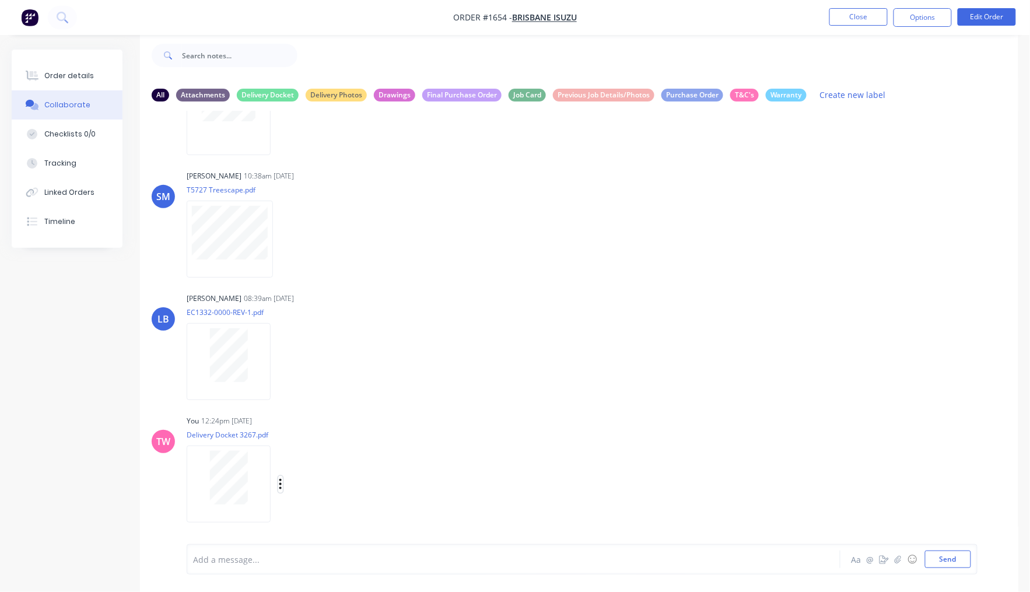
click at [280, 482] on icon "button" at bounding box center [280, 484] width 2 height 10
click at [324, 461] on button "Labels" at bounding box center [357, 459] width 131 height 26
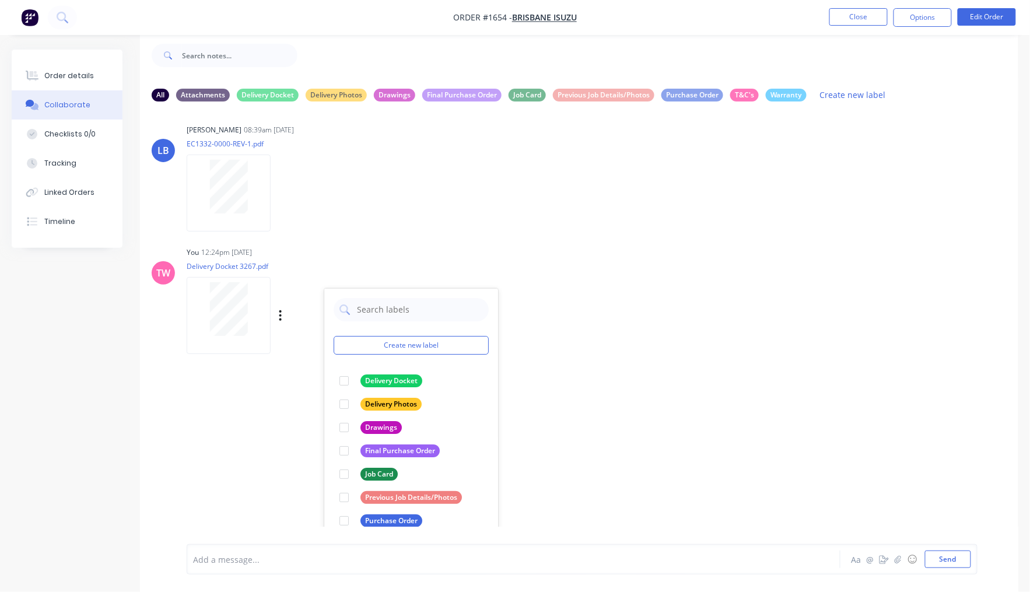
scroll to position [391, 0]
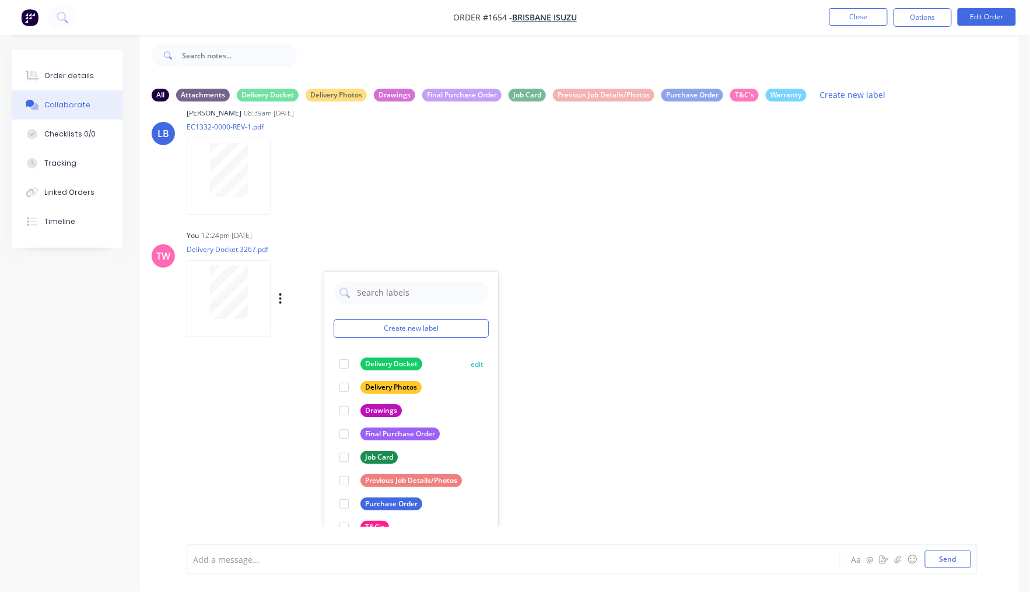
click at [342, 365] on div at bounding box center [343, 363] width 23 height 23
click at [697, 346] on div "LB Lizzie Buck 05:12pm 24/03/25 Purchase_Order_308640.pdf Labels Download Delet…" at bounding box center [579, 319] width 878 height 416
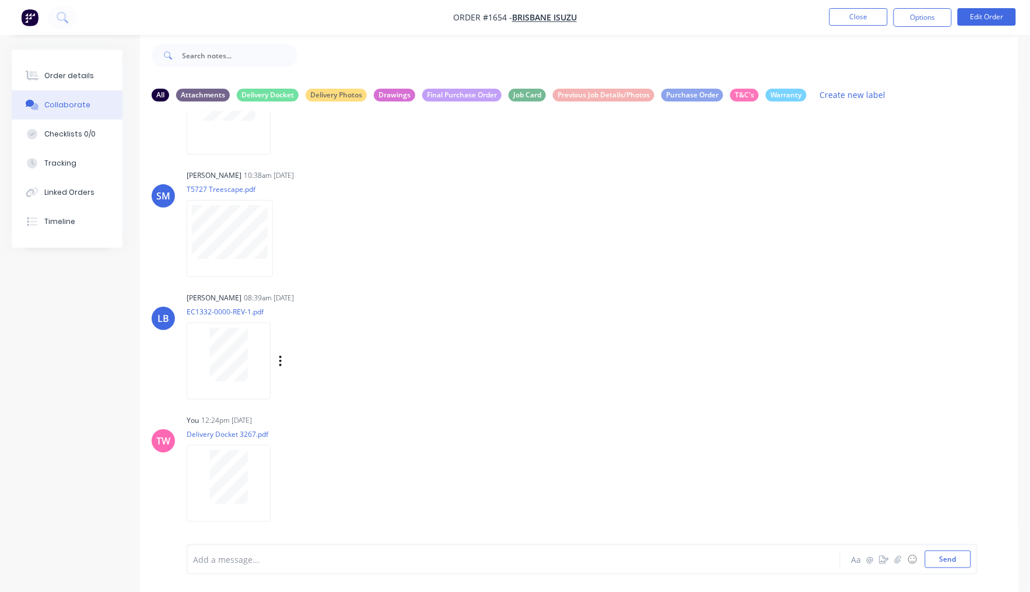
scroll to position [0, 0]
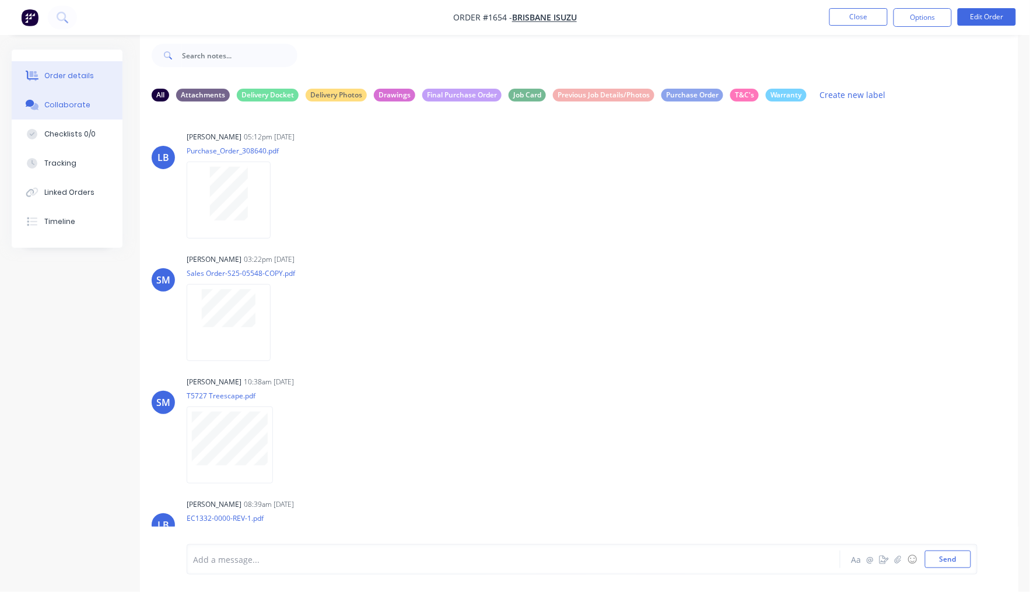
click at [78, 75] on div "Order details" at bounding box center [69, 76] width 50 height 10
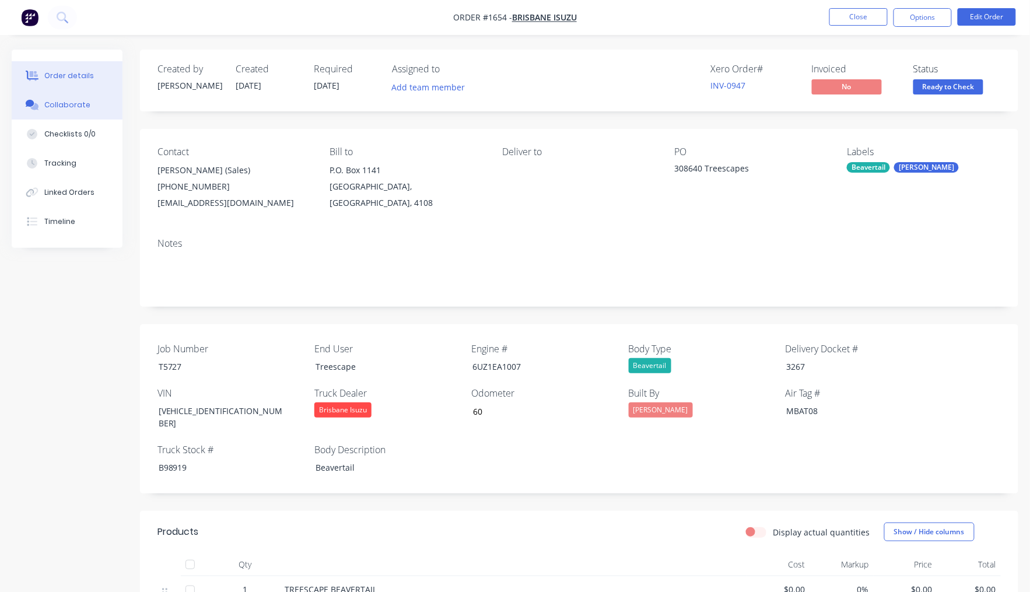
click at [82, 101] on div "Collaborate" at bounding box center [67, 105] width 46 height 10
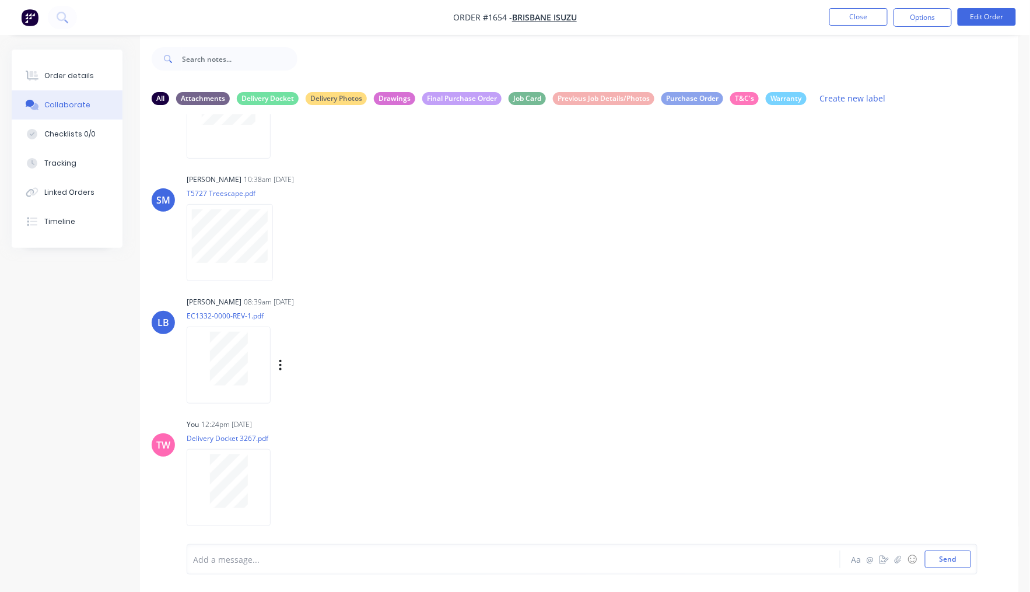
scroll to position [18, 0]
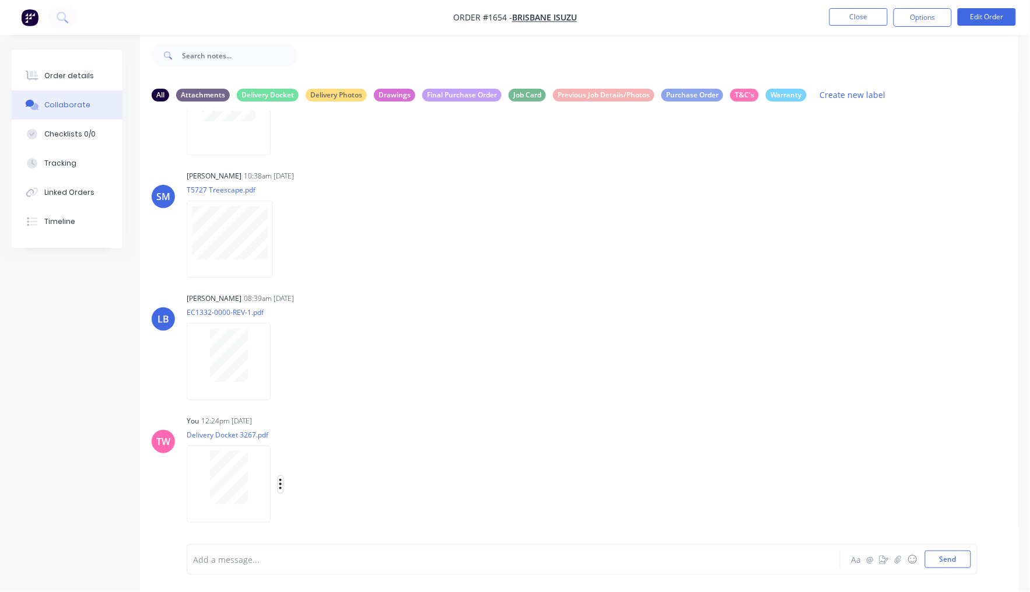
click at [279, 485] on icon "button" at bounding box center [280, 484] width 3 height 13
click at [321, 458] on button "Labels" at bounding box center [357, 459] width 131 height 26
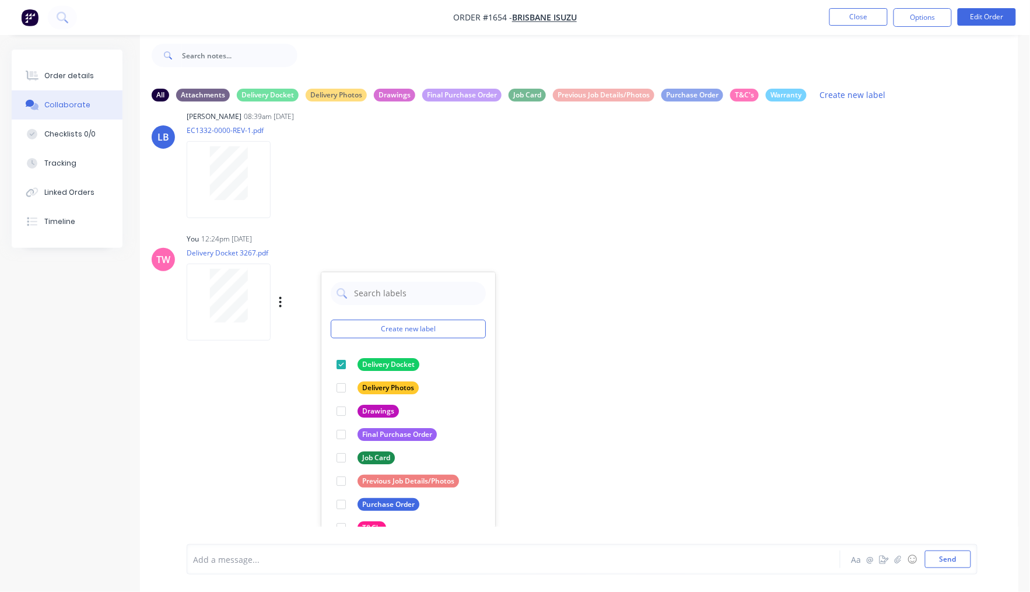
click at [743, 282] on div "LB Lizzie Buck 05:12pm 24/03/25 Purchase_Order_308640.pdf Labels Download Delet…" at bounding box center [579, 319] width 878 height 416
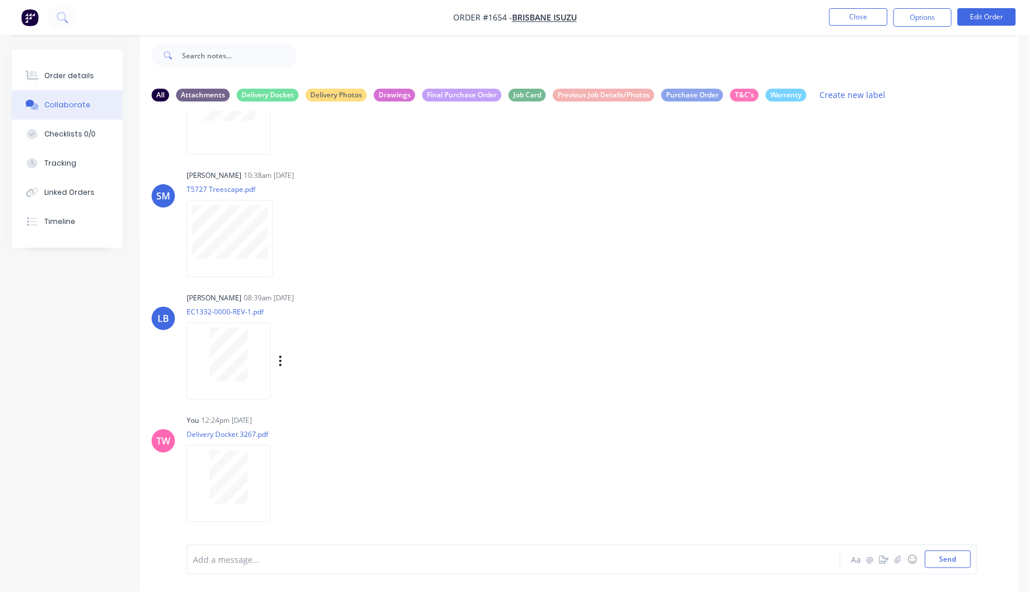
scroll to position [0, 0]
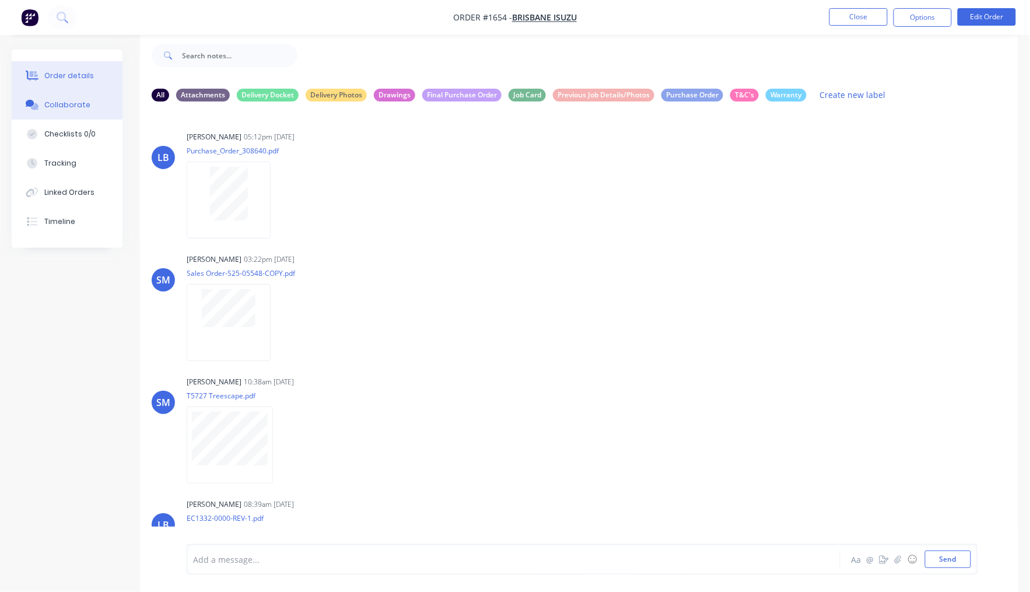
click at [57, 84] on button "Order details" at bounding box center [67, 75] width 111 height 29
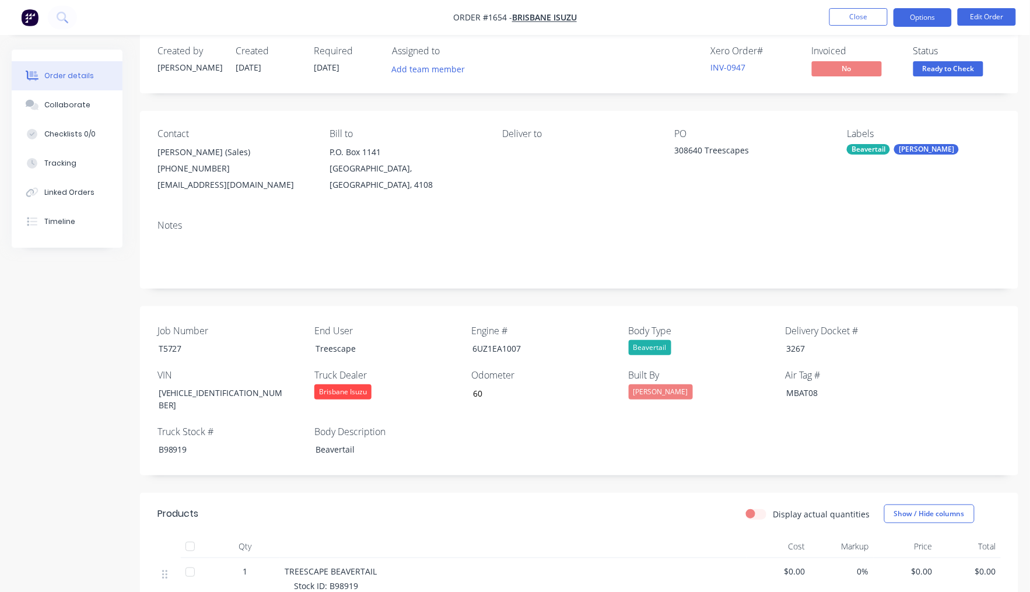
click at [906, 19] on button "Options" at bounding box center [923, 17] width 58 height 19
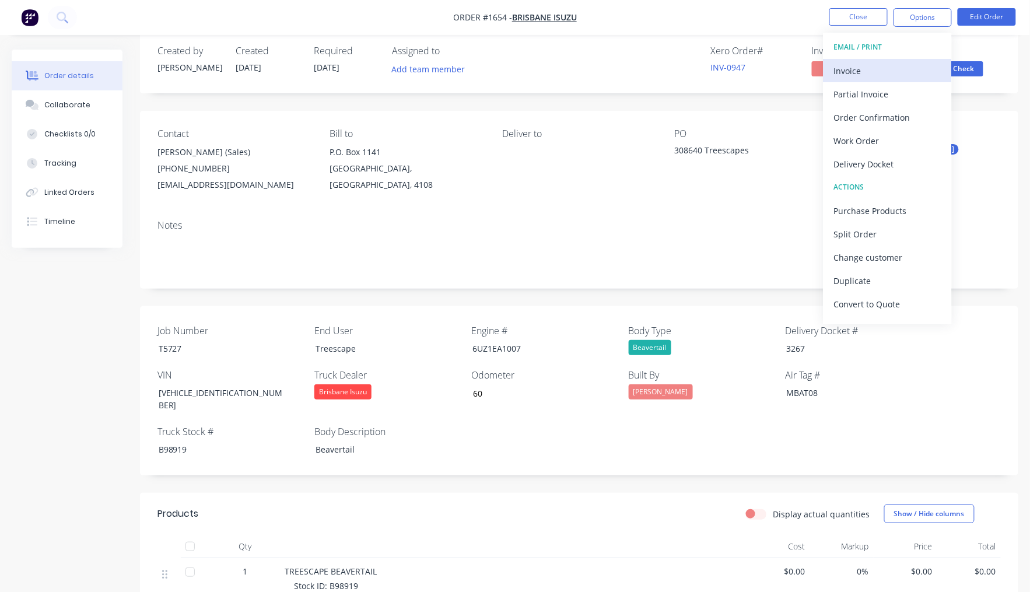
click at [871, 70] on div "Invoice" at bounding box center [887, 70] width 107 height 17
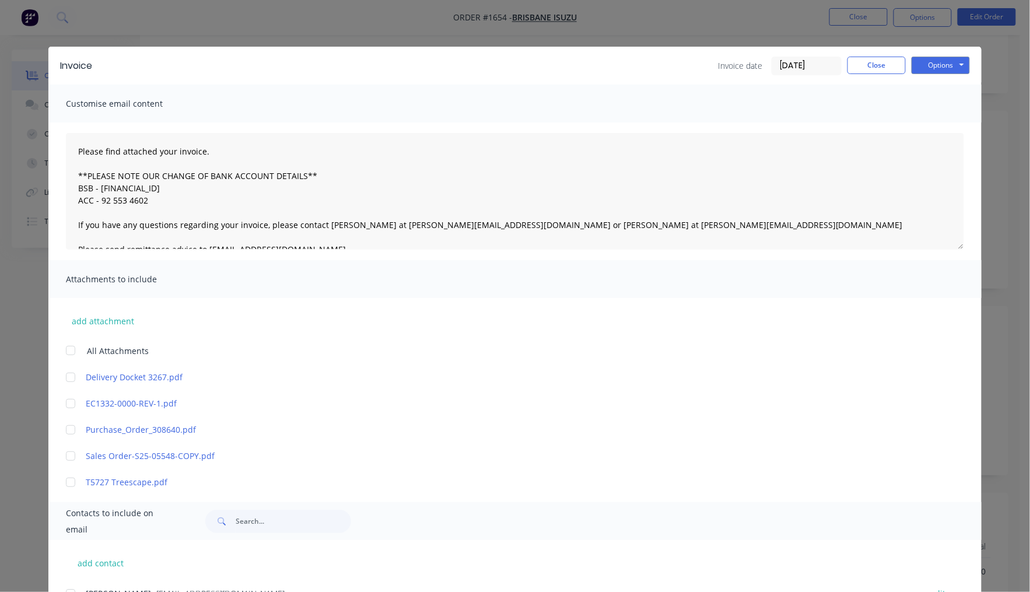
click at [68, 376] on div at bounding box center [70, 377] width 23 height 23
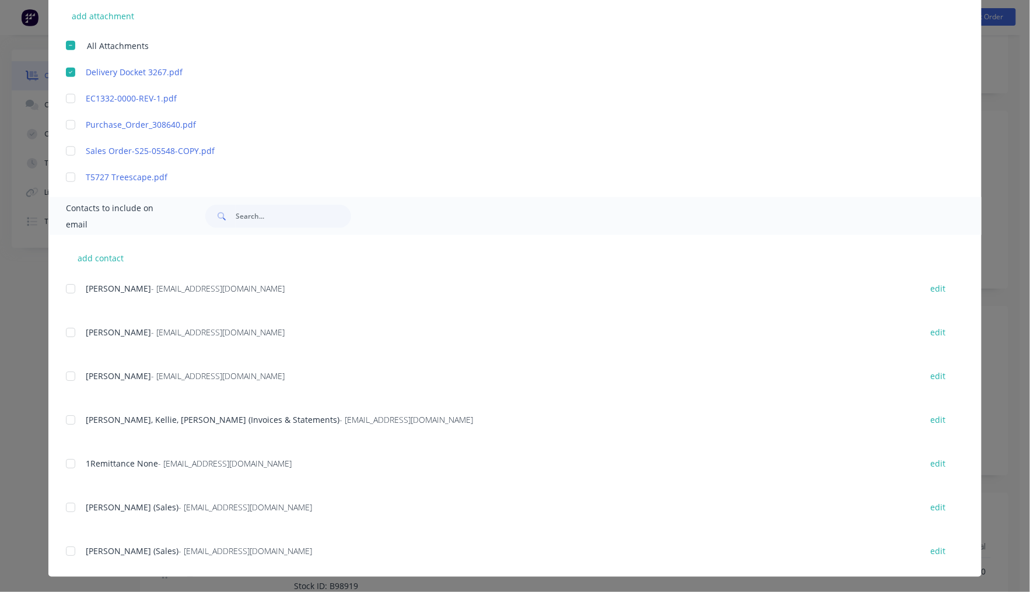
scroll to position [306, 0]
click at [66, 418] on div at bounding box center [70, 419] width 23 height 23
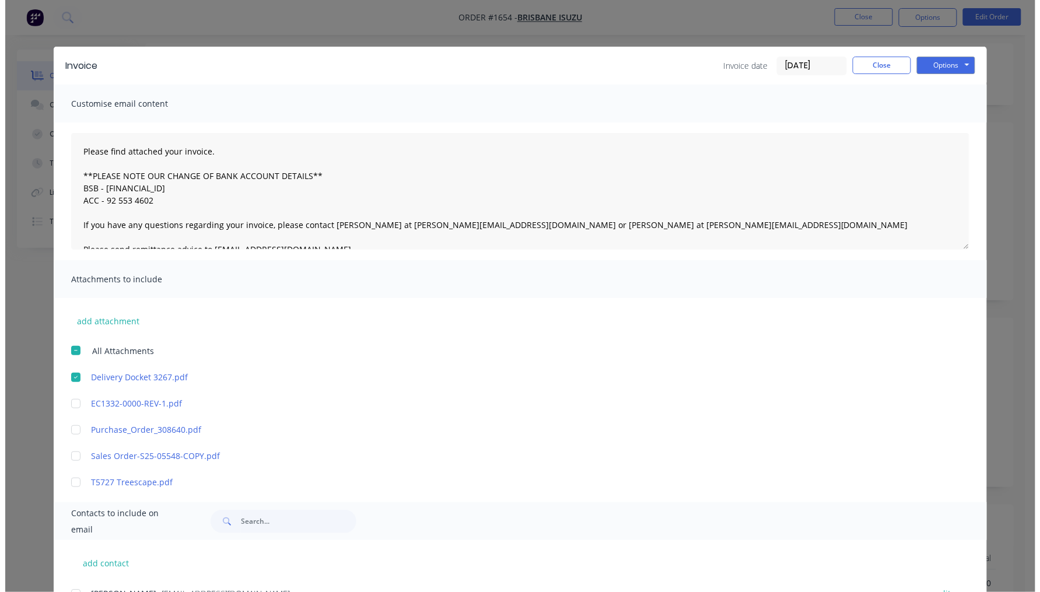
scroll to position [0, 0]
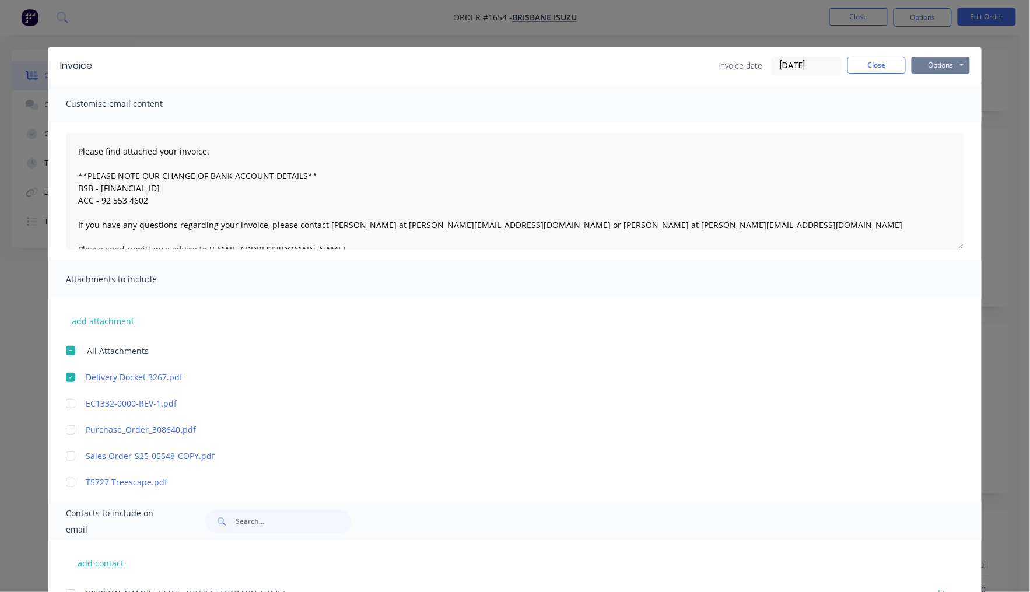
click at [938, 62] on button "Options" at bounding box center [941, 65] width 58 height 17
click at [945, 120] on button "Email" at bounding box center [949, 124] width 75 height 19
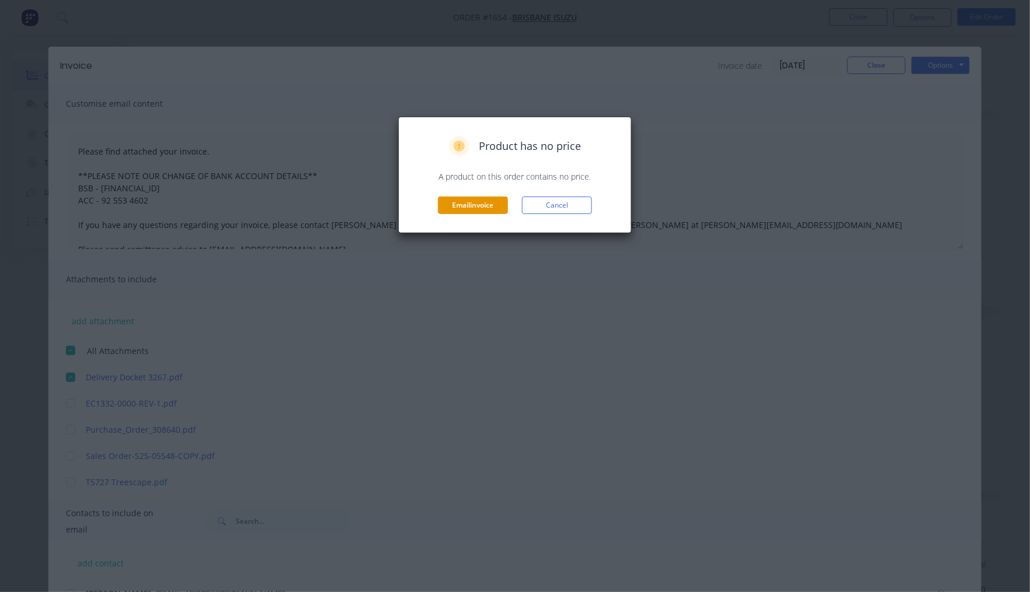
click at [474, 206] on button "Email invoice" at bounding box center [473, 205] width 70 height 17
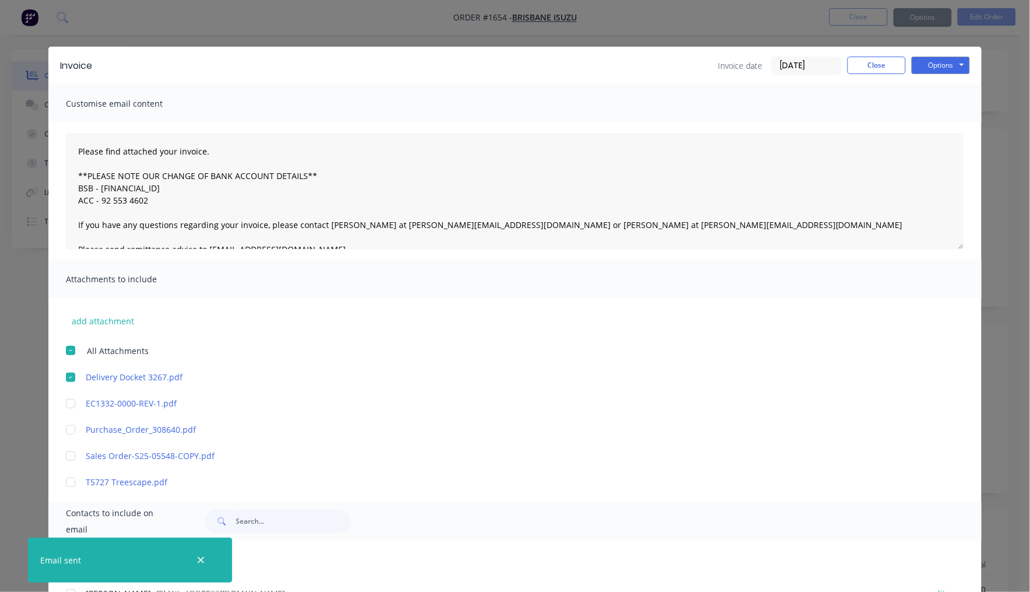
type textarea "Please find attached your invoice. **PLEASE NOTE OUR CHANGE OF BANK ACCOUNT DET…"
click at [865, 64] on button "Close" at bounding box center [877, 65] width 58 height 17
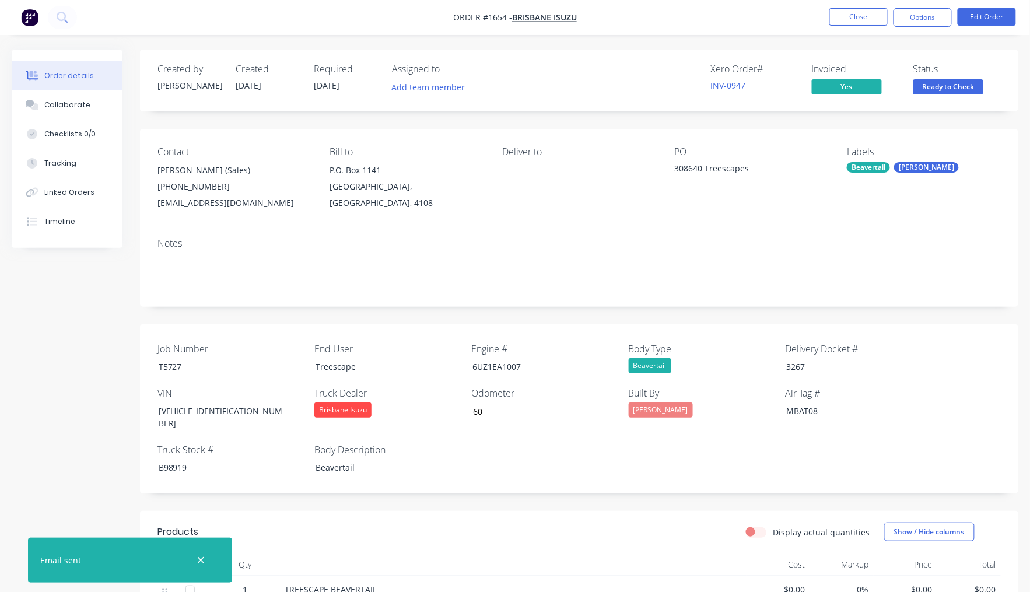
click at [953, 89] on span "Ready to Check" at bounding box center [948, 86] width 70 height 15
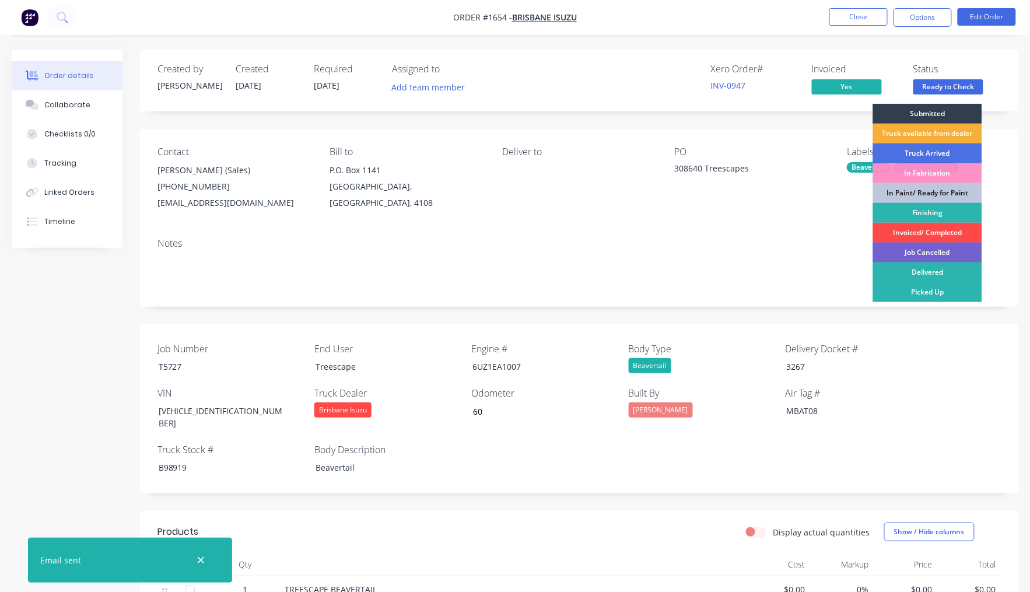
click at [923, 238] on div "Invoiced/ Completed" at bounding box center [927, 233] width 109 height 20
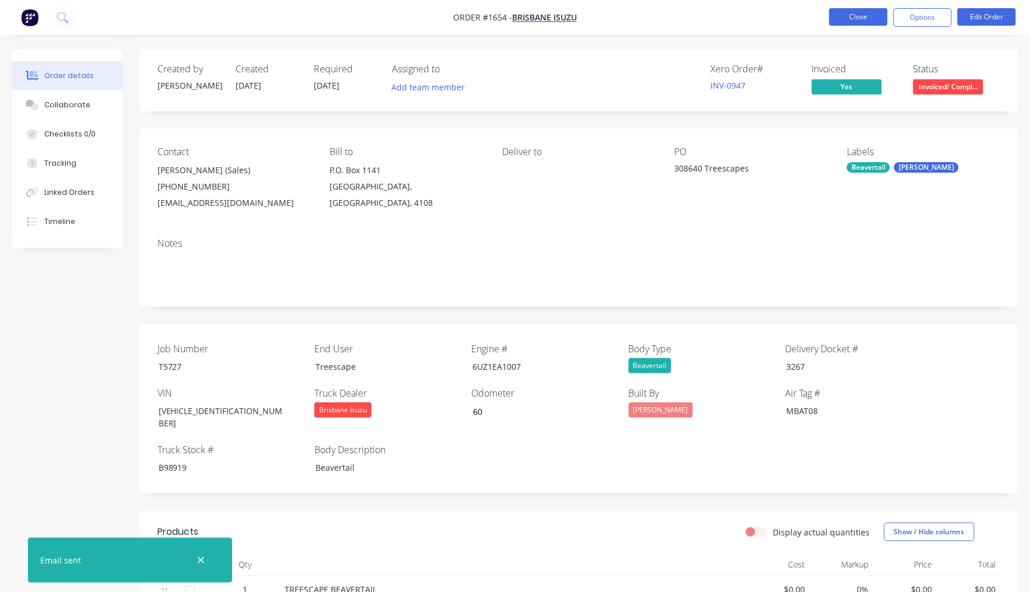
click at [865, 18] on button "Close" at bounding box center [858, 16] width 58 height 17
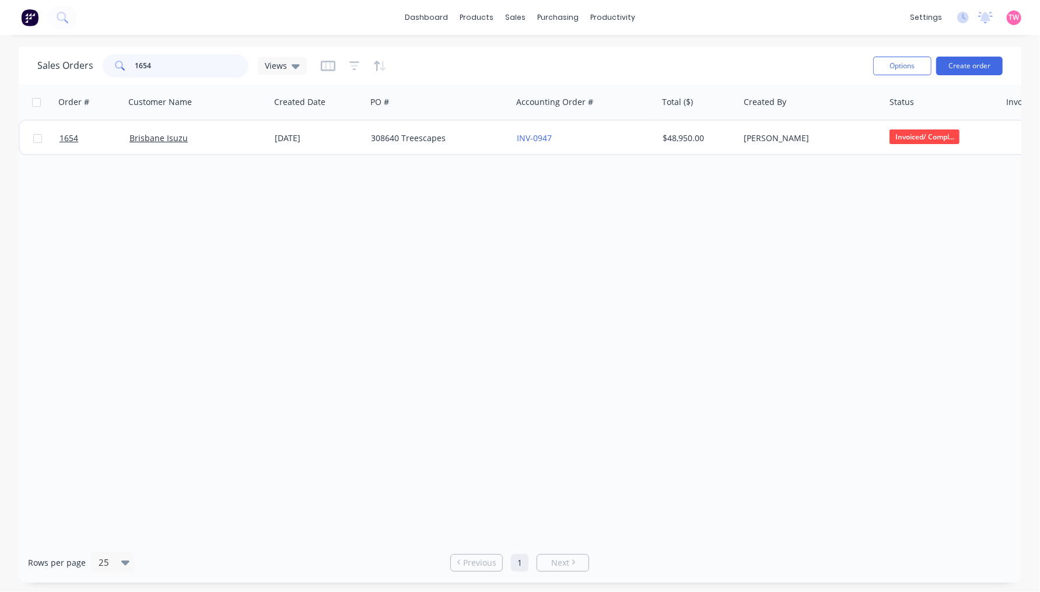
drag, startPoint x: 216, startPoint y: 63, endPoint x: 83, endPoint y: 63, distance: 133.6
click at [83, 63] on div "Sales Orders 1654 Views" at bounding box center [171, 65] width 269 height 23
type input "treesca"
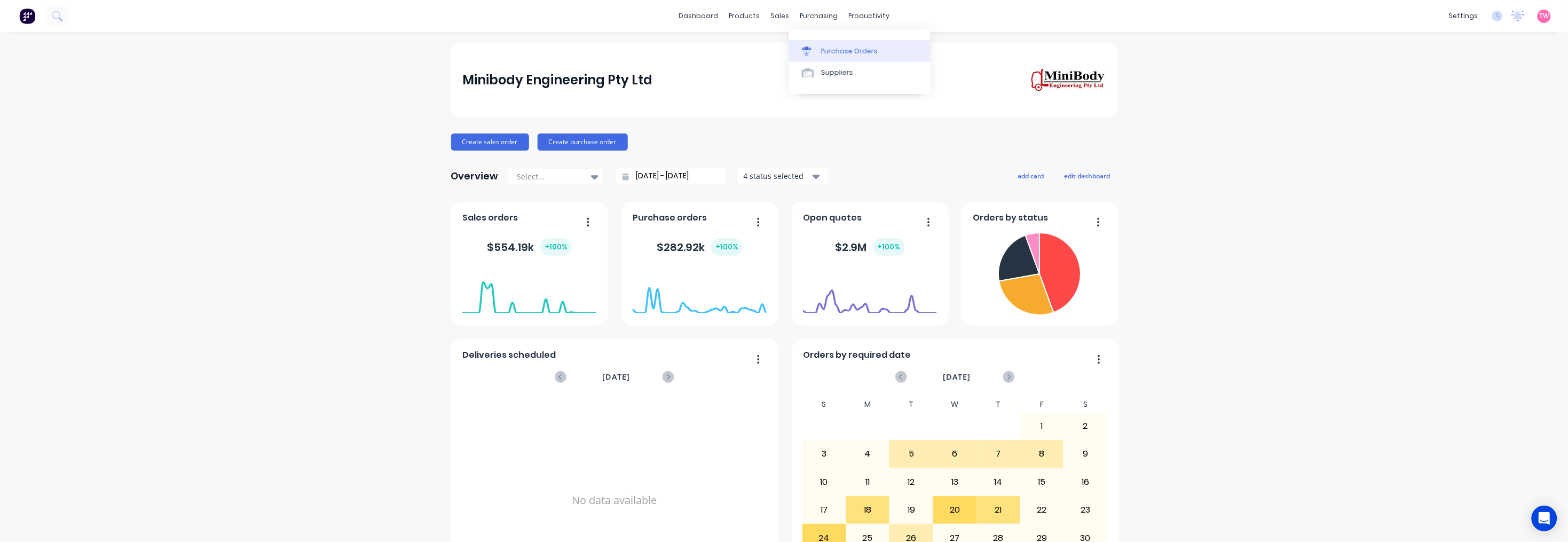
click at [836, 41] on link "Purchase Orders" at bounding box center [860, 50] width 142 height 21
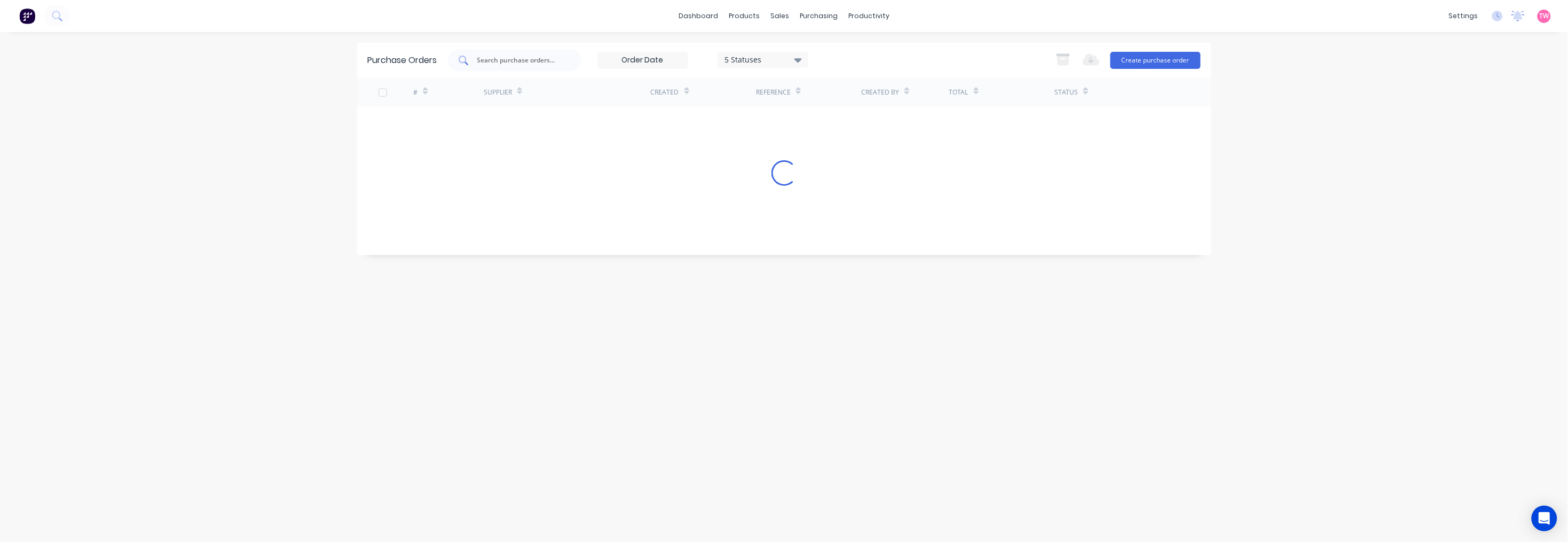
click at [481, 56] on input "text" at bounding box center [520, 60] width 89 height 11
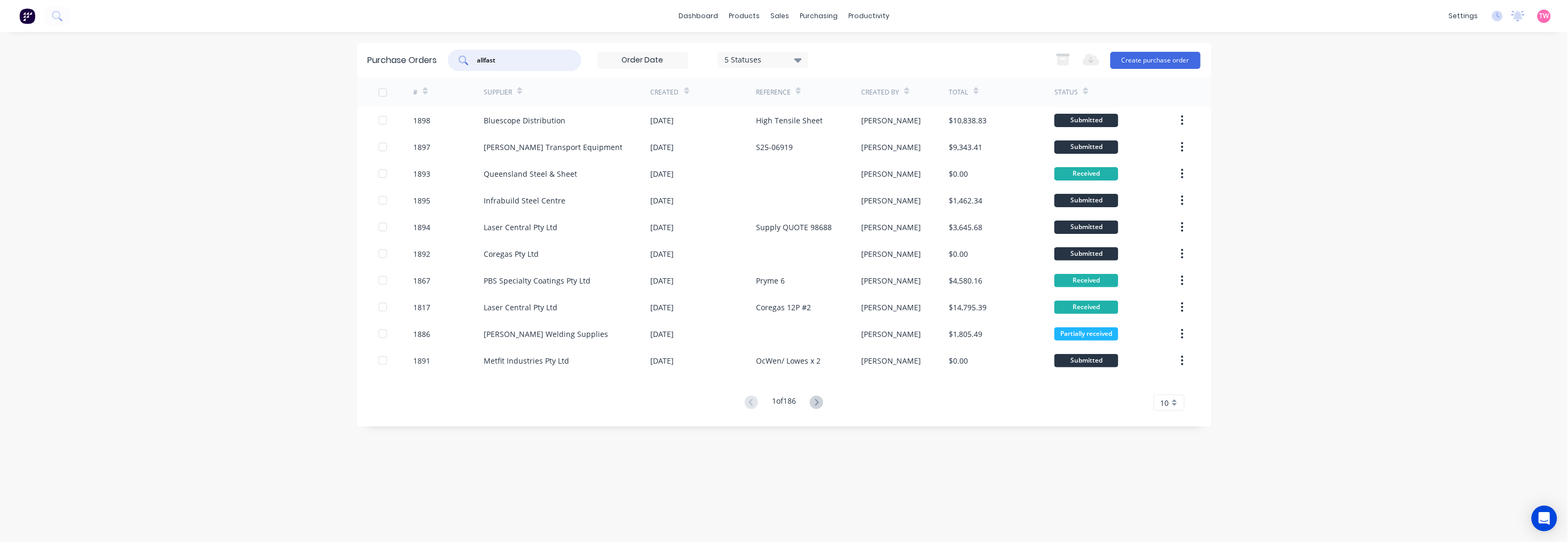
type input "allfast"
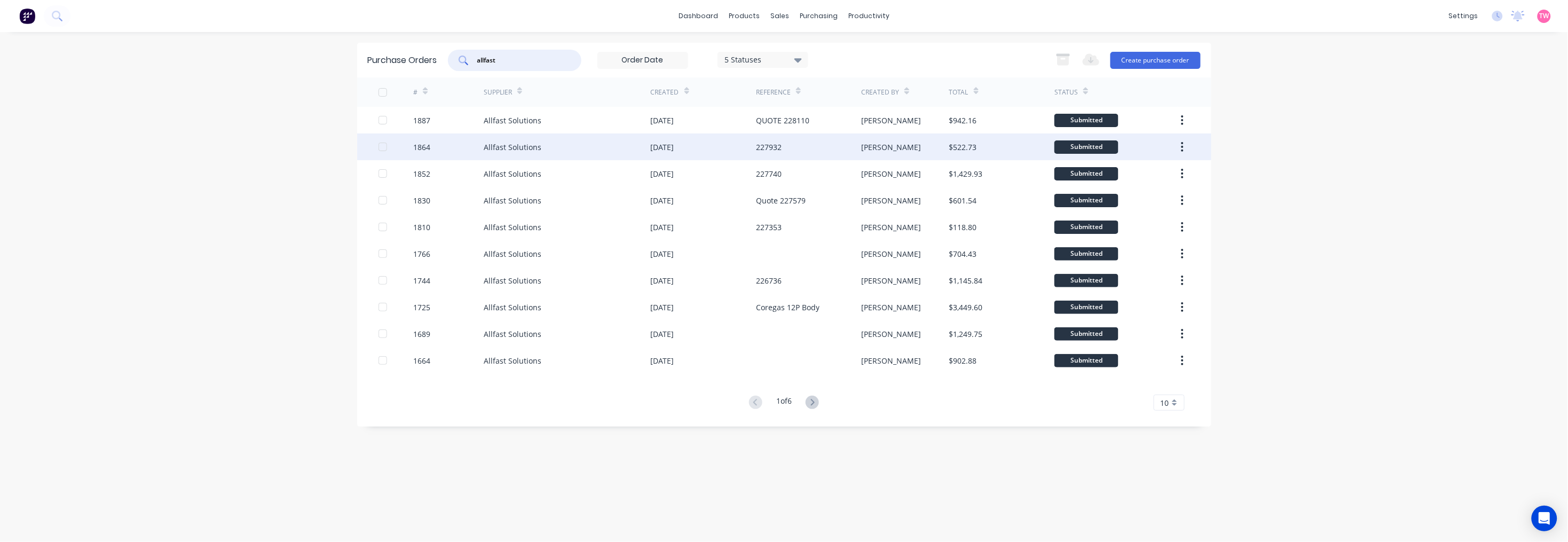
click at [599, 140] on div "Allfast Solutions" at bounding box center [567, 146] width 168 height 27
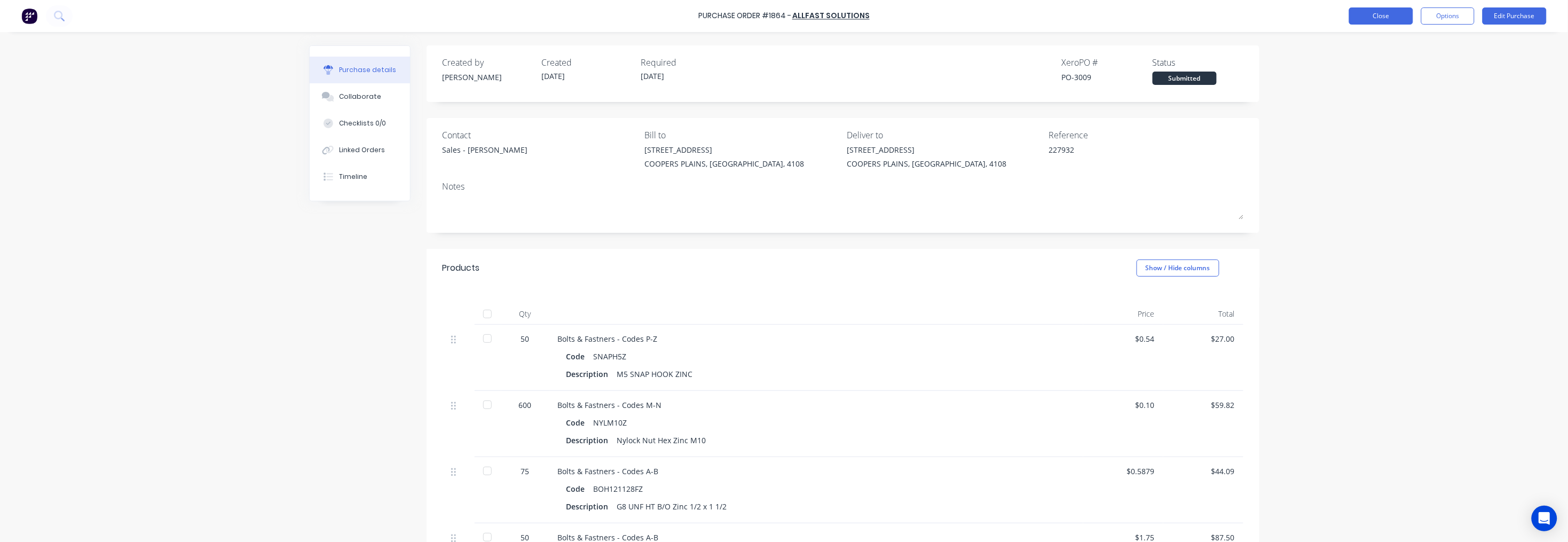
click at [1369, 16] on button "Close" at bounding box center [1381, 16] width 64 height 17
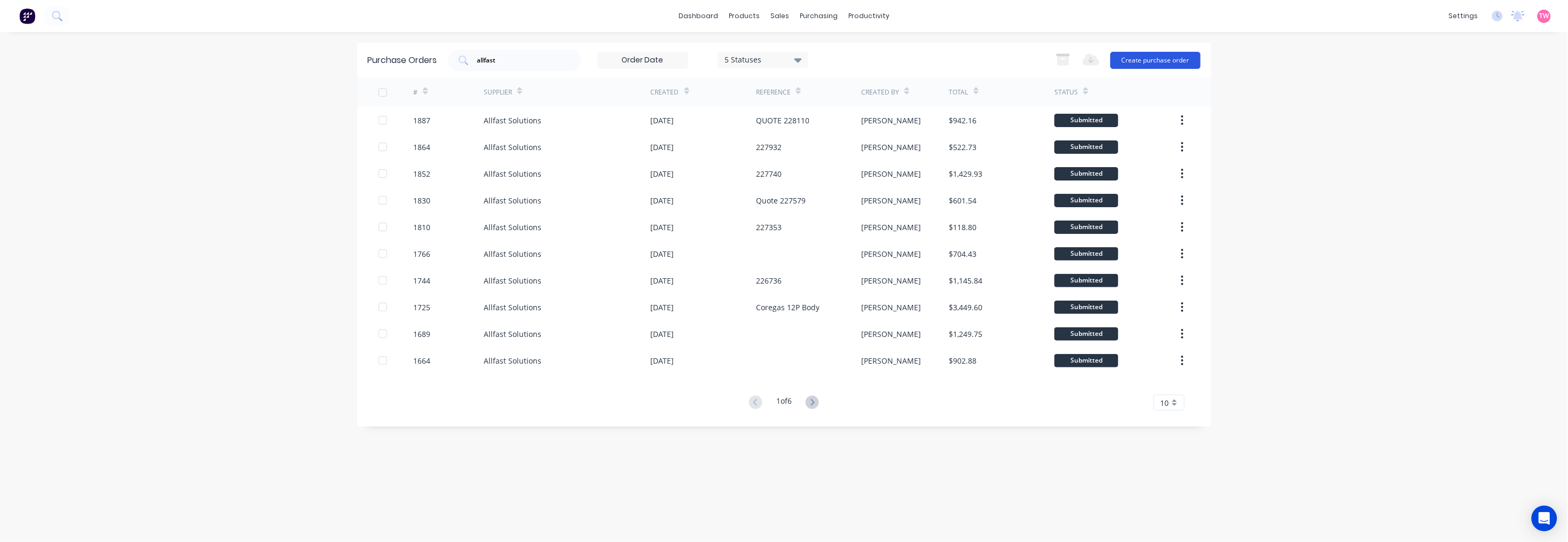
click at [1181, 59] on button "Create purchase order" at bounding box center [1155, 60] width 91 height 17
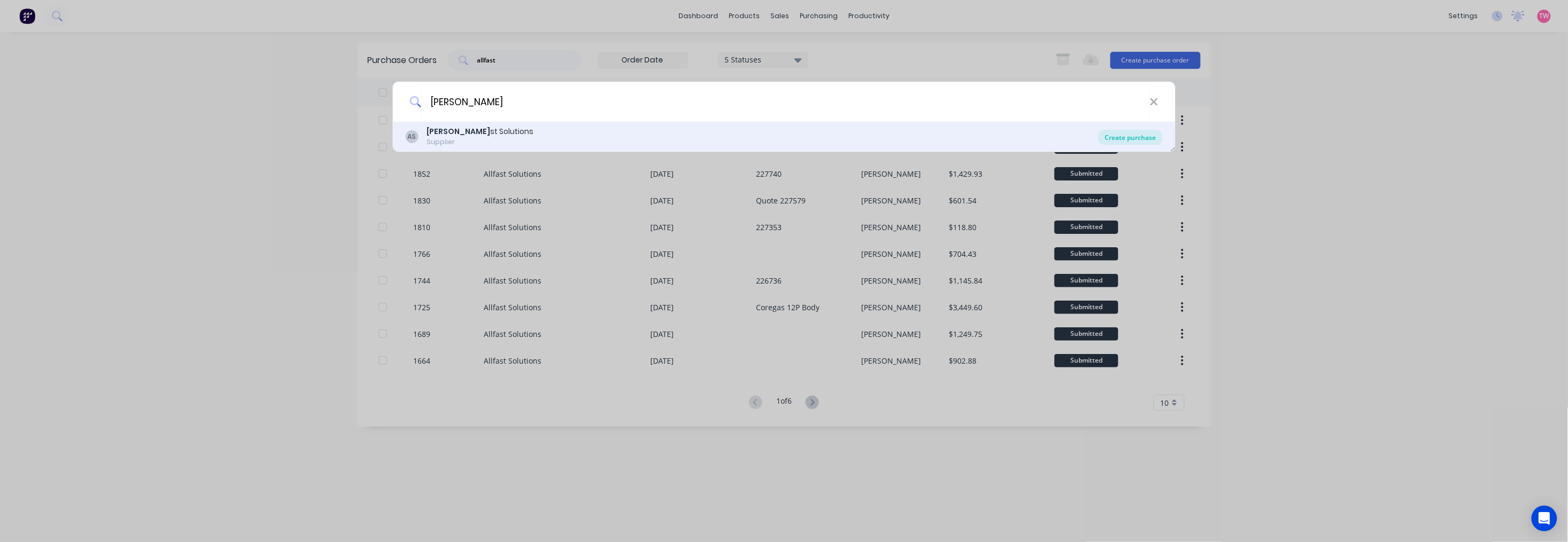
type input "[PERSON_NAME]"
click at [1118, 134] on div "Create purchase" at bounding box center [1130, 137] width 64 height 15
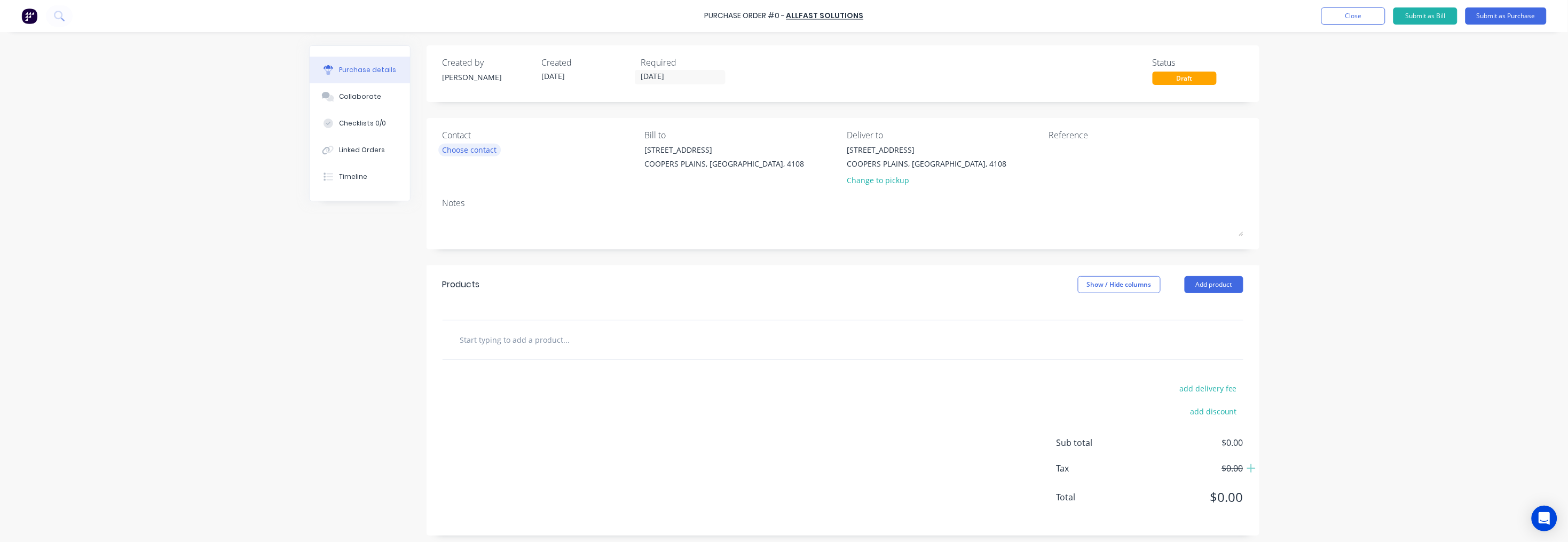
click at [477, 147] on div "Choose contact" at bounding box center [470, 149] width 54 height 11
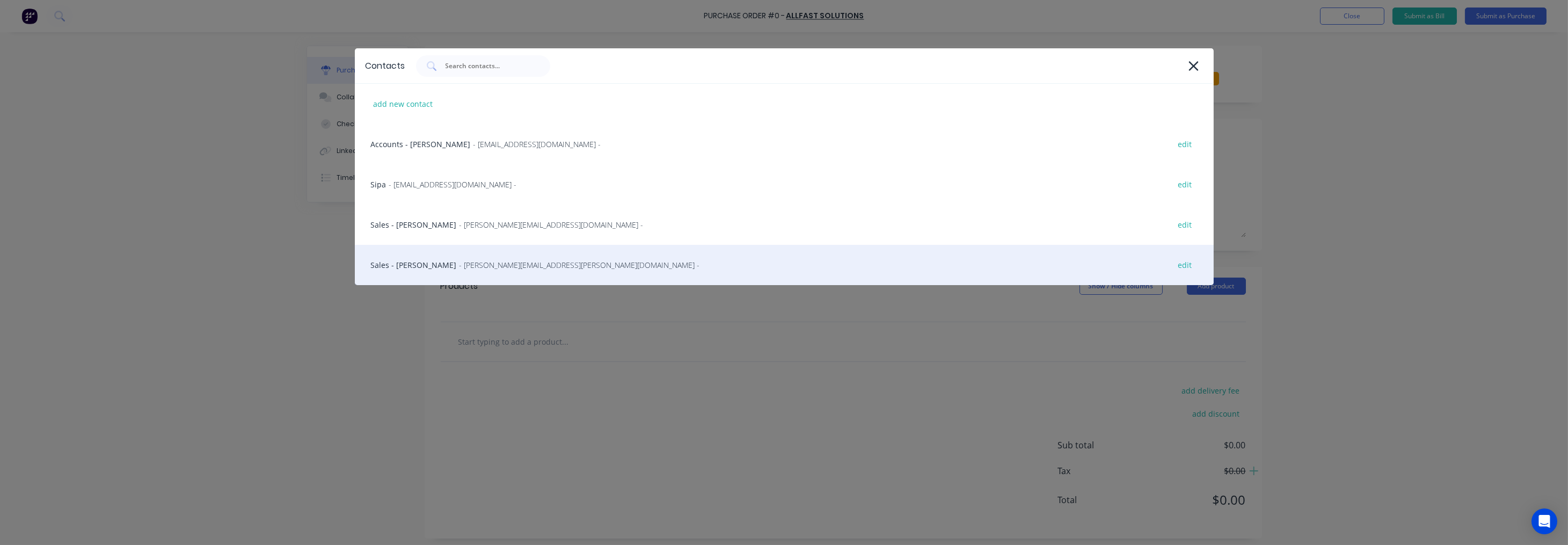
click at [409, 267] on div "Sales - [PERSON_NAME] - [PERSON_NAME][EMAIL_ADDRESS][PERSON_NAME][DOMAIN_NAME] …" at bounding box center [784, 265] width 859 height 41
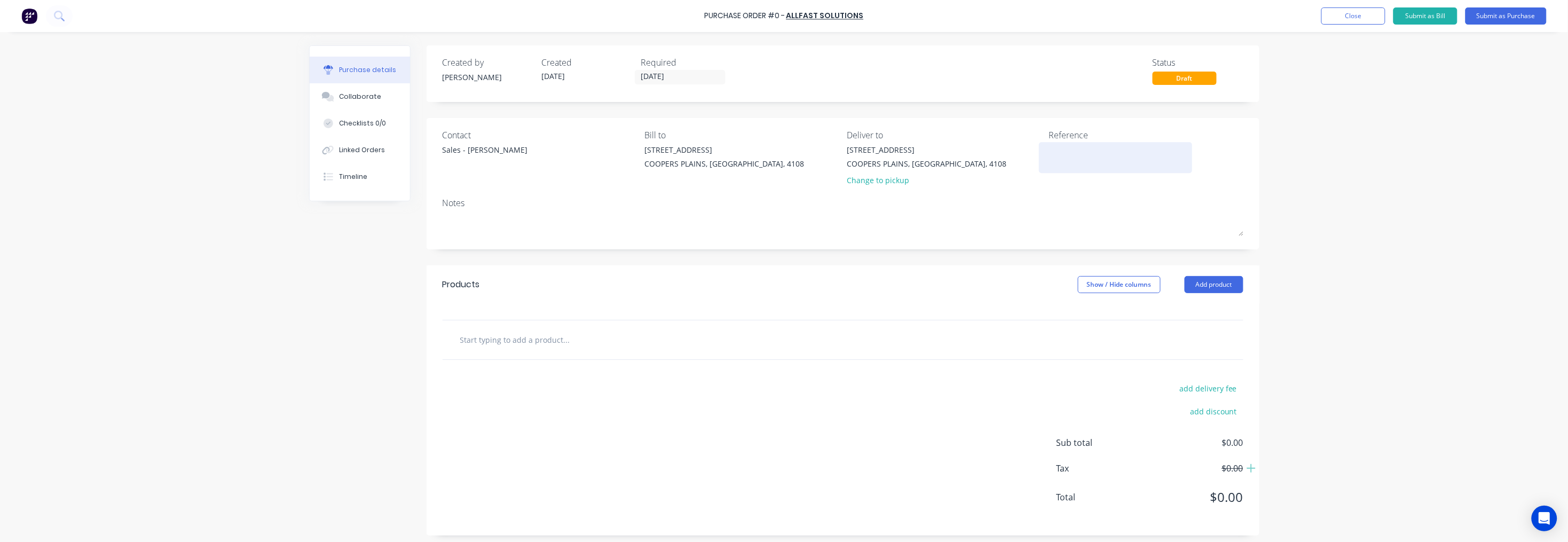
click at [1066, 151] on textarea at bounding box center [1116, 156] width 134 height 24
type textarea "x"
type textarea "D"
type textarea "x"
type textarea "Da"
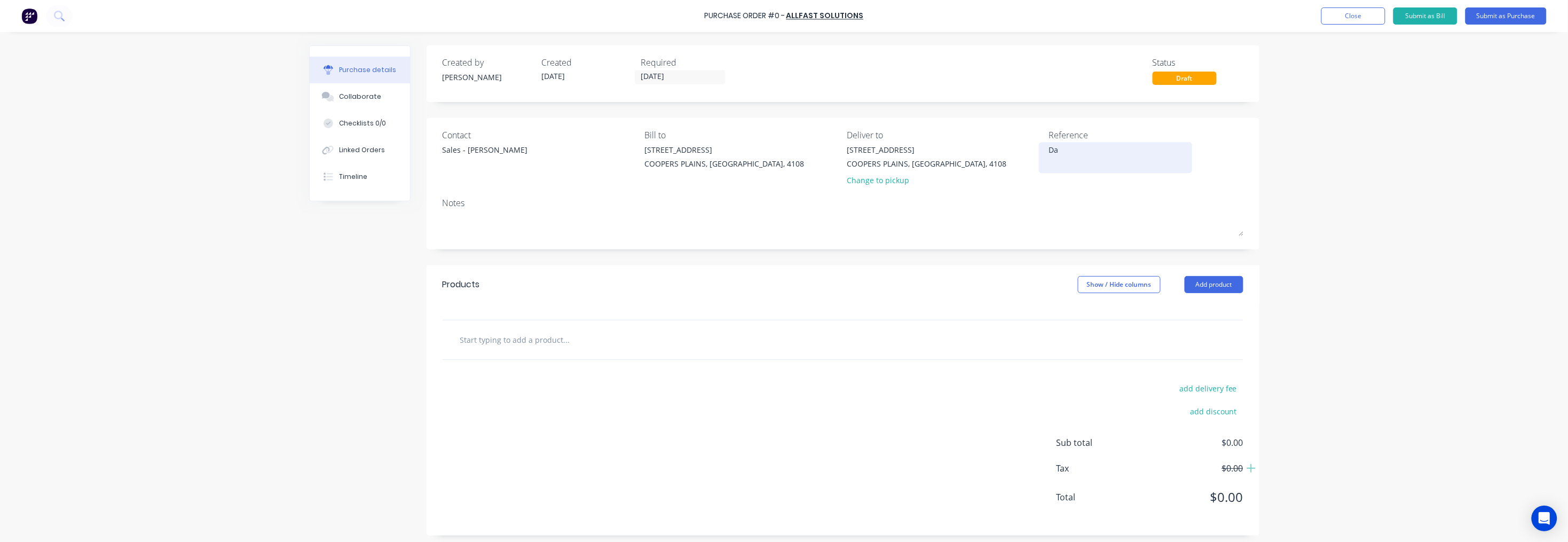
type textarea "x"
type textarea "[PERSON_NAME]"
type textarea "x"
type textarea "[PERSON_NAME]"
type textarea "x"
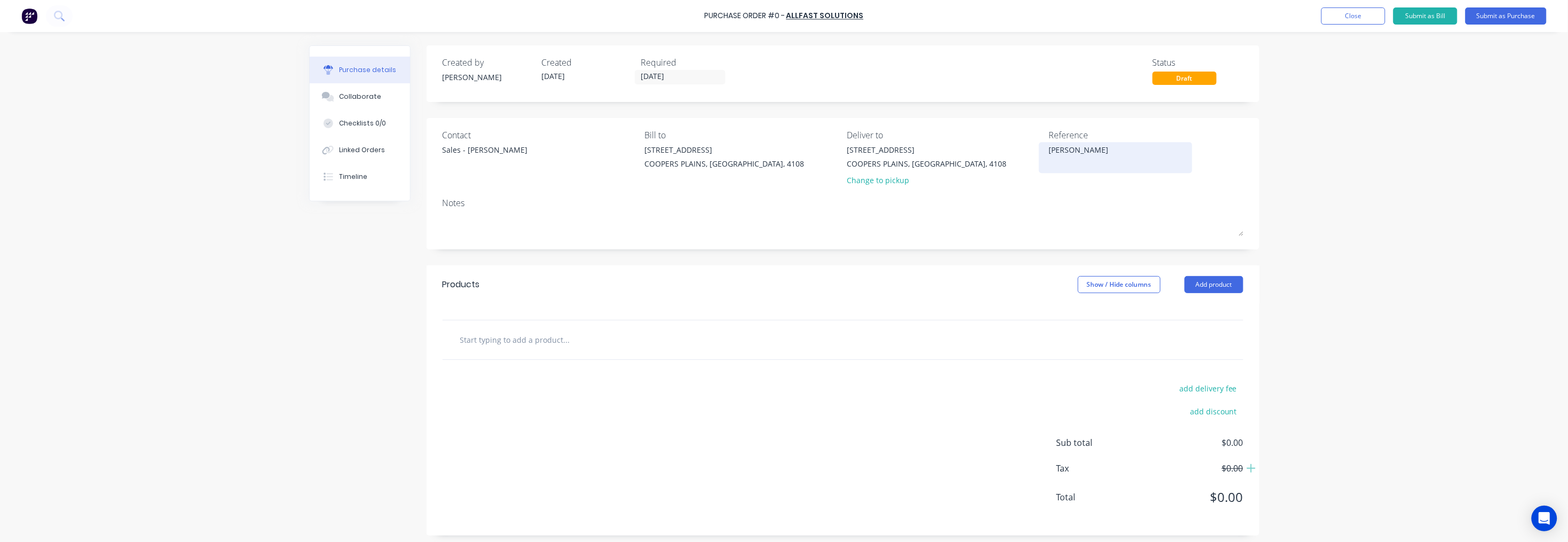
type textarea "[PERSON_NAME]"
type textarea "x"
type textarea "[PERSON_NAME]"
type textarea "x"
type textarea "[PERSON_NAME]"
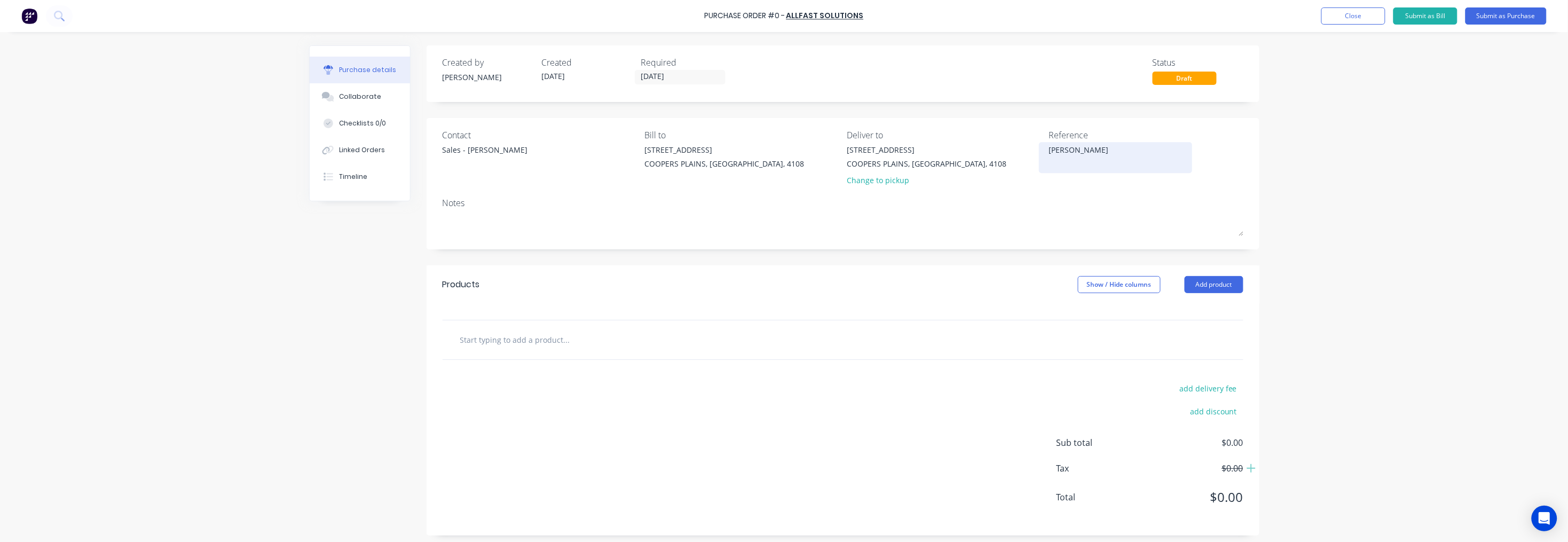
type textarea "x"
type textarea "[PERSON_NAME]"
type textarea "x"
type textarea "[PERSON_NAME] Order"
type textarea "x"
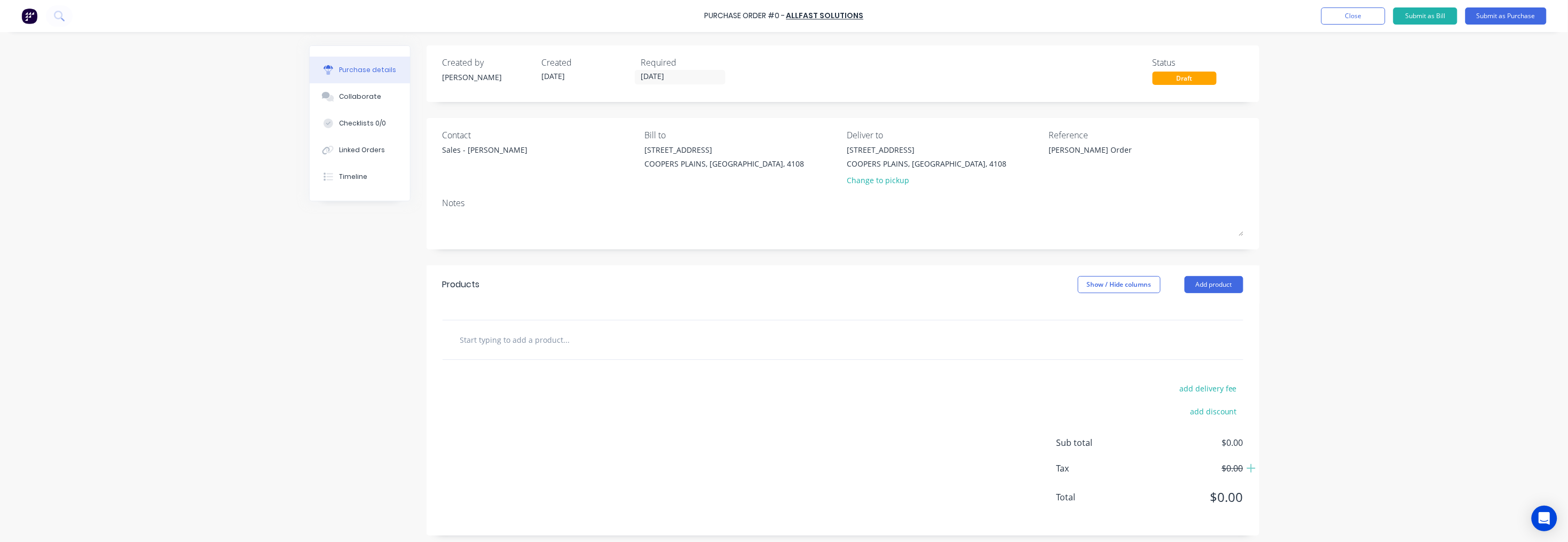
type textarea "[PERSON_NAME] Order"
click at [628, 335] on input "text" at bounding box center [566, 339] width 213 height 21
type textarea "x"
type input "1"
type textarea "x"
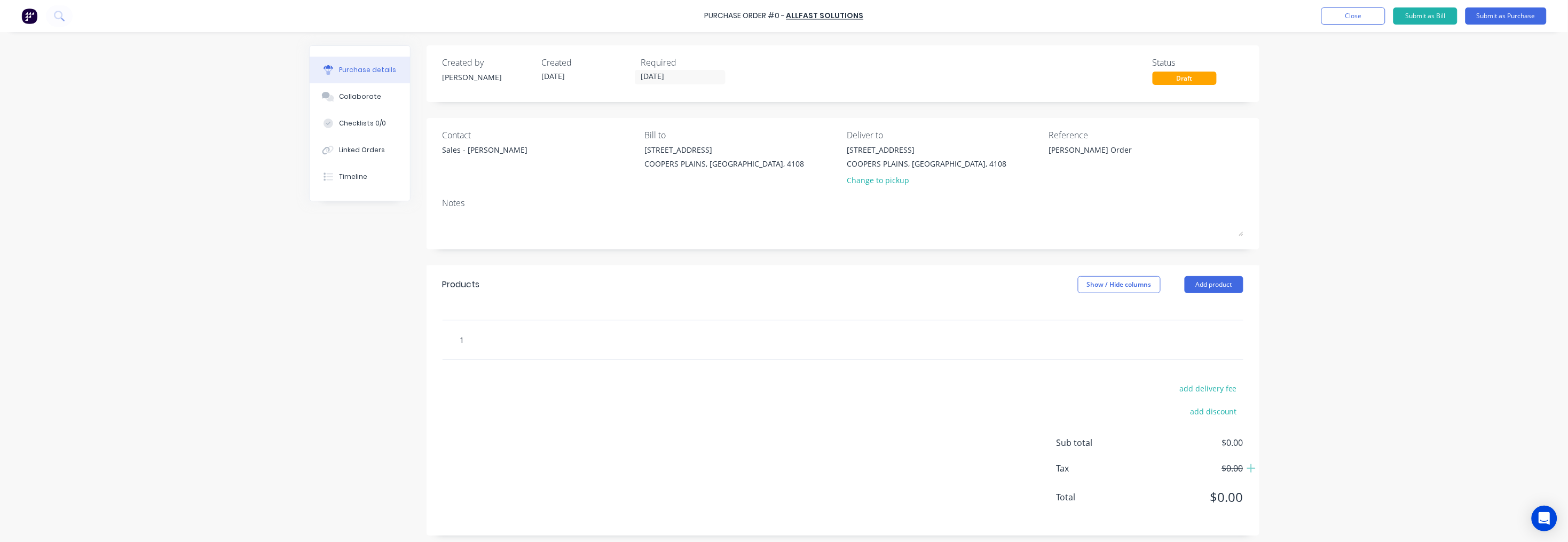
type input "16"
type textarea "x"
type input "165"
type textarea "x"
type input "165m"
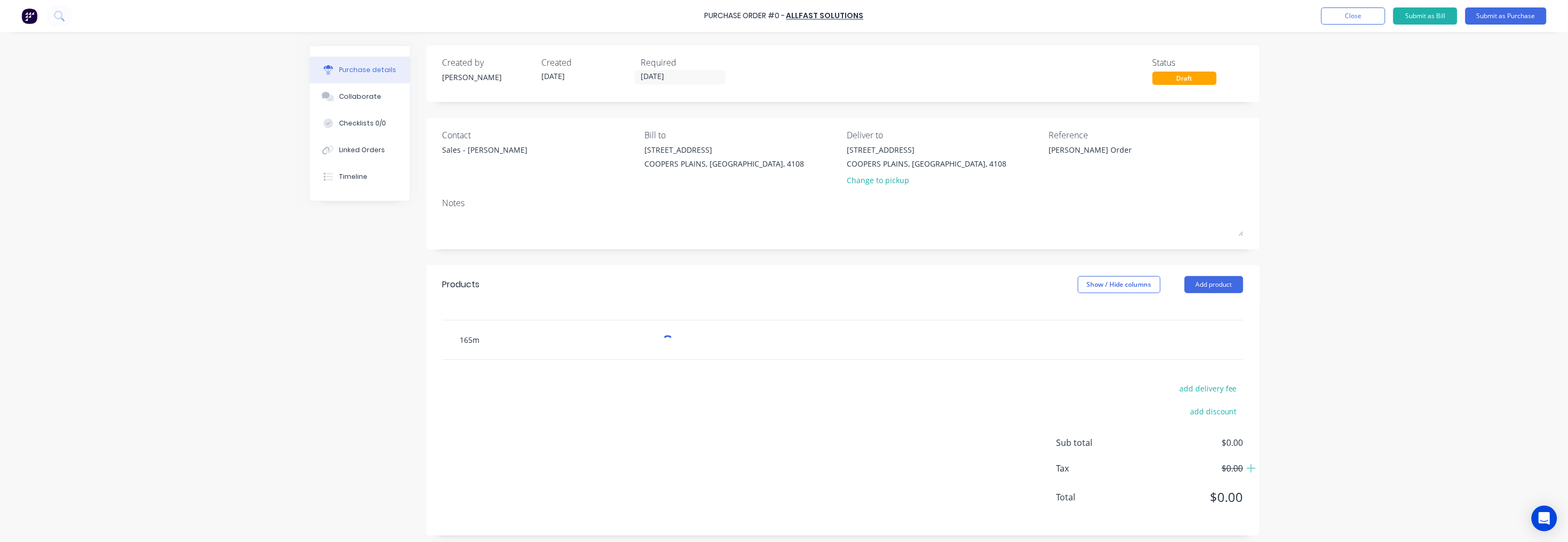
type textarea "x"
type input "165mm"
type textarea "x"
type input "165mm"
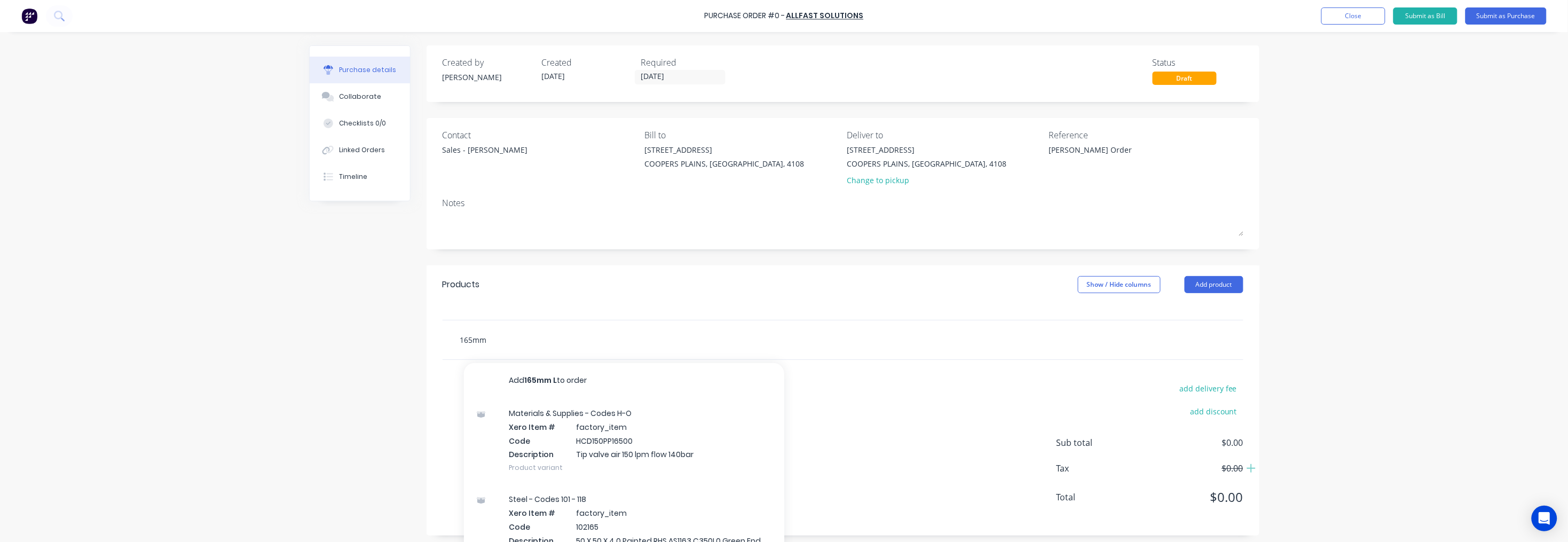
type textarea "x"
type input "165mm L"
type textarea "x"
type input "165mm Lo"
type textarea "x"
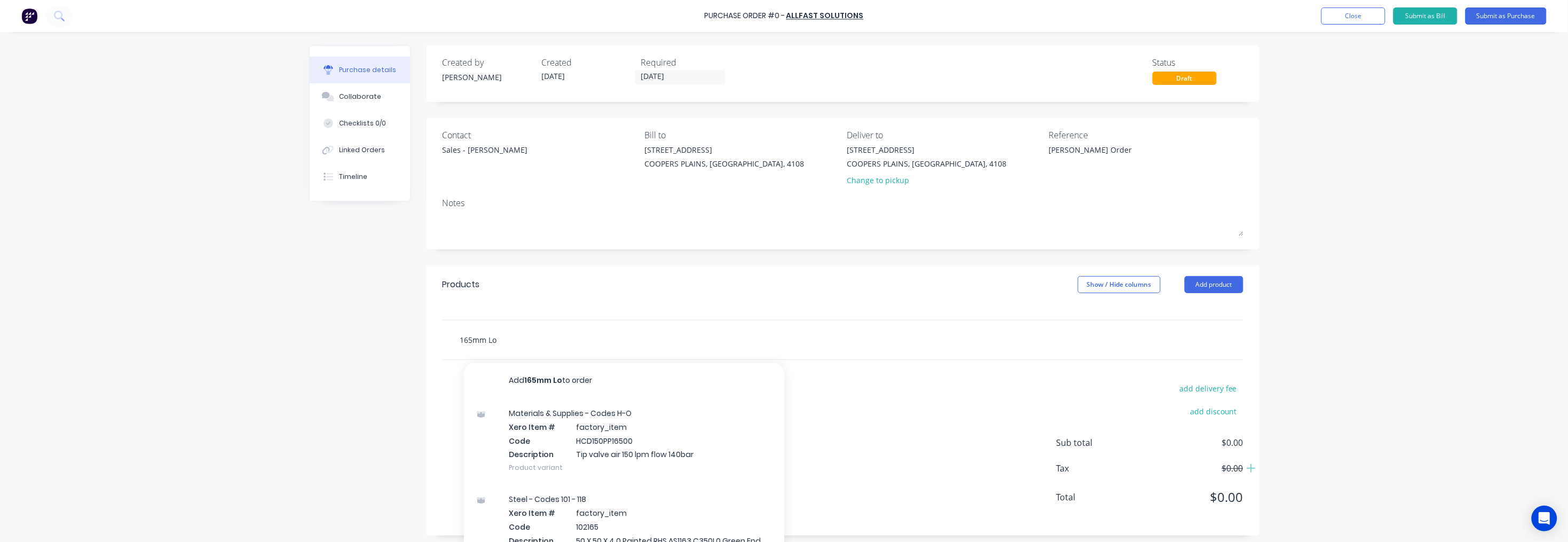
type input "165mm Lon"
type textarea "x"
type input "165mm Long"
type textarea "x"
type input "165mm Long"
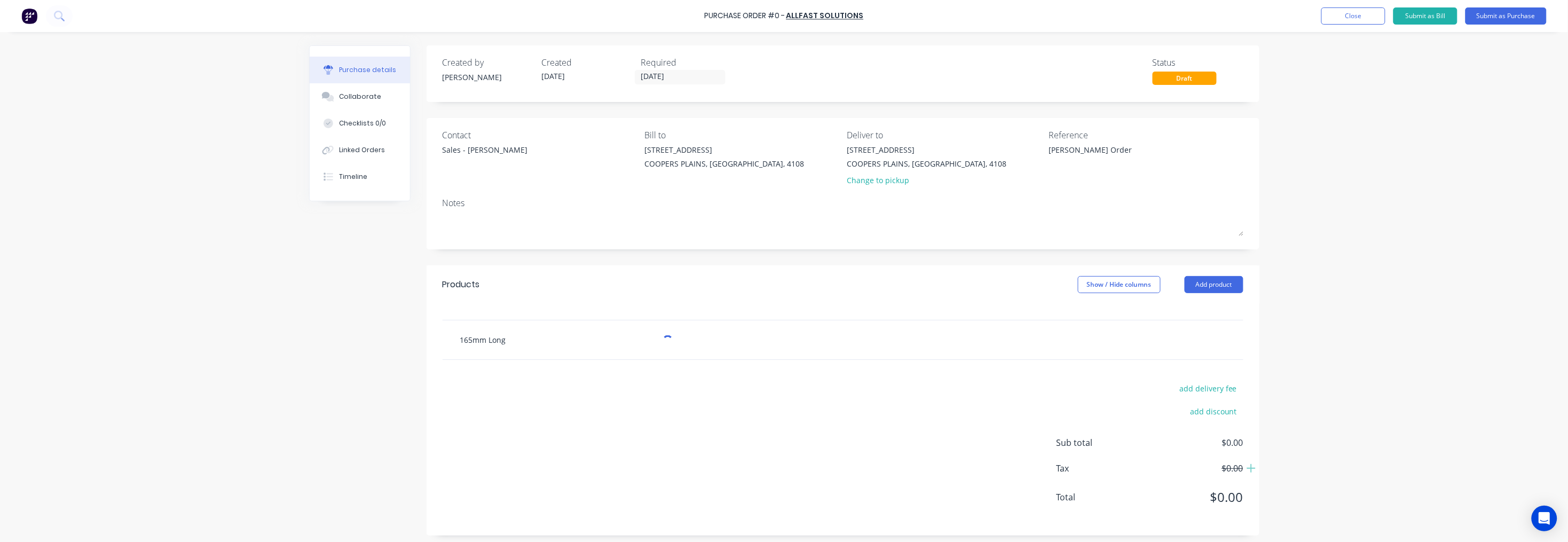
type textarea "x"
type input "165mm Long X"
type textarea "x"
type input "165mm Long X1"
type textarea "x"
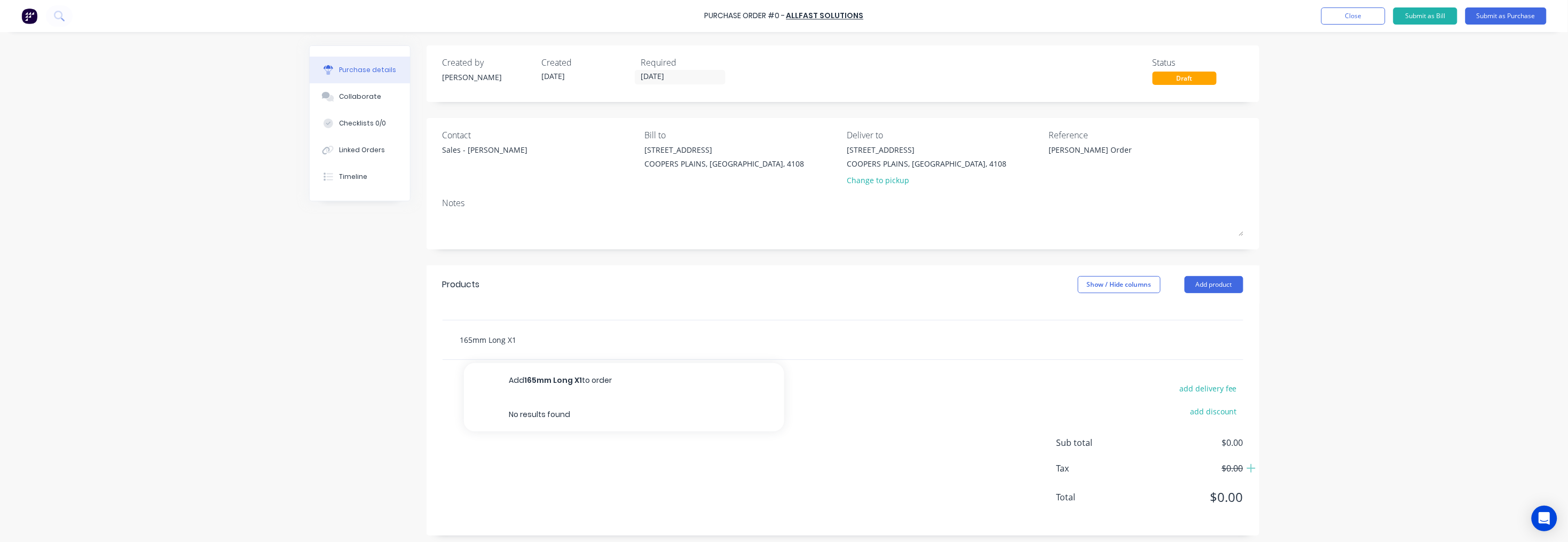
type input "165mm Long X10"
type textarea "x"
type input "165mm Long X10m"
type textarea "x"
type input "165mm Long X10mm"
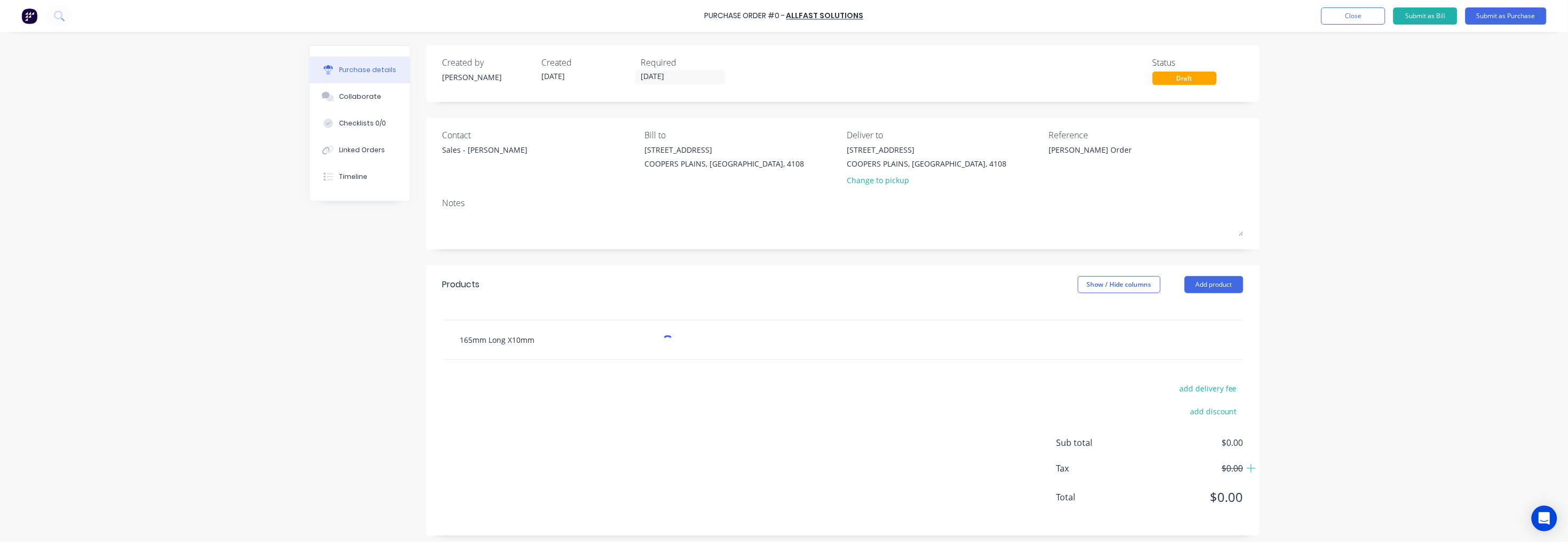
type textarea "x"
type input "165mm Long X10mm"
type textarea "x"
type input "165mm Long X10mm W"
type textarea "x"
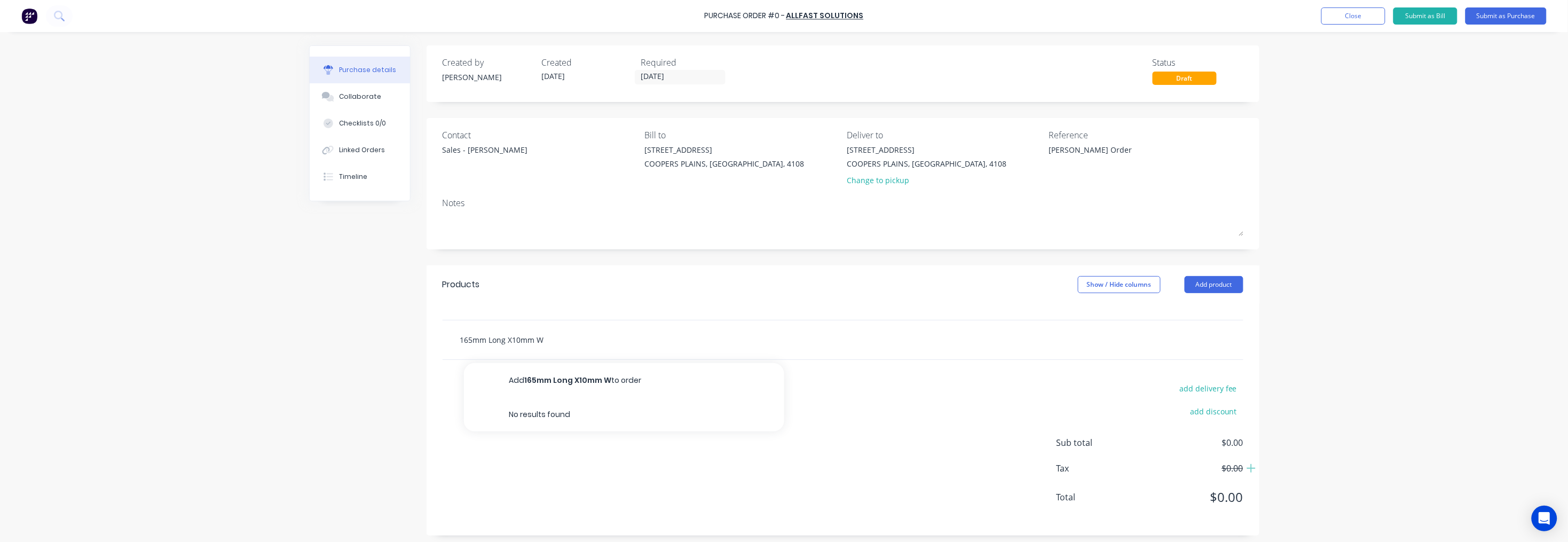
type input "165mm Long X10mm Wi"
type textarea "x"
type input "165mm Long X10mm Wid"
type textarea "x"
type input "165mm Long X10mm Wide"
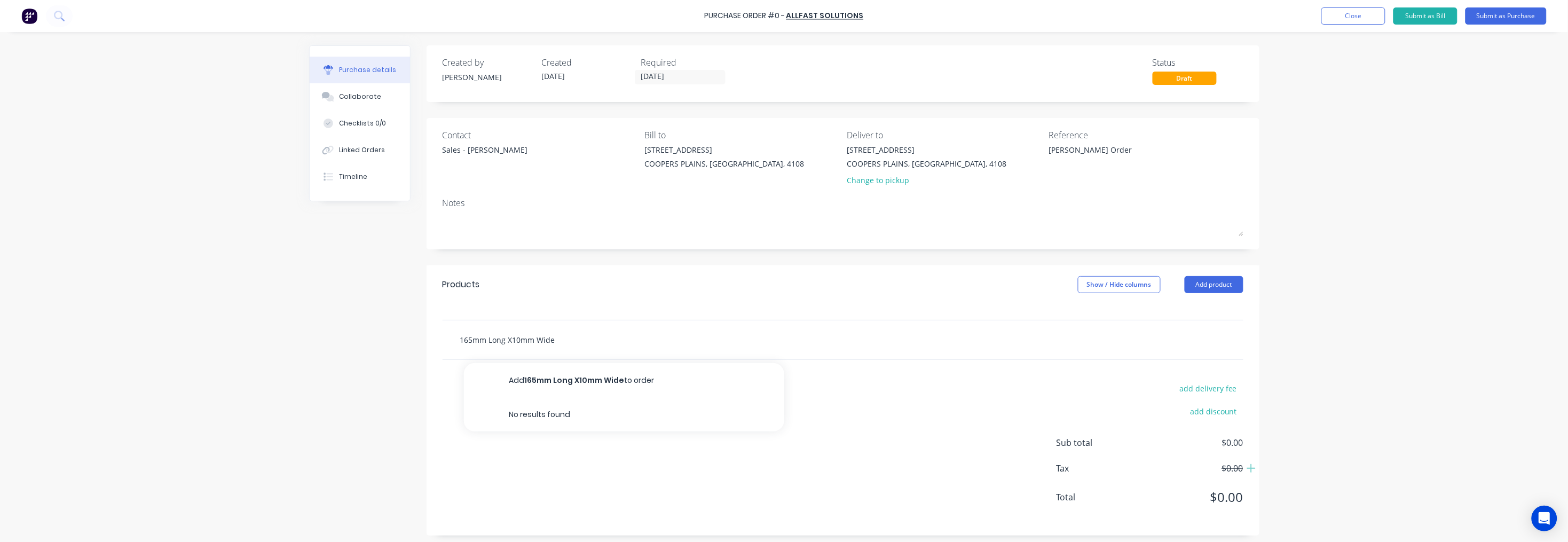
type textarea "x"
type input "165mm Long X10mm Wide"
type textarea "x"
type input "165mm Long X10mm Wide B"
type textarea "x"
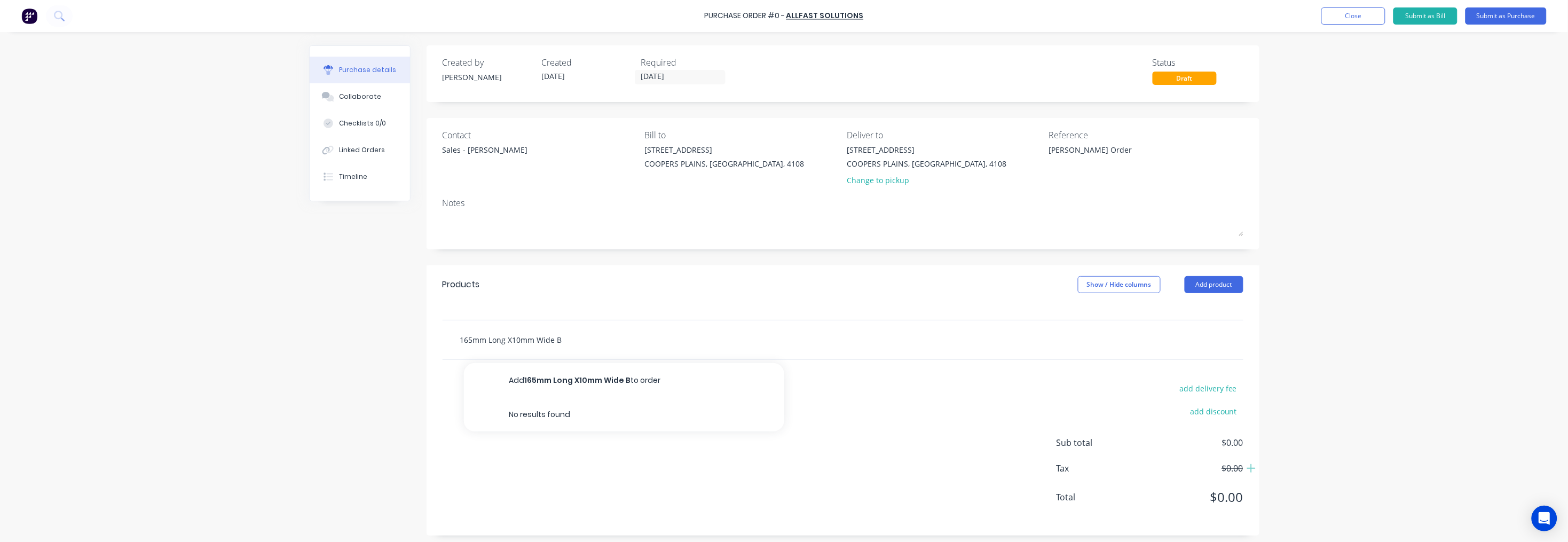
type input "165mm Long X10mm Wide Bo"
type textarea "x"
type input "165mm Long X10mm Wide Bol"
type textarea "x"
type input "165mm Long X10mm Wide Bolt"
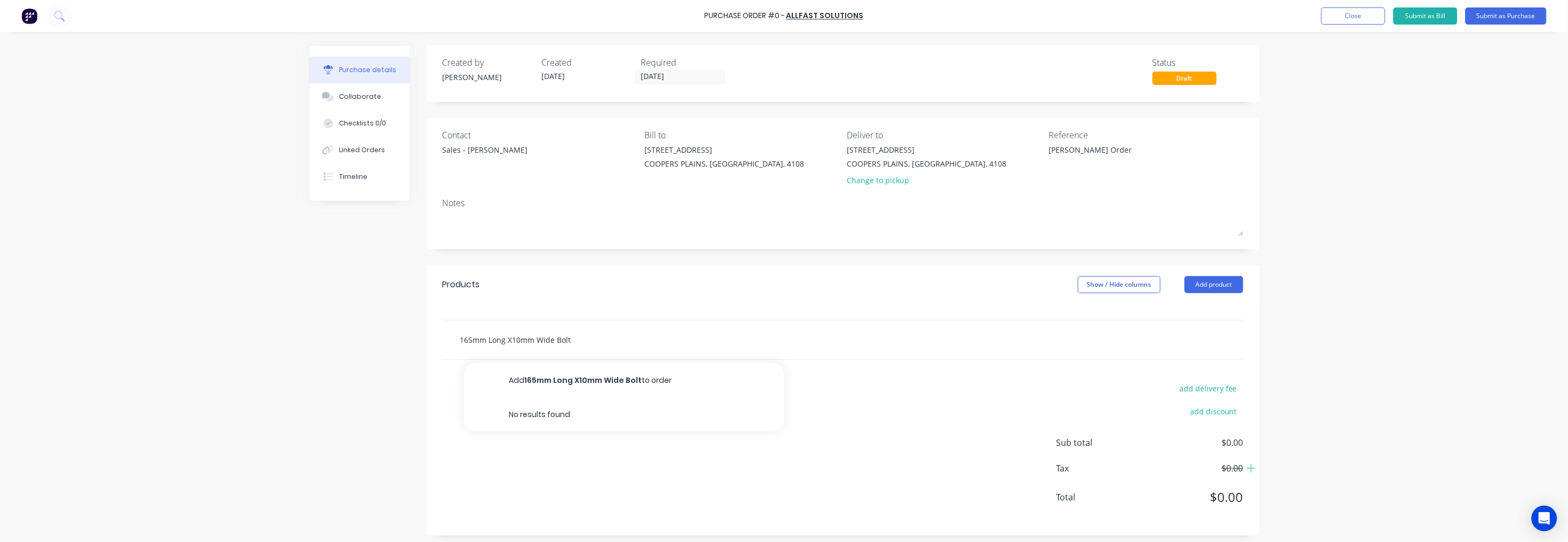
type textarea "x"
type input "165mm Long X10mm Wide Bolts"
type textarea "x"
type input "165mm Long X10mm Wide Bolts"
click at [605, 385] on button "Add 165mm Long X10mm Wide Bolts to order" at bounding box center [624, 380] width 320 height 34
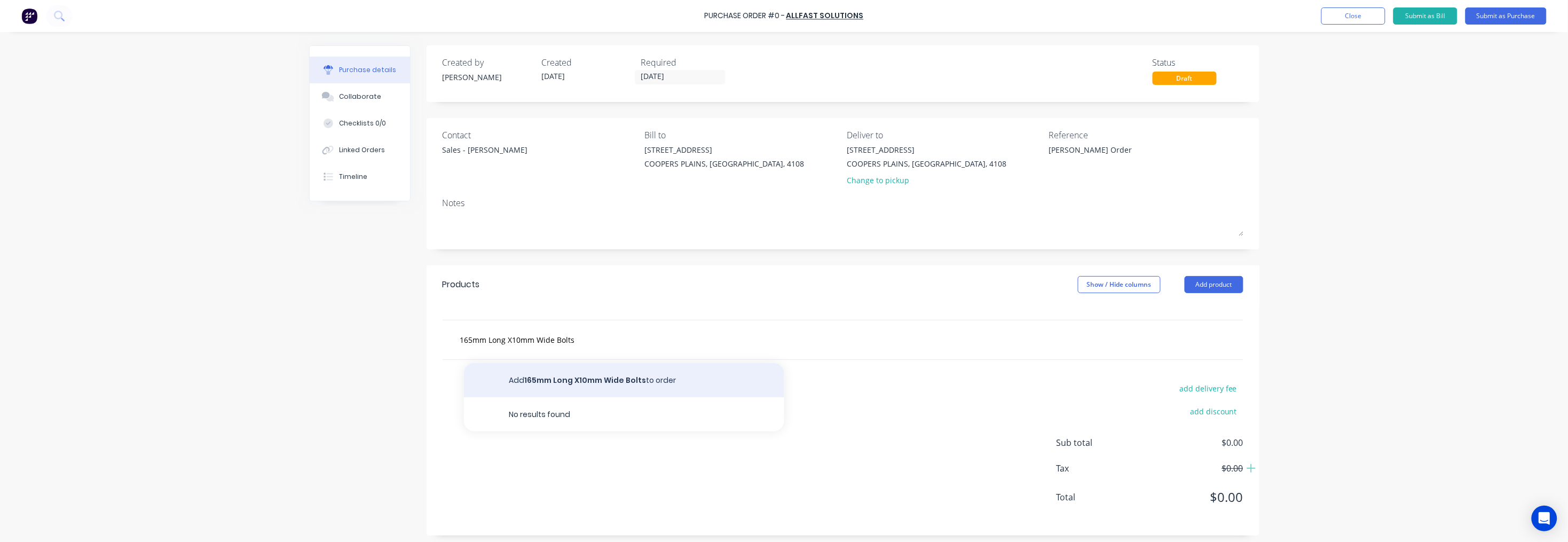
type textarea "x"
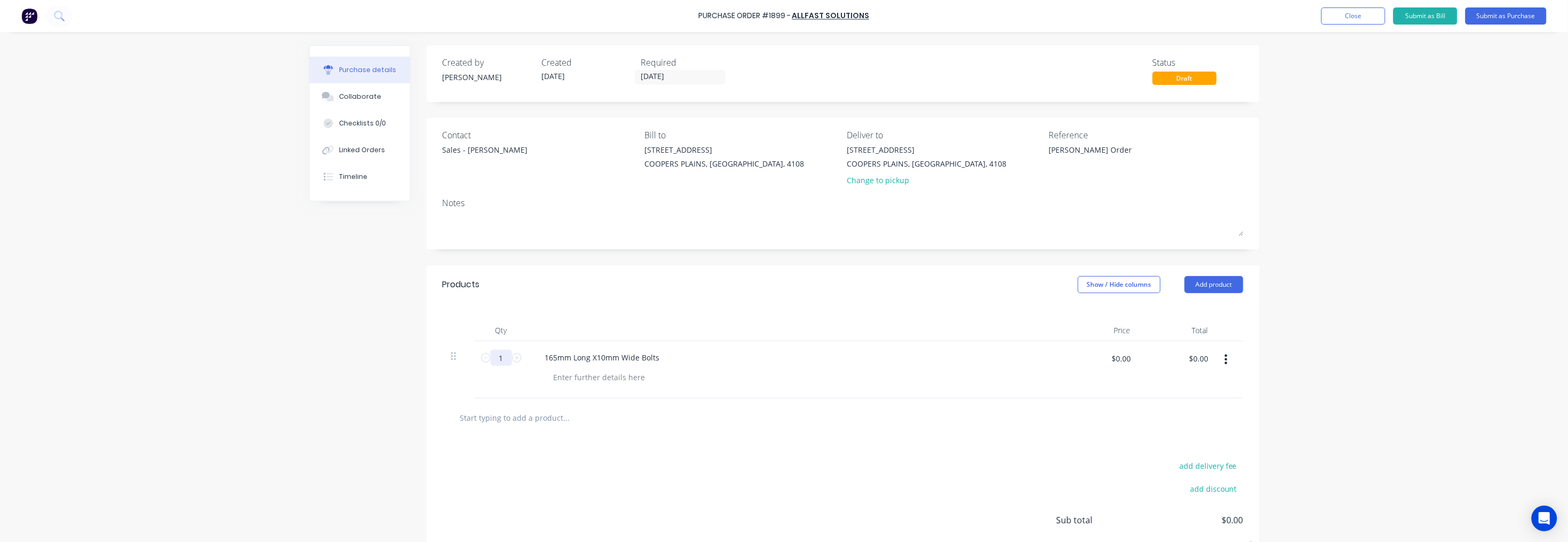
click at [493, 358] on input "1" at bounding box center [501, 357] width 21 height 16
type textarea "x"
type input "8"
type textarea "x"
type input "8"
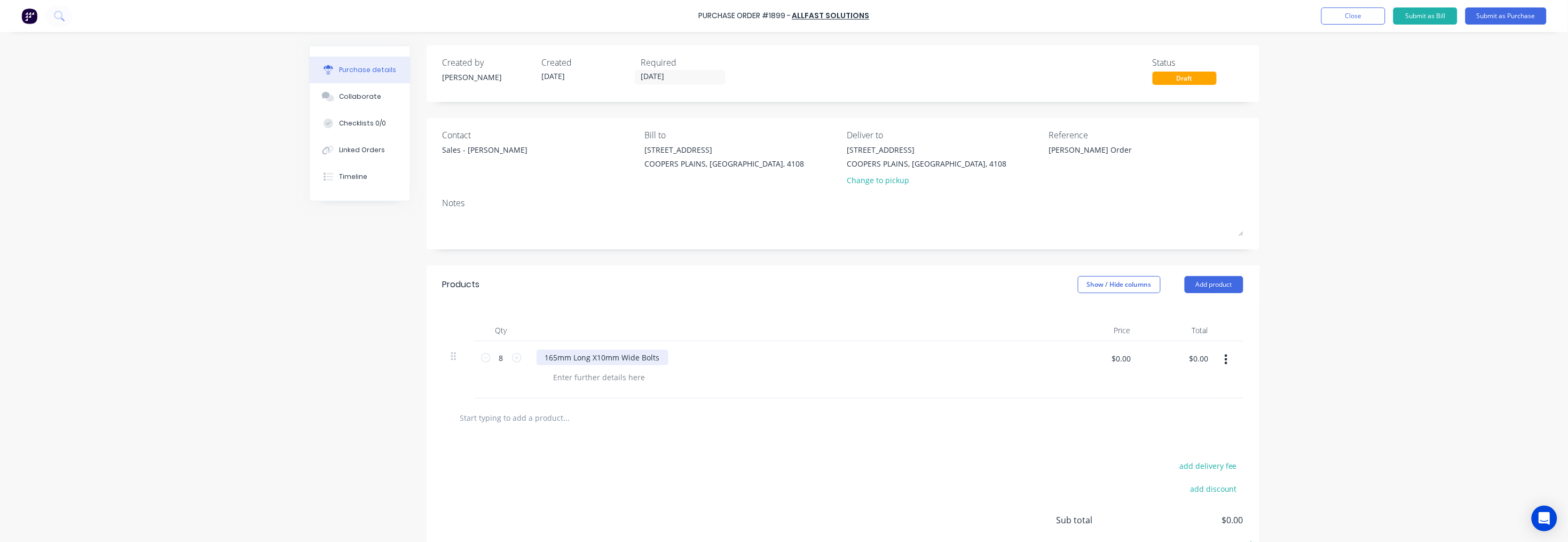
type textarea "x"
click at [591, 355] on div "165mm Long X10mm Wide Bolts" at bounding box center [602, 357] width 132 height 16
click at [599, 378] on div at bounding box center [600, 377] width 109 height 16
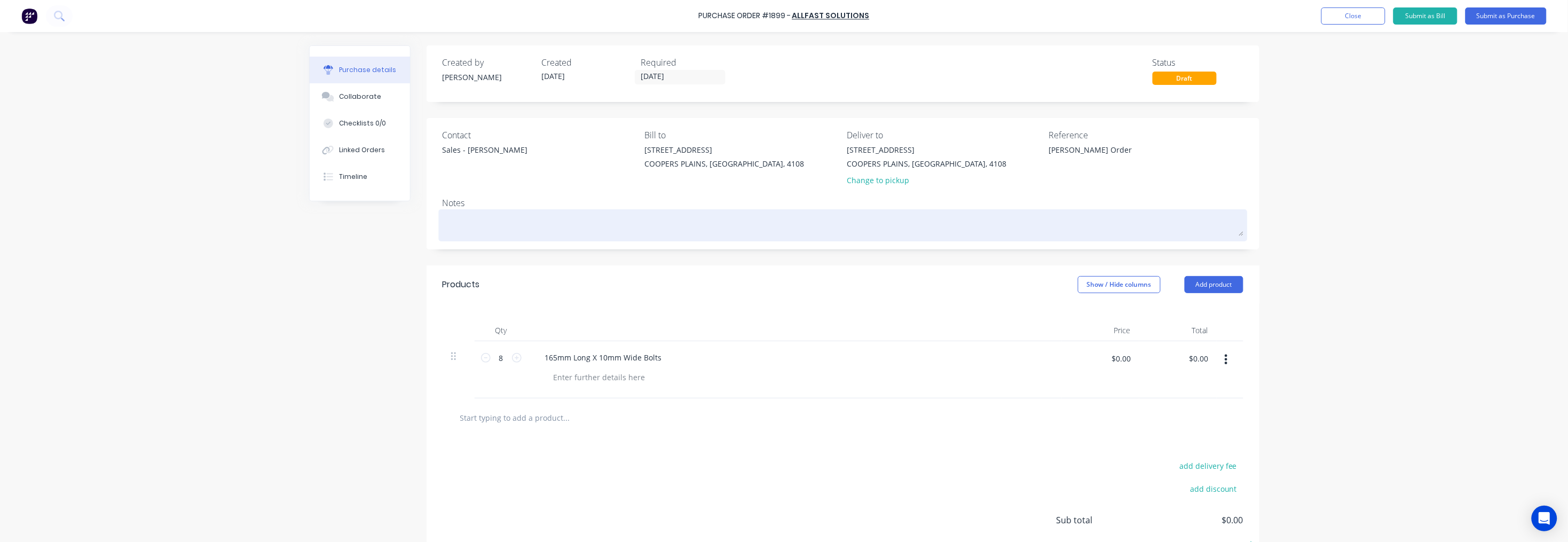
click at [482, 226] on textarea at bounding box center [843, 224] width 801 height 24
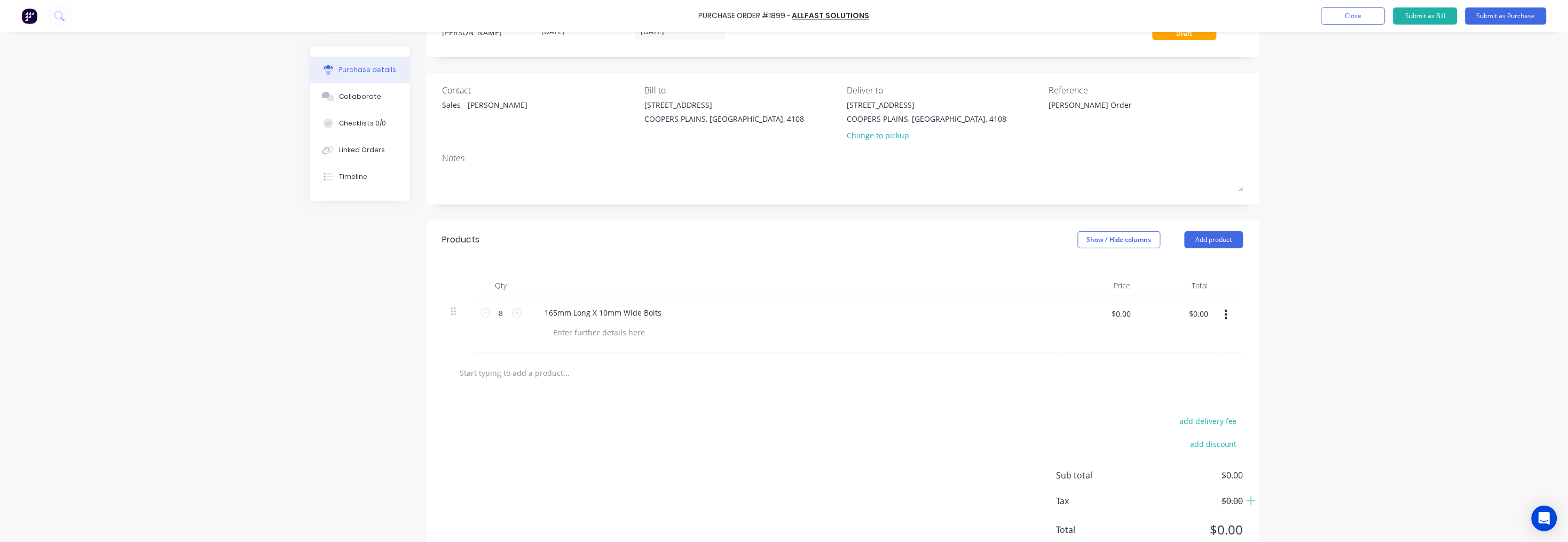
scroll to position [82, 0]
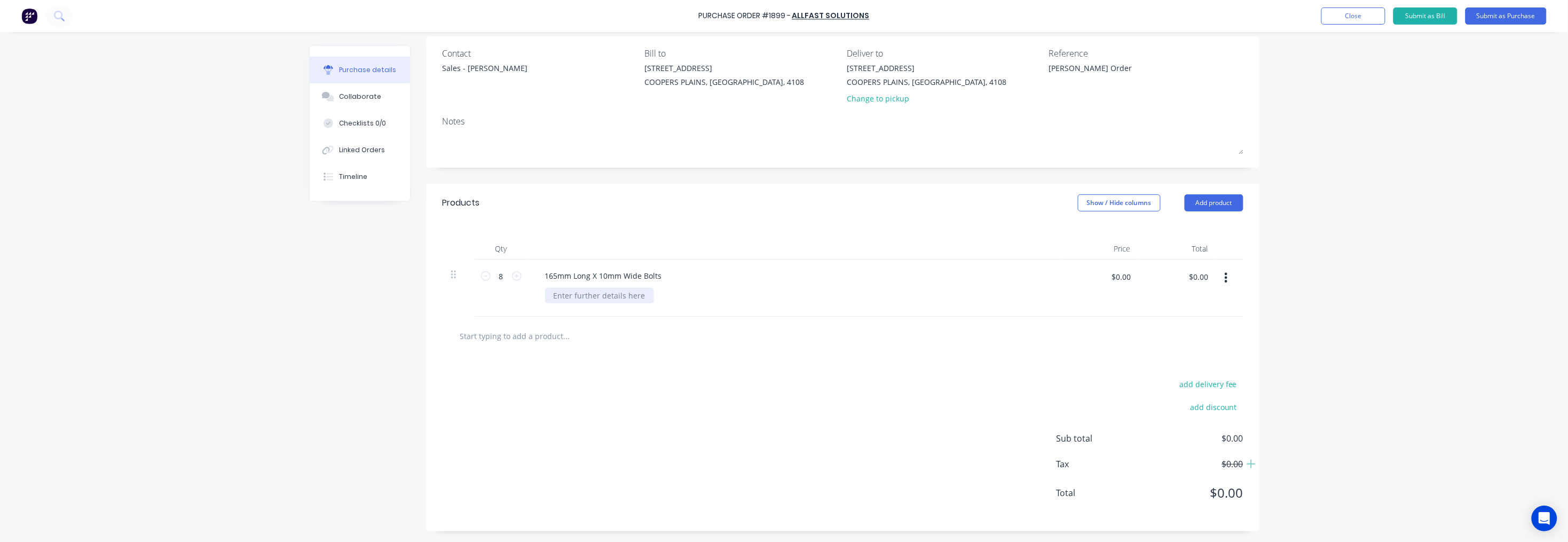
type textarea "x"
click at [589, 291] on div at bounding box center [600, 295] width 109 height 16
click at [1107, 69] on textarea "[PERSON_NAME] Order" at bounding box center [1116, 74] width 134 height 24
type textarea "[PERSON_NAME] Order - Asap Please"
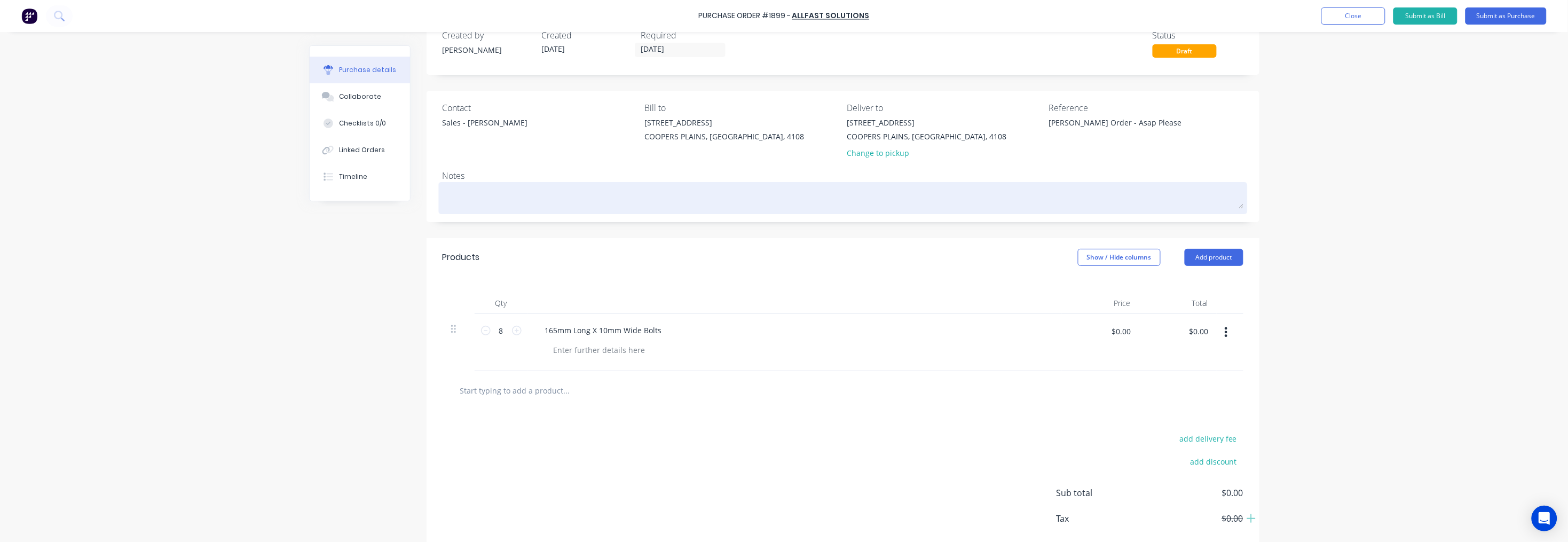
scroll to position [0, 0]
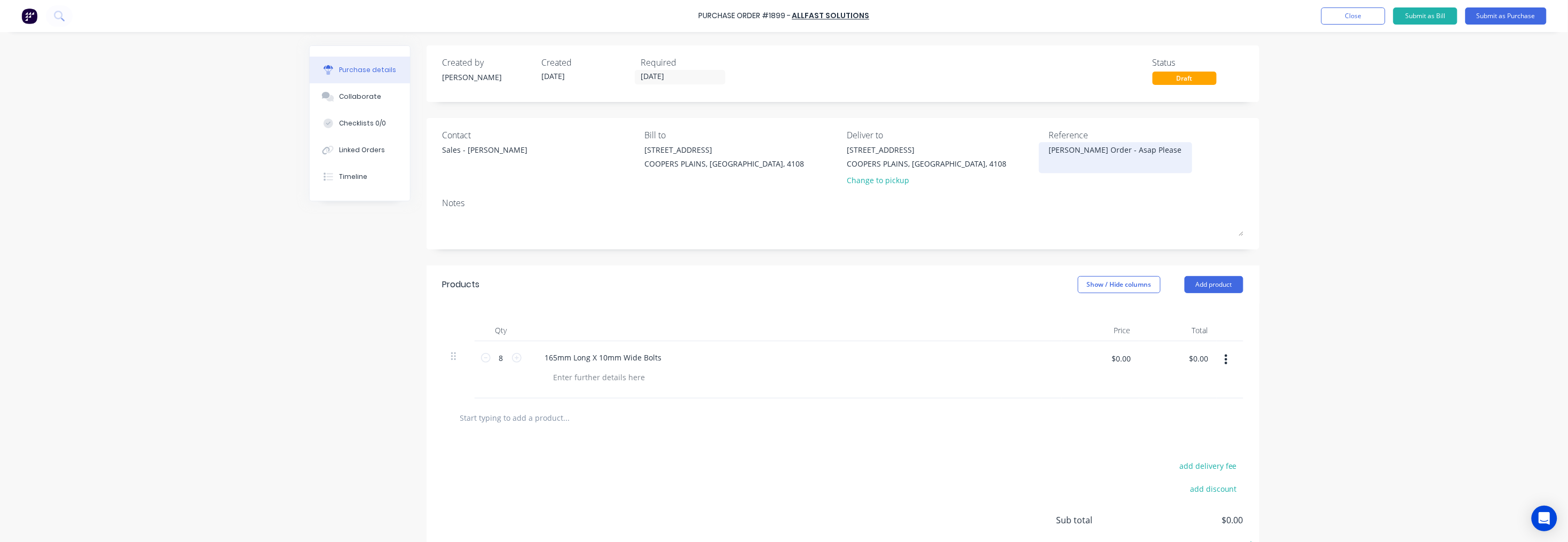
type textarea "x"
click at [1111, 148] on textarea "[PERSON_NAME] Order - Asap Please" at bounding box center [1116, 156] width 134 height 24
type textarea "[PERSON_NAME] Order - Asap please"
type textarea "x"
type textarea "[PERSON_NAME] Order - Asap please"
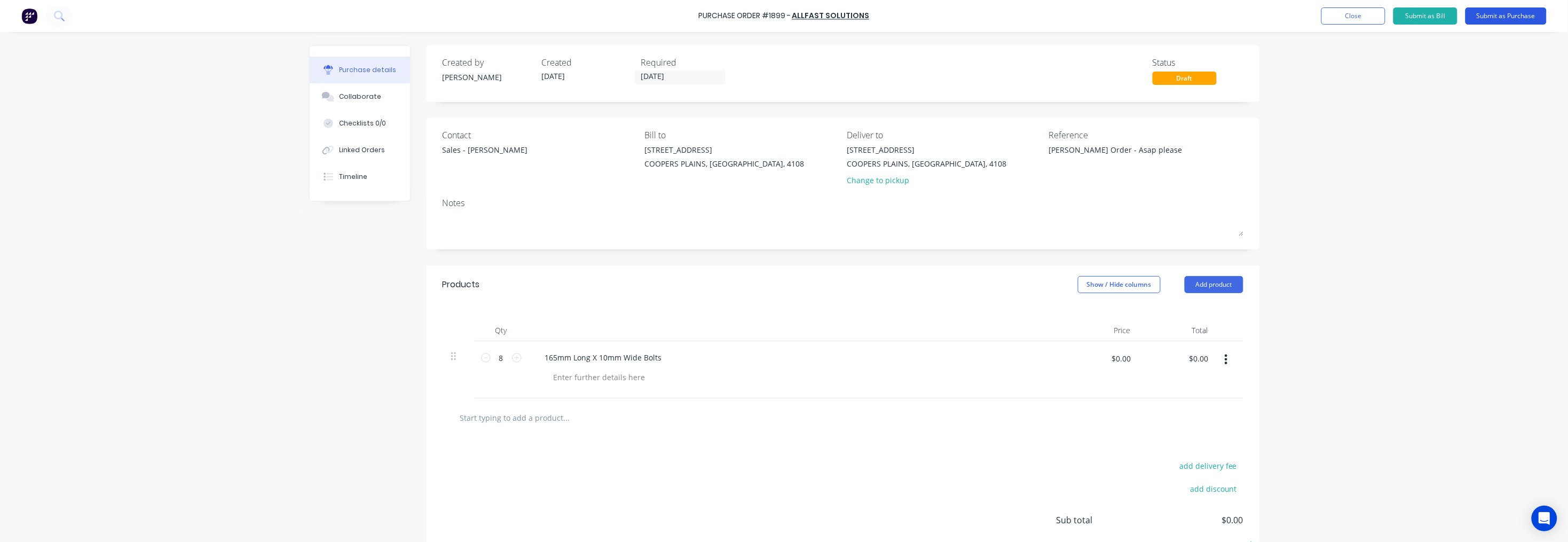
click at [1501, 16] on button "Submit as Purchase" at bounding box center [1506, 16] width 81 height 17
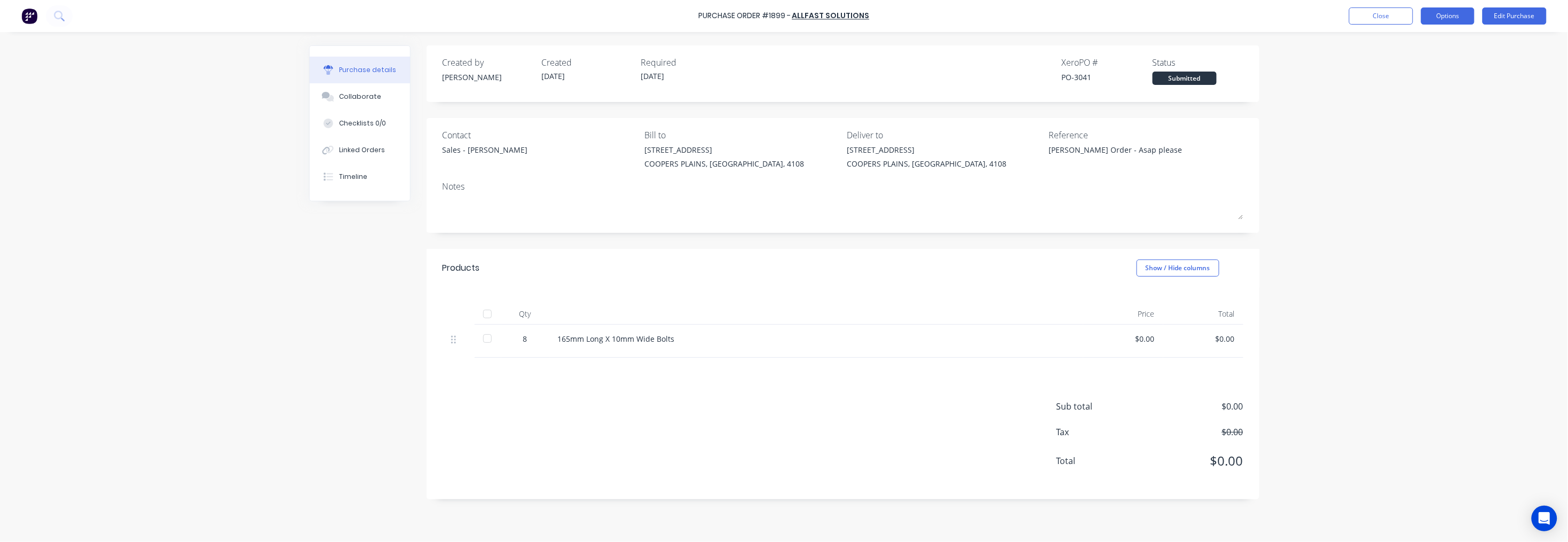
click at [1444, 14] on button "Options" at bounding box center [1448, 16] width 53 height 17
click at [1436, 44] on div "Print / Email" at bounding box center [1424, 43] width 82 height 16
click at [1432, 60] on div "With pricing" at bounding box center [1424, 64] width 82 height 16
type textarea "x"
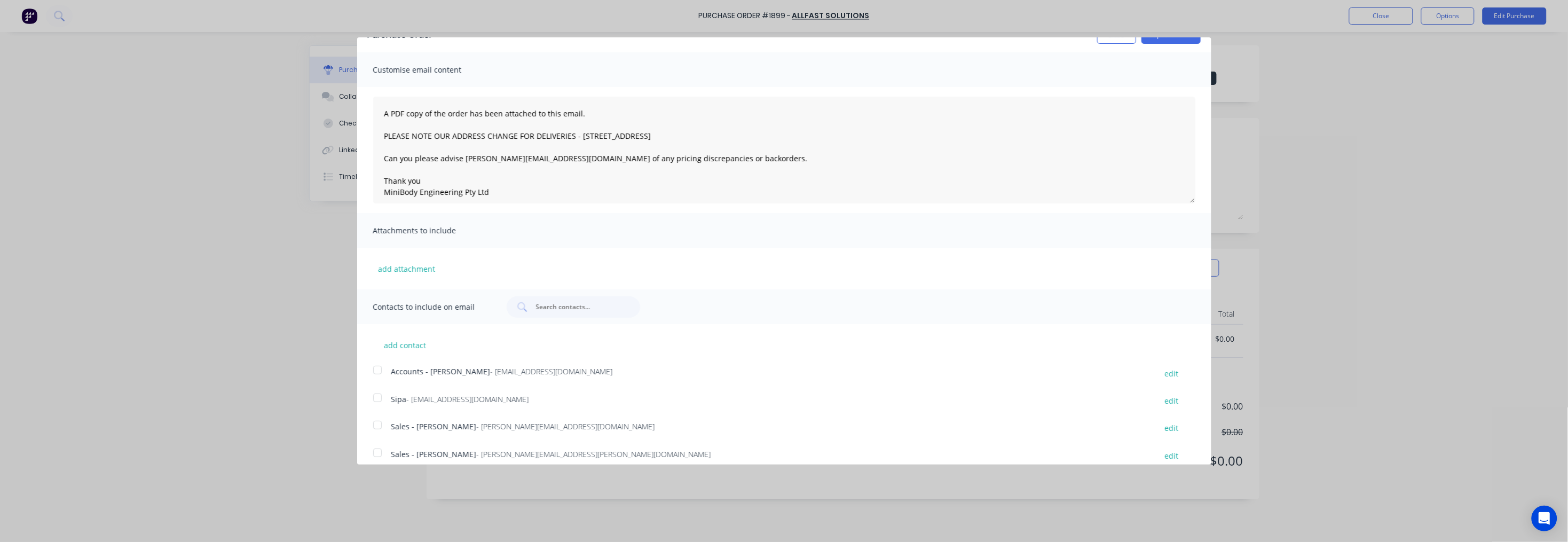
scroll to position [30, 0]
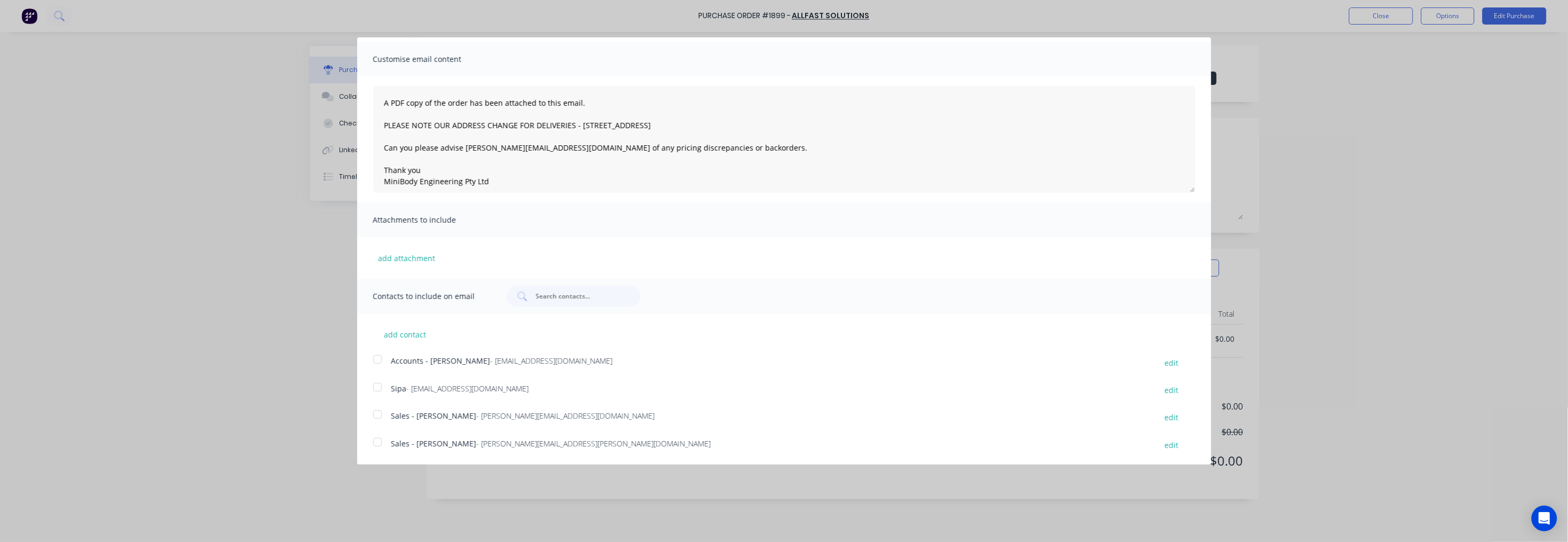
click at [376, 440] on div at bounding box center [377, 441] width 21 height 21
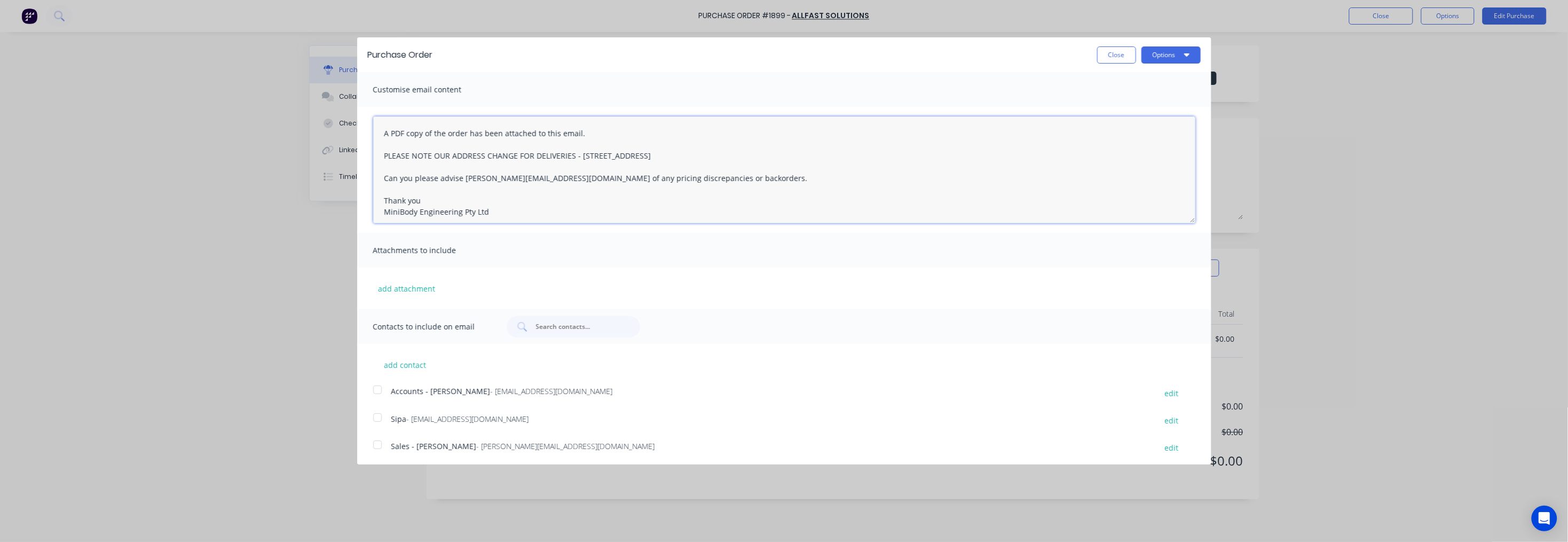
click at [381, 129] on textarea "A PDF copy of the order has been attached to this email. PLEASE NOTE OUR ADDRES…" at bounding box center [784, 169] width 822 height 107
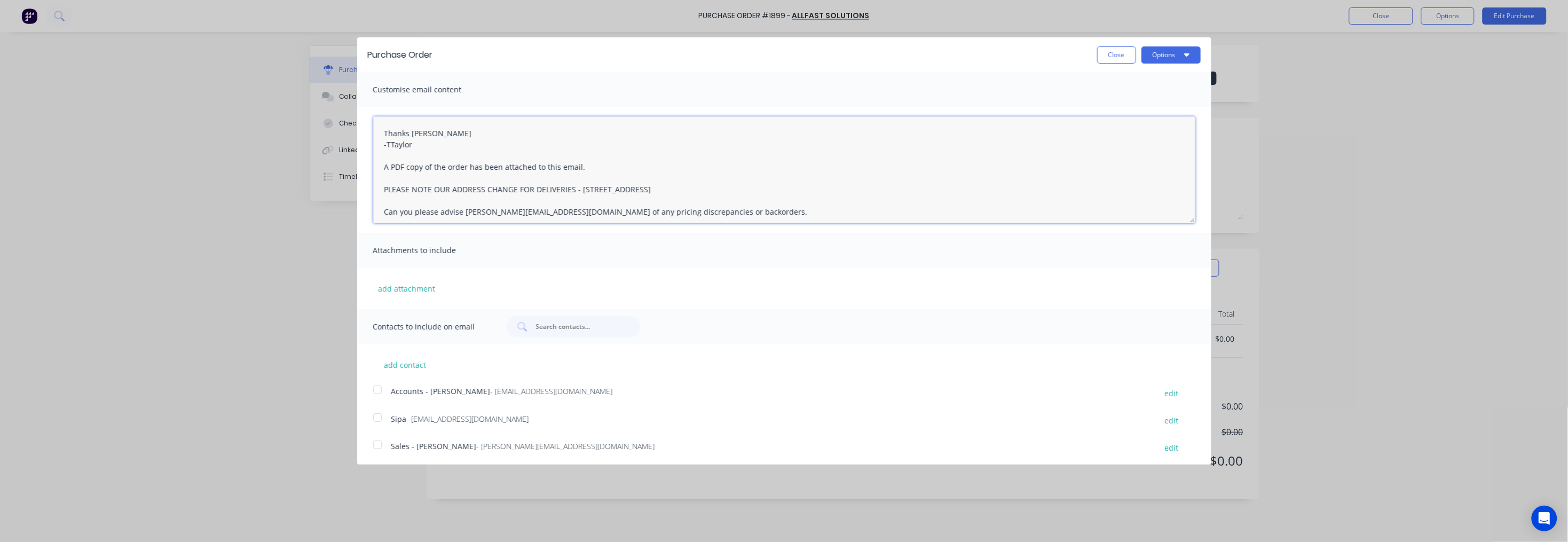
click at [389, 145] on textarea "Thanks [PERSON_NAME] -TTaylor A PDF copy of the order has been attached to this…" at bounding box center [784, 169] width 822 height 107
type textarea "Thanks [PERSON_NAME] A PDF copy of the order has been attached to this email. P…"
click at [1165, 57] on button "Options" at bounding box center [1171, 55] width 59 height 17
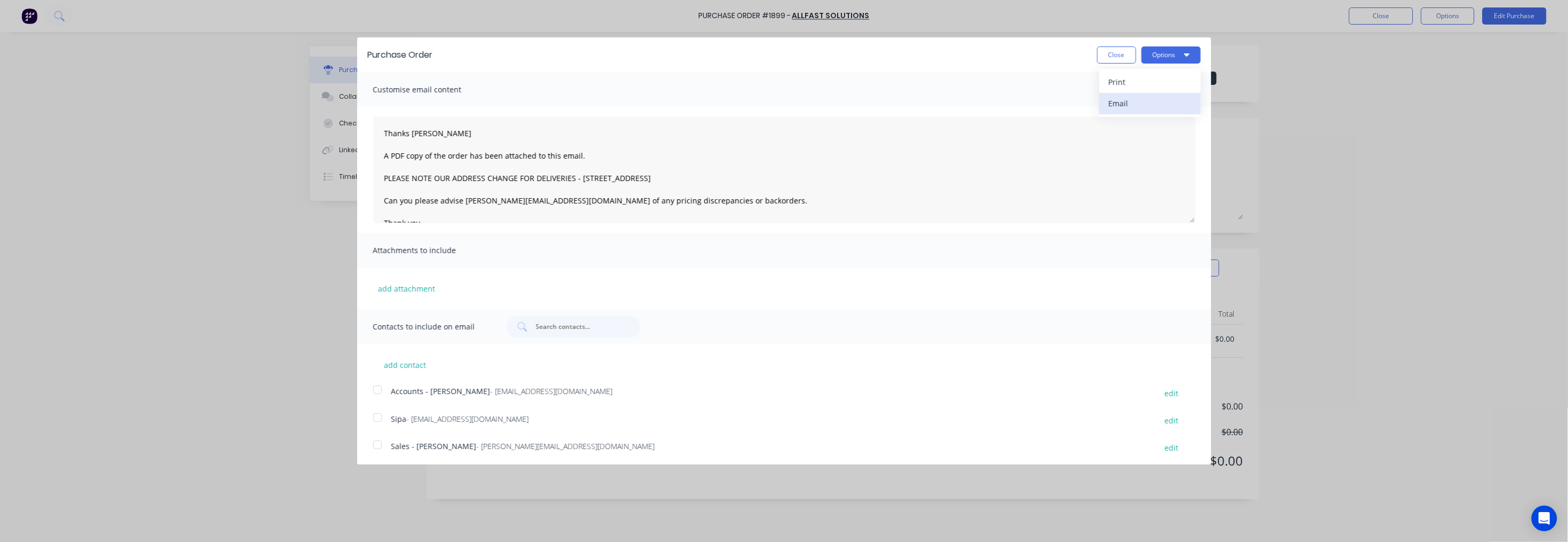
click at [1133, 99] on div "Email" at bounding box center [1151, 103] width 82 height 16
type textarea "x"
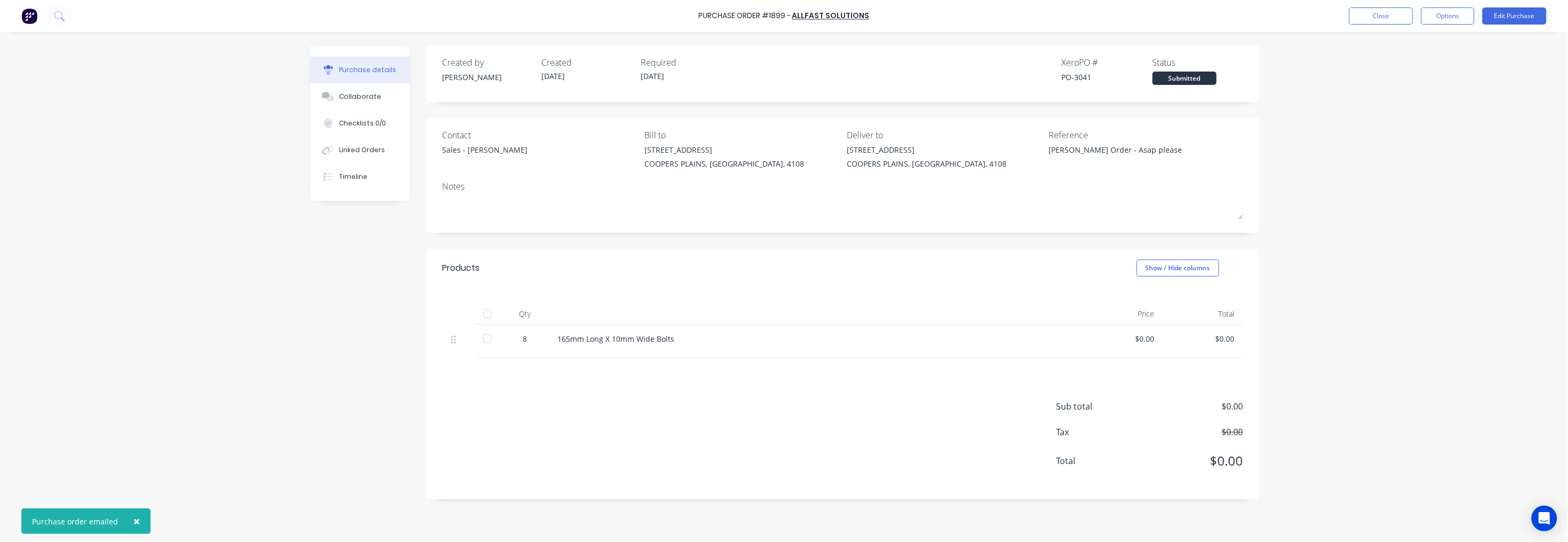
click at [1387, 13] on button "Close" at bounding box center [1381, 16] width 64 height 17
